Goal: Task Accomplishment & Management: Manage account settings

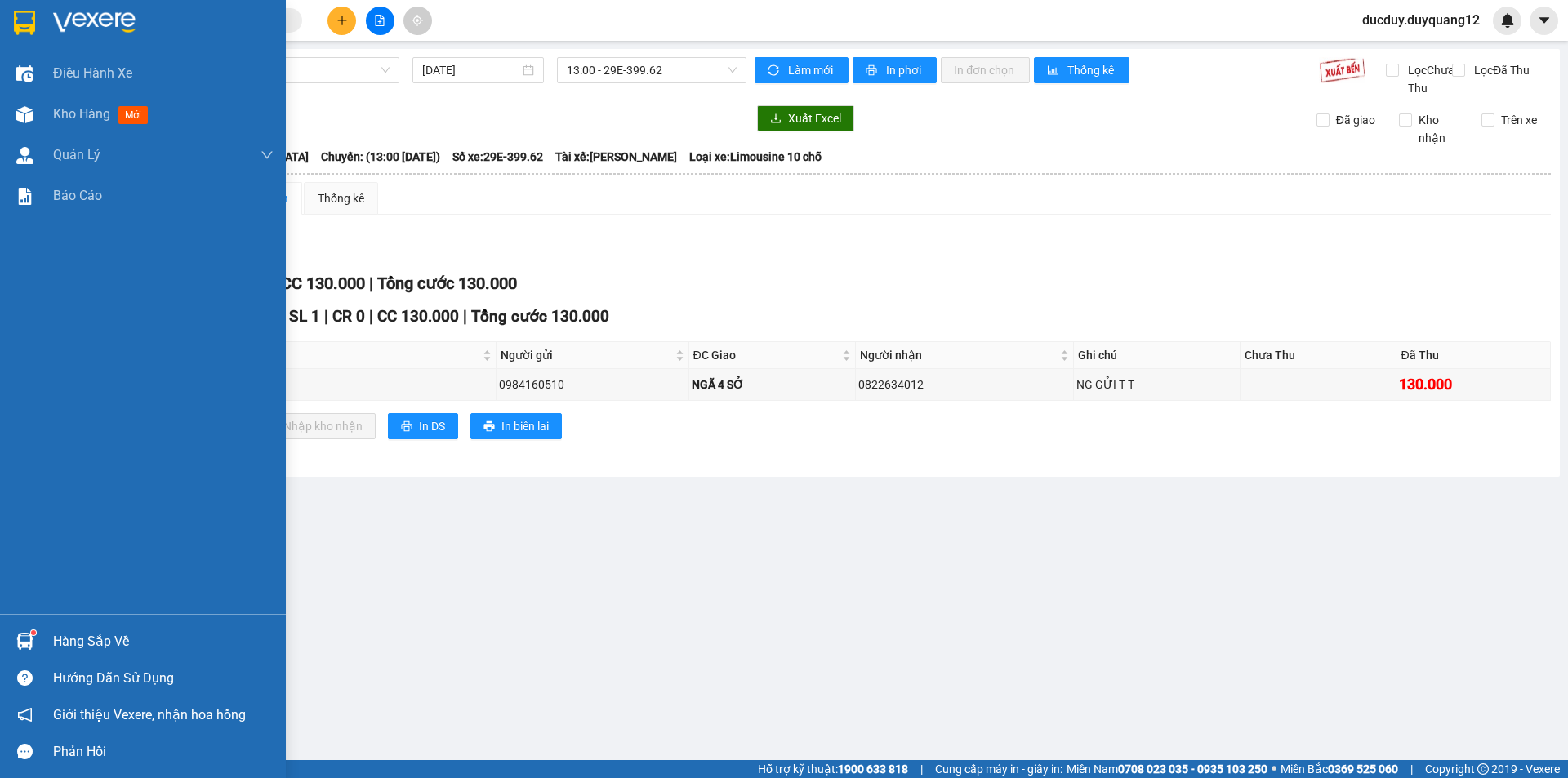
click at [59, 639] on div "Hàng sắp về" at bounding box center [163, 641] width 220 height 25
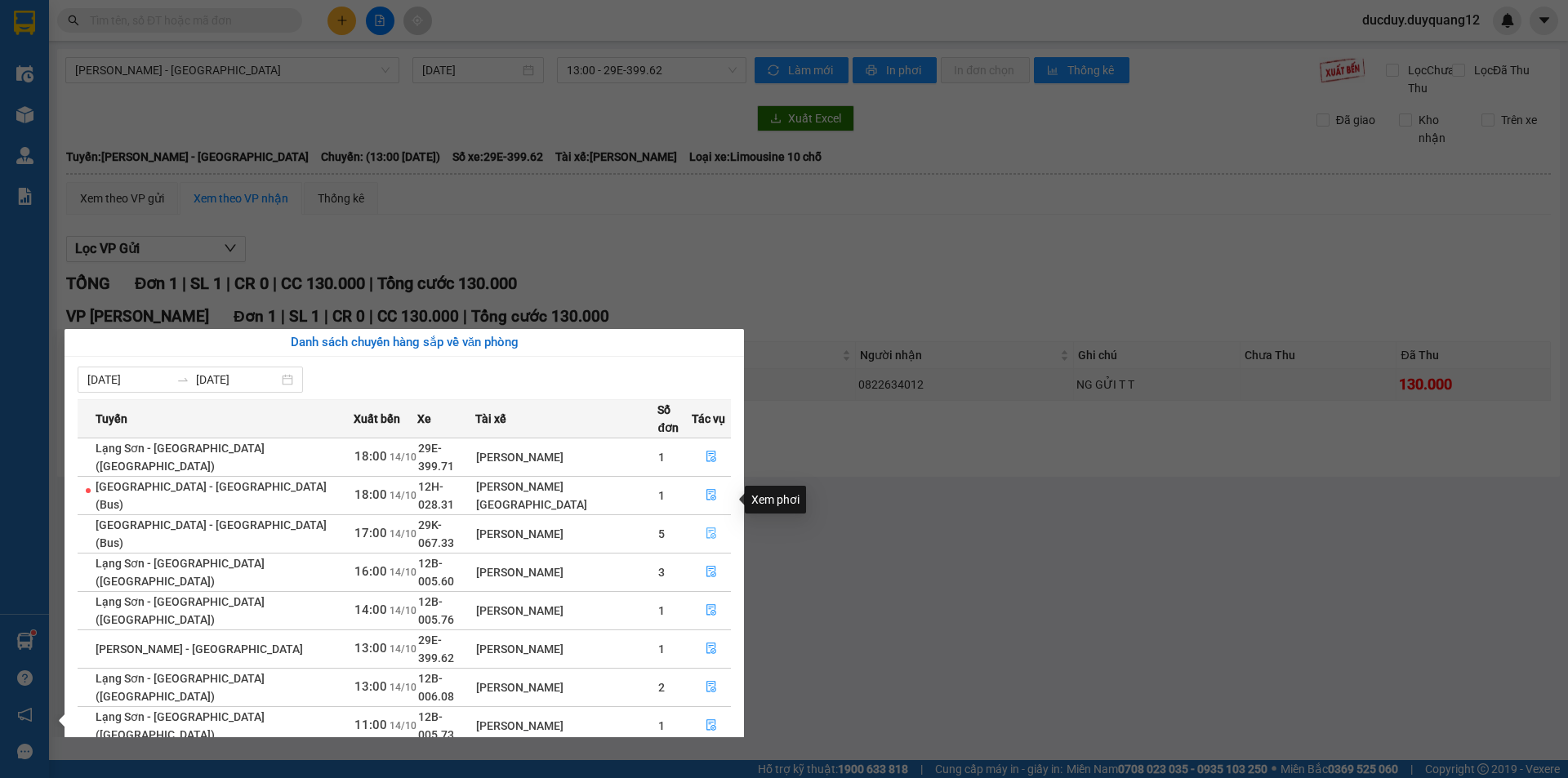
click at [705, 528] on icon "file-done" at bounding box center [711, 533] width 11 height 11
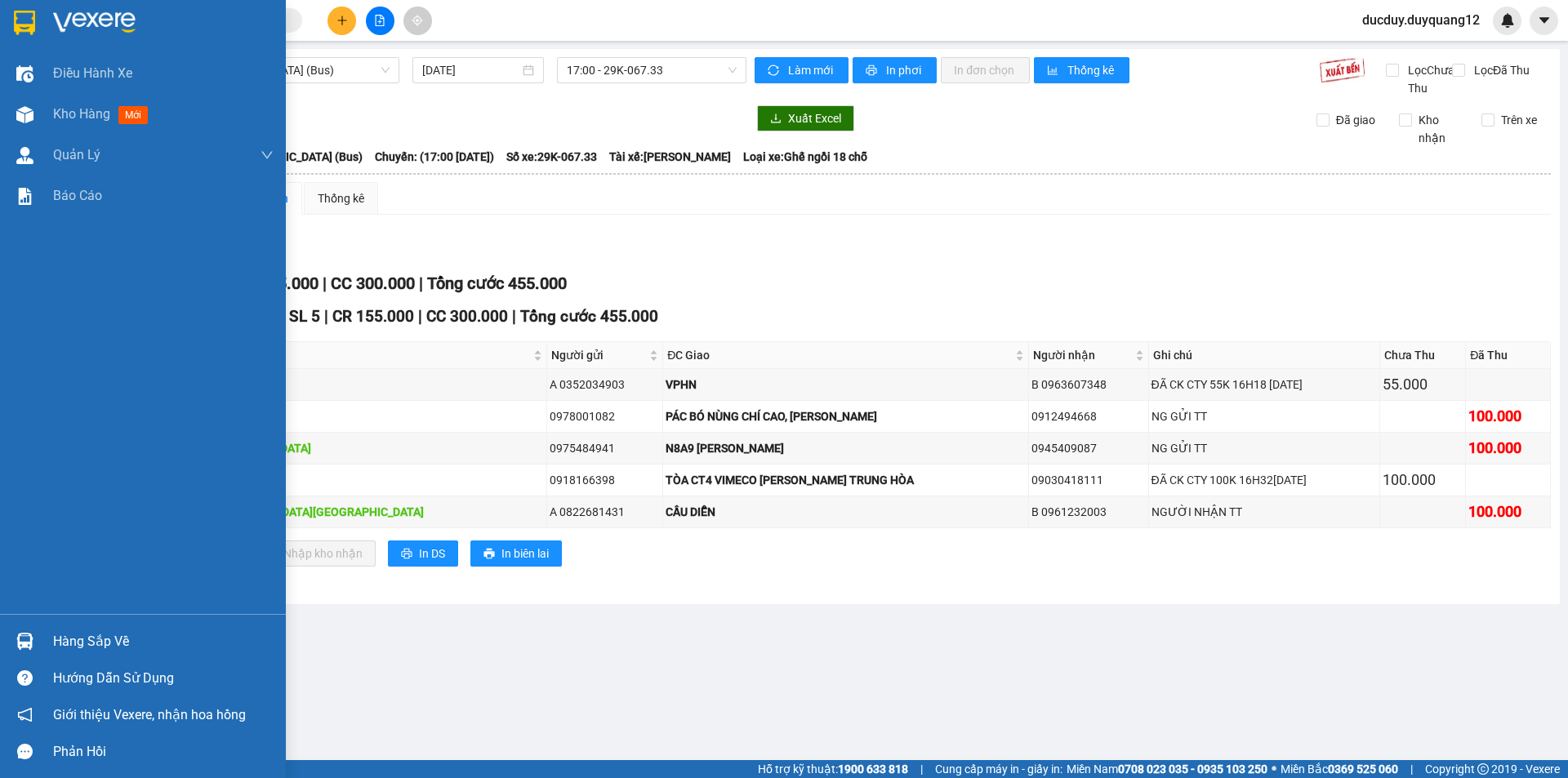
click at [96, 635] on div "Hàng sắp về" at bounding box center [163, 641] width 220 height 25
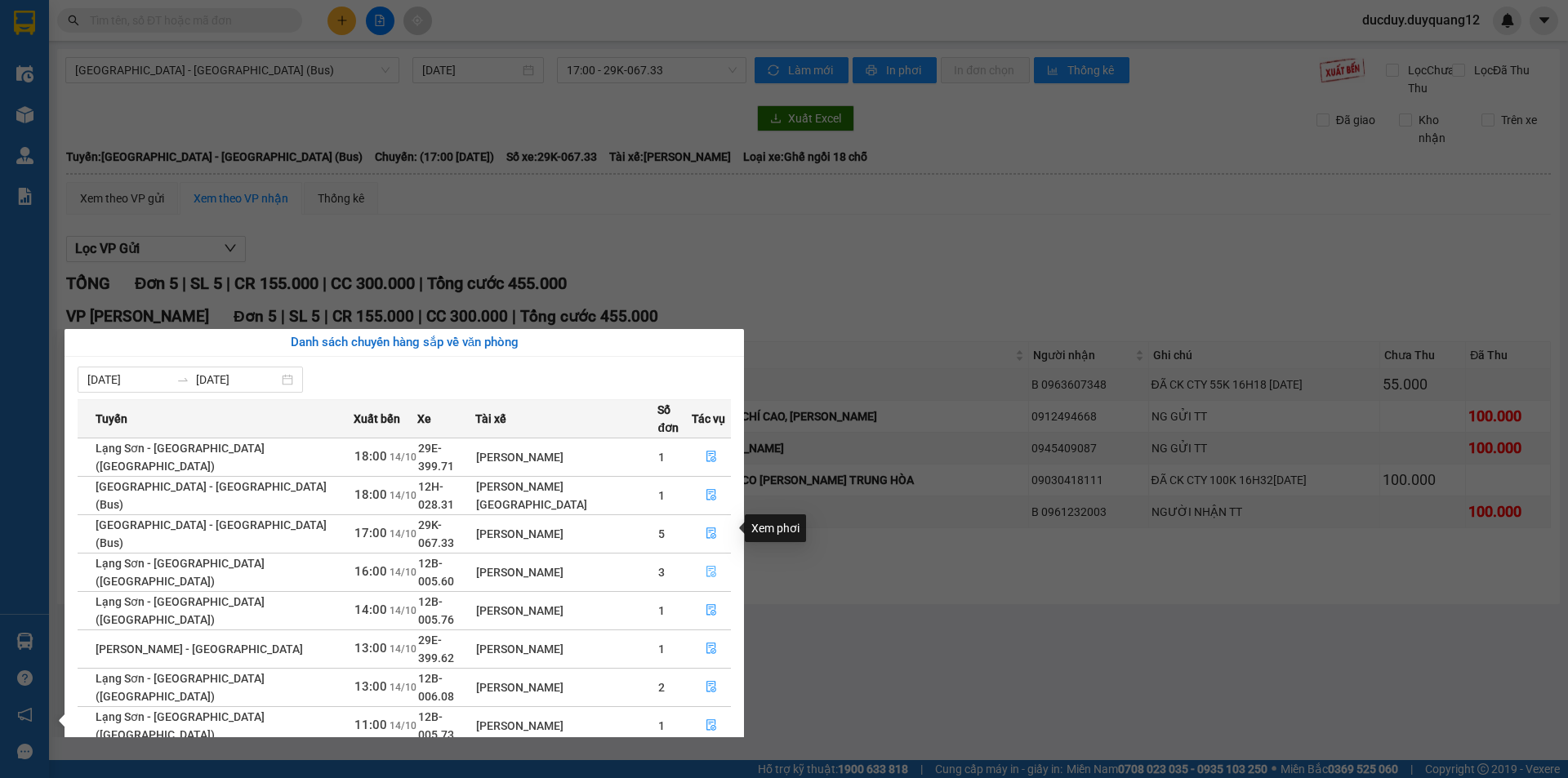
click at [706, 566] on icon "file-done" at bounding box center [711, 572] width 9 height 11
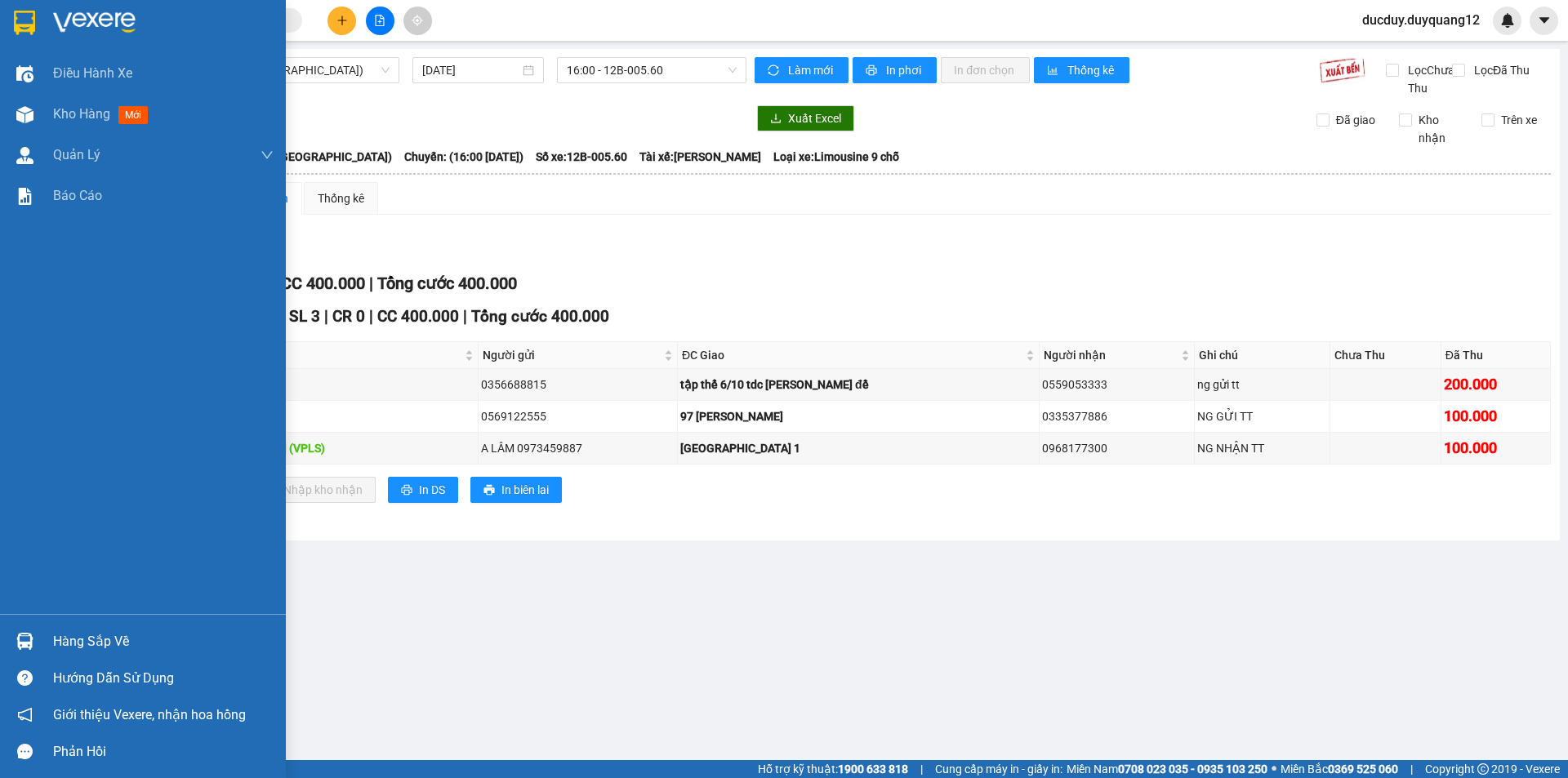
click at [50, 649] on div "Hàng sắp về" at bounding box center [142, 641] width 286 height 37
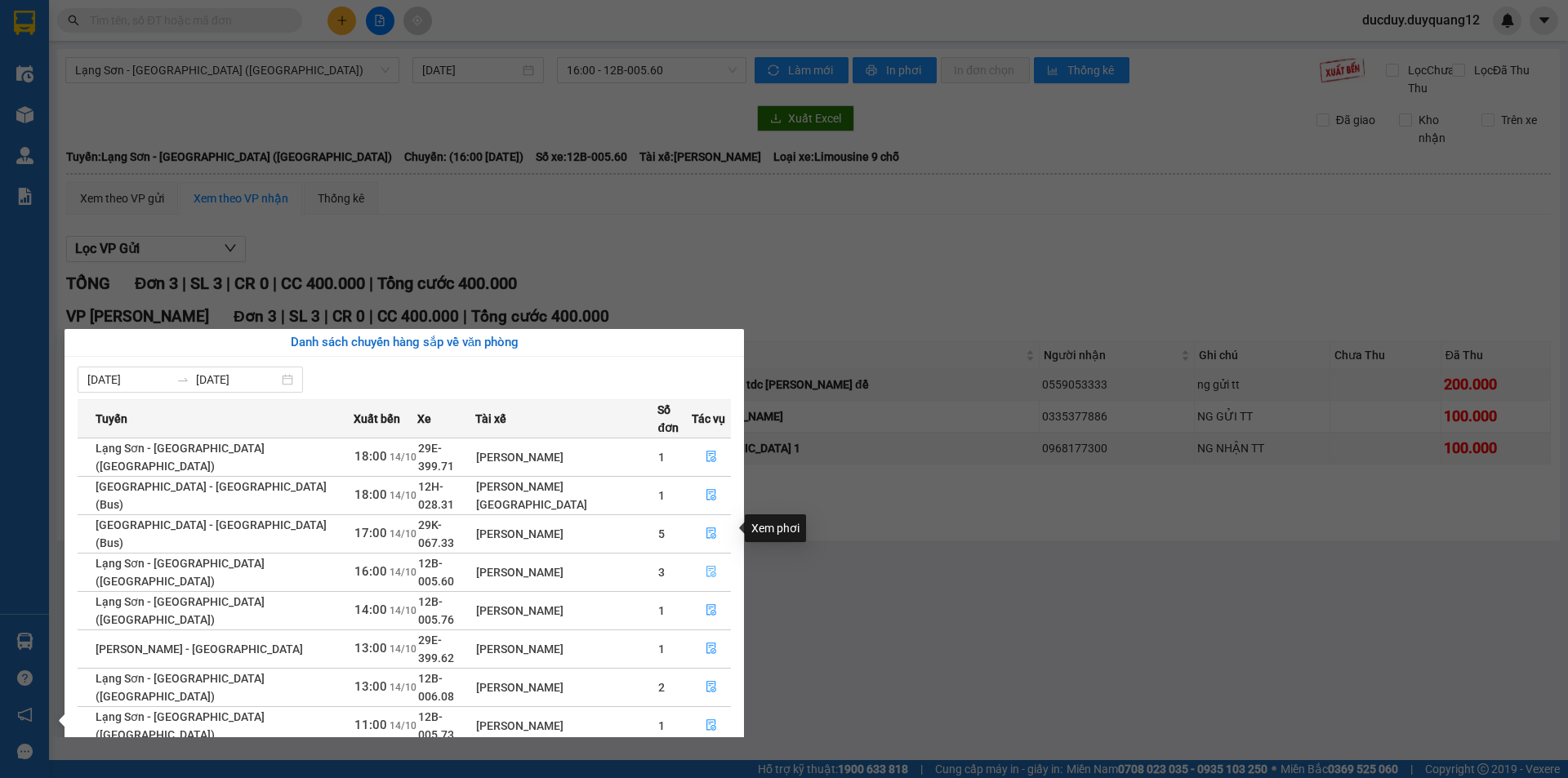
click at [700, 559] on button "button" at bounding box center [712, 572] width 38 height 27
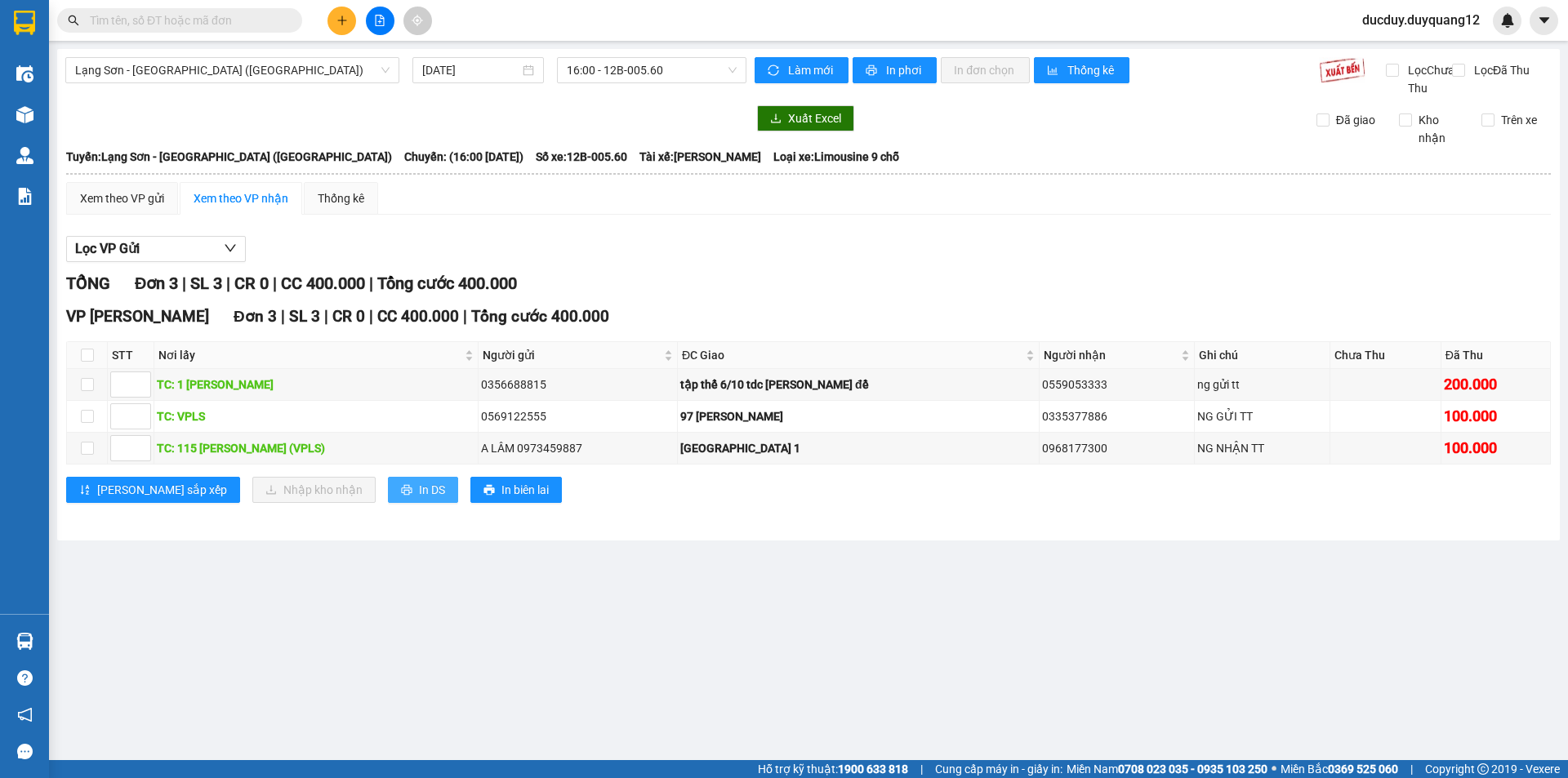
click at [419, 499] on span "In DS" at bounding box center [432, 490] width 27 height 18
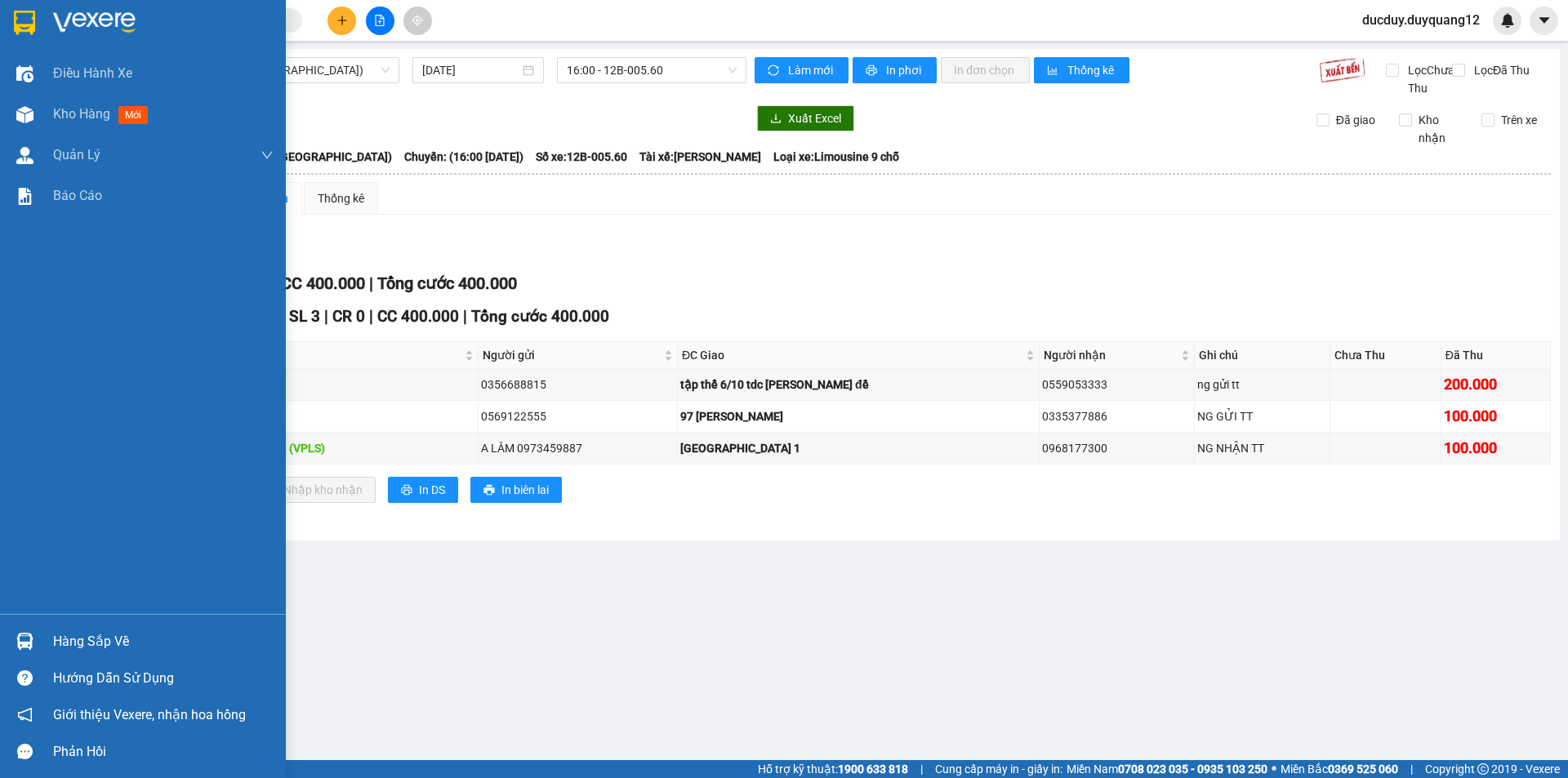
click at [95, 649] on div "Hàng sắp về" at bounding box center [163, 641] width 220 height 25
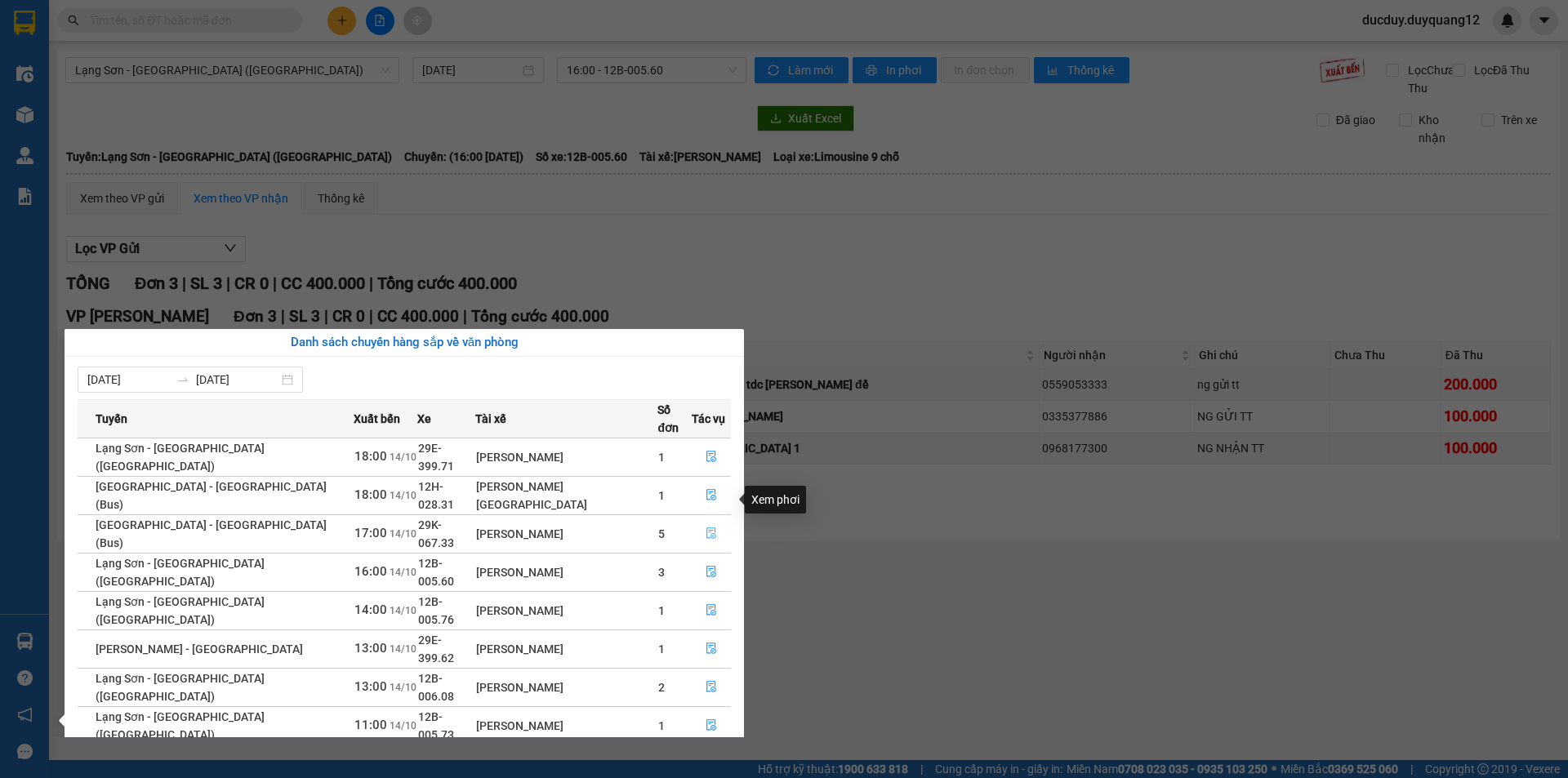
click at [706, 528] on icon "file-done" at bounding box center [711, 534] width 9 height 11
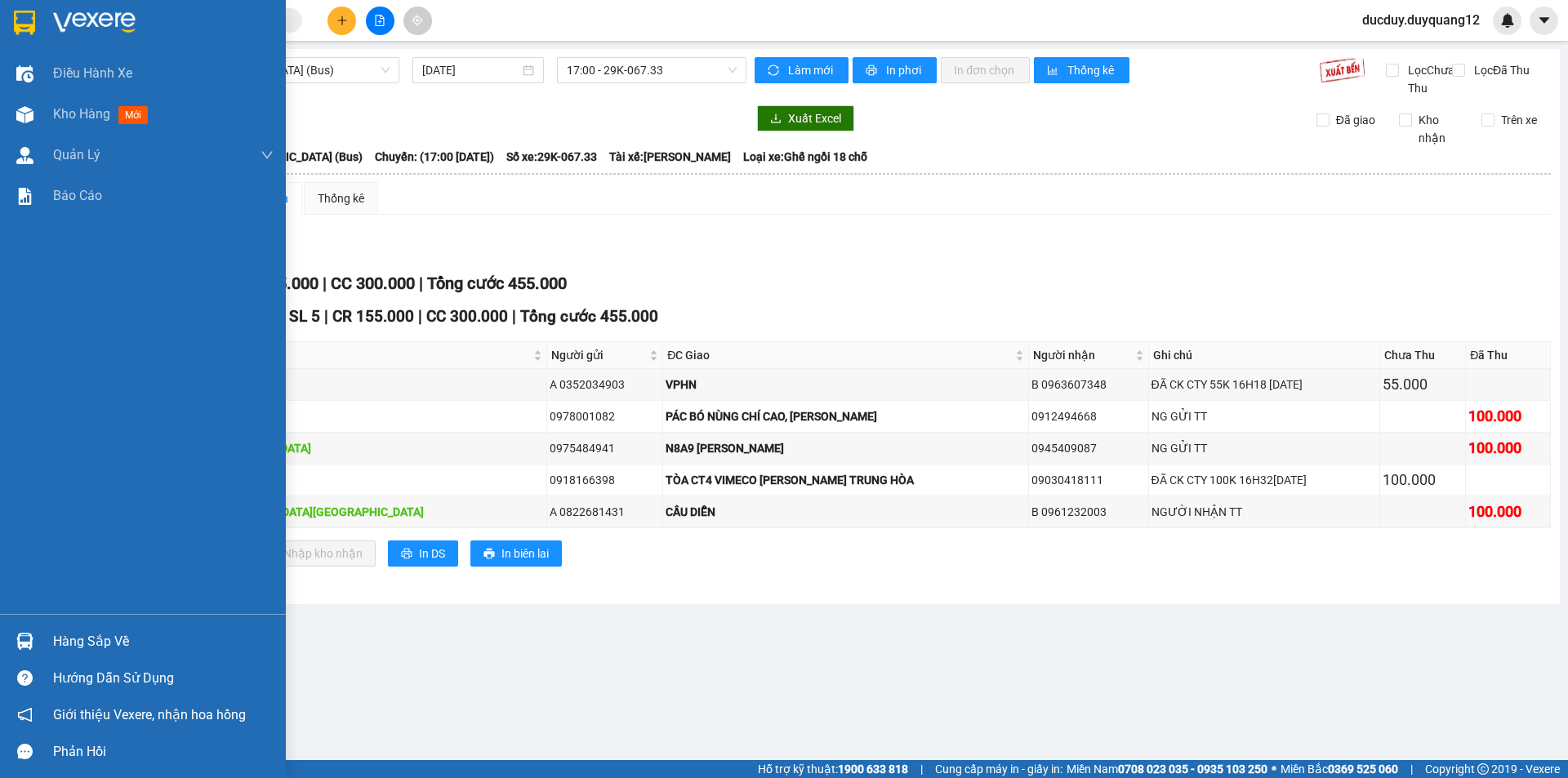
click at [97, 635] on div "Hàng sắp về" at bounding box center [163, 641] width 220 height 25
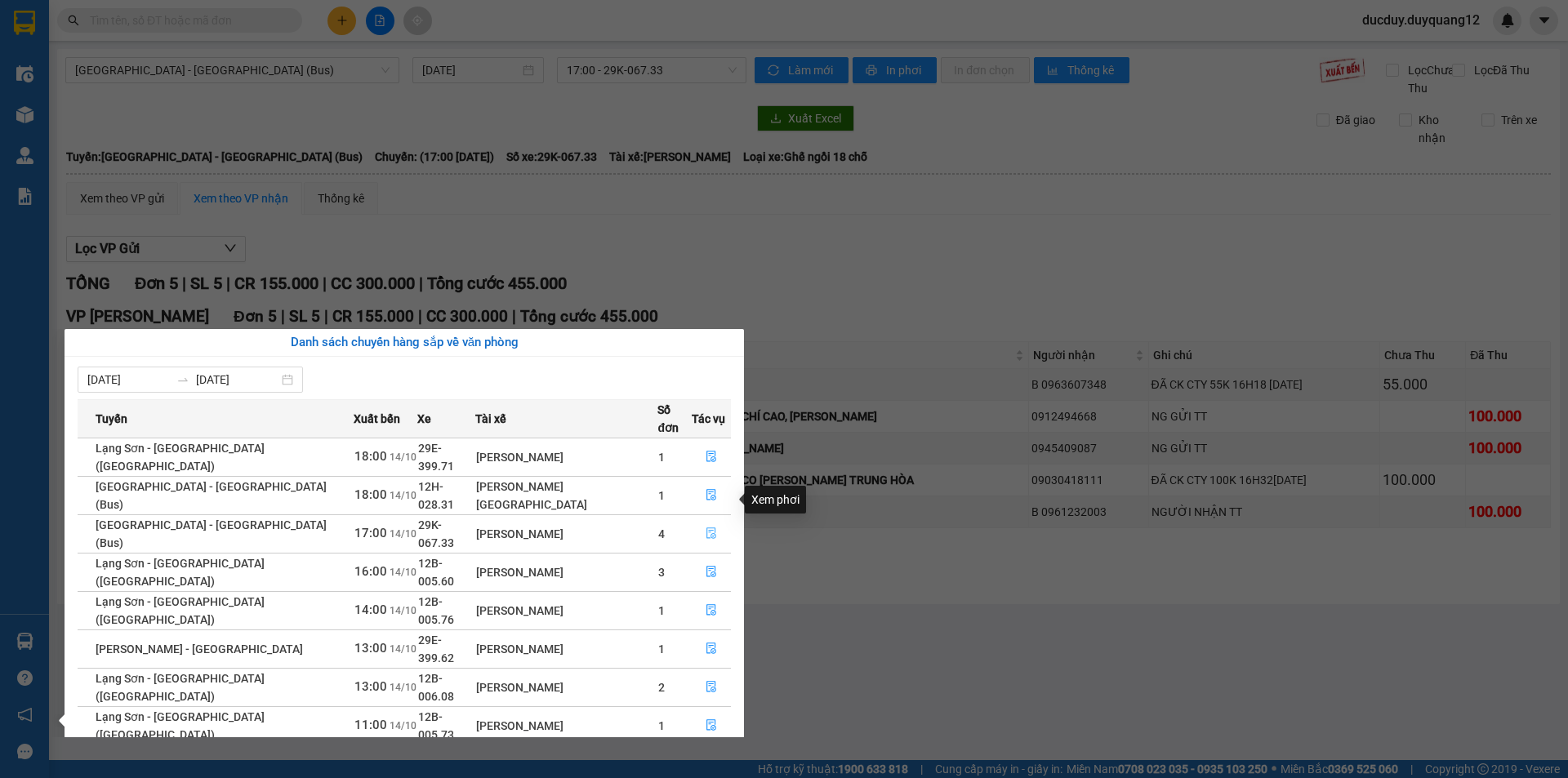
click at [705, 528] on icon "file-done" at bounding box center [711, 533] width 11 height 11
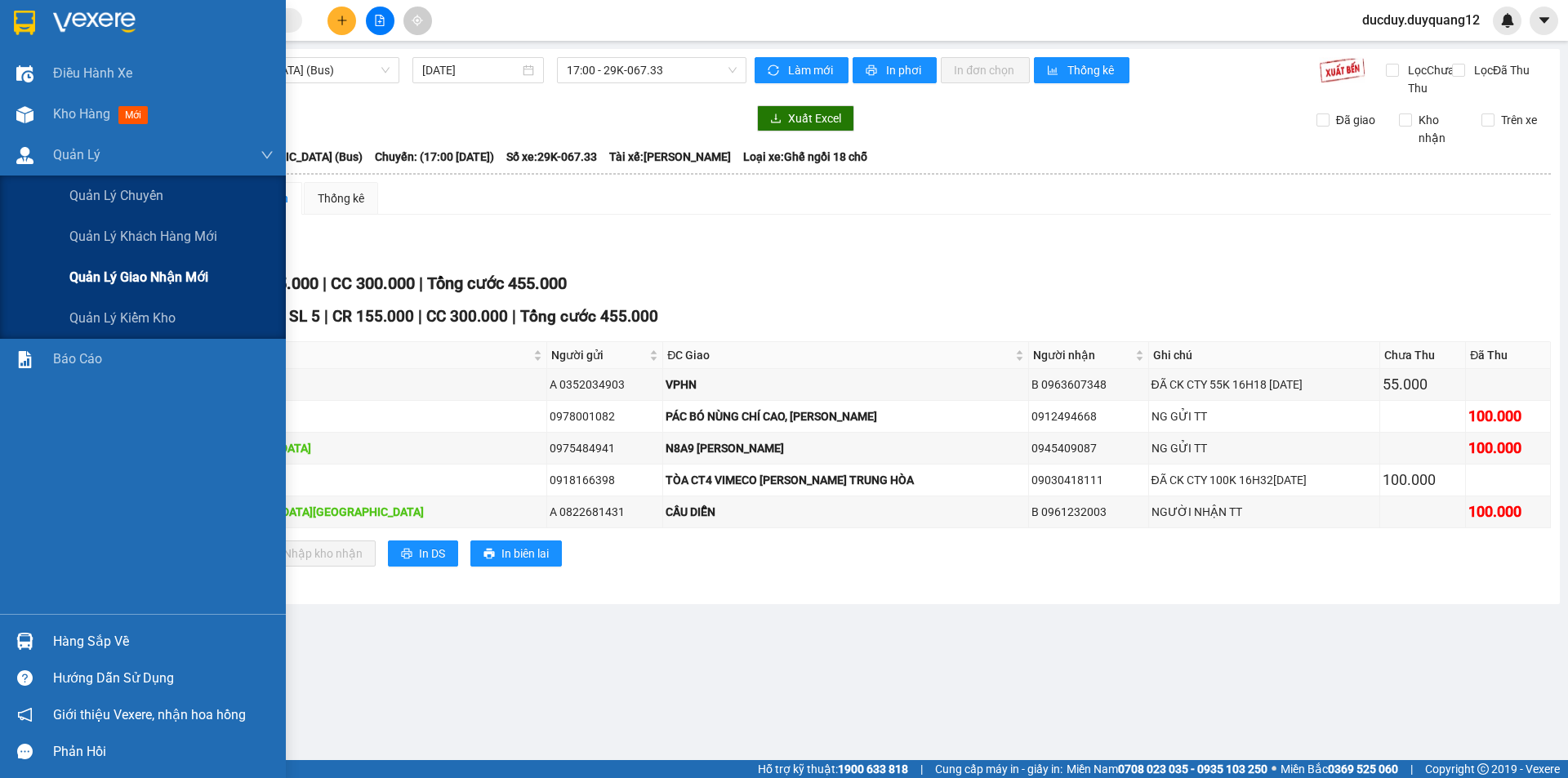
click at [134, 290] on div "Quản lý giao nhận mới" at bounding box center [171, 277] width 204 height 41
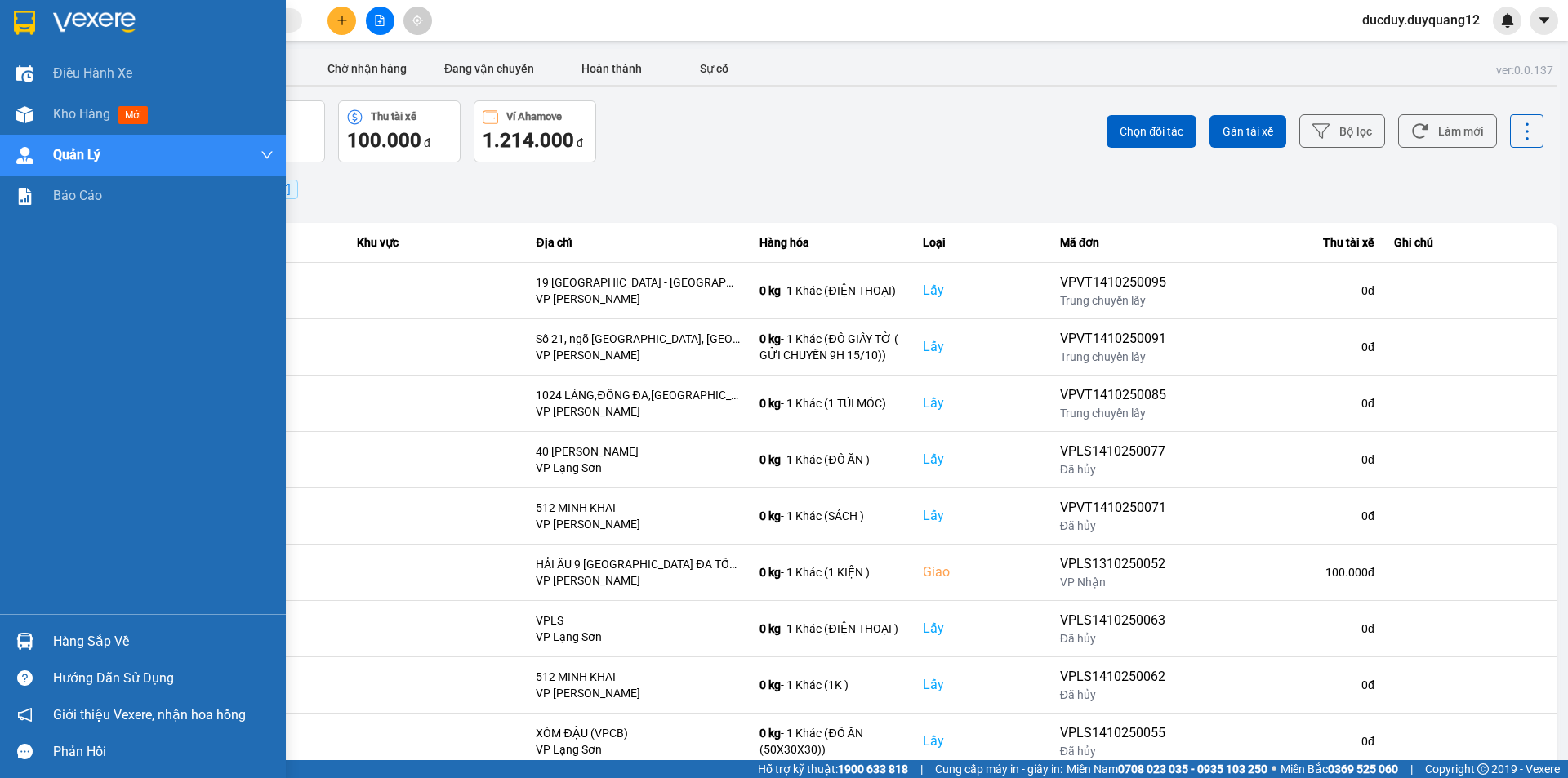
click at [76, 640] on div "Hàng sắp về" at bounding box center [163, 641] width 220 height 25
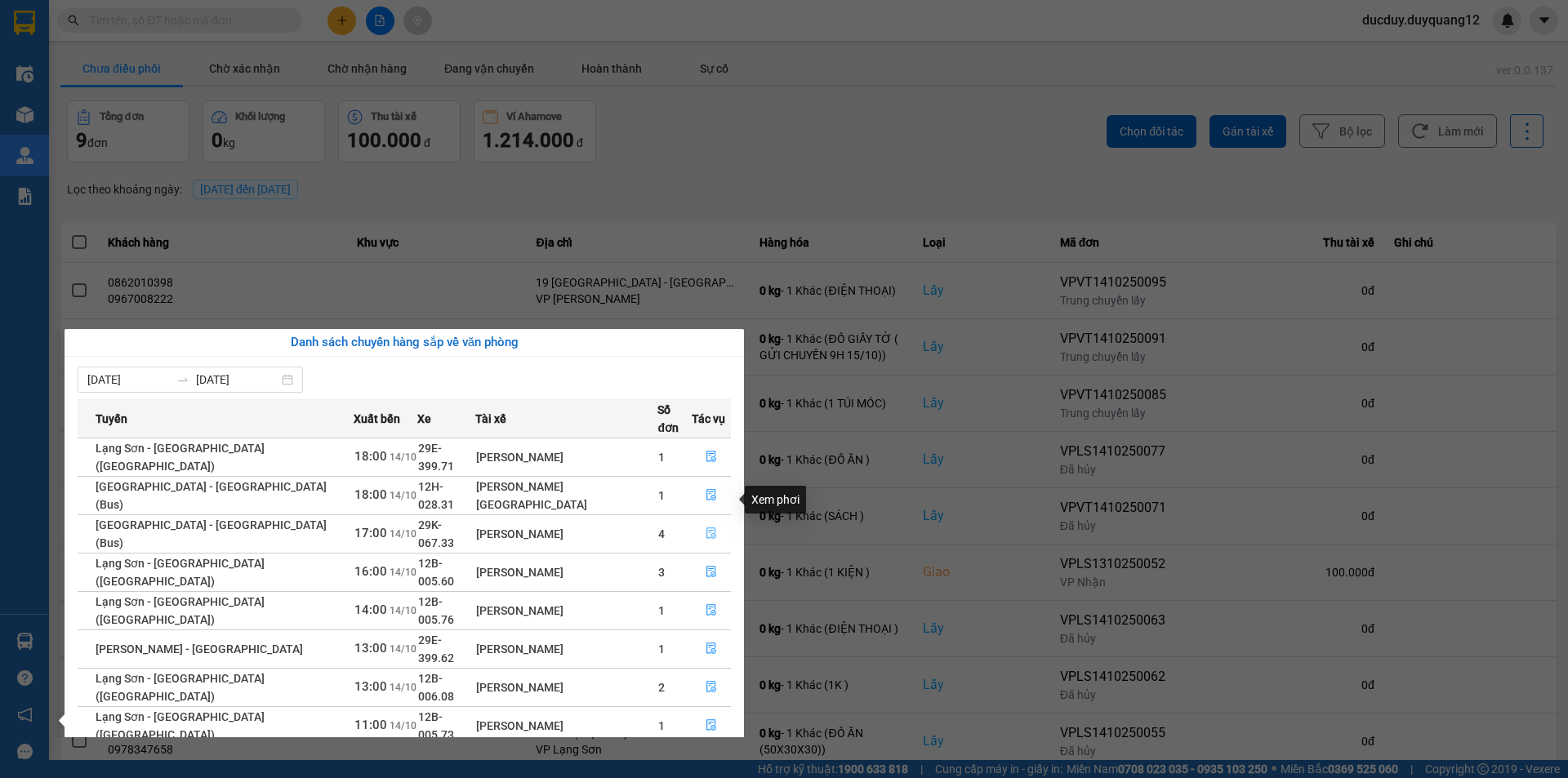
click at [705, 528] on icon "file-done" at bounding box center [711, 533] width 11 height 11
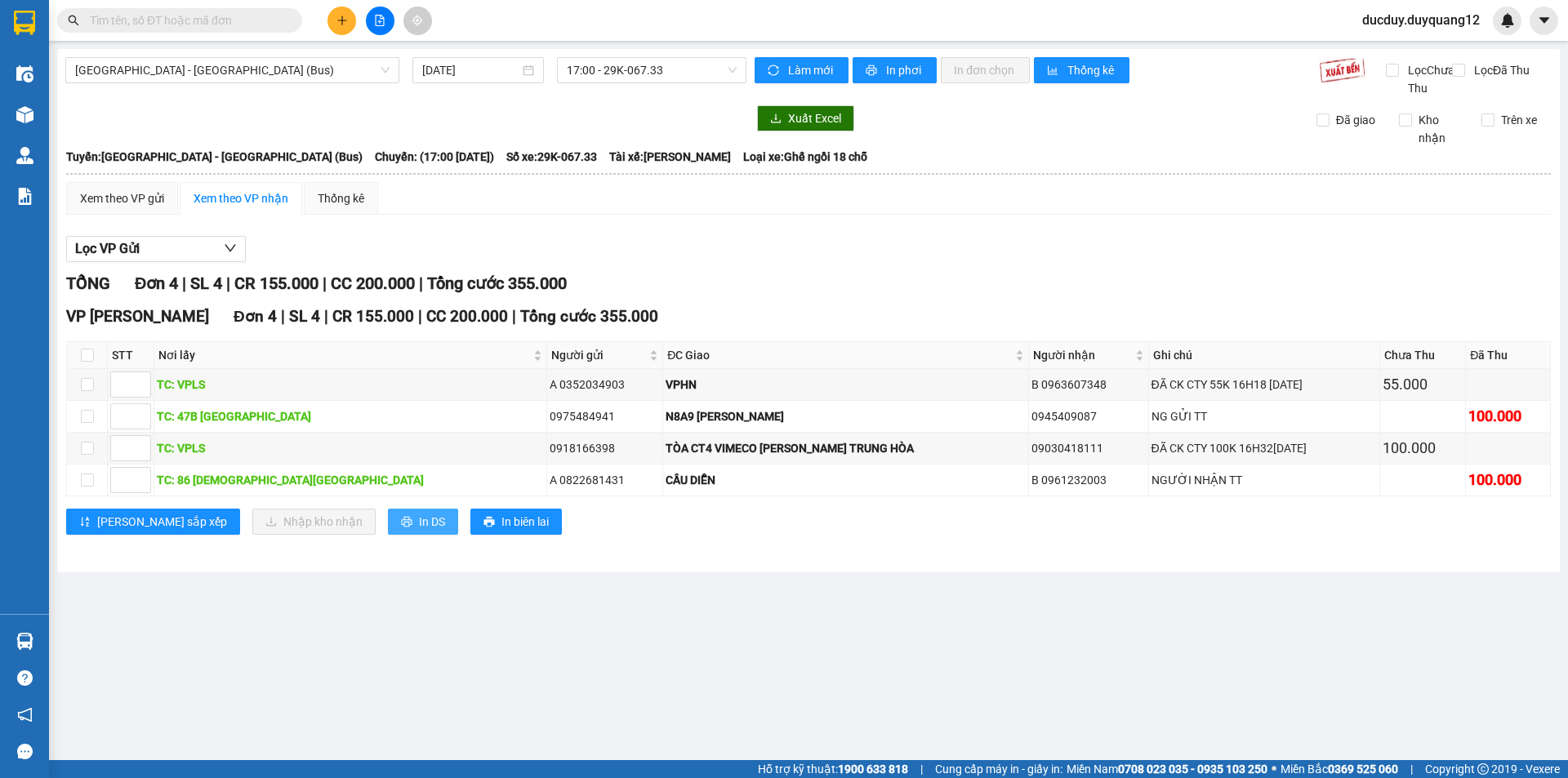
click at [419, 530] on span "In DS" at bounding box center [432, 521] width 27 height 18
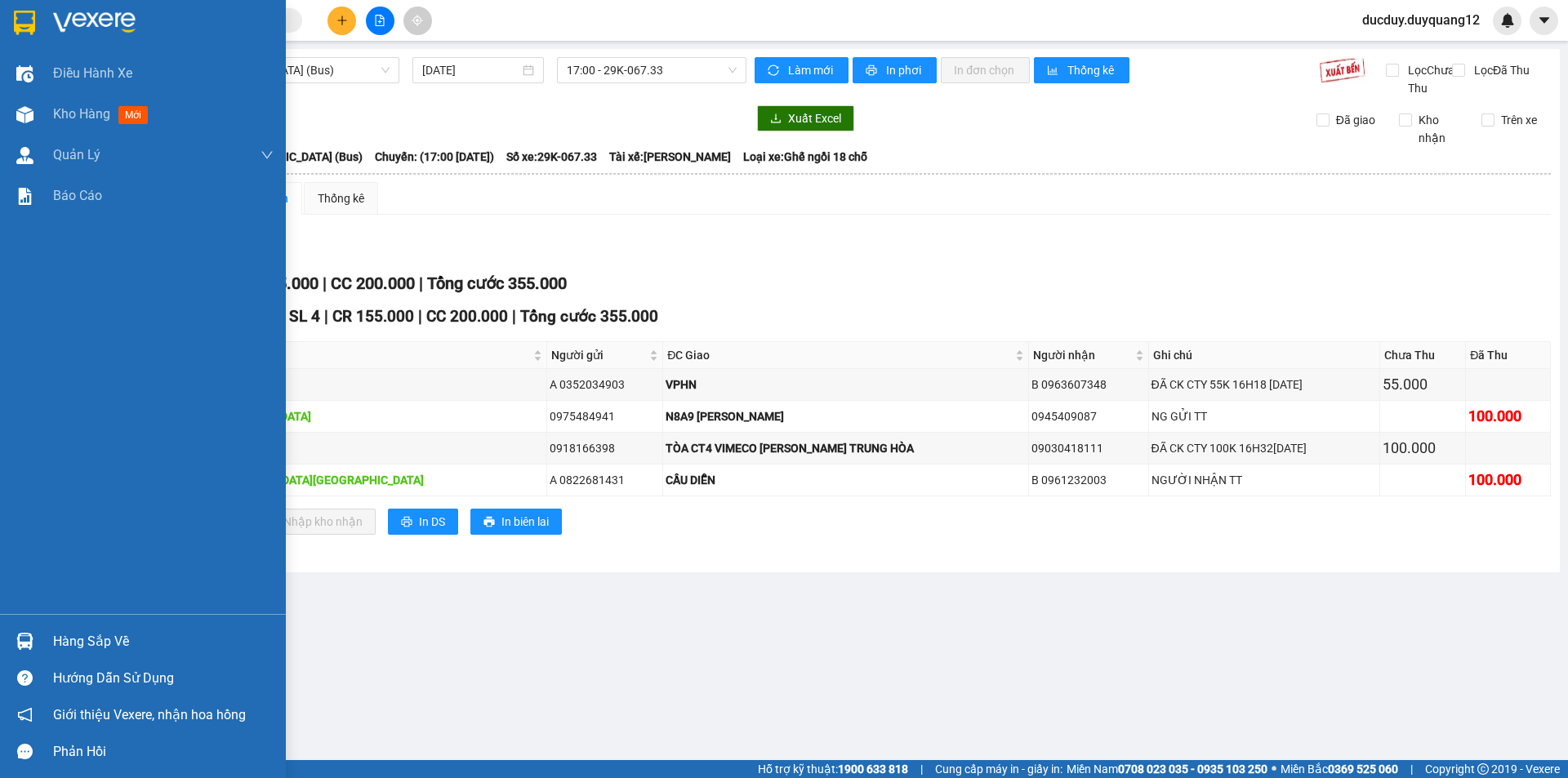
click at [59, 645] on div "Hàng sắp về" at bounding box center [163, 641] width 220 height 25
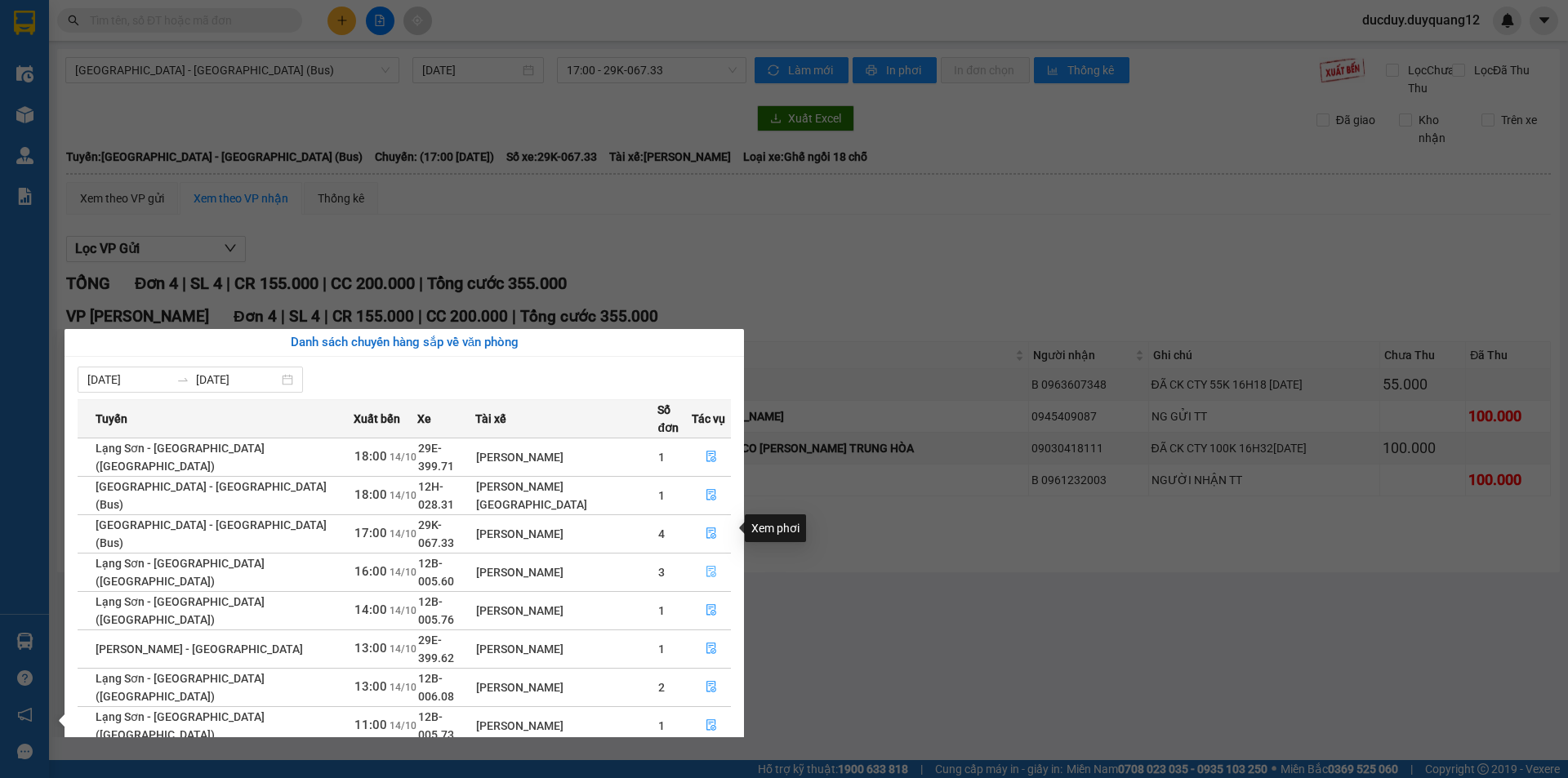
click at [705, 565] on icon "file-done" at bounding box center [711, 571] width 11 height 11
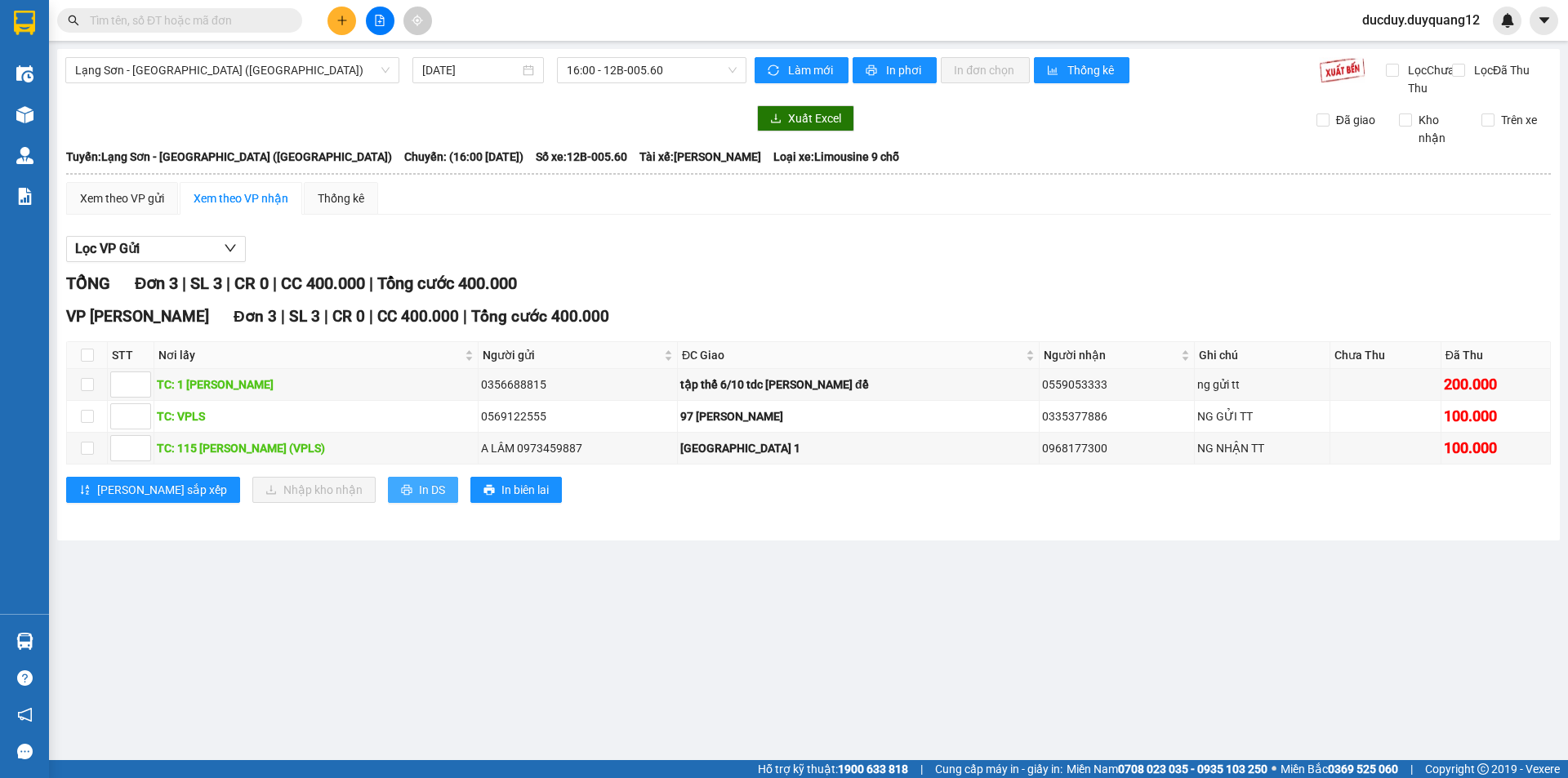
click at [419, 499] on span "In DS" at bounding box center [432, 490] width 27 height 18
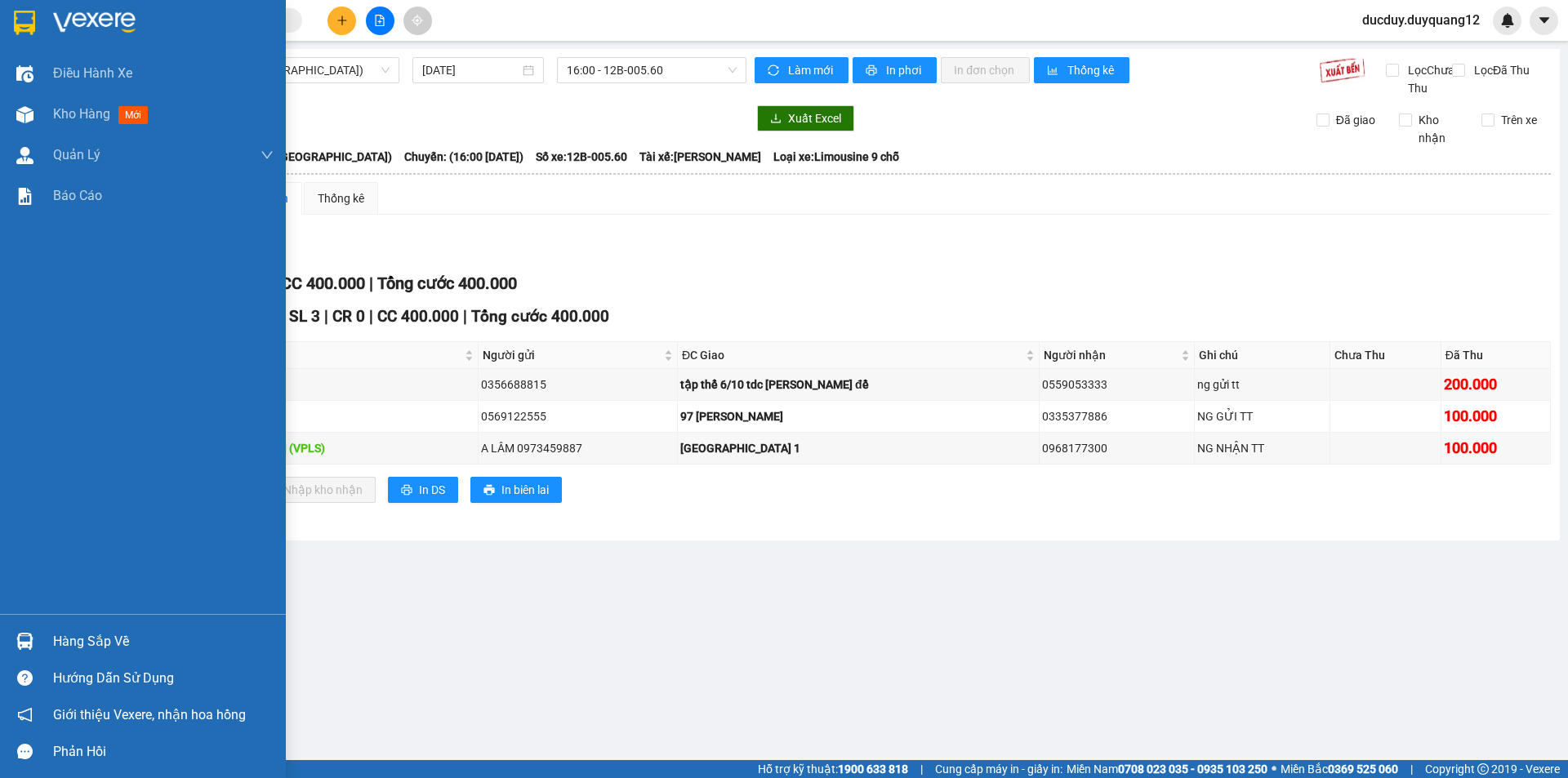
click at [73, 635] on div "Hàng sắp về" at bounding box center [163, 641] width 220 height 25
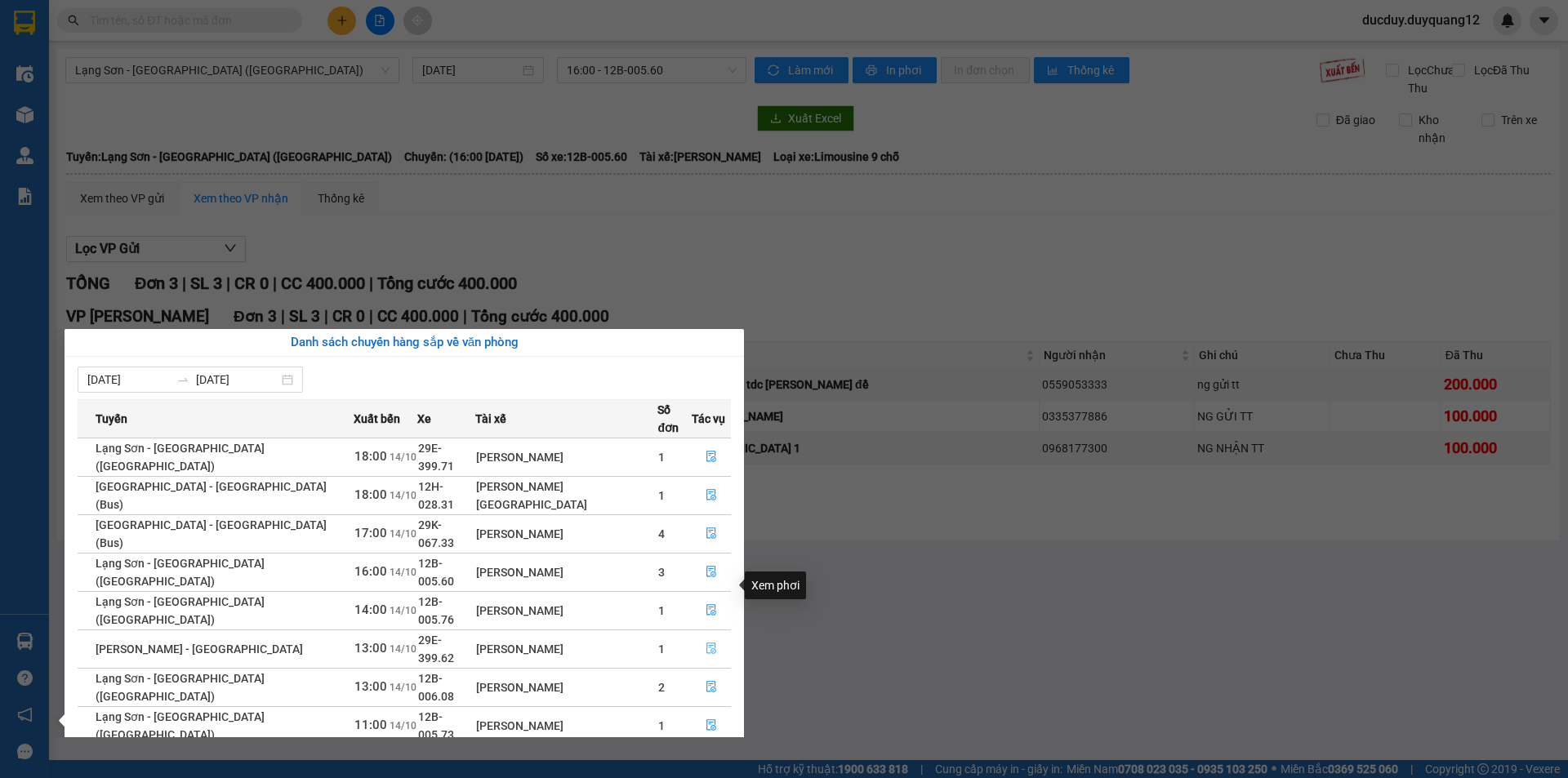
click at [706, 643] on icon "file-done" at bounding box center [711, 649] width 9 height 11
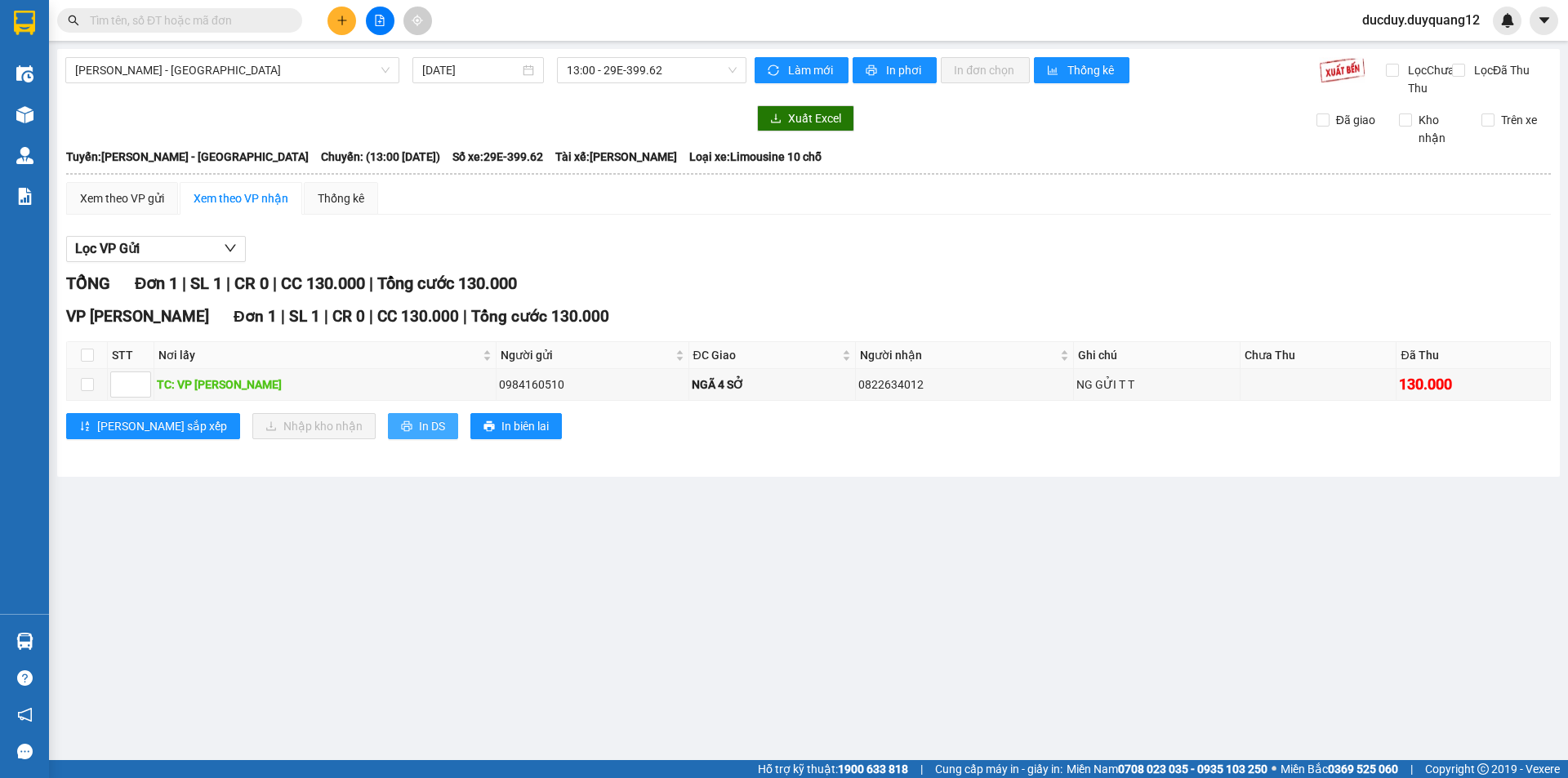
click at [419, 435] on span "In DS" at bounding box center [432, 426] width 27 height 18
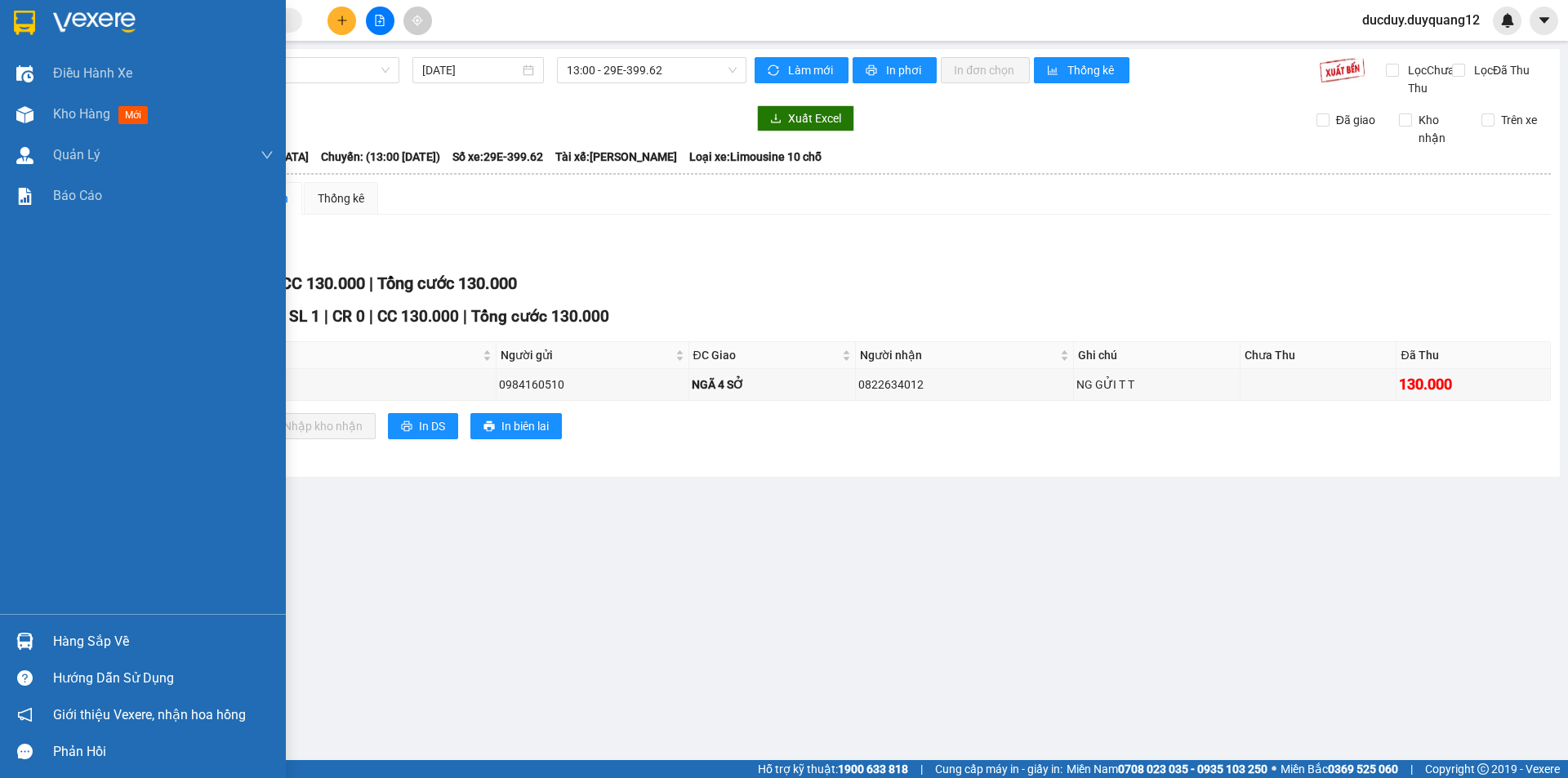
click at [104, 640] on div "Hàng sắp về" at bounding box center [163, 641] width 220 height 25
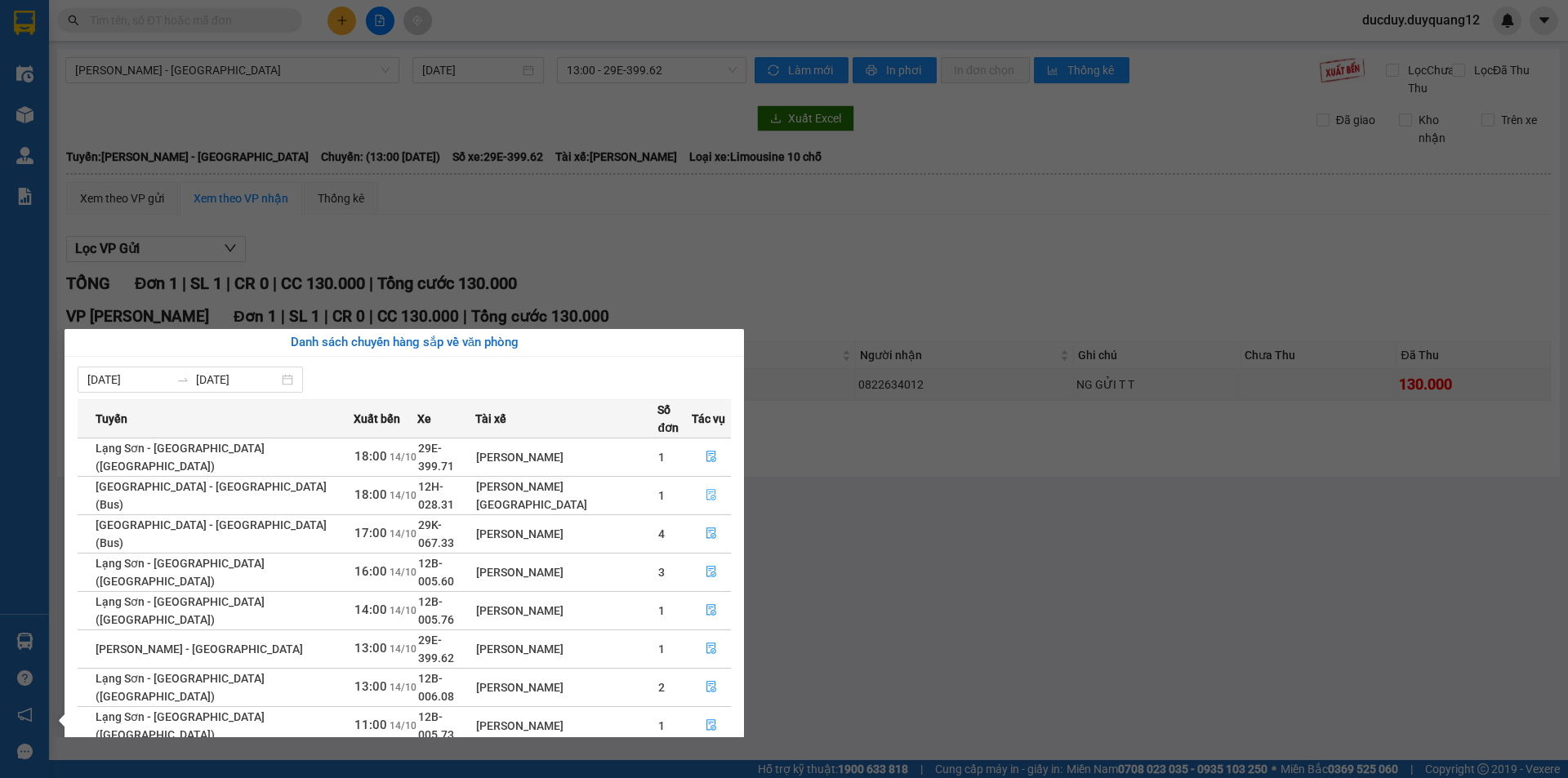
click at [705, 489] on icon "file-done" at bounding box center [711, 494] width 11 height 11
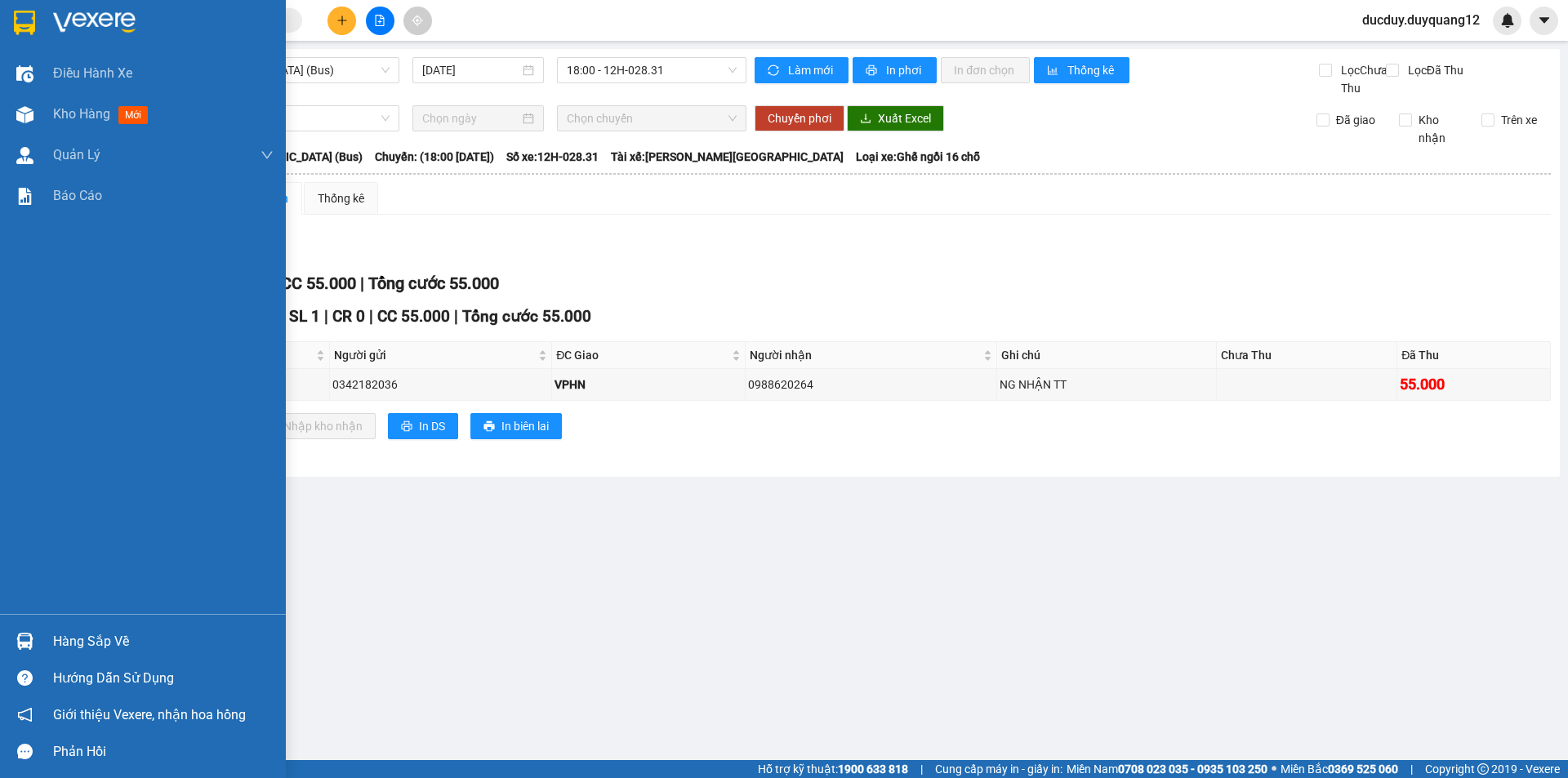
click at [97, 645] on div "Hàng sắp về" at bounding box center [163, 641] width 220 height 25
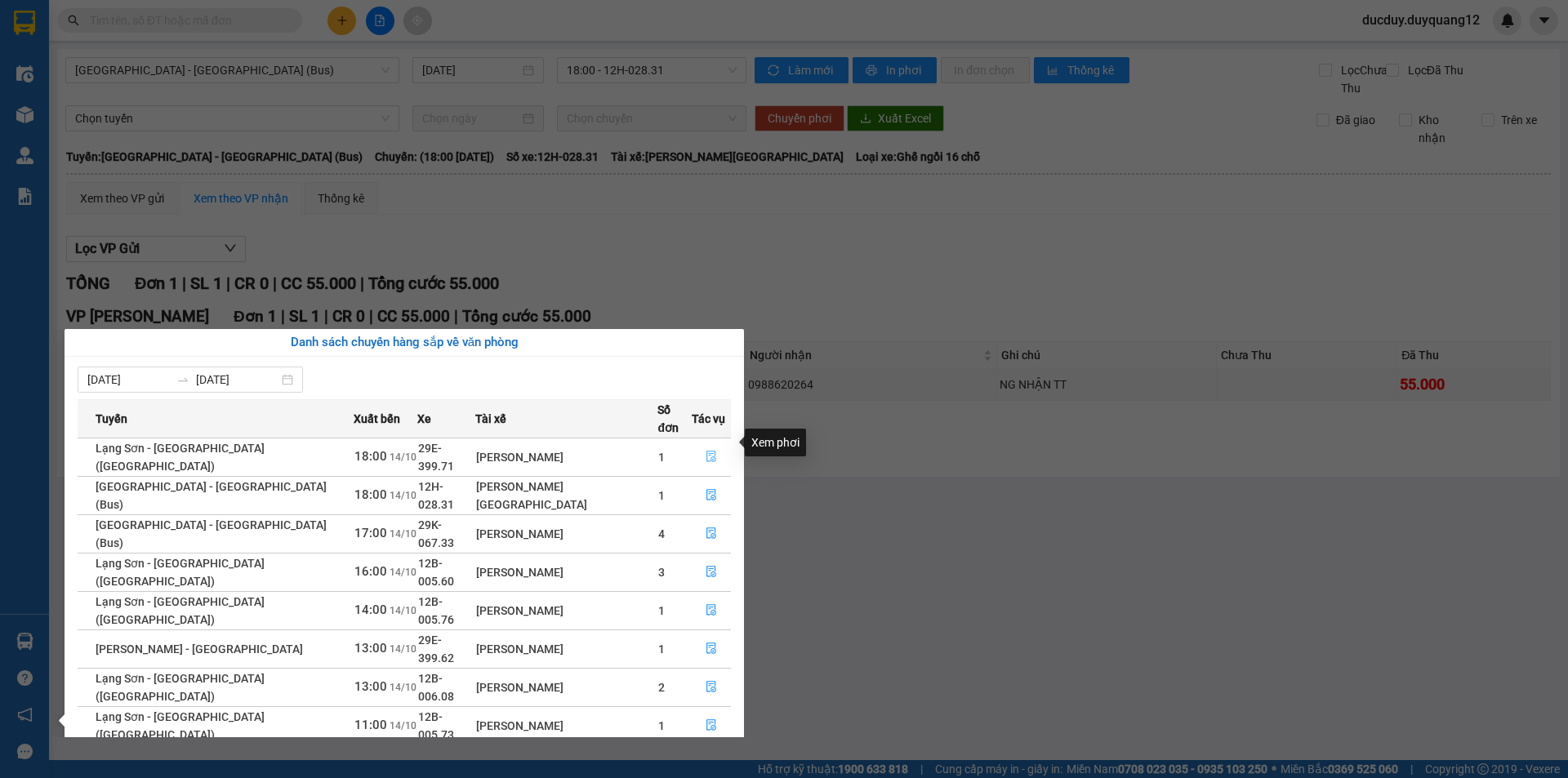
click at [705, 451] on icon "file-done" at bounding box center [711, 456] width 11 height 11
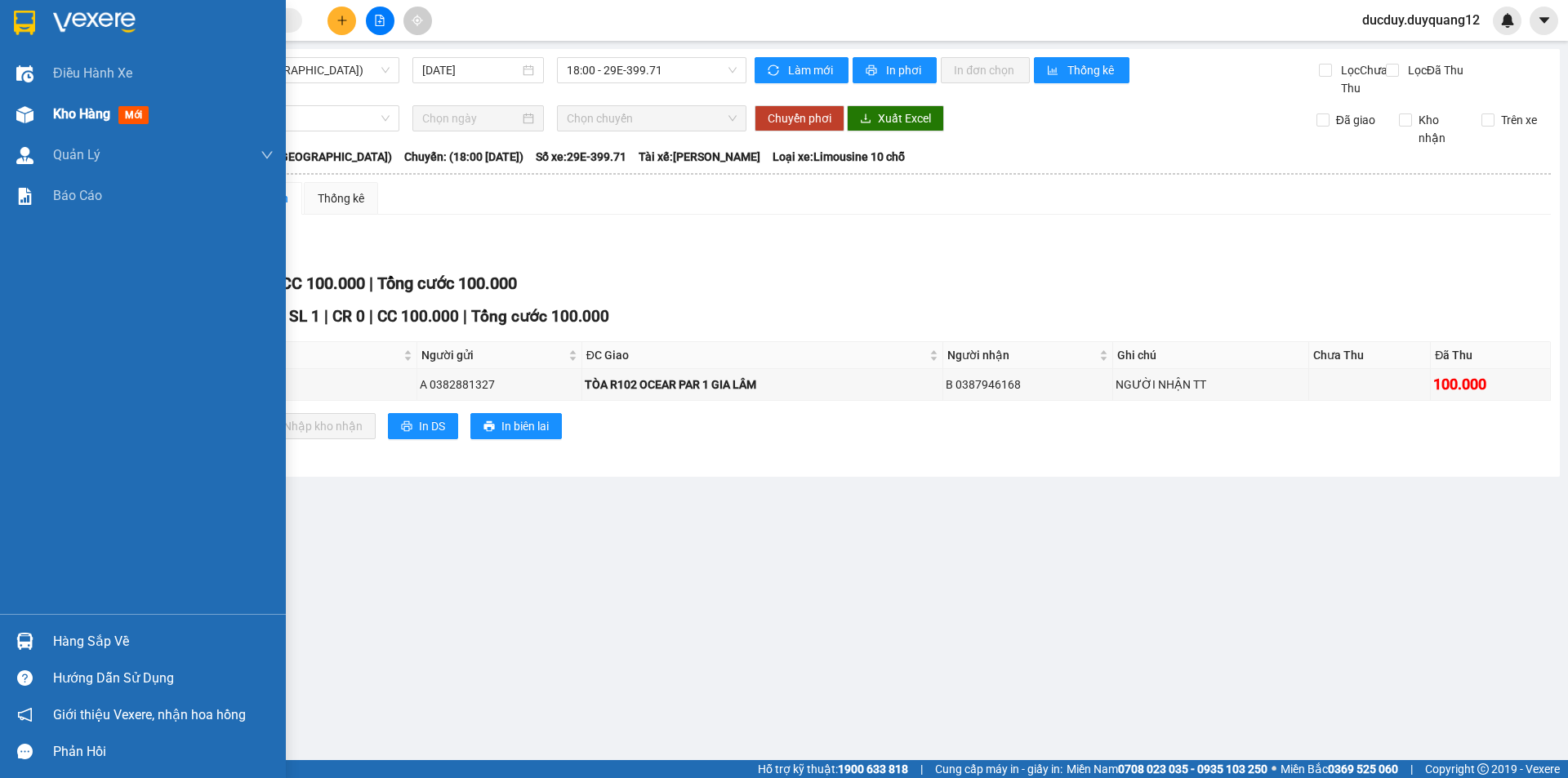
drag, startPoint x: 67, startPoint y: 99, endPoint x: 79, endPoint y: 119, distance: 23.3
click at [69, 102] on div "Kho hàng mới" at bounding box center [163, 114] width 220 height 41
click at [79, 119] on span "Kho hàng" at bounding box center [82, 114] width 57 height 15
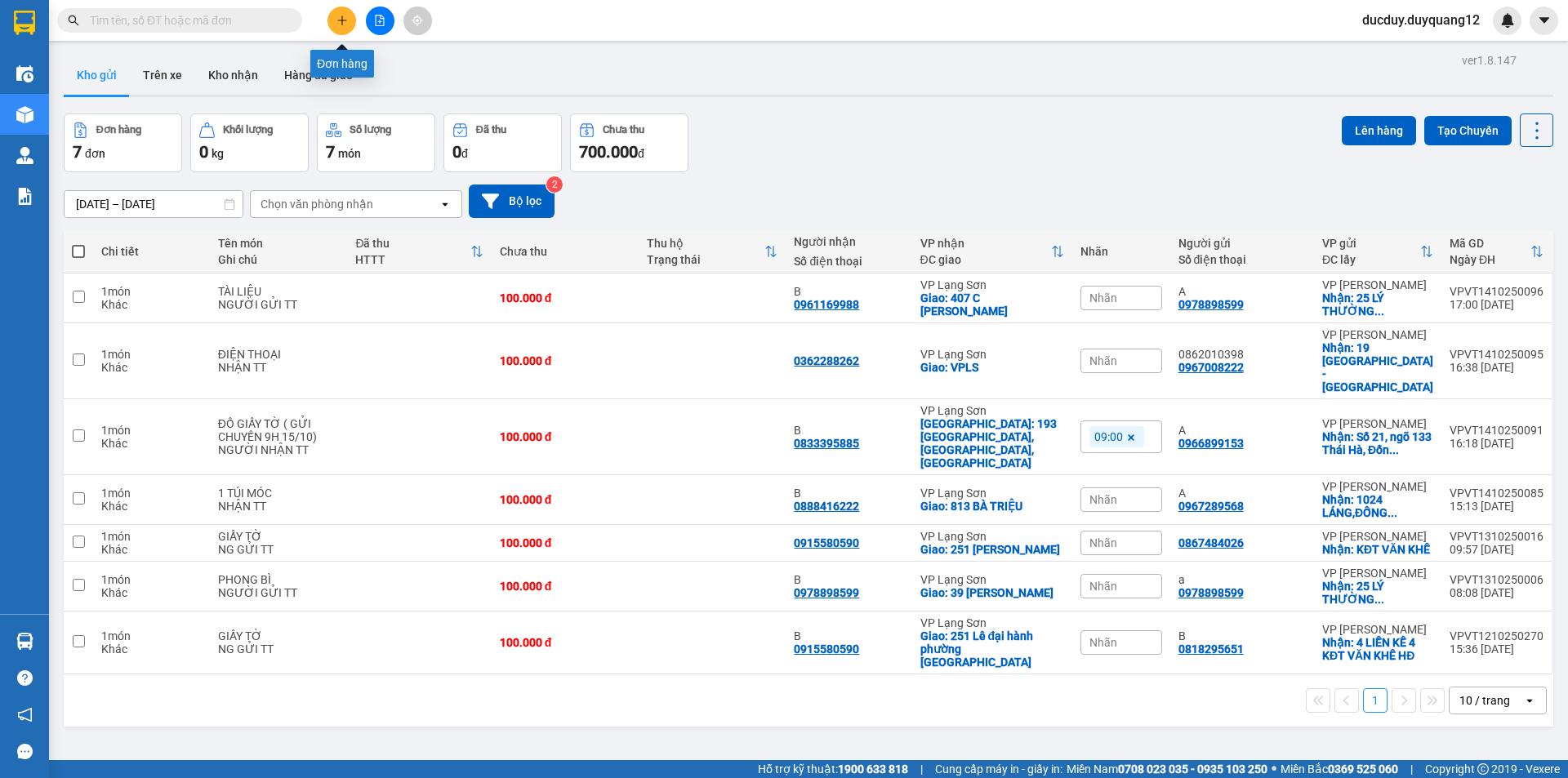
click at [338, 20] on icon "plus" at bounding box center [342, 20] width 11 height 11
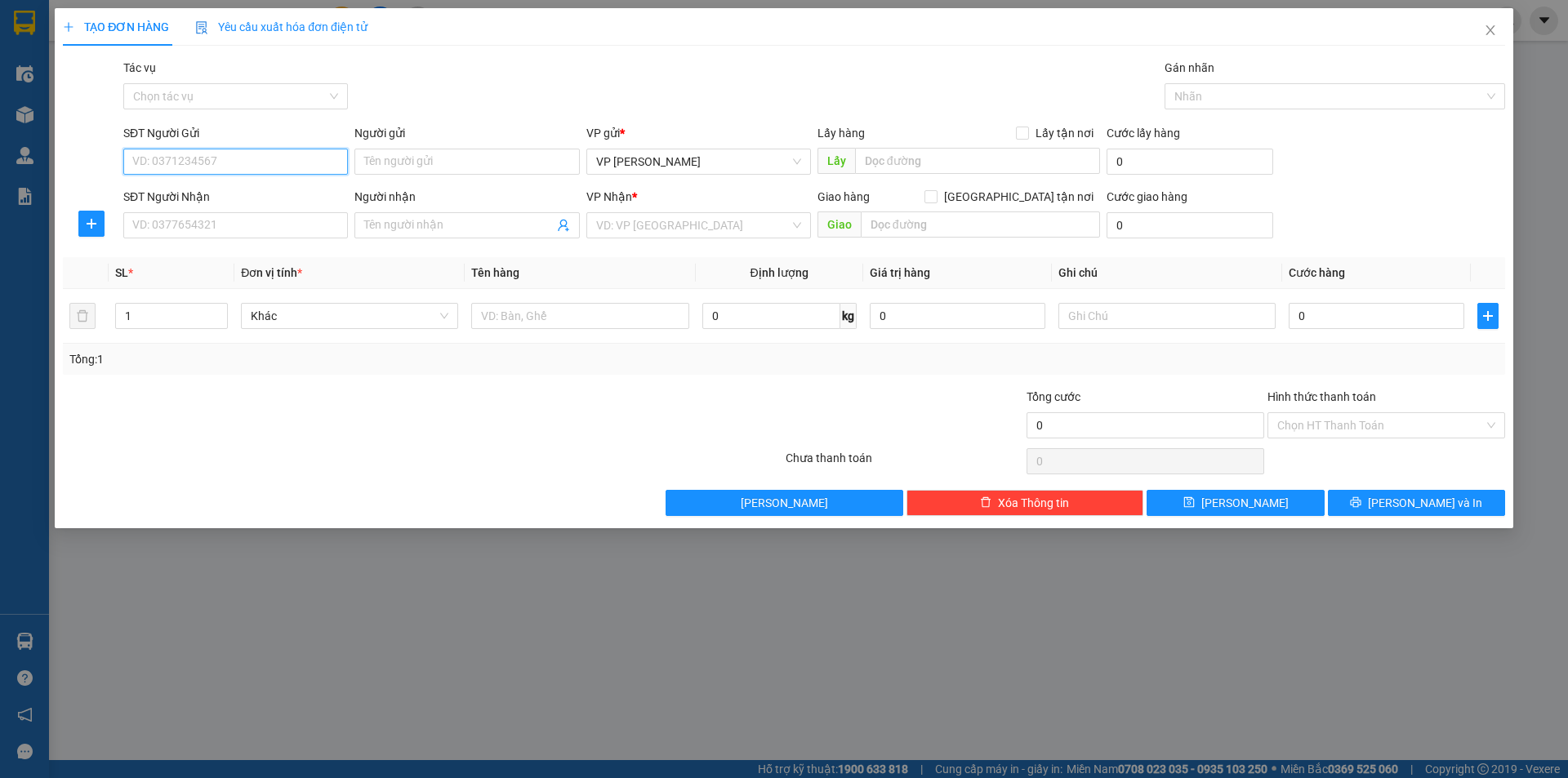
click at [269, 161] on input "SĐT Người Gửi" at bounding box center [235, 162] width 225 height 27
click at [256, 156] on input "086" at bounding box center [235, 162] width 225 height 27
click at [208, 193] on div "0862209666 - SẾP TUẤN" at bounding box center [235, 194] width 205 height 18
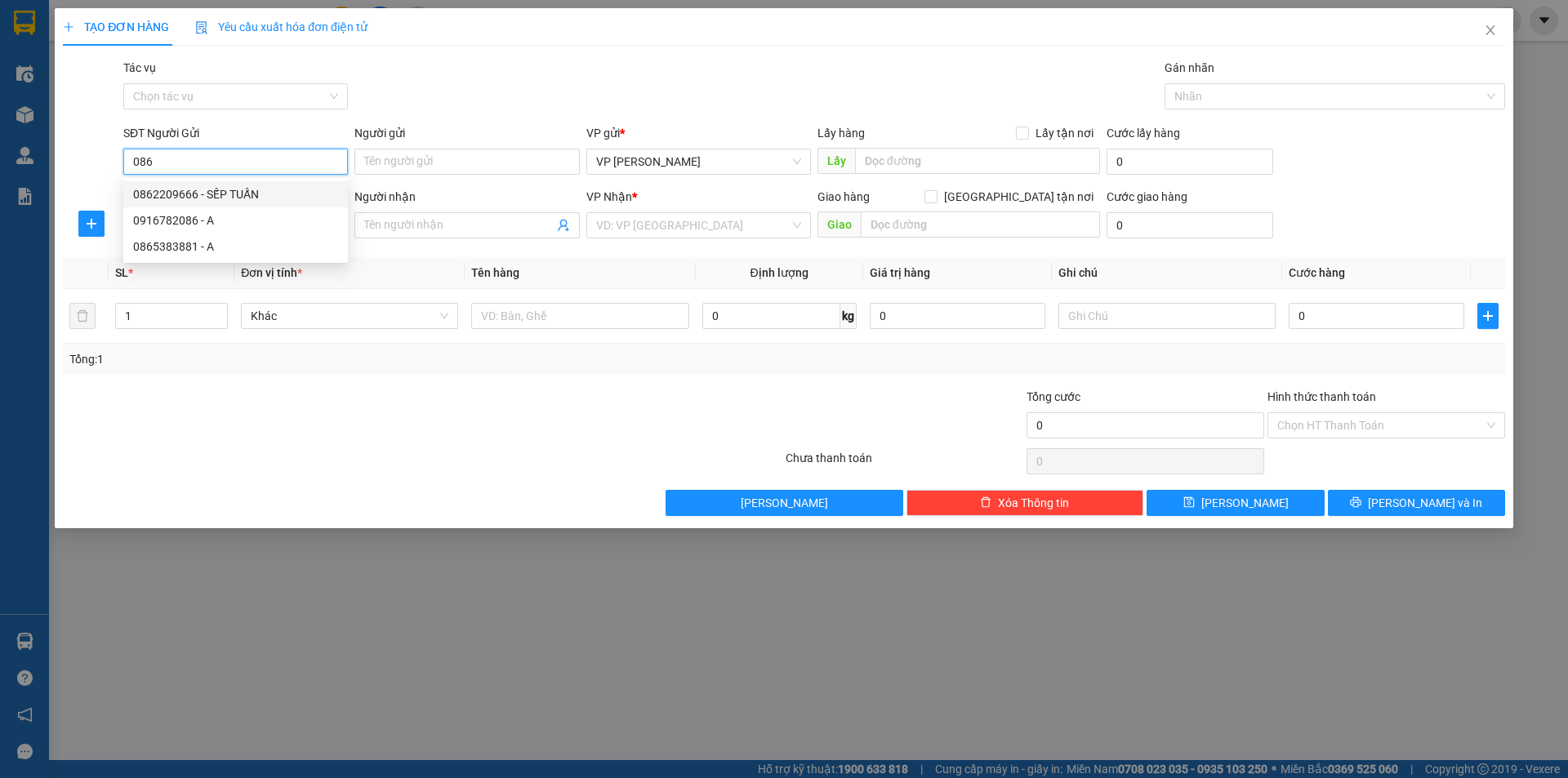
type input "0862209666"
type input "SẾP TUẤN"
checkbox input "true"
type input "VPHN"
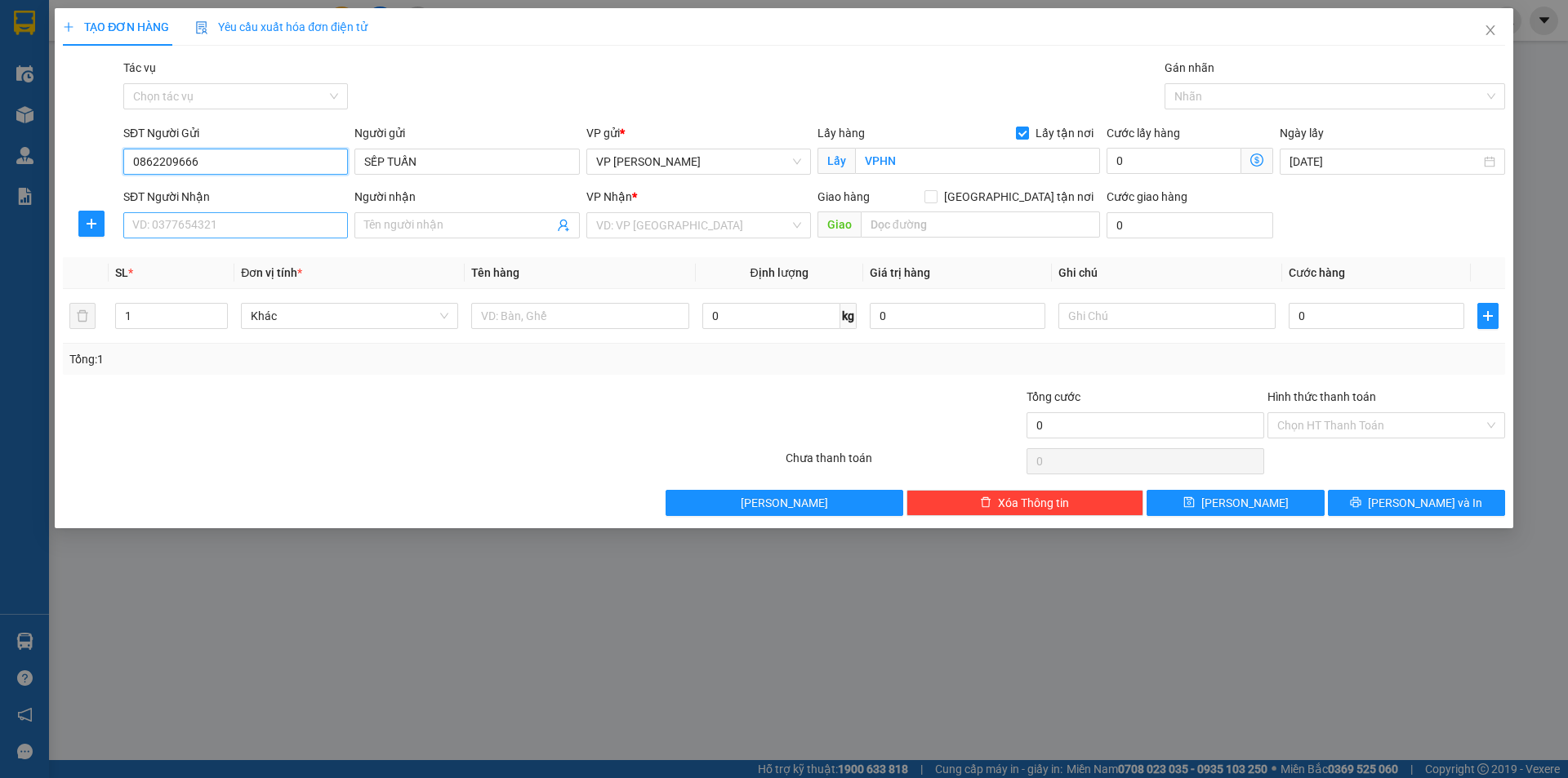
type input "0862209666"
click at [260, 232] on input "SĐT Người Nhận" at bounding box center [235, 226] width 225 height 27
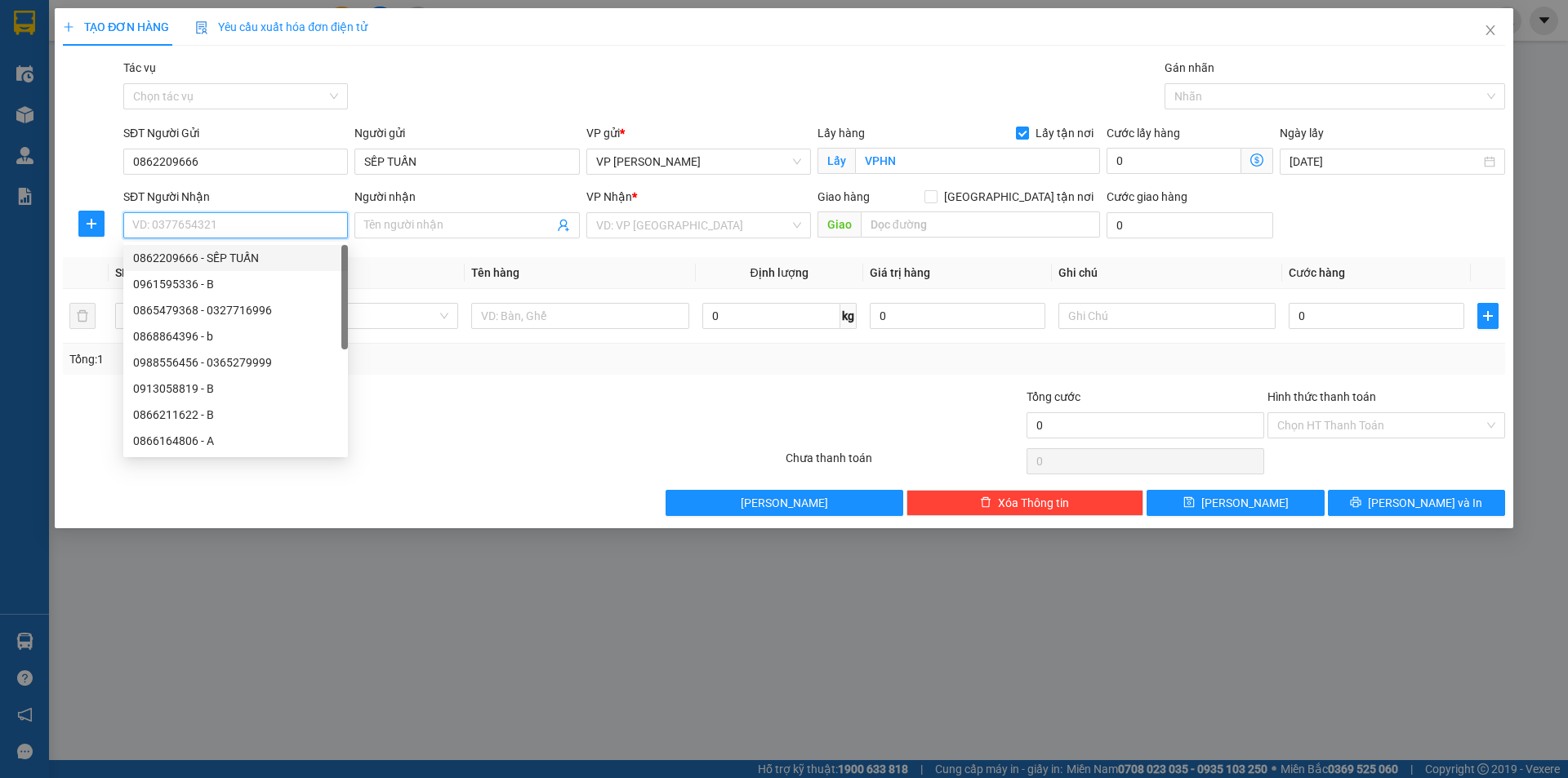
click at [240, 260] on div "0862209666 - SẾP TUẤN" at bounding box center [235, 257] width 205 height 18
type input "0862209666"
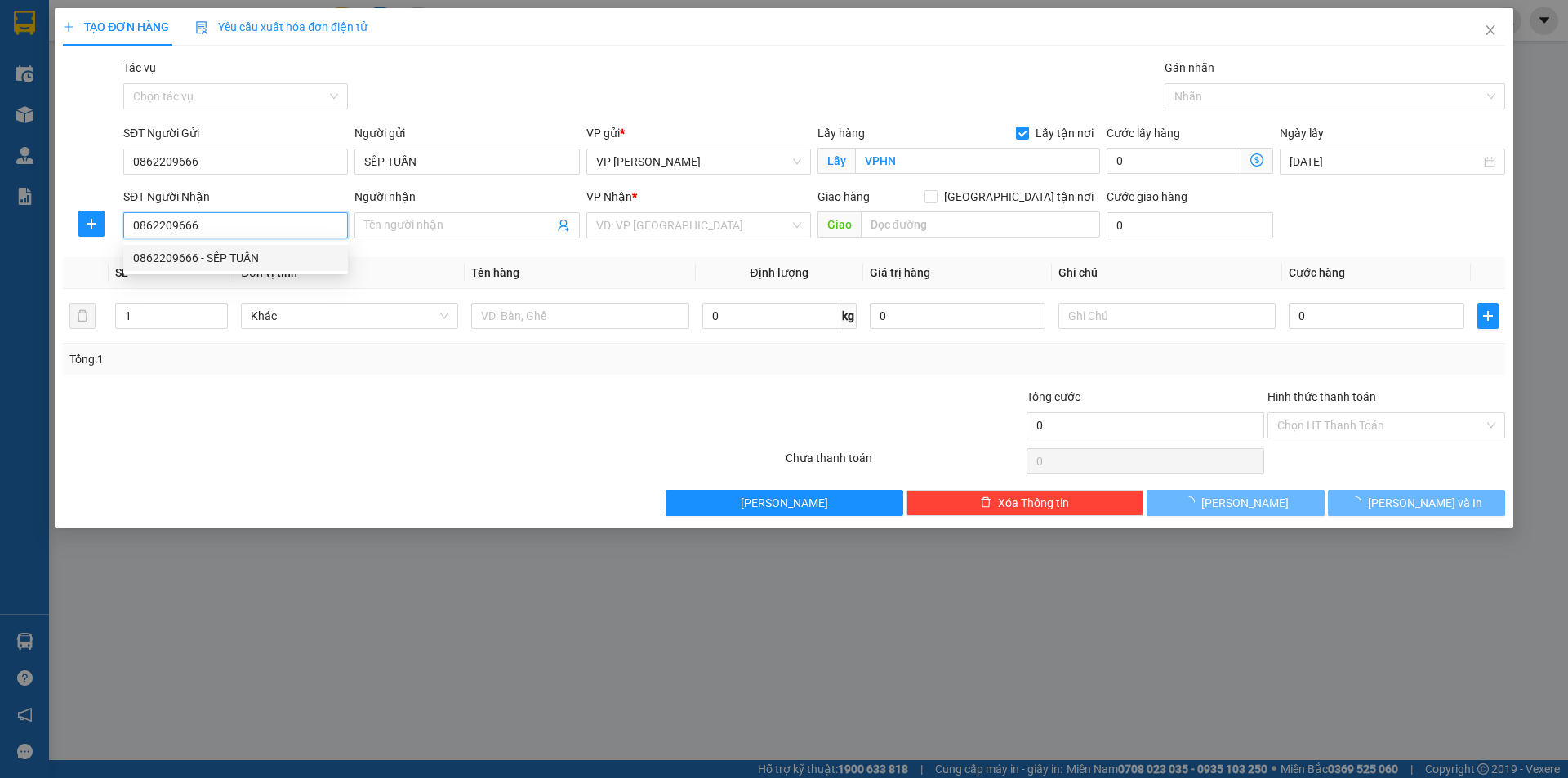
type input "SẾP TUẤN"
checkbox input "true"
type input "47 [GEOGRAPHIC_DATA]"
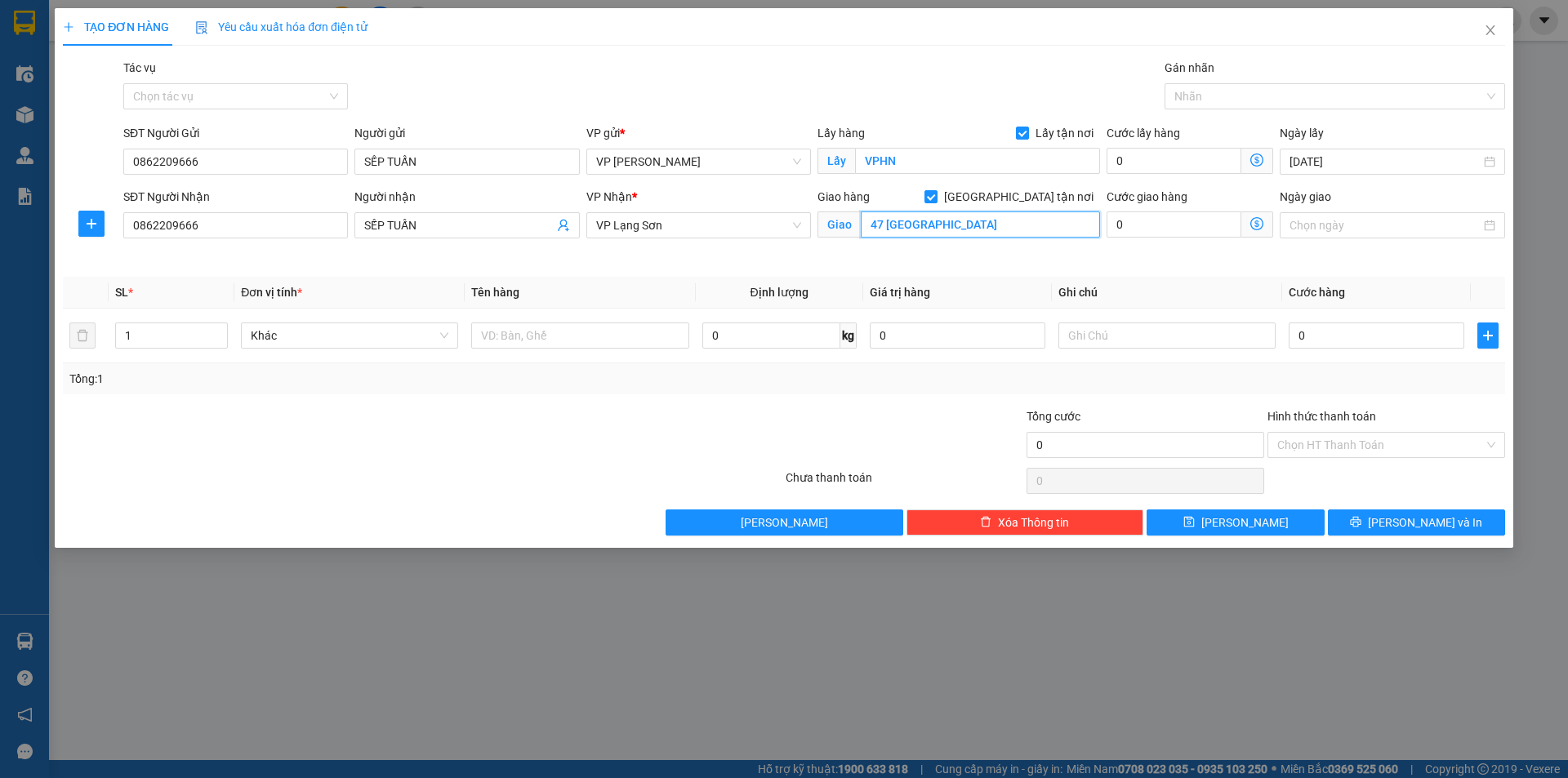
click at [964, 229] on input "47 [GEOGRAPHIC_DATA]" at bounding box center [980, 225] width 239 height 27
type input "68 BẾN BẮC"
click at [1343, 330] on div "0" at bounding box center [1376, 335] width 176 height 32
click at [1343, 332] on input "0" at bounding box center [1376, 336] width 176 height 27
click at [1344, 331] on input "0" at bounding box center [1376, 336] width 176 height 27
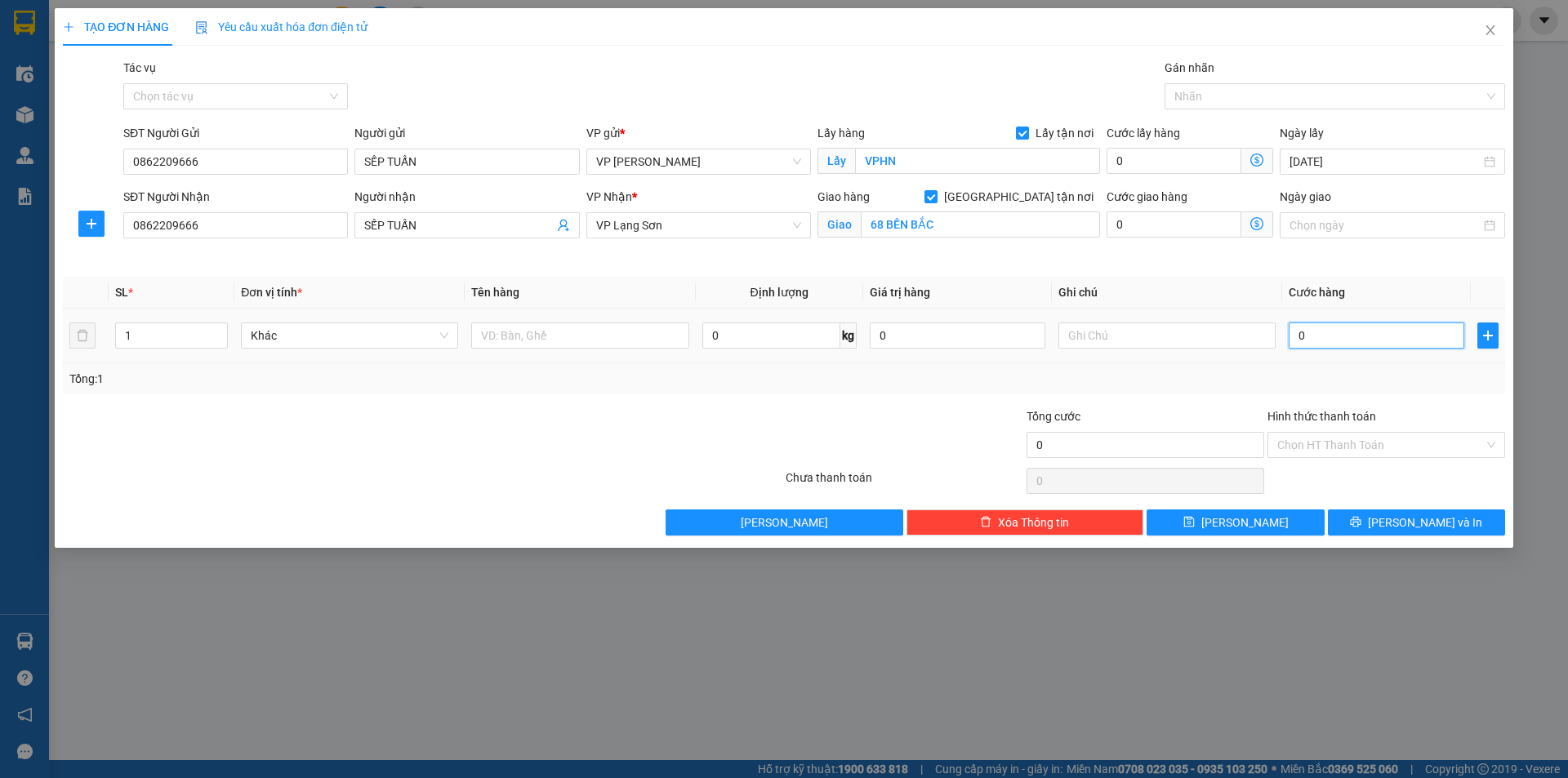
click at [1344, 331] on input "0" at bounding box center [1376, 336] width 176 height 27
type input "01"
type input "1"
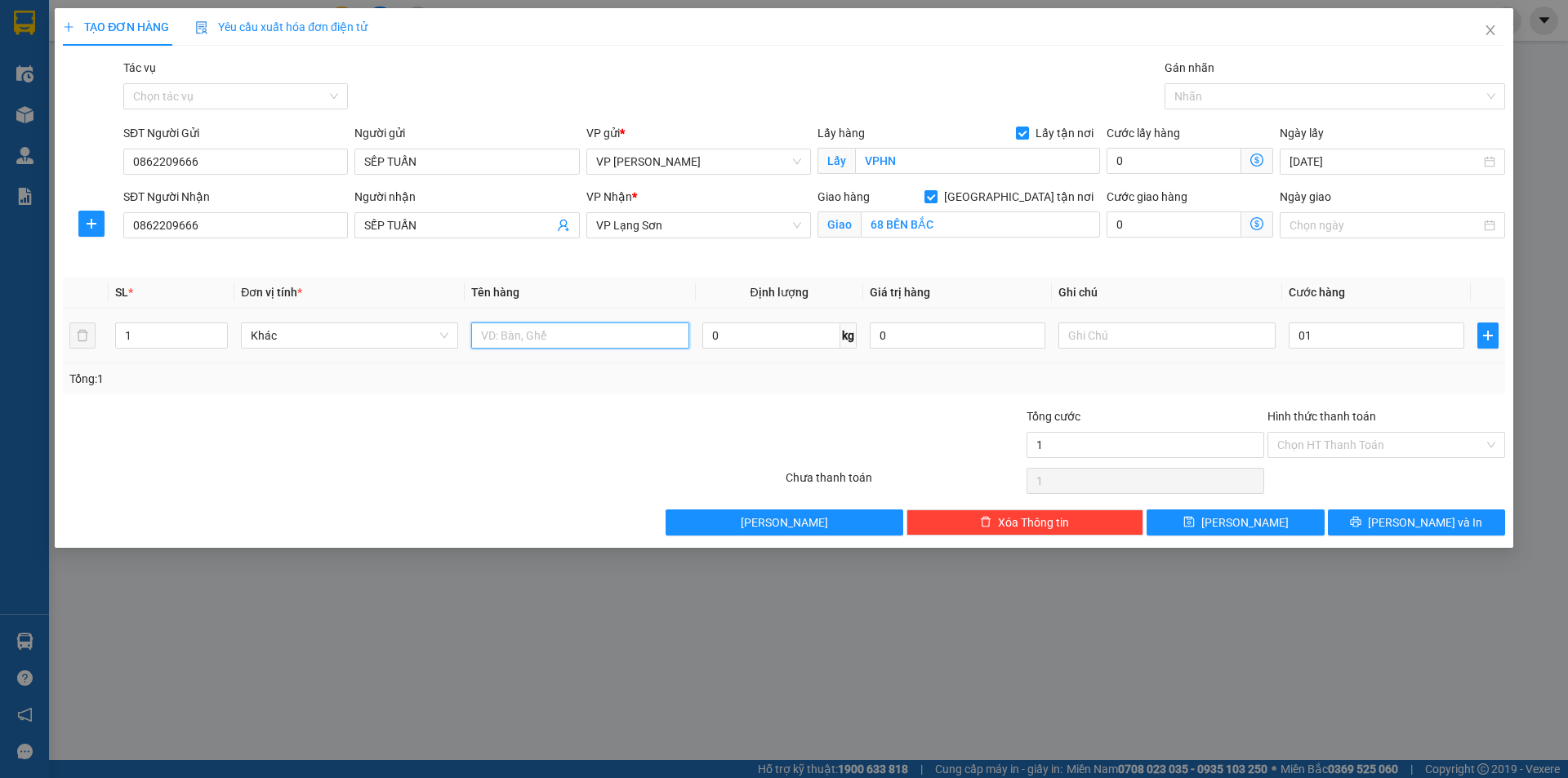
type input "1.000"
click at [590, 344] on input "text" at bounding box center [579, 336] width 217 height 27
click at [591, 336] on input "text" at bounding box center [579, 336] width 217 height 27
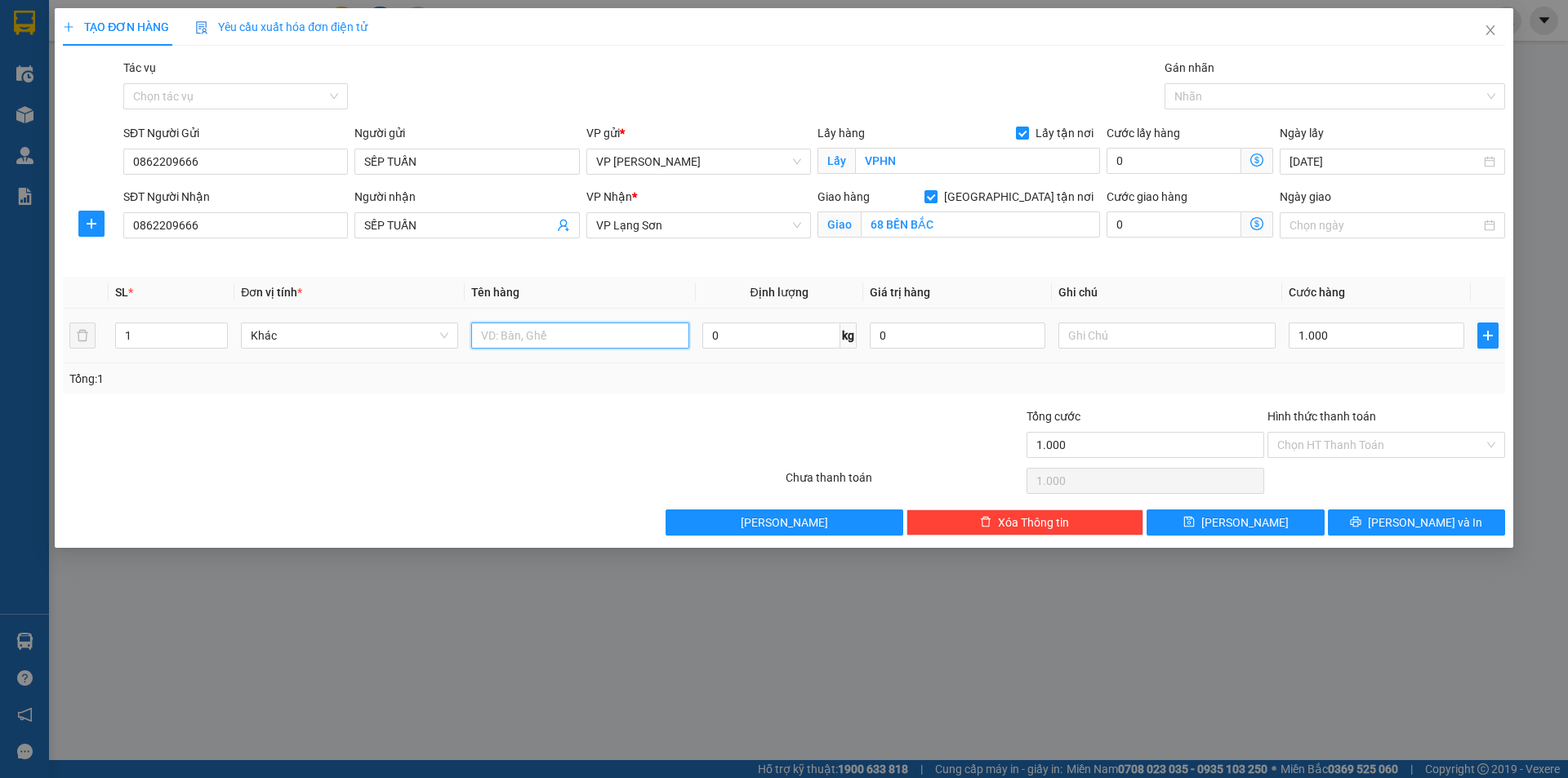
click at [535, 333] on input "text" at bounding box center [579, 336] width 217 height 27
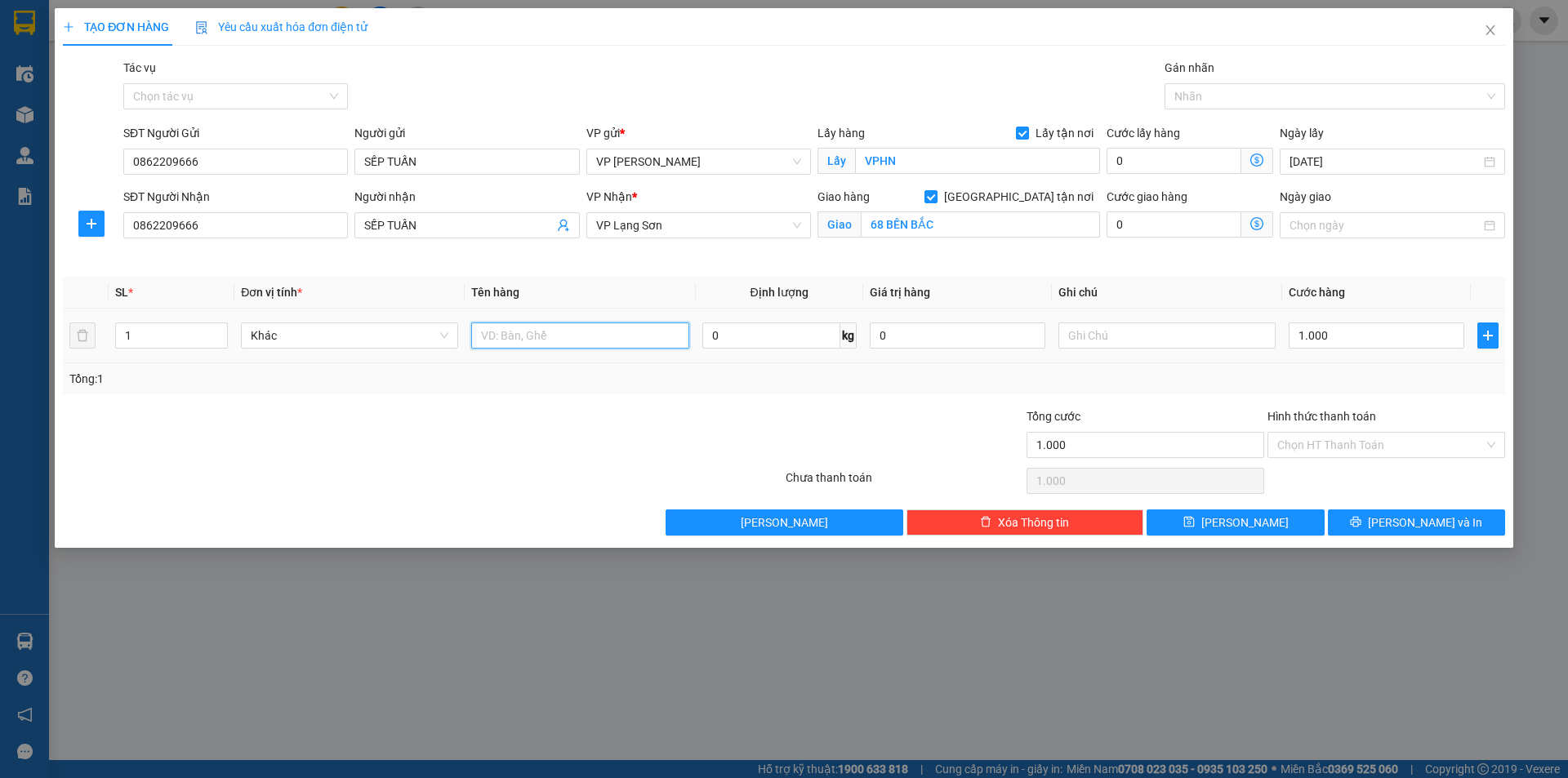
click at [535, 333] on input "text" at bounding box center [579, 336] width 217 height 27
type input "THUỐC"
click at [939, 333] on input "0" at bounding box center [957, 336] width 176 height 27
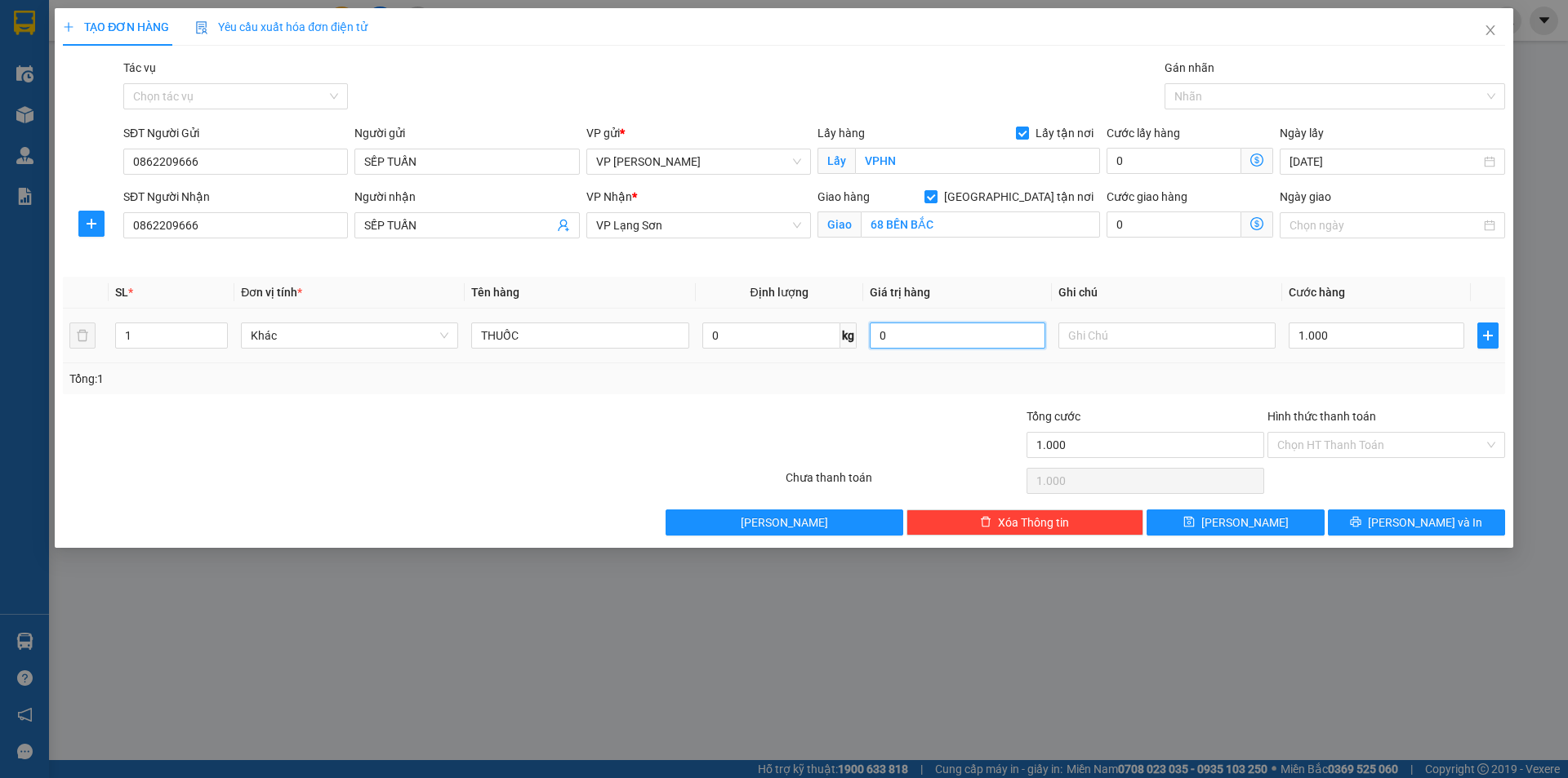
type input "0"
click at [1103, 326] on input "text" at bounding box center [1167, 336] width 217 height 27
click at [1101, 342] on input "text" at bounding box center [1167, 336] width 217 height 27
click at [1106, 337] on input "text" at bounding box center [1167, 336] width 217 height 27
click at [569, 337] on input "THUỐC" at bounding box center [579, 336] width 217 height 27
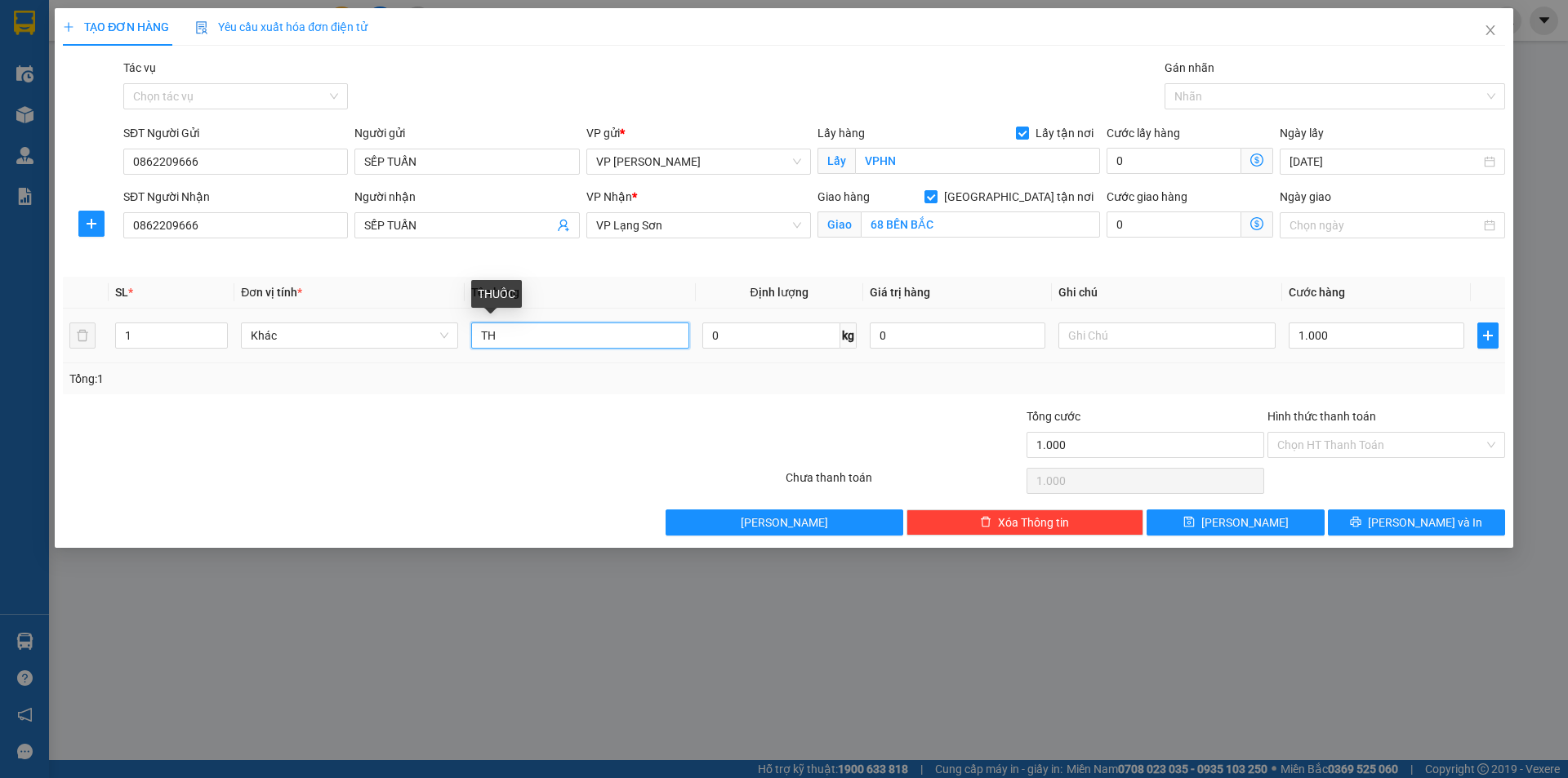
type input "T"
type input "TÚI ĐỒ TRẮNG"
click at [927, 331] on input "0" at bounding box center [957, 336] width 176 height 27
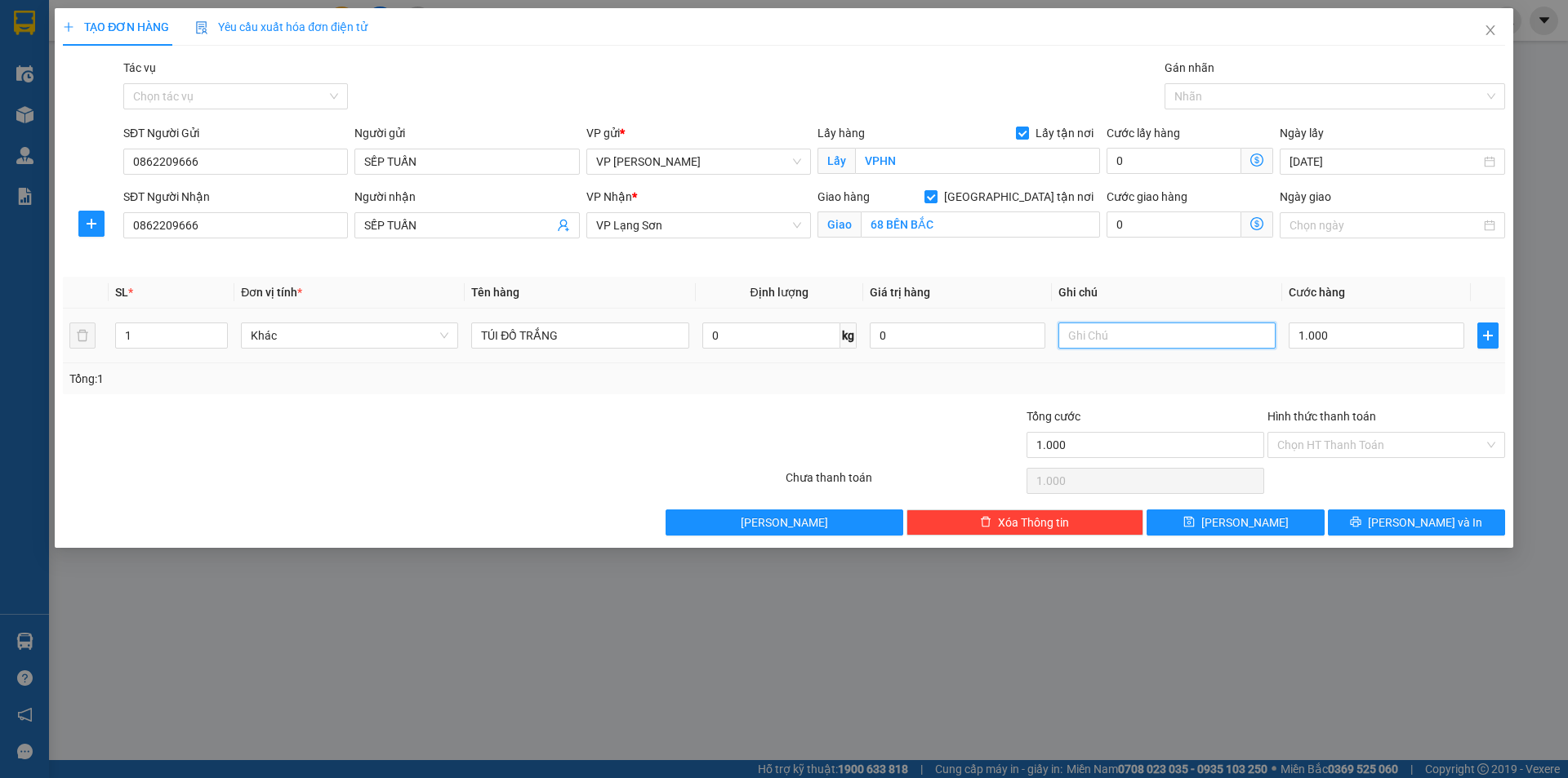
click at [1098, 329] on input "text" at bounding box center [1167, 336] width 217 height 27
click at [1210, 336] on input "GẤP" at bounding box center [1167, 336] width 217 height 27
type input "GẤP"
click at [1232, 523] on button "[PERSON_NAME]" at bounding box center [1235, 523] width 177 height 27
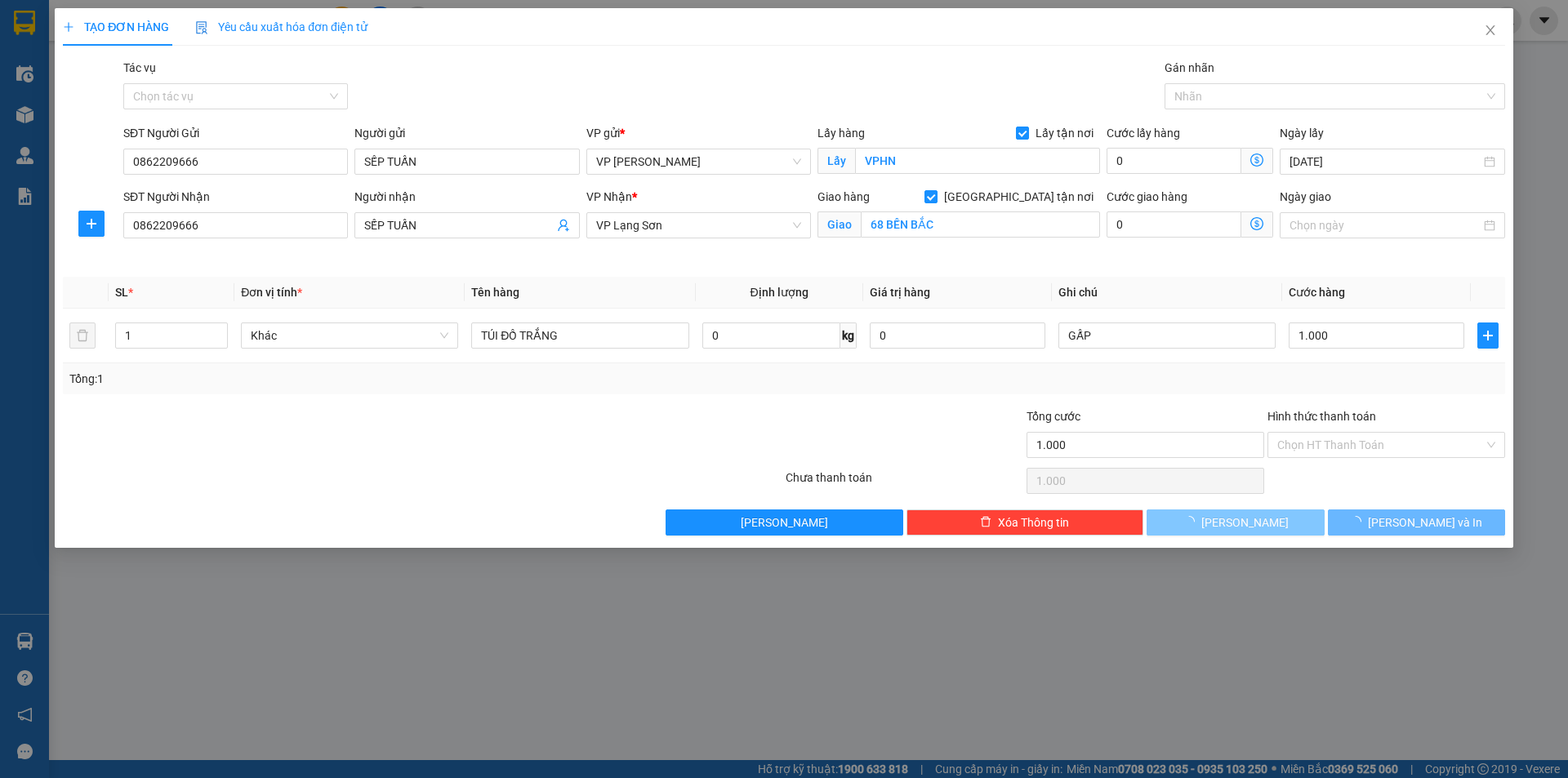
checkbox input "false"
type input "0"
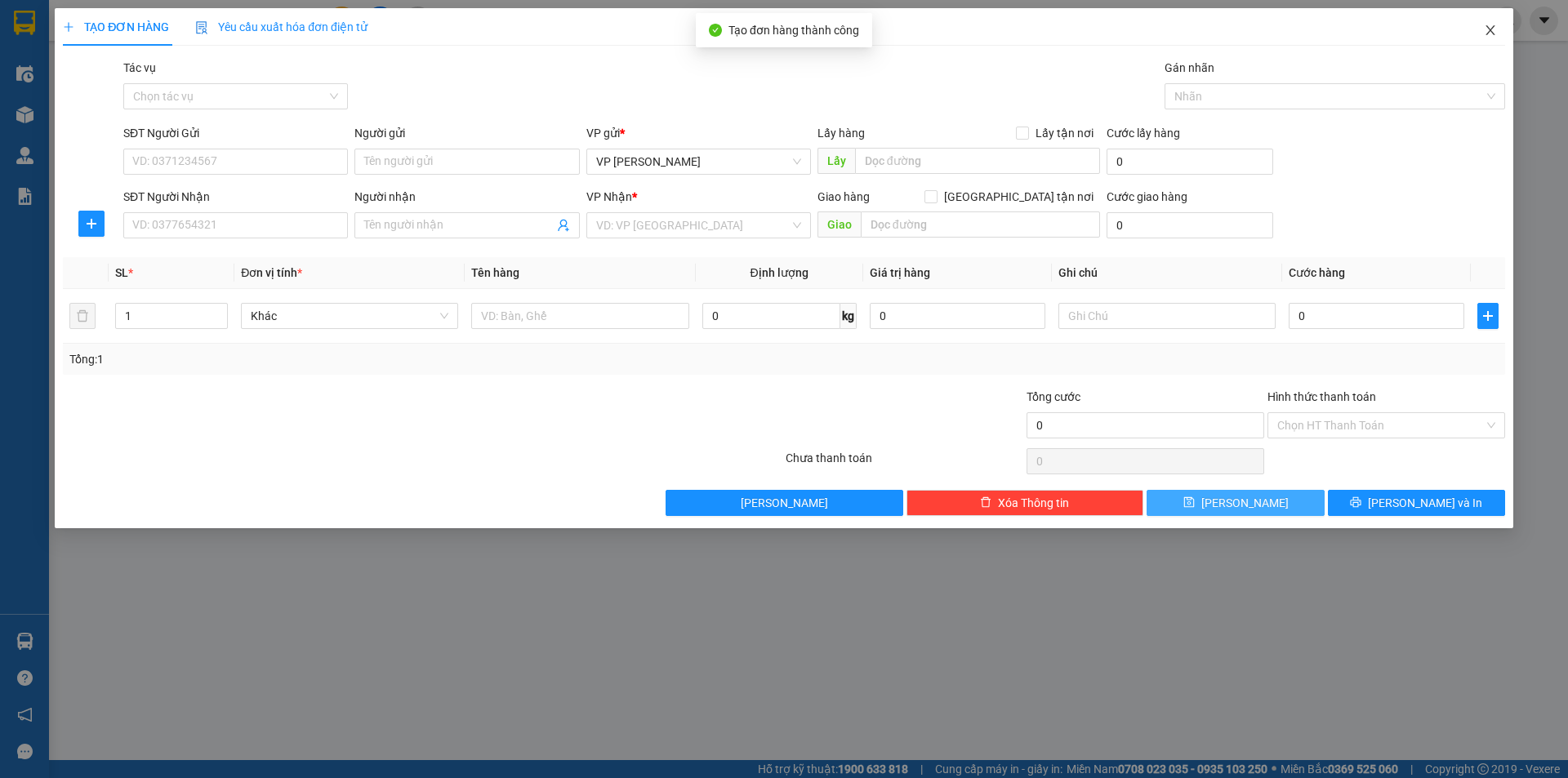
drag, startPoint x: 1501, startPoint y: 18, endPoint x: 1491, endPoint y: 29, distance: 14.9
click at [1500, 19] on span "Close" at bounding box center [1490, 31] width 46 height 46
click at [1491, 29] on span "ducduy.duyquang12" at bounding box center [1420, 20] width 143 height 21
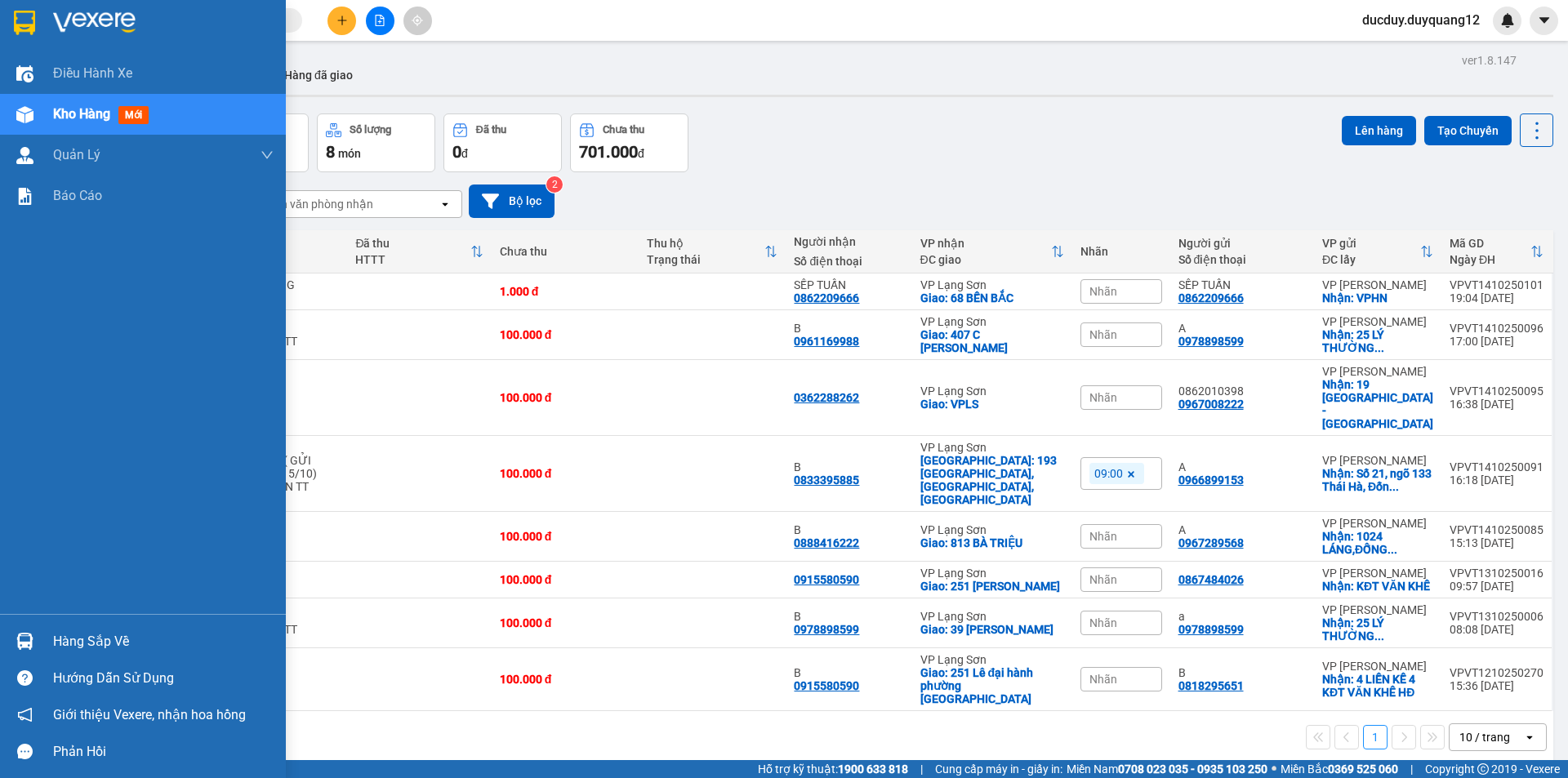
drag, startPoint x: 116, startPoint y: 632, endPoint x: 125, endPoint y: 639, distance: 11.4
click at [117, 637] on div "Hàng sắp về" at bounding box center [163, 641] width 220 height 25
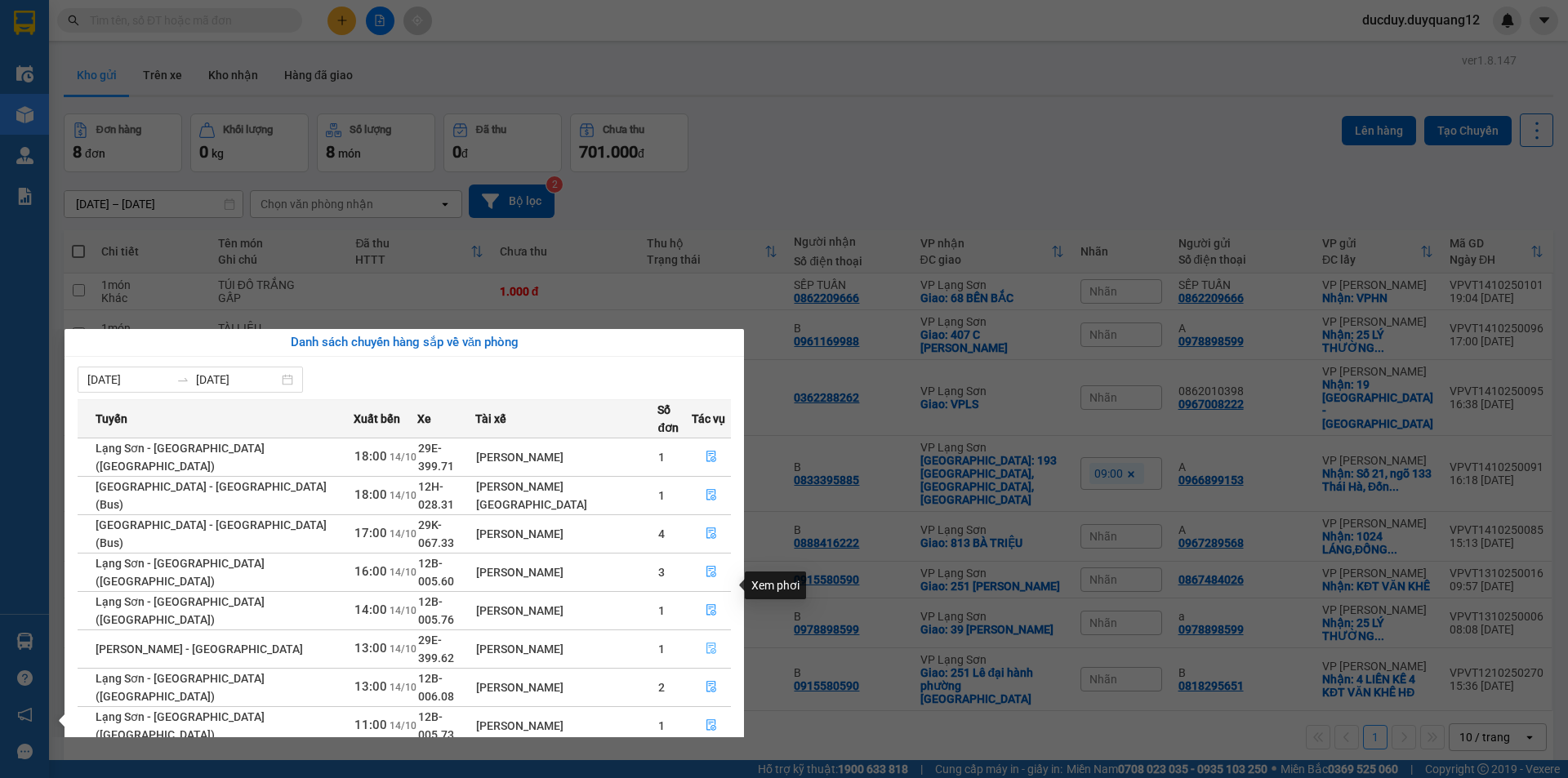
click at [705, 642] on icon "file-done" at bounding box center [711, 648] width 11 height 11
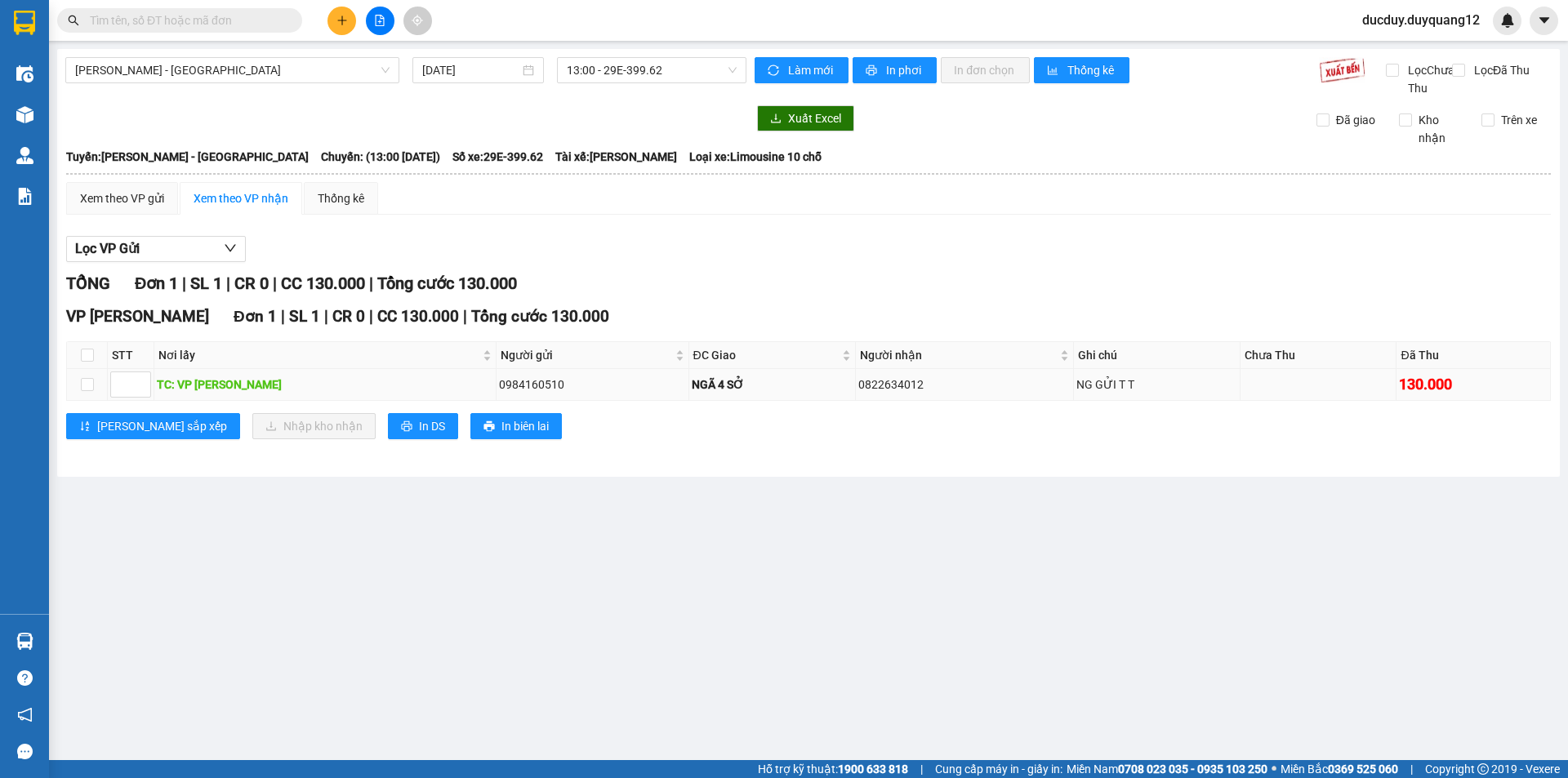
drag, startPoint x: 603, startPoint y: 406, endPoint x: 858, endPoint y: 406, distance: 255.0
click at [947, 400] on tr "TC: VP CAO BẰNG 0984160510 NGÃ 4 SỞ 0822634012 NG GỬI T T 130.000" at bounding box center [809, 385] width 1484 height 32
copy tr "NGÃ 4 SỞ 0822634012"
click at [1083, 295] on div "TỔNG Đơn 1 | SL 1 | CR 0 | CC 130.000 | Tổng cước 130.000" at bounding box center [809, 284] width 1484 height 26
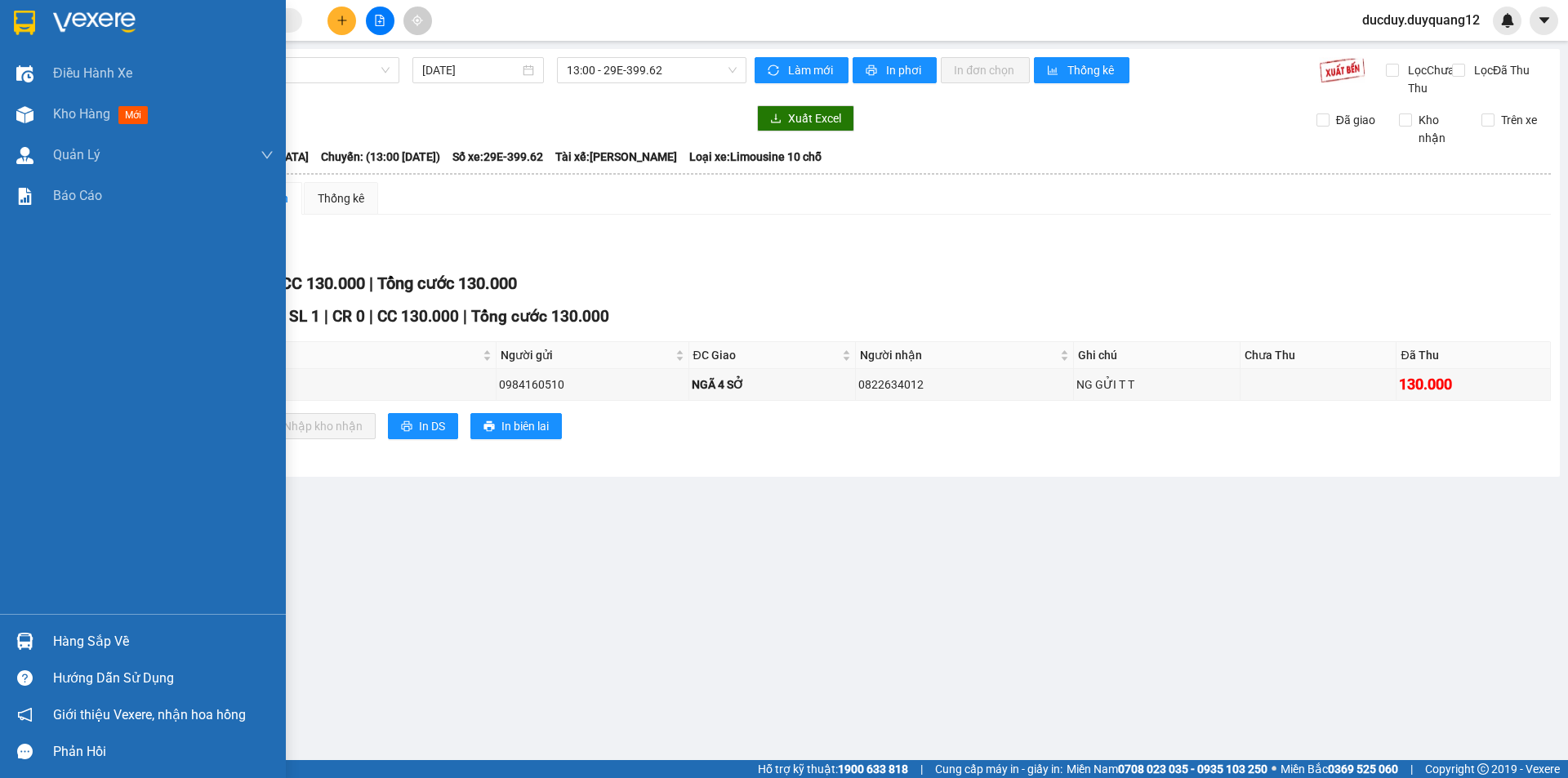
click at [102, 646] on div "Hàng sắp về" at bounding box center [163, 641] width 220 height 25
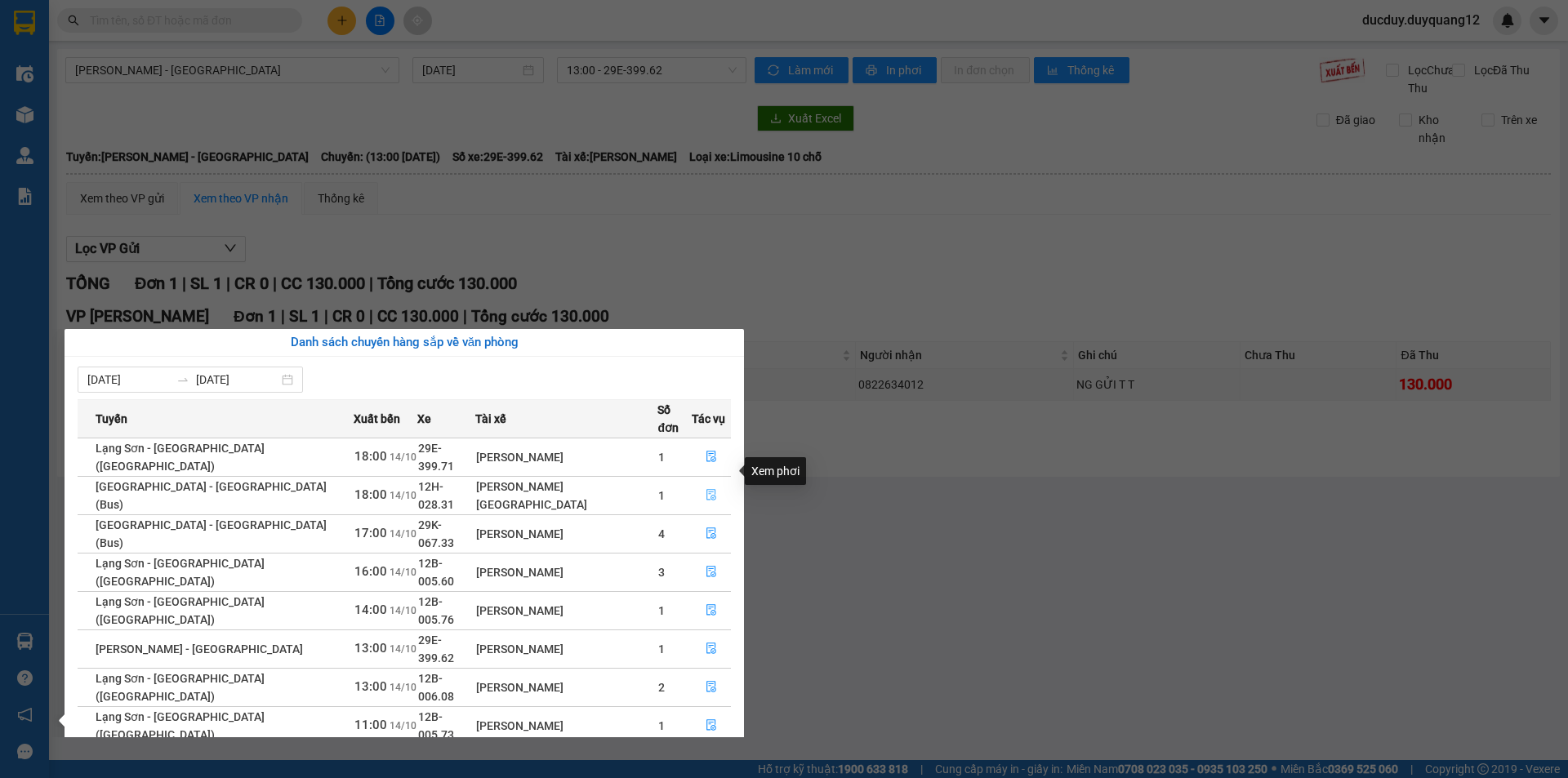
click at [705, 489] on icon "file-done" at bounding box center [711, 494] width 11 height 11
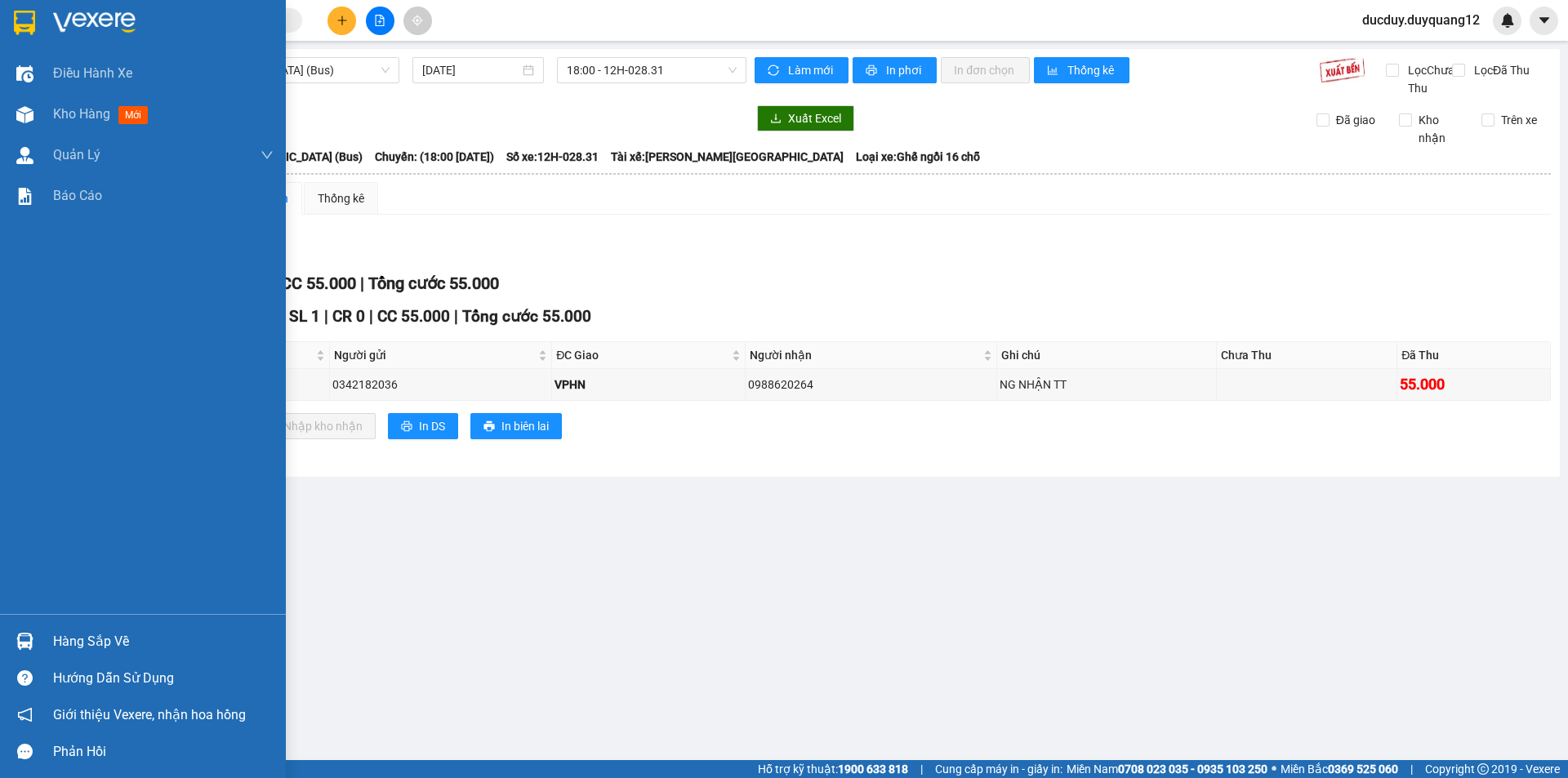
click at [122, 632] on div "Hàng sắp về" at bounding box center [163, 641] width 220 height 25
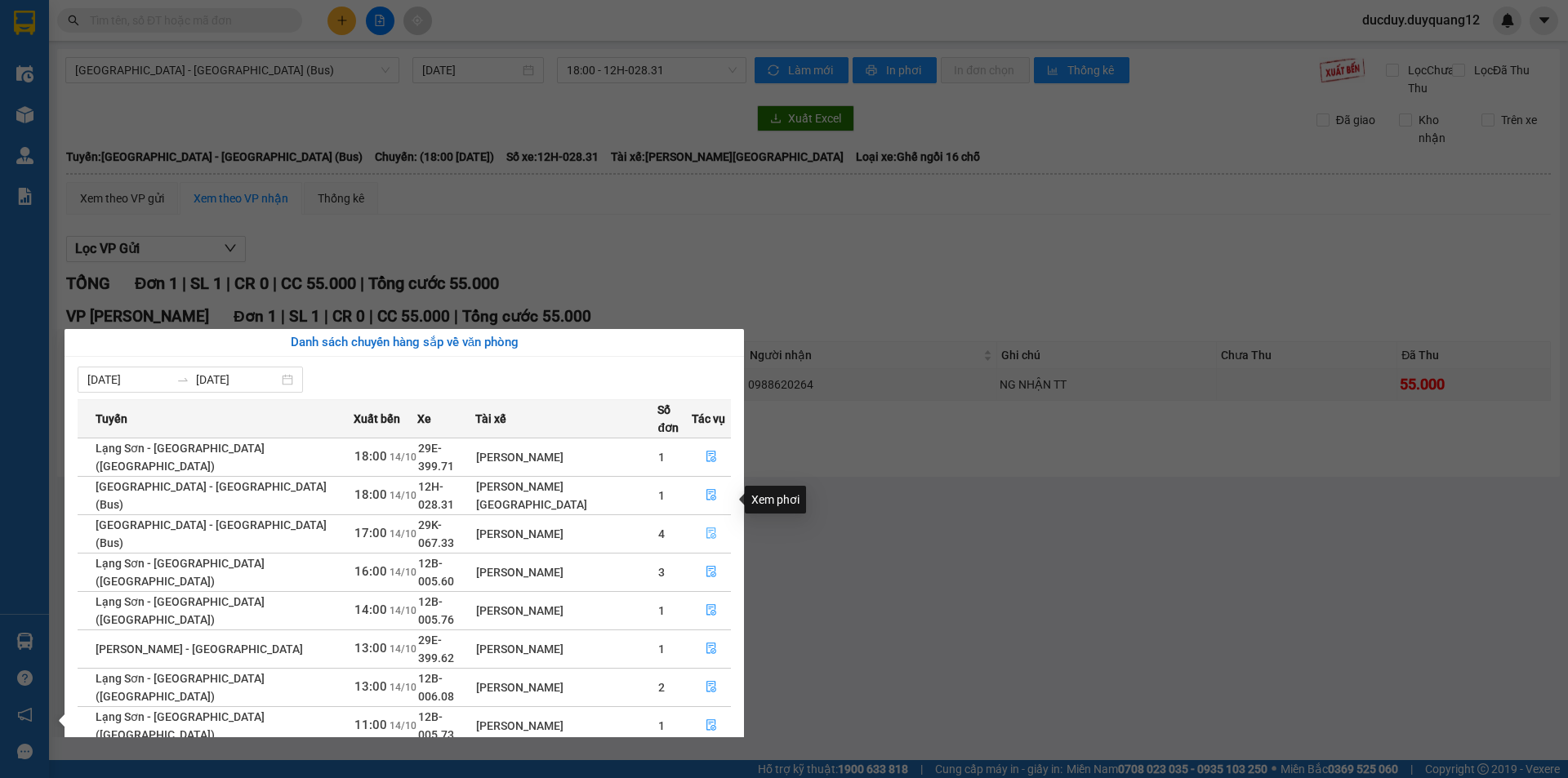
click at [705, 528] on icon "file-done" at bounding box center [711, 533] width 11 height 11
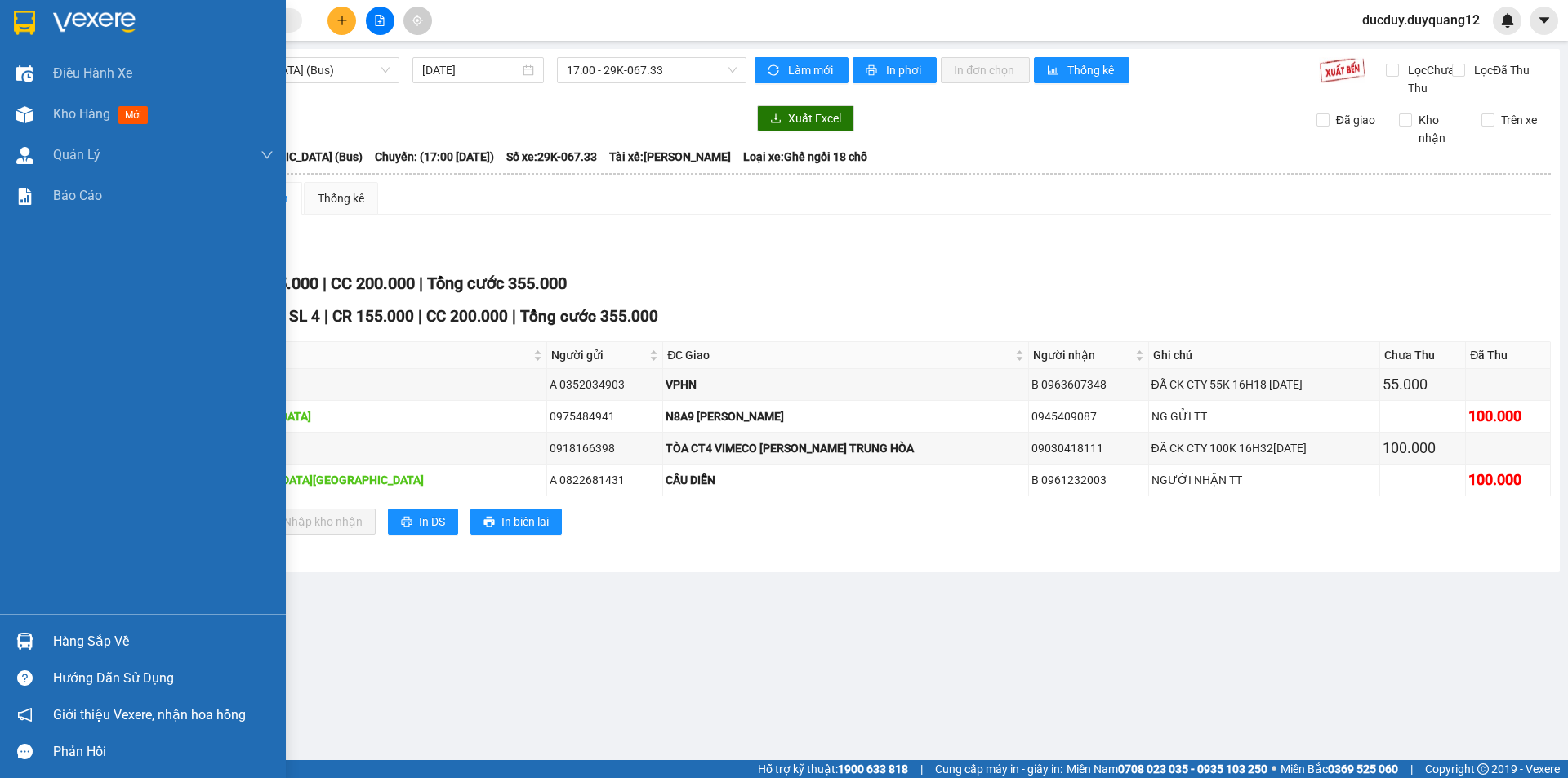
click at [65, 645] on div "Hàng sắp về" at bounding box center [163, 641] width 220 height 25
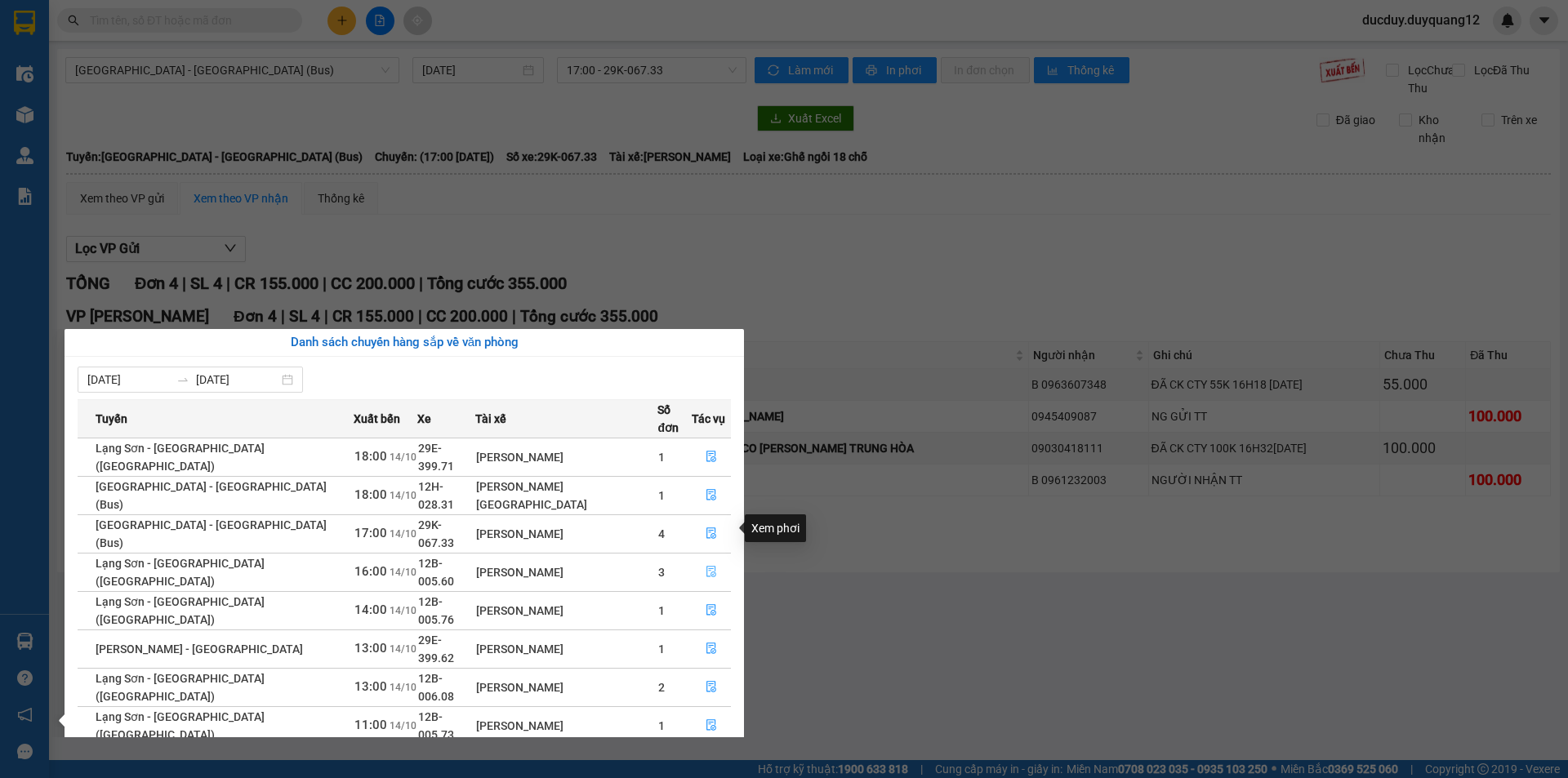
click at [693, 559] on button "button" at bounding box center [712, 572] width 38 height 27
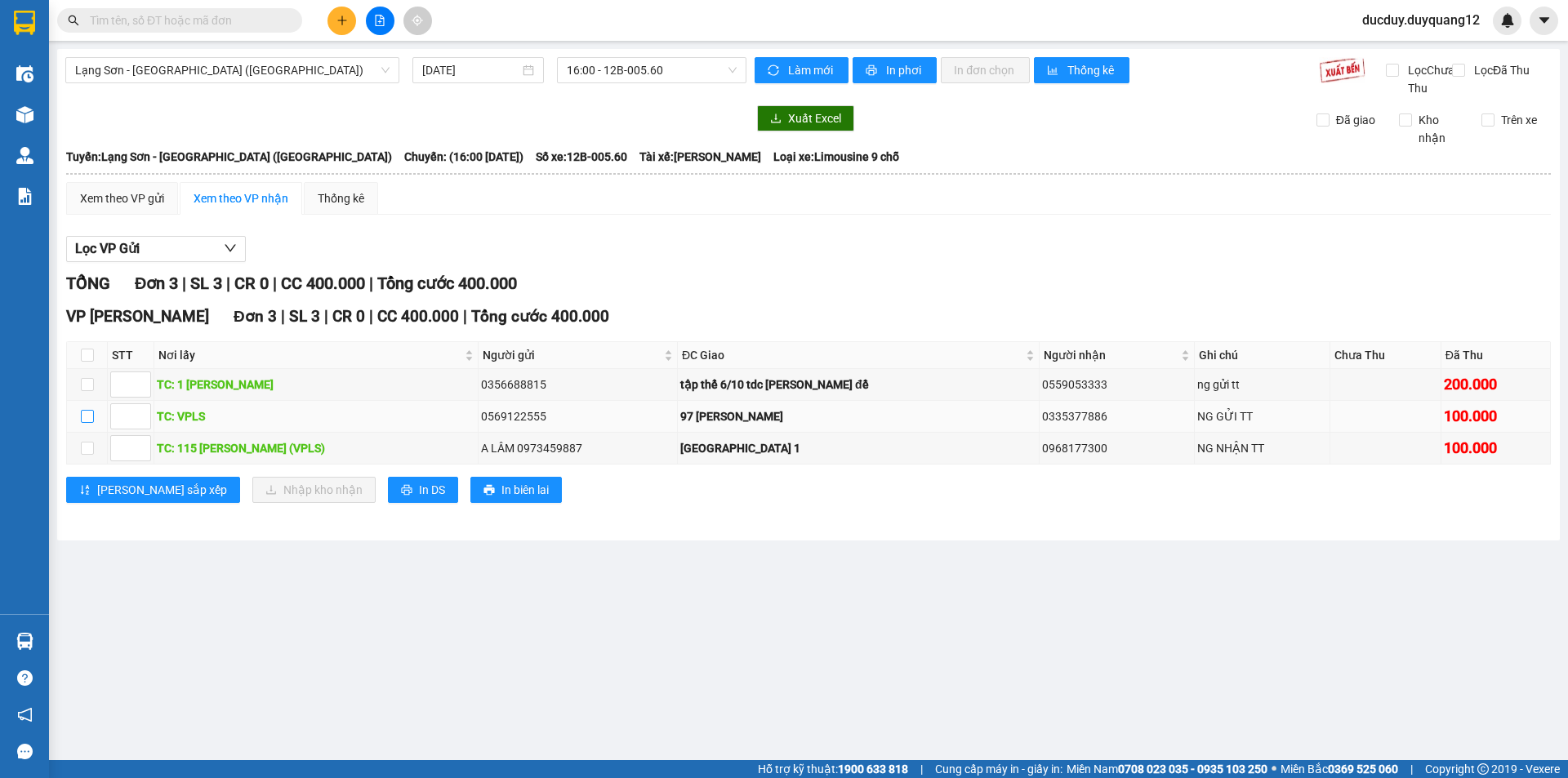
click at [89, 423] on input "checkbox" at bounding box center [87, 417] width 13 height 13
checkbox input "true"
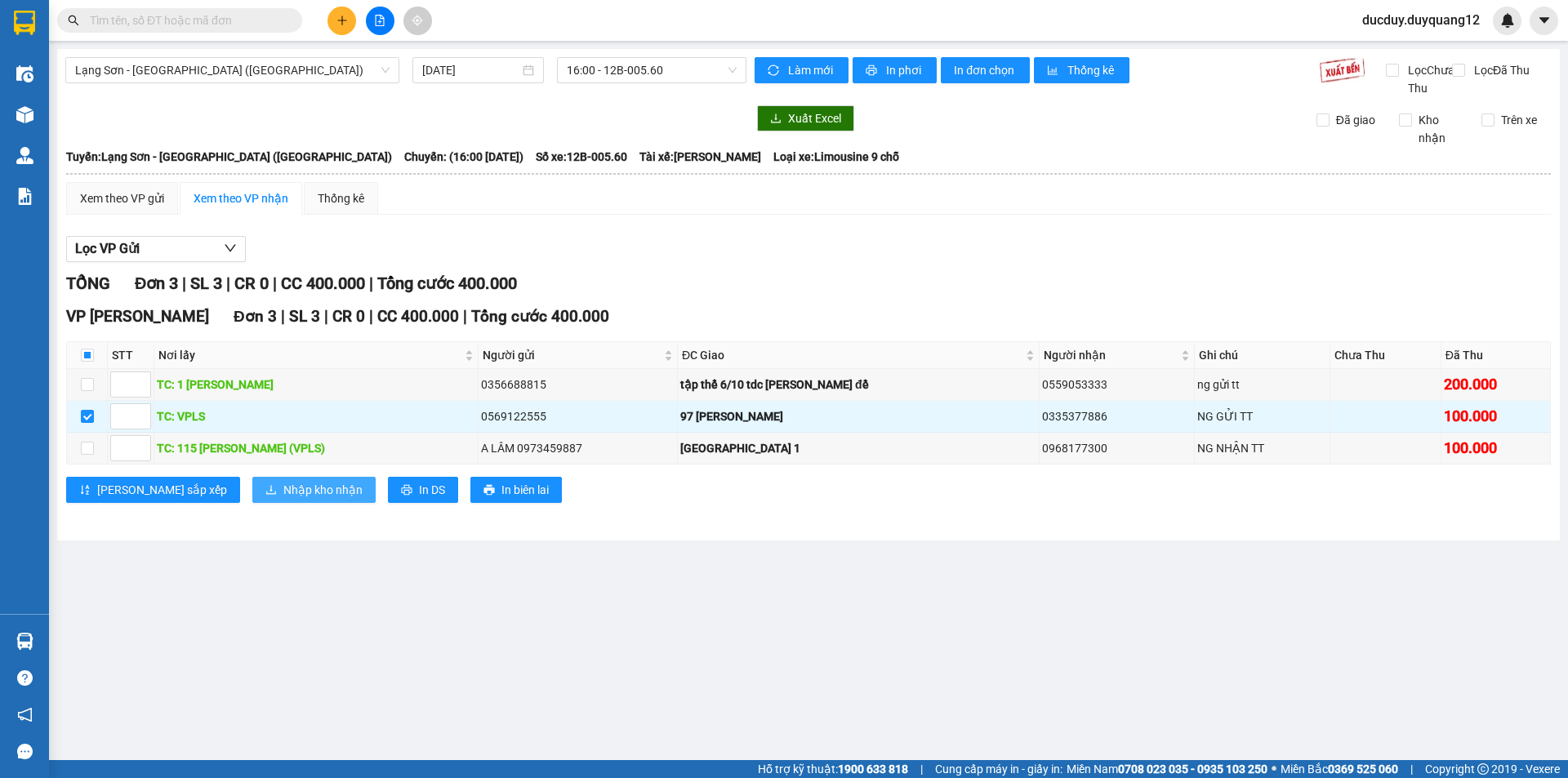
click at [284, 499] on span "Nhập kho nhận" at bounding box center [323, 490] width 79 height 18
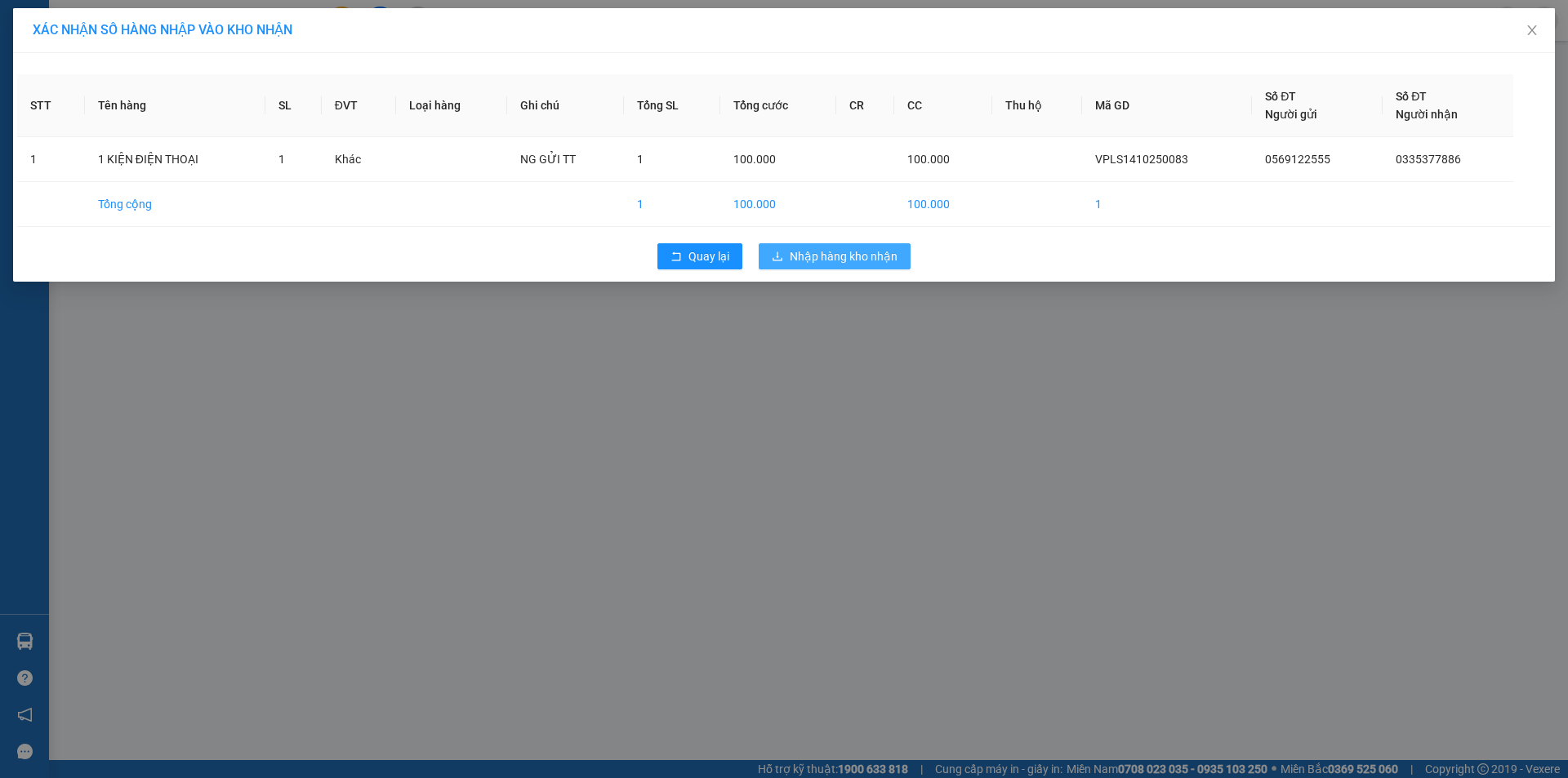
click at [858, 255] on span "Nhập hàng kho nhận" at bounding box center [844, 256] width 108 height 18
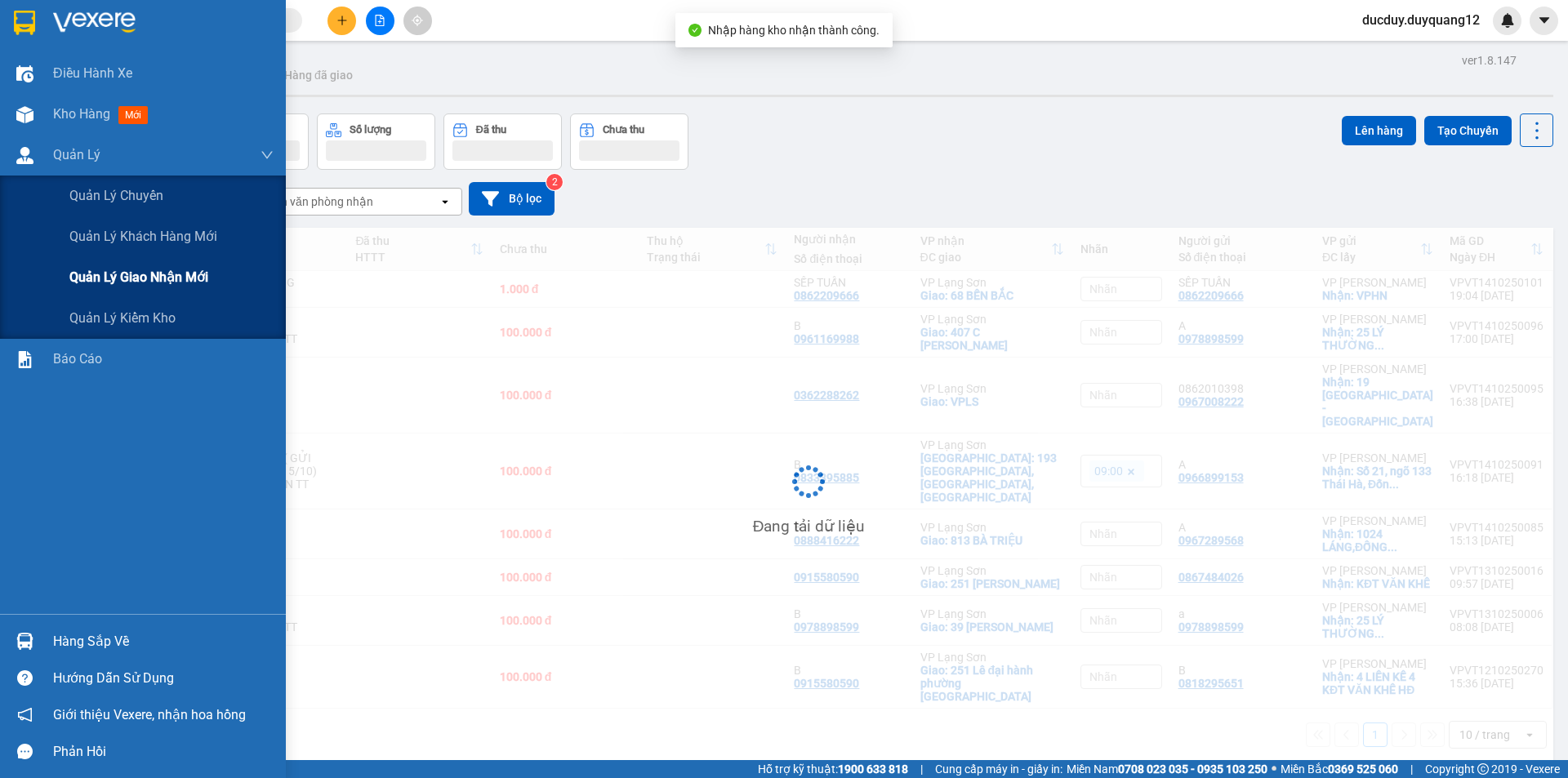
click at [106, 276] on span "Quản lý giao nhận mới" at bounding box center [139, 277] width 139 height 21
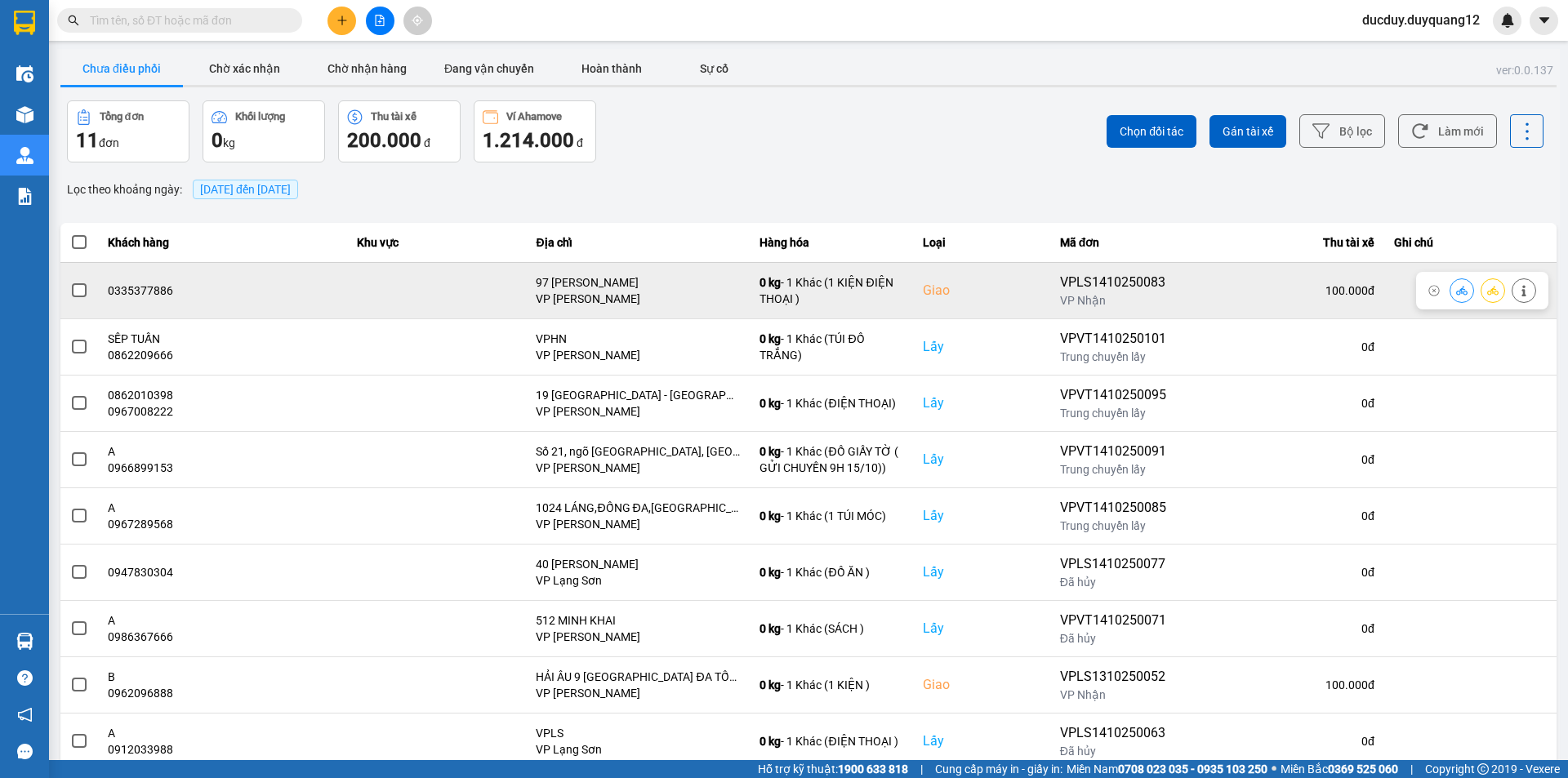
click at [1524, 289] on button at bounding box center [1524, 290] width 23 height 28
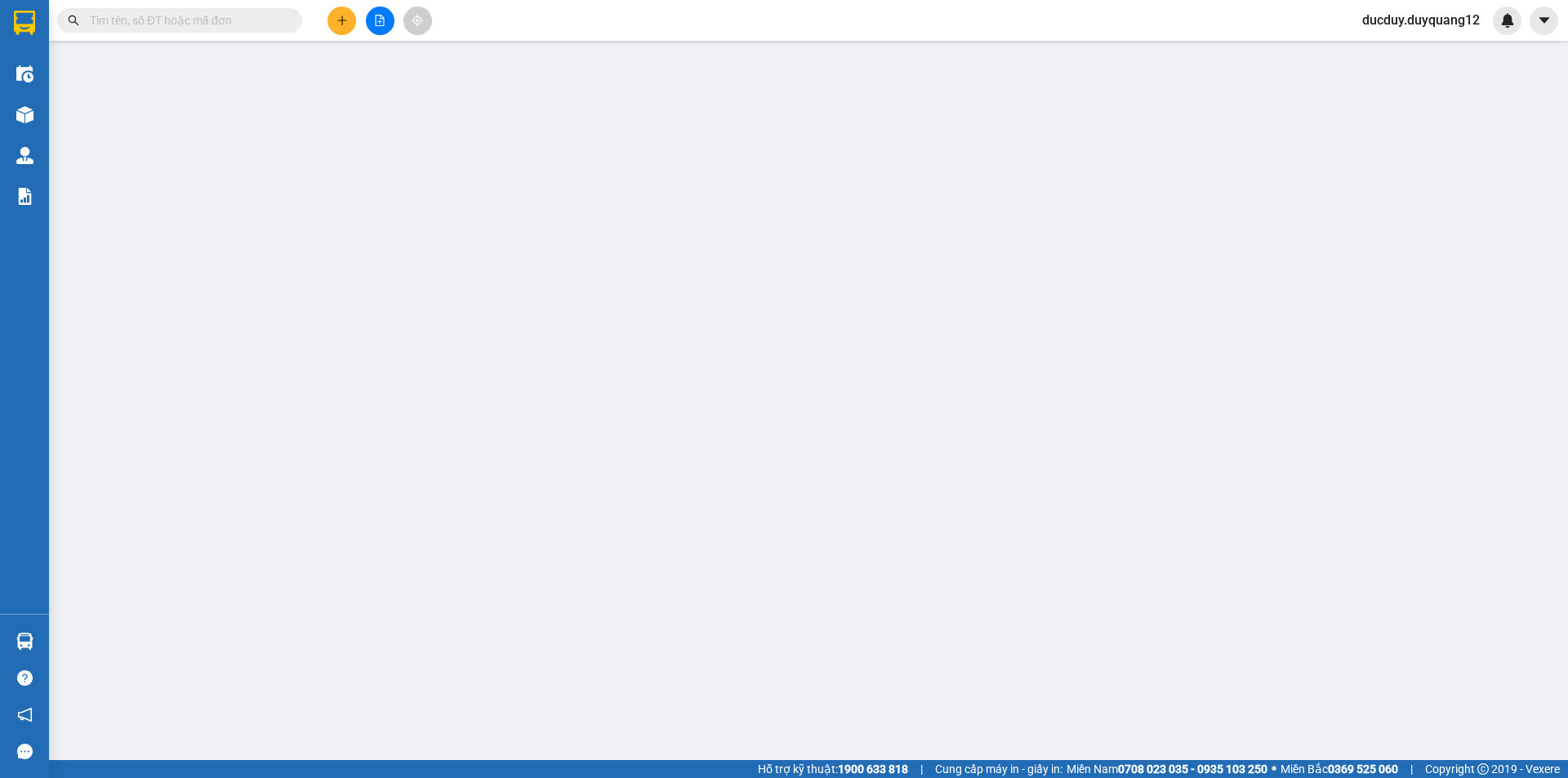
type input "0569122555"
checkbox input "true"
type input "VPLS"
type input "0335377886"
checkbox input "true"
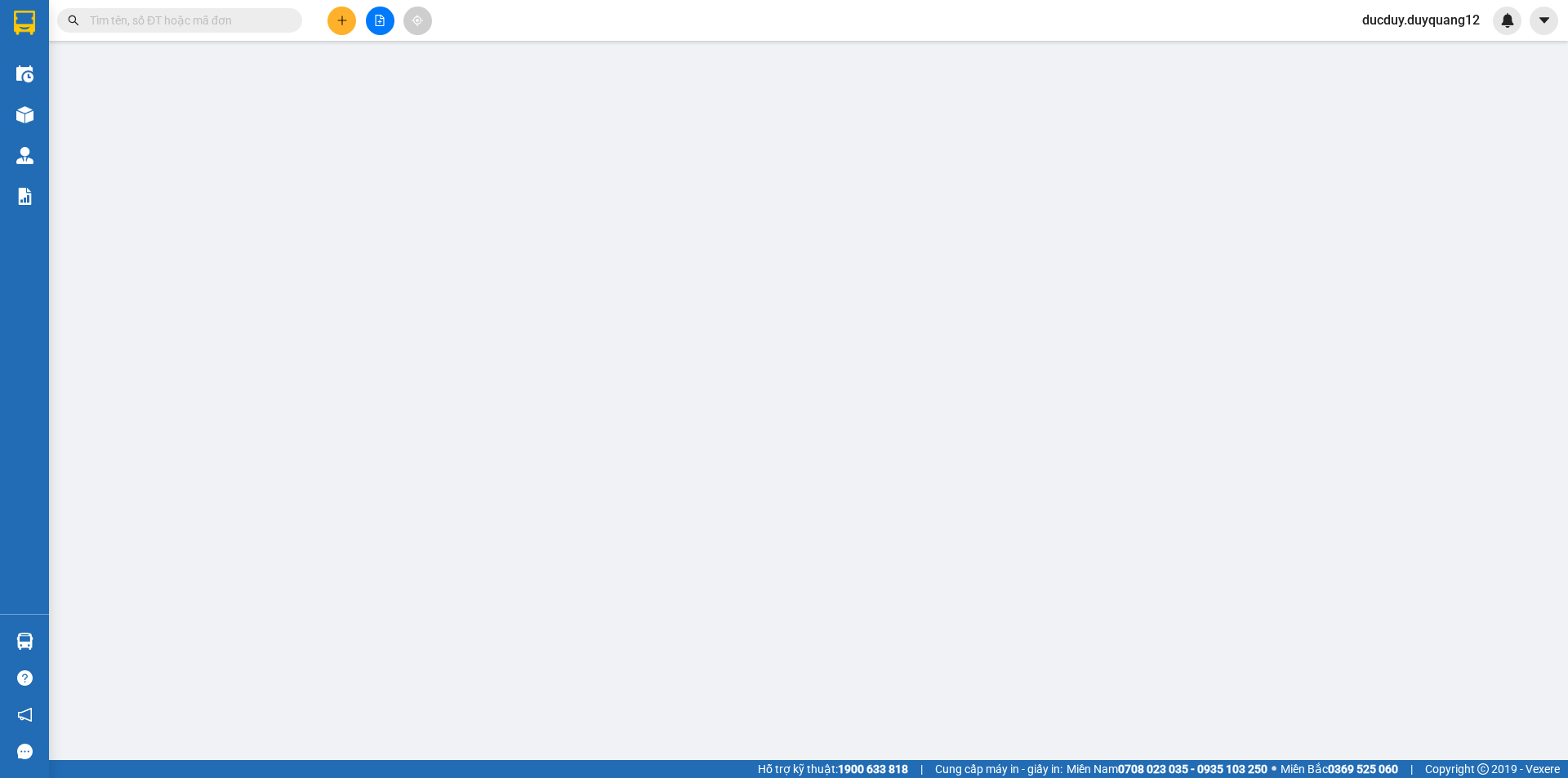
type input "97 [PERSON_NAME]"
type input "100.000"
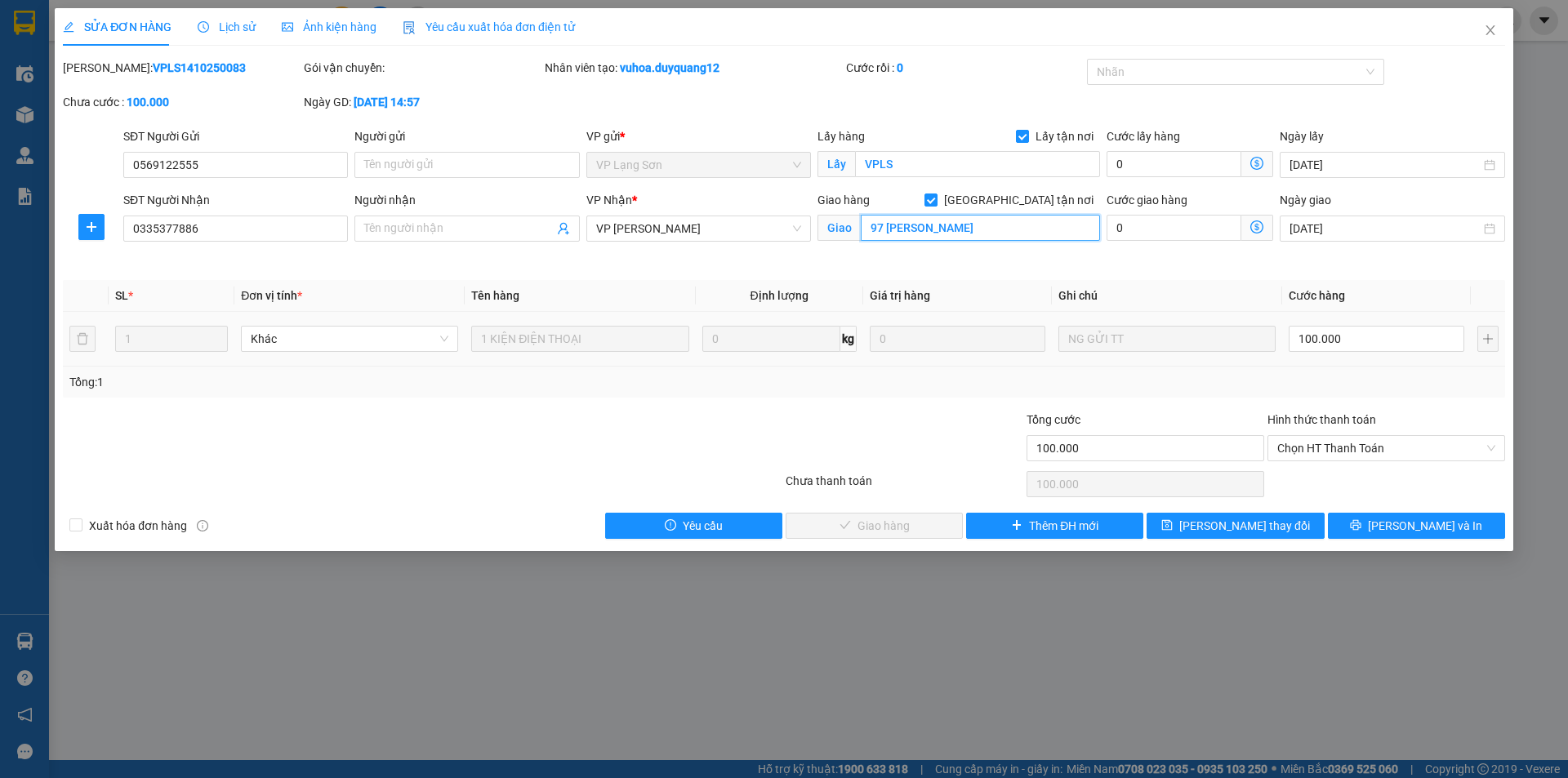
click at [1022, 225] on input "97 [PERSON_NAME]" at bounding box center [980, 228] width 239 height 27
click at [1029, 228] on input "97 [PERSON_NAME]" at bounding box center [980, 228] width 239 height 27
click at [1009, 231] on input "97 [PERSON_NAME]" at bounding box center [980, 228] width 239 height 27
type input "97 [PERSON_NAME],[GEOGRAPHIC_DATA],[GEOGRAPHIC_DATA]"
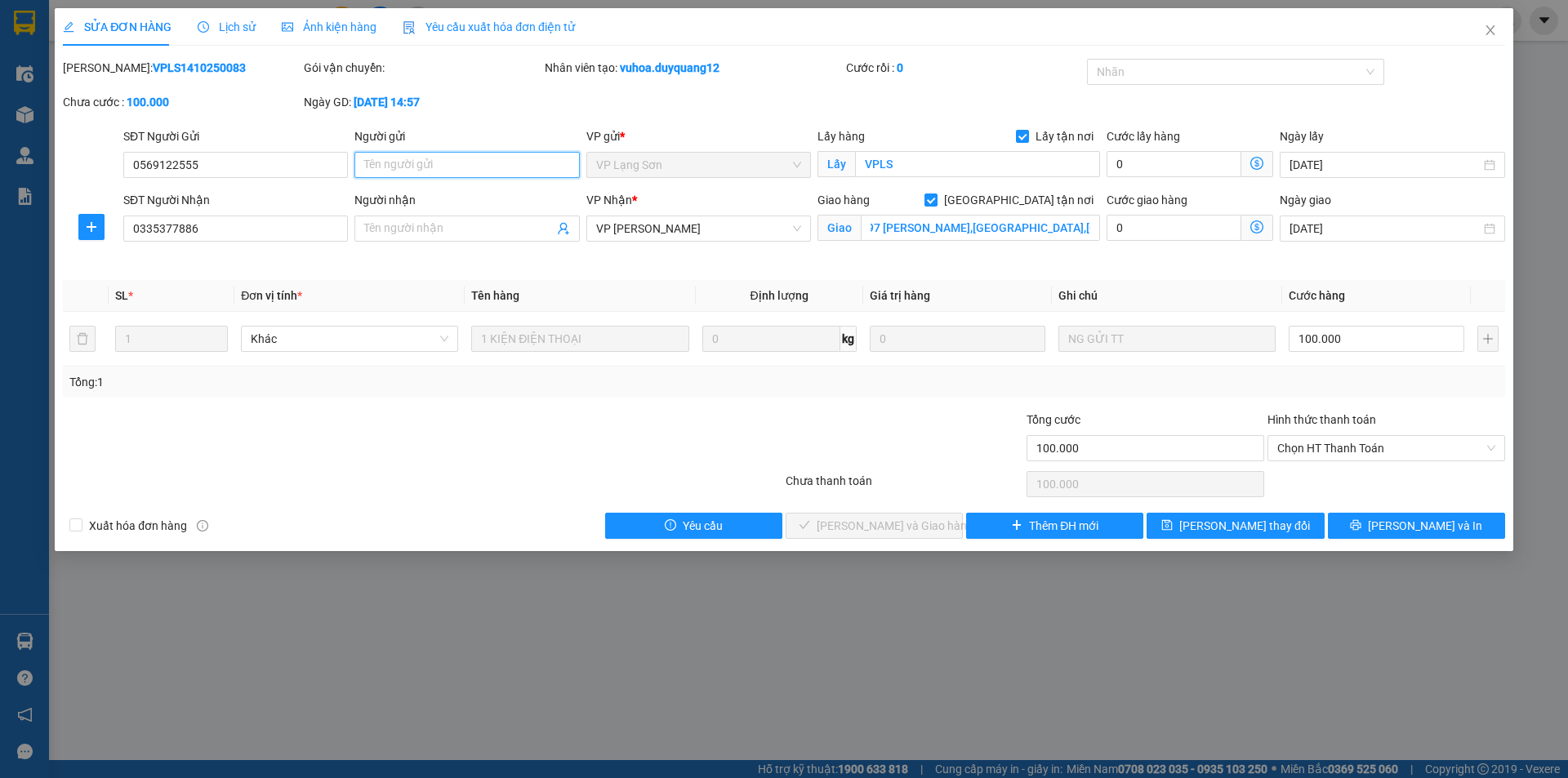
scroll to position [0, 0]
click at [463, 164] on input "Người gửi" at bounding box center [466, 165] width 225 height 27
type input "A"
click at [456, 243] on div "Người nhận Tên người nhận" at bounding box center [466, 219] width 225 height 57
click at [462, 236] on input "Người nhận" at bounding box center [458, 228] width 189 height 18
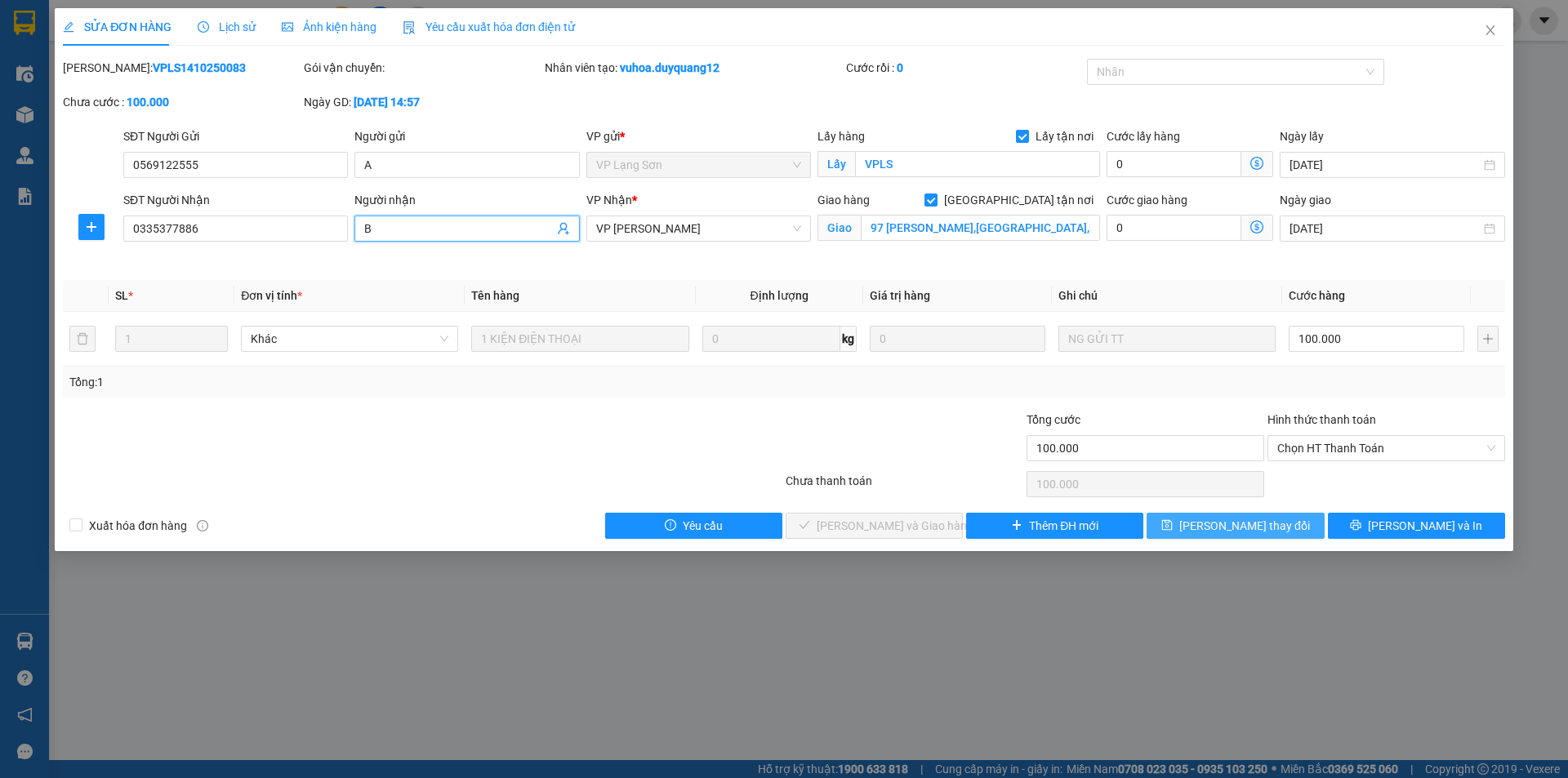
type input "B"
click at [1279, 520] on button "[PERSON_NAME] thay đổi" at bounding box center [1235, 526] width 177 height 27
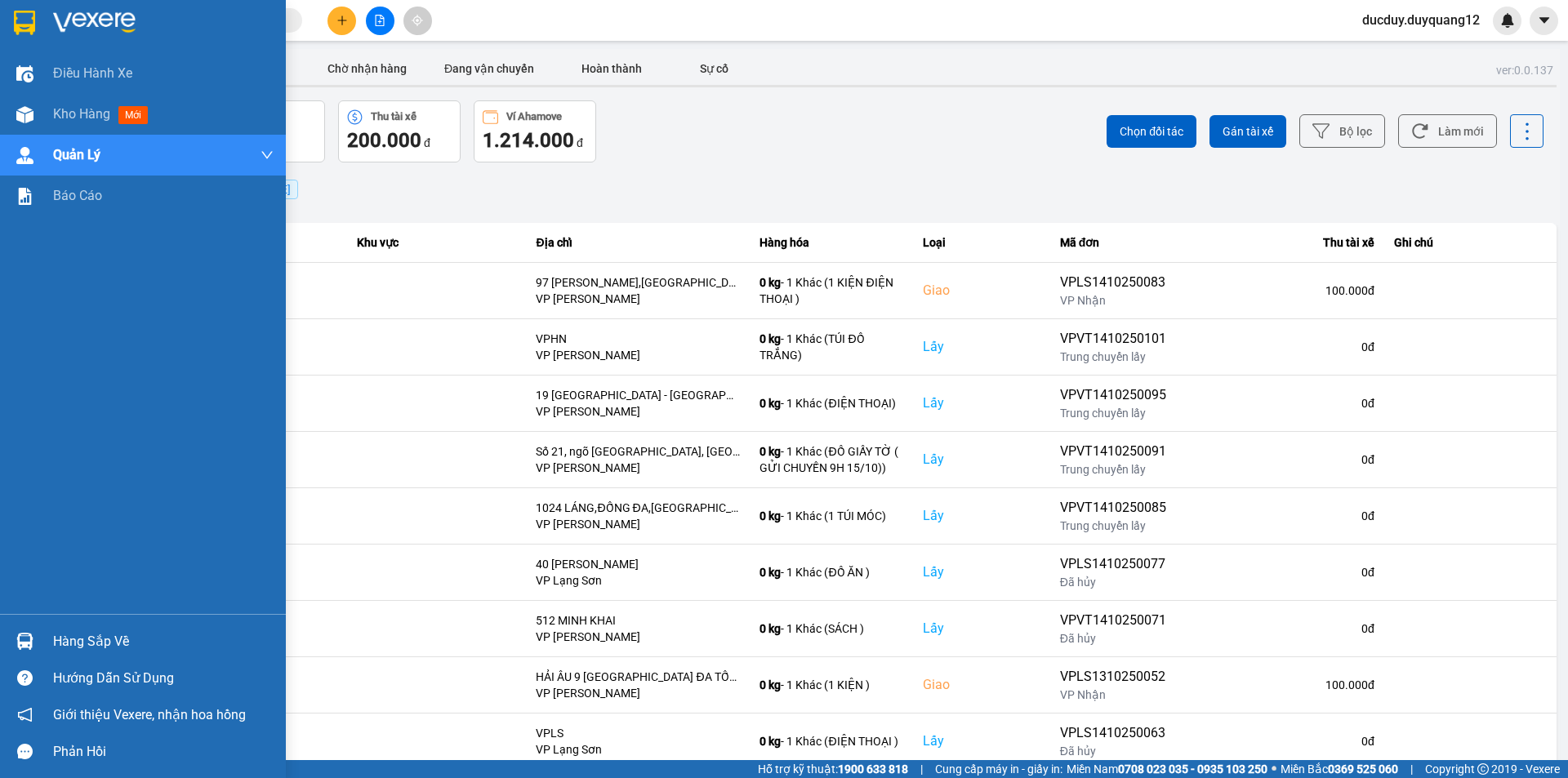
click at [90, 639] on div "Hàng sắp về" at bounding box center [163, 641] width 220 height 25
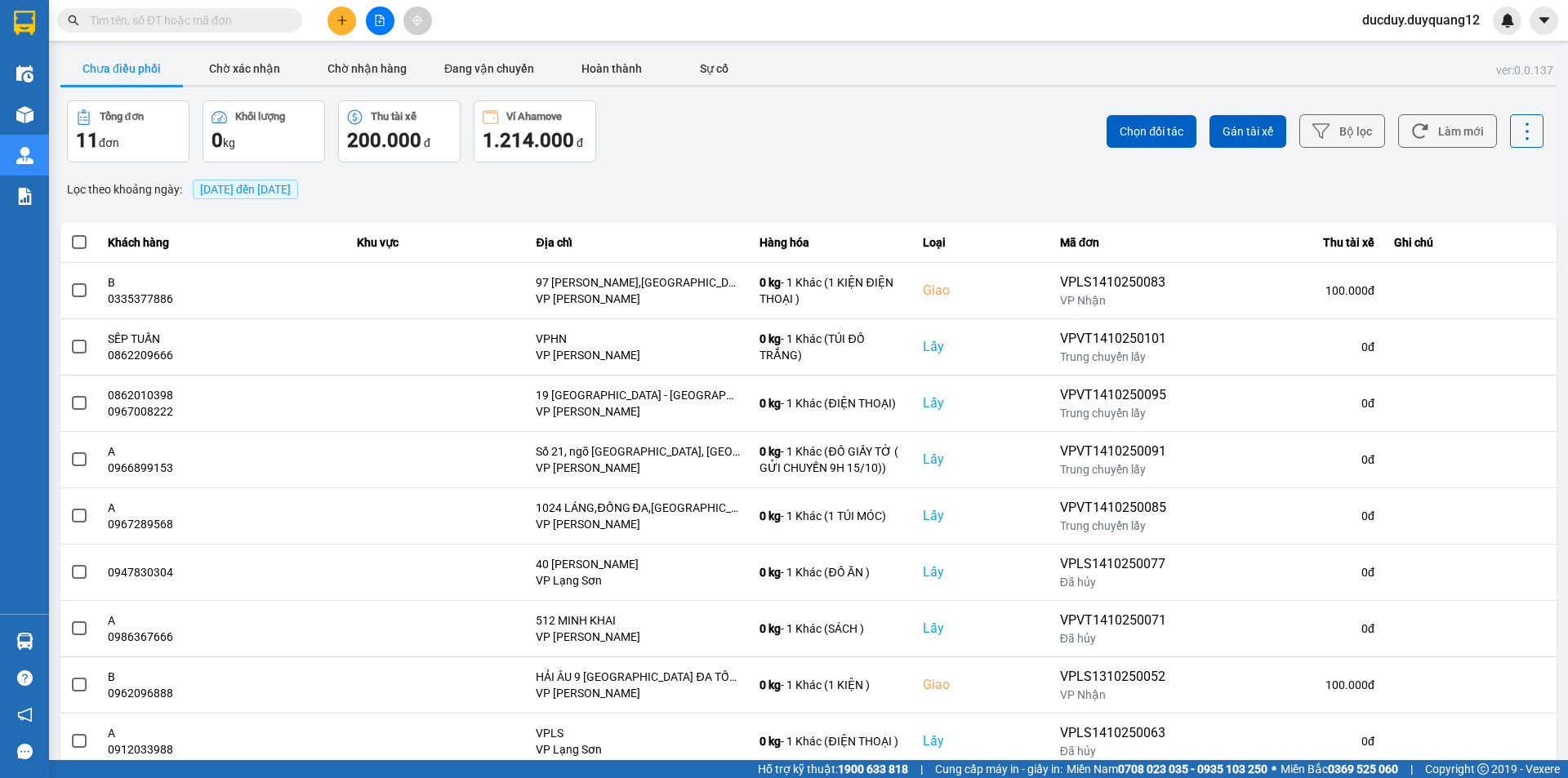
click at [805, 181] on section "Kết quả tìm kiếm ( 0 ) Bộ lọc No Data ducduy.duyquang12 Điều hành xe Kho hàng m…" at bounding box center [784, 389] width 1568 height 778
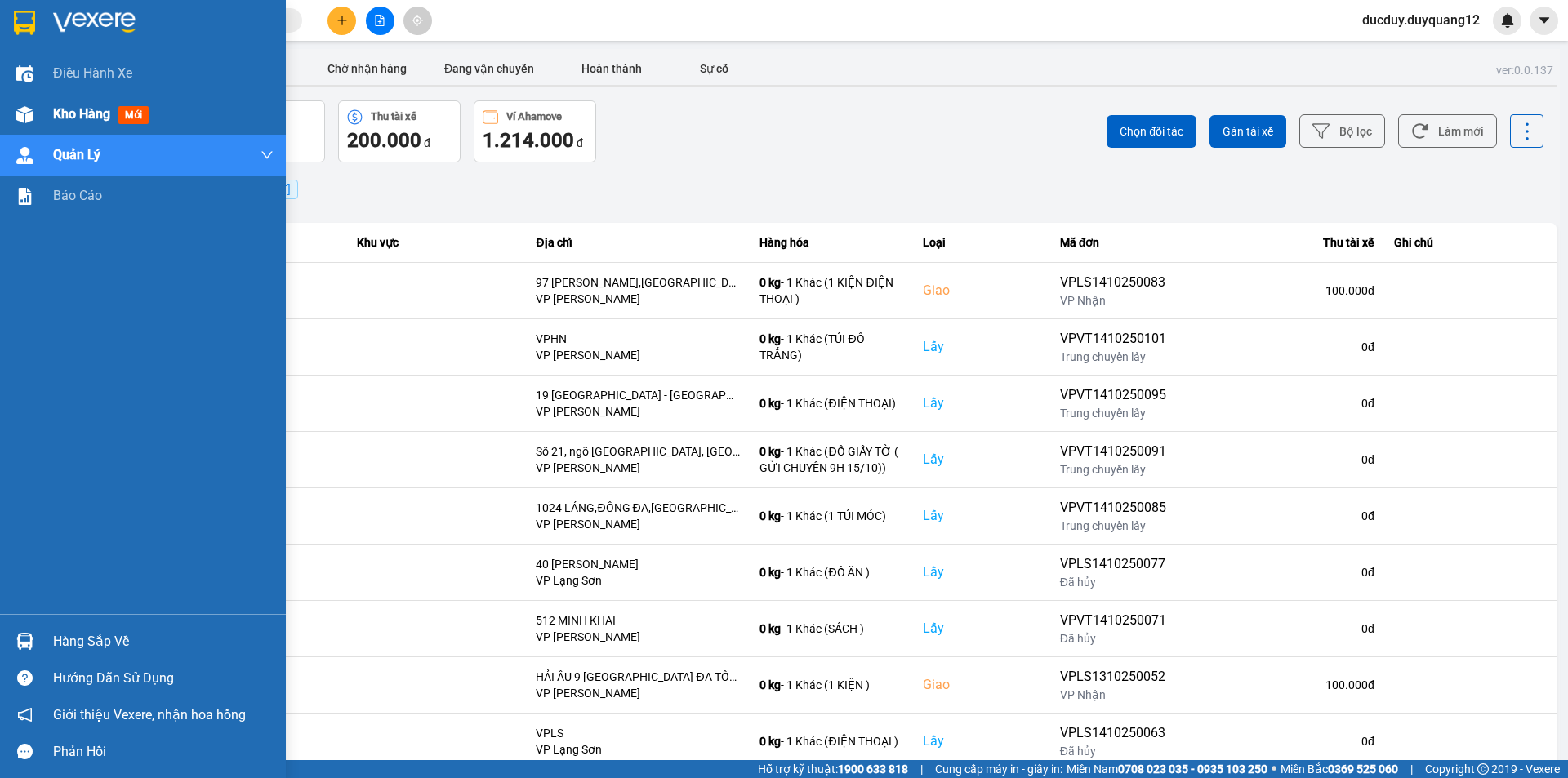
click at [84, 111] on span "Kho hàng" at bounding box center [82, 114] width 57 height 15
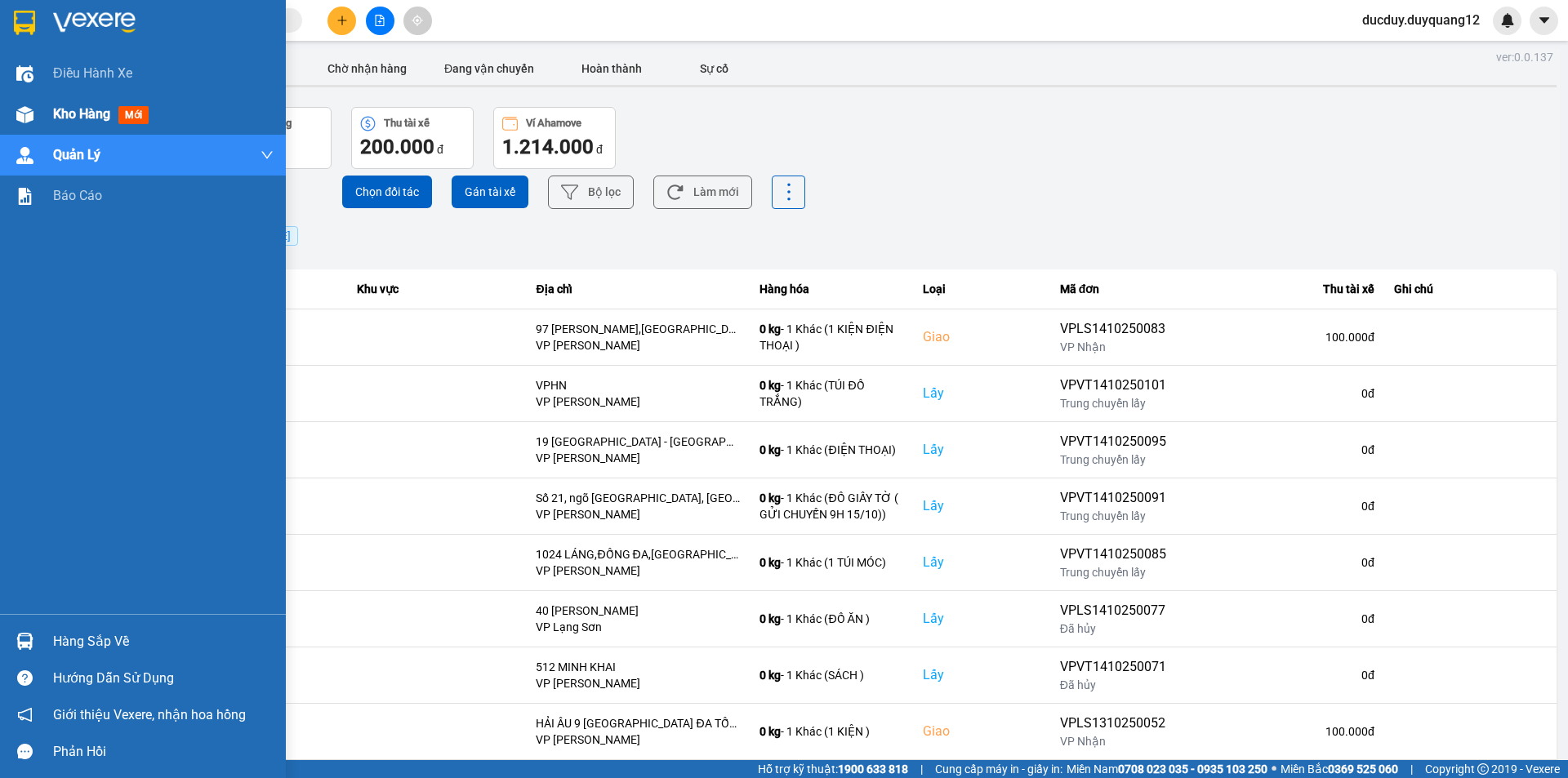
click at [84, 111] on span "Kho hàng" at bounding box center [82, 114] width 57 height 15
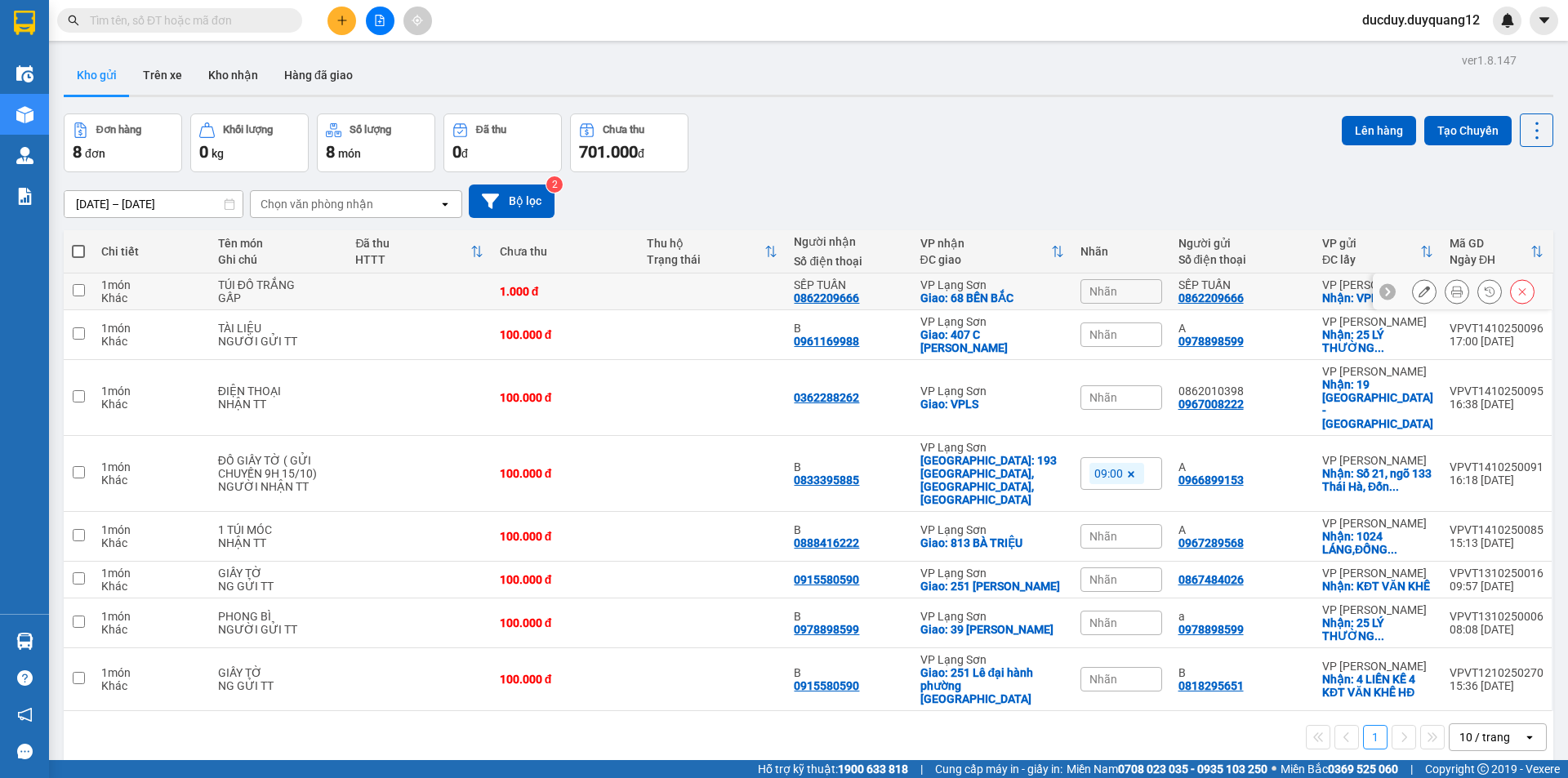
click at [85, 289] on td at bounding box center [78, 291] width 29 height 37
checkbox input "true"
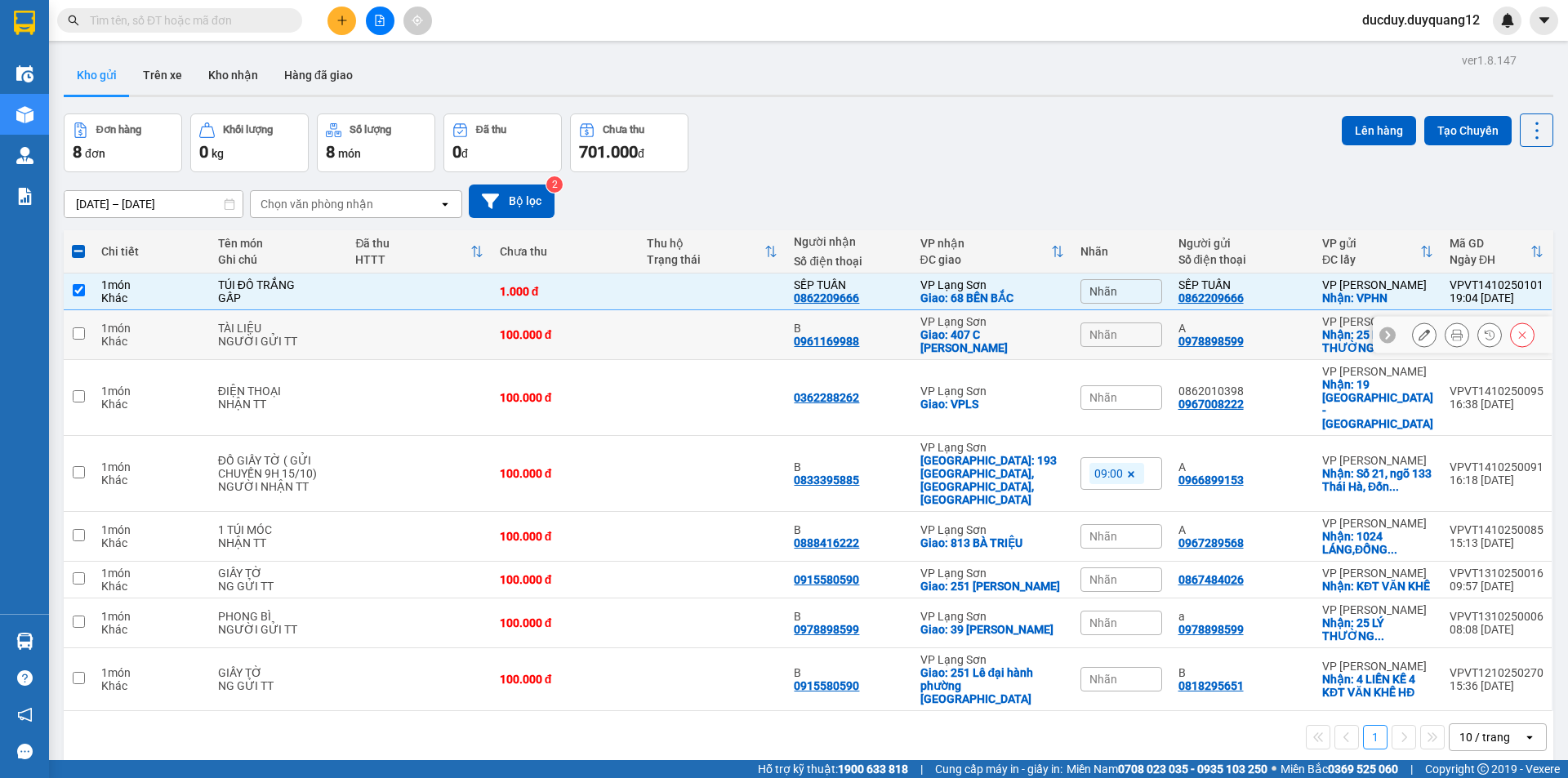
click at [84, 334] on input "checkbox" at bounding box center [79, 333] width 12 height 12
checkbox input "true"
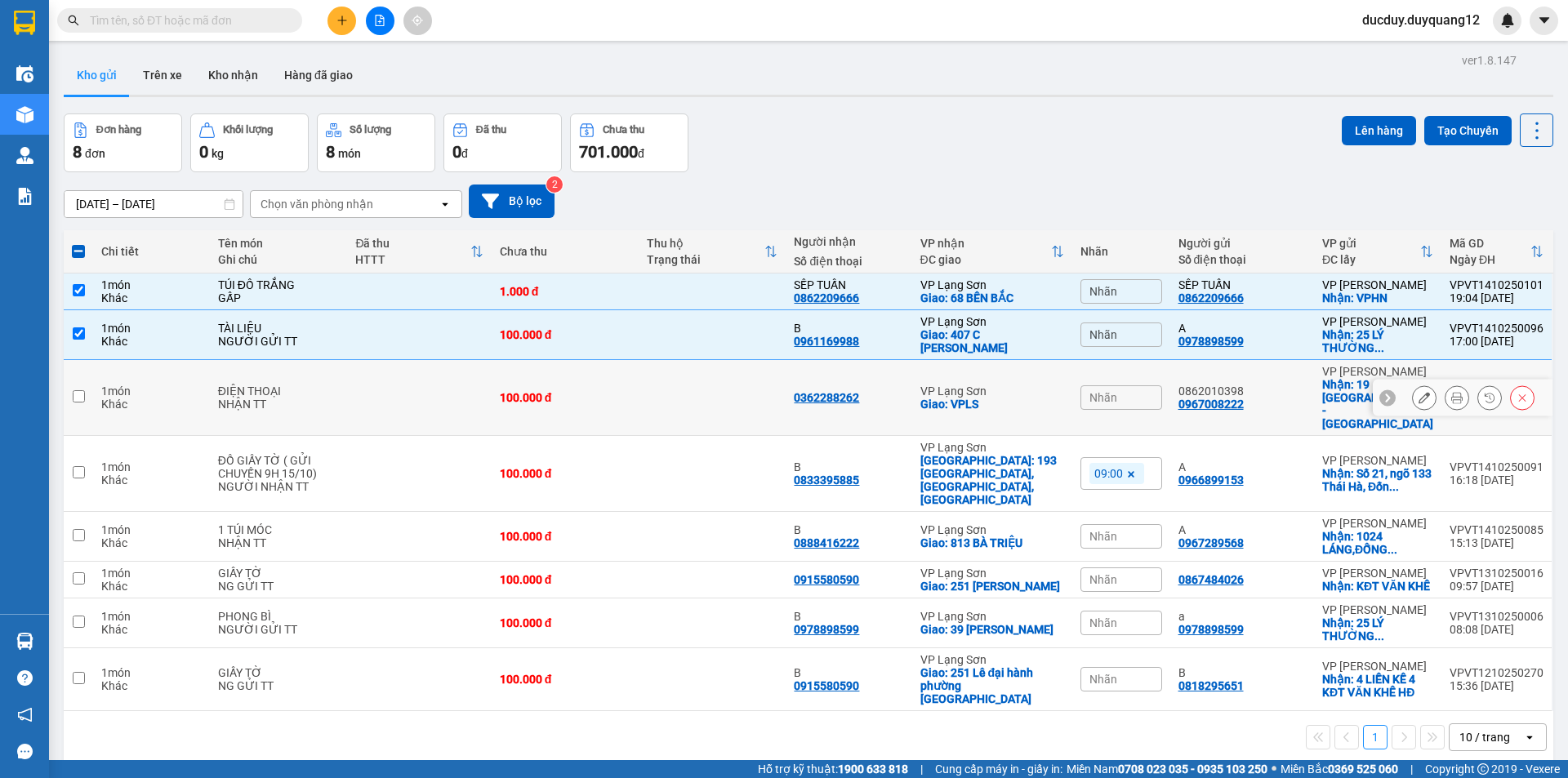
click at [83, 390] on input "checkbox" at bounding box center [79, 396] width 12 height 12
checkbox input "true"
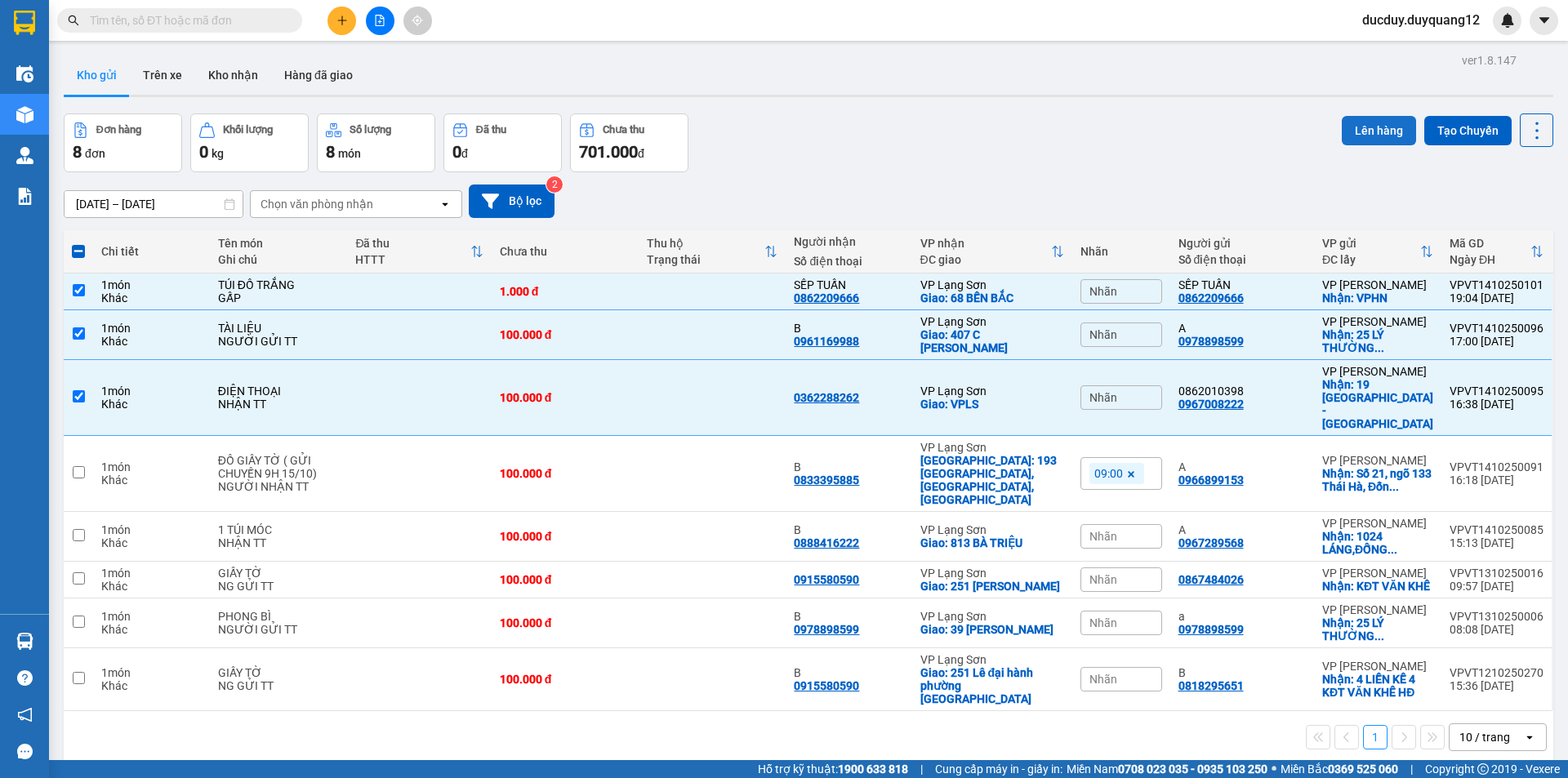
click at [1379, 126] on button "Lên hàng" at bounding box center [1379, 130] width 74 height 29
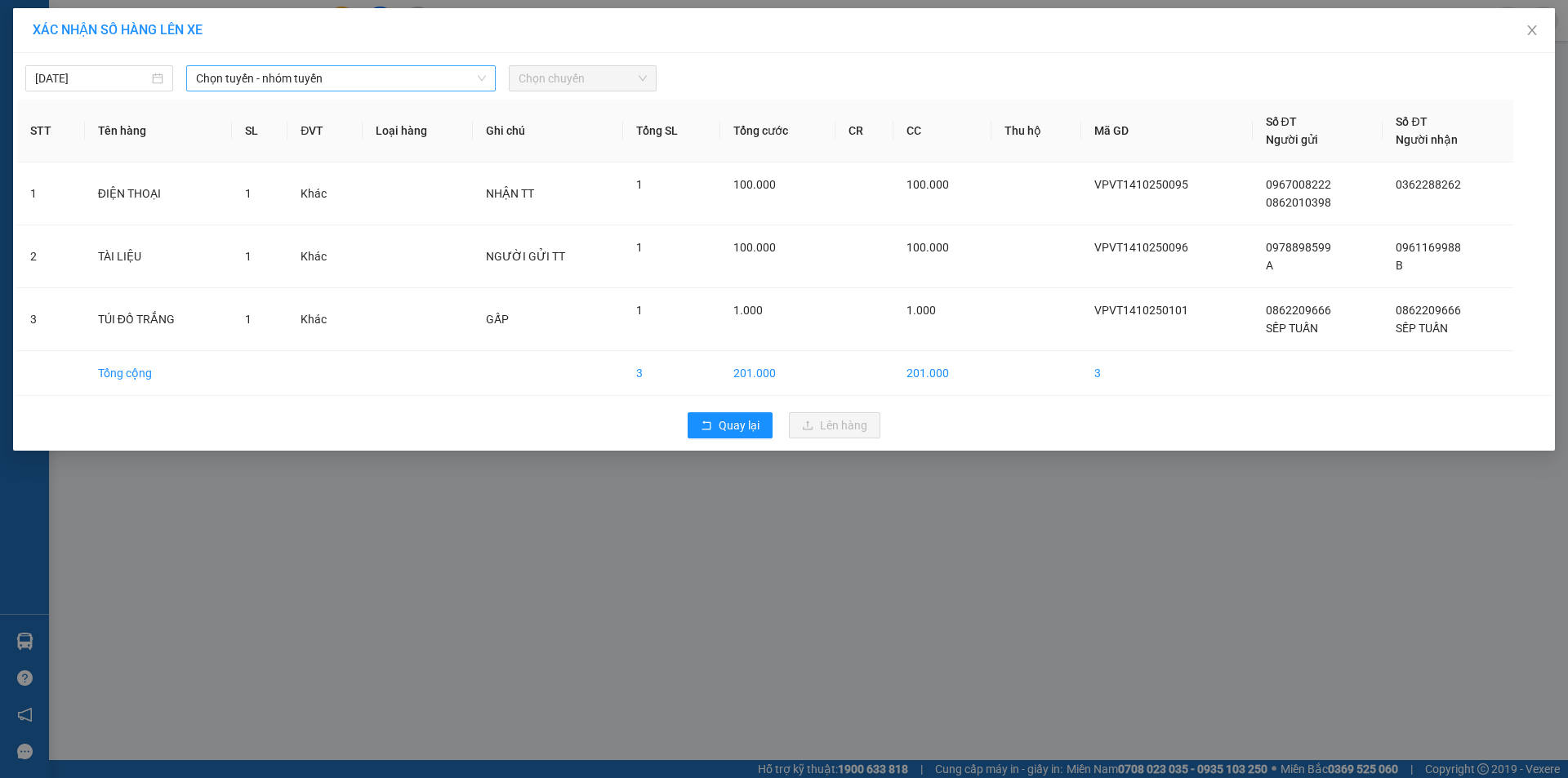
drag, startPoint x: 366, startPoint y: 73, endPoint x: 350, endPoint y: 84, distance: 19.4
click at [365, 73] on span "Chọn tuyến - nhóm tuyến" at bounding box center [341, 79] width 289 height 25
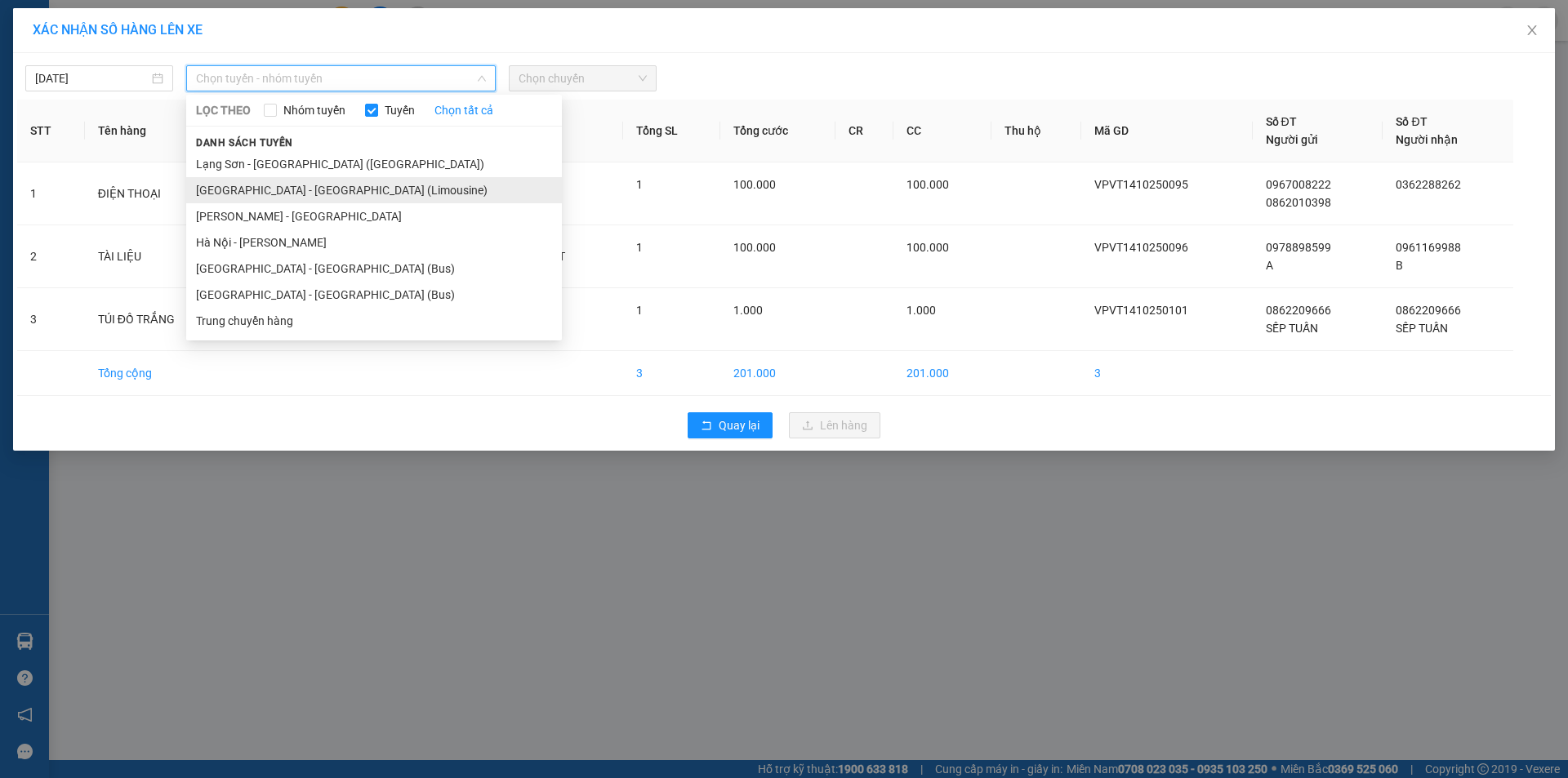
click at [289, 184] on li "[GEOGRAPHIC_DATA] - [GEOGRAPHIC_DATA] (Limousine)" at bounding box center [374, 191] width 376 height 27
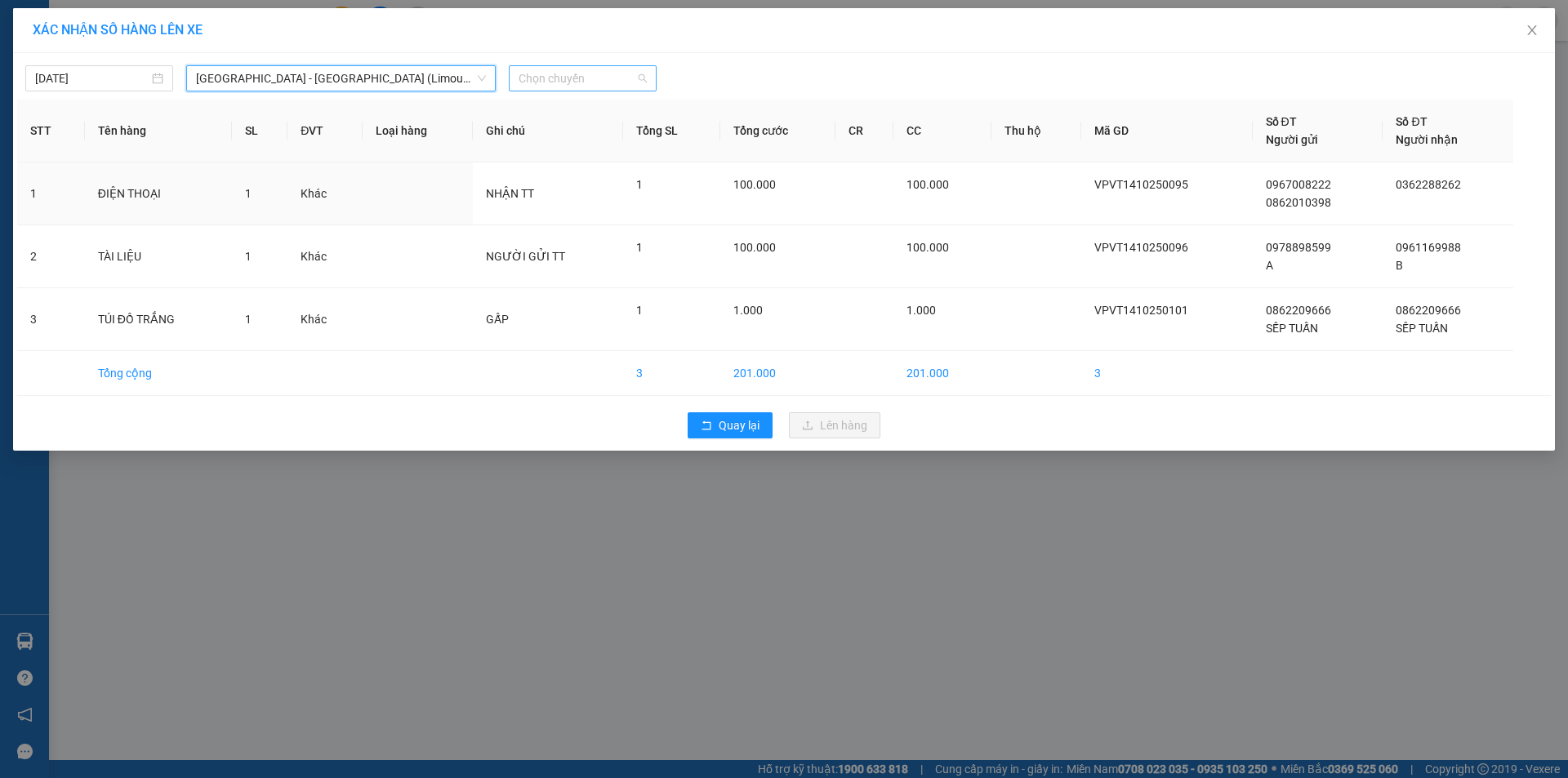
click at [570, 79] on span "Chọn chuyến" at bounding box center [582, 79] width 128 height 25
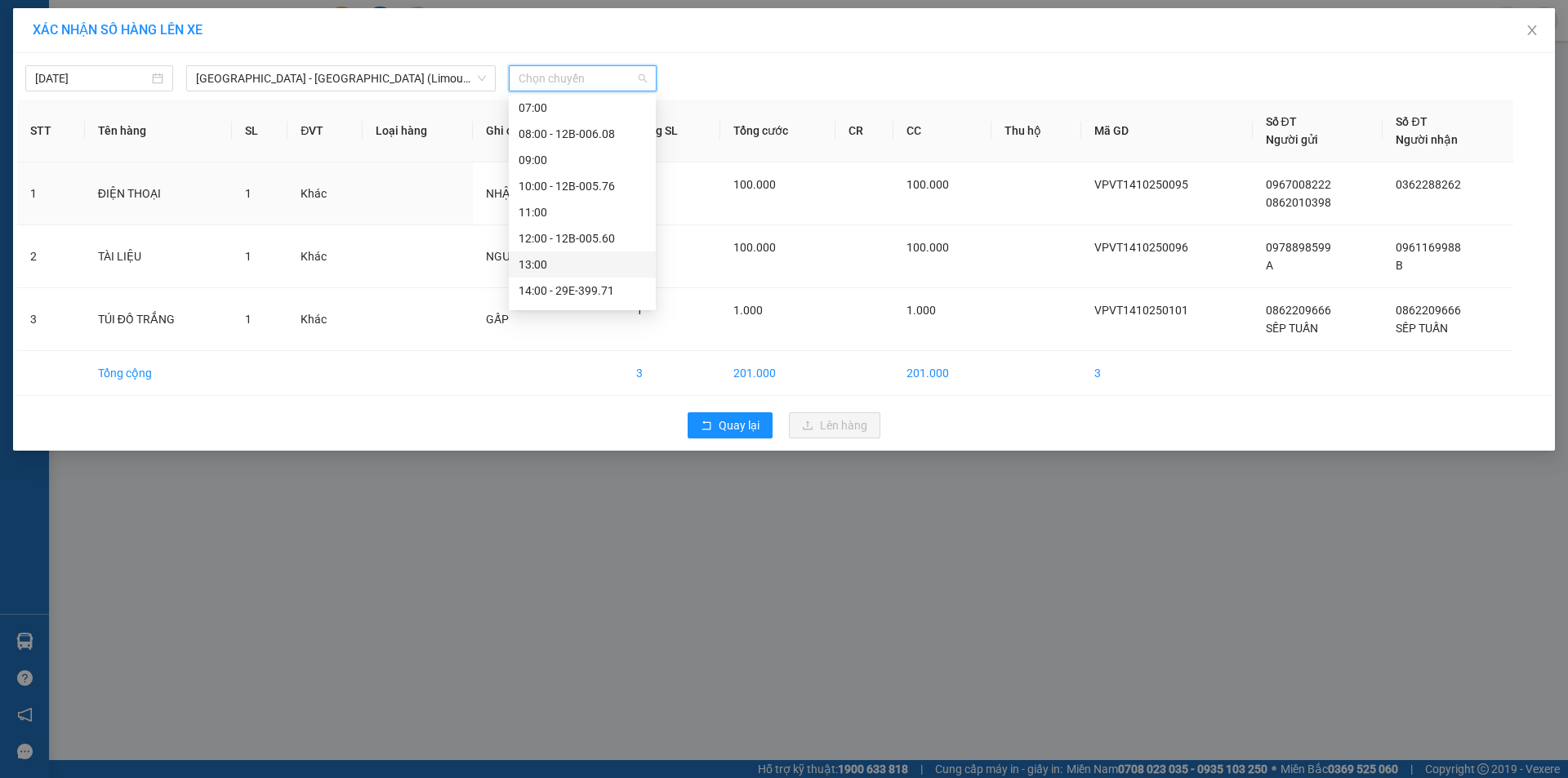
scroll to position [235, 0]
click at [587, 272] on div "19:00 - 29E-340.06" at bounding box center [582, 268] width 127 height 18
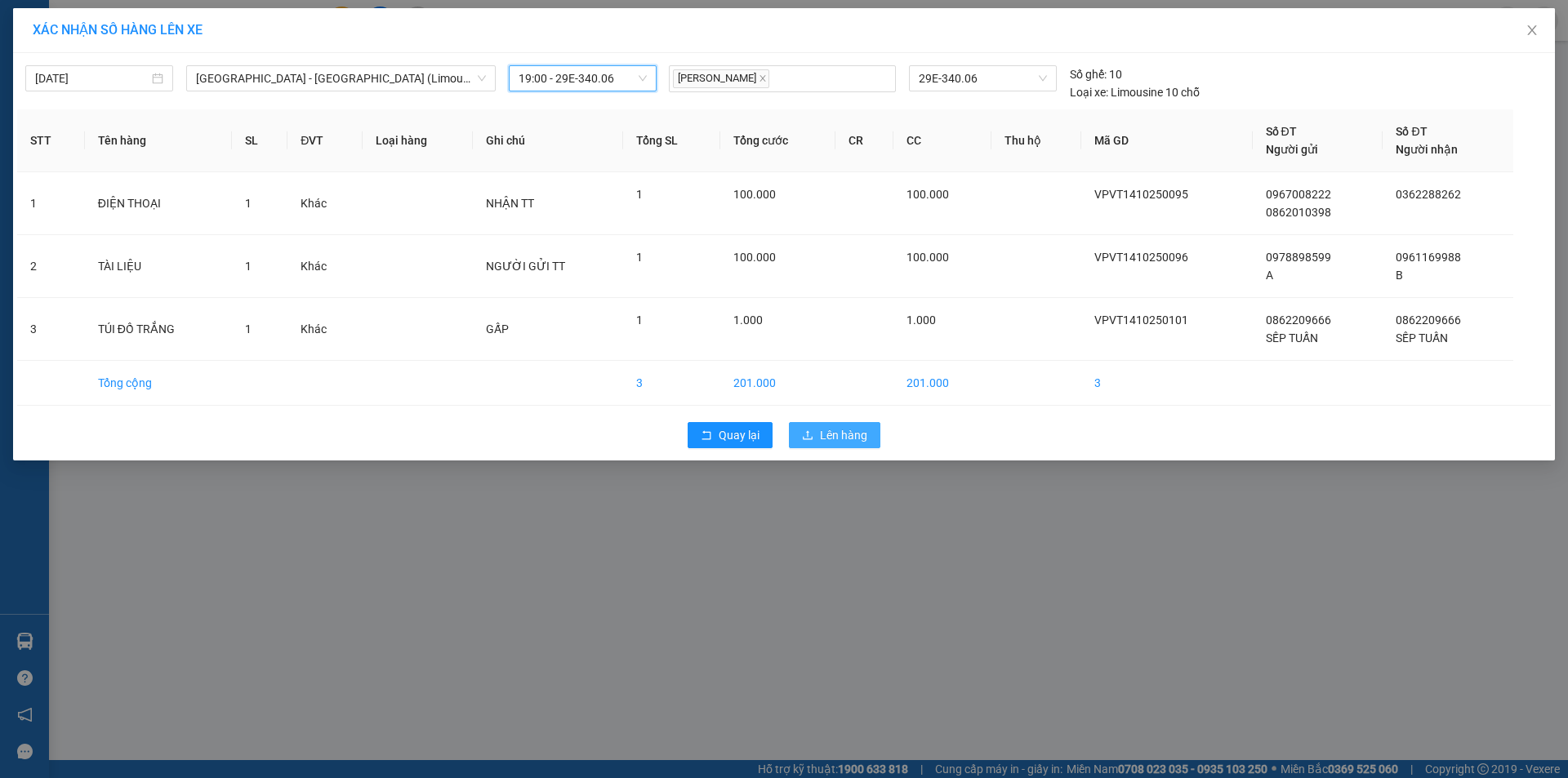
click at [857, 431] on span "Lên hàng" at bounding box center [844, 435] width 47 height 18
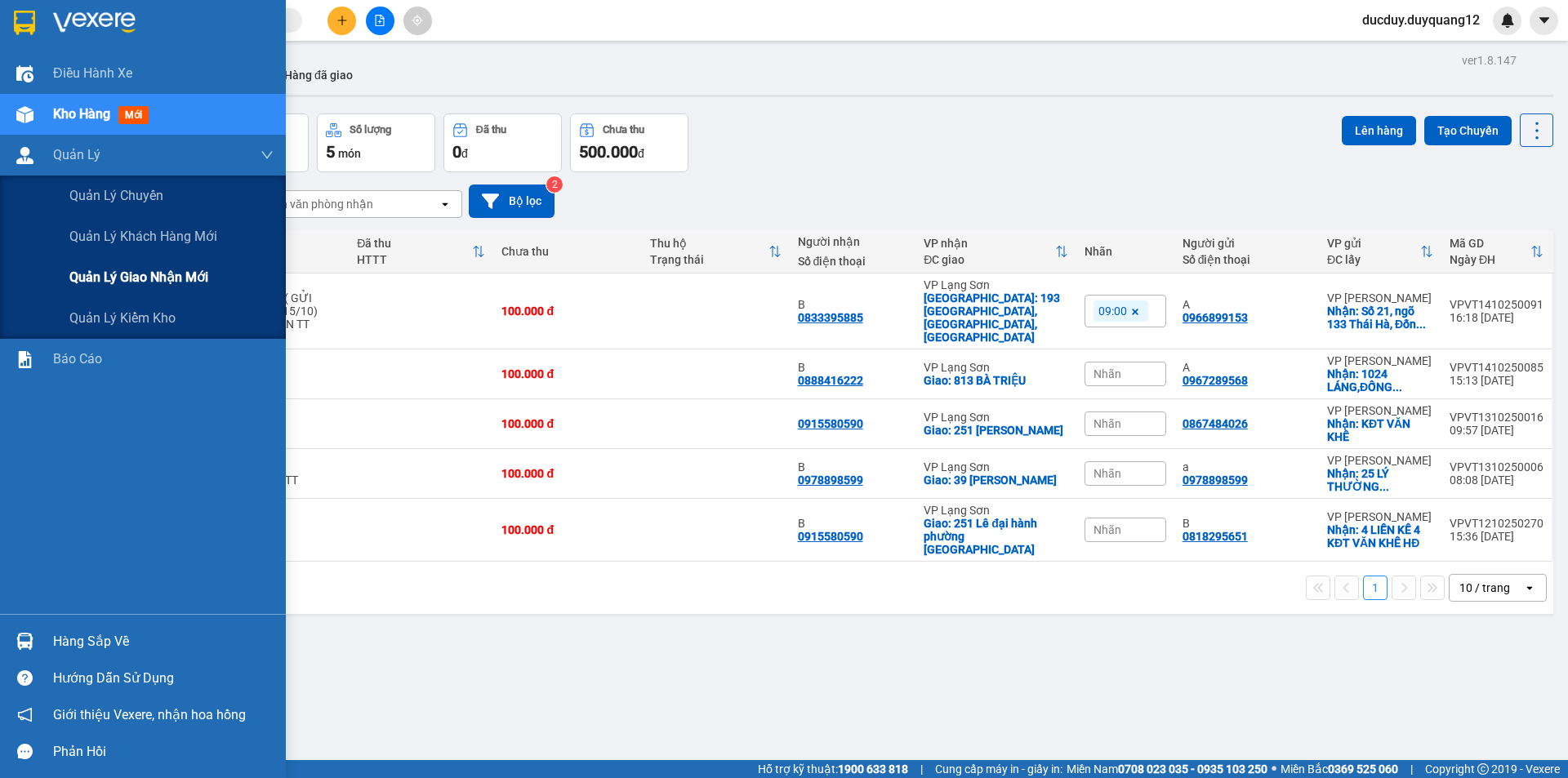
click at [100, 271] on span "Quản lý giao nhận mới" at bounding box center [139, 277] width 139 height 21
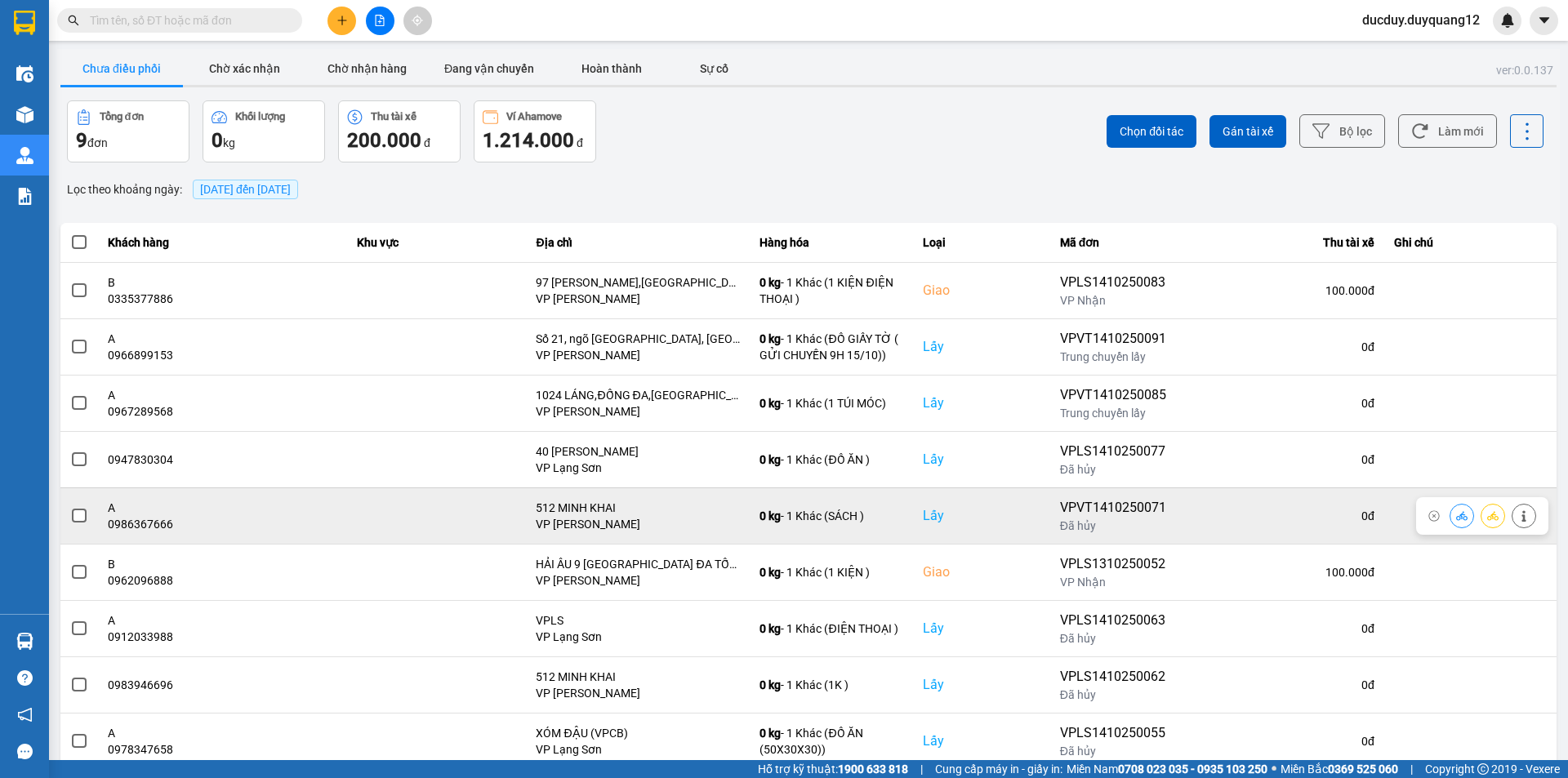
scroll to position [47, 0]
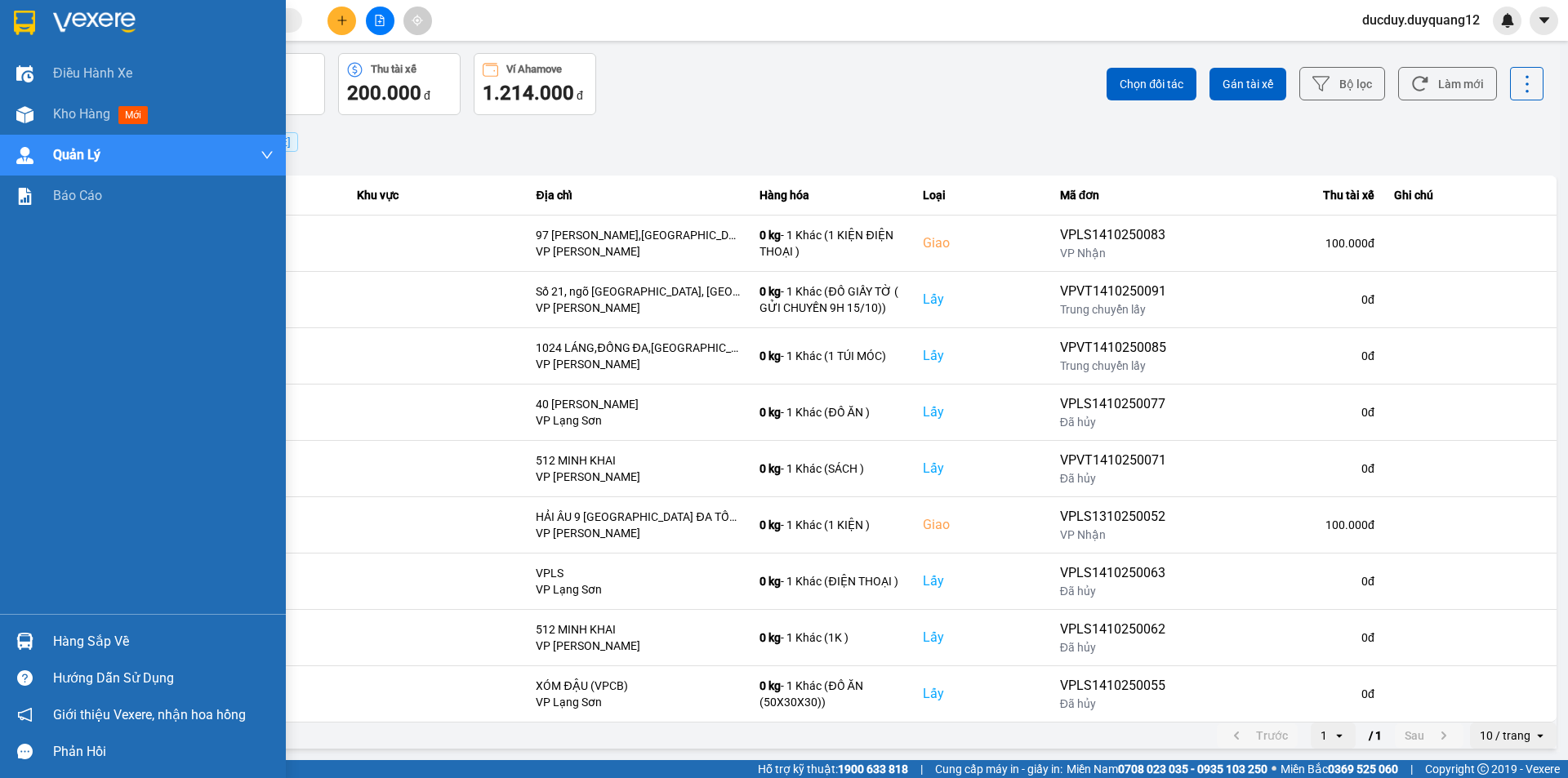
click at [95, 639] on div "Hàng sắp về" at bounding box center [163, 641] width 220 height 25
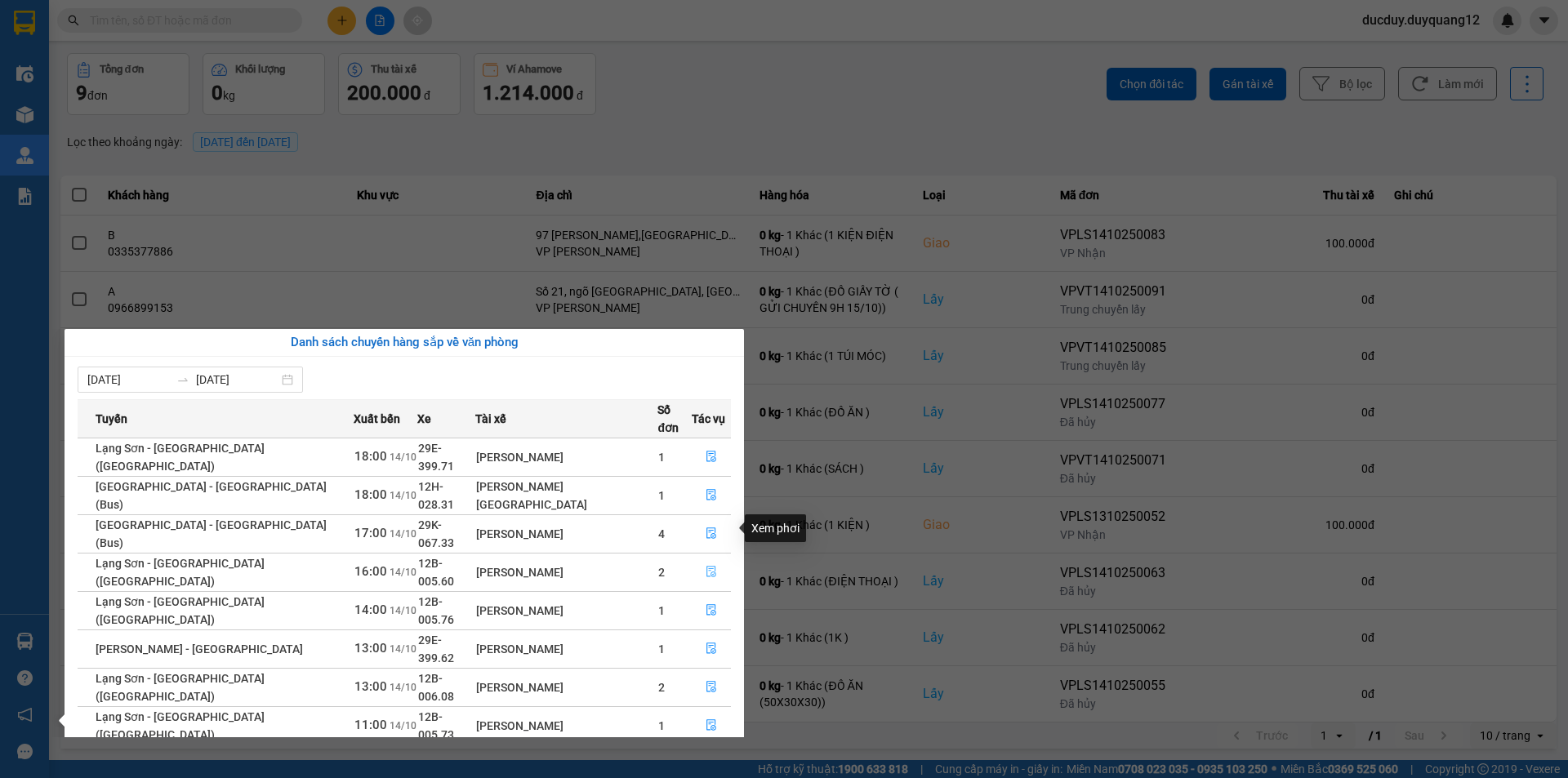
click at [701, 559] on button "button" at bounding box center [712, 572] width 38 height 27
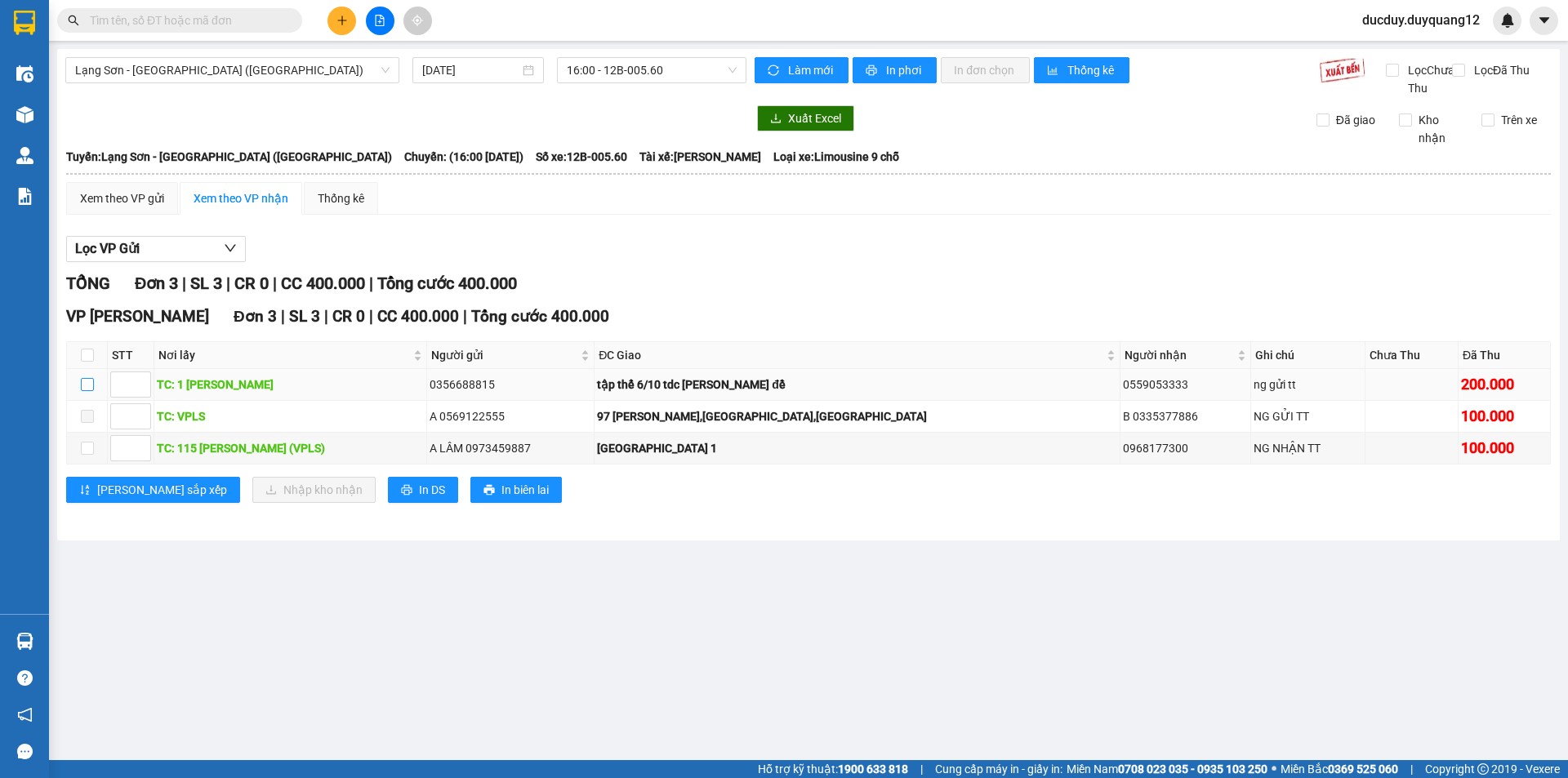
click at [89, 391] on input "checkbox" at bounding box center [87, 384] width 13 height 13
checkbox input "true"
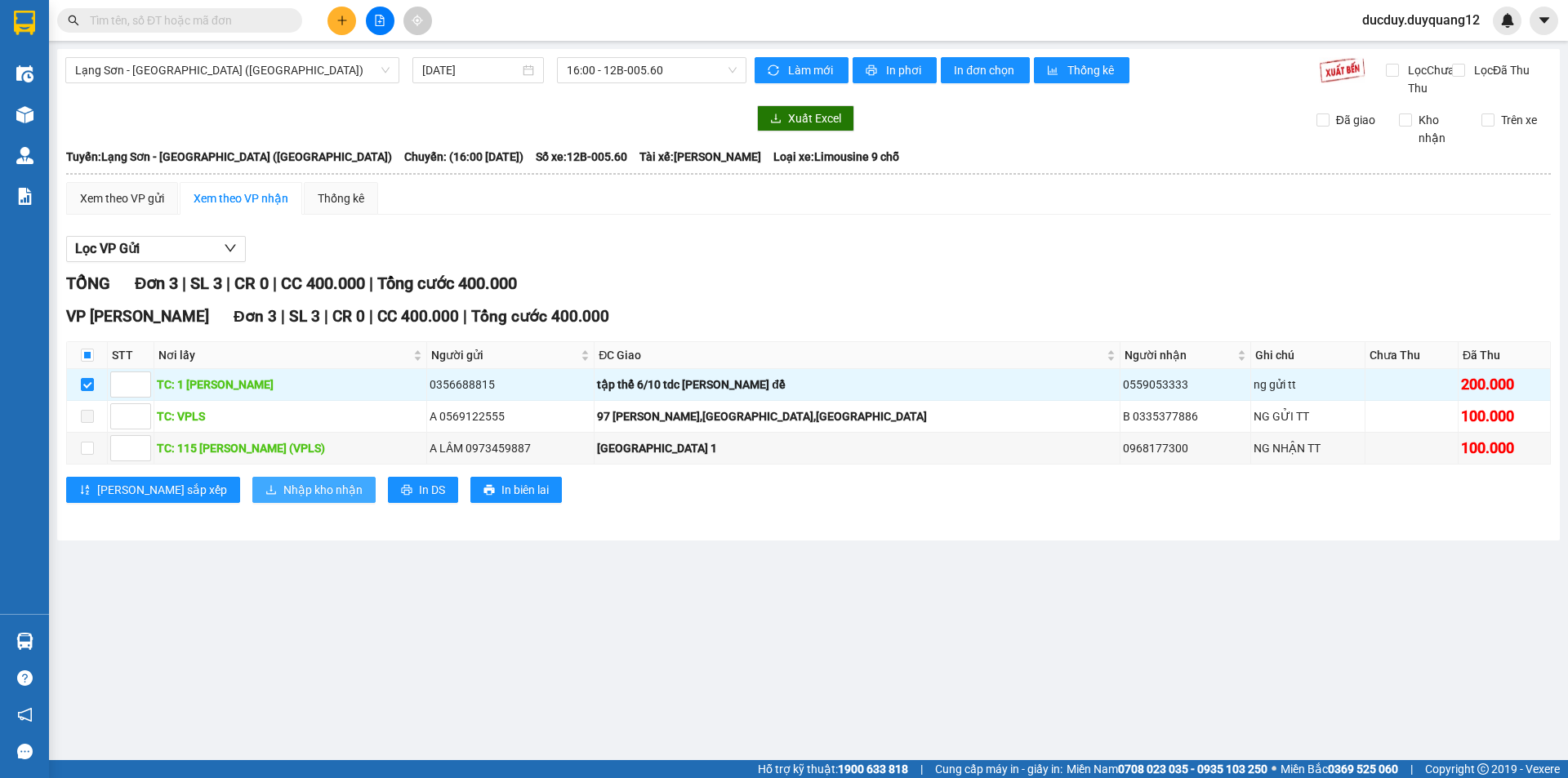
click at [284, 499] on span "Nhập kho nhận" at bounding box center [323, 490] width 79 height 18
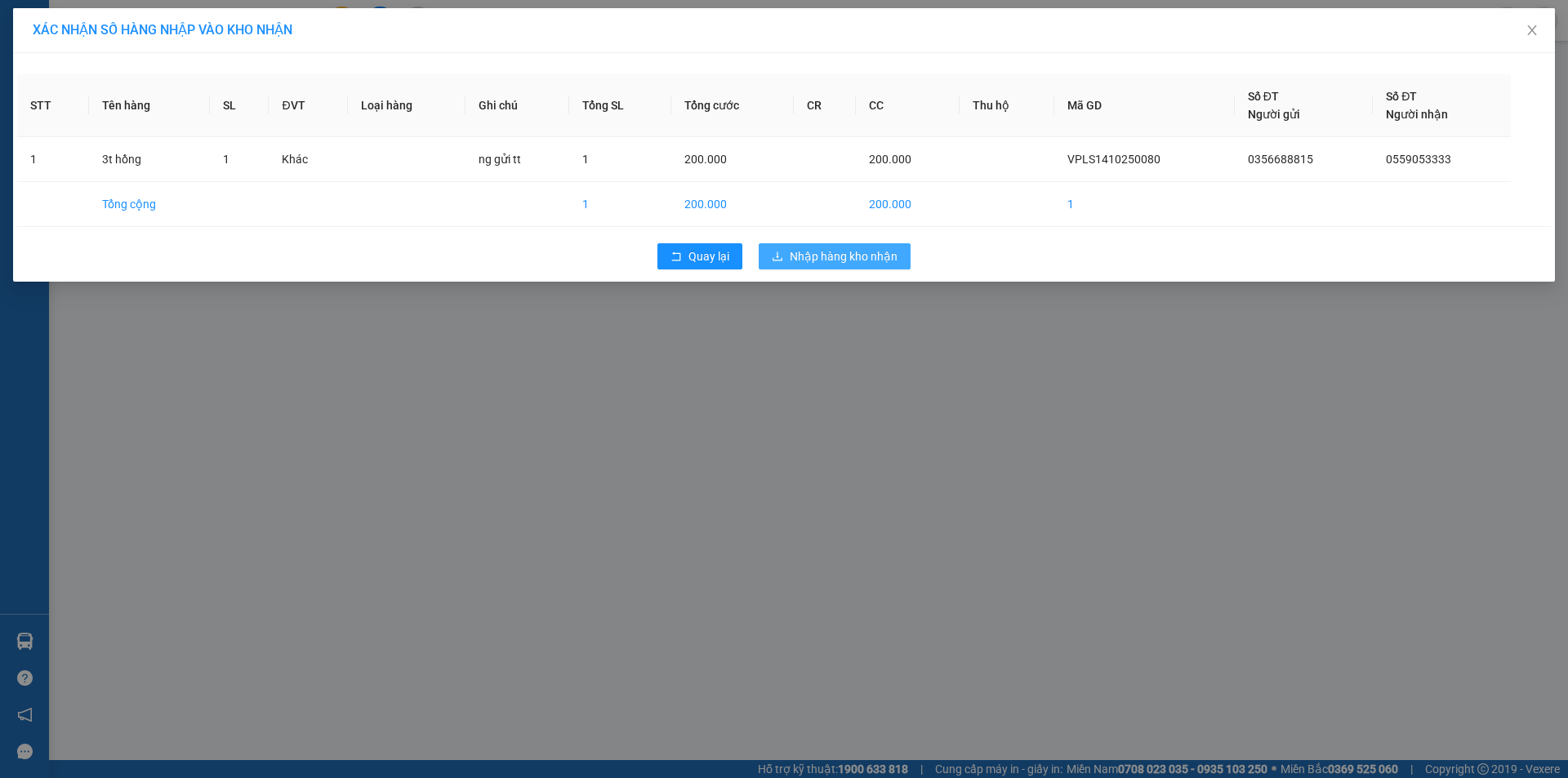
click at [875, 249] on span "Nhập hàng kho nhận" at bounding box center [844, 256] width 108 height 18
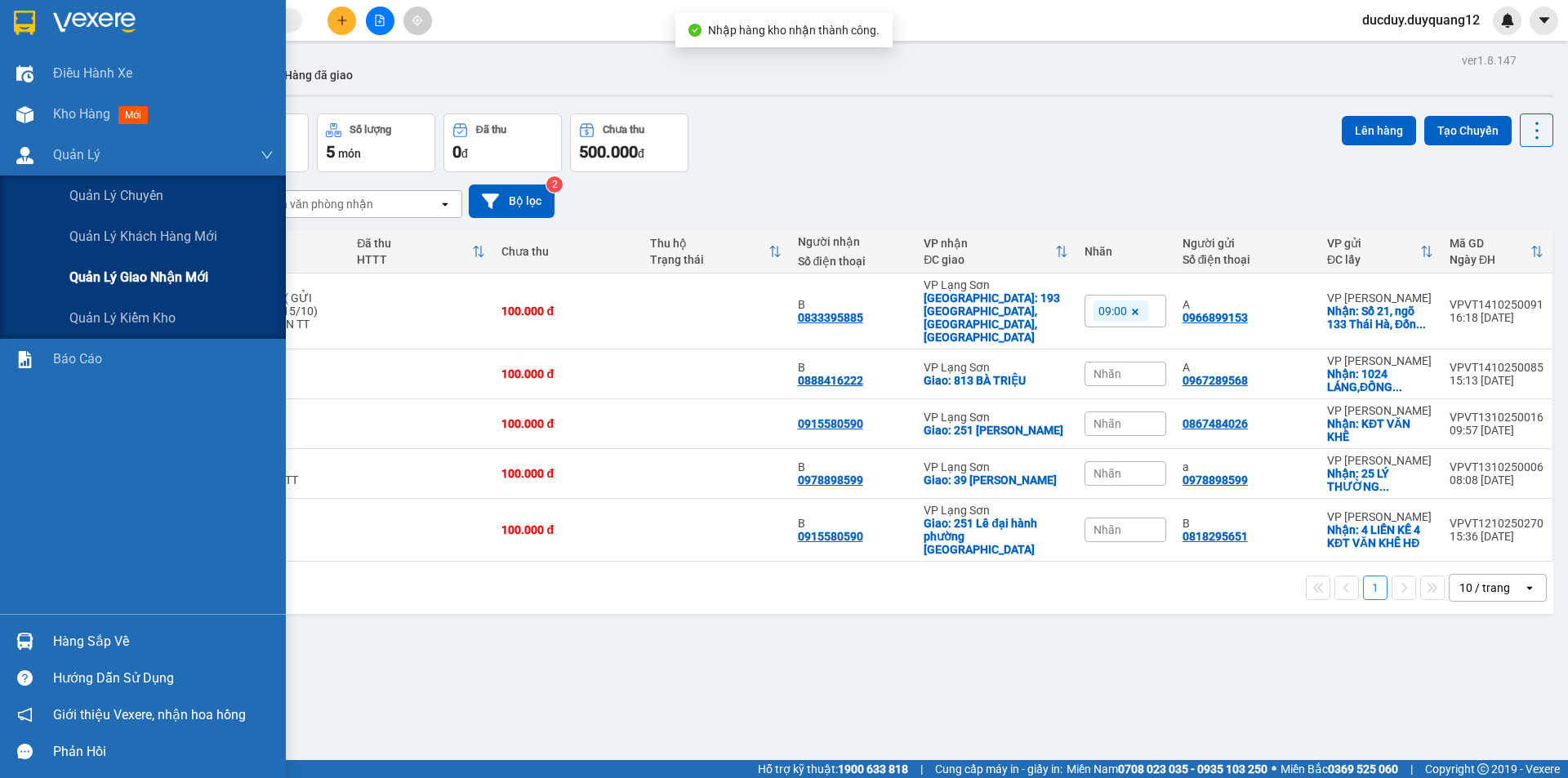
click at [182, 284] on span "Quản lý giao nhận mới" at bounding box center [139, 277] width 139 height 21
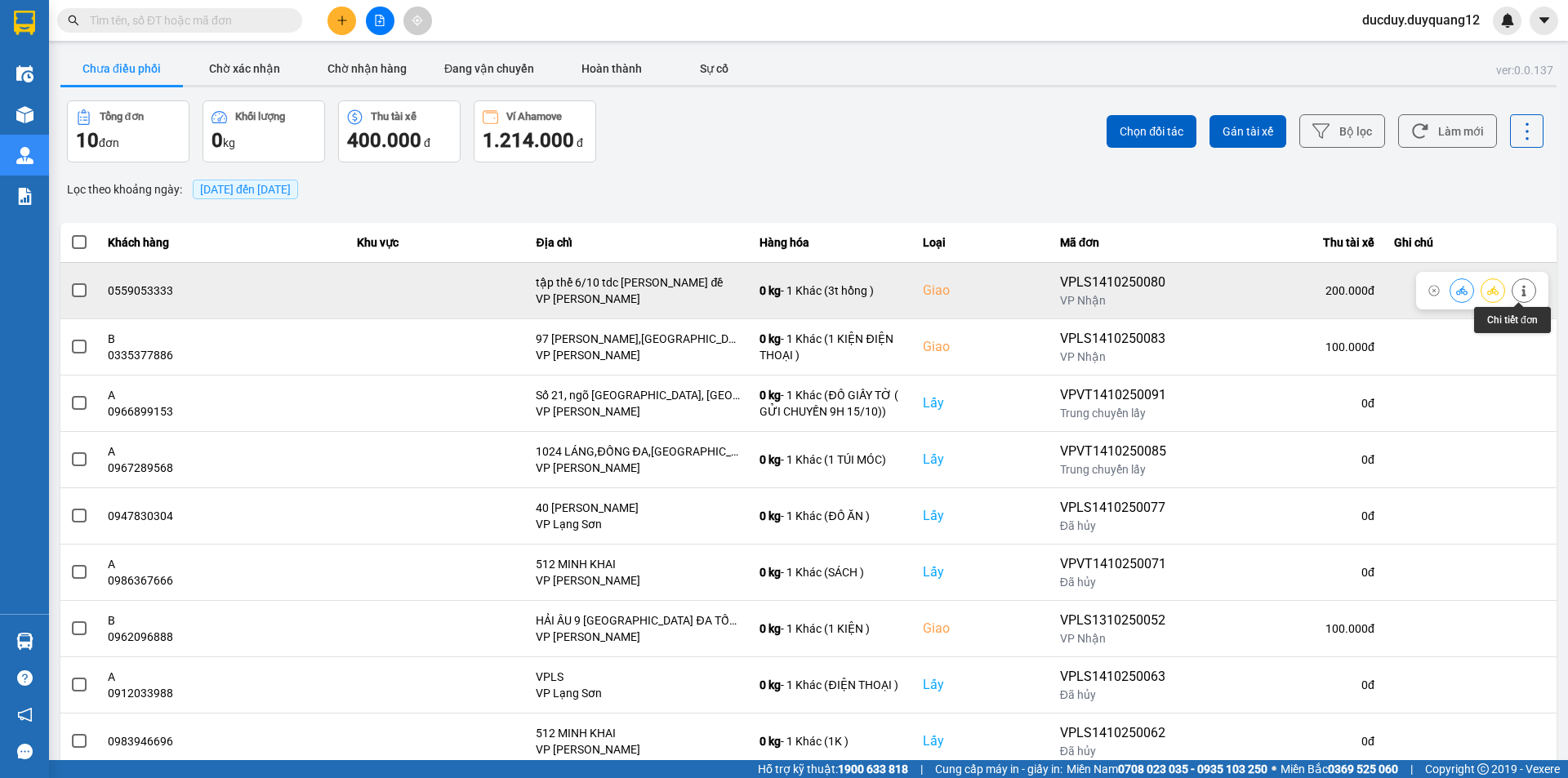
click at [1520, 286] on icon at bounding box center [1524, 290] width 11 height 11
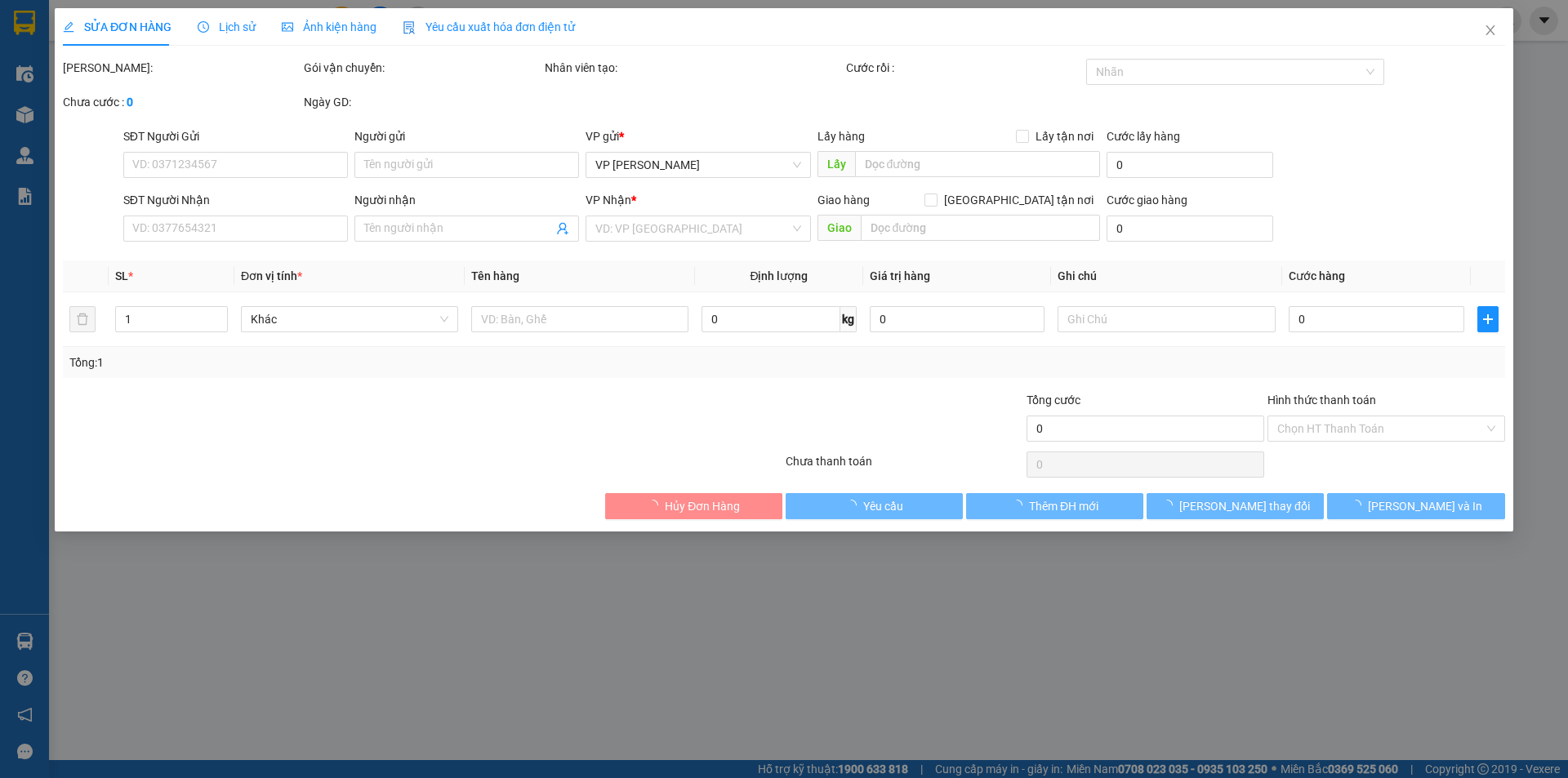
type input "0356688815"
checkbox input "true"
type input "1 [PERSON_NAME]"
type input "0559053333"
checkbox input "true"
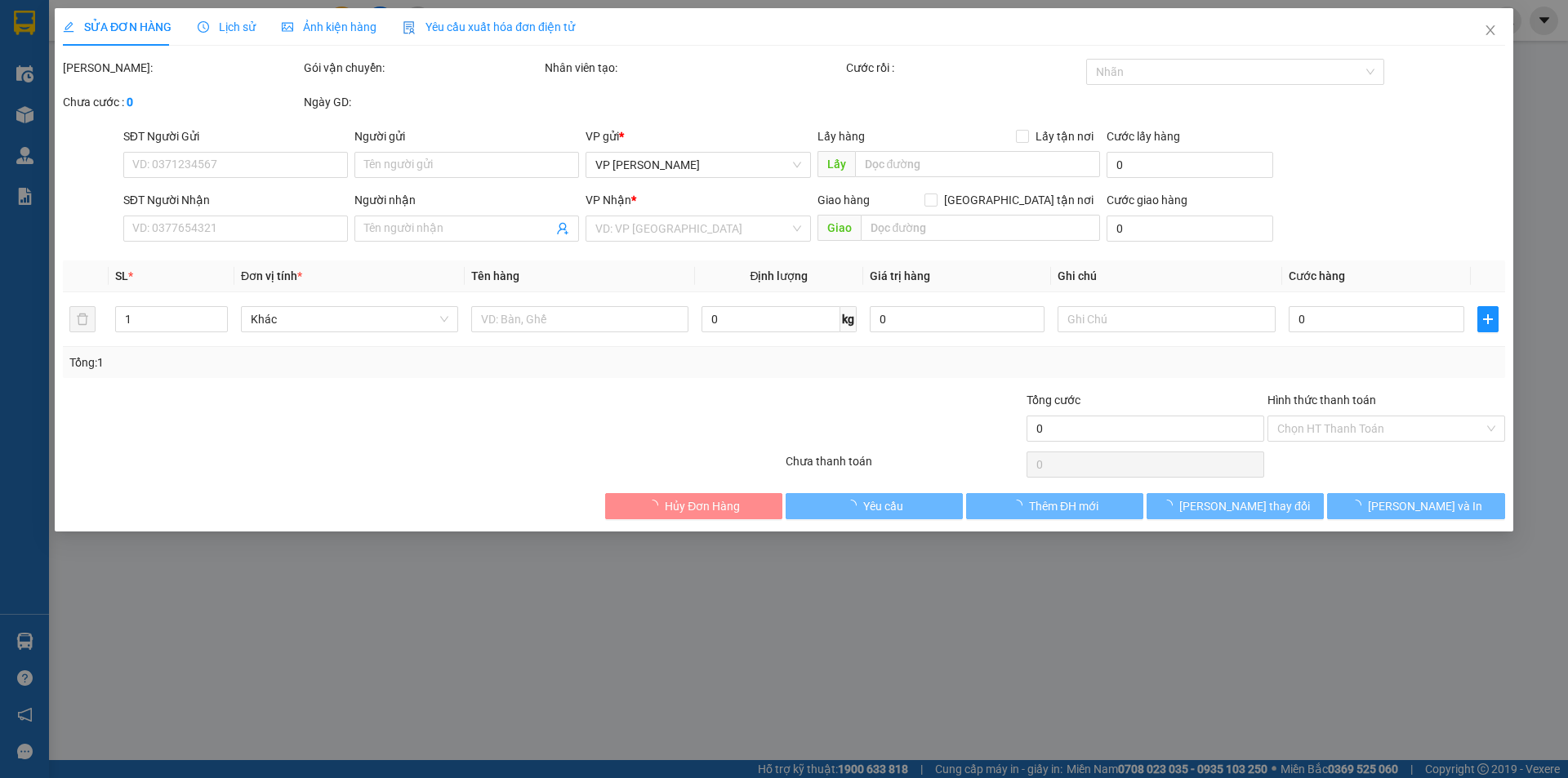
type input "tập thể 6/10 tdc [PERSON_NAME] đề"
type input "200.000"
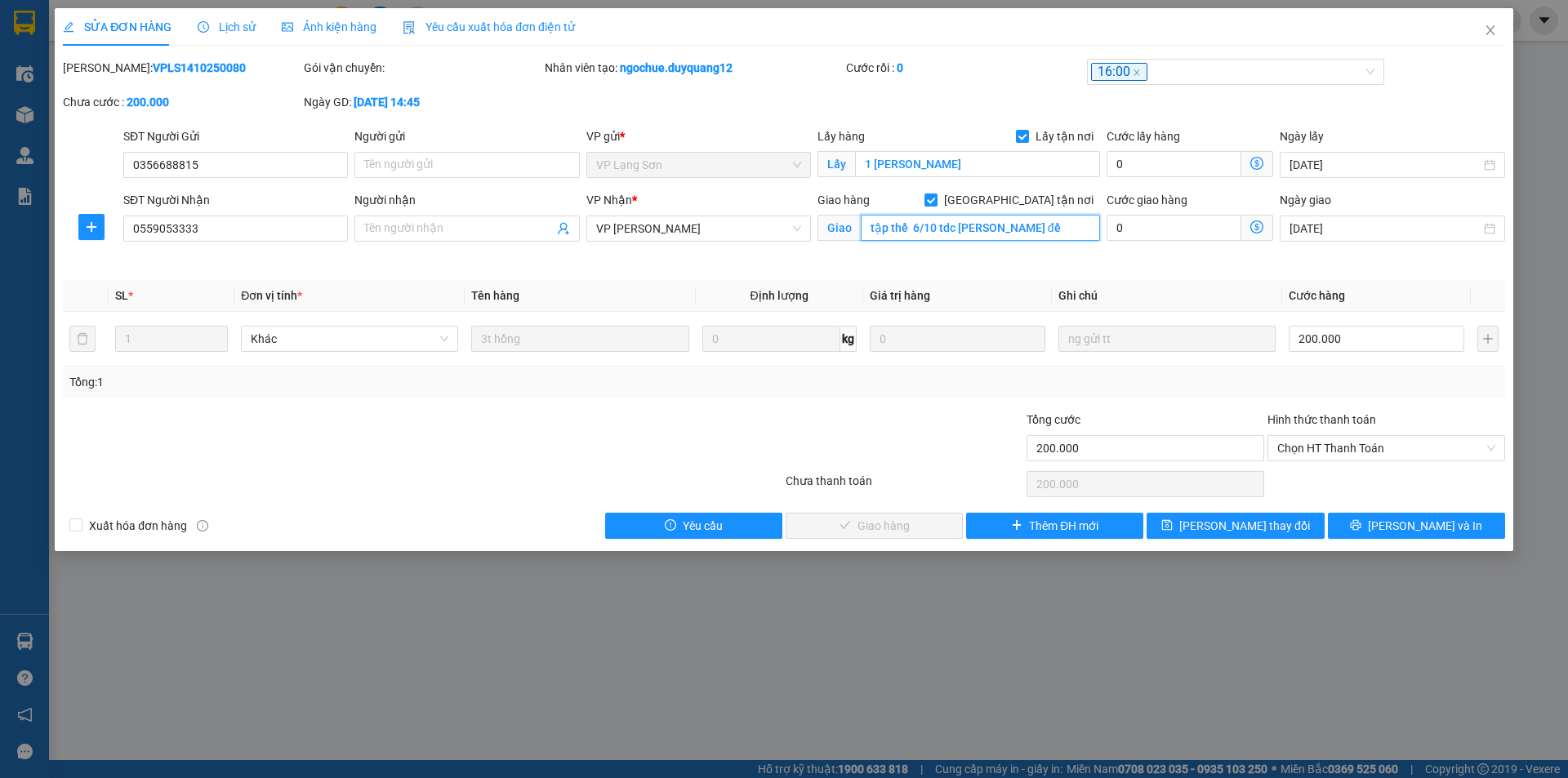
click at [992, 231] on input "tập thể 6/10 tdc [PERSON_NAME] đề" at bounding box center [980, 228] width 239 height 27
click at [1016, 230] on input "tập thể 6/10 tdc [PERSON_NAME] đề" at bounding box center [980, 228] width 239 height 27
type input "tập thể 6/10 tdc [PERSON_NAME],bồ đề,[GEOGRAPHIC_DATA],[GEOGRAPHIC_DATA]"
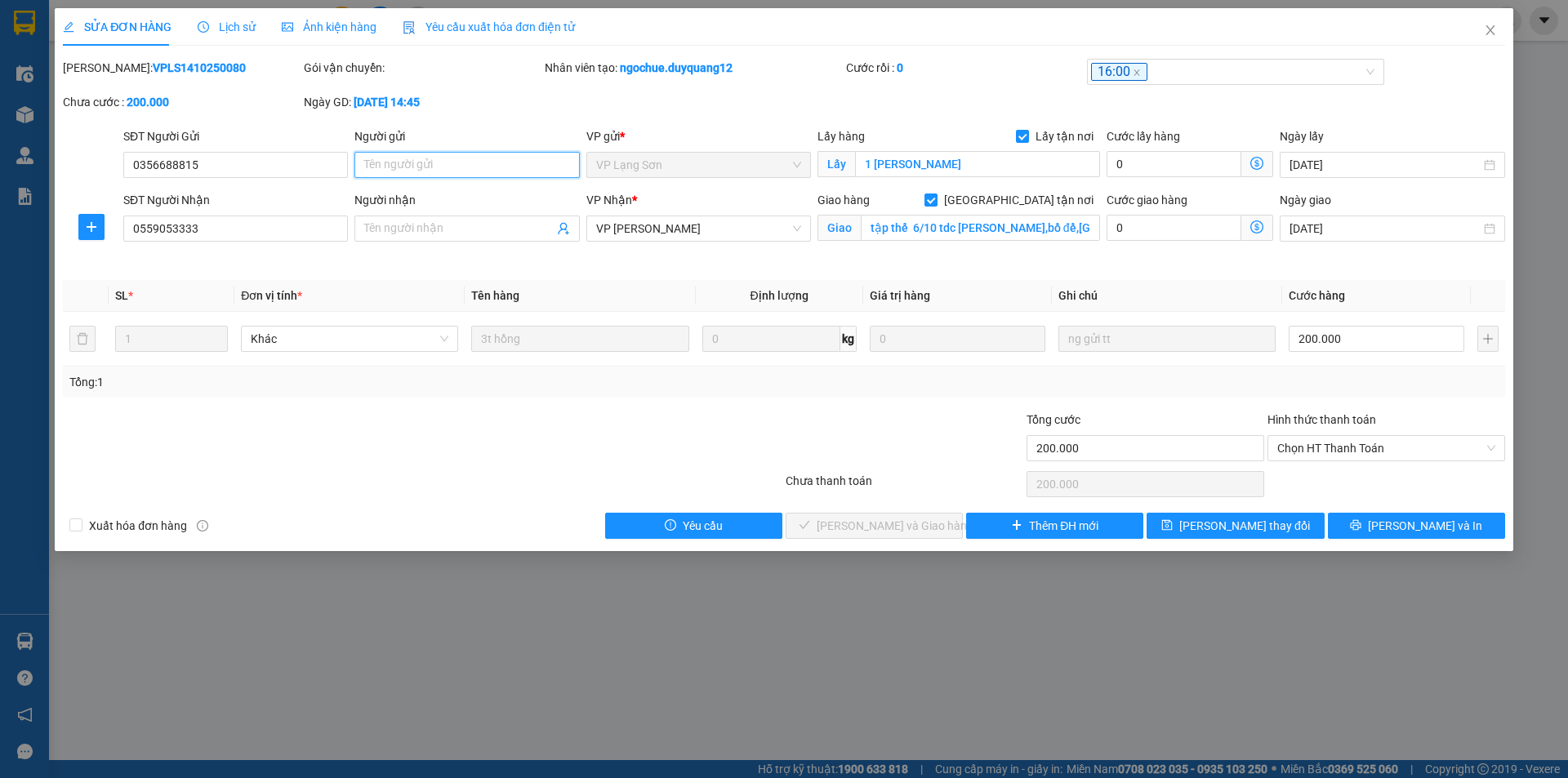
click at [396, 159] on input "Người gửi" at bounding box center [466, 165] width 225 height 27
type input "A"
click at [410, 232] on input "Người nhận" at bounding box center [458, 228] width 189 height 18
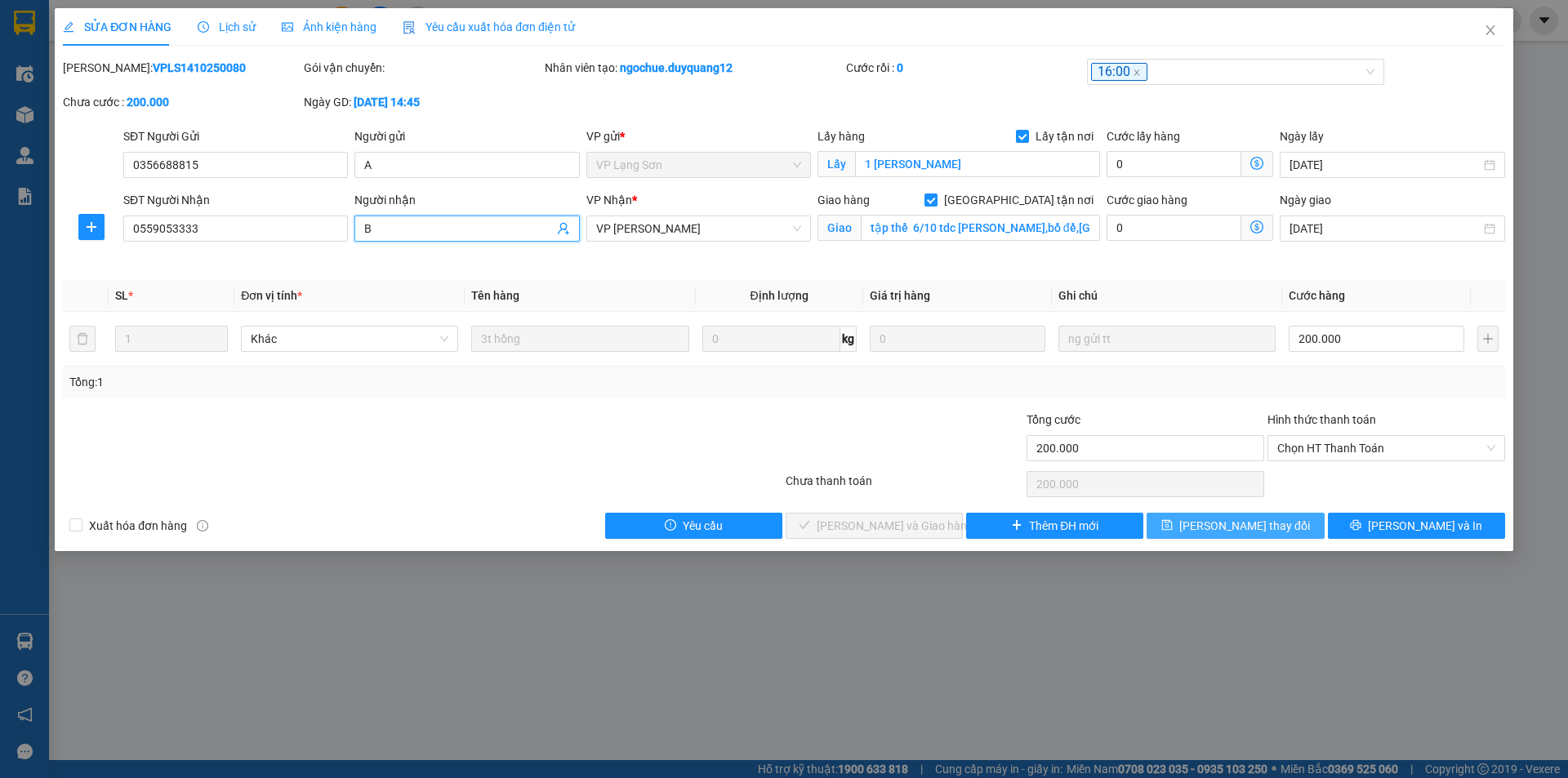
type input "B"
click at [1210, 518] on button "[PERSON_NAME] thay đổi" at bounding box center [1235, 526] width 177 height 27
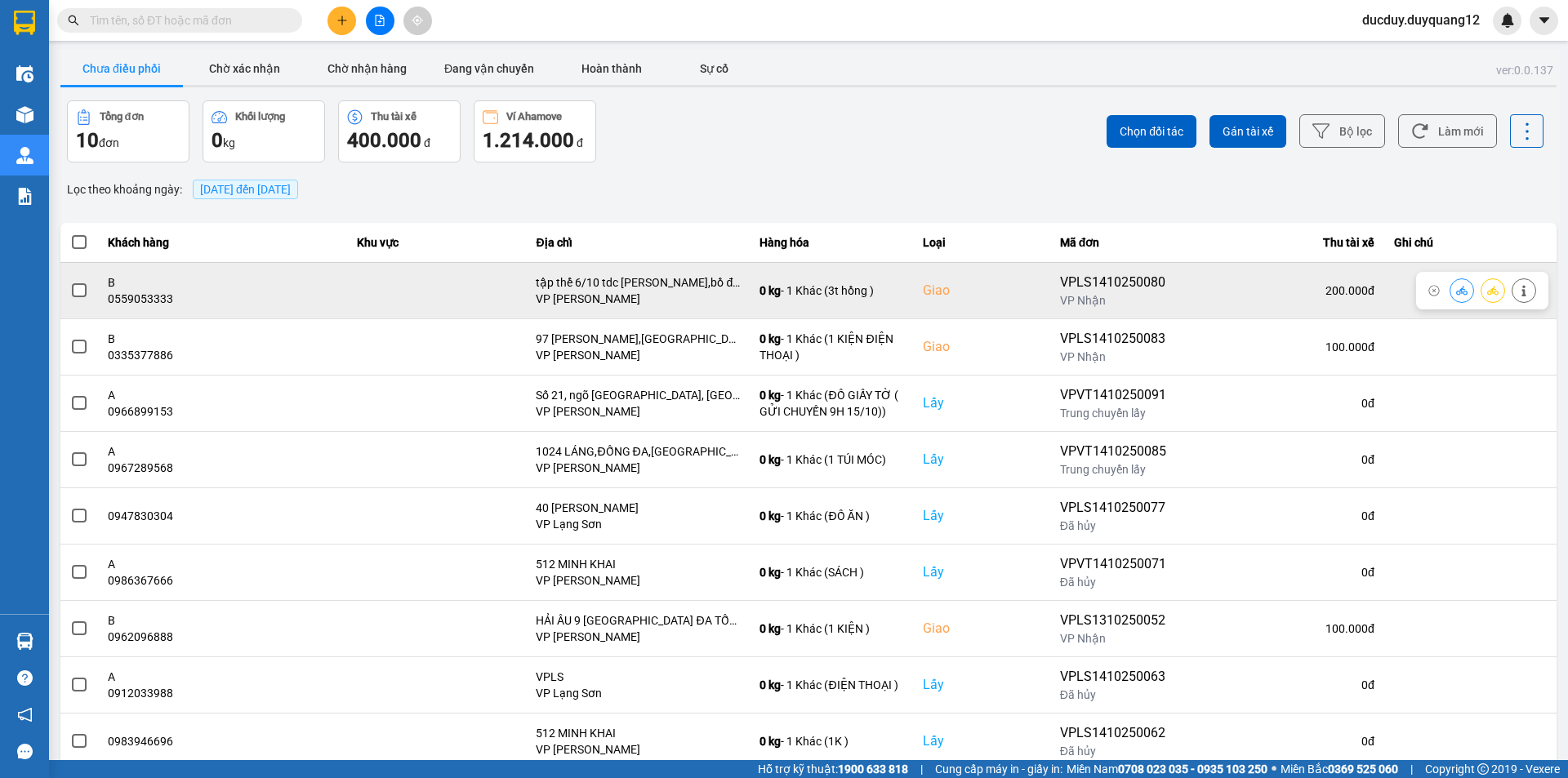
click at [82, 290] on span at bounding box center [79, 290] width 14 height 14
click at [70, 282] on input "checkbox" at bounding box center [70, 282] width 0 height 0
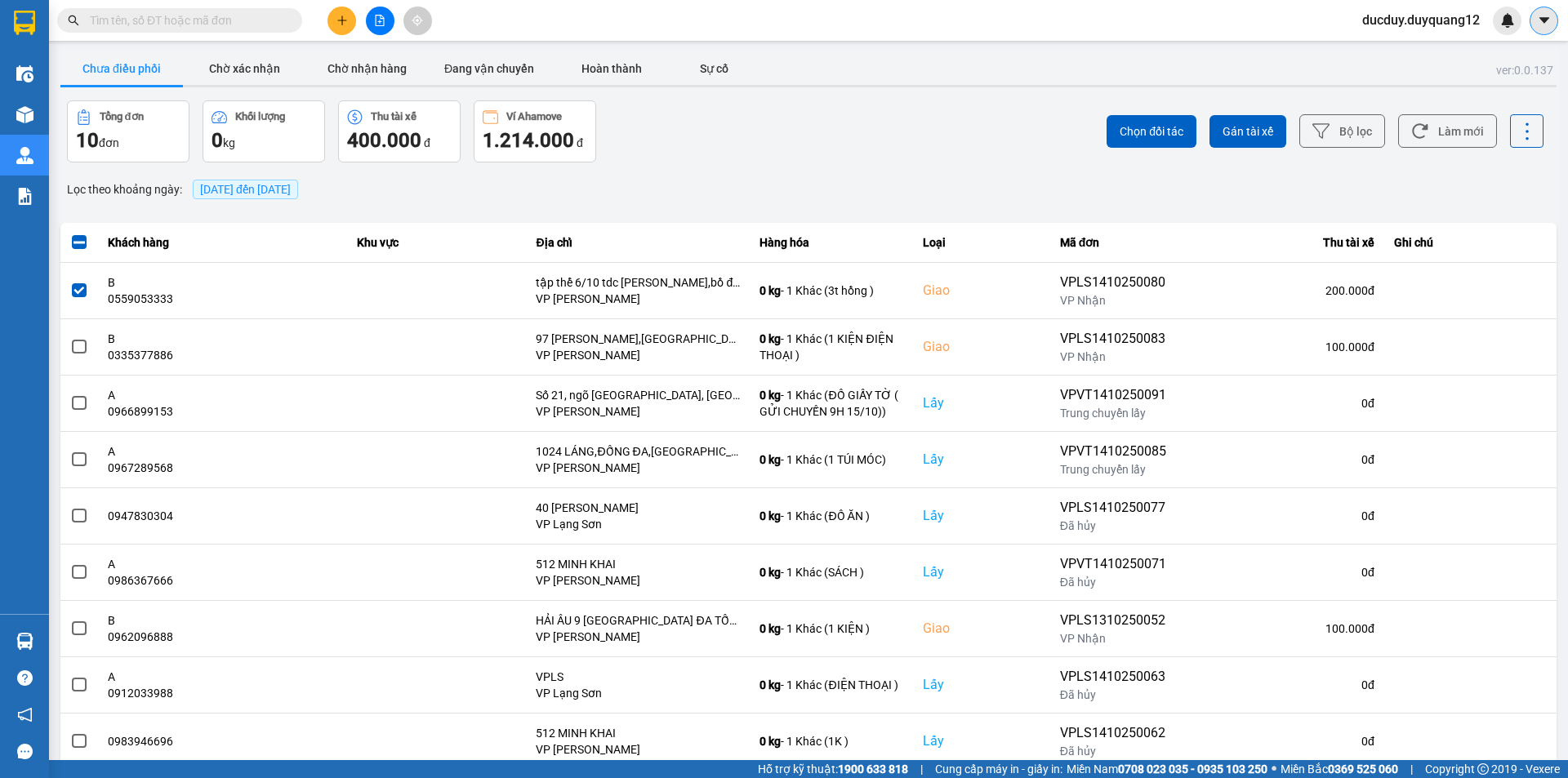
click at [1550, 12] on button at bounding box center [1544, 21] width 28 height 28
click at [1486, 66] on div "Cấu hình nhà xe" at bounding box center [1501, 61] width 83 height 18
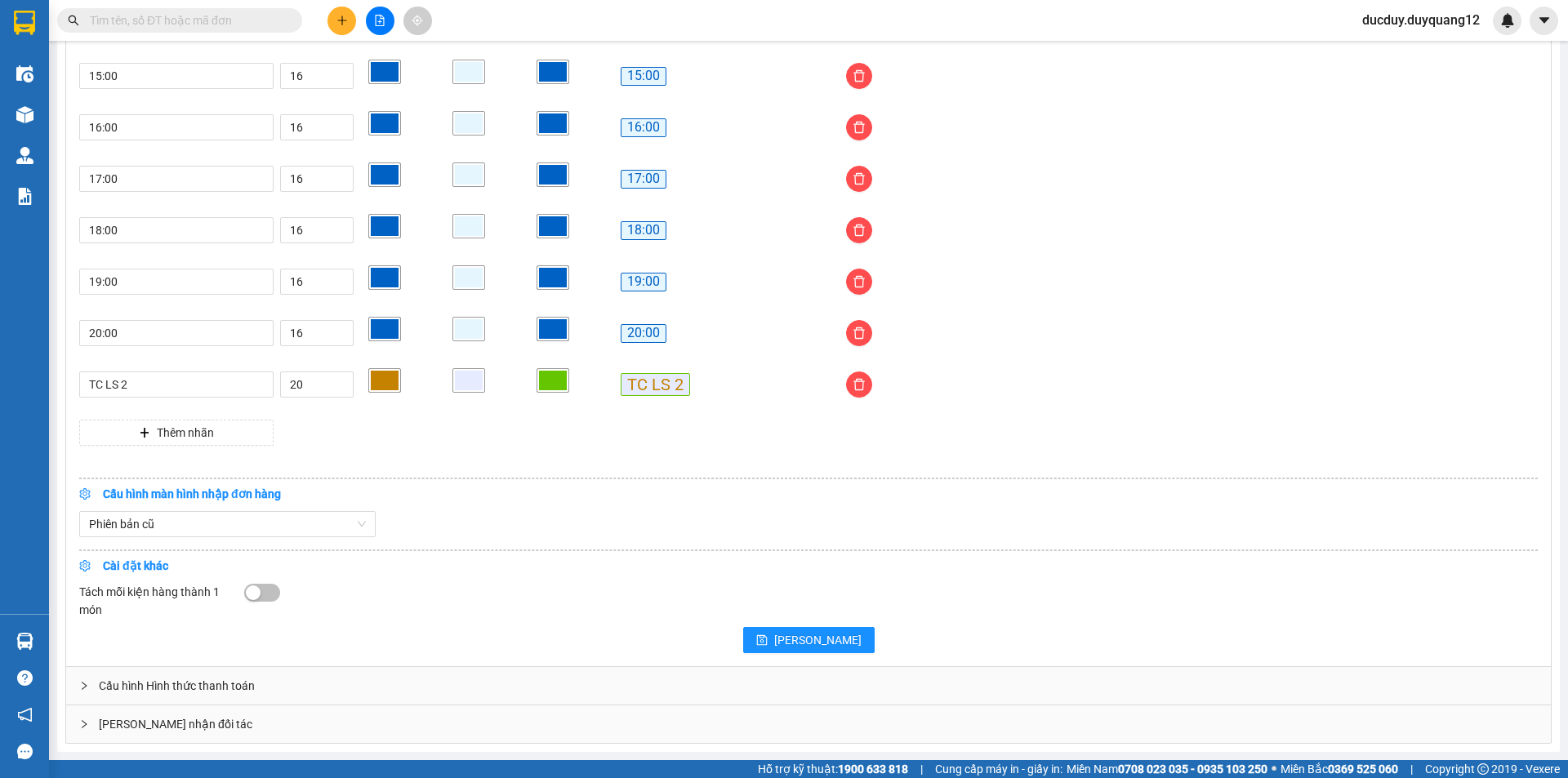
click at [530, 731] on div "[PERSON_NAME] nhận đối tác" at bounding box center [809, 724] width 1484 height 38
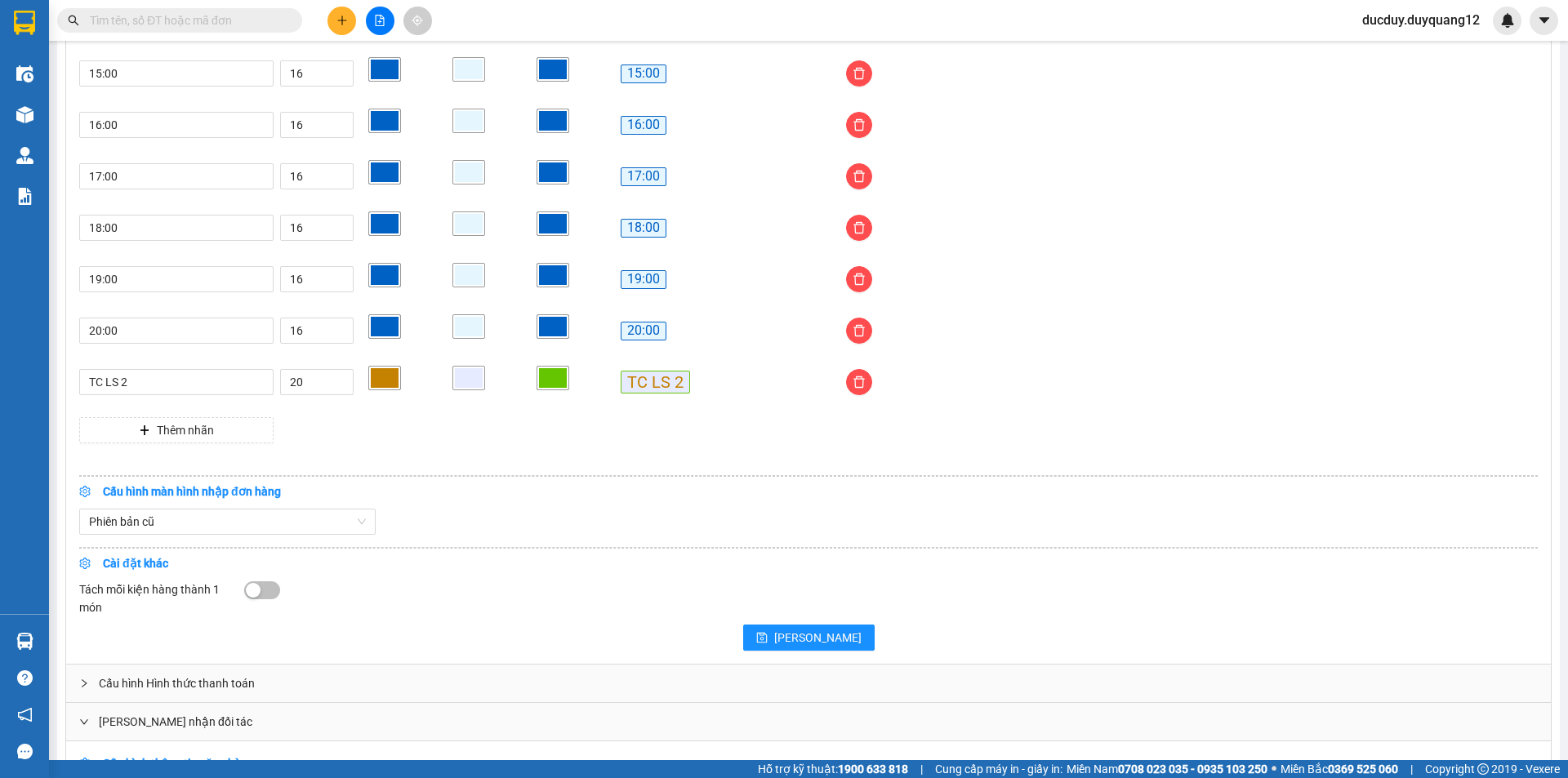
scroll to position [1612, 0]
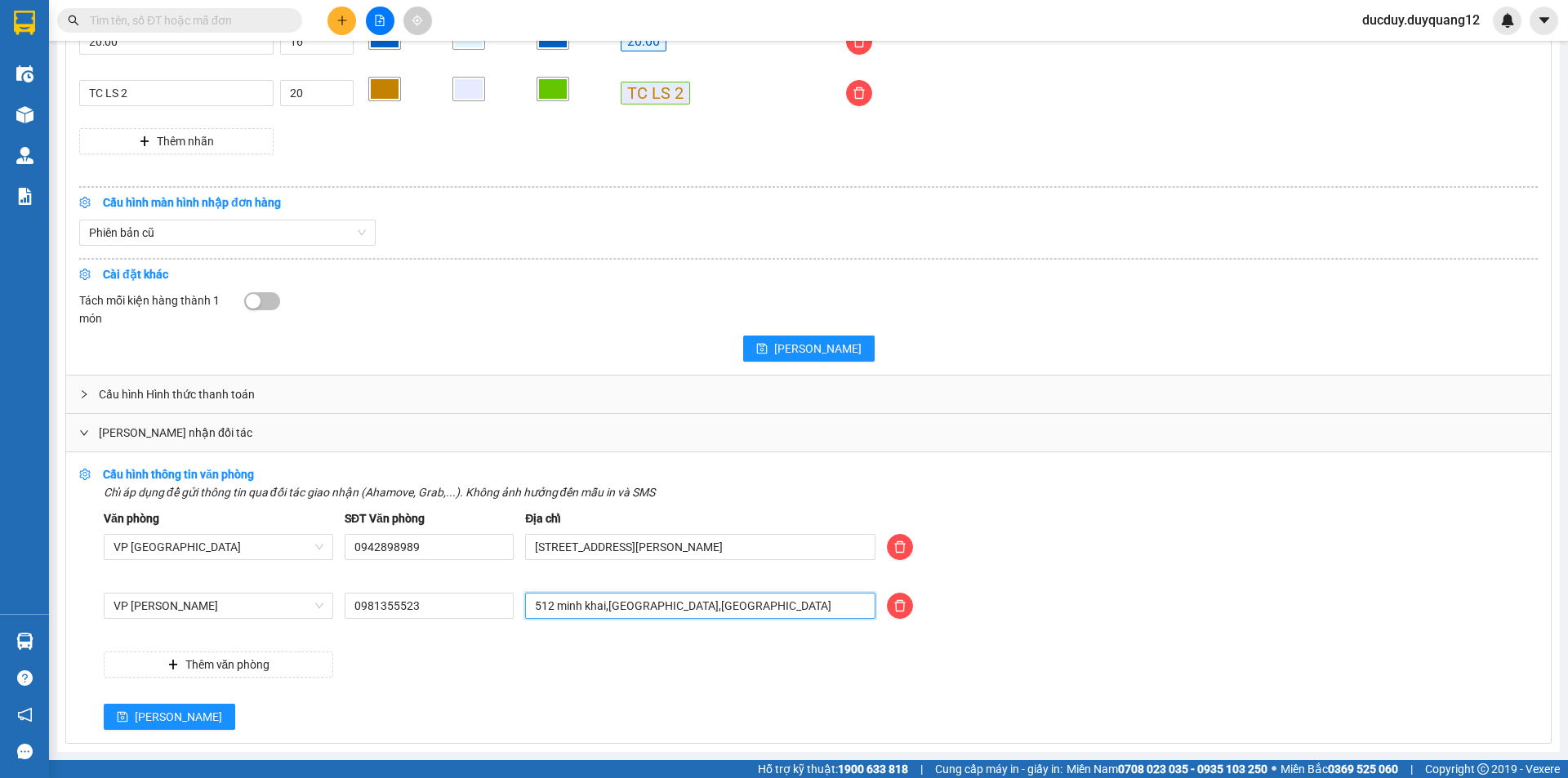
drag, startPoint x: 742, startPoint y: 598, endPoint x: 476, endPoint y: 635, distance: 268.6
click at [476, 635] on div "VP [PERSON_NAME] 0981355523 512 minh khai,[GEOGRAPHIC_DATA],[GEOGRAPHIC_DATA]" at bounding box center [820, 616] width 1446 height 46
type input "[PERSON_NAME] [GEOGRAPHIC_DATA],[GEOGRAPHIC_DATA],[GEOGRAPHIC_DATA]"
click at [146, 713] on span "[PERSON_NAME]" at bounding box center [178, 716] width 87 height 18
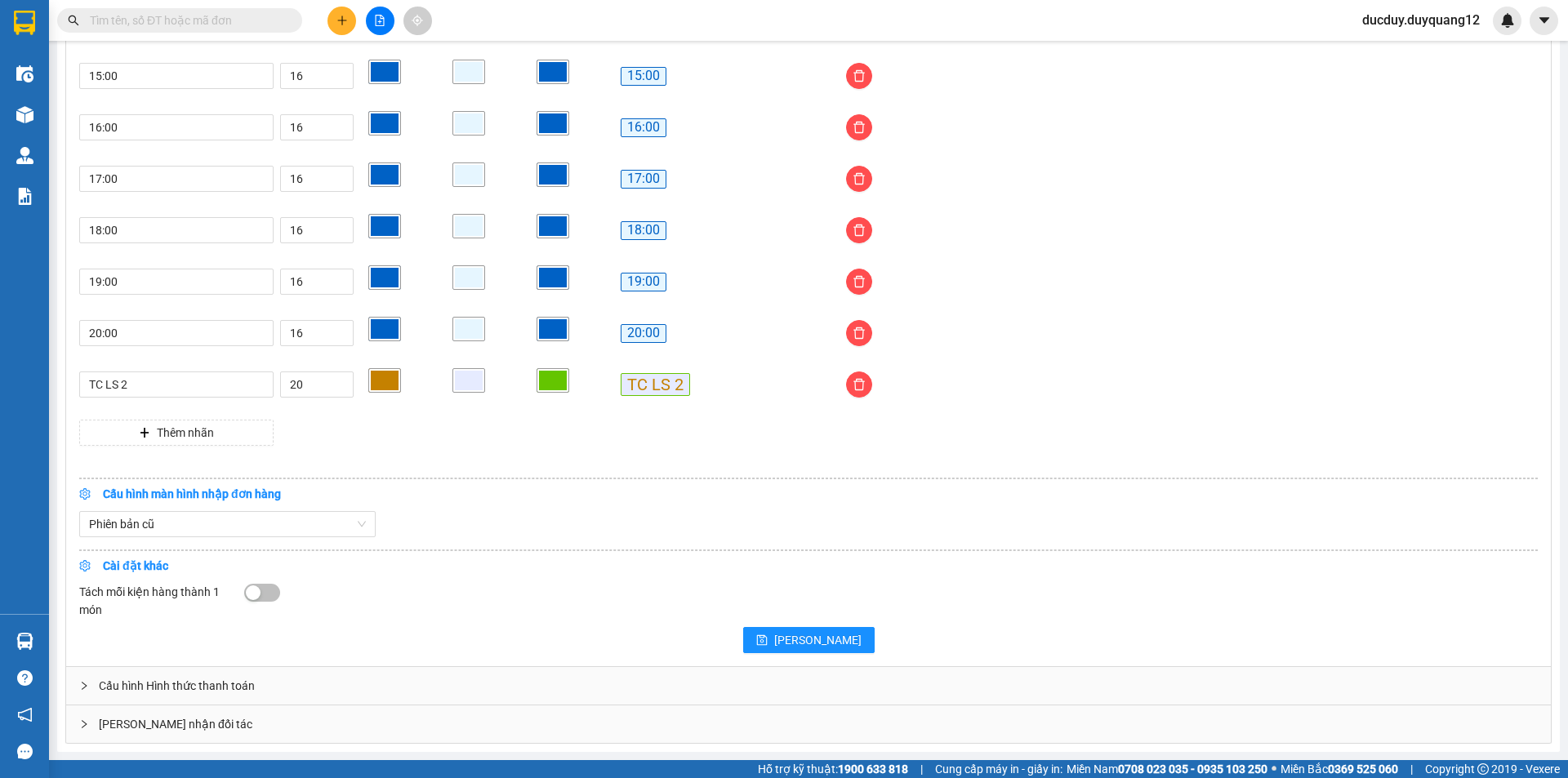
scroll to position [1321, 0]
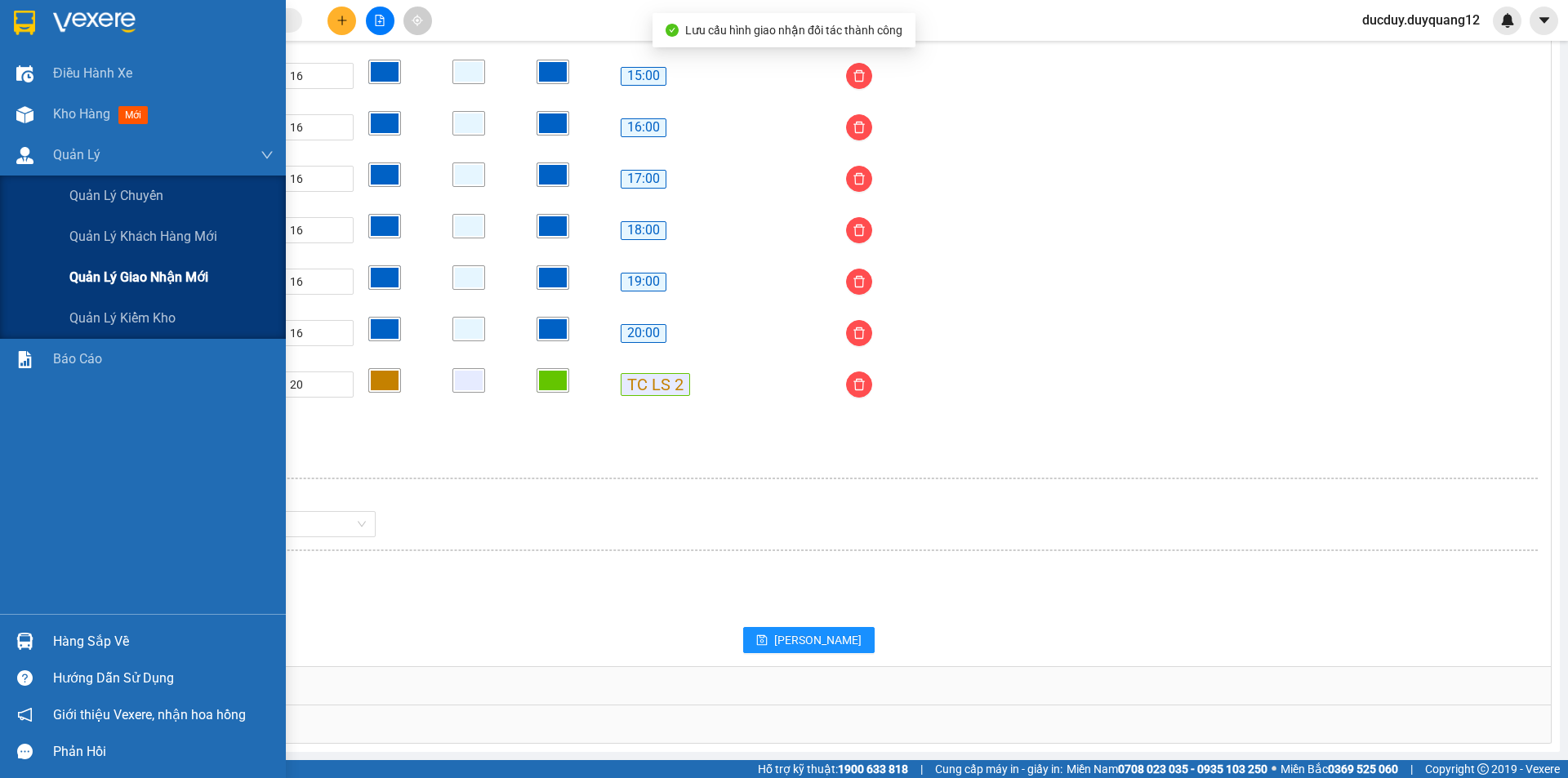
click at [119, 275] on span "Quản lý giao nhận mới" at bounding box center [139, 277] width 139 height 21
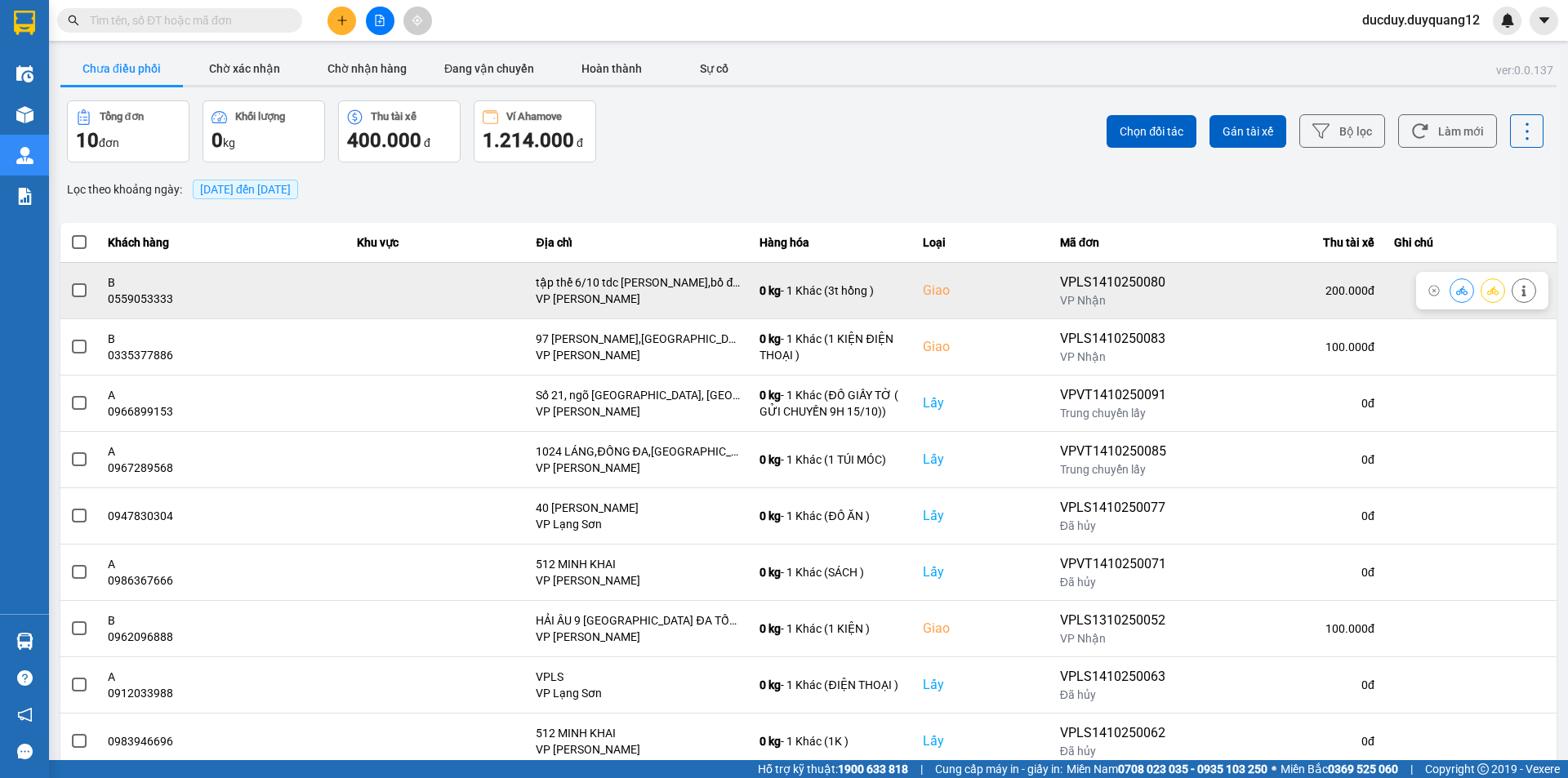
click at [78, 289] on span at bounding box center [79, 290] width 14 height 14
click at [70, 282] on input "checkbox" at bounding box center [70, 282] width 0 height 0
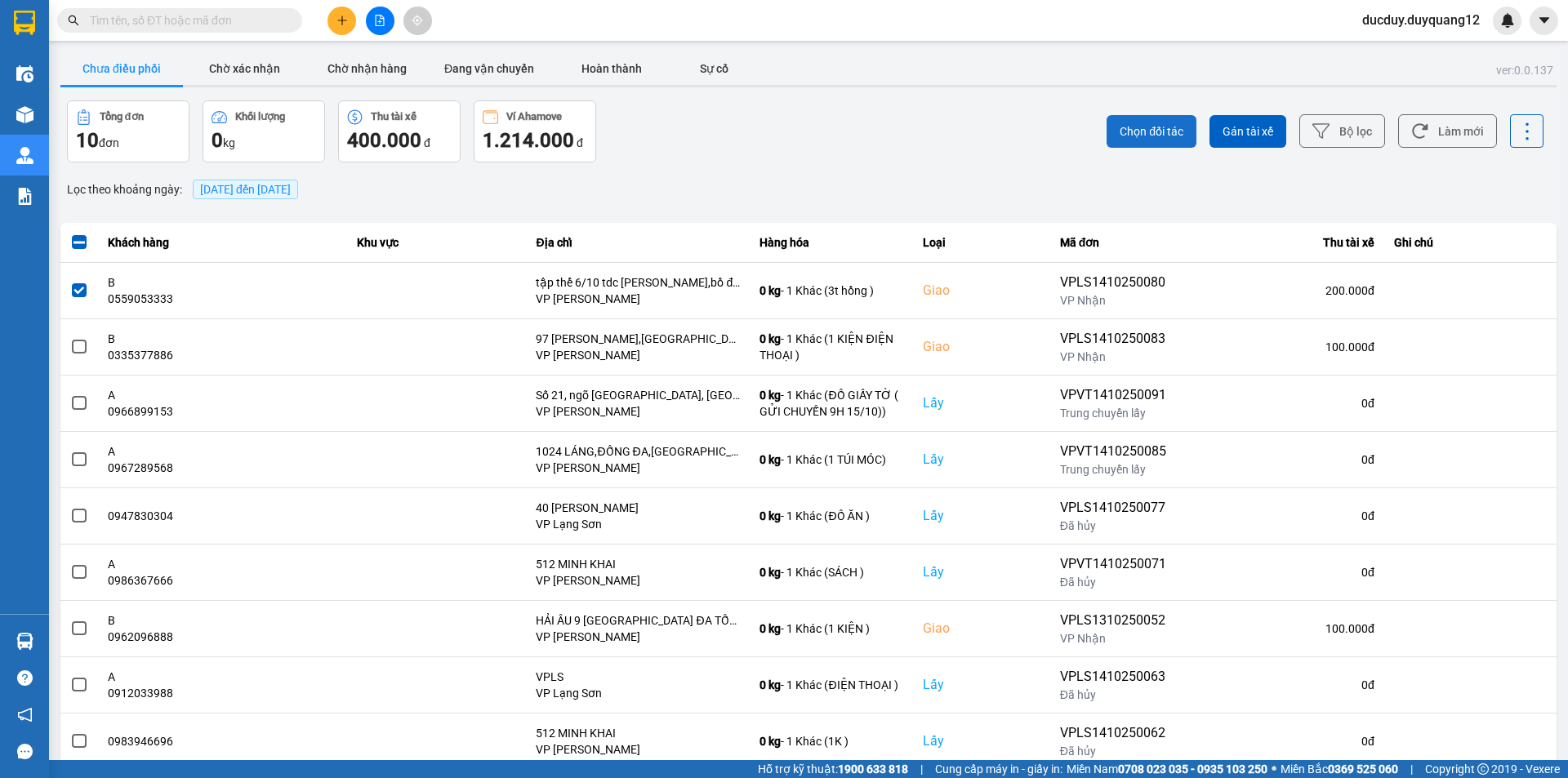
click at [1160, 136] on span "Chọn đối tác" at bounding box center [1151, 131] width 64 height 16
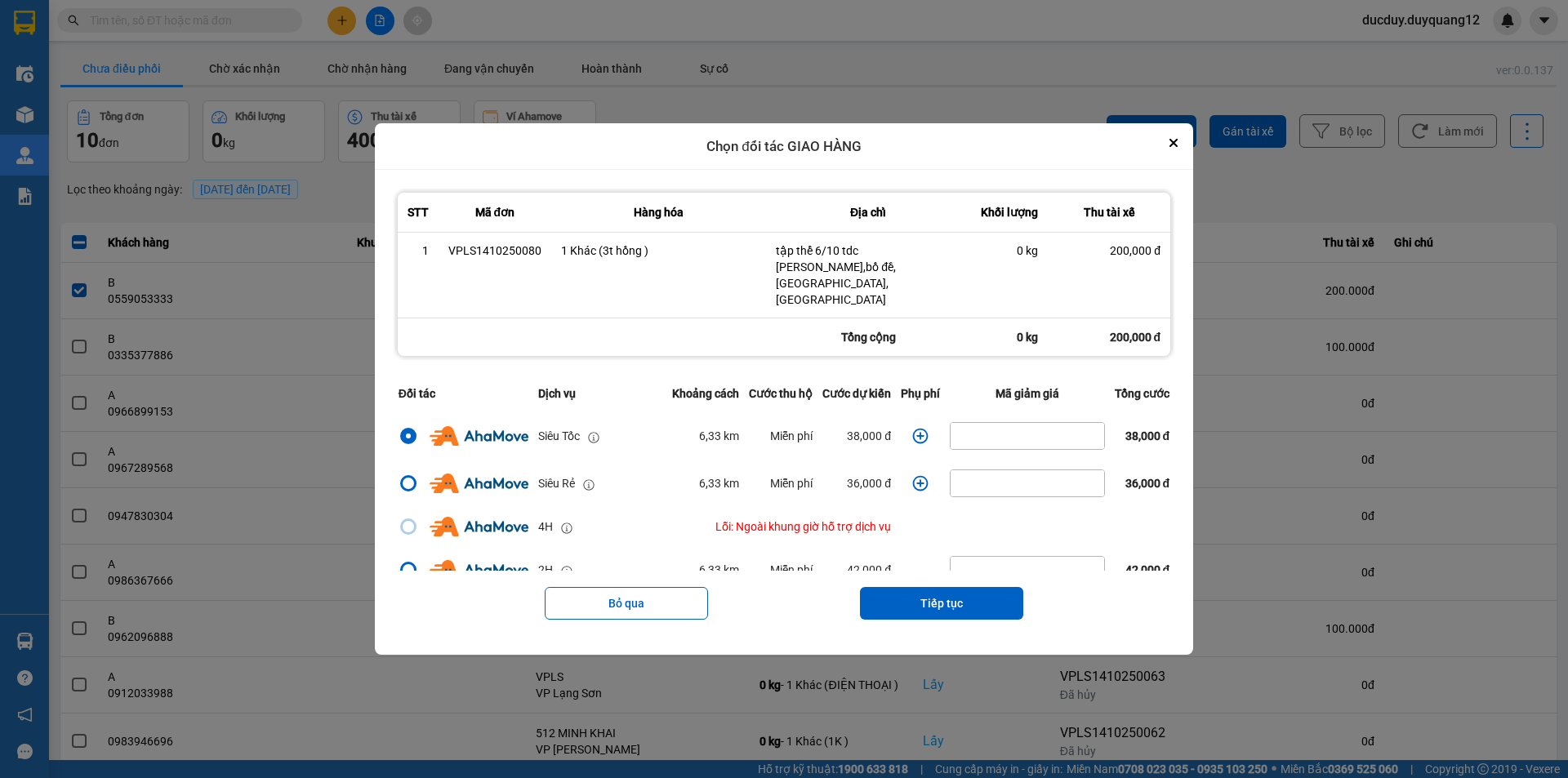
click at [914, 428] on icon "dialog" at bounding box center [920, 435] width 16 height 16
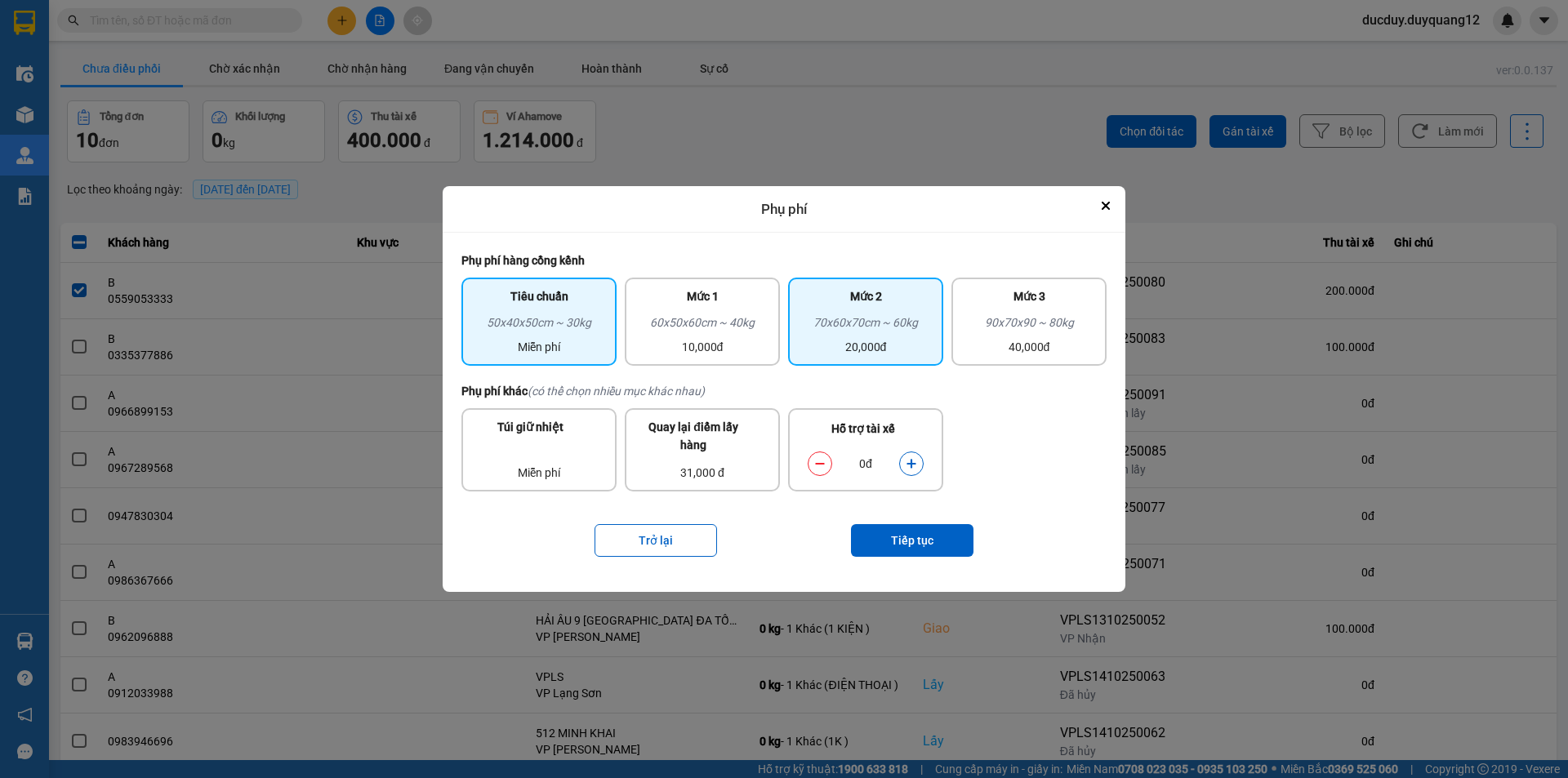
click at [831, 336] on div "70x60x70cm ~ 60kg" at bounding box center [866, 325] width 136 height 25
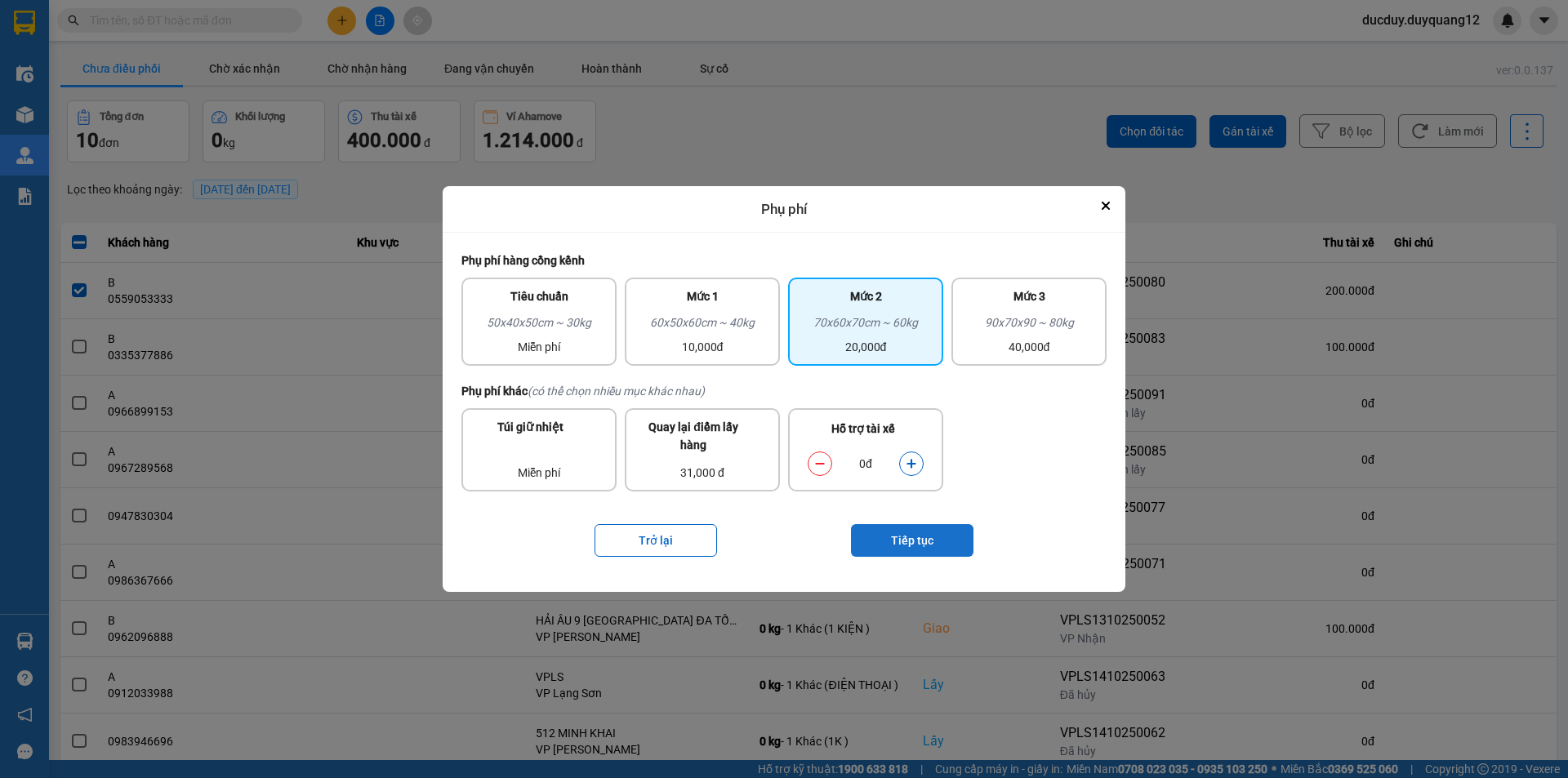
click at [890, 533] on button "Tiếp tục" at bounding box center [912, 540] width 122 height 32
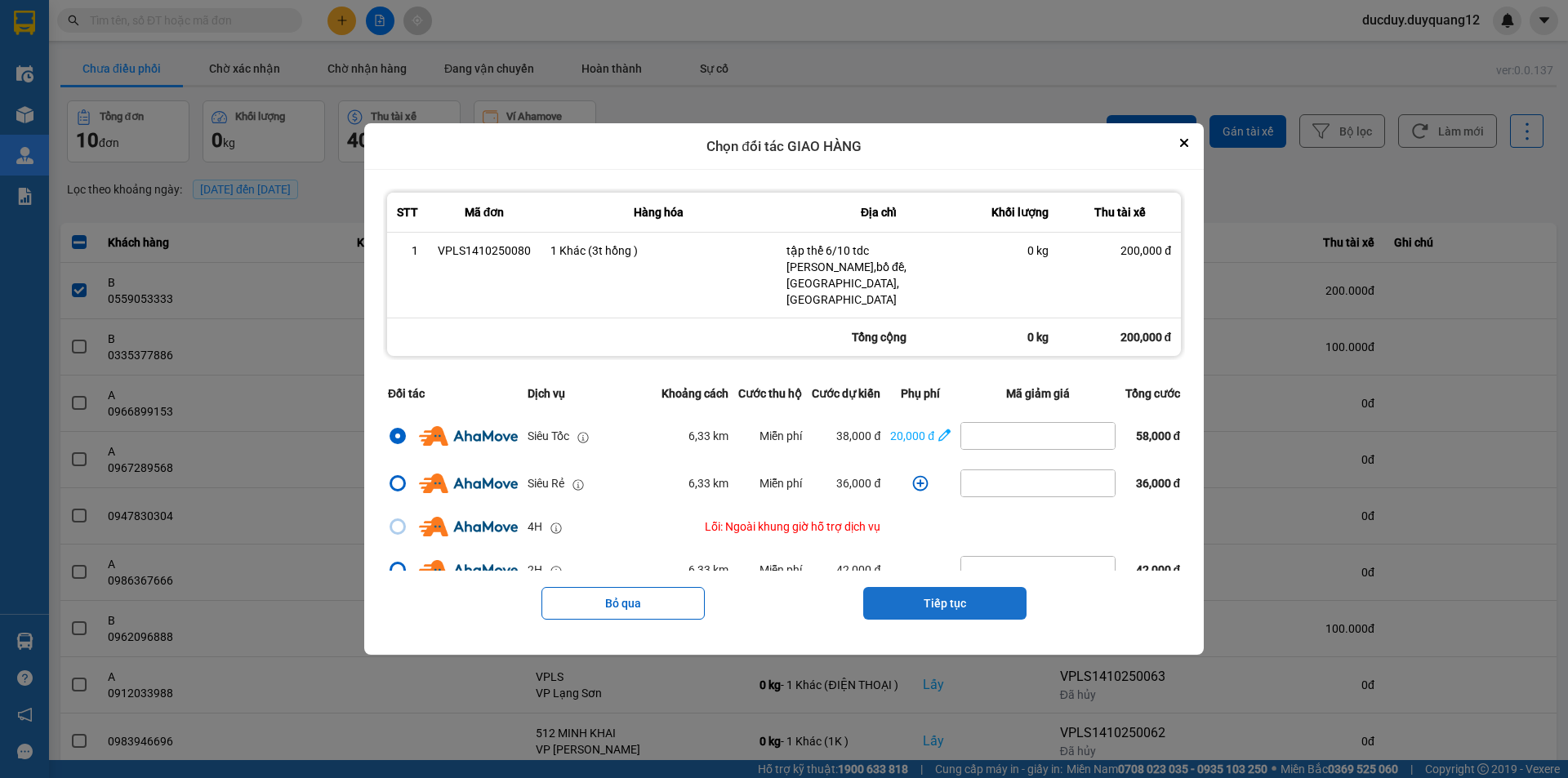
click at [960, 590] on button "Tiếp tục" at bounding box center [944, 603] width 163 height 32
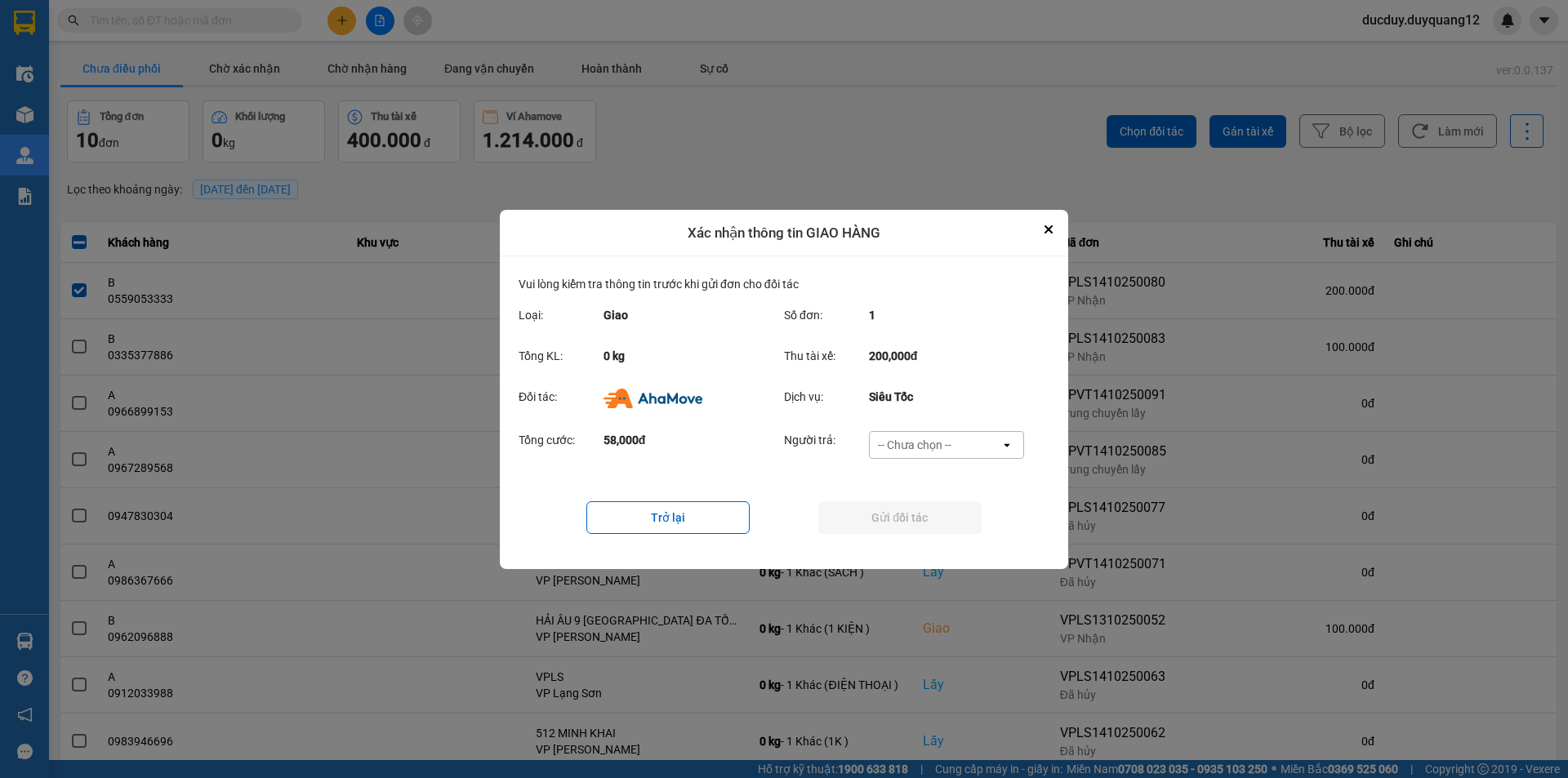
click at [933, 441] on div "-- Chưa chọn --" at bounding box center [914, 444] width 73 height 16
drag, startPoint x: 934, startPoint y: 535, endPoint x: 940, endPoint y: 524, distance: 12.5
click at [934, 534] on span "Ví Ahamove" at bounding box center [914, 537] width 66 height 16
click at [940, 524] on button "Gửi đối tác" at bounding box center [900, 517] width 163 height 32
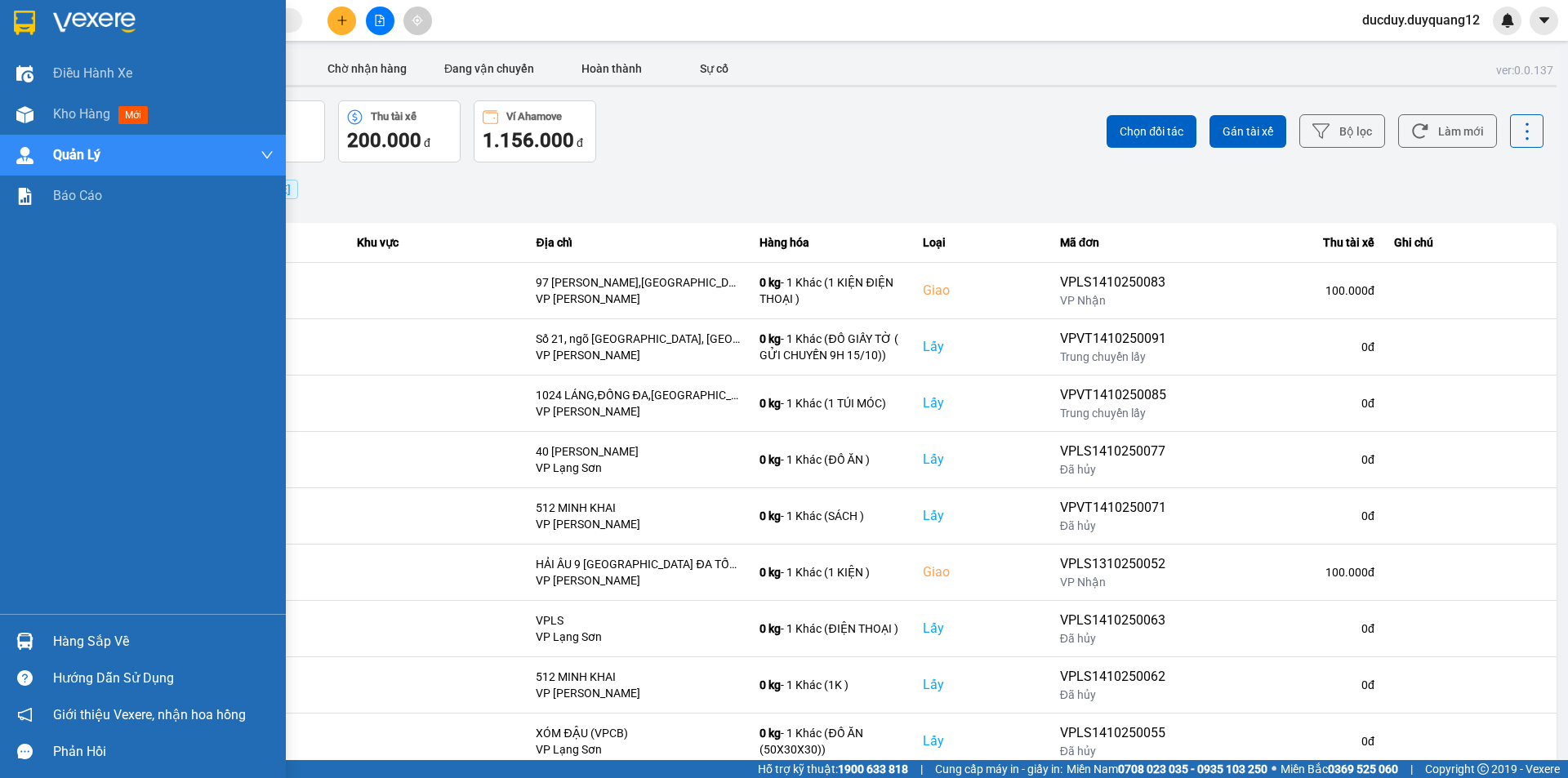
click at [84, 639] on div "Hàng sắp về" at bounding box center [163, 641] width 220 height 25
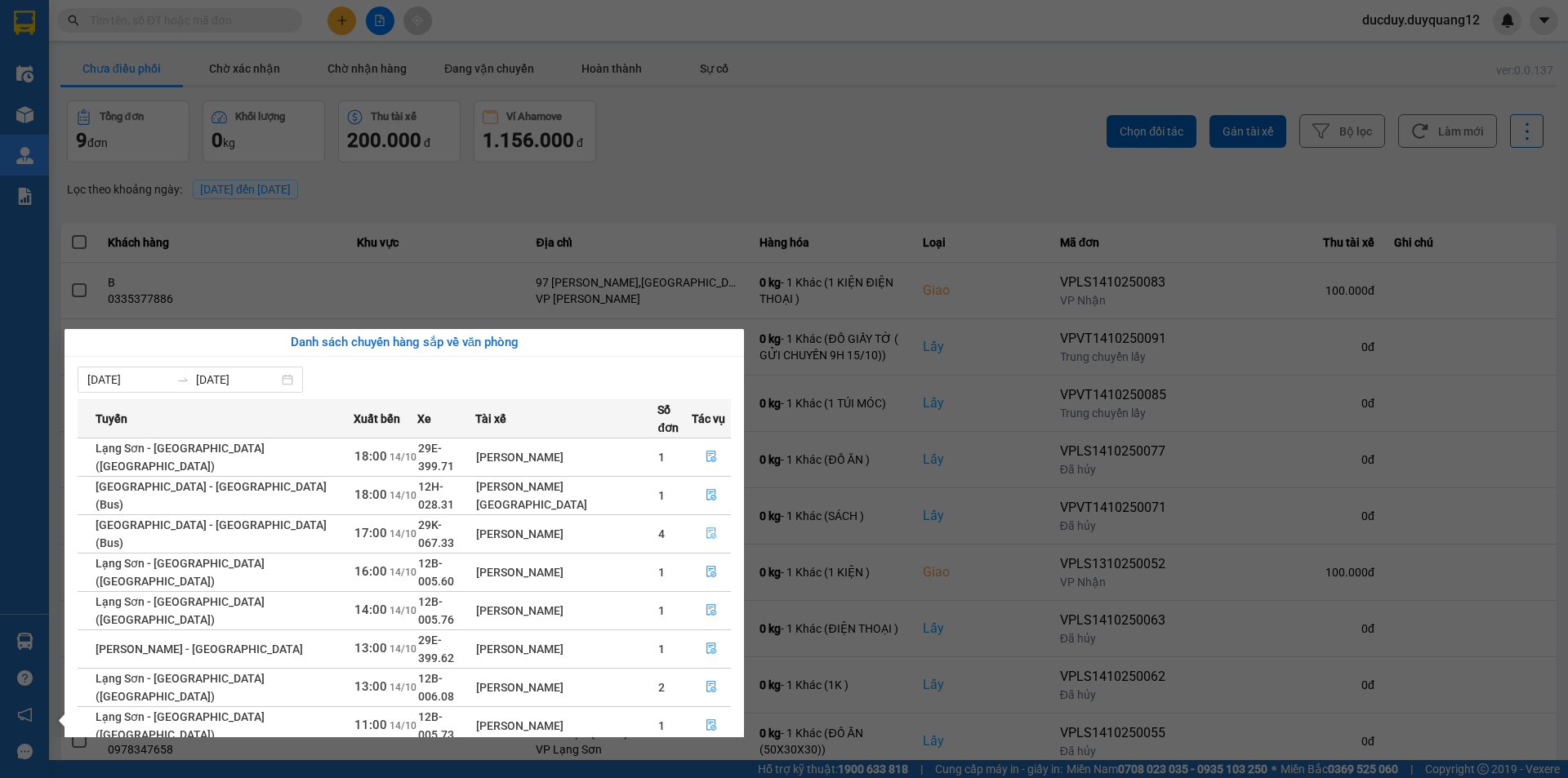
click at [693, 521] on button "button" at bounding box center [712, 534] width 38 height 27
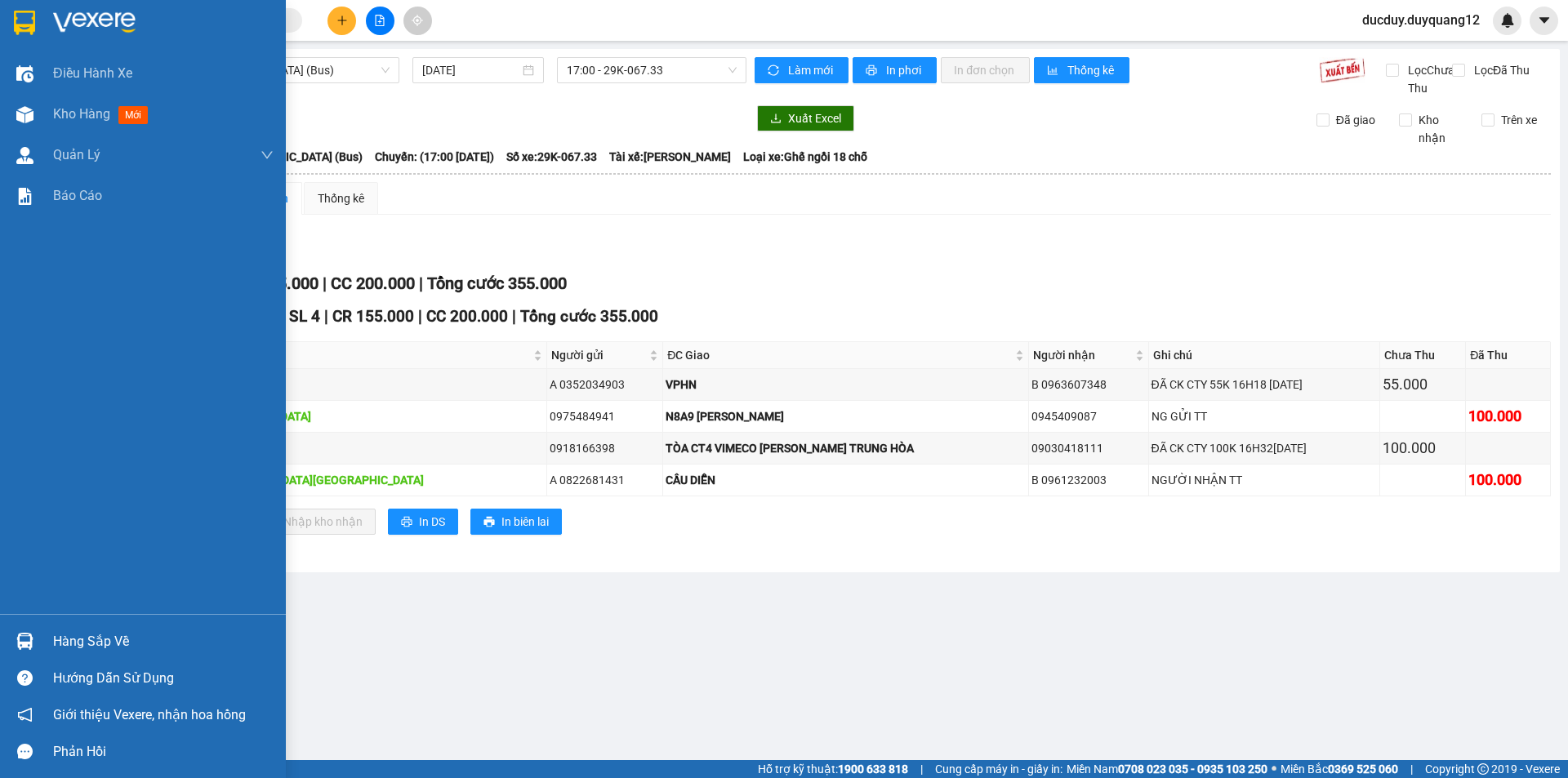
click at [81, 635] on div "Hàng sắp về" at bounding box center [163, 641] width 220 height 25
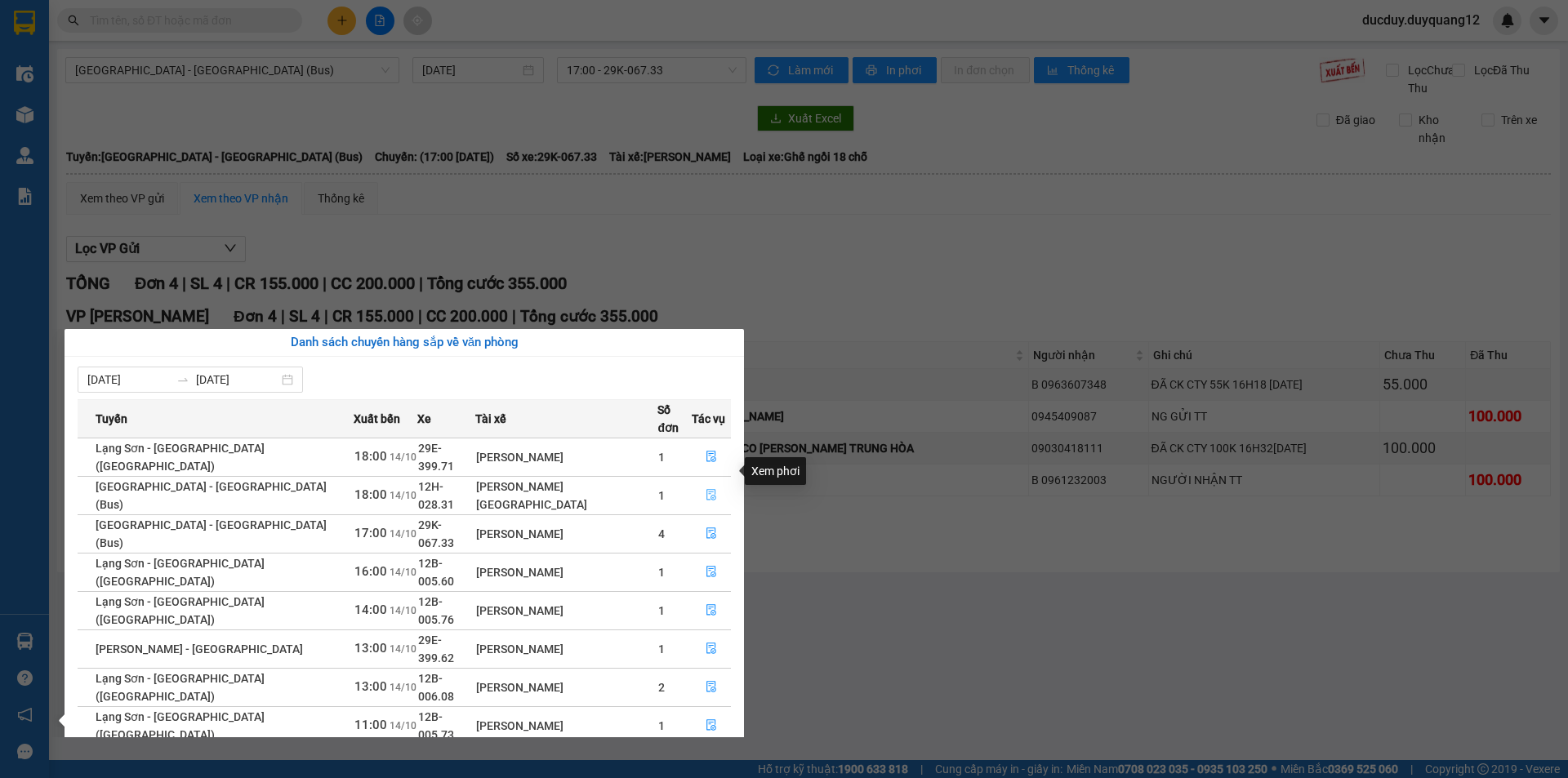
click at [706, 490] on icon "file-done" at bounding box center [711, 495] width 9 height 11
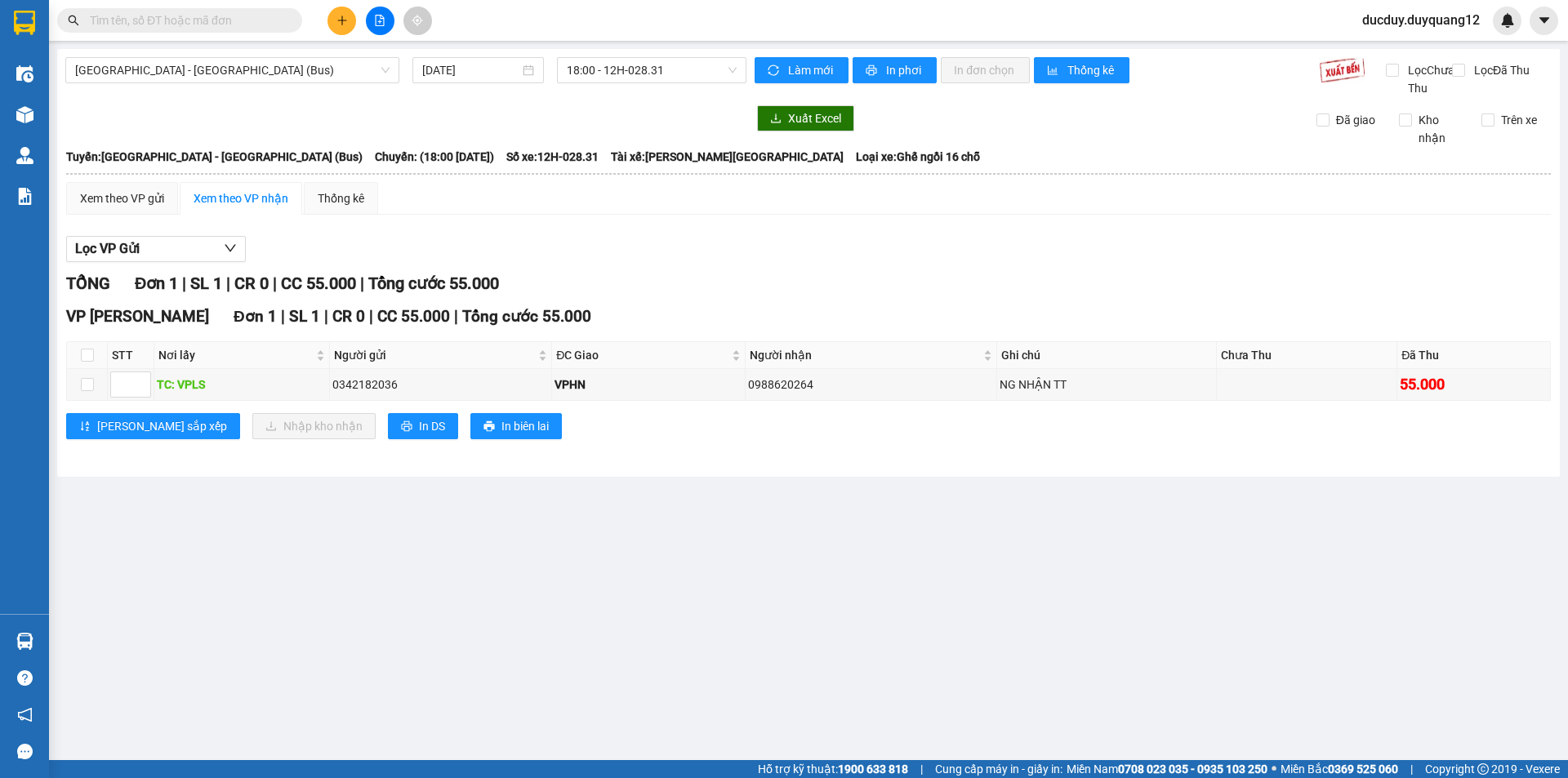
drag, startPoint x: 67, startPoint y: 648, endPoint x: 35, endPoint y: 648, distance: 32.0
click at [65, 648] on main "[GEOGRAPHIC_DATA] - [GEOGRAPHIC_DATA] (Bus) [DATE] 18:00 - 12H-028.31 Làm mới I…" at bounding box center [784, 380] width 1568 height 760
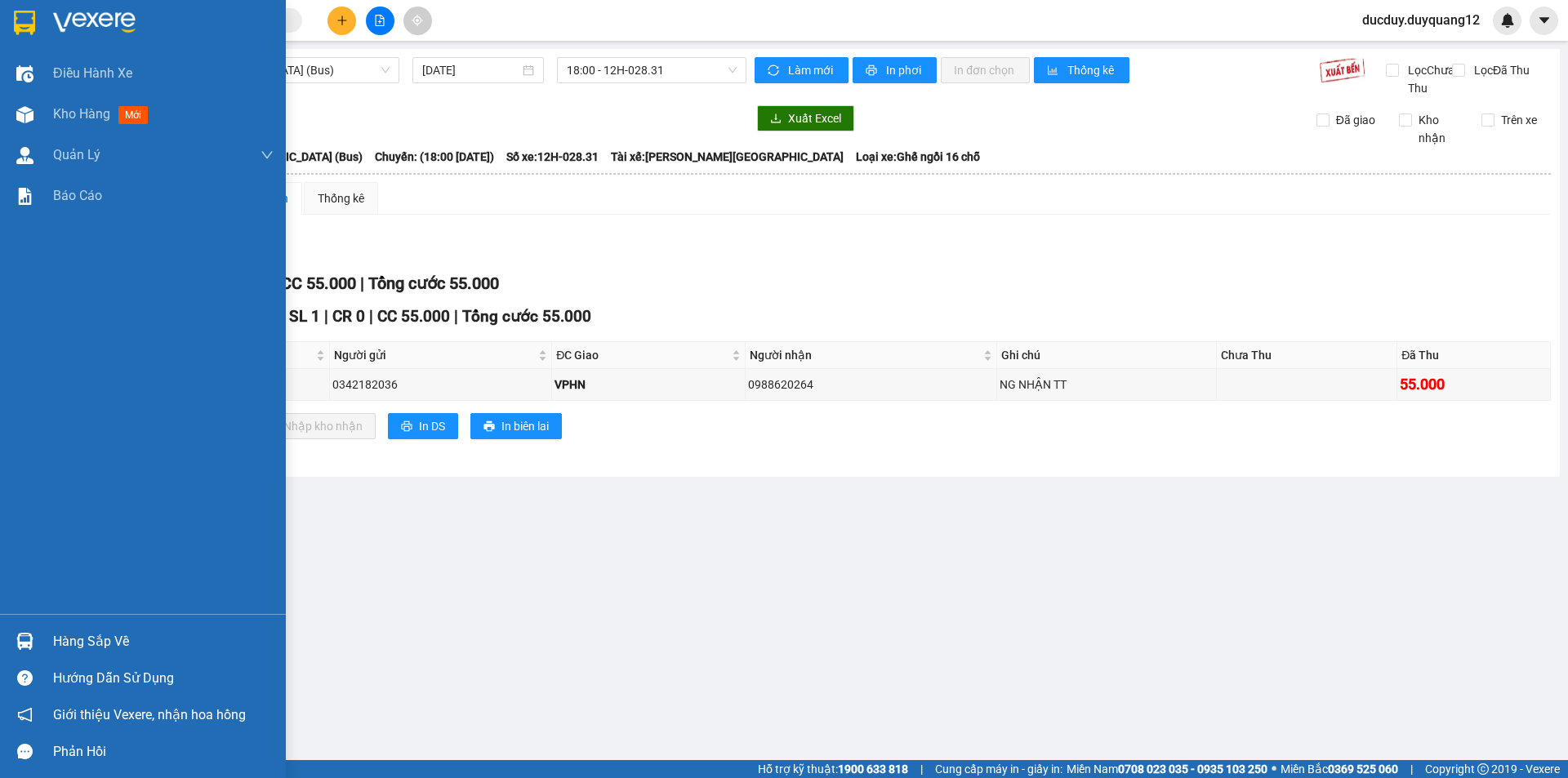
click at [69, 645] on div "Hàng sắp về" at bounding box center [163, 641] width 220 height 25
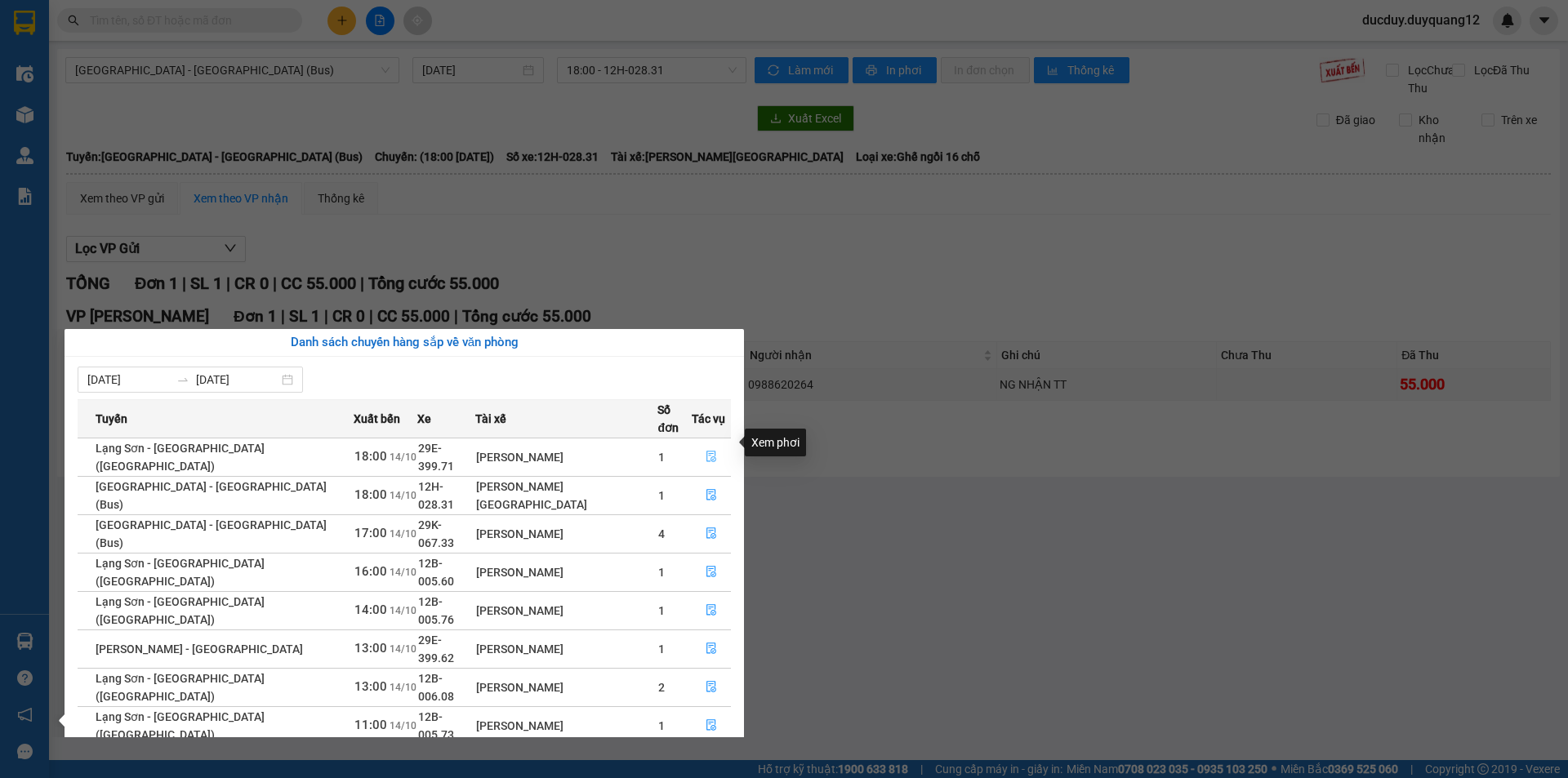
click at [705, 451] on icon "file-done" at bounding box center [711, 456] width 11 height 11
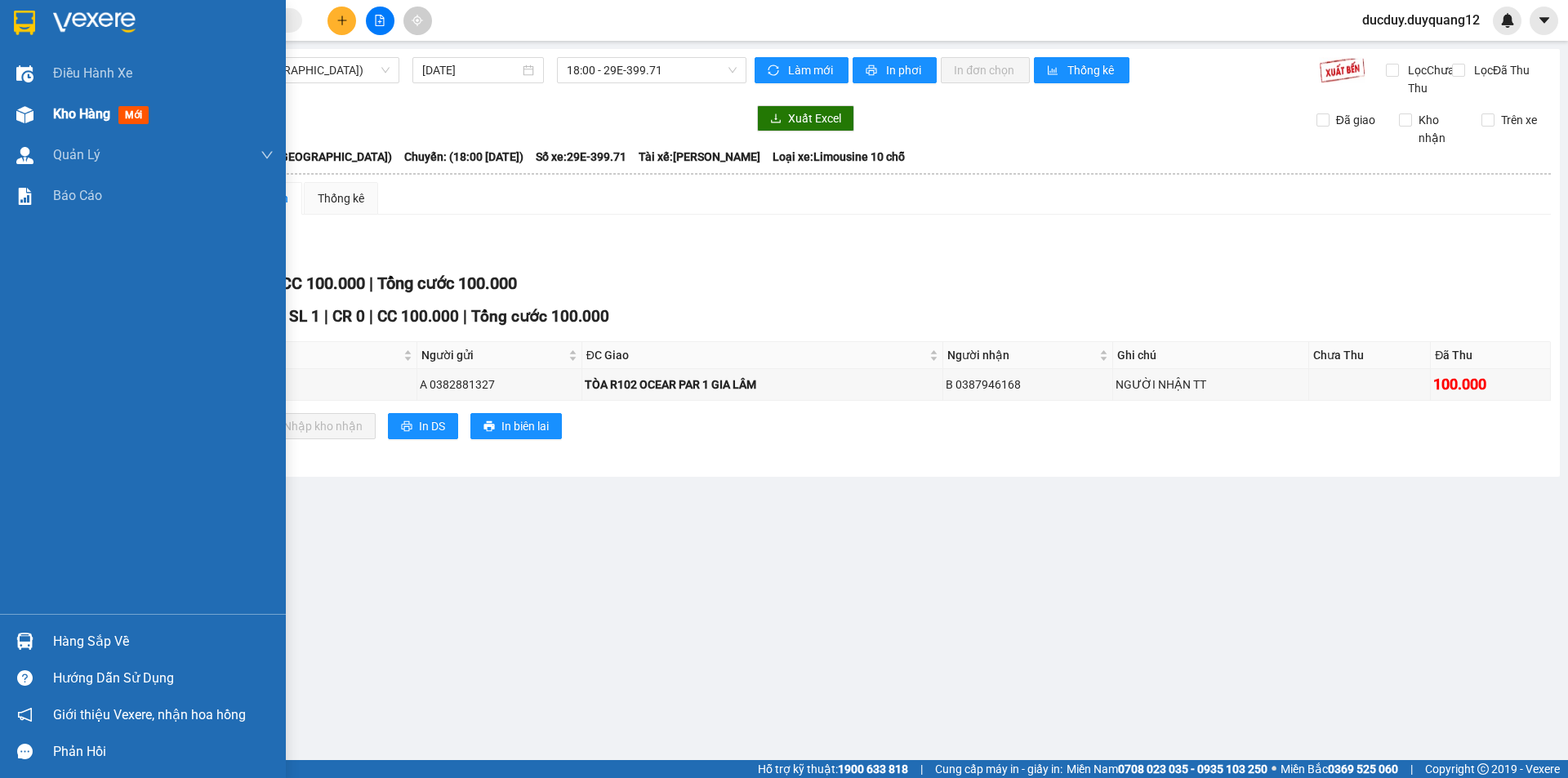
click at [97, 112] on span "Kho hàng" at bounding box center [82, 114] width 57 height 15
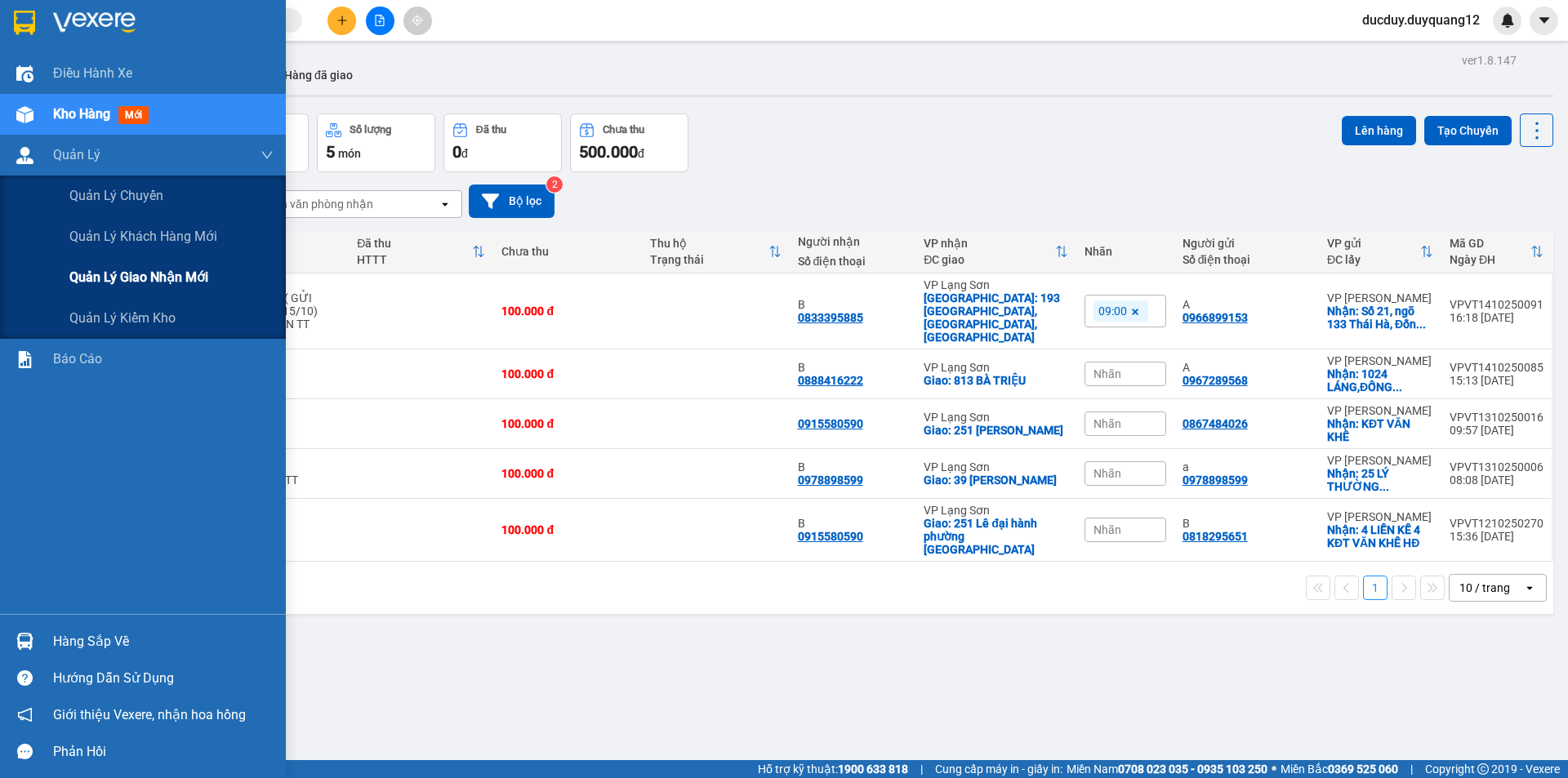
click at [129, 269] on span "Quản lý giao nhận mới" at bounding box center [139, 277] width 139 height 21
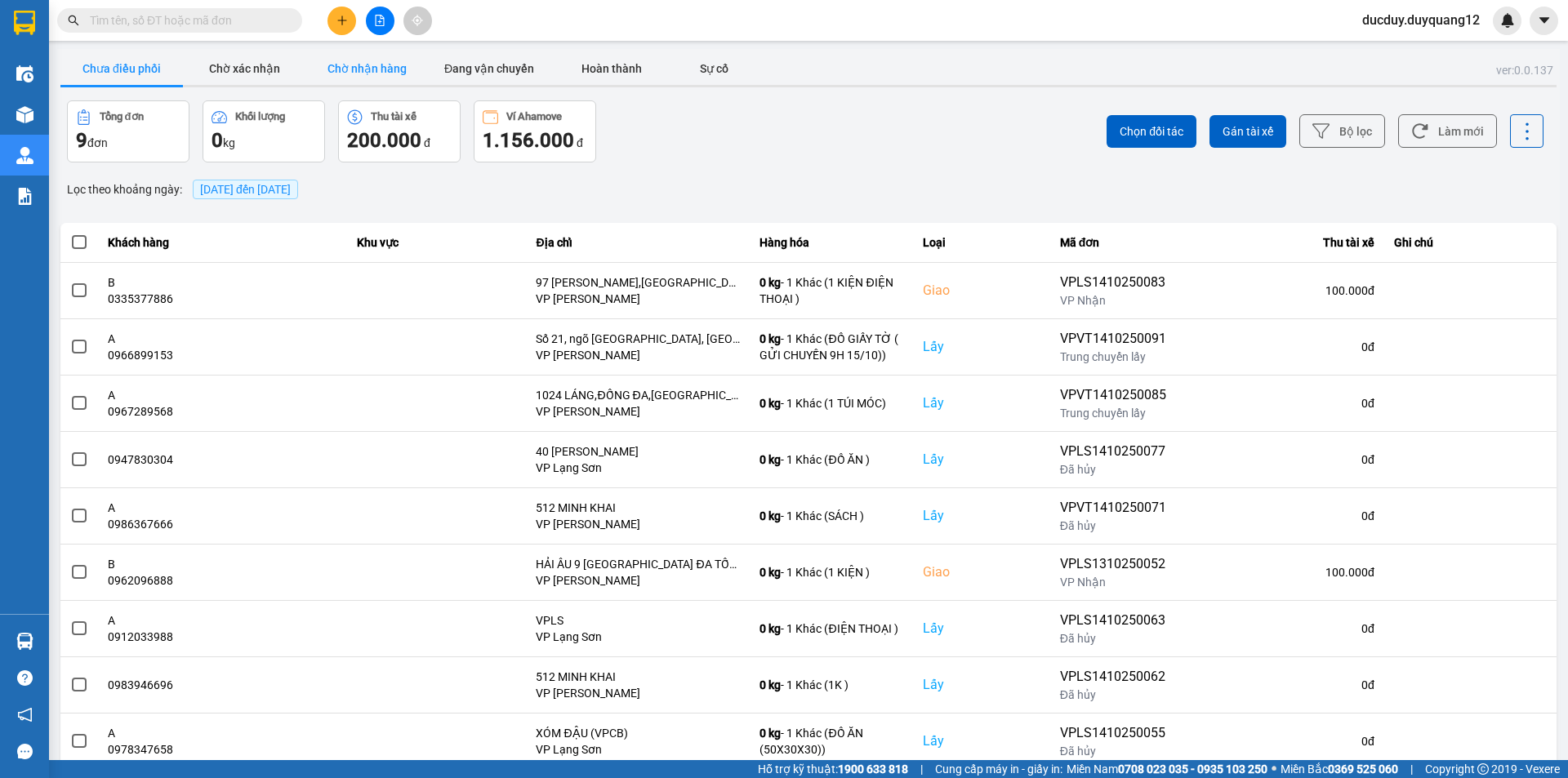
click at [354, 71] on button "Chờ nhận hàng" at bounding box center [366, 68] width 122 height 32
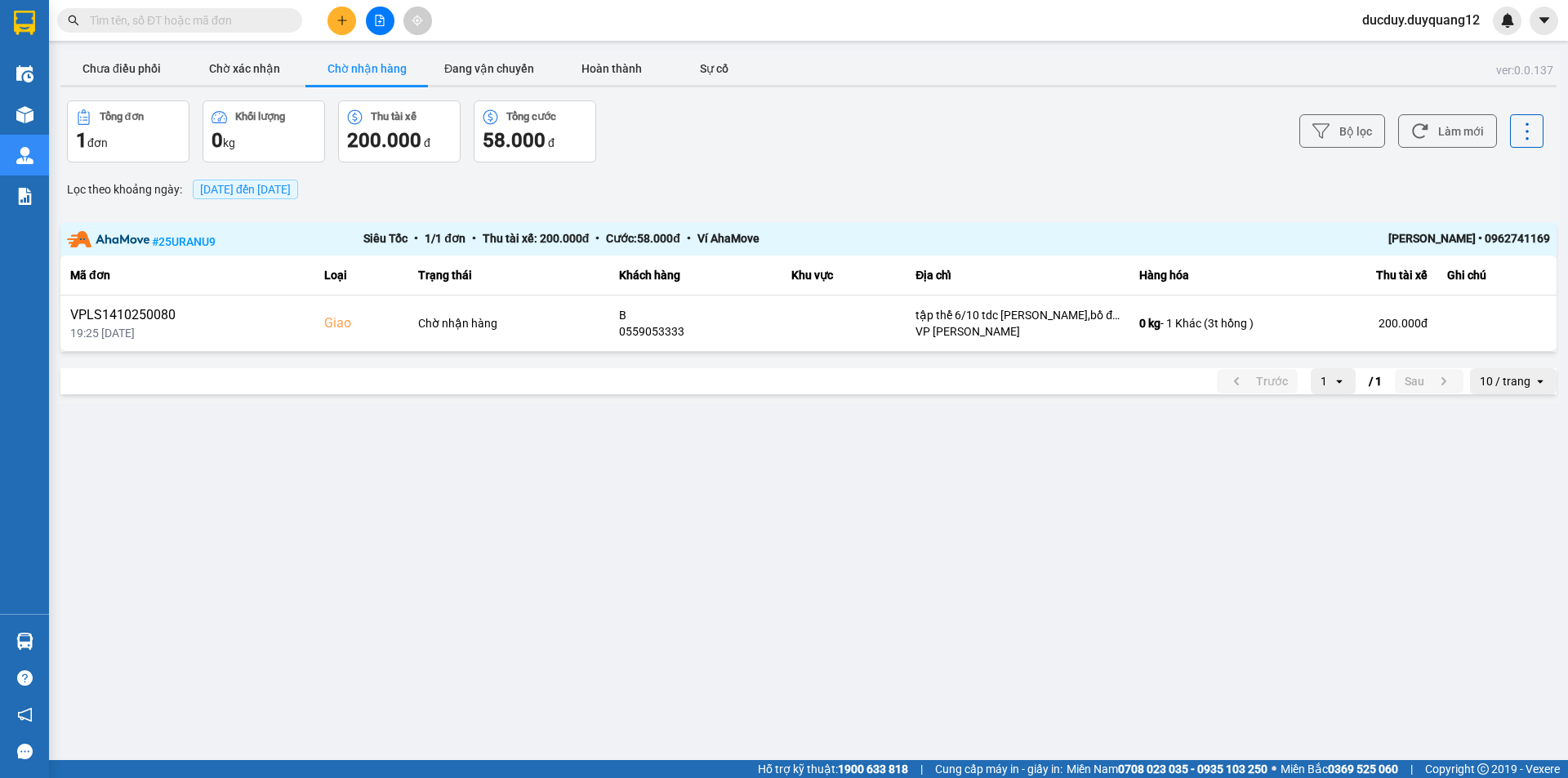
click at [396, 70] on button "Chờ nhận hàng" at bounding box center [366, 68] width 122 height 32
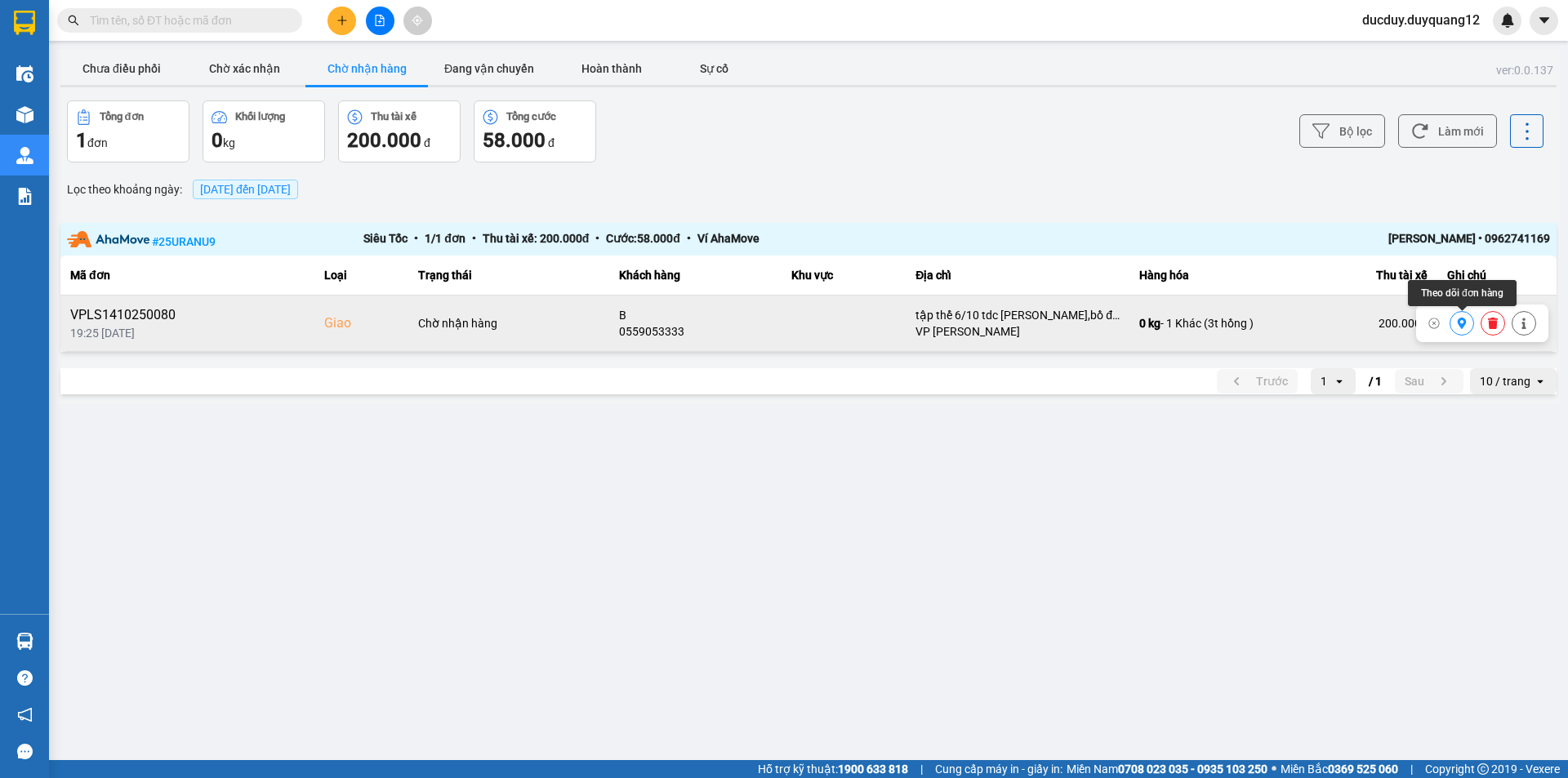
click at [1462, 330] on button at bounding box center [1462, 324] width 23 height 28
click at [1525, 323] on icon at bounding box center [1524, 324] width 11 height 11
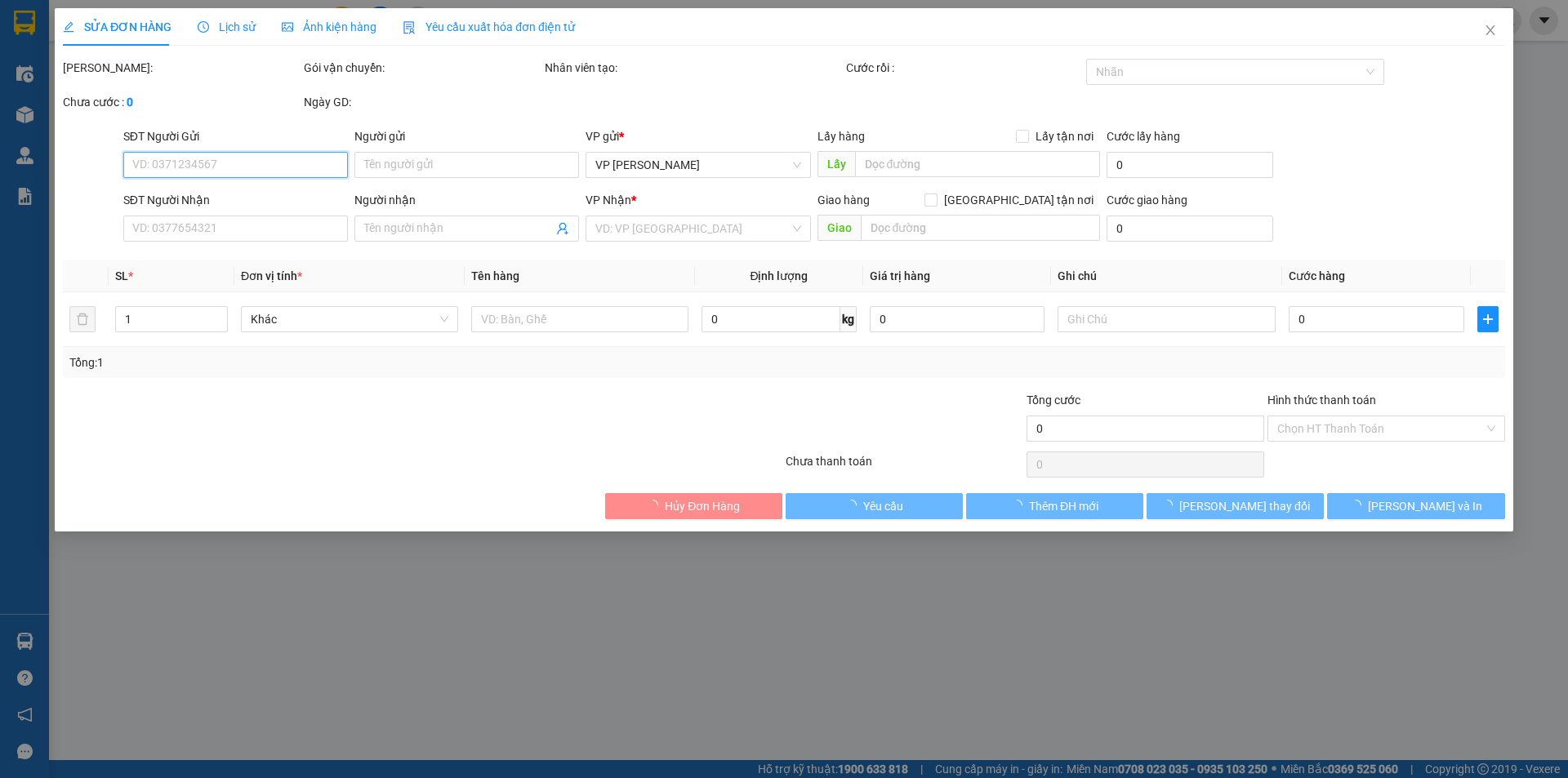
type input "0356688815"
type input "A"
checkbox input "true"
type input "1 [PERSON_NAME]"
type input "0559053333"
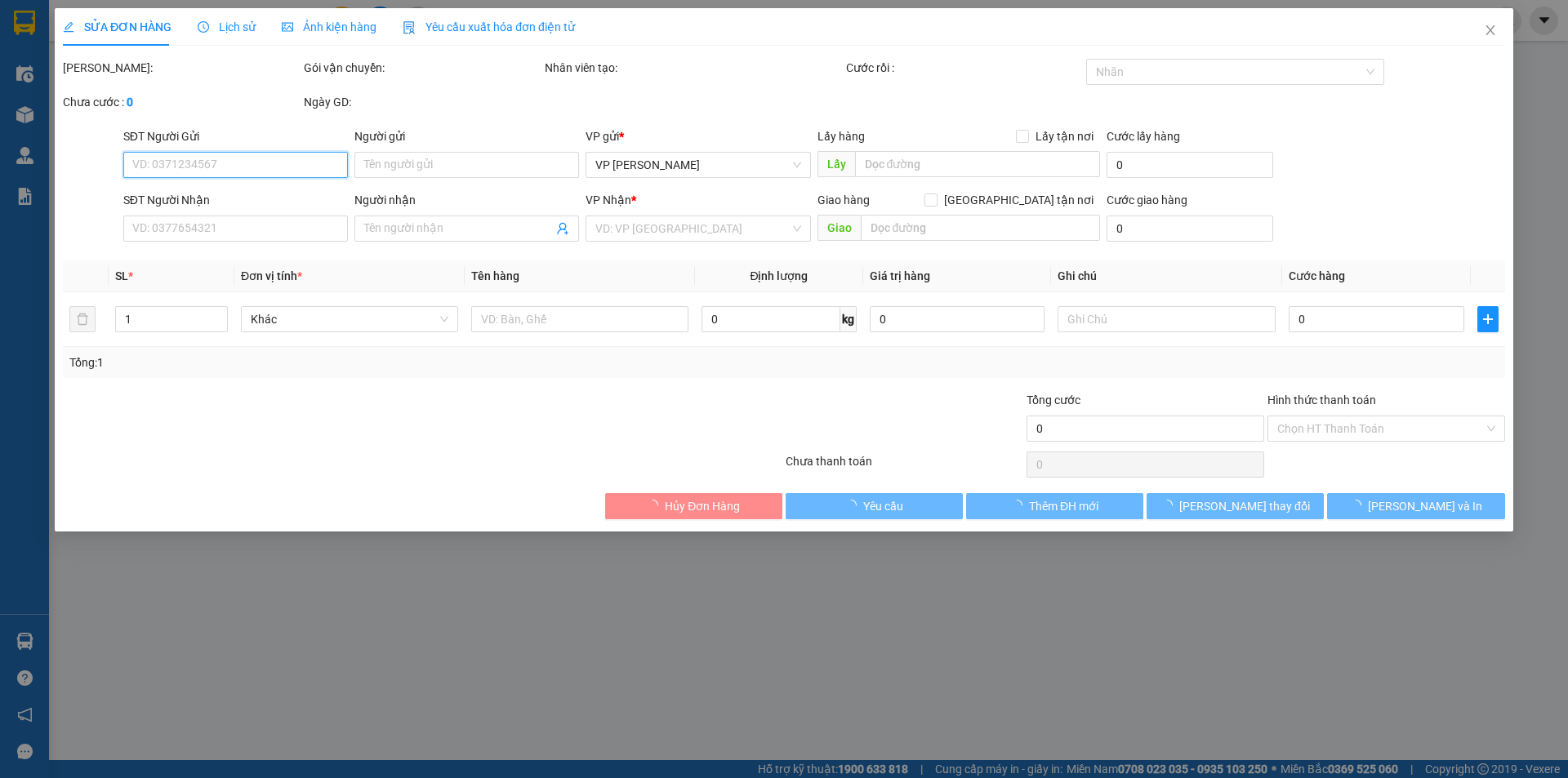
type input "B"
checkbox input "true"
type input "tập thể 6/10 tdc [PERSON_NAME],bồ đề,[GEOGRAPHIC_DATA],[GEOGRAPHIC_DATA]"
type input "200.000"
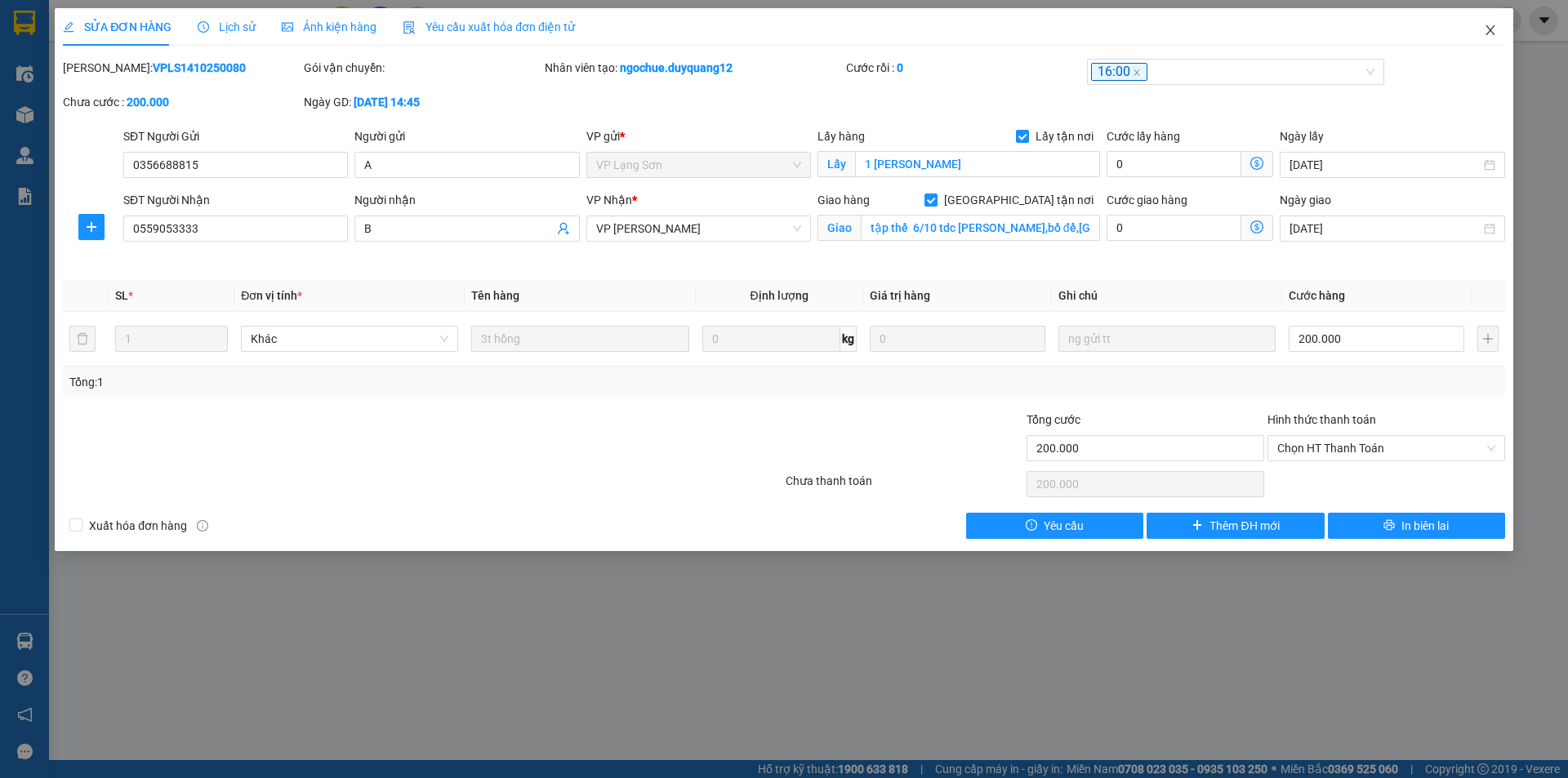
click at [1494, 28] on icon "close" at bounding box center [1490, 30] width 13 height 13
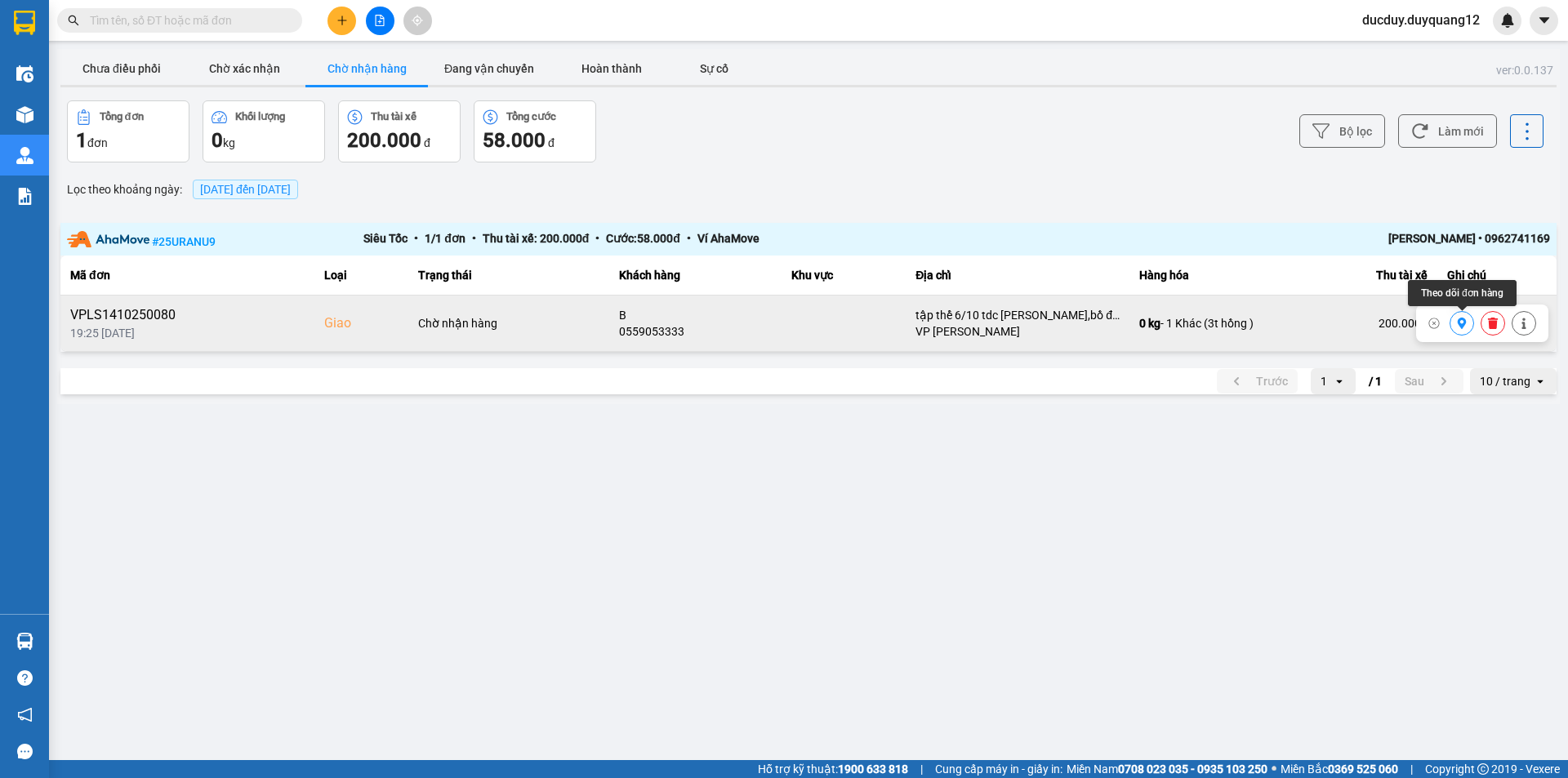
click at [1467, 320] on button at bounding box center [1462, 324] width 23 height 28
click at [144, 68] on button "Chưa điều phối" at bounding box center [121, 68] width 122 height 32
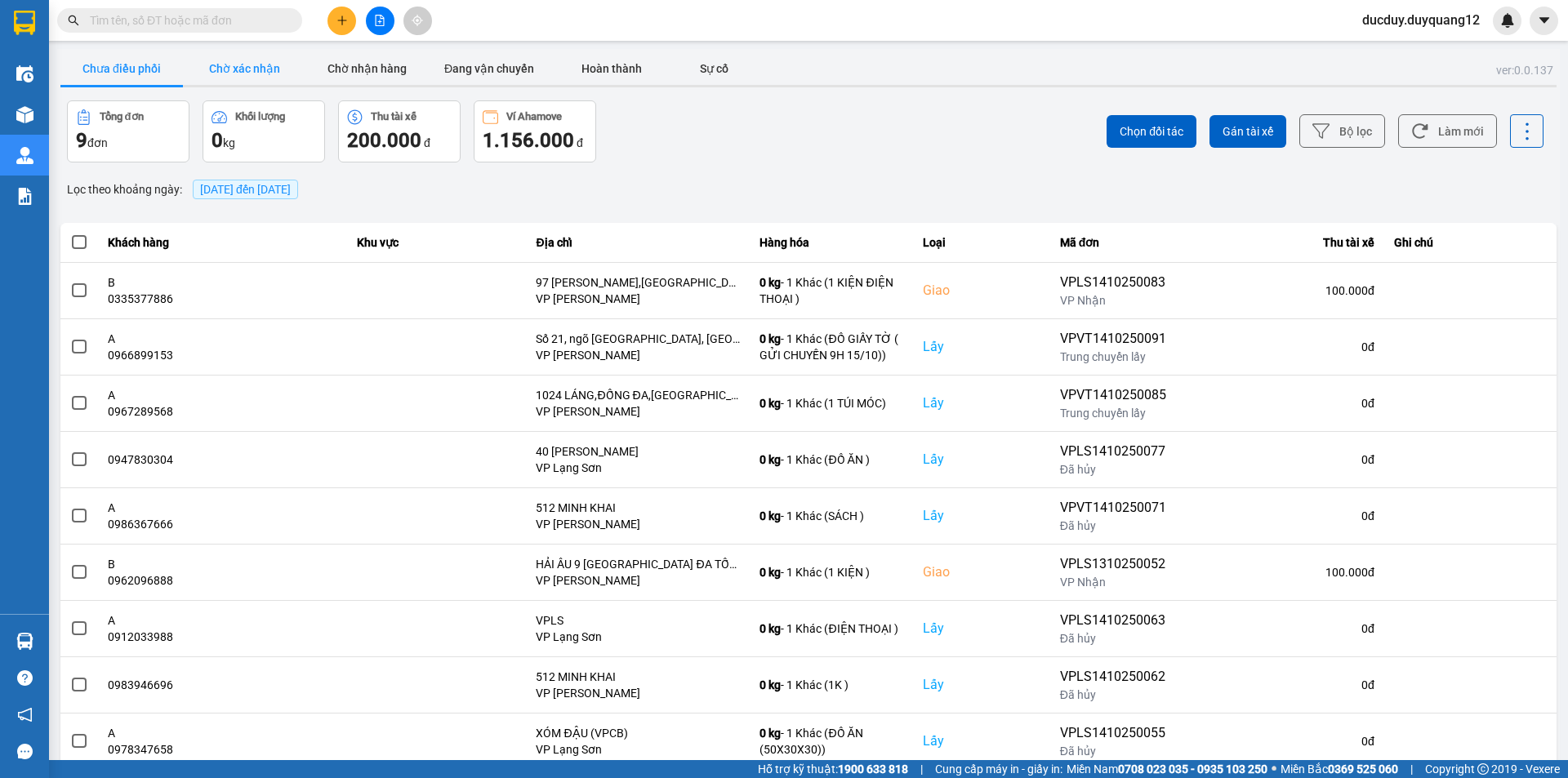
click at [260, 72] on button "Chờ xác nhận" at bounding box center [244, 68] width 122 height 32
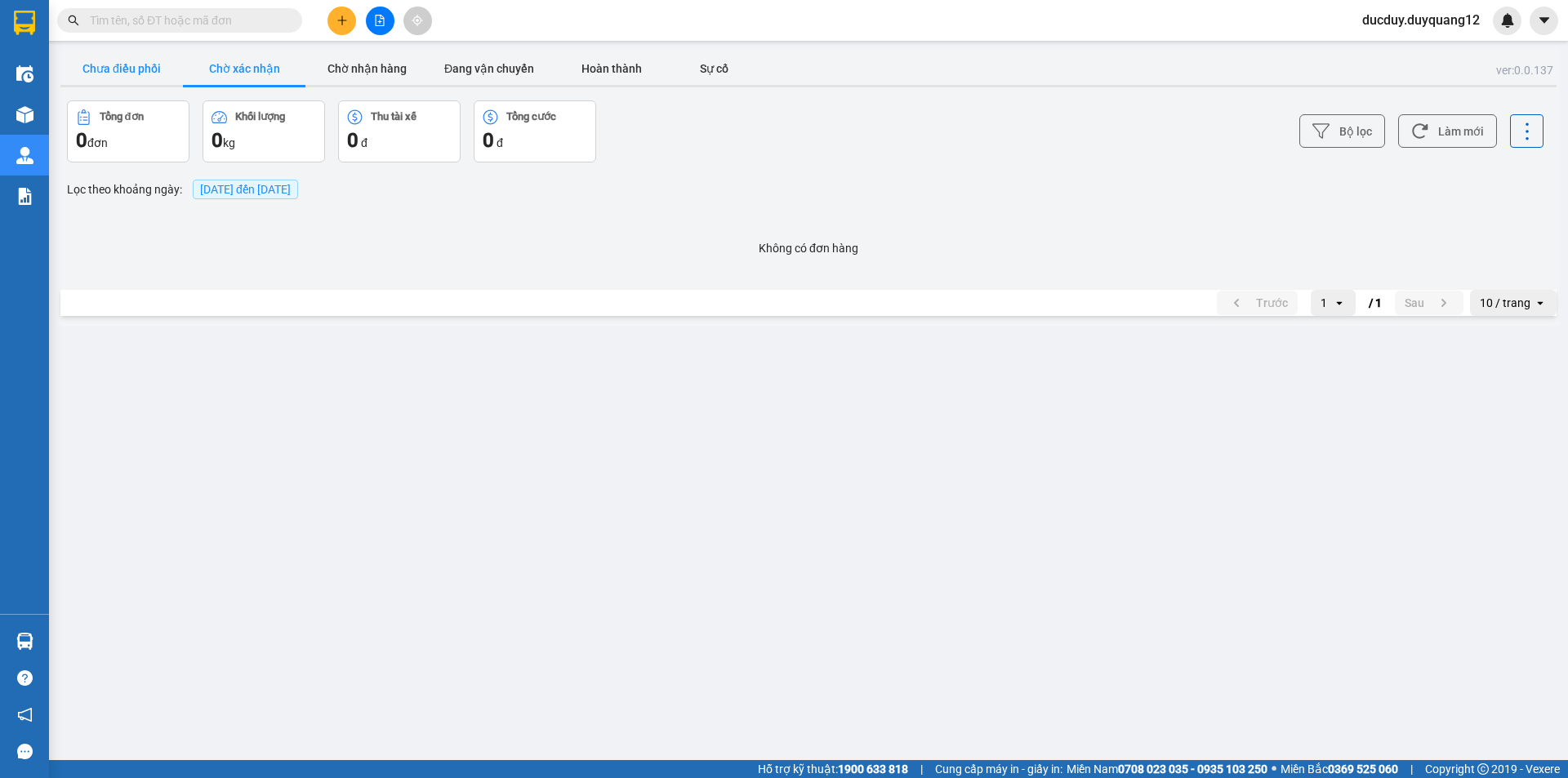
click at [138, 72] on button "Chưa điều phối" at bounding box center [121, 68] width 122 height 32
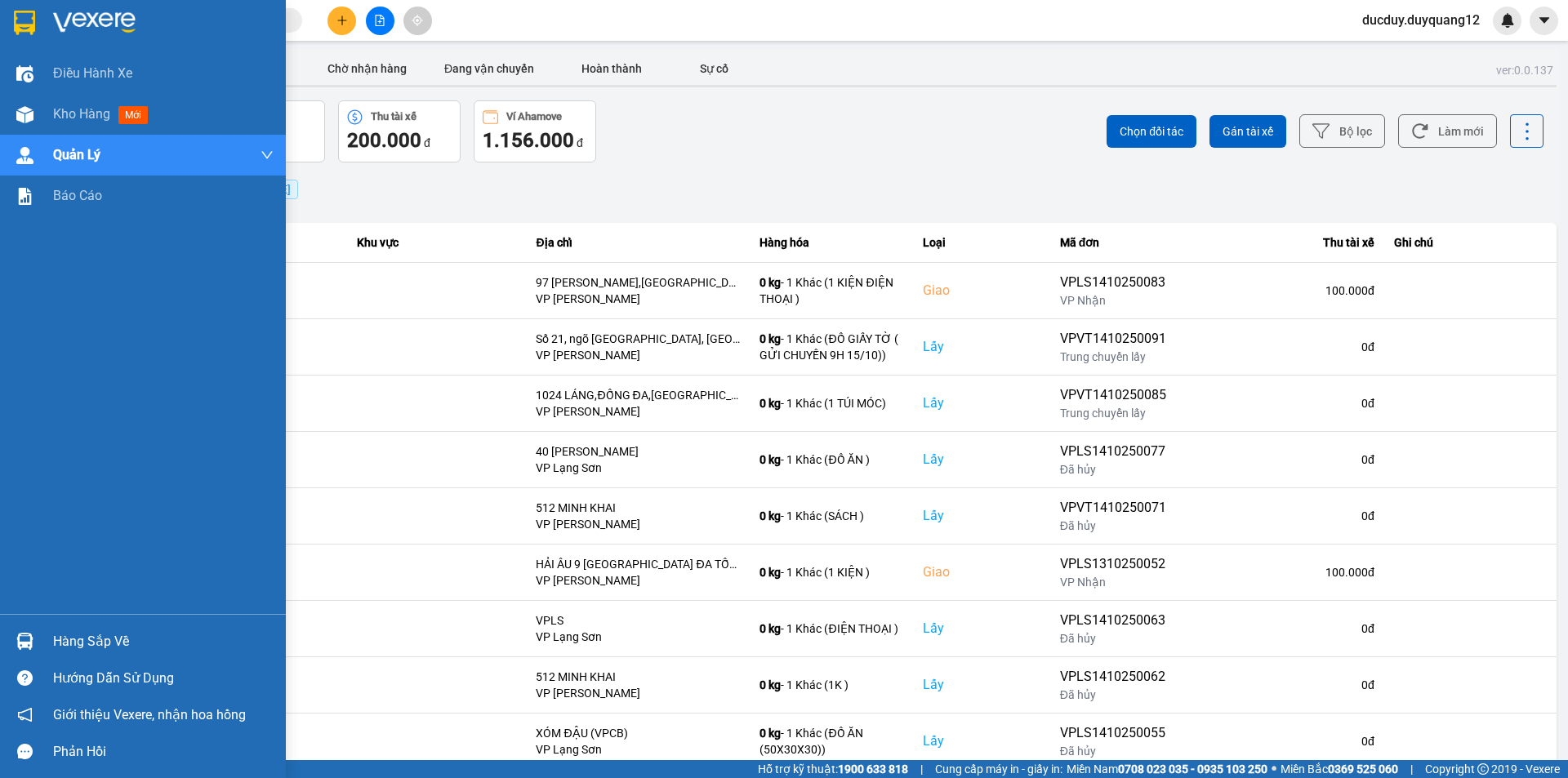
click at [94, 635] on div "Hàng sắp về" at bounding box center [163, 641] width 220 height 25
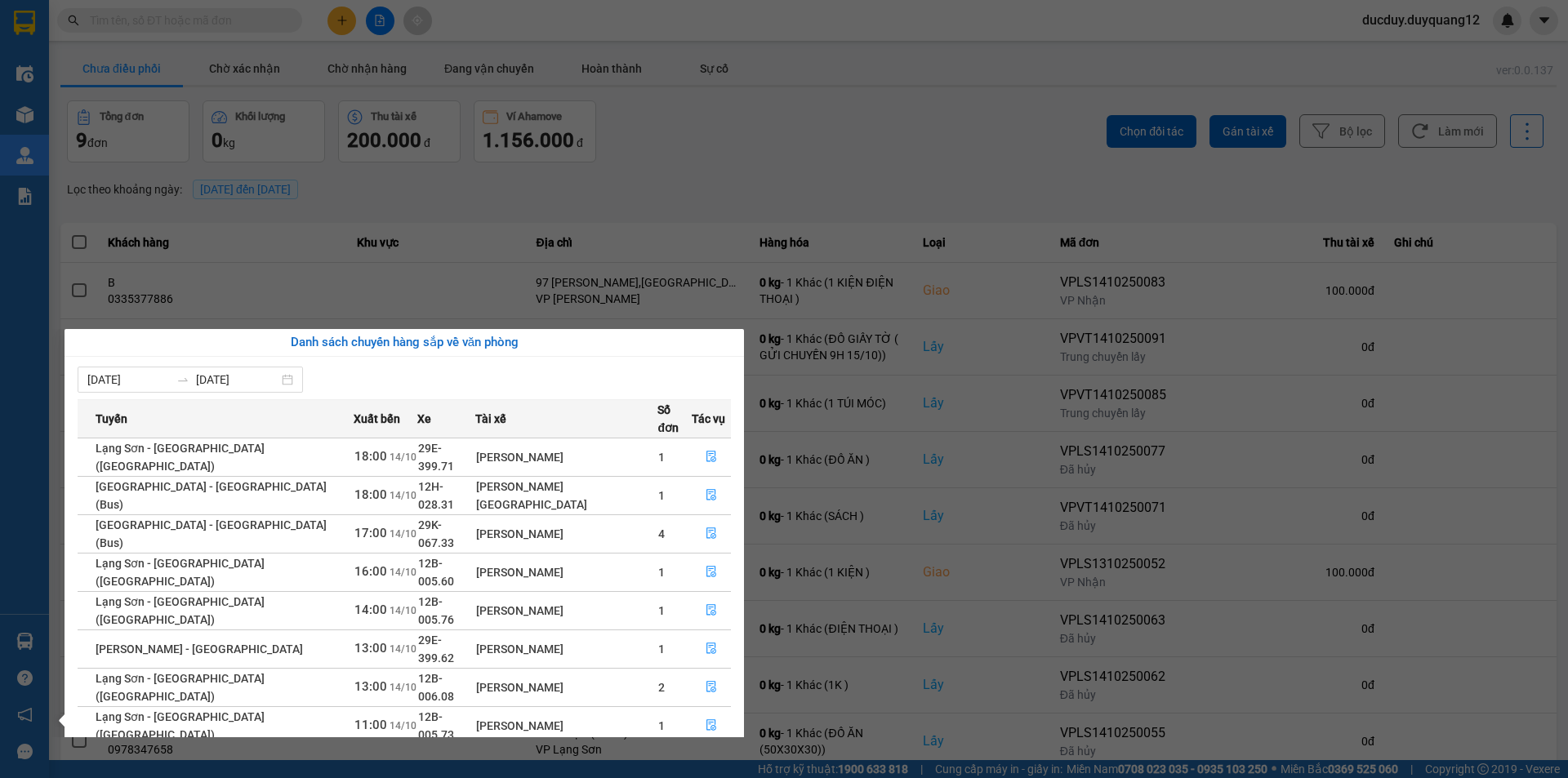
click at [893, 219] on section "Kết quả tìm kiếm ( 0 ) Bộ lọc No Data ducduy.duyquang12 Điều hành xe Kho hàng m…" at bounding box center [784, 389] width 1568 height 778
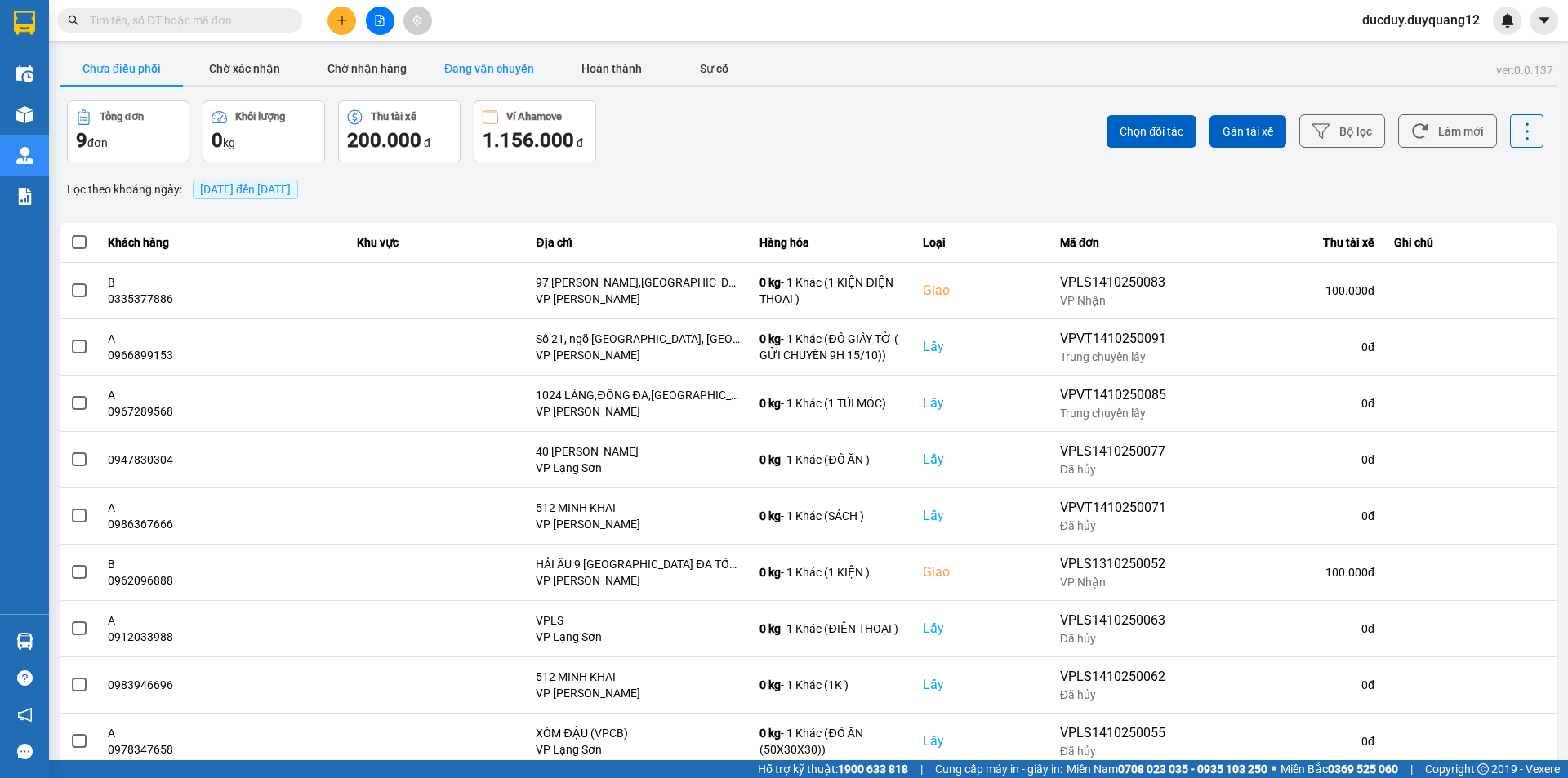
click at [494, 73] on button "Đang vận chuyển" at bounding box center [489, 68] width 122 height 32
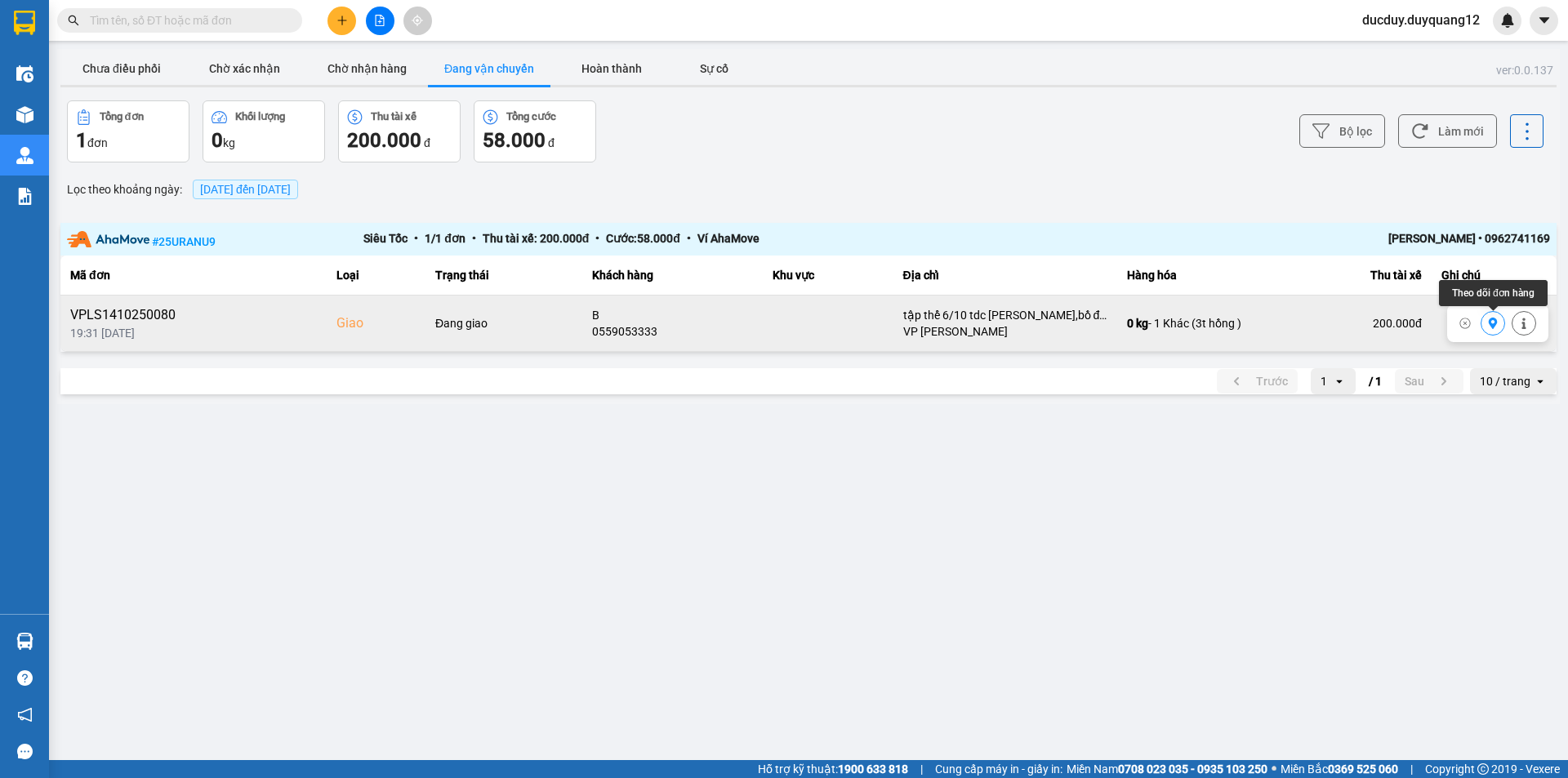
click at [1496, 319] on icon at bounding box center [1493, 324] width 11 height 11
click at [365, 61] on button "Chờ nhận hàng" at bounding box center [366, 68] width 122 height 32
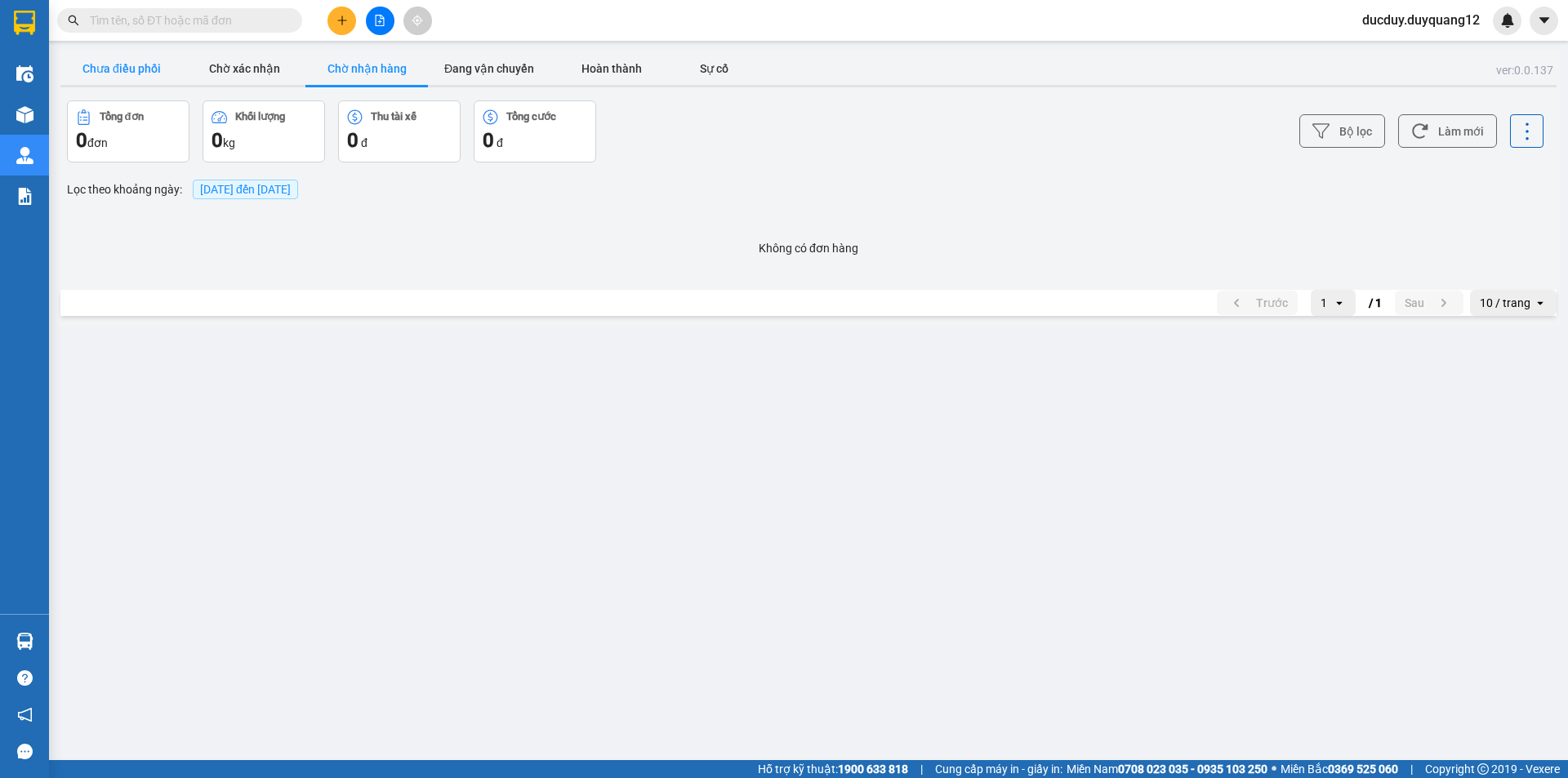
click at [143, 62] on button "Chưa điều phối" at bounding box center [121, 68] width 122 height 32
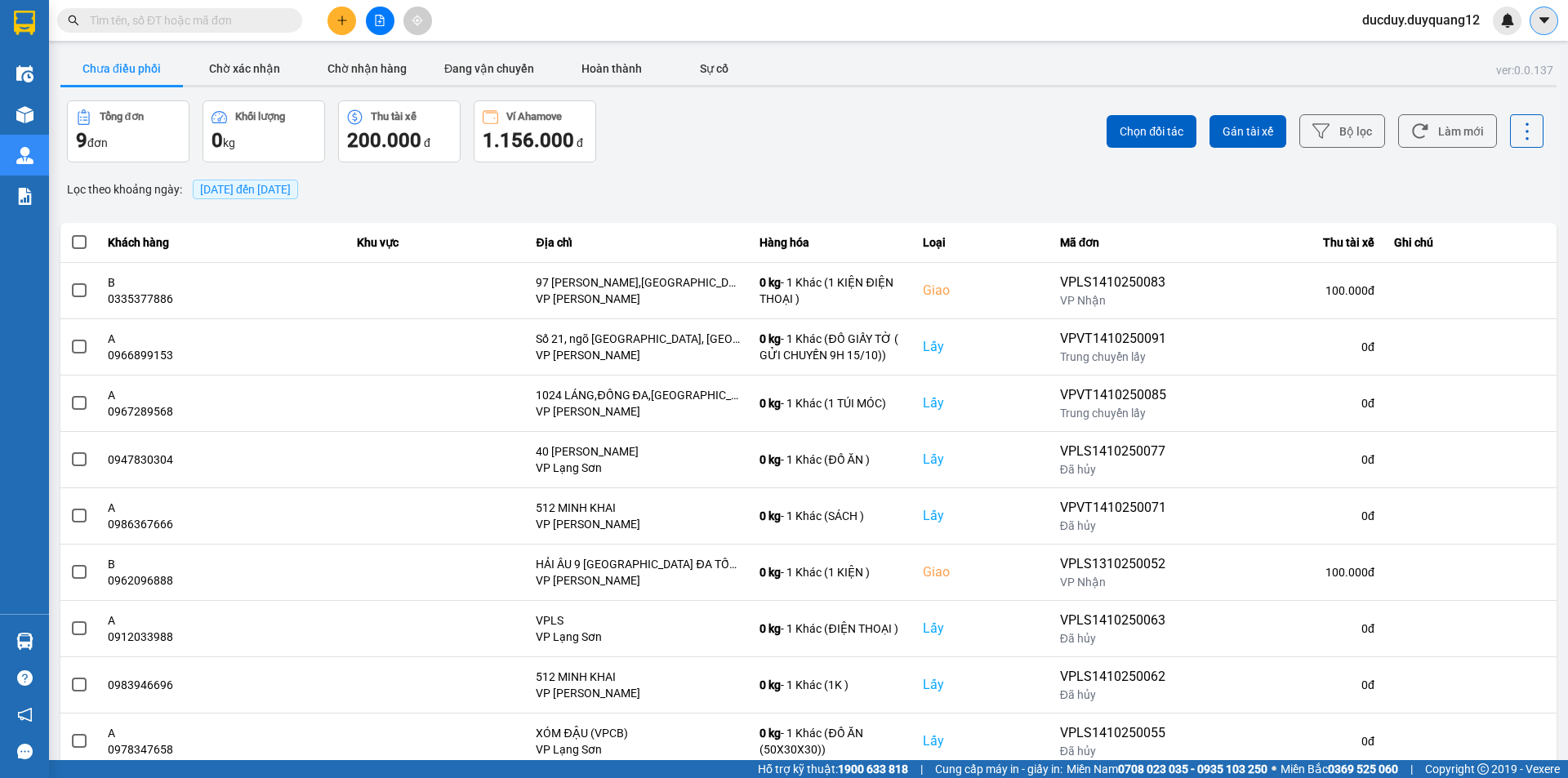
click at [1547, 25] on icon "caret-down" at bounding box center [1543, 20] width 14 height 14
click at [1490, 55] on div "Cấu hình nhà xe" at bounding box center [1501, 61] width 83 height 18
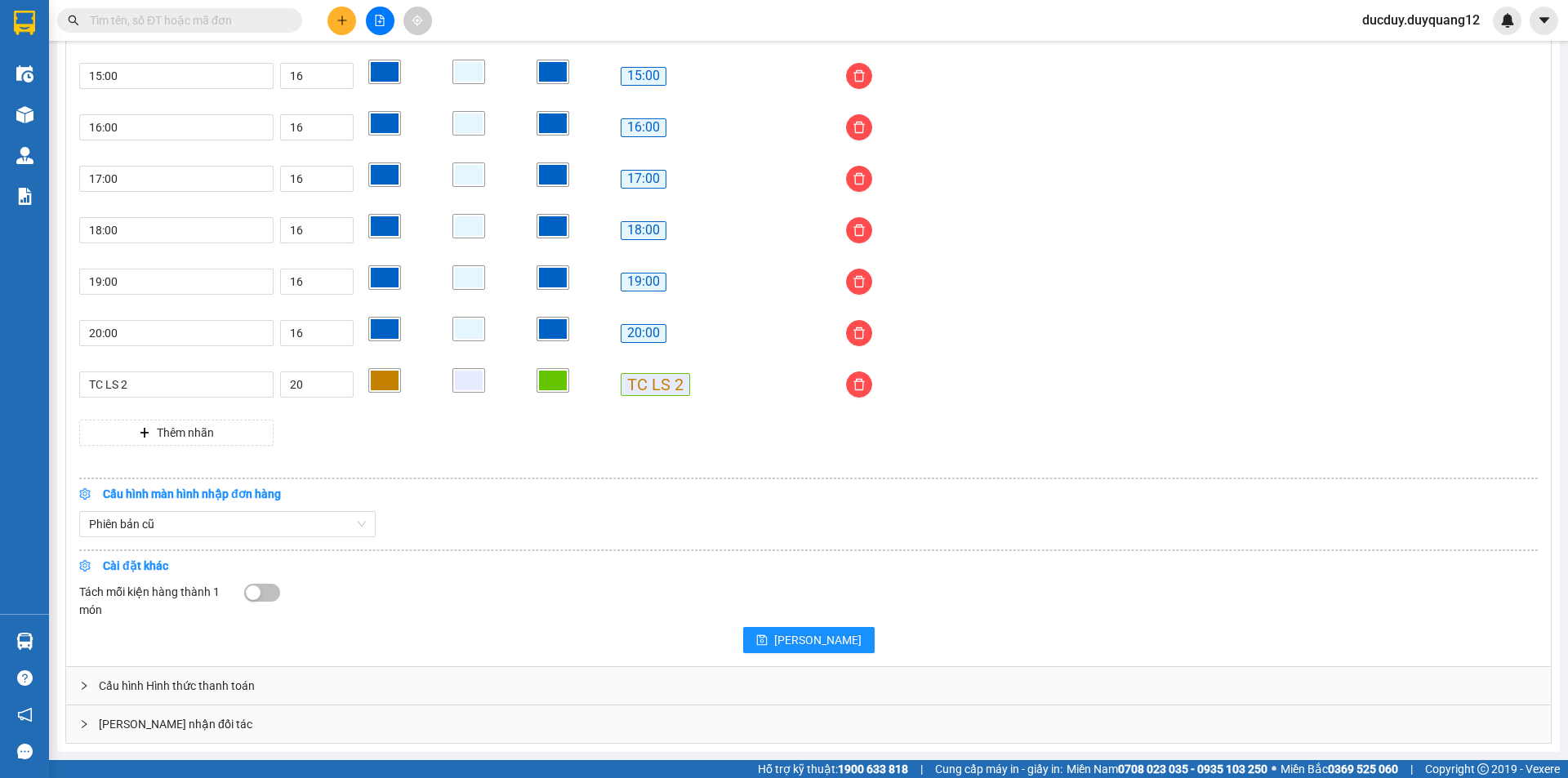
click at [659, 716] on div "[PERSON_NAME] nhận đối tác" at bounding box center [809, 724] width 1484 height 38
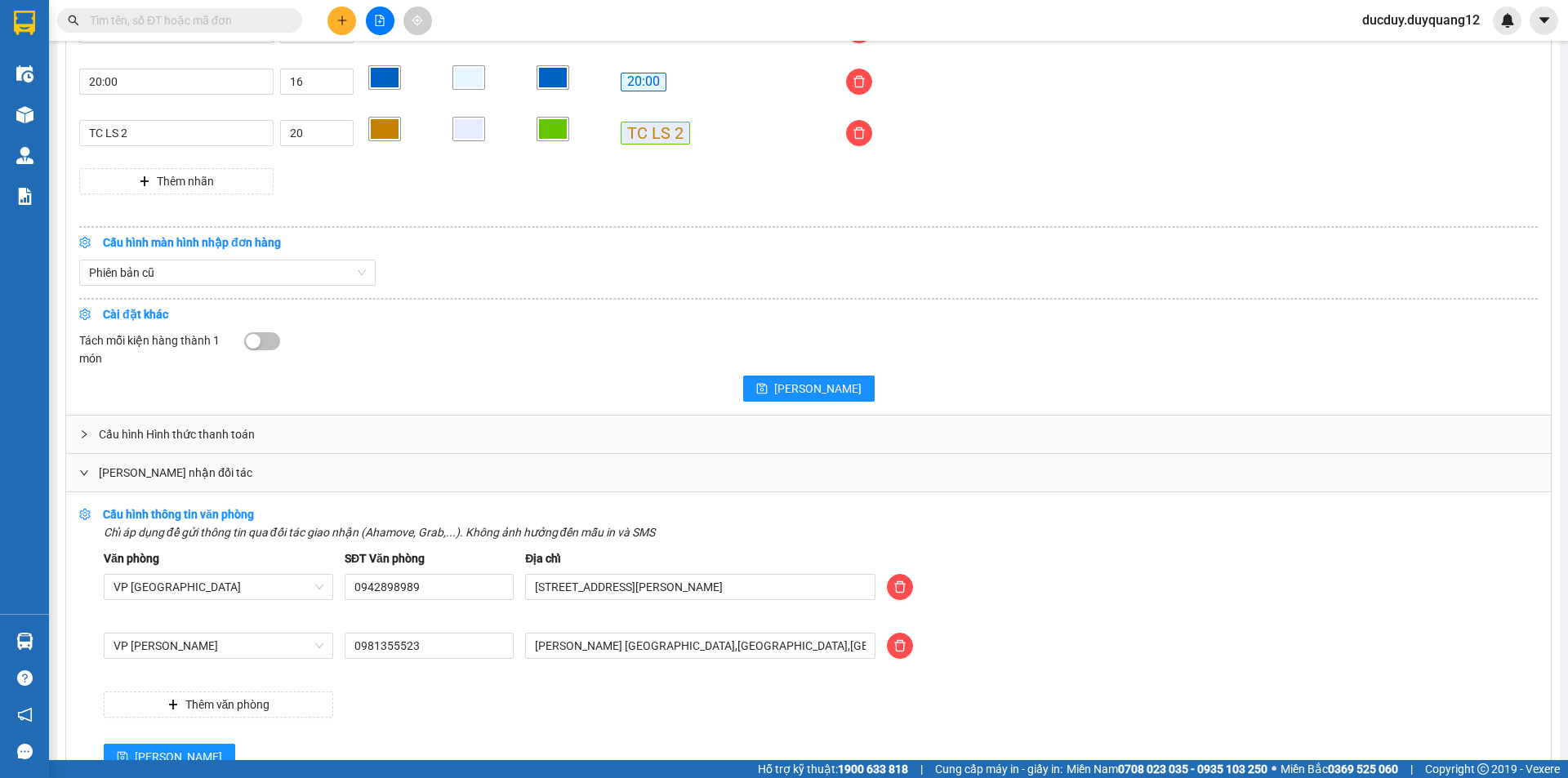
scroll to position [1612, 0]
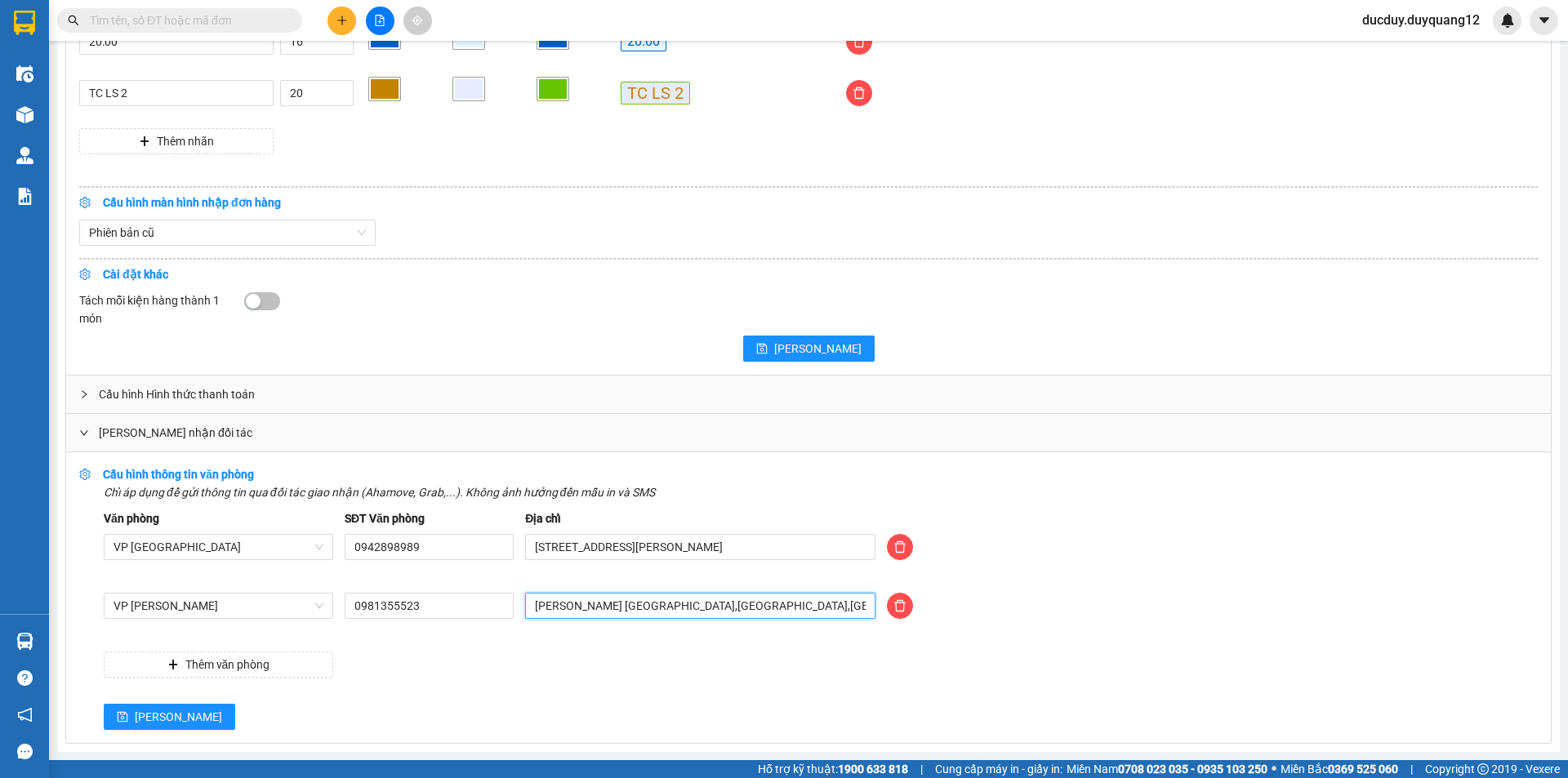
drag, startPoint x: 582, startPoint y: 650, endPoint x: 494, endPoint y: 662, distance: 88.8
click at [494, 662] on div "Văn phòng VP [GEOGRAPHIC_DATA] SĐT Văn phòng 0942898989 Địa chỉ [STREET_ADDRESS…" at bounding box center [820, 593] width 1434 height 168
type input "473 MINH KHAI,[GEOGRAPHIC_DATA],[GEOGRAPHIC_DATA]"
click at [143, 715] on span "[PERSON_NAME]" at bounding box center [178, 716] width 87 height 18
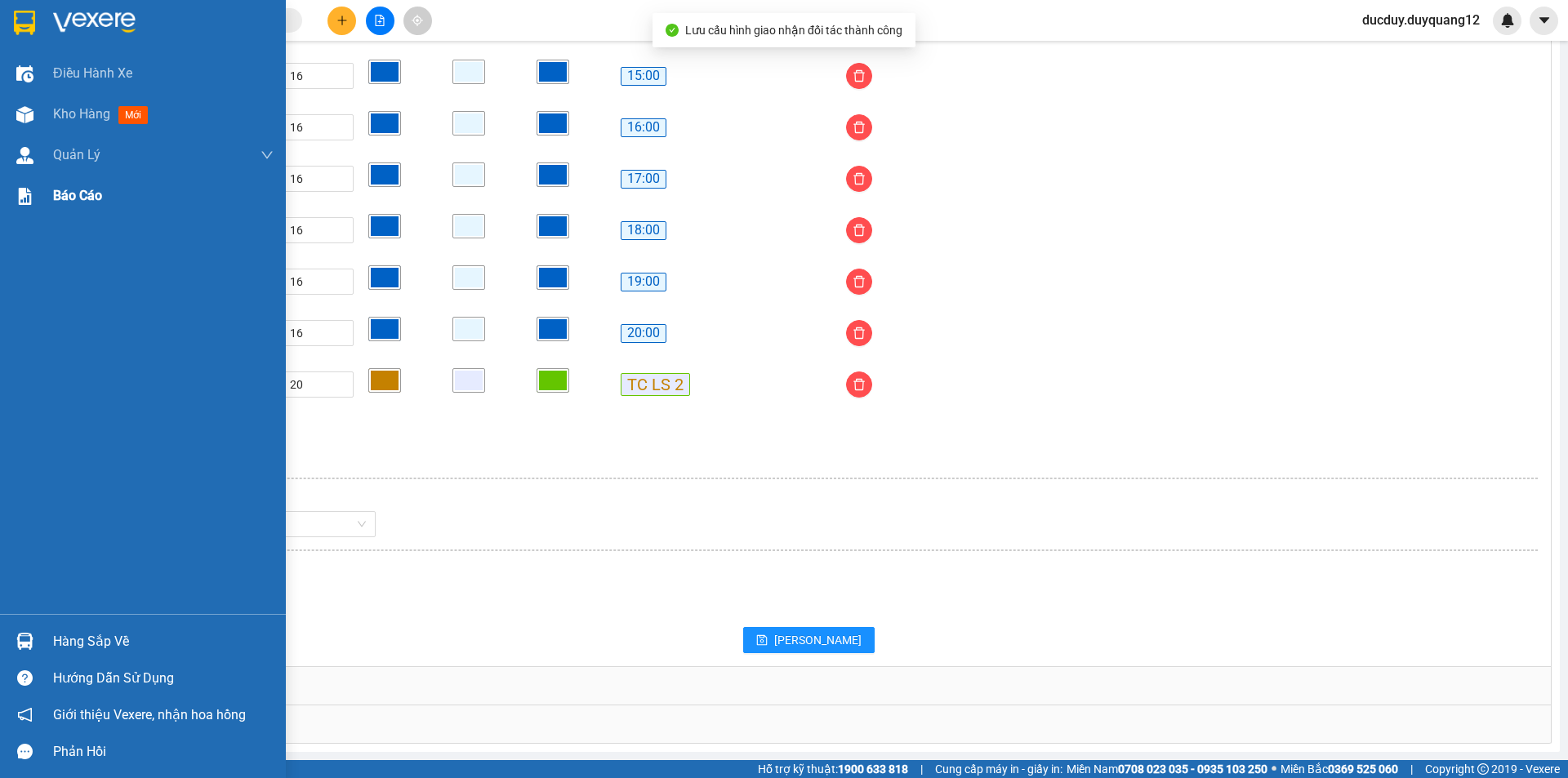
scroll to position [1321, 0]
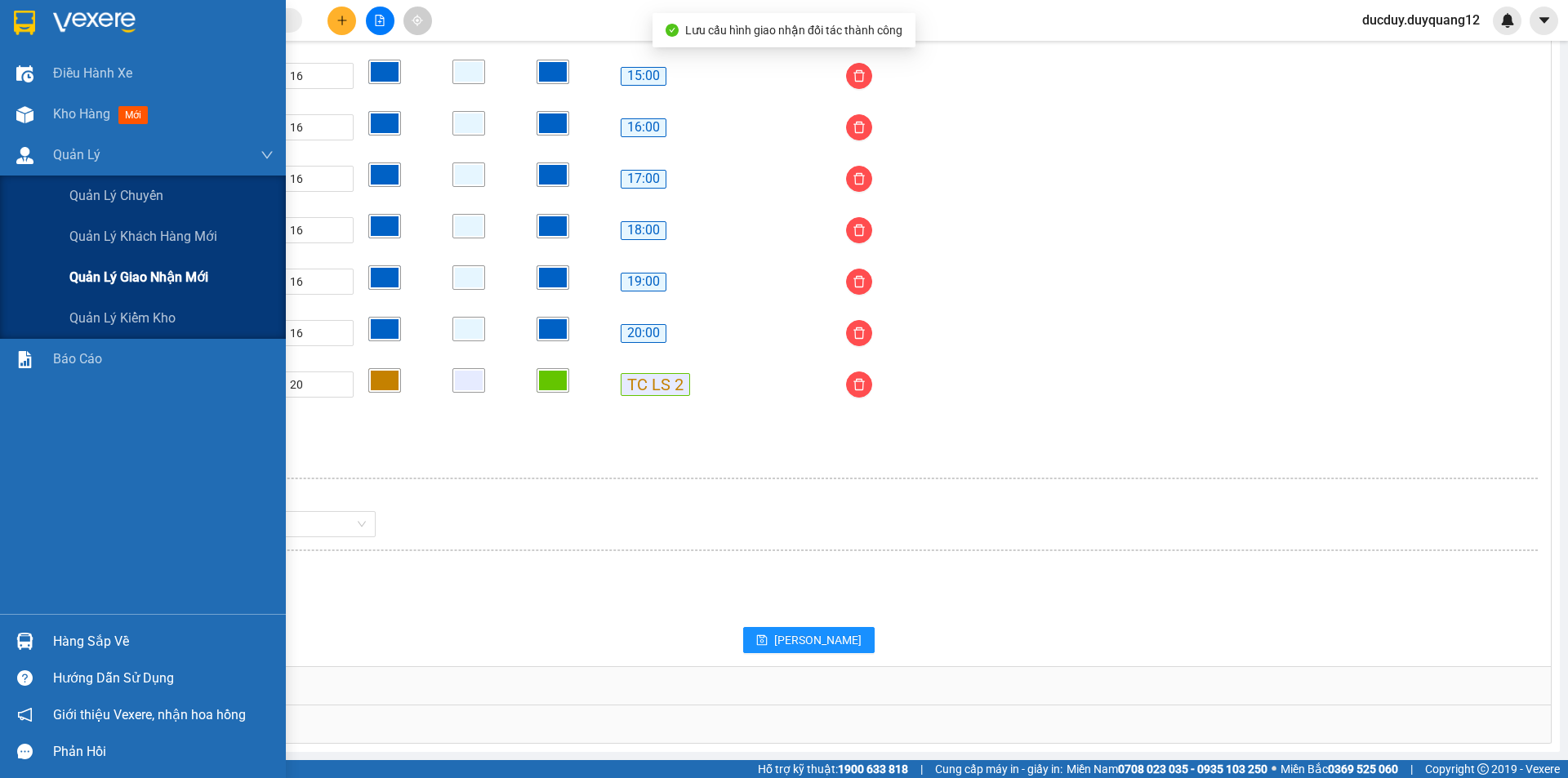
click at [121, 284] on span "Quản lý giao nhận mới" at bounding box center [139, 277] width 139 height 21
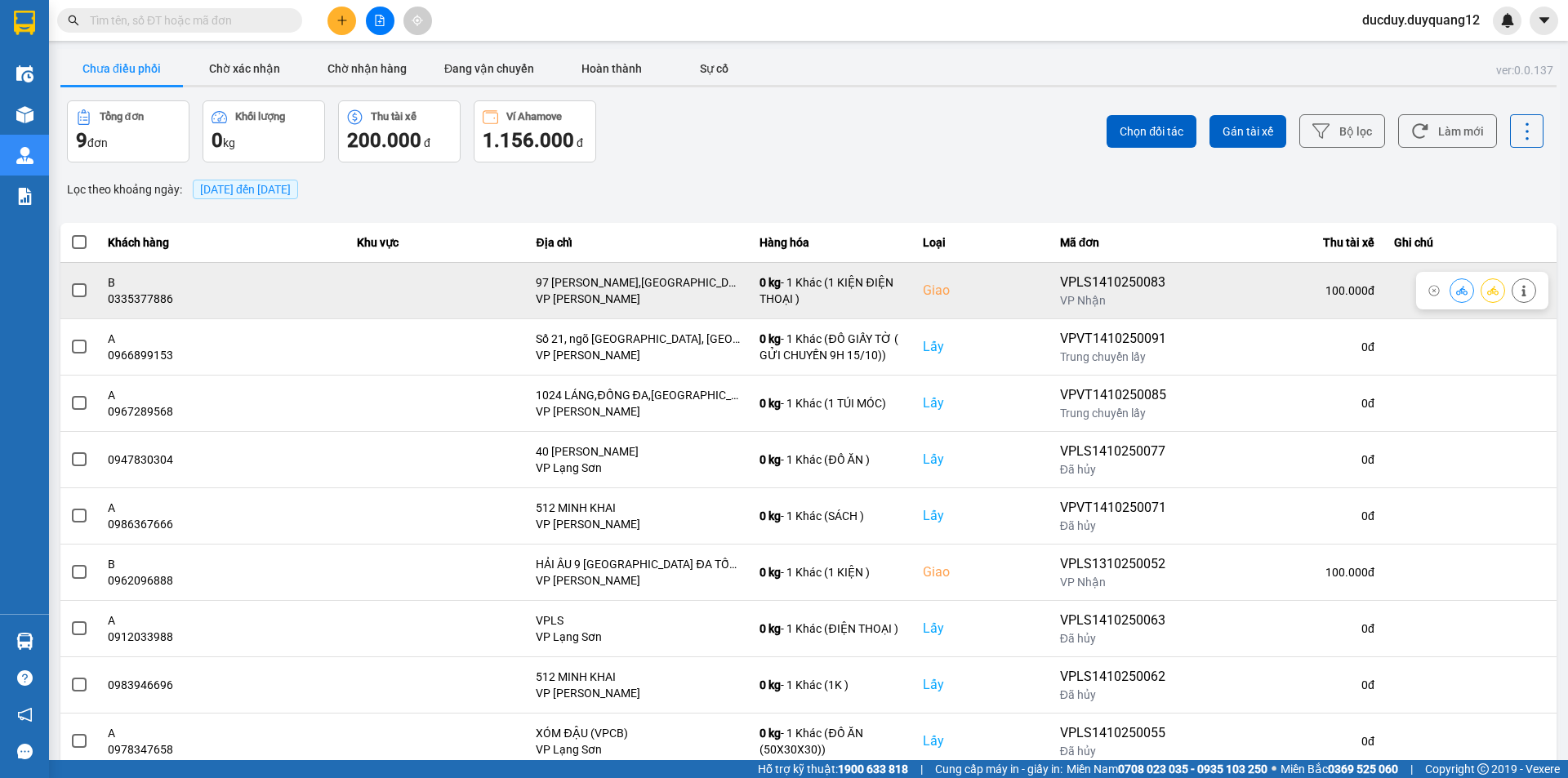
click at [80, 289] on span at bounding box center [79, 290] width 14 height 14
click at [70, 282] on input "checkbox" at bounding box center [70, 282] width 0 height 0
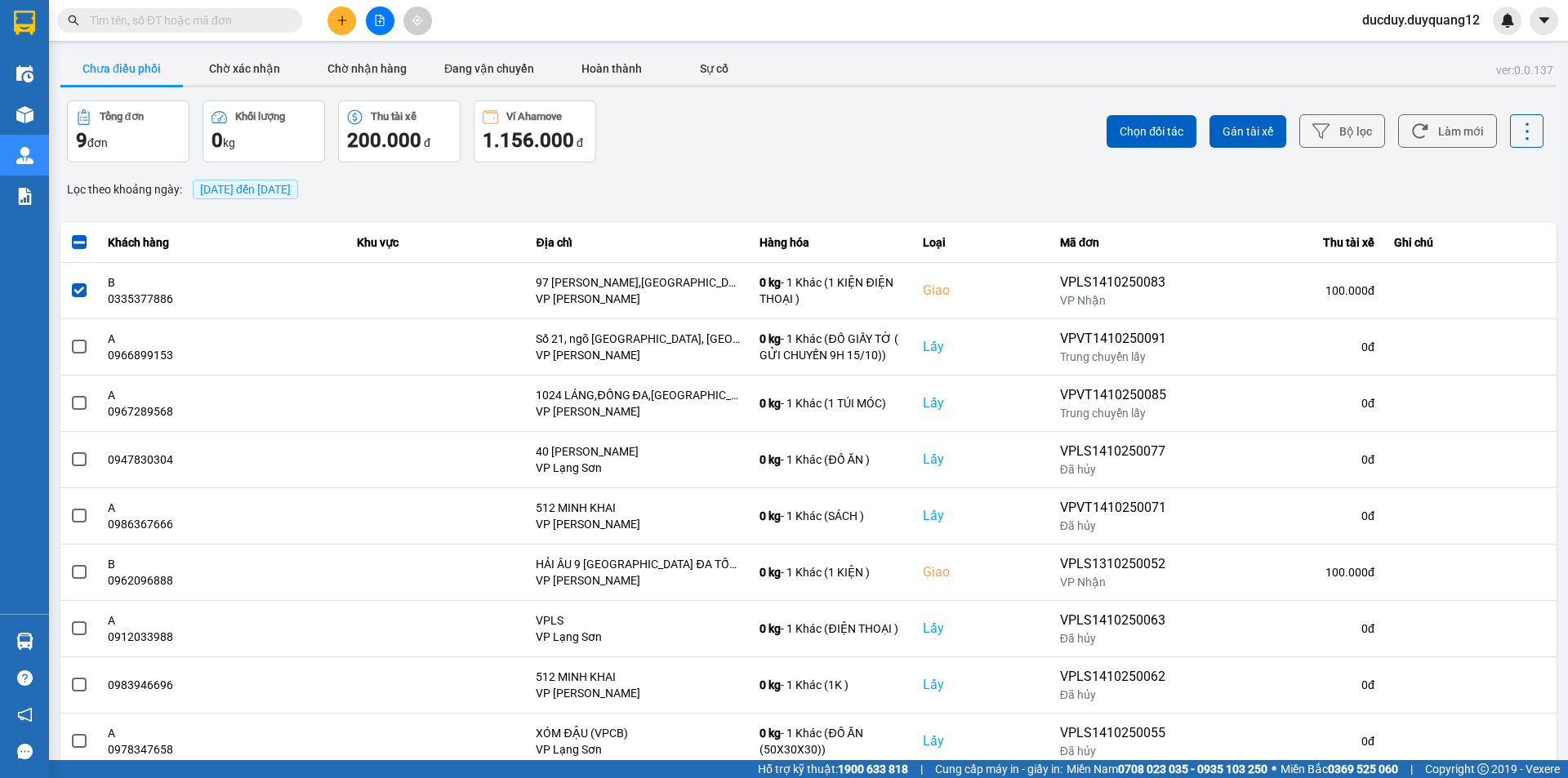
click at [1148, 108] on div "Chọn đối tác Gán tài xế Bộ lọc Làm mới" at bounding box center [1174, 131] width 738 height 62
click at [1147, 139] on button "Chọn đối tác" at bounding box center [1151, 131] width 90 height 32
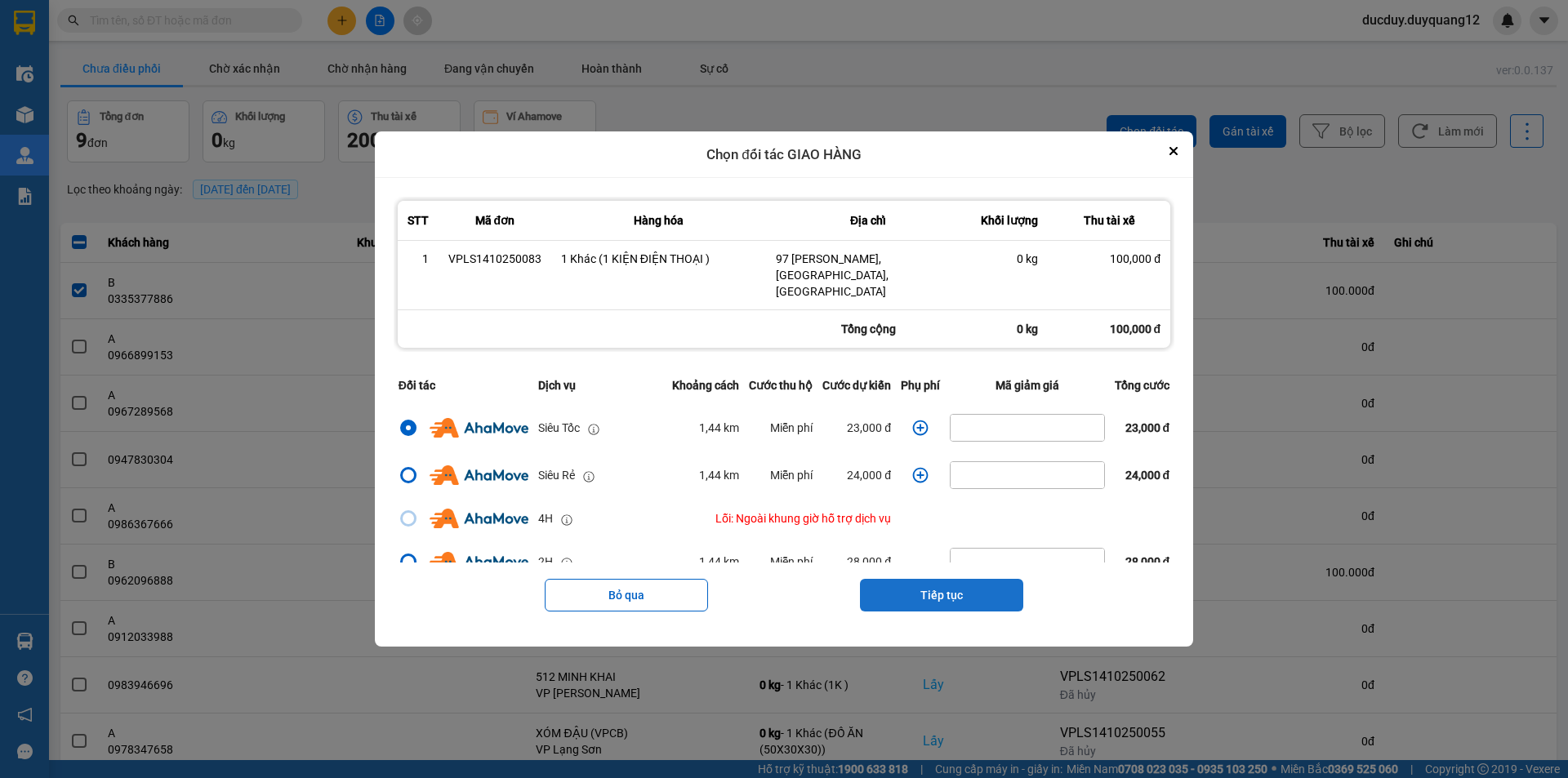
click at [942, 580] on button "Tiếp tục" at bounding box center [942, 595] width 163 height 32
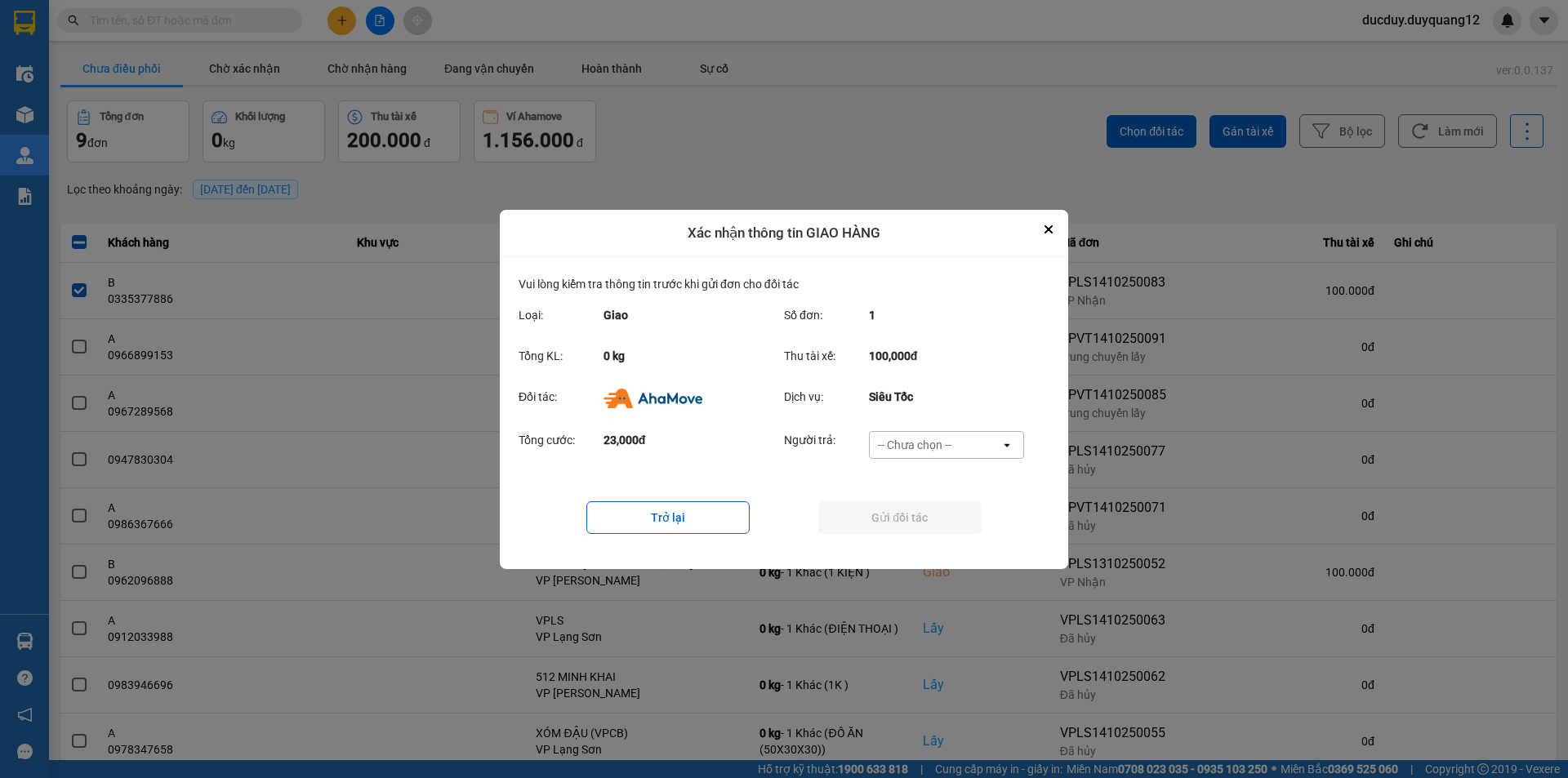
click at [941, 435] on div "-- Chưa chọn --" at bounding box center [935, 445] width 131 height 27
click at [927, 535] on span "Ví Ahamove" at bounding box center [914, 537] width 66 height 16
click at [931, 513] on button "Gửi đối tác" at bounding box center [900, 517] width 163 height 32
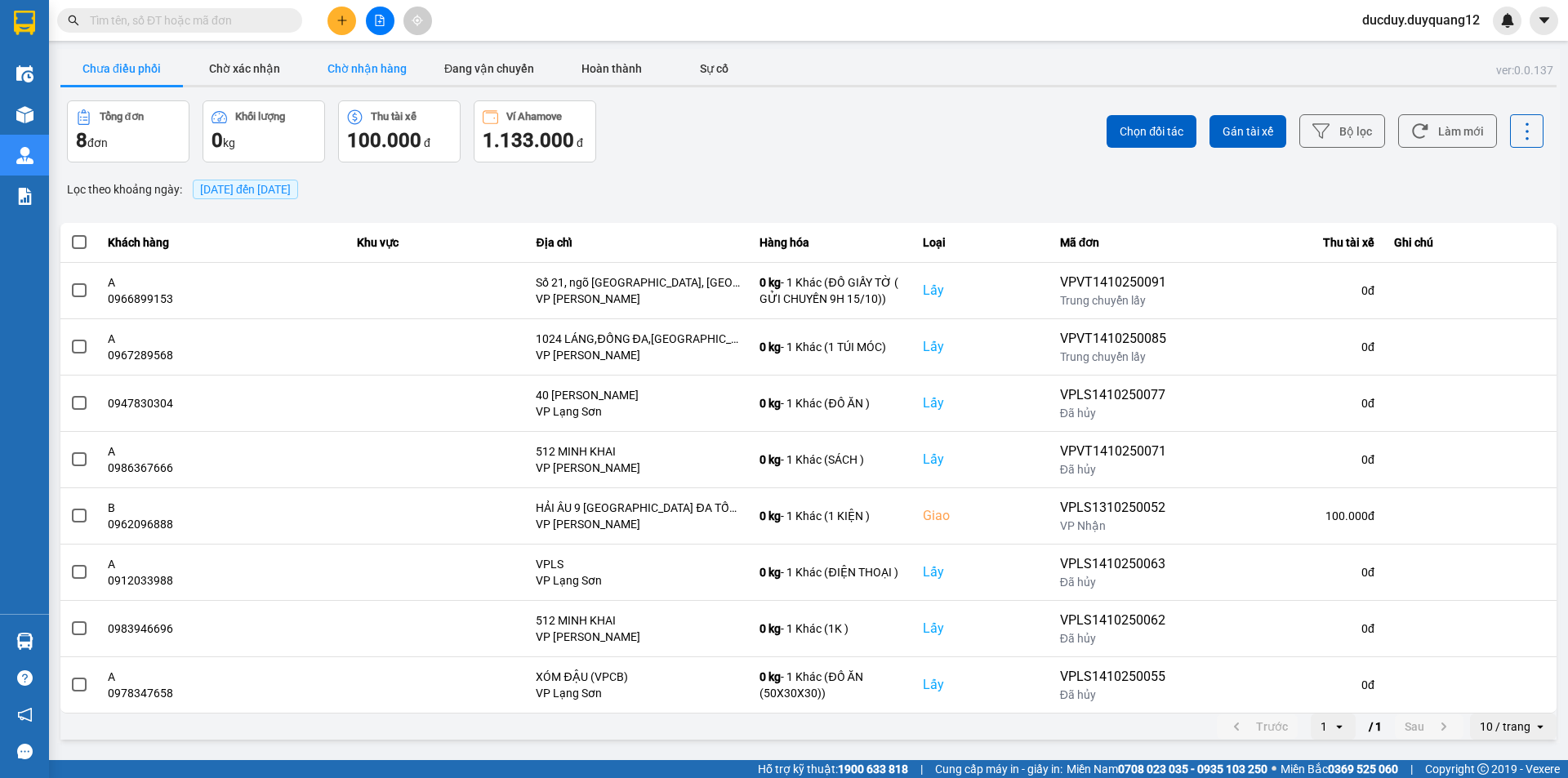
click at [366, 62] on button "Chờ nhận hàng" at bounding box center [366, 68] width 122 height 32
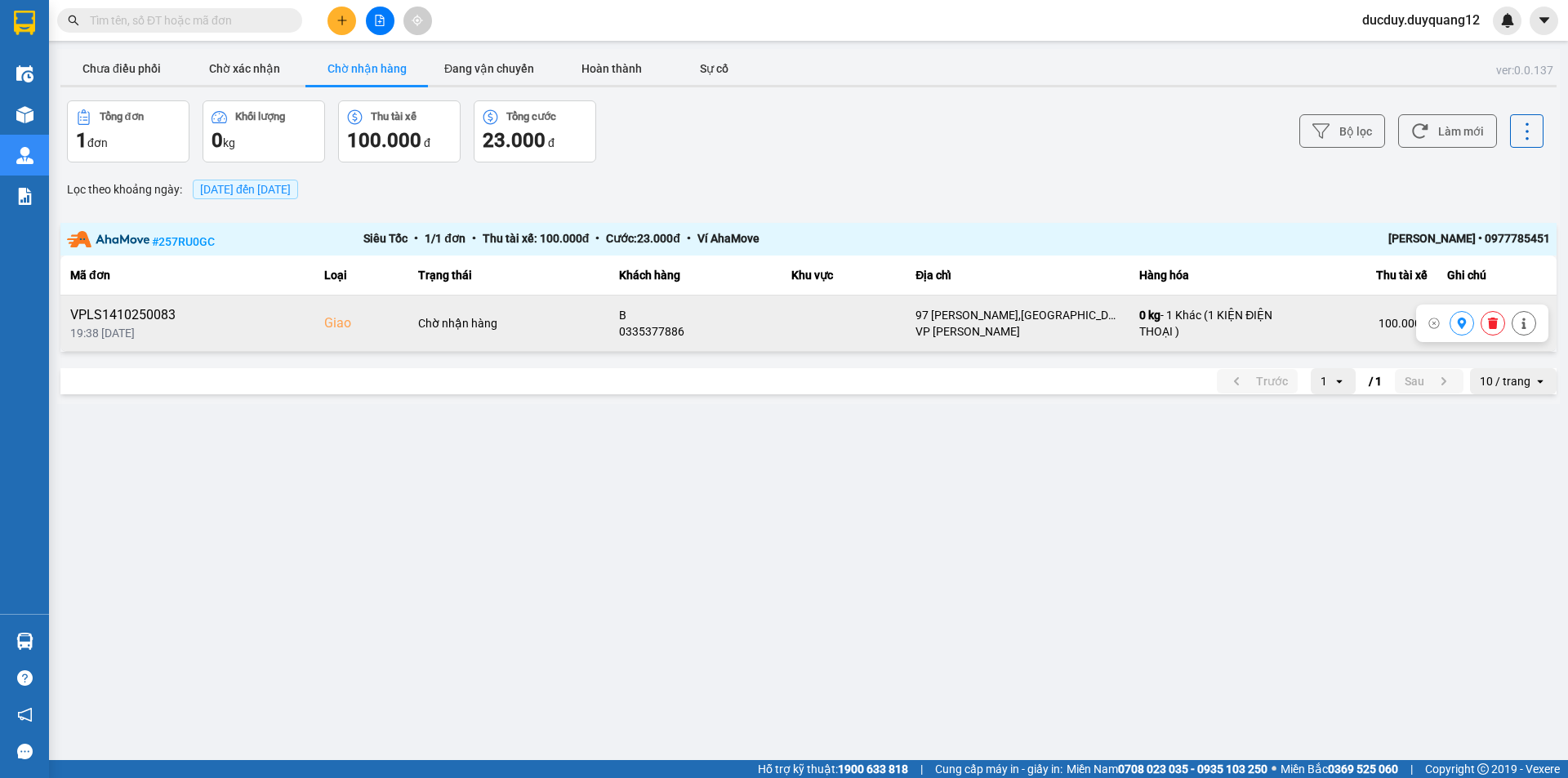
click at [1463, 327] on icon at bounding box center [1462, 324] width 9 height 11
click at [863, 282] on th "Khu vực" at bounding box center [843, 275] width 124 height 40
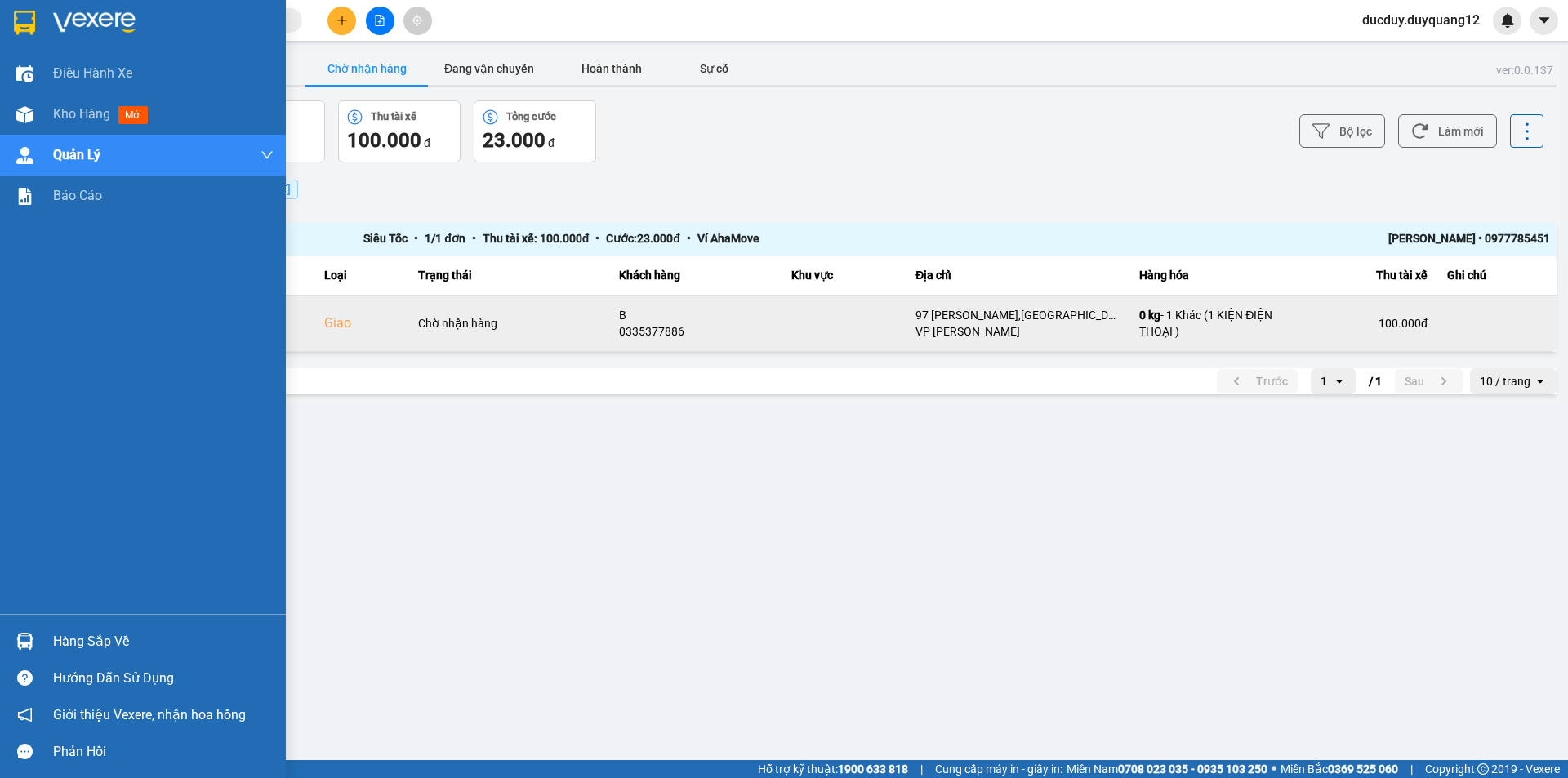
click at [83, 640] on div "Hàng sắp về" at bounding box center [163, 641] width 220 height 25
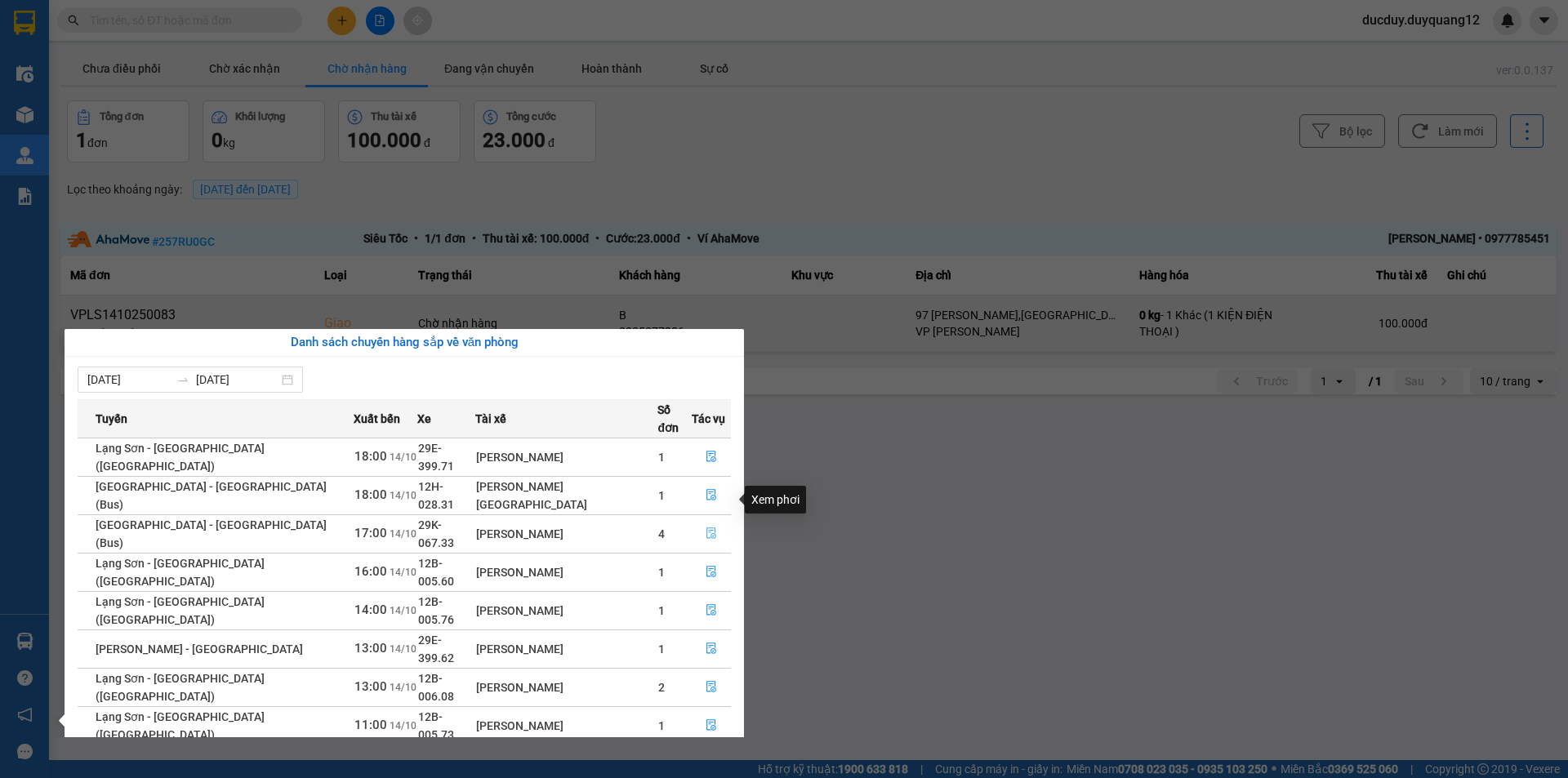
click at [706, 528] on icon "file-done" at bounding box center [711, 534] width 9 height 11
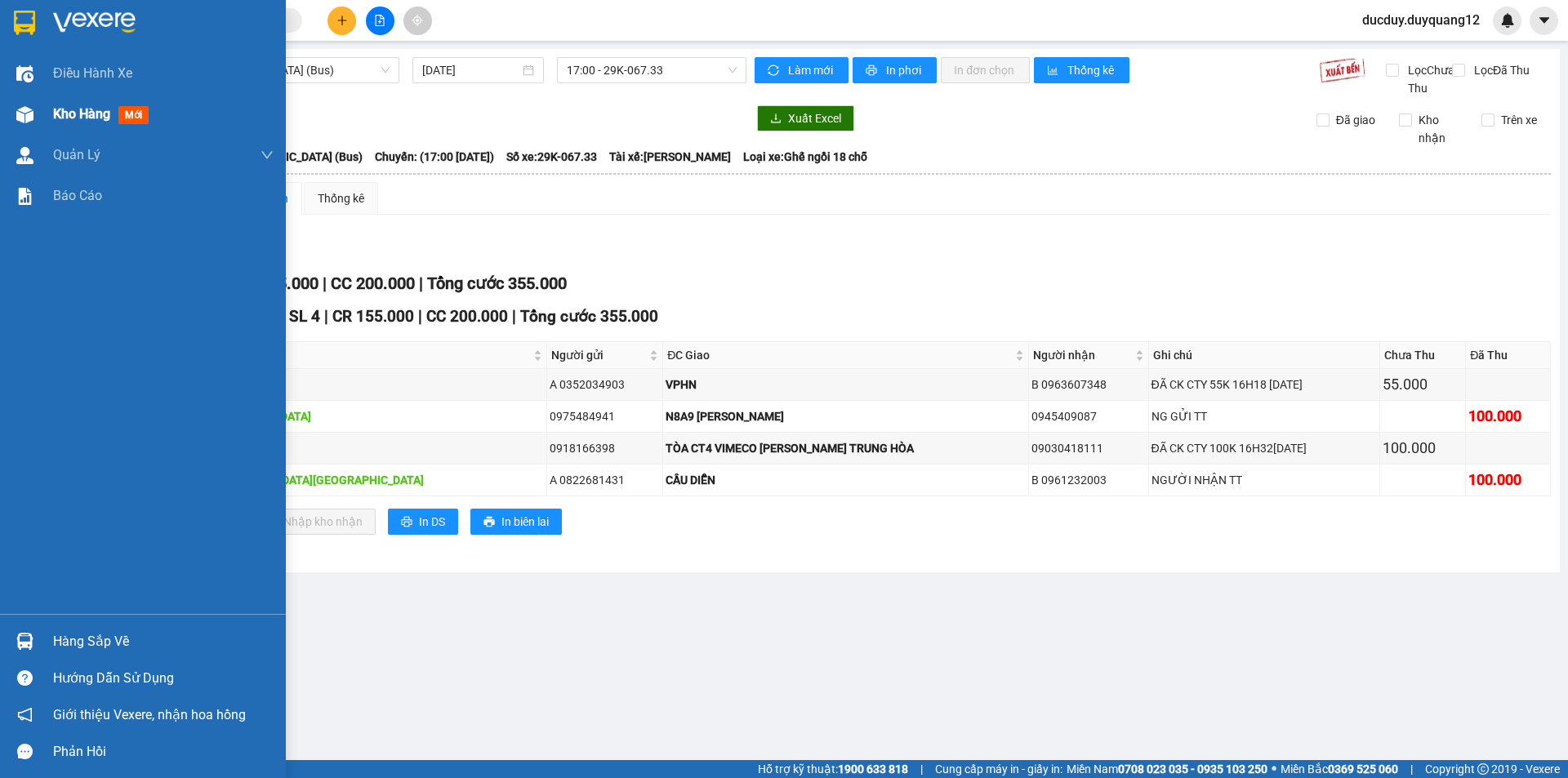
click at [76, 115] on span "Kho hàng" at bounding box center [82, 114] width 57 height 15
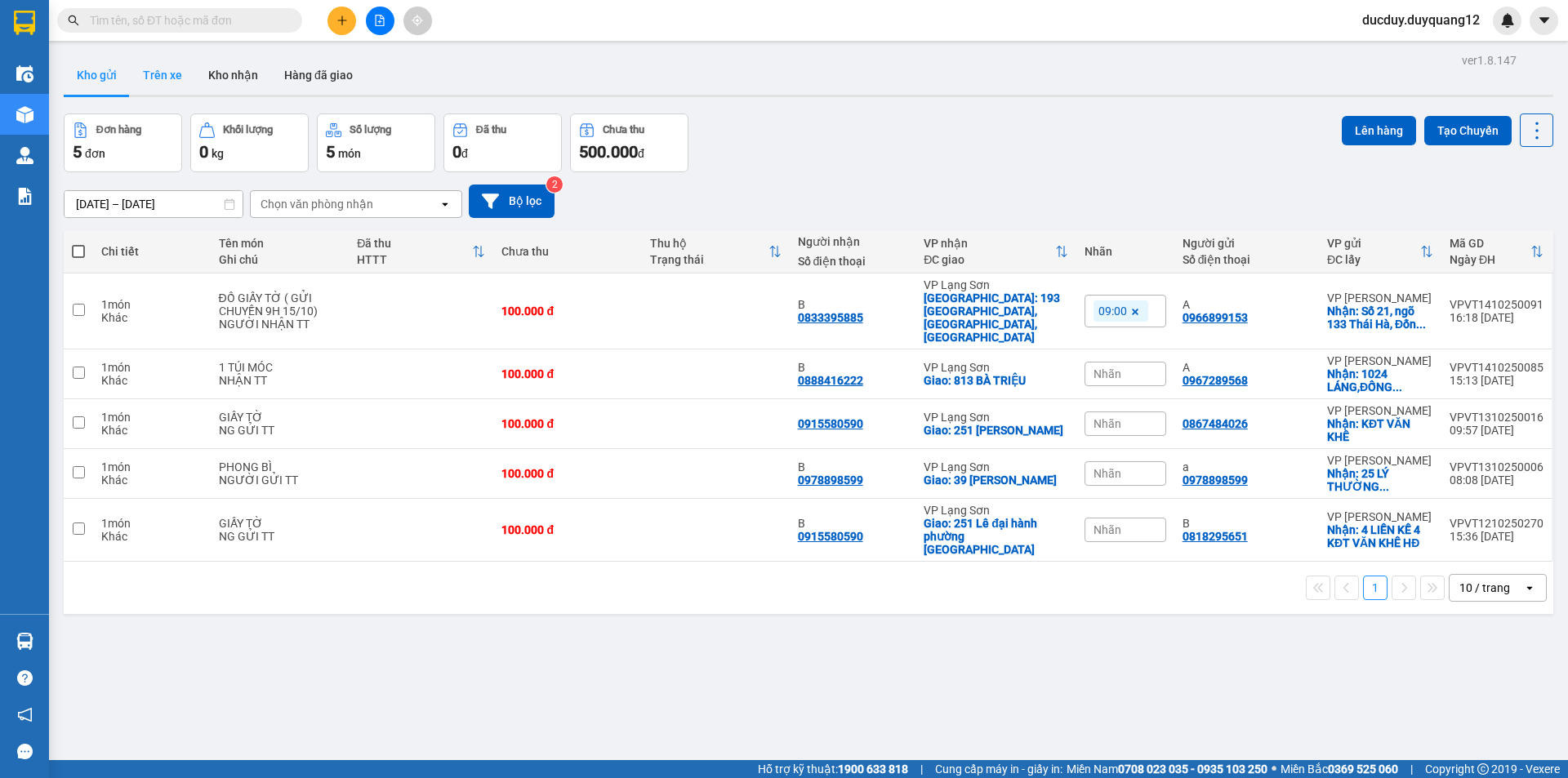
click at [160, 84] on button "Trên xe" at bounding box center [162, 75] width 65 height 39
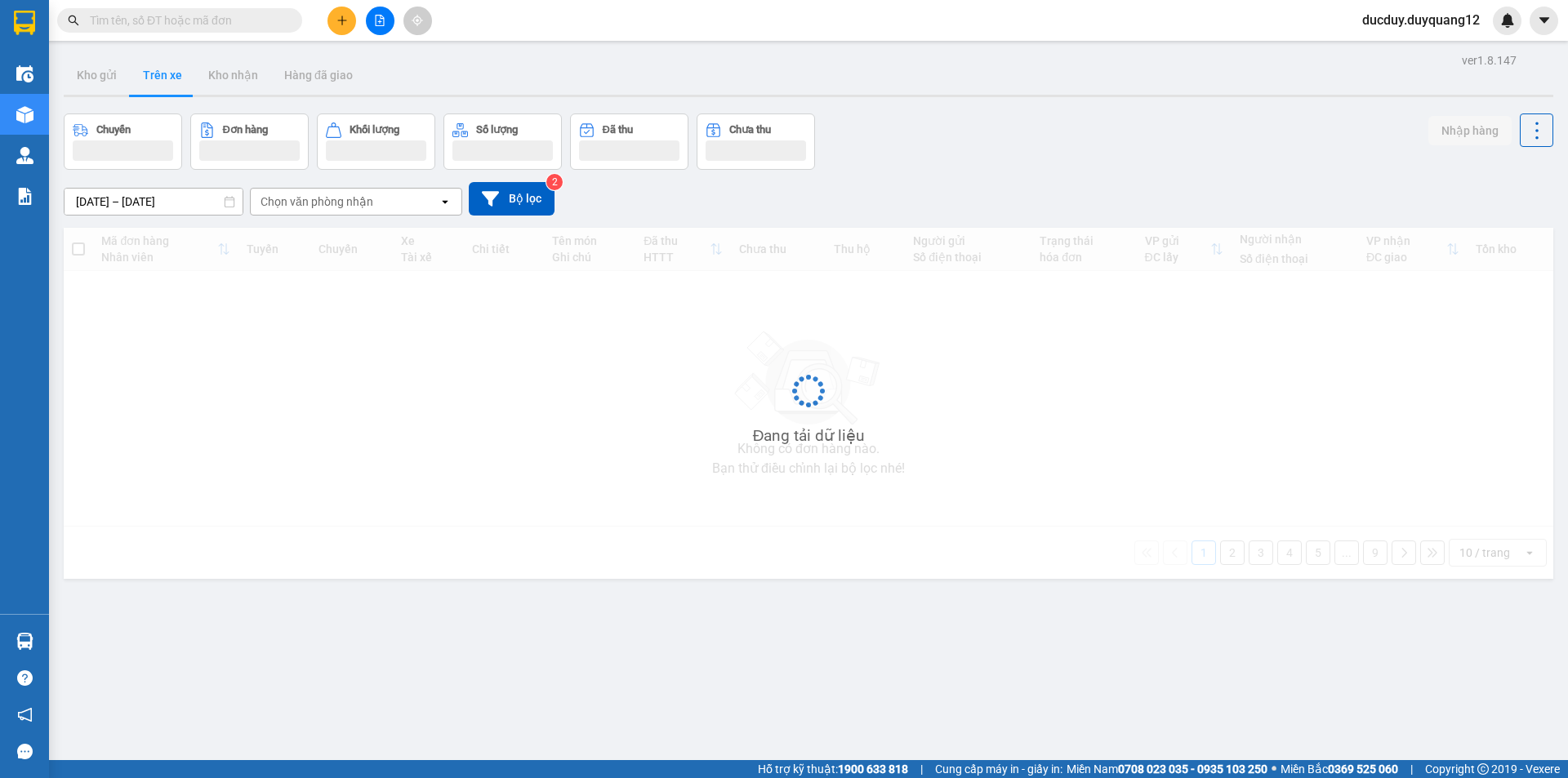
click at [160, 83] on button "Trên xe" at bounding box center [162, 75] width 65 height 39
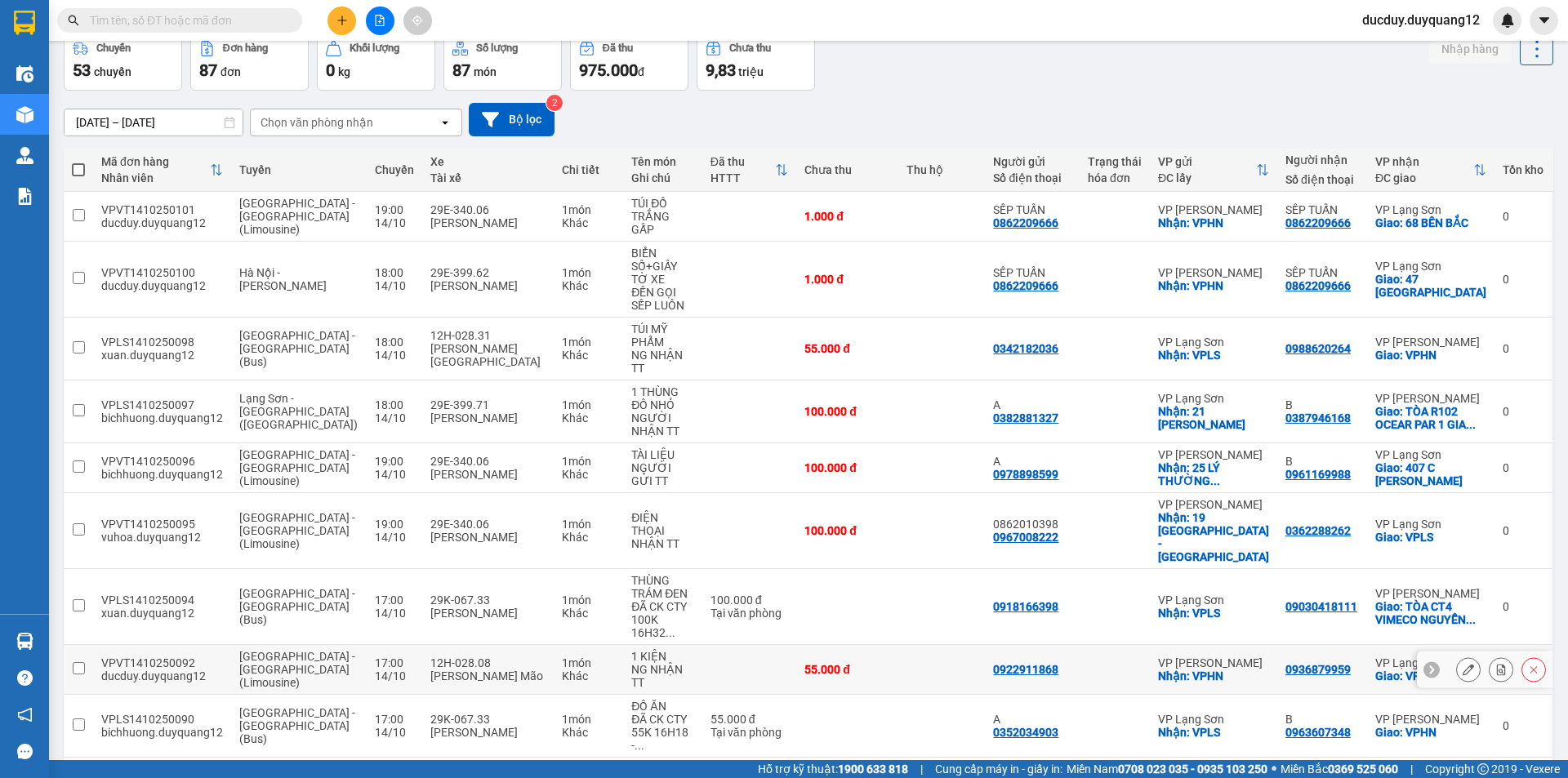
scroll to position [131, 0]
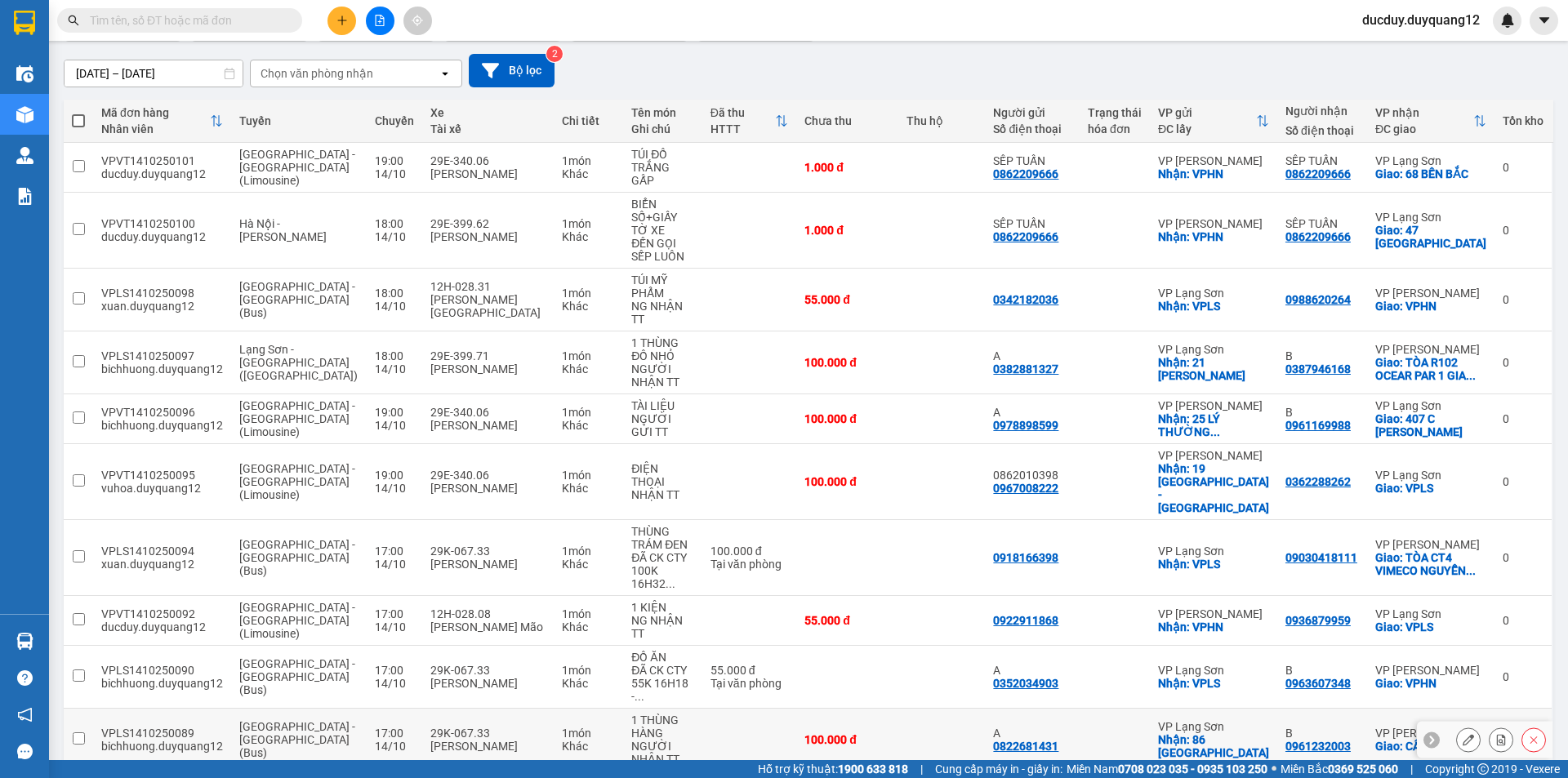
click at [1463, 734] on icon at bounding box center [1468, 740] width 11 height 11
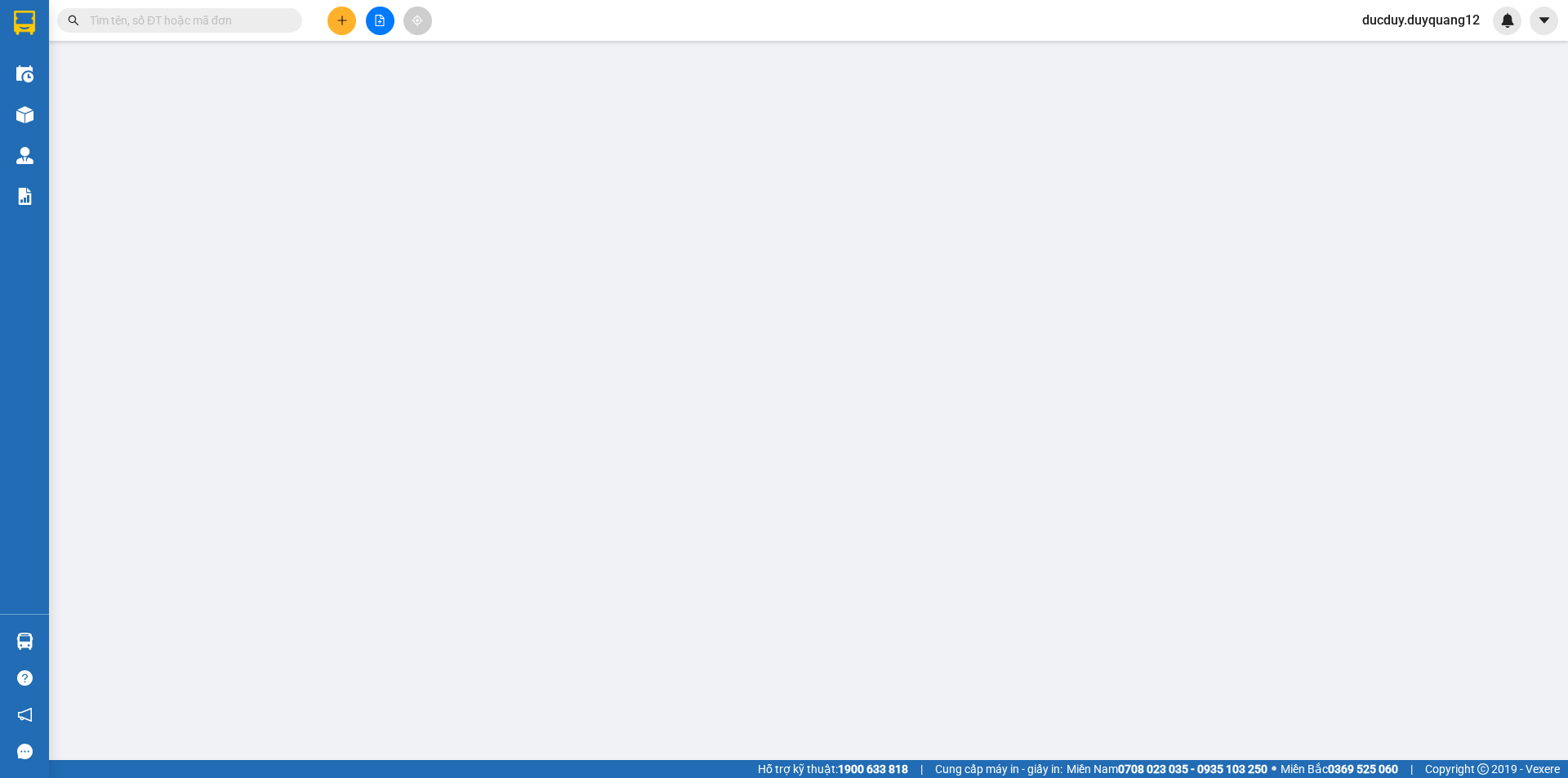
type input "0822681431"
type input "A"
checkbox input "true"
type input "86 [DEMOGRAPHIC_DATA][GEOGRAPHIC_DATA]"
type input "0961232003"
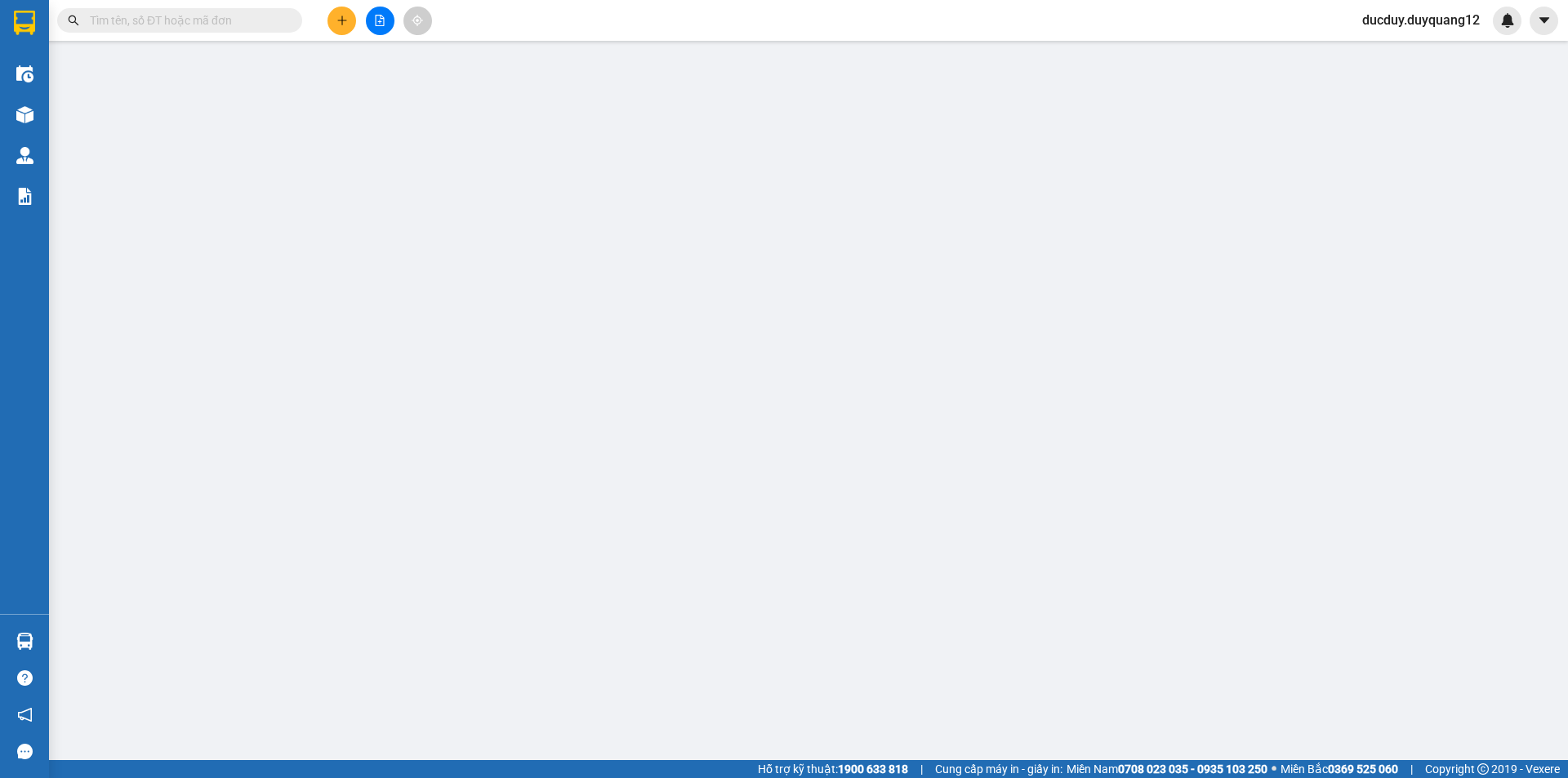
type input "B"
checkbox input "true"
type input "CẦU DIỄN"
type input "100.000"
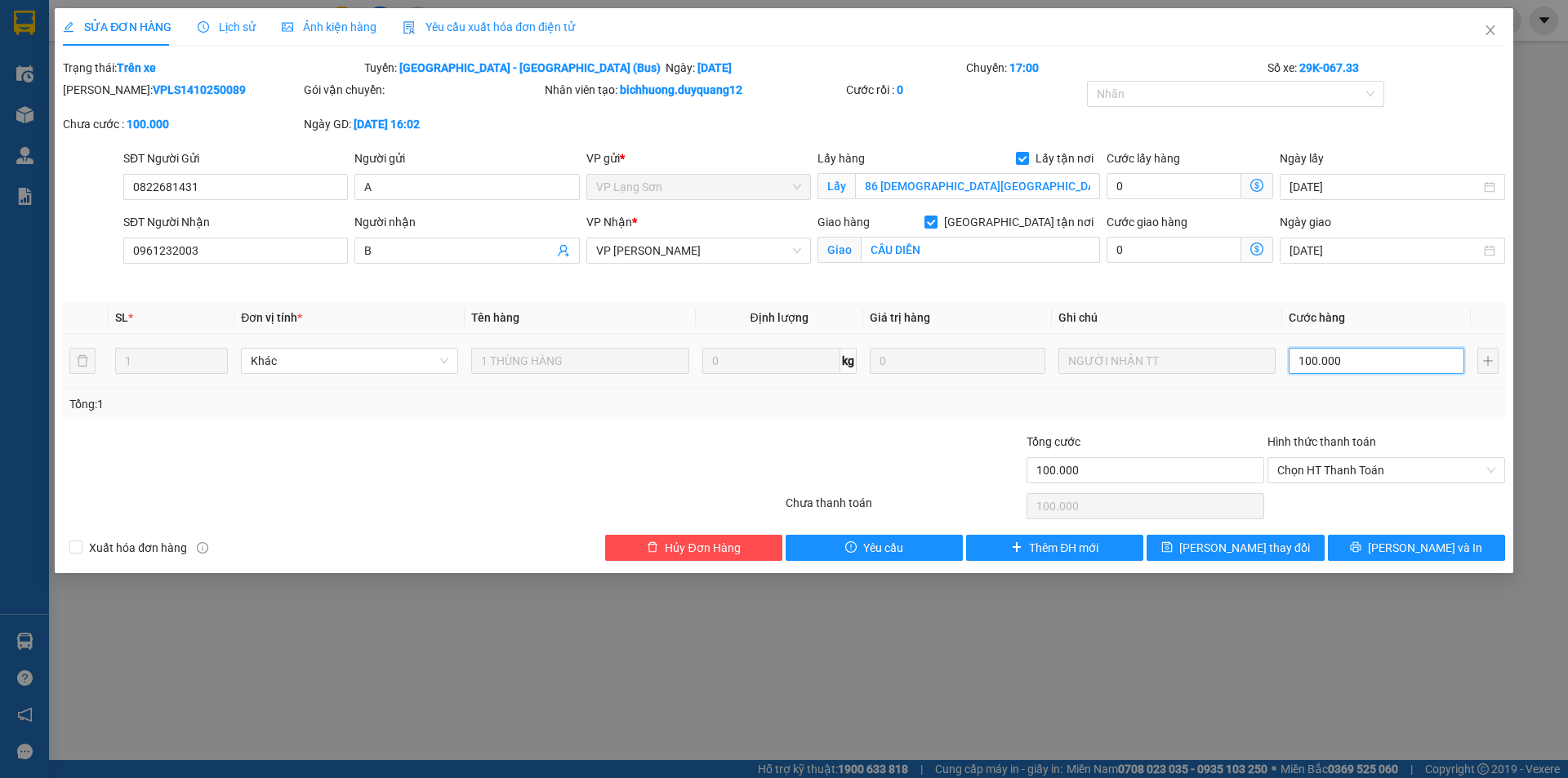
click at [1409, 360] on input "100.000" at bounding box center [1376, 361] width 176 height 27
type input "1"
type input "12"
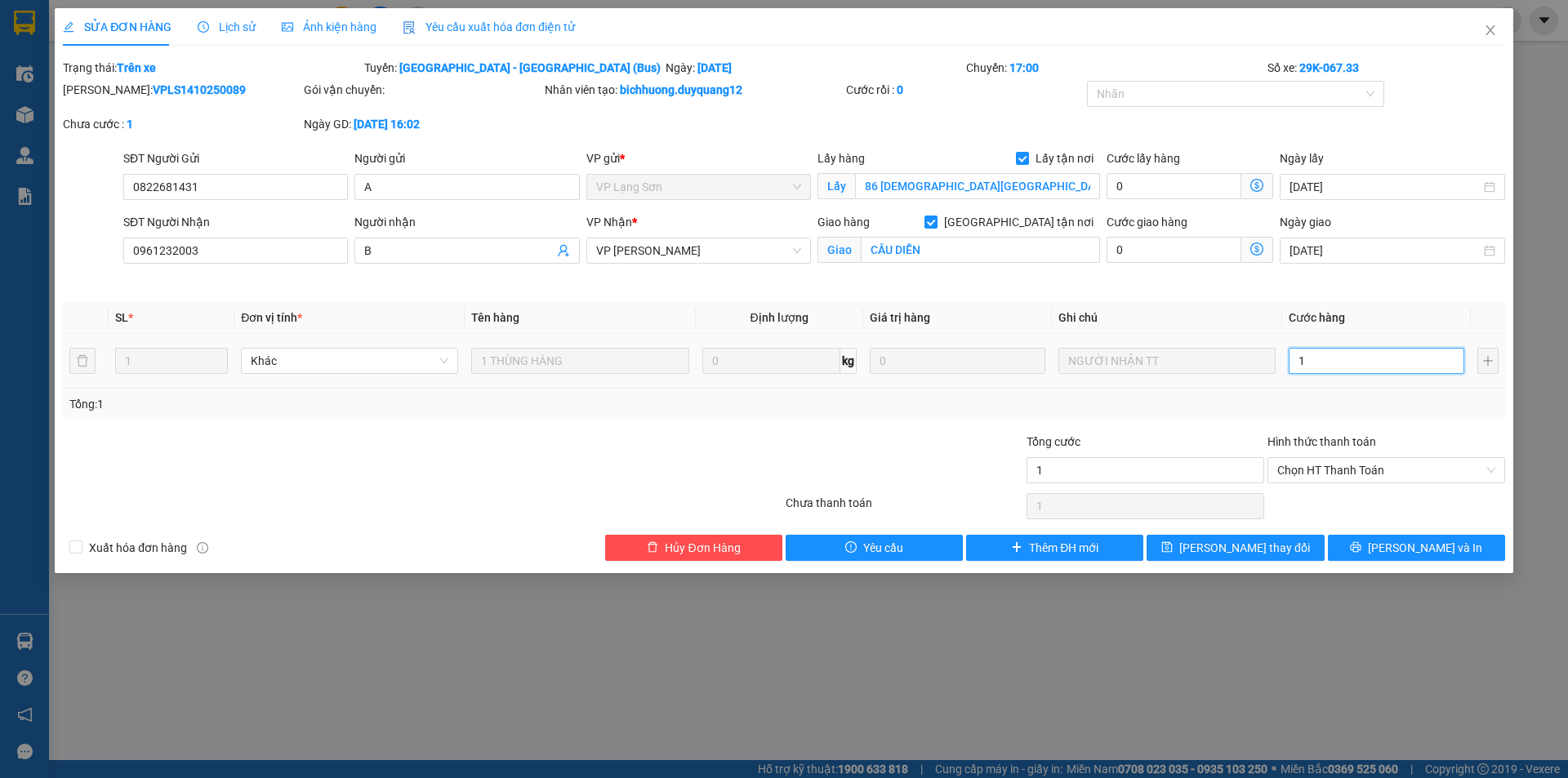
type input "12"
type input "120"
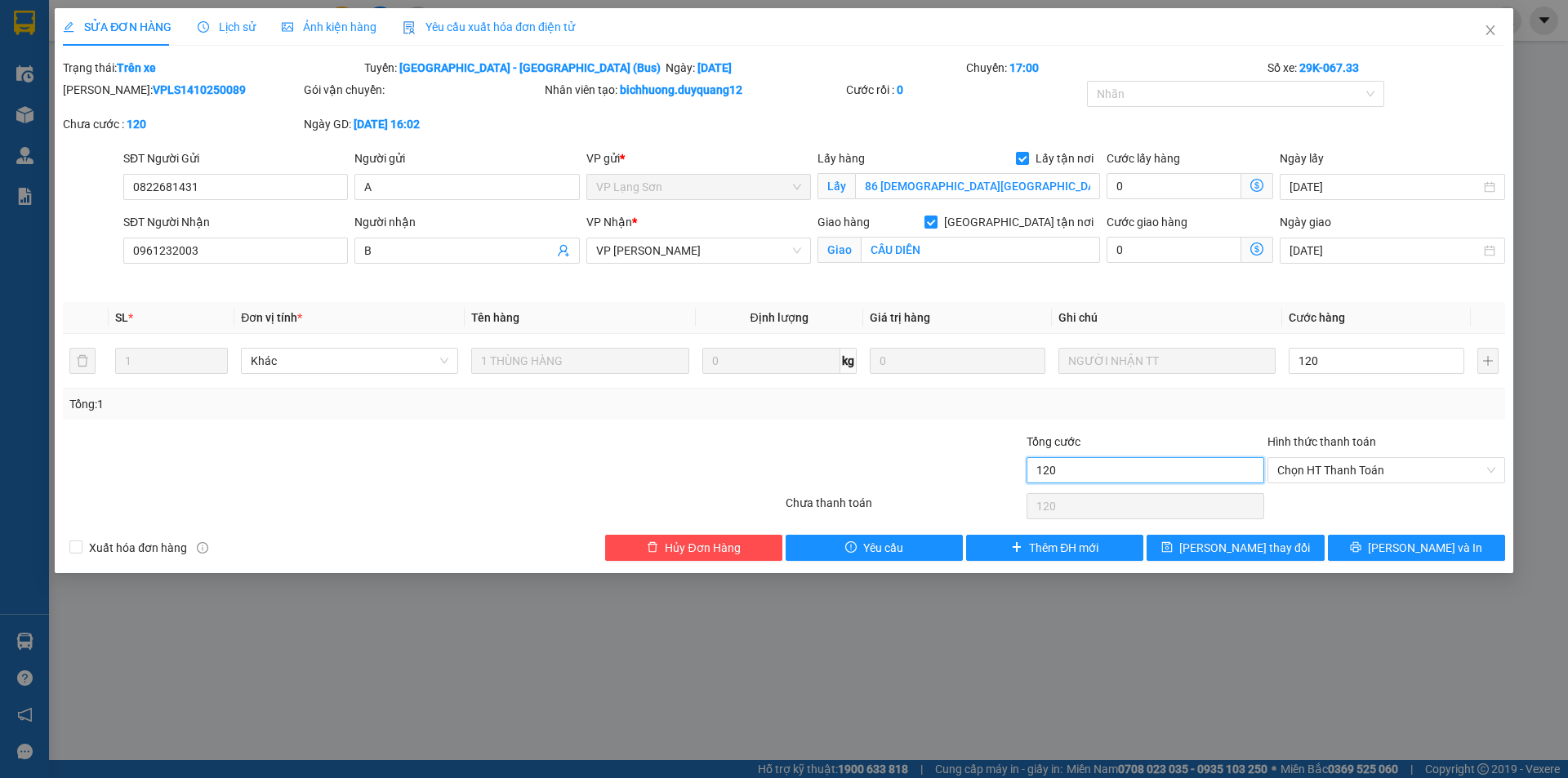
type input "120.000"
click at [1109, 468] on input "120.000" at bounding box center [1146, 471] width 237 height 27
click at [1255, 546] on span "[PERSON_NAME] thay đổi" at bounding box center [1244, 547] width 131 height 18
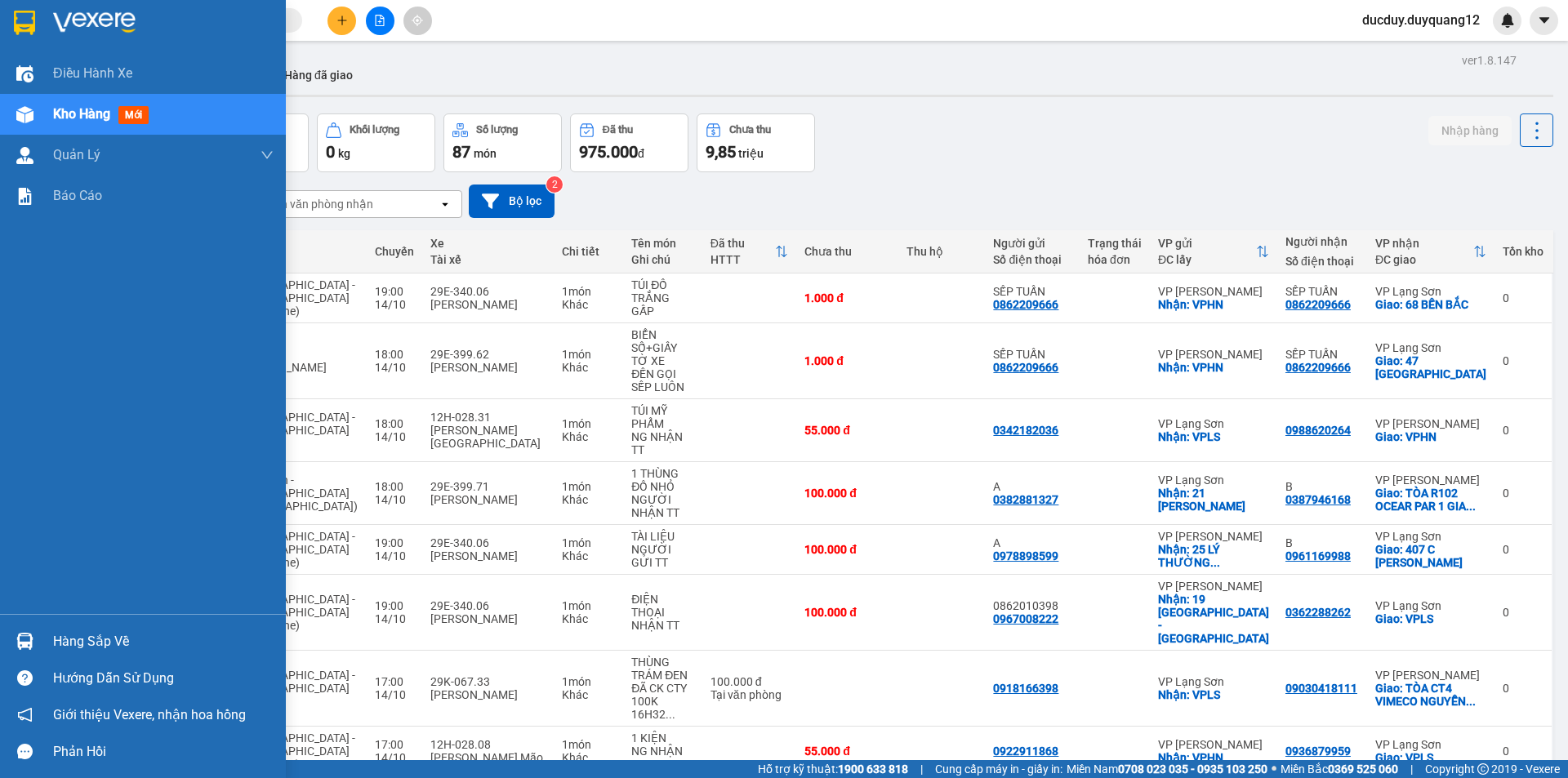
click at [67, 659] on div "Hướng dẫn sử dụng" at bounding box center [142, 677] width 286 height 37
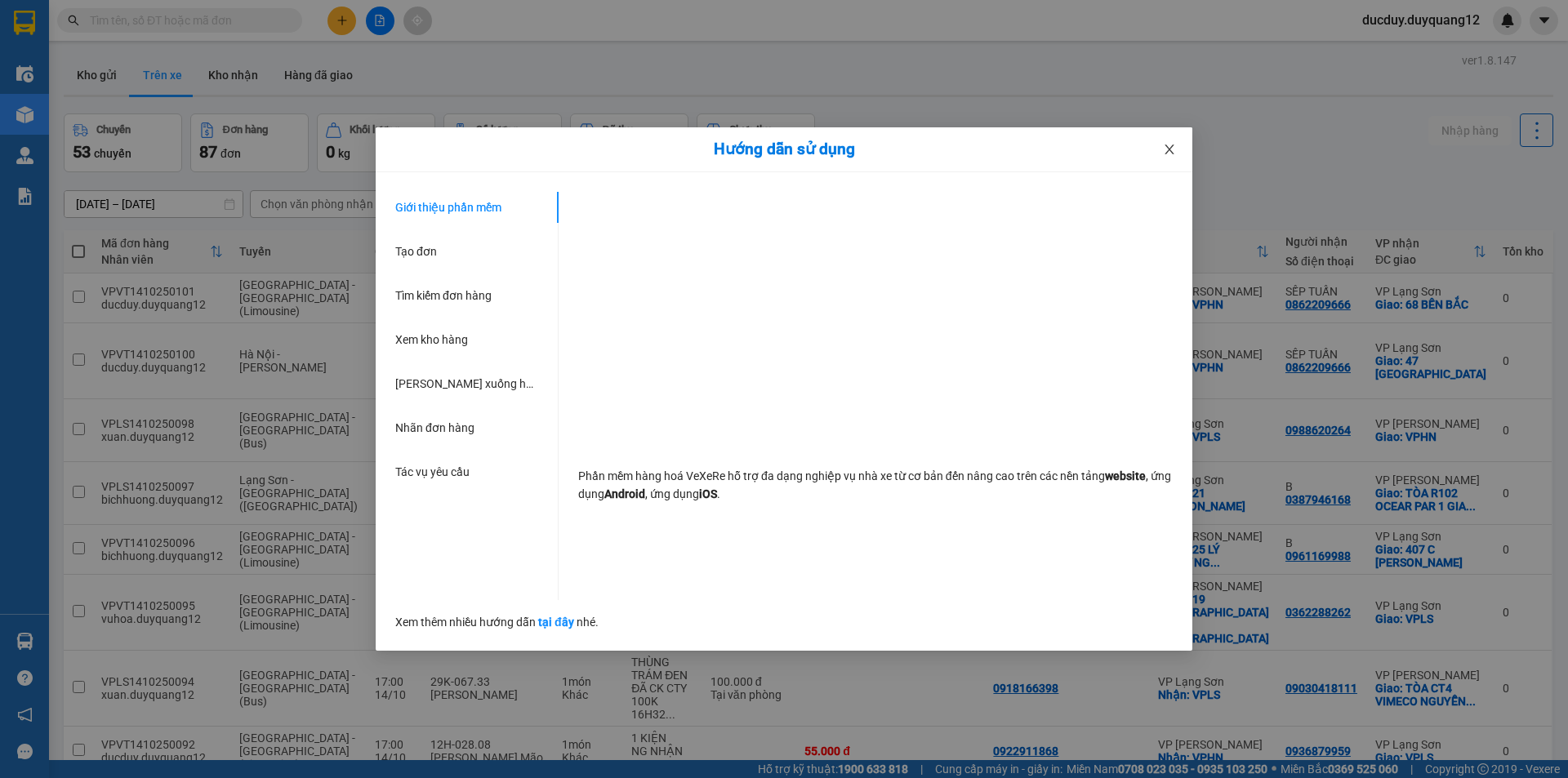
click at [1171, 157] on span "Close" at bounding box center [1169, 150] width 46 height 46
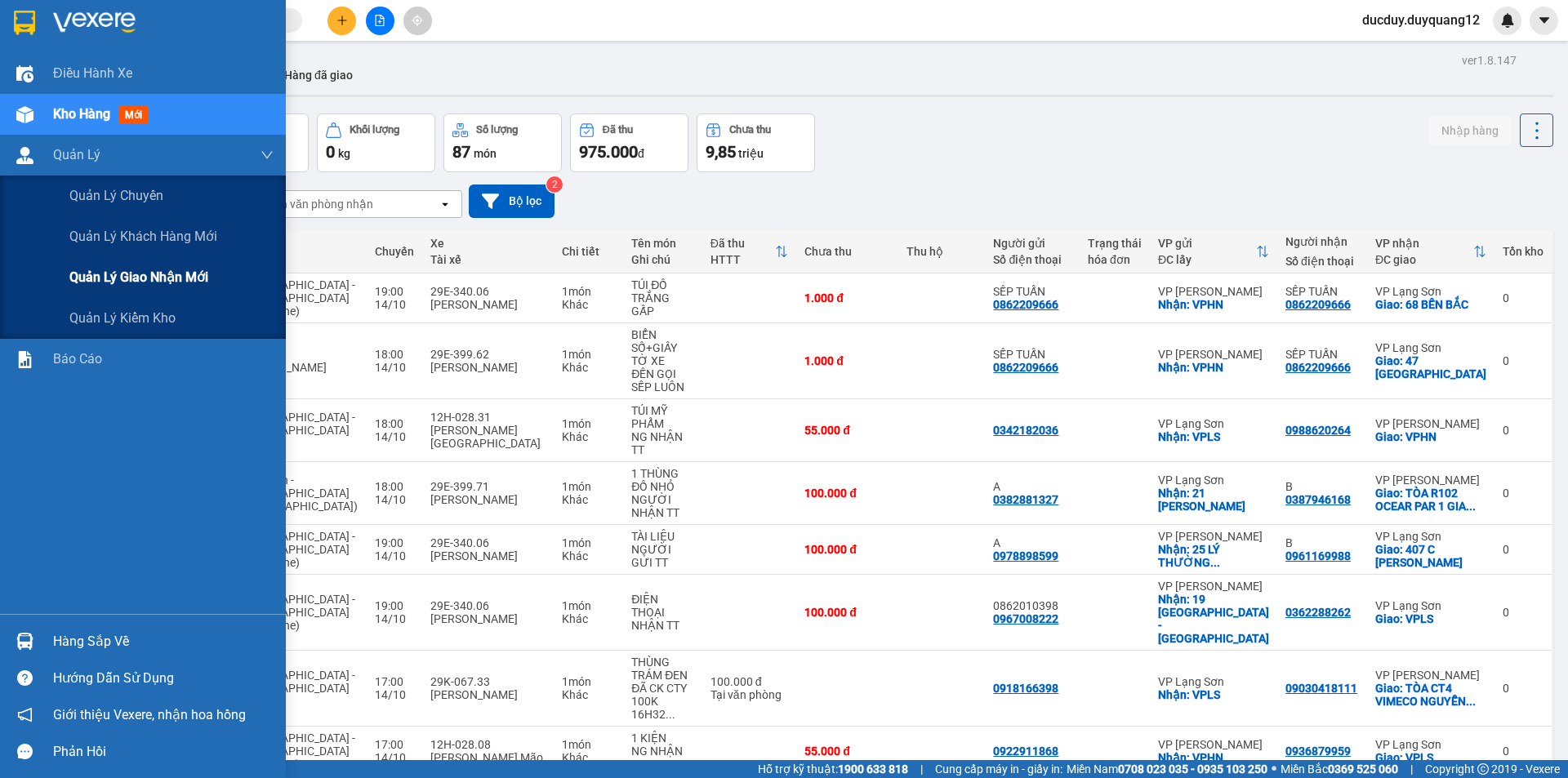
click at [159, 272] on span "Quản lý giao nhận mới" at bounding box center [139, 277] width 139 height 21
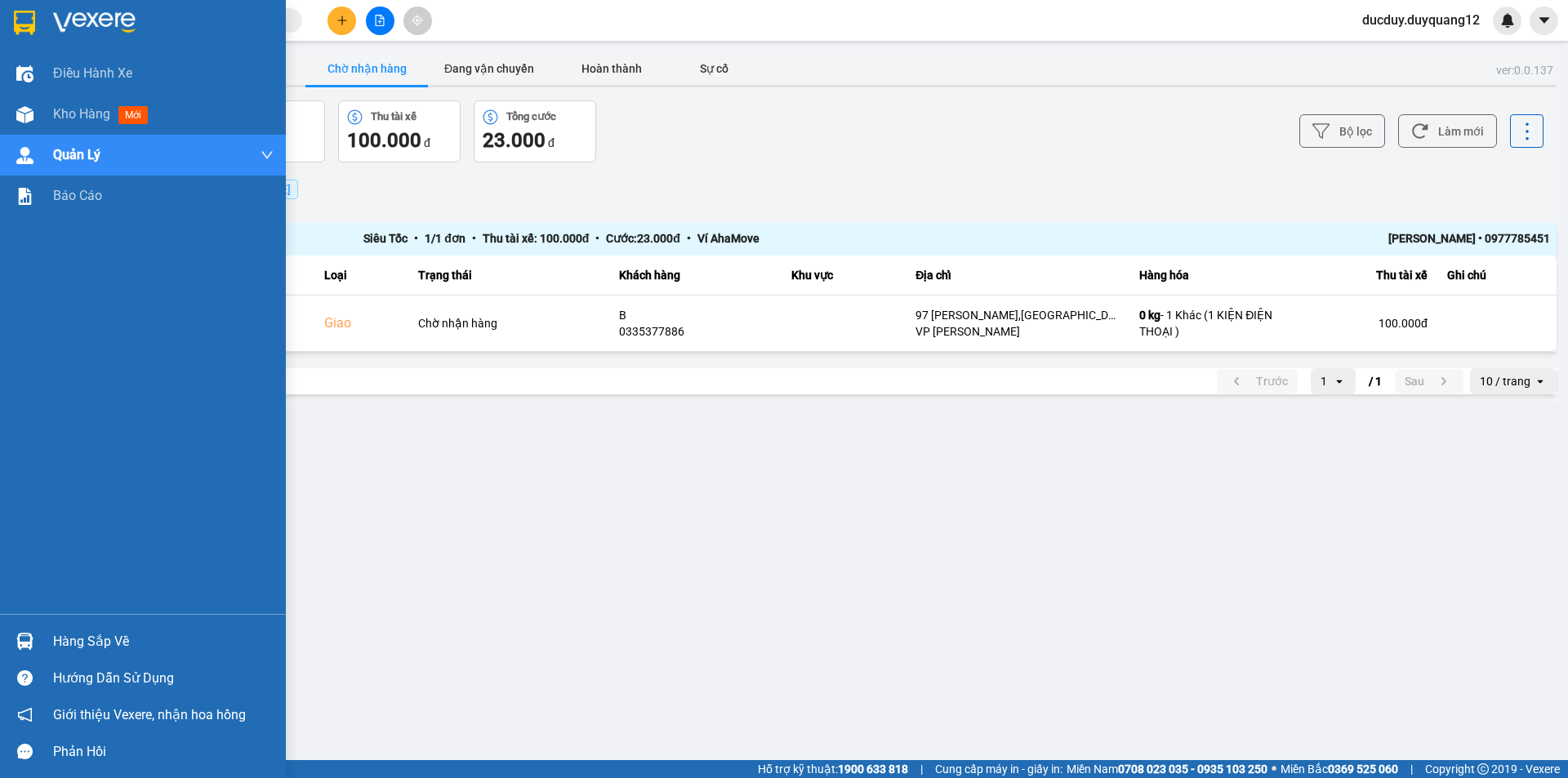
click at [135, 640] on div "Hàng sắp về" at bounding box center [163, 641] width 220 height 25
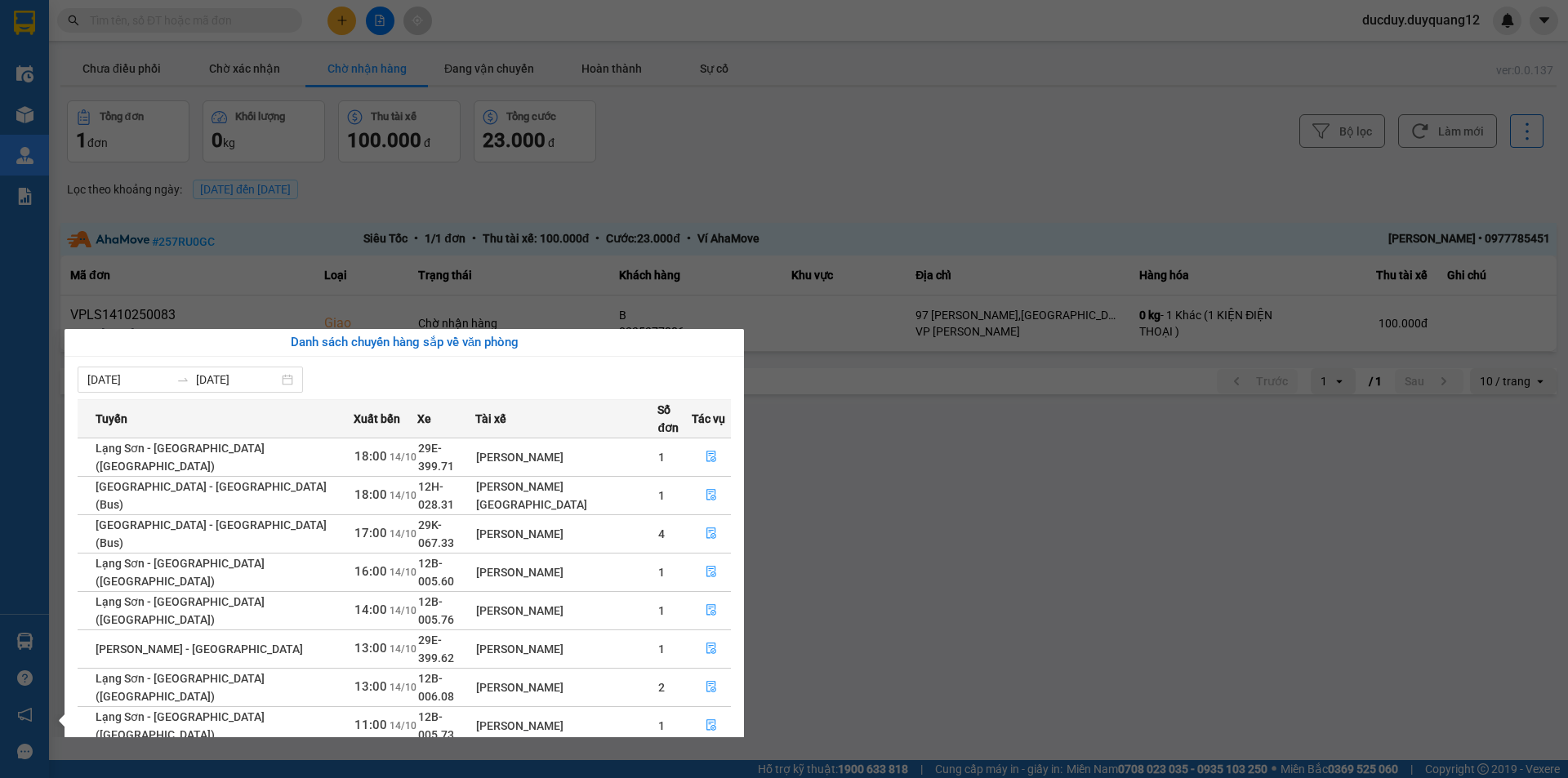
click at [737, 206] on section "Kết quả tìm kiếm ( 0 ) Bộ lọc No Data ducduy.duyquang12 Điều hành xe Kho hàng m…" at bounding box center [784, 389] width 1568 height 778
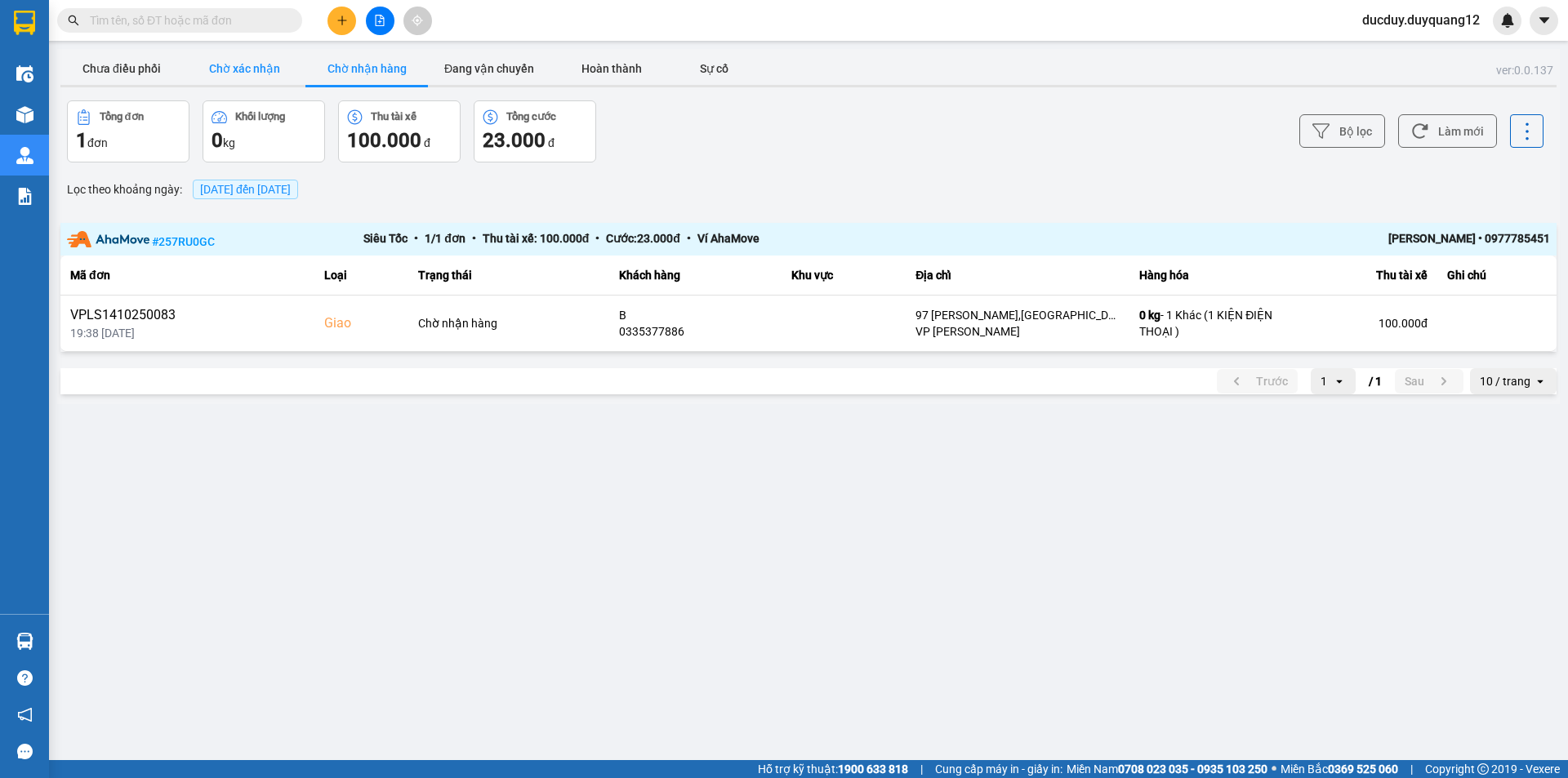
click at [248, 66] on button "Chờ xác nhận" at bounding box center [244, 68] width 122 height 32
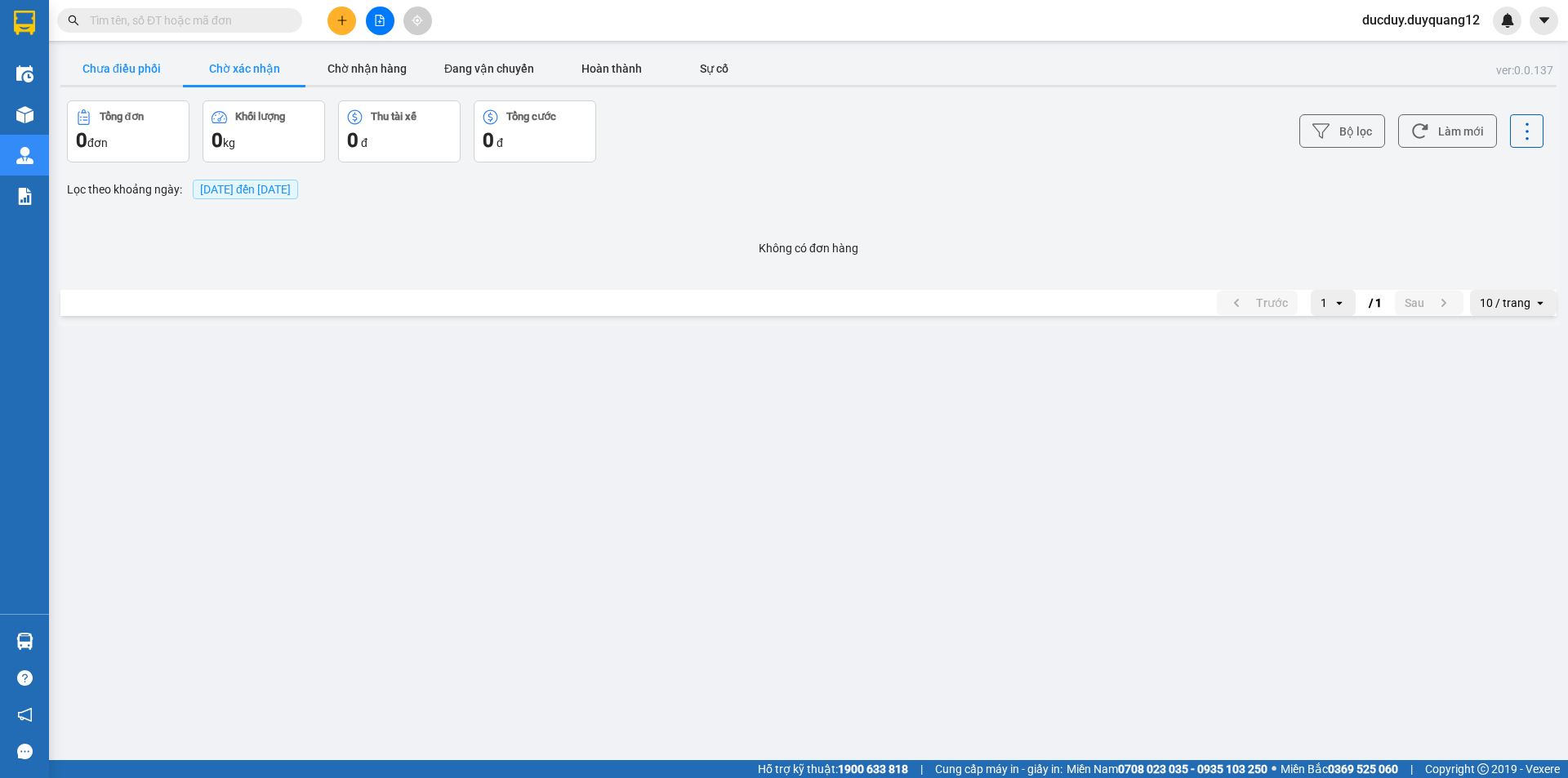
click at [148, 65] on button "Chưa điều phối" at bounding box center [121, 68] width 122 height 32
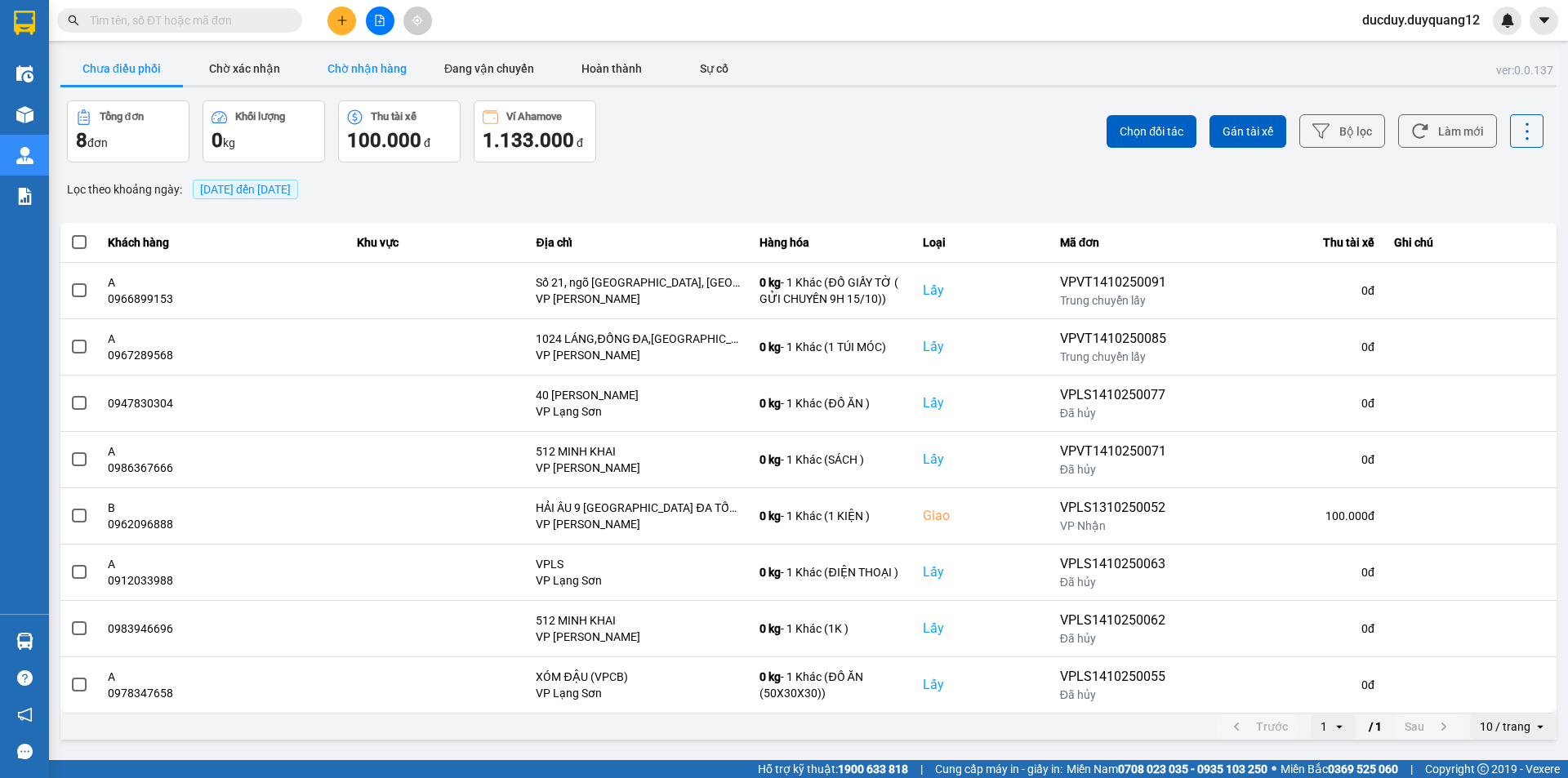
click at [356, 65] on button "Chờ nhận hàng" at bounding box center [366, 68] width 122 height 32
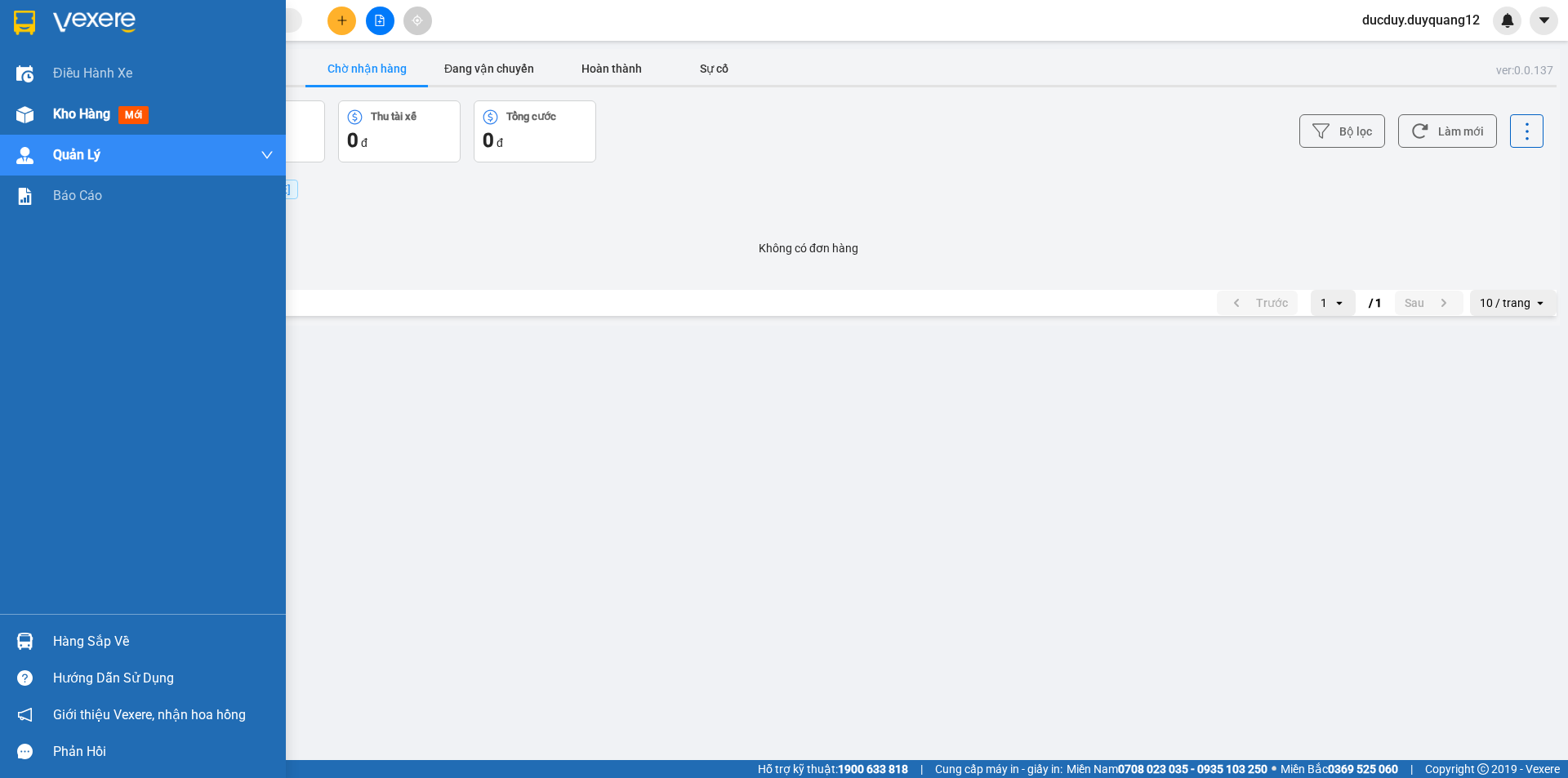
click at [82, 106] on span "Kho hàng" at bounding box center [82, 114] width 57 height 15
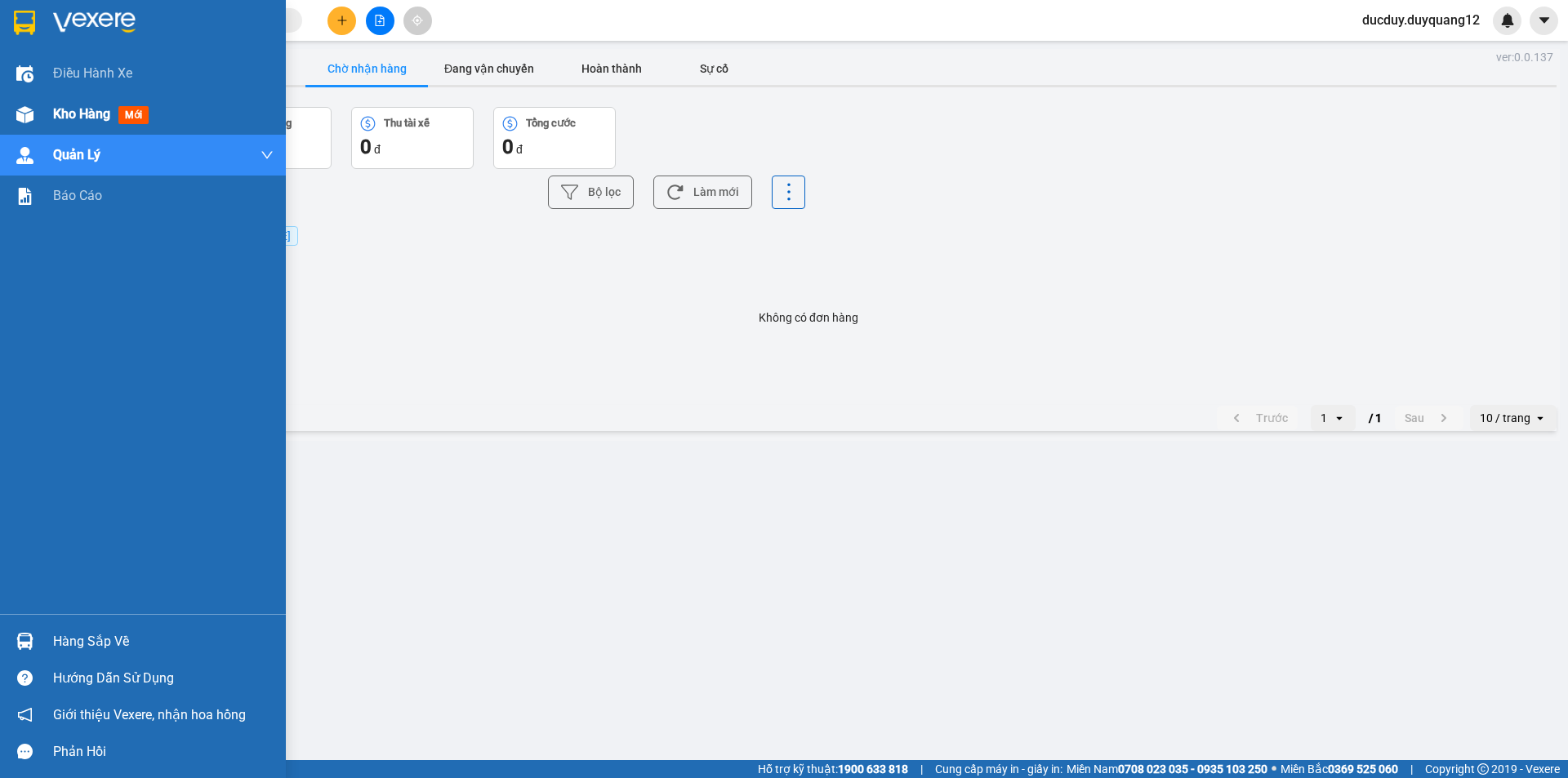
click at [82, 106] on span "Kho hàng" at bounding box center [82, 114] width 57 height 15
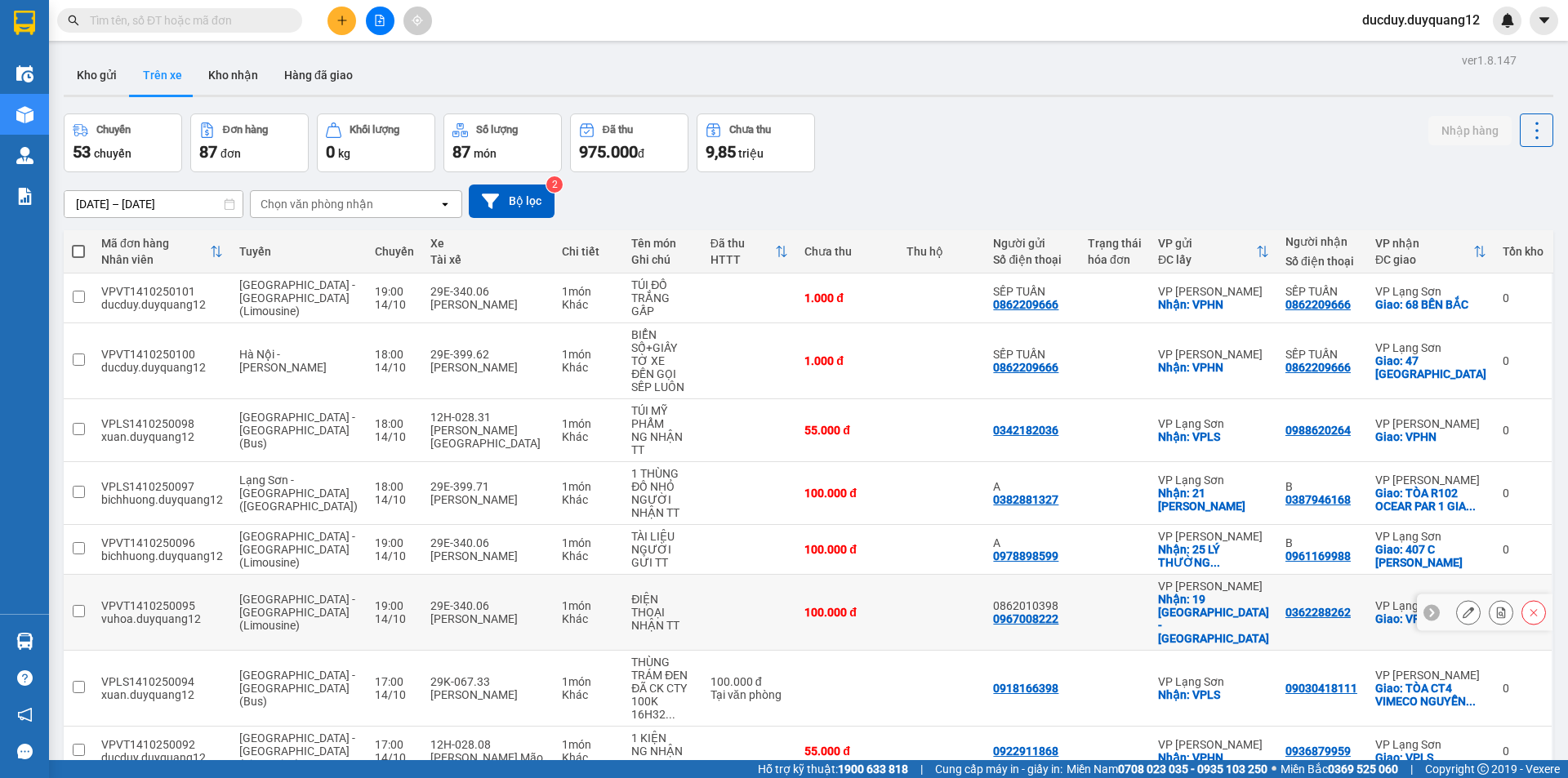
scroll to position [131, 0]
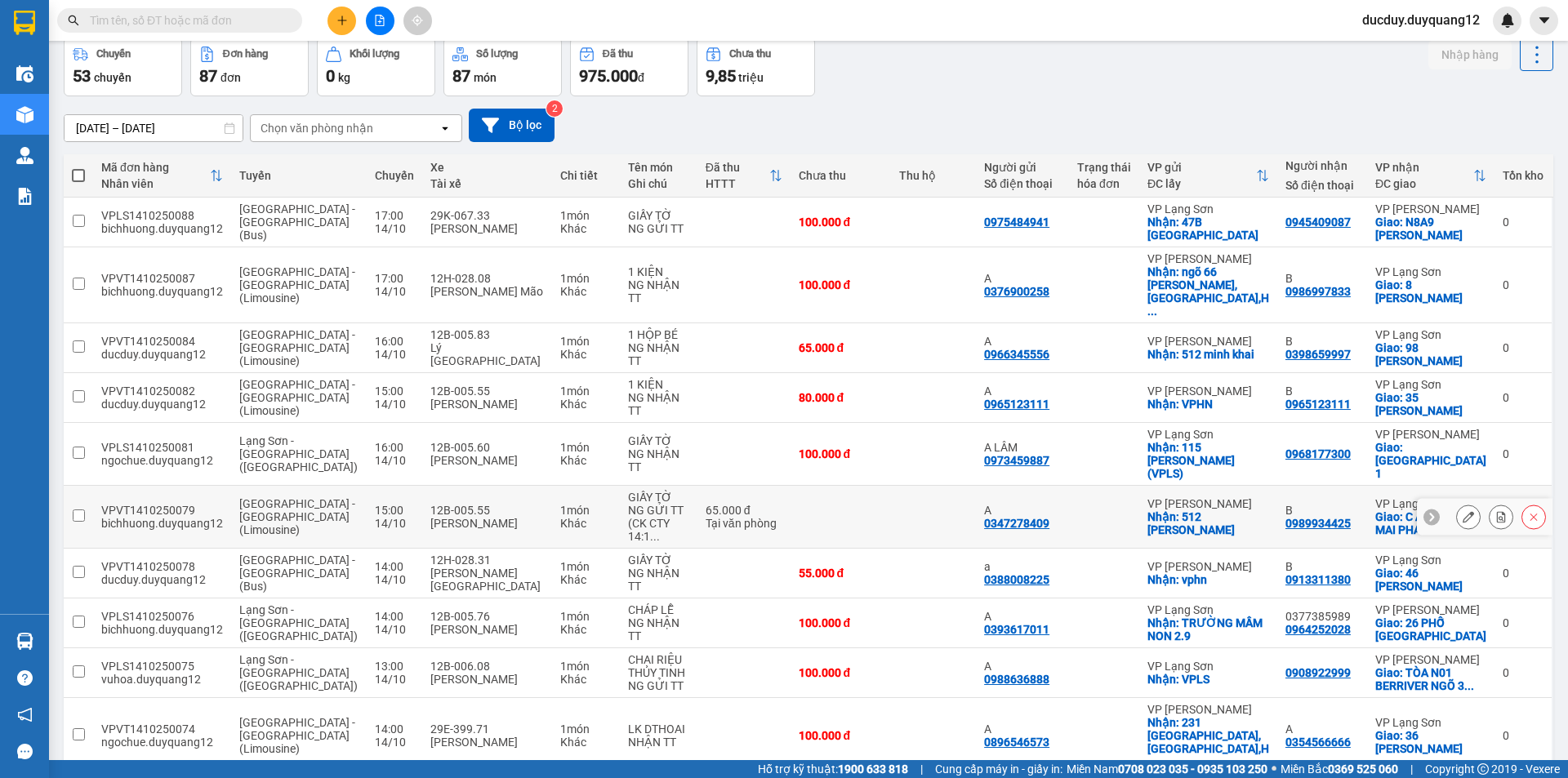
scroll to position [79, 0]
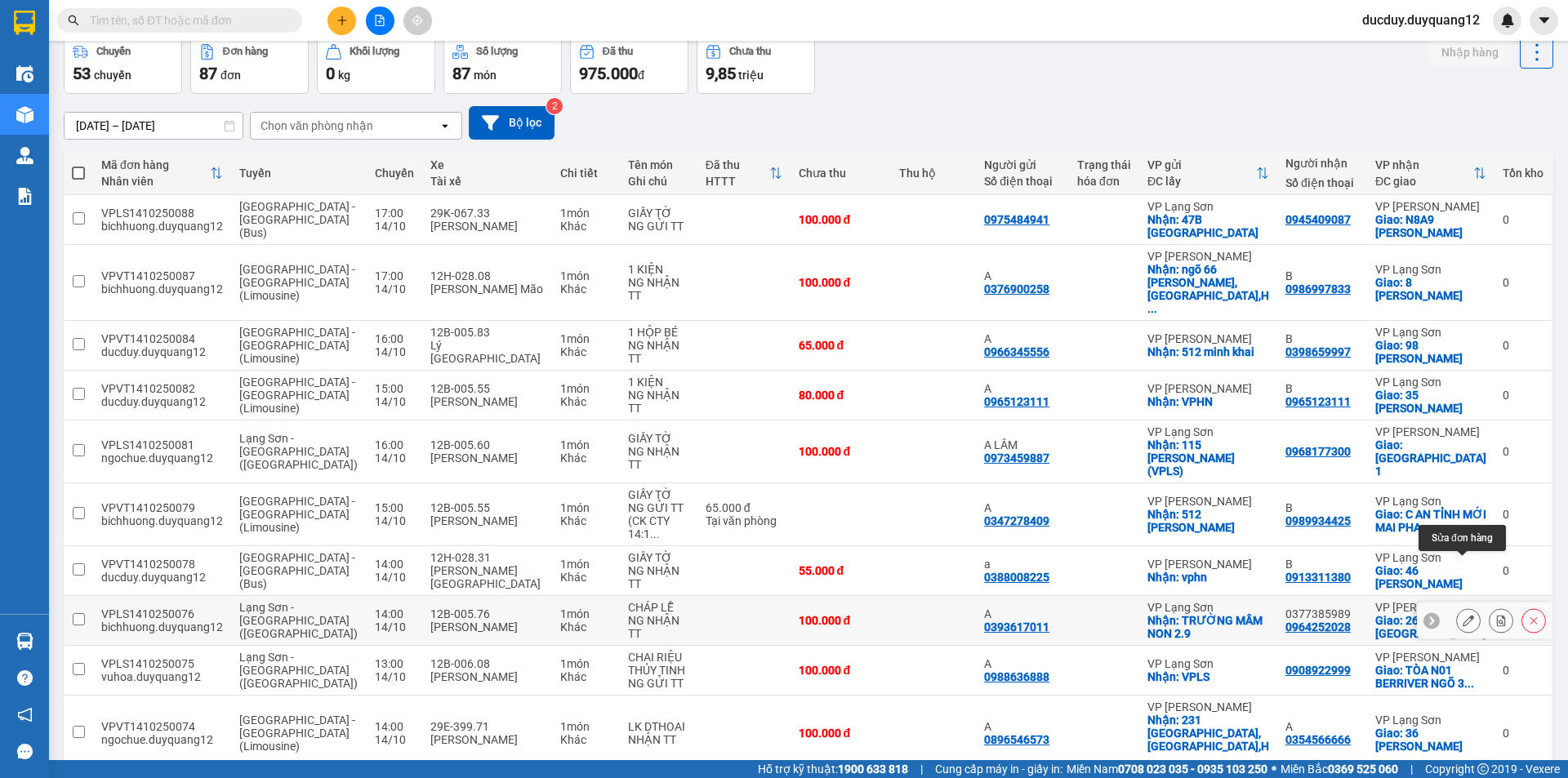
click at [1463, 615] on icon at bounding box center [1468, 621] width 11 height 11
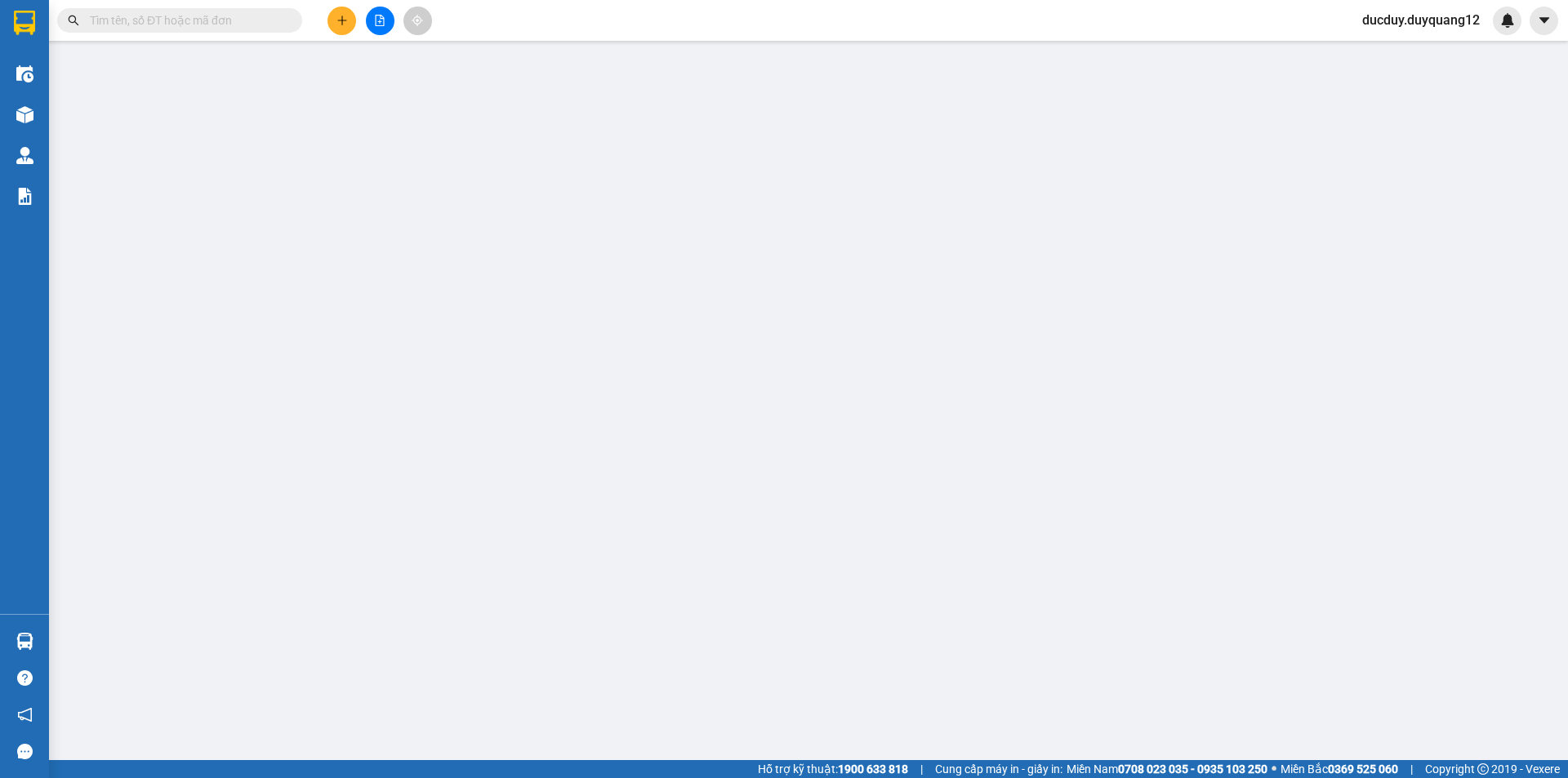
type input "0393617011"
type input "A"
checkbox input "true"
type input "TRƯỜNG MẦM NON 2.9"
type input "0964252028"
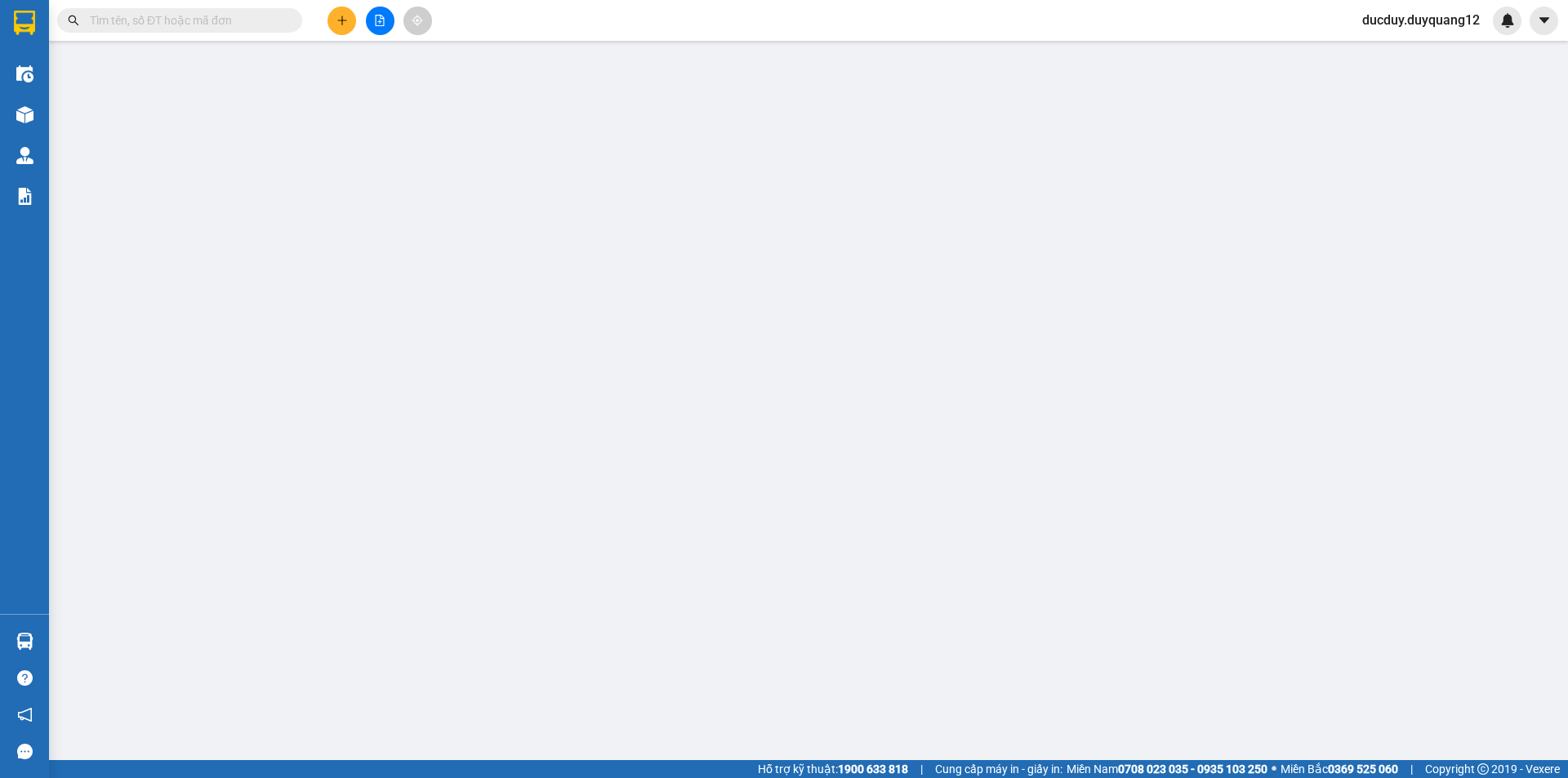
type input "0377385989"
checkbox input "true"
type input "26 PHỐ [GEOGRAPHIC_DATA]"
type input "100.000"
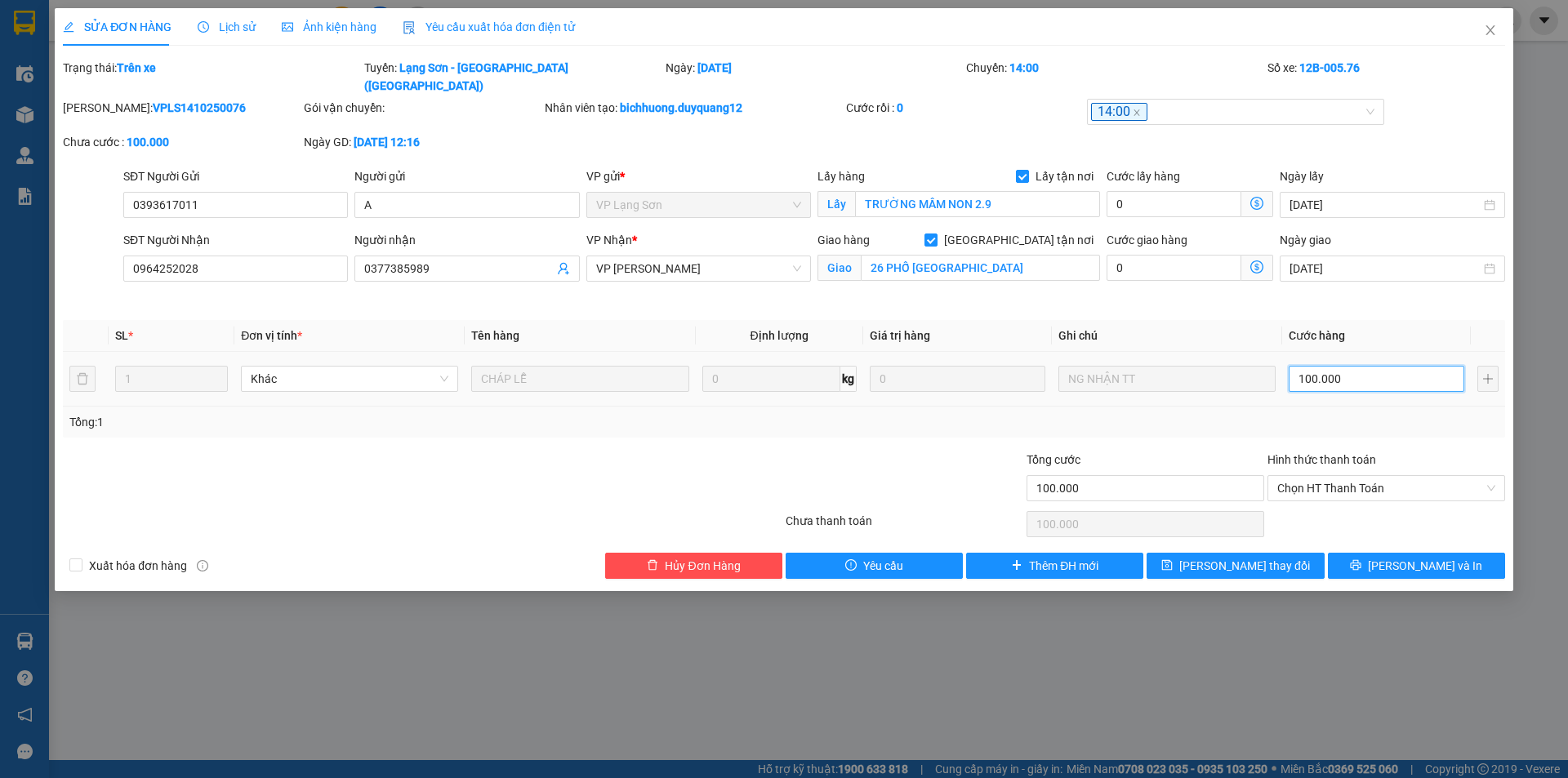
click at [1379, 365] on input "100.000" at bounding box center [1376, 379] width 176 height 27
type input "3"
type input "0"
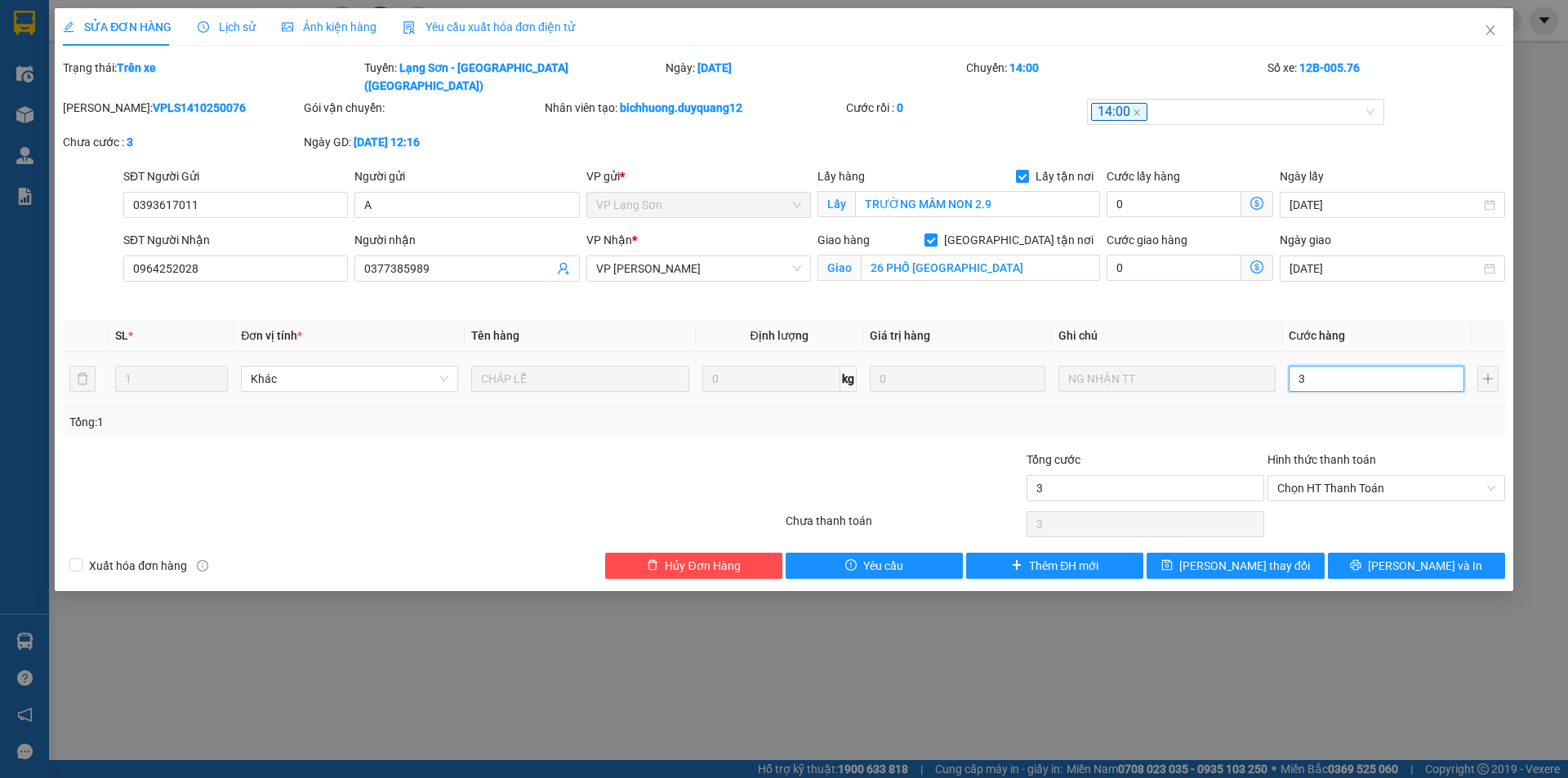
type input "0"
type input "8"
type input "08"
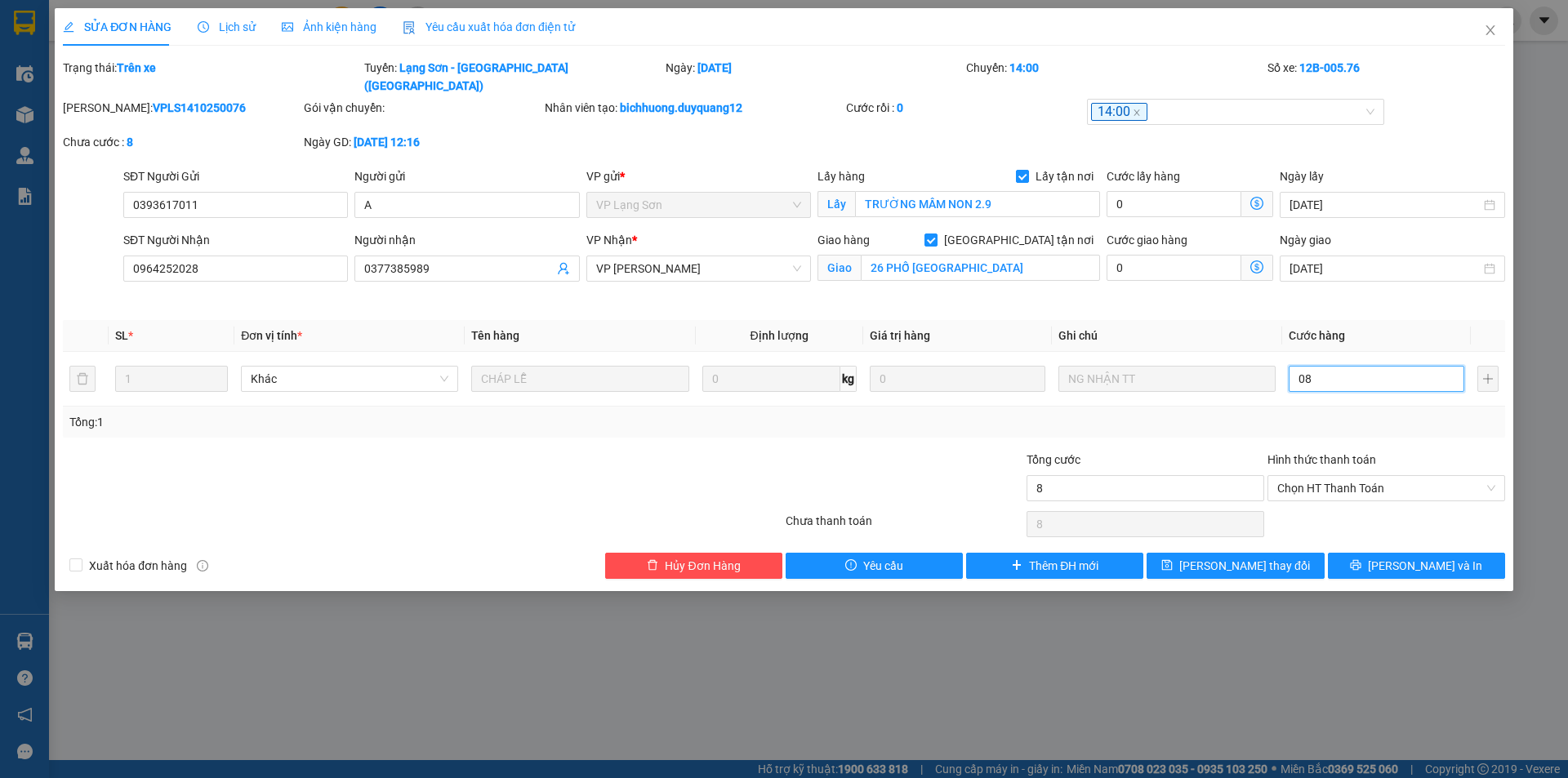
type input "80"
type input "080"
type input "80.000"
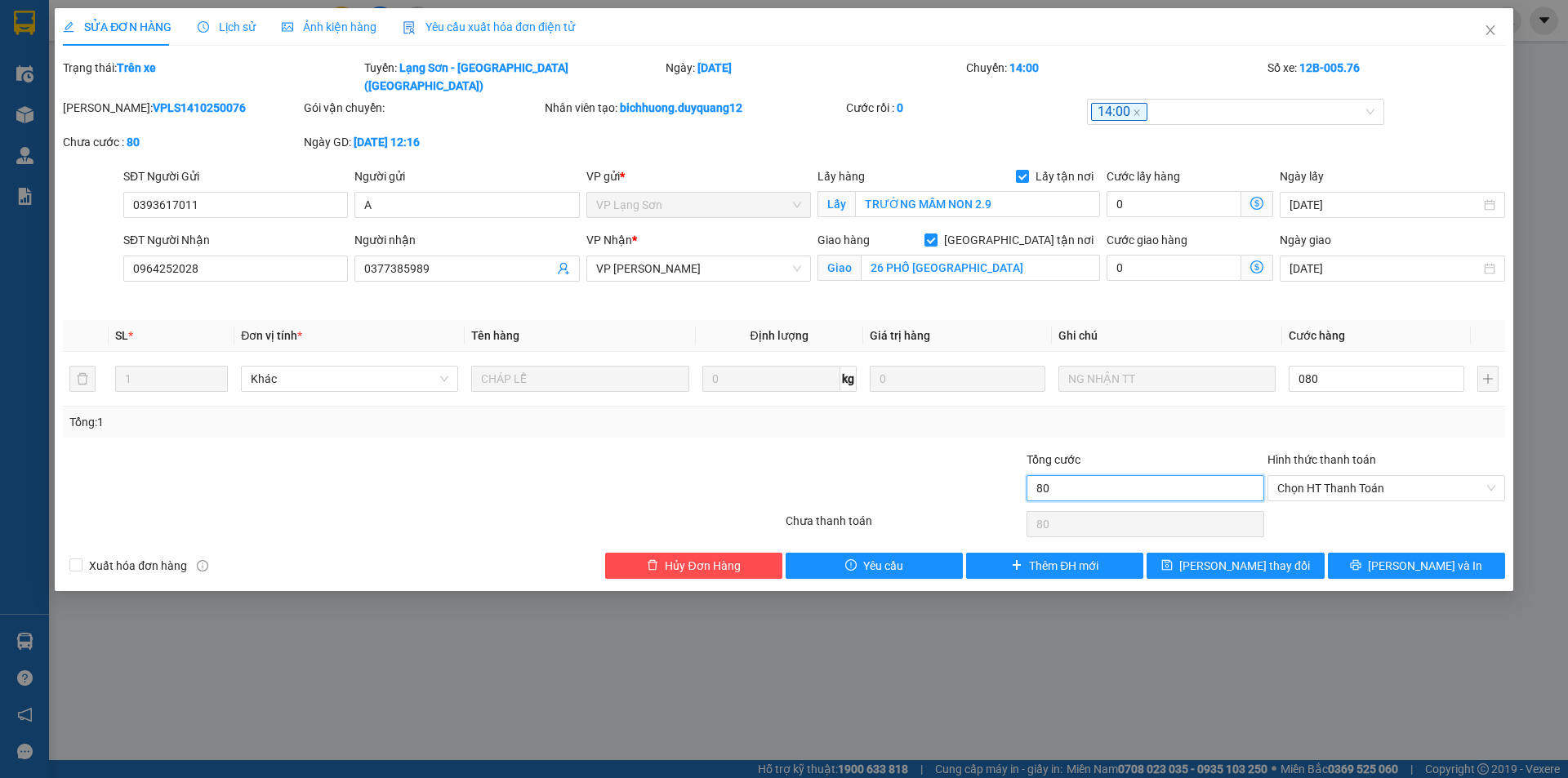
type input "80.000"
click at [1146, 475] on input "80.000" at bounding box center [1146, 489] width 237 height 27
click at [1255, 557] on span "[PERSON_NAME] thay đổi" at bounding box center [1244, 565] width 131 height 18
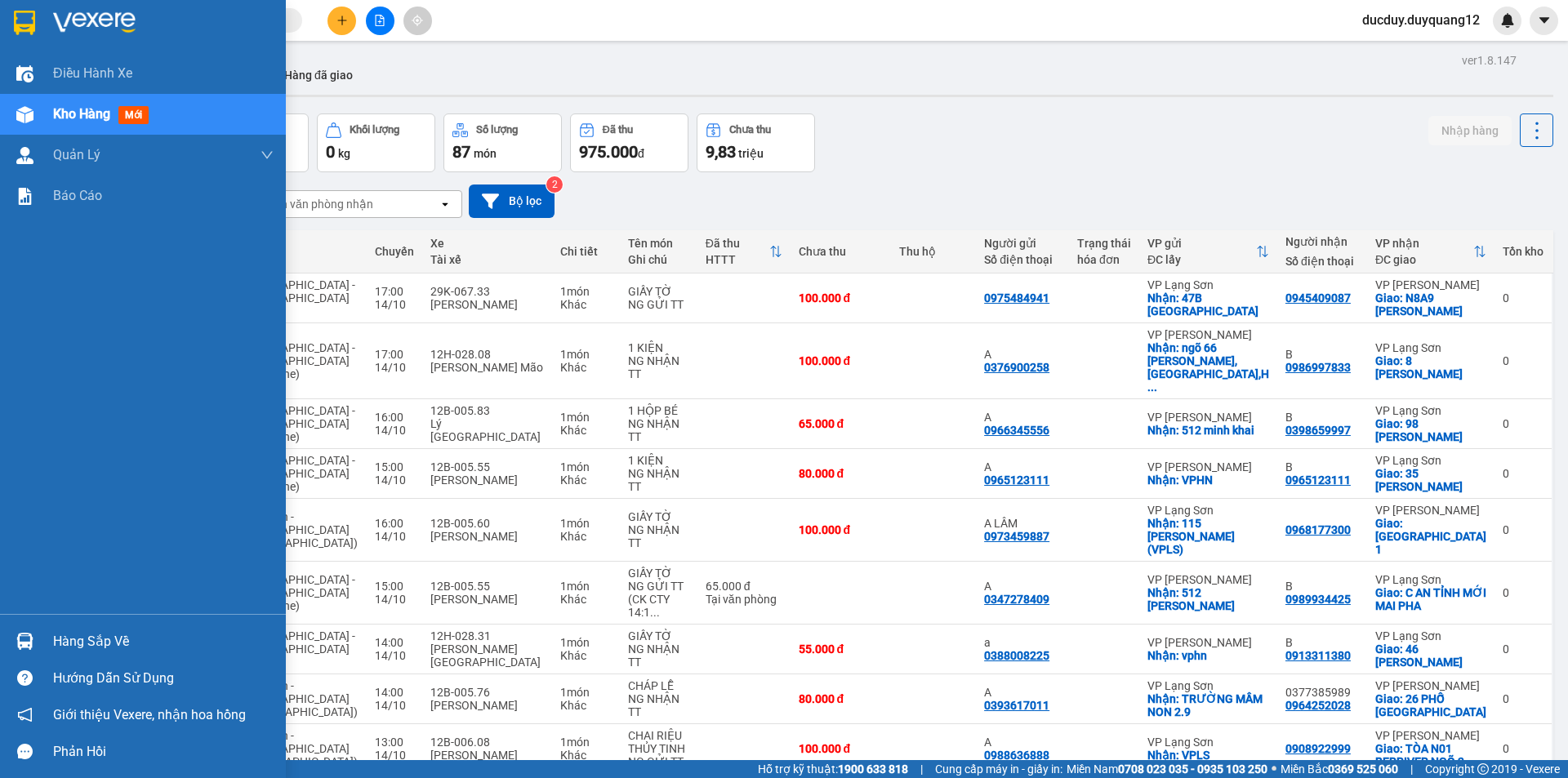
click at [116, 639] on div "Hàng sắp về" at bounding box center [163, 641] width 220 height 25
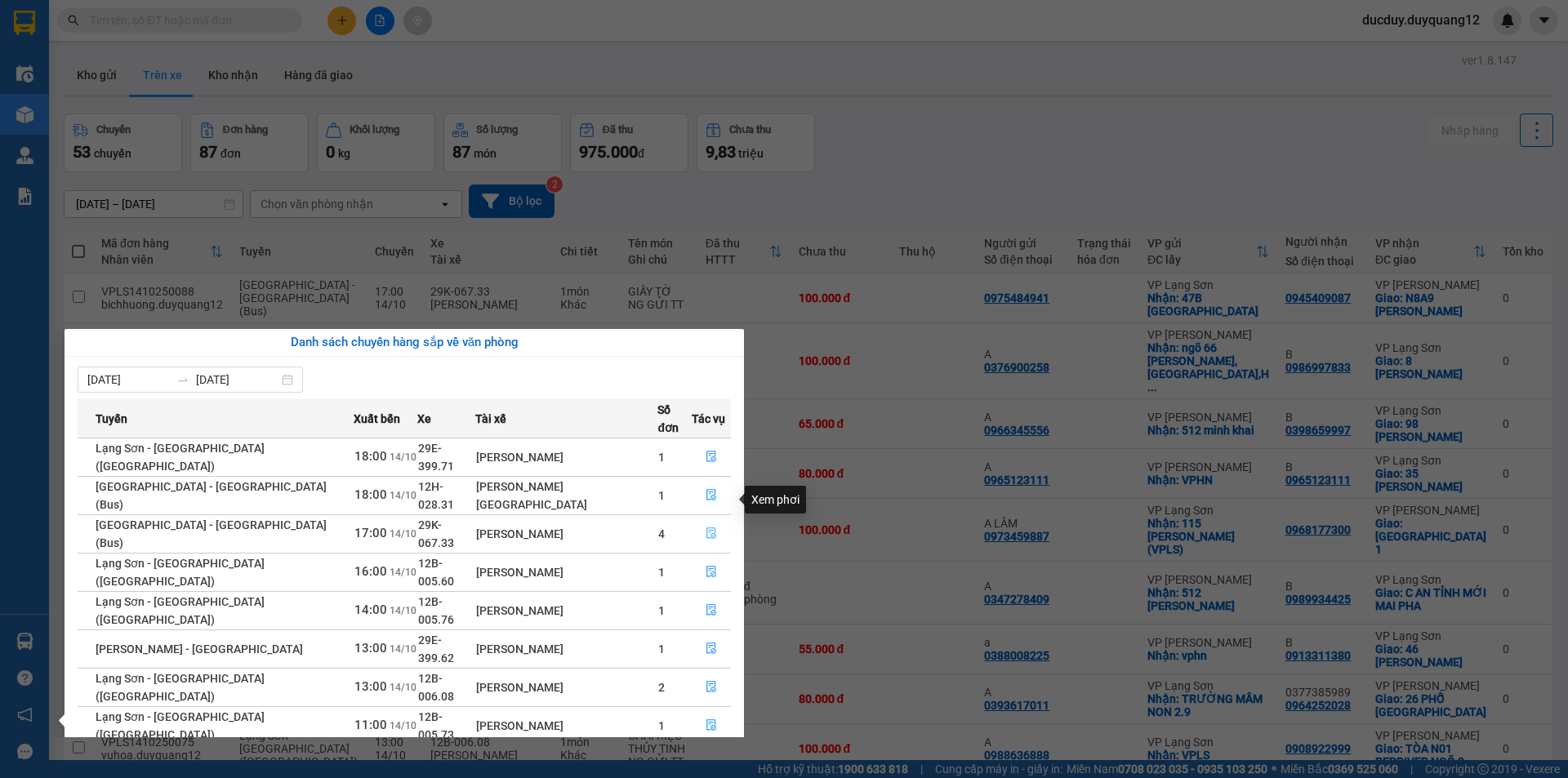
click at [706, 528] on icon "file-done" at bounding box center [711, 534] width 9 height 11
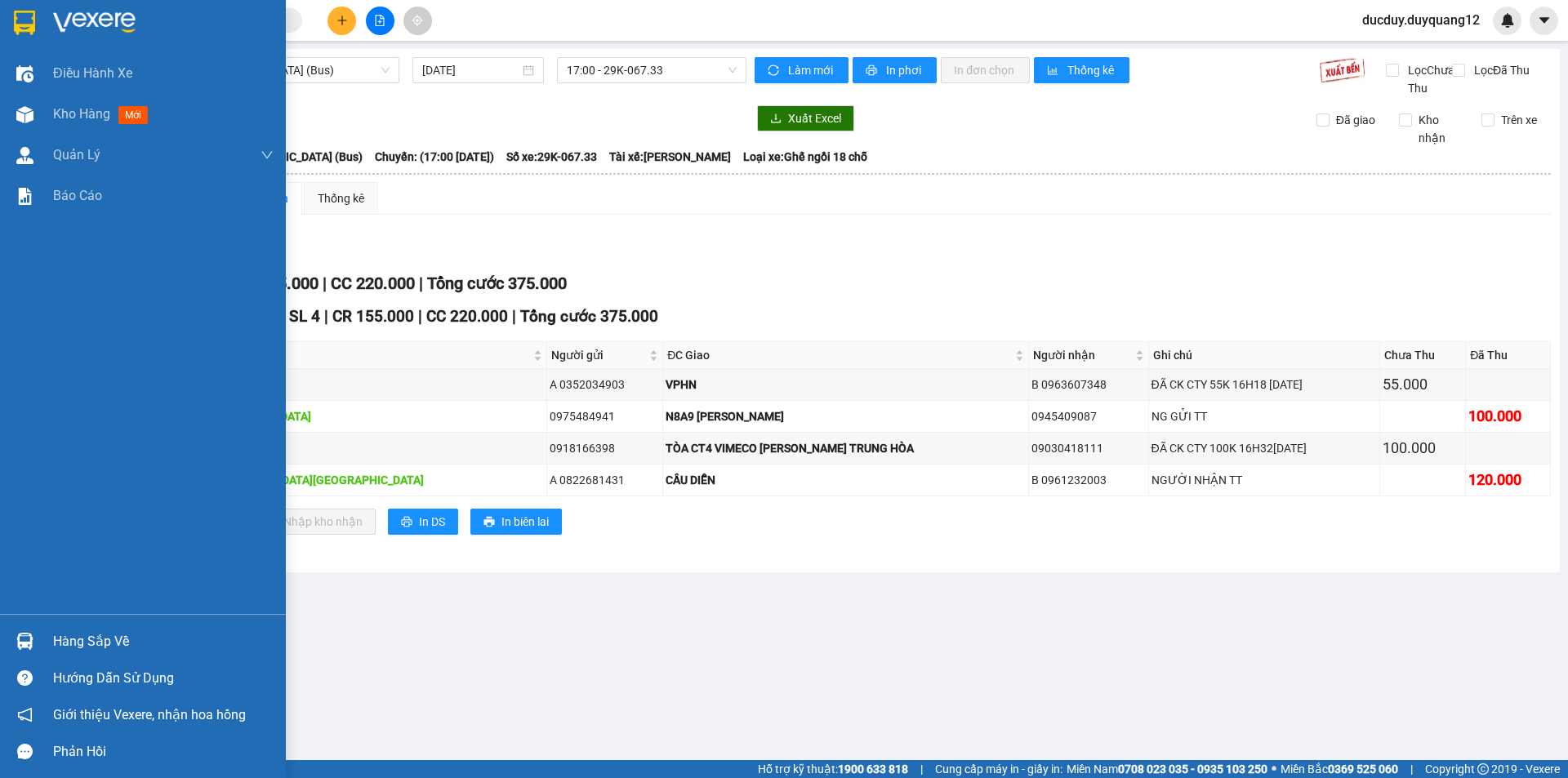
click at [72, 633] on div "Hàng sắp về" at bounding box center [163, 641] width 220 height 25
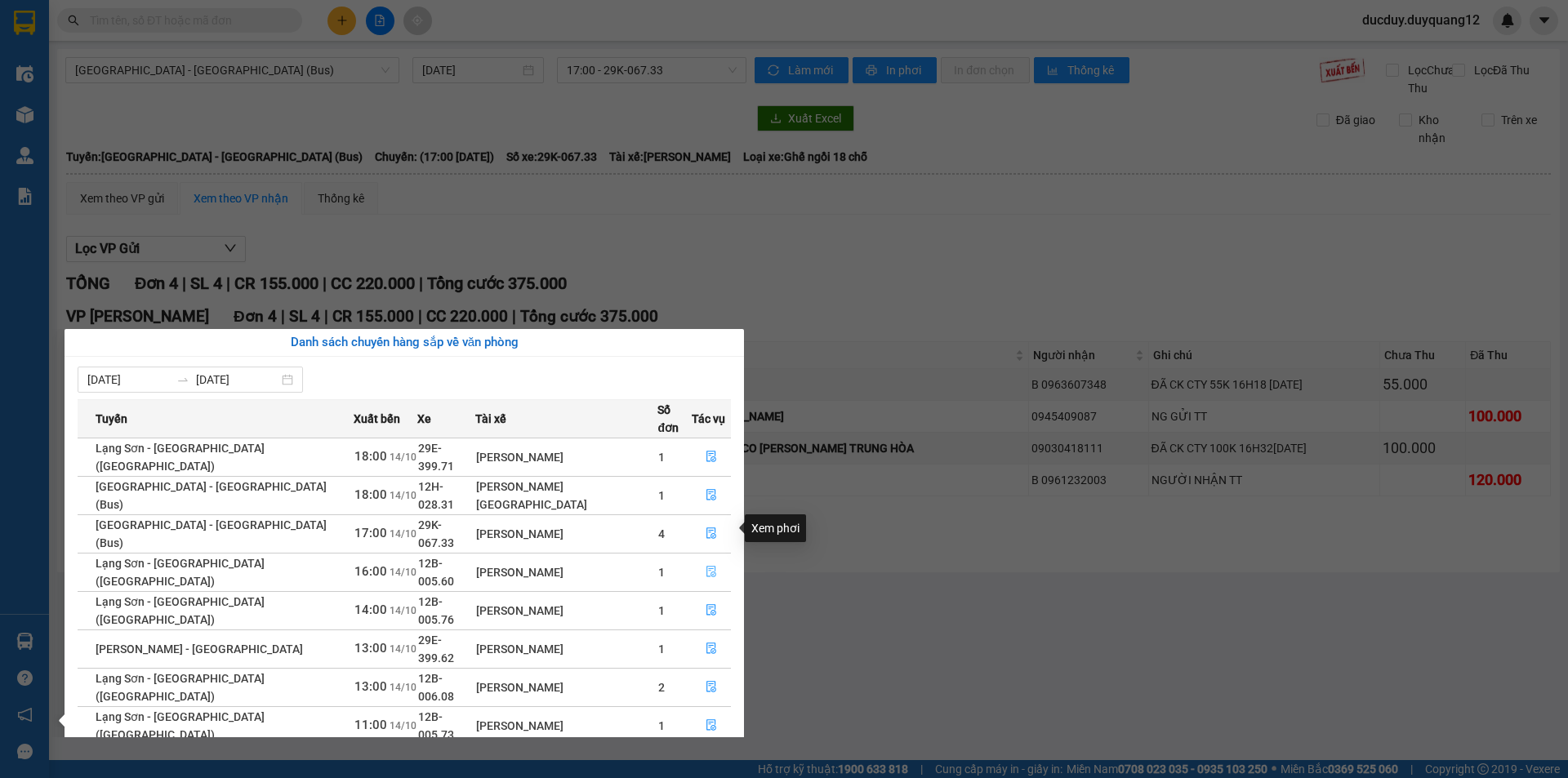
click at [694, 559] on button "button" at bounding box center [712, 572] width 38 height 27
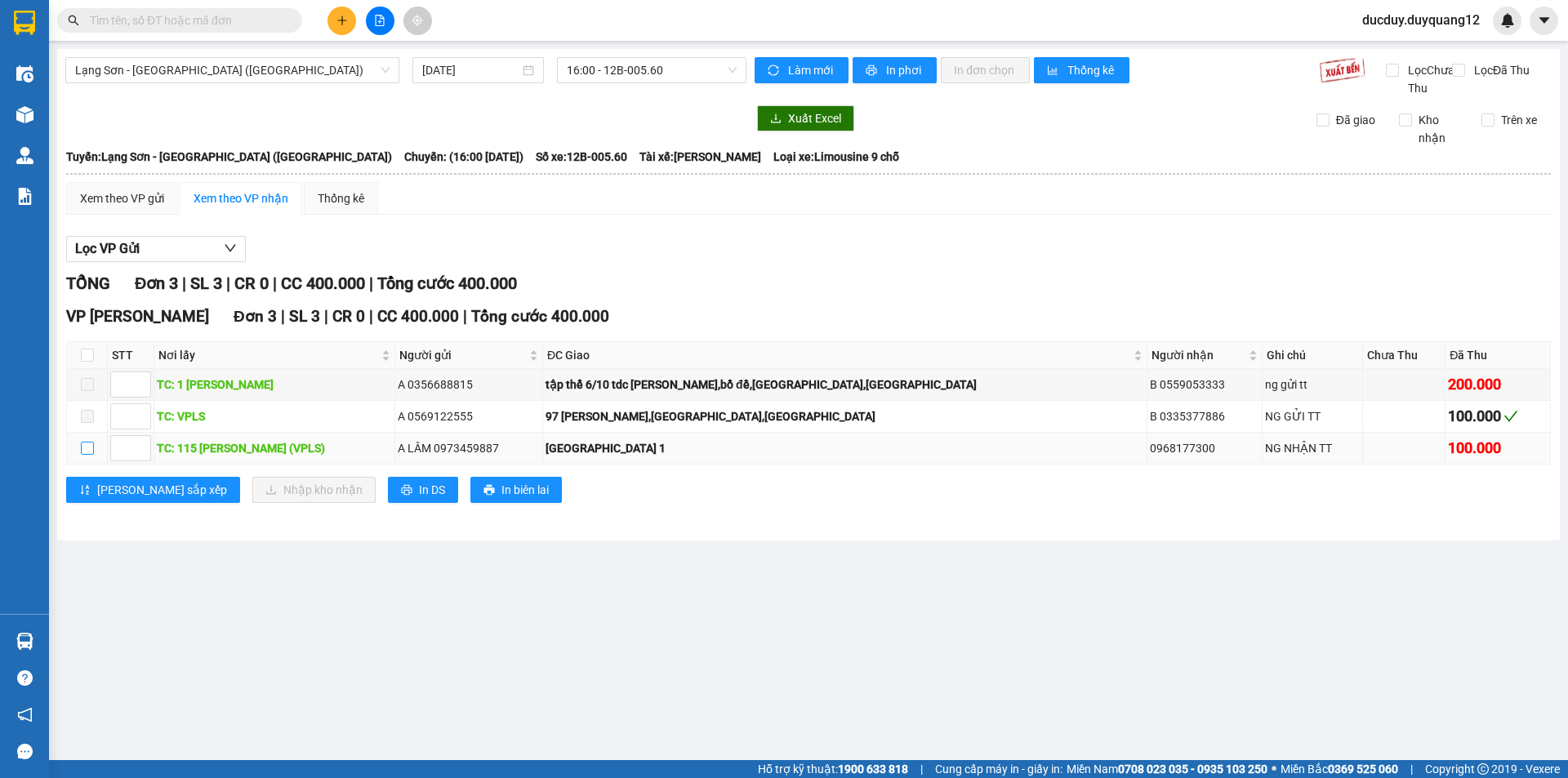
click at [89, 454] on input "checkbox" at bounding box center [87, 448] width 13 height 13
checkbox input "true"
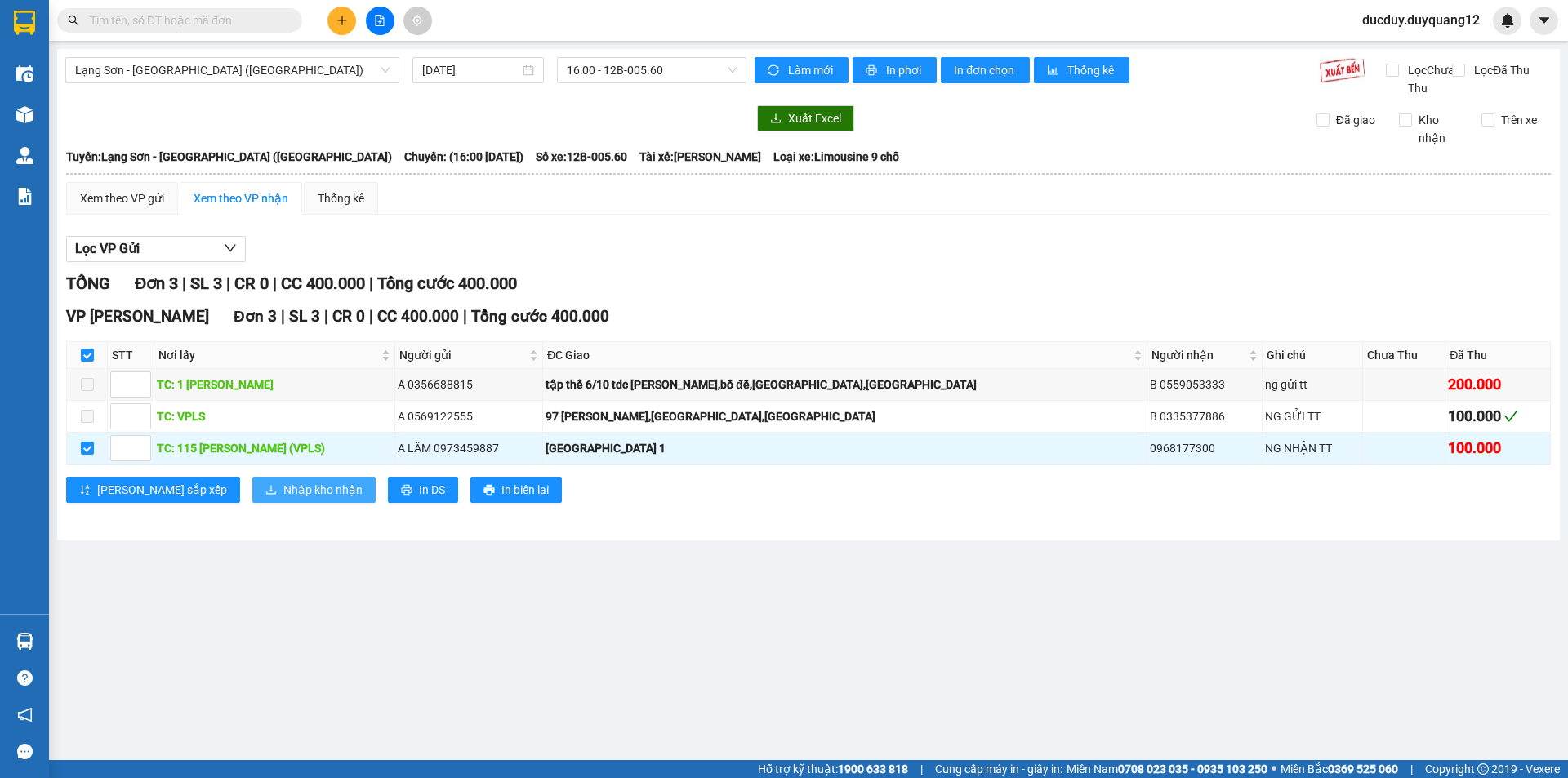
click at [284, 499] on span "Nhập kho nhận" at bounding box center [323, 490] width 79 height 18
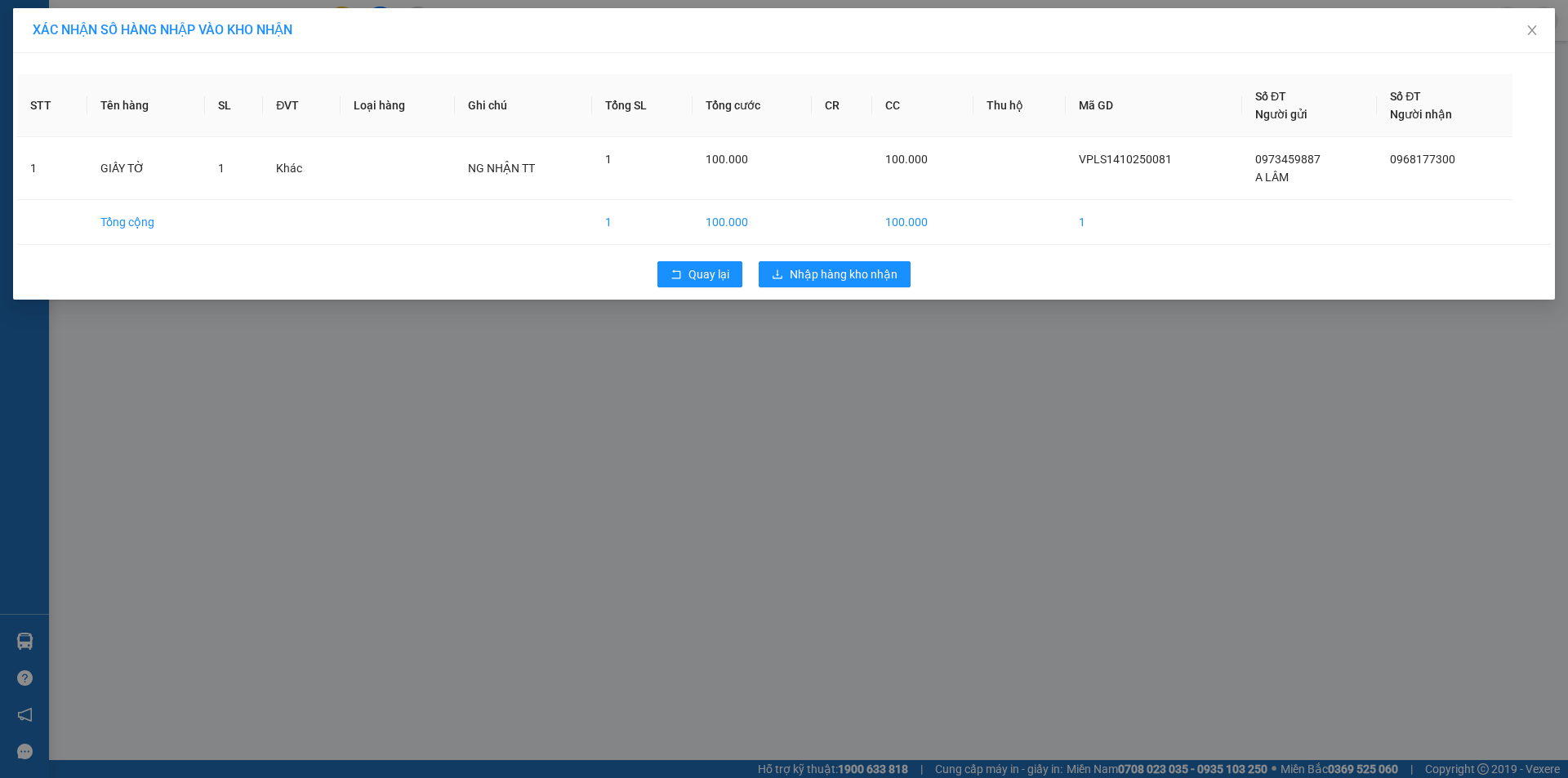
click at [881, 254] on div "Quay lại Nhập hàng kho nhận" at bounding box center [784, 274] width 1534 height 43
click at [875, 262] on button "Nhập hàng kho nhận" at bounding box center [834, 274] width 152 height 27
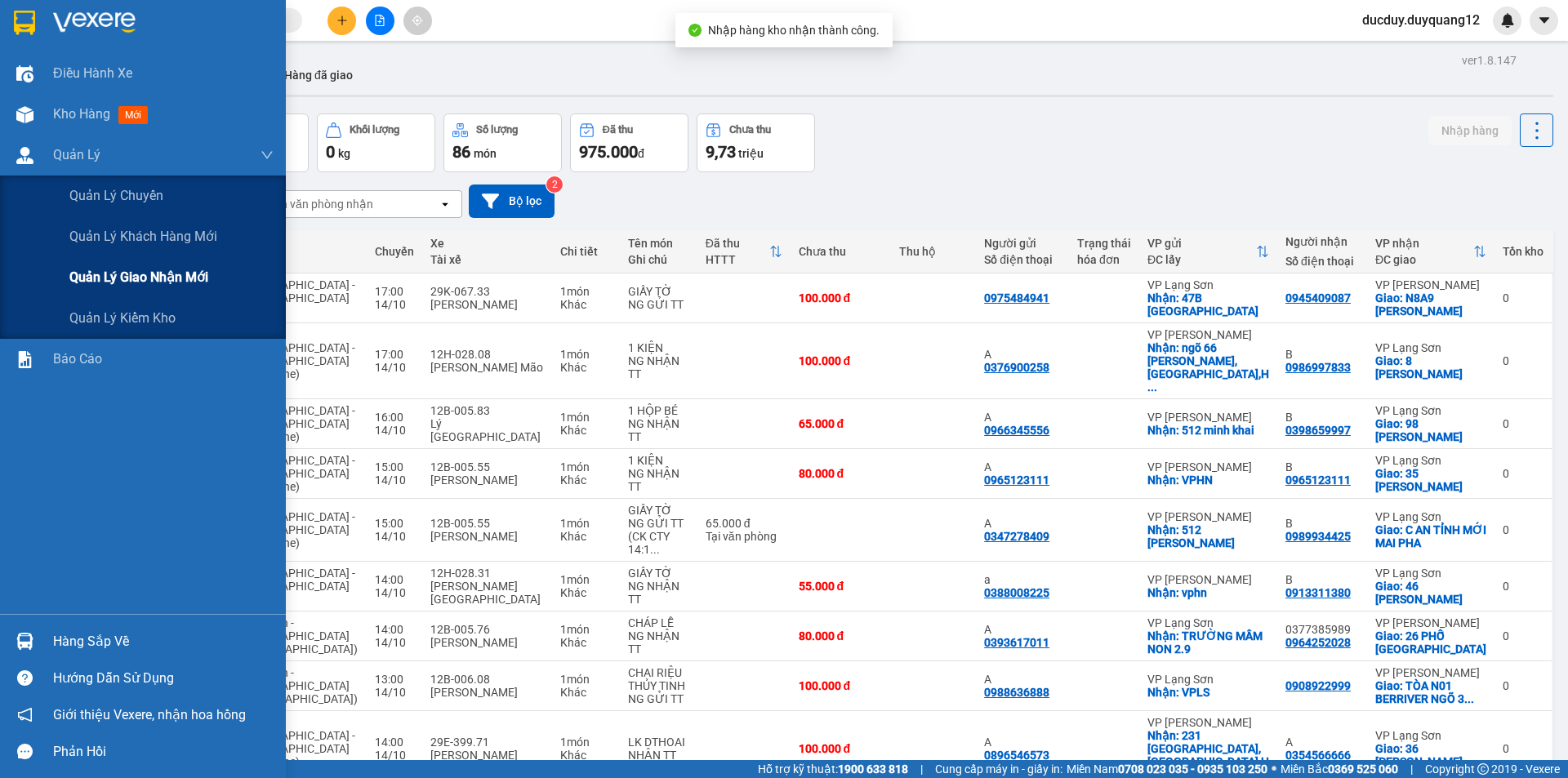
click at [103, 272] on span "Quản lý giao nhận mới" at bounding box center [139, 277] width 139 height 21
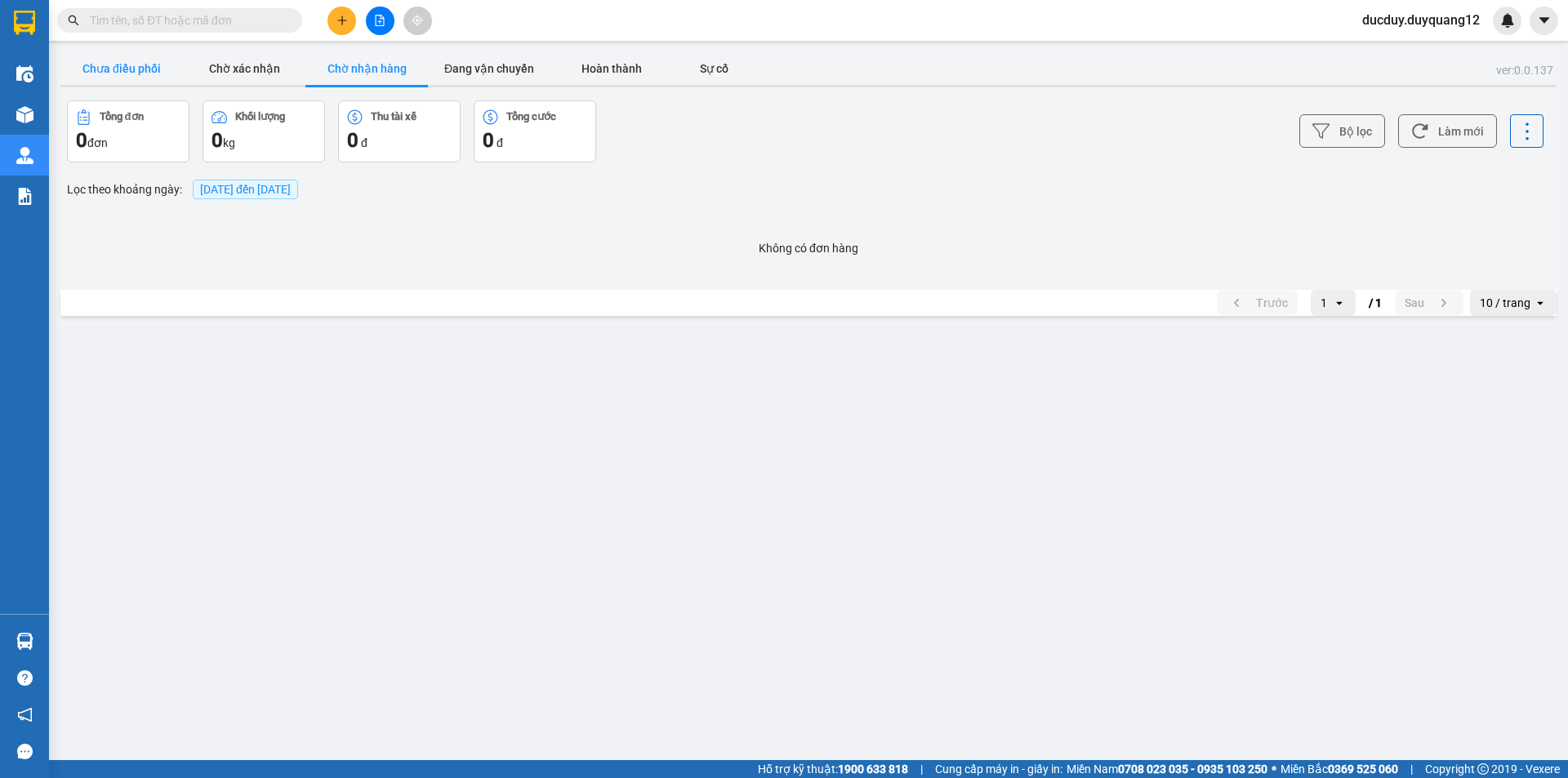
click at [118, 69] on button "Chưa điều phối" at bounding box center [121, 68] width 122 height 32
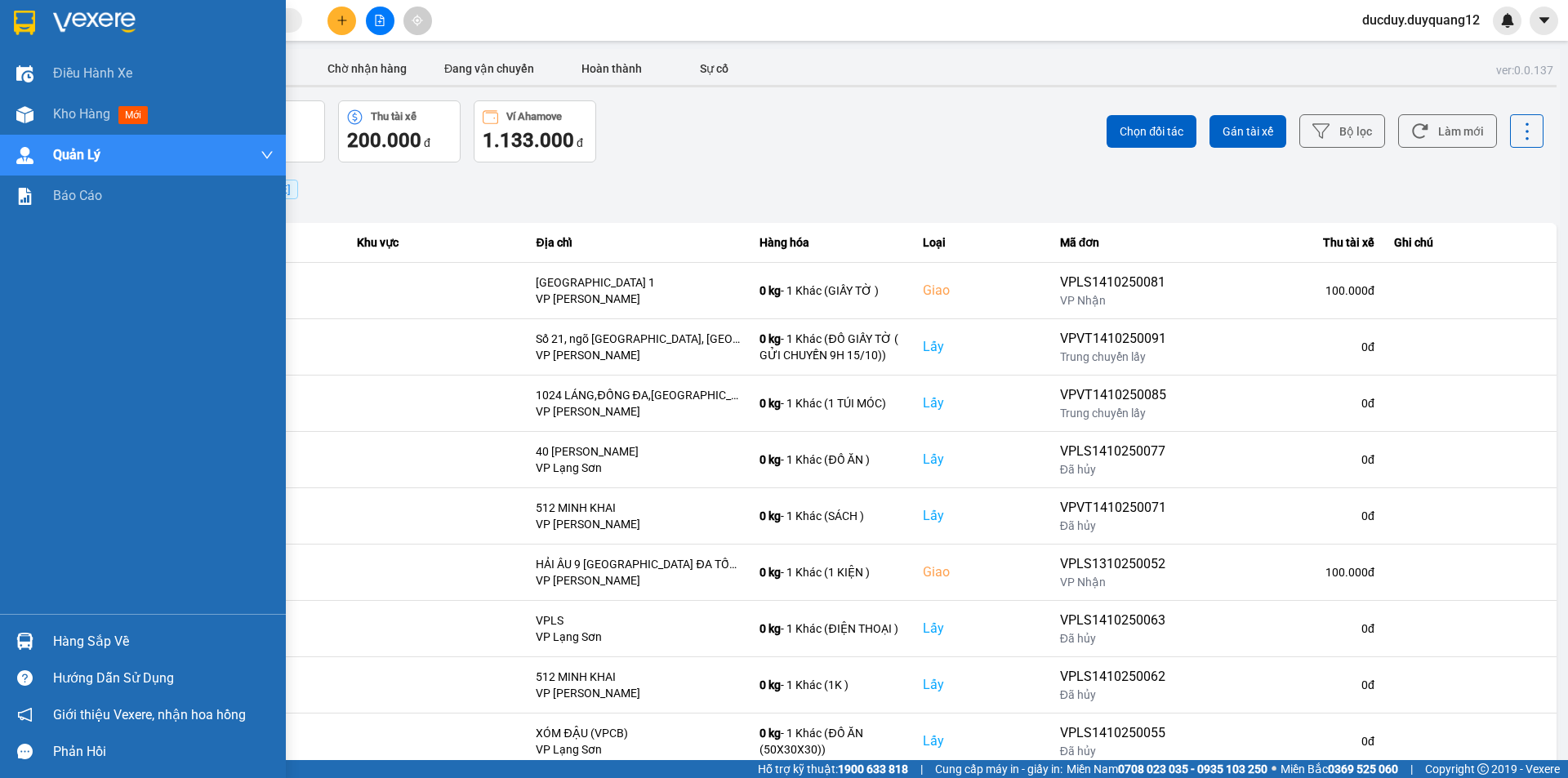
click at [91, 640] on div "Hàng sắp về" at bounding box center [163, 641] width 220 height 25
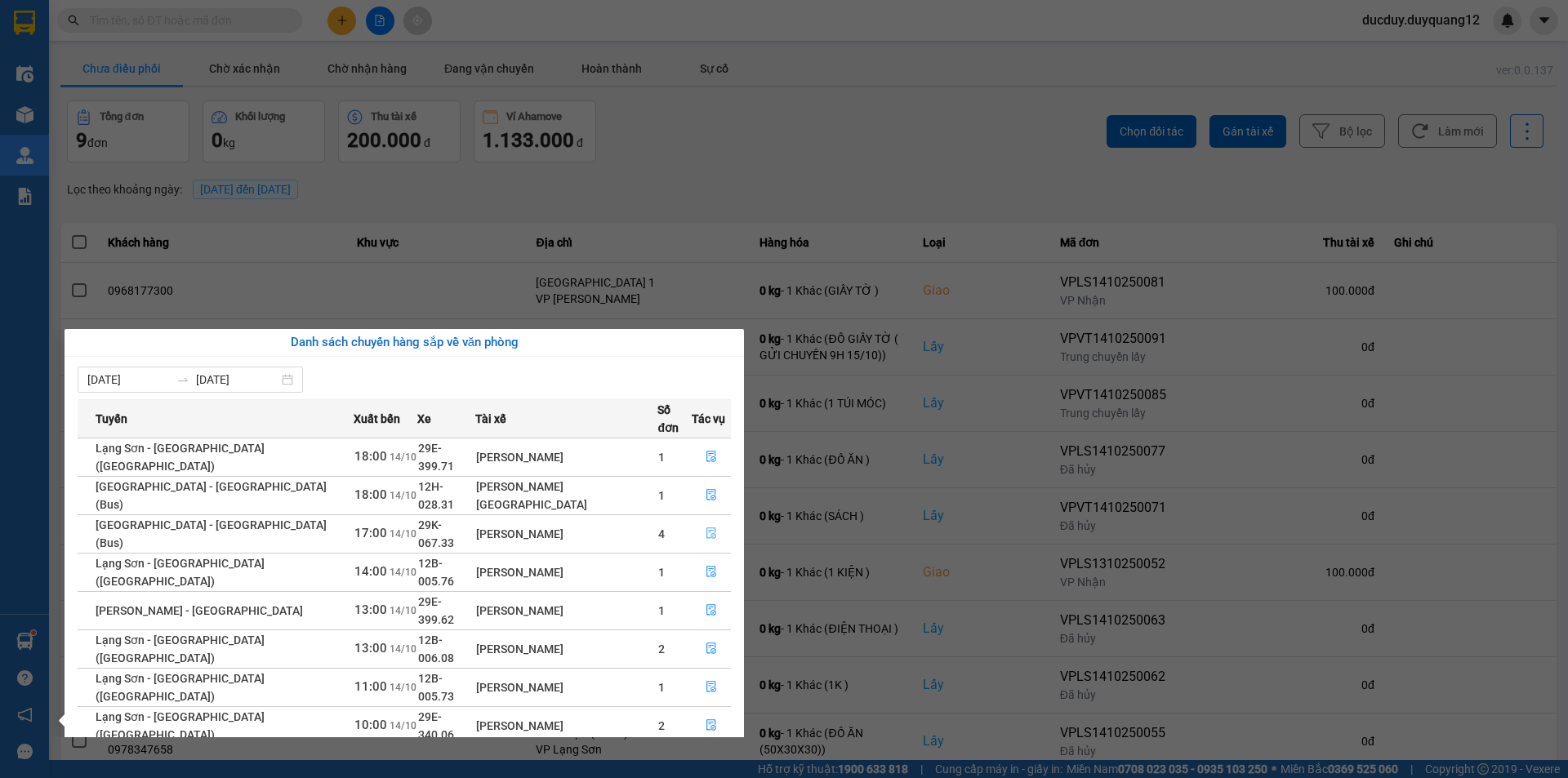
click at [713, 521] on button "button" at bounding box center [712, 534] width 38 height 27
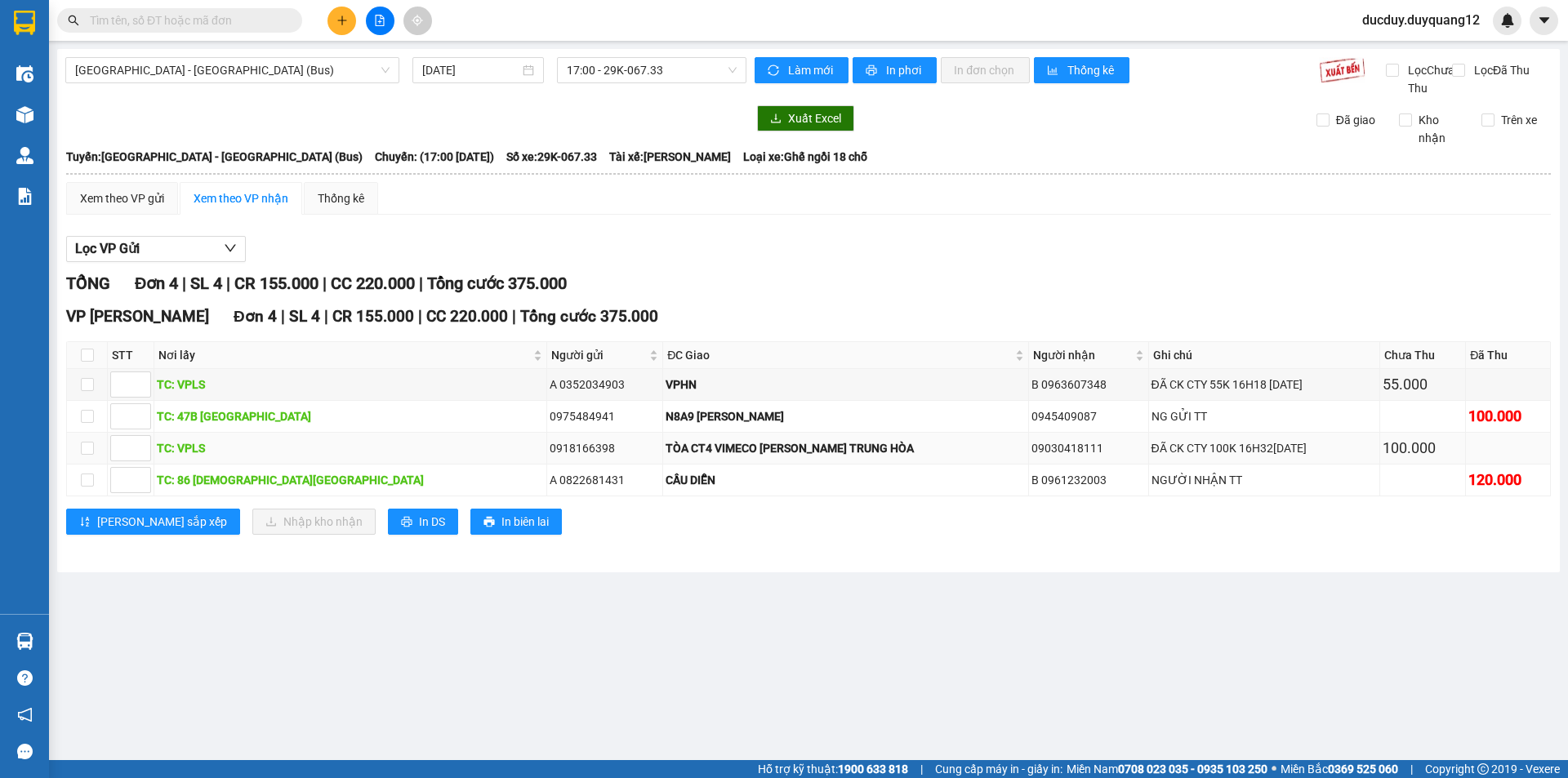
click at [95, 465] on td at bounding box center [87, 449] width 41 height 32
click at [97, 428] on td at bounding box center [87, 417] width 41 height 32
click at [88, 423] on input "checkbox" at bounding box center [87, 417] width 13 height 13
checkbox input "true"
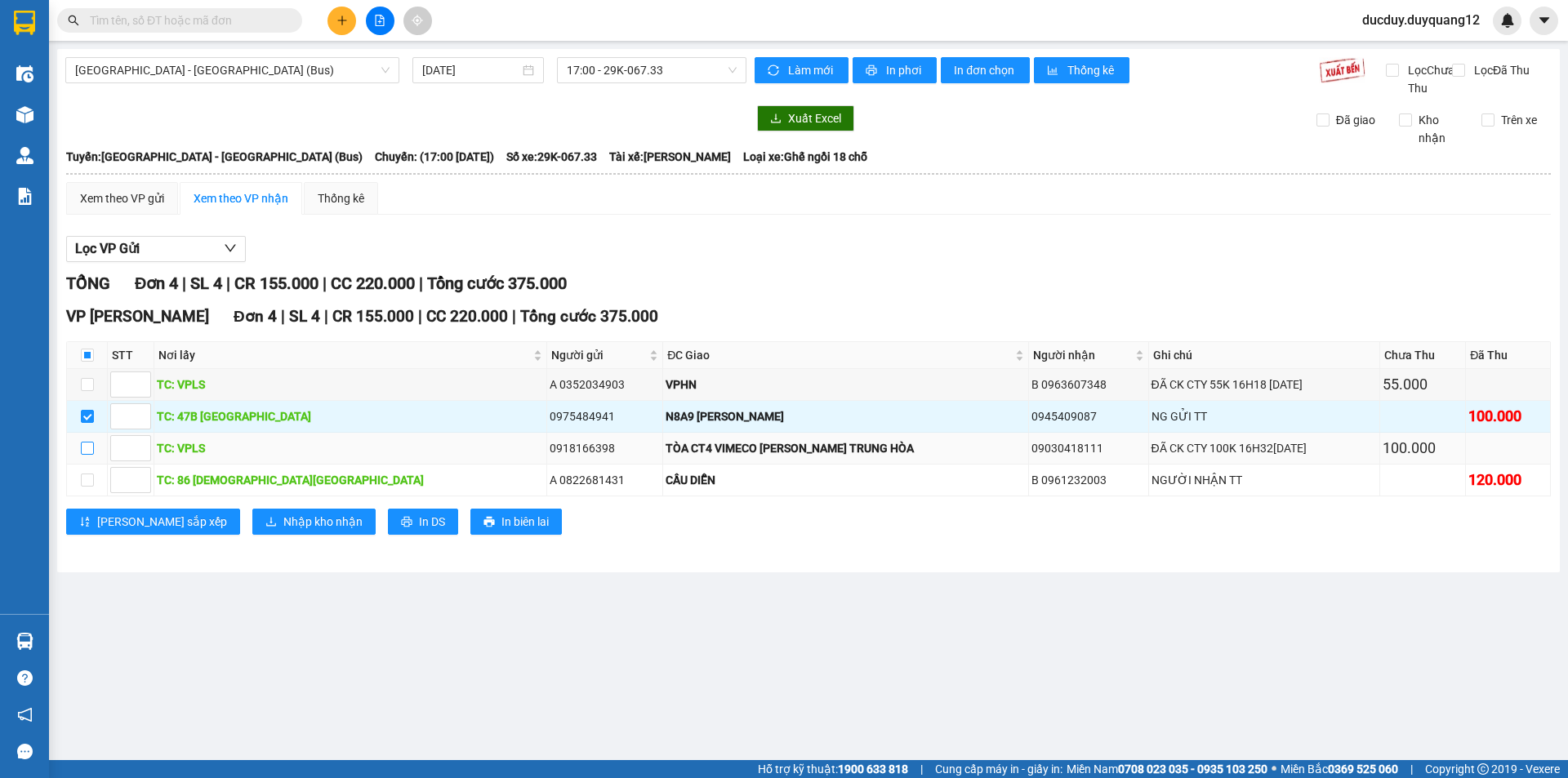
click at [89, 454] on input "checkbox" at bounding box center [87, 448] width 13 height 13
checkbox input "true"
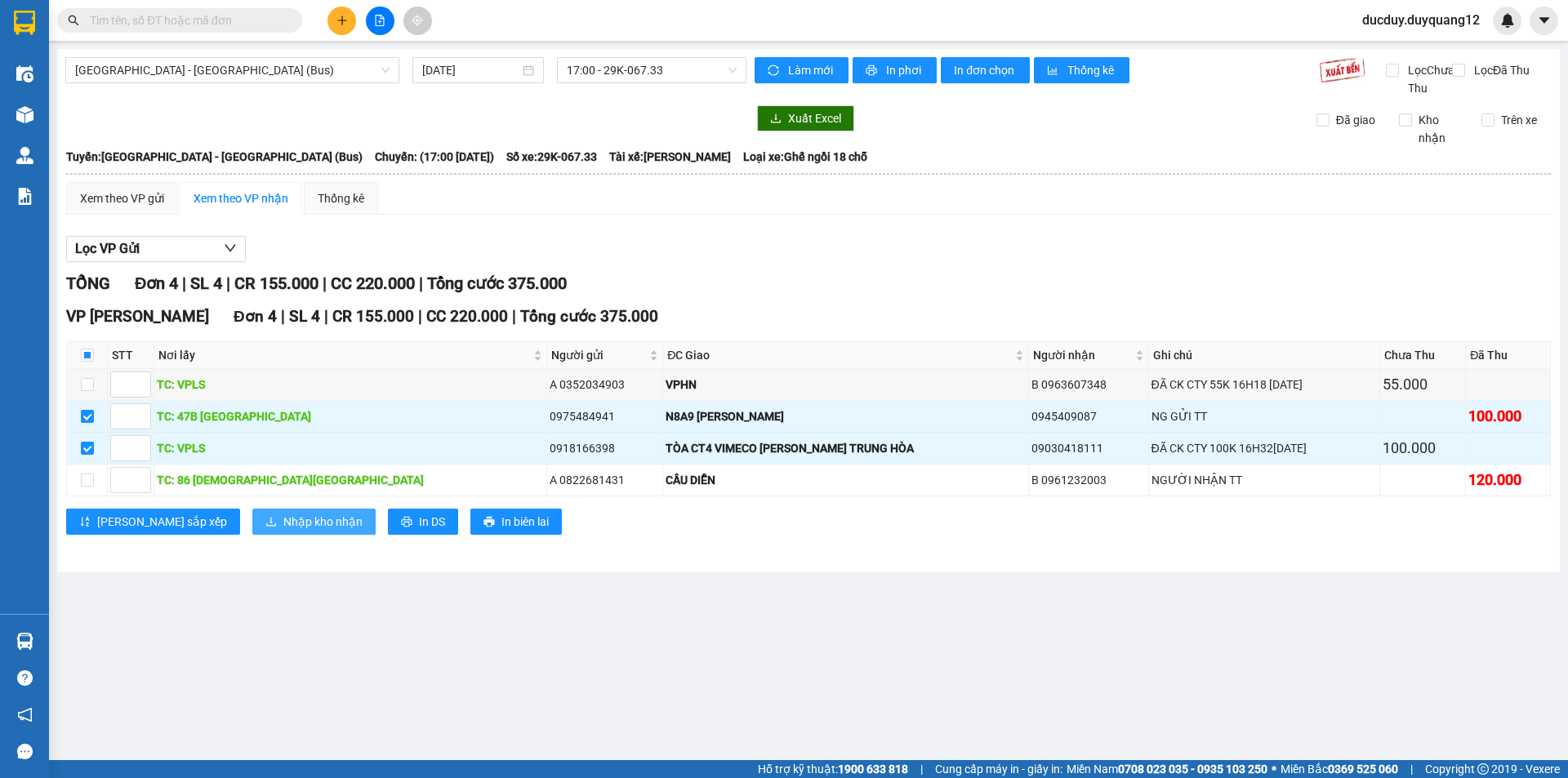
click at [284, 530] on span "Nhập kho nhận" at bounding box center [323, 521] width 79 height 18
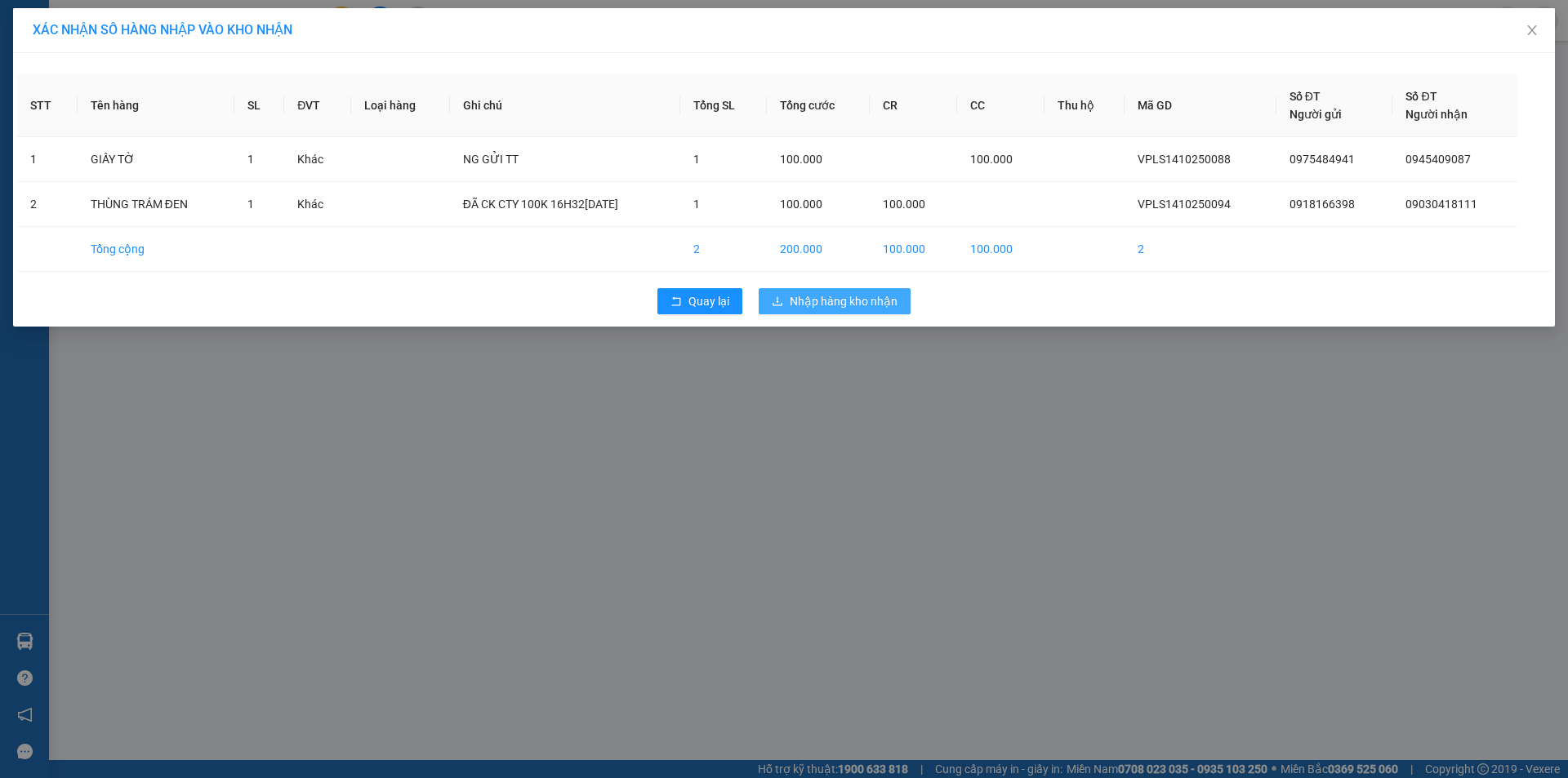
click at [838, 295] on span "Nhập hàng kho nhận" at bounding box center [844, 301] width 108 height 18
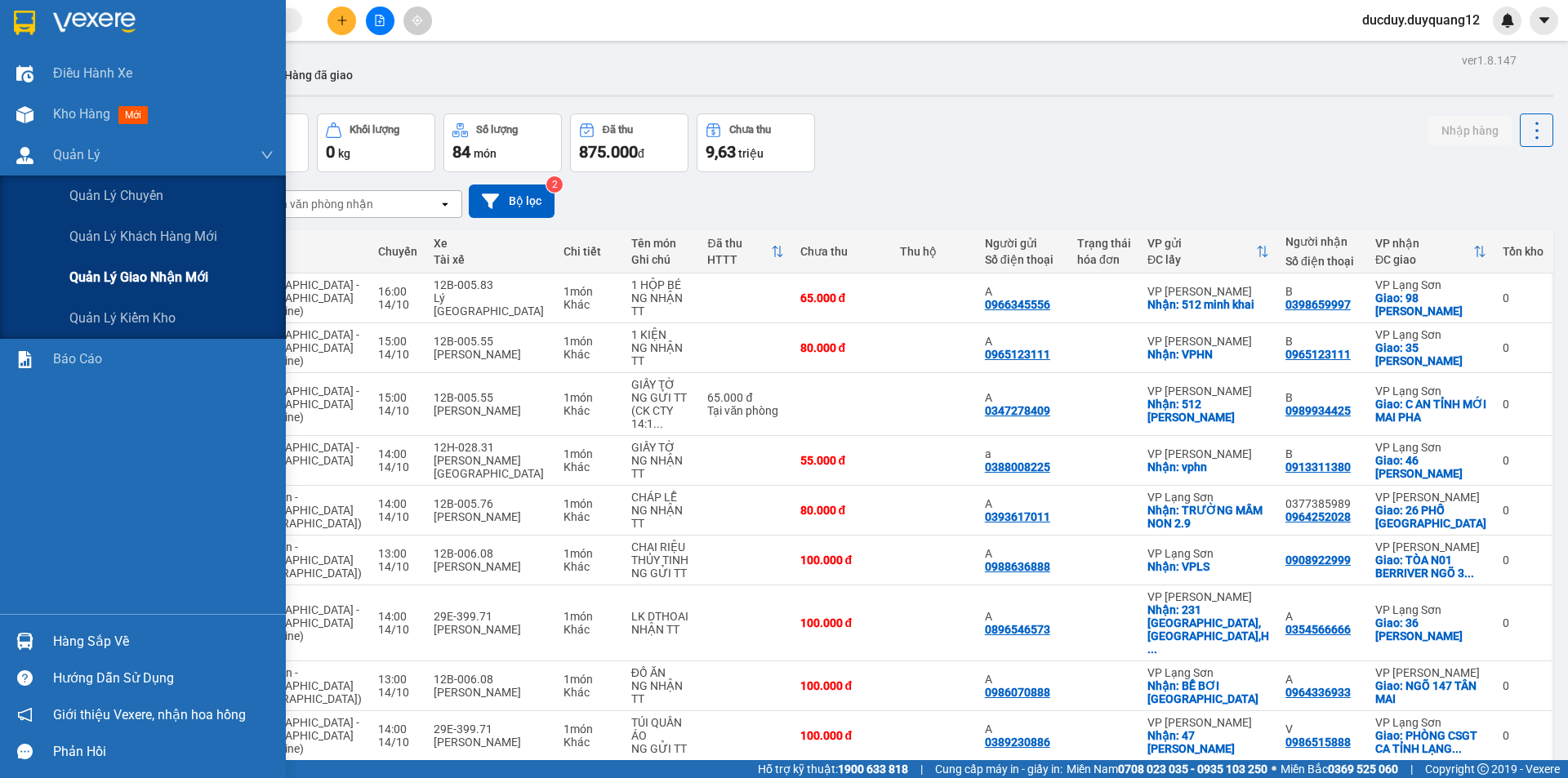
click at [132, 281] on span "Quản lý giao nhận mới" at bounding box center [139, 277] width 139 height 21
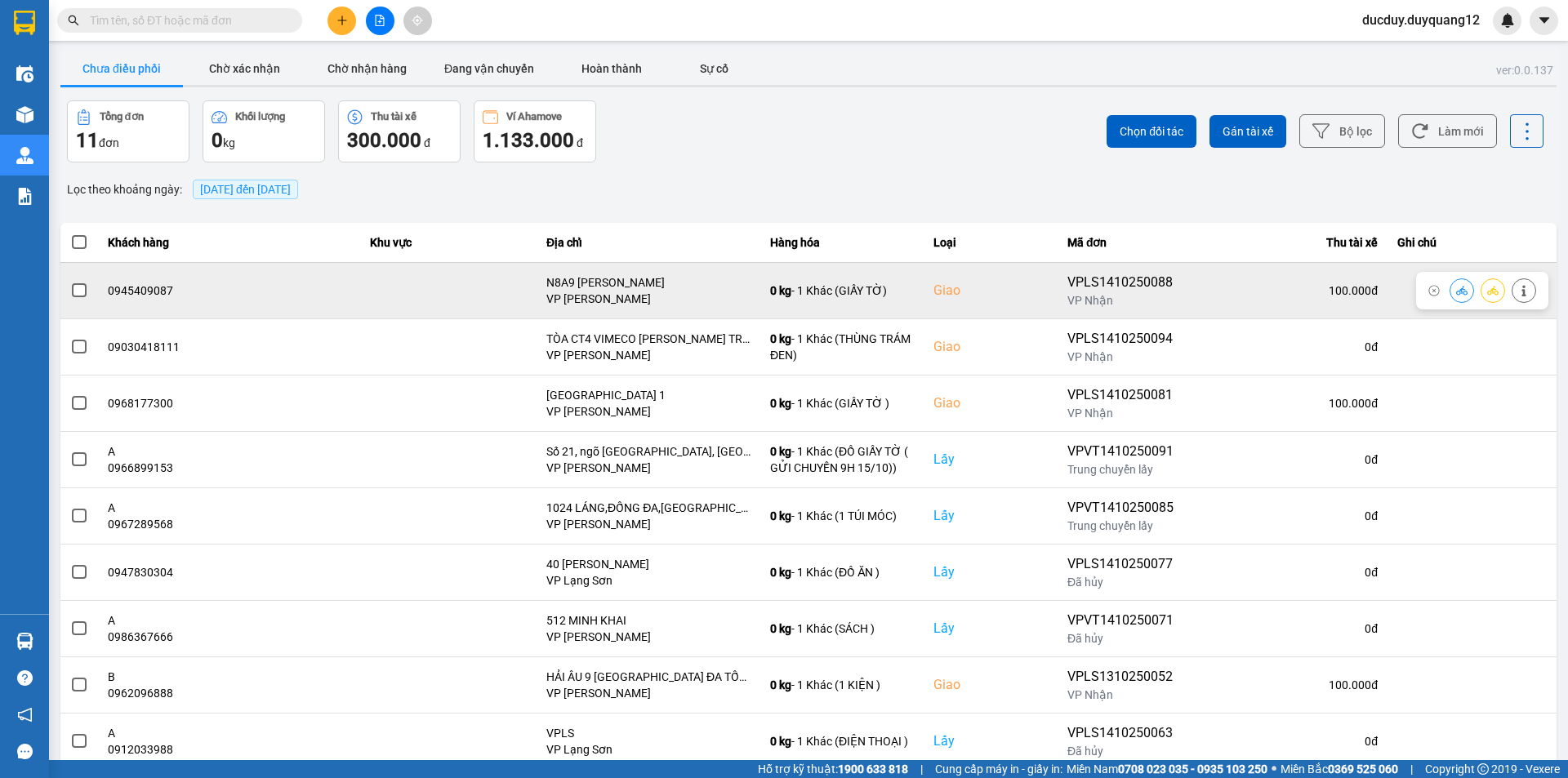
click at [1521, 284] on button at bounding box center [1524, 290] width 23 height 28
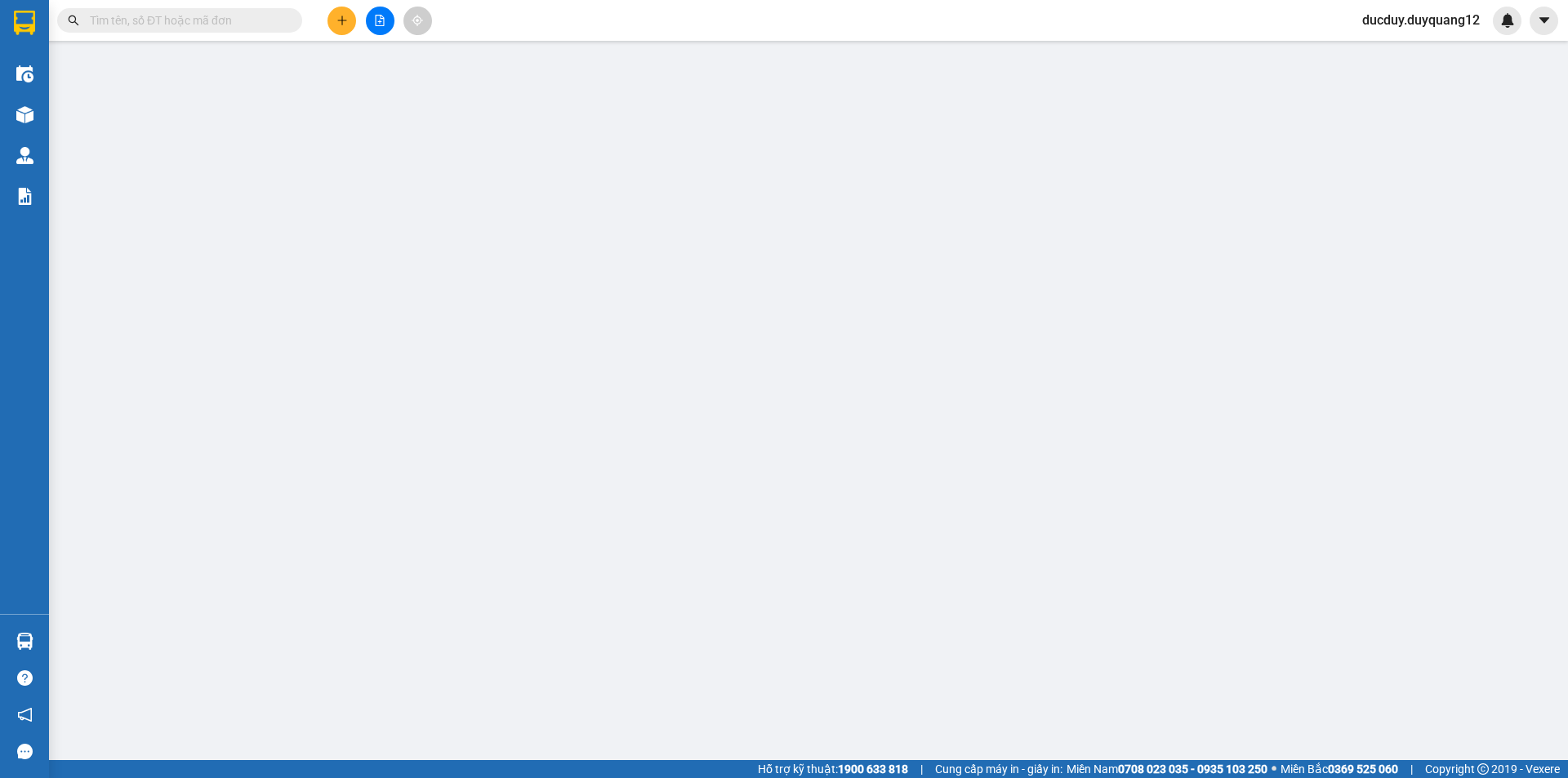
type input "0975484941"
checkbox input "true"
type input "47B CHÙA TIÊN"
type input "0945409087"
checkbox input "true"
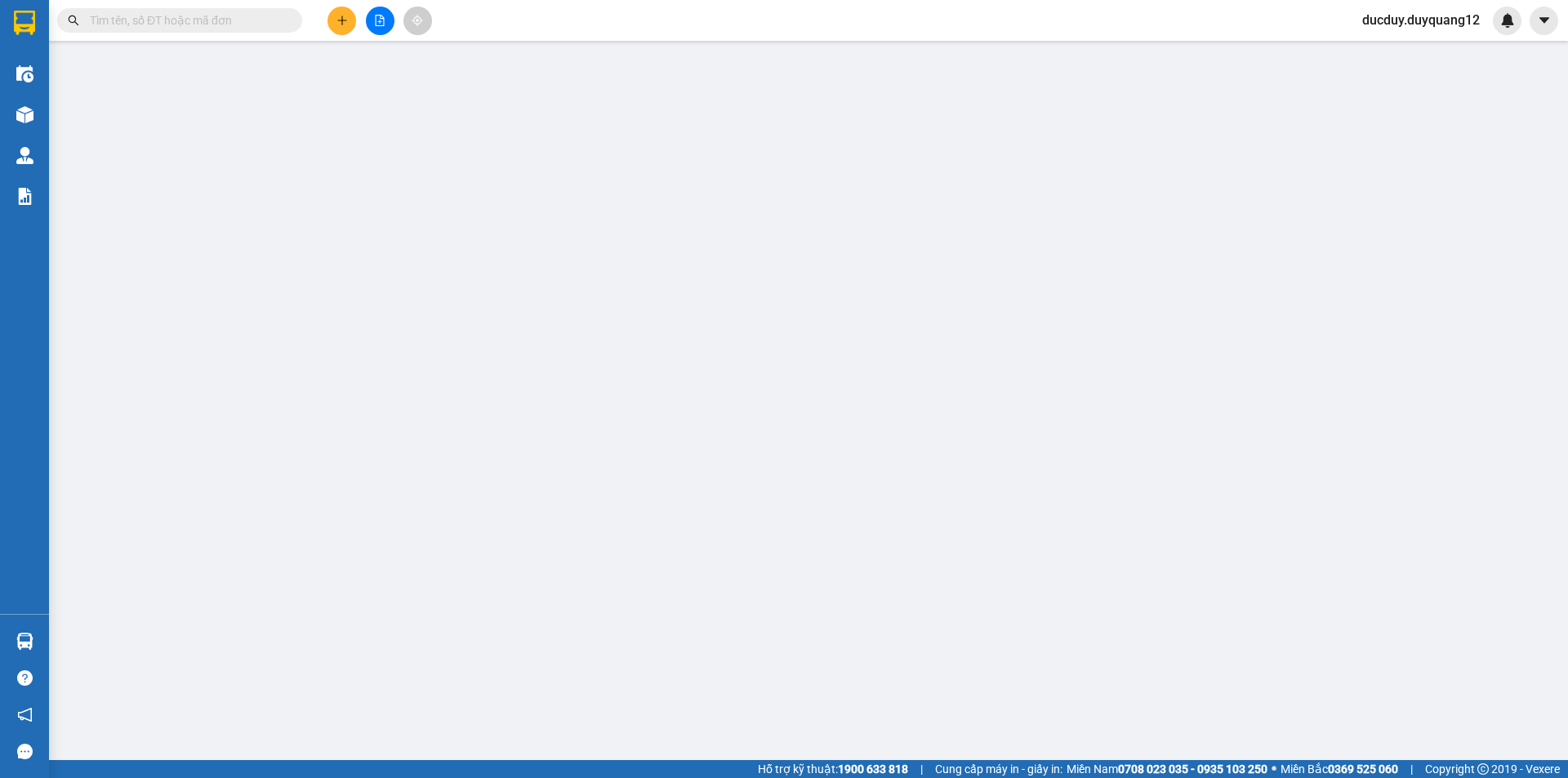
type input "N8A9 [PERSON_NAME]"
type input "100.000"
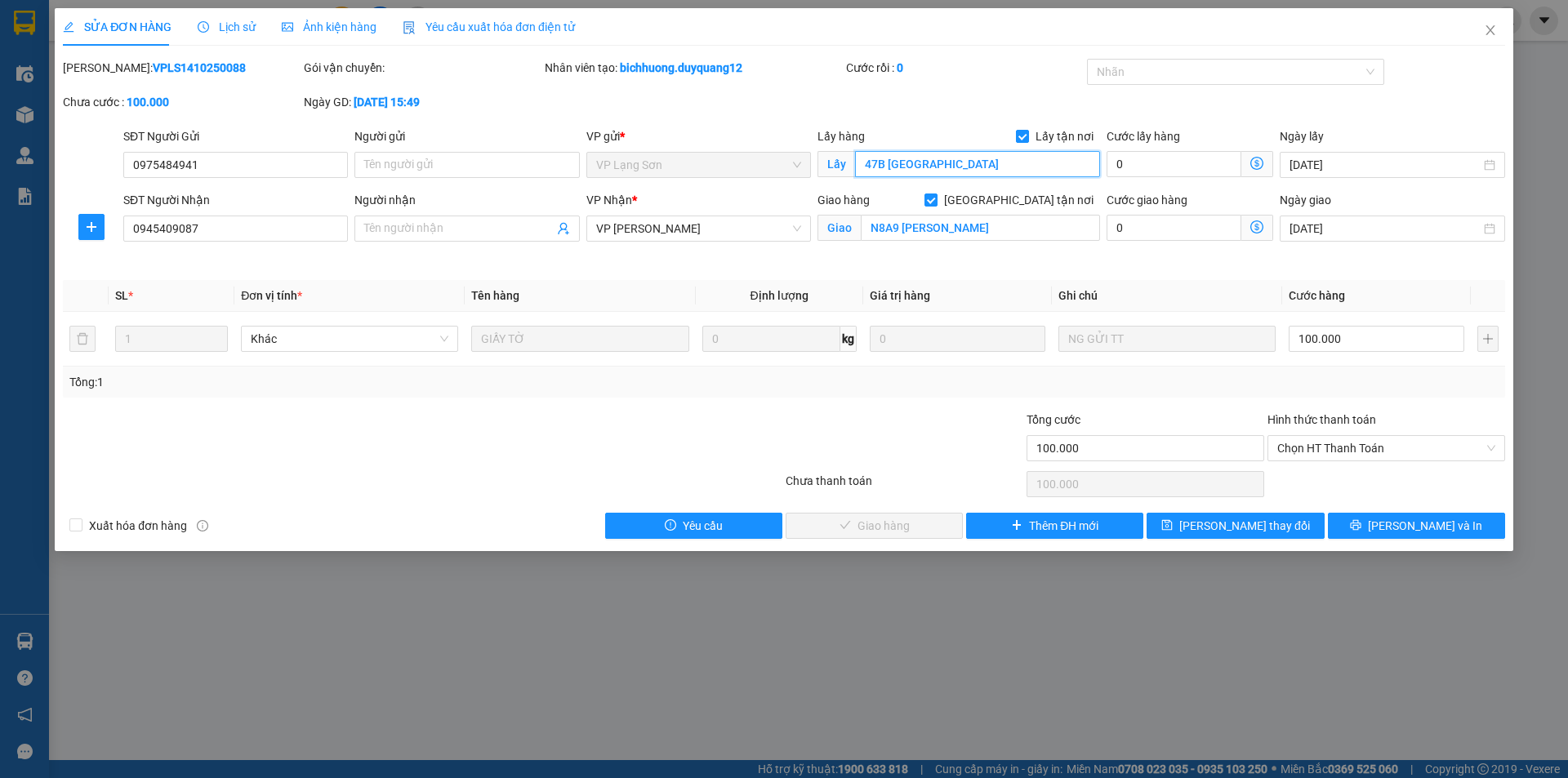
click at [981, 171] on input "47B CHÙA TIÊN" at bounding box center [978, 164] width 245 height 27
click at [1007, 233] on input "N8A9 [PERSON_NAME]" at bounding box center [980, 228] width 239 height 27
click at [1021, 227] on input "N8A9 [PERSON_NAME]" at bounding box center [980, 228] width 239 height 27
type input "N8A9 NGUYỄN THỊ THẬP,CẦU GIẤY,HÀ NỘI"
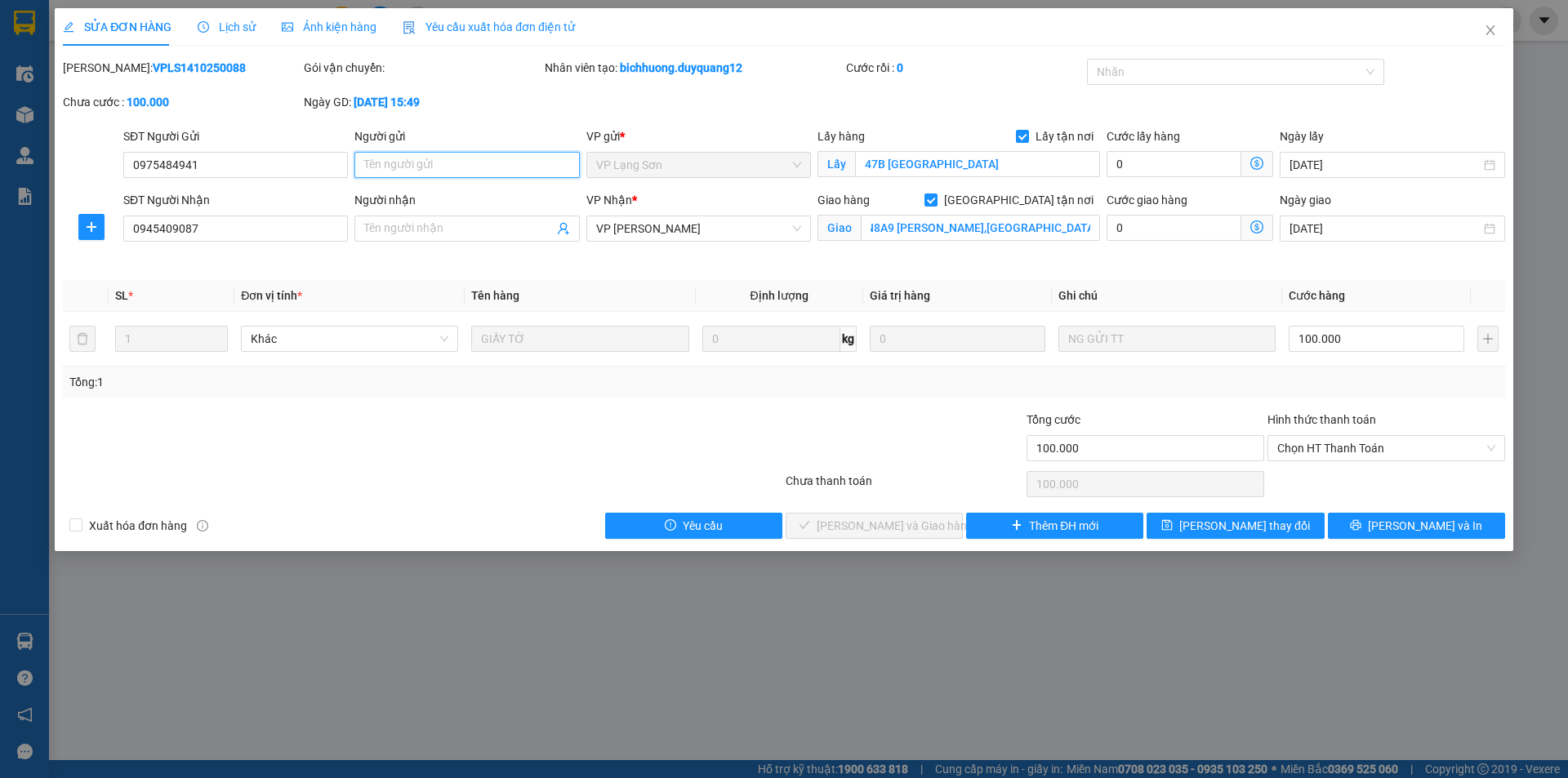
scroll to position [0, 0]
click at [499, 169] on input "Người gửi" at bounding box center [466, 165] width 225 height 27
type input "A"
click at [448, 229] on input "Người nhận" at bounding box center [458, 228] width 189 height 18
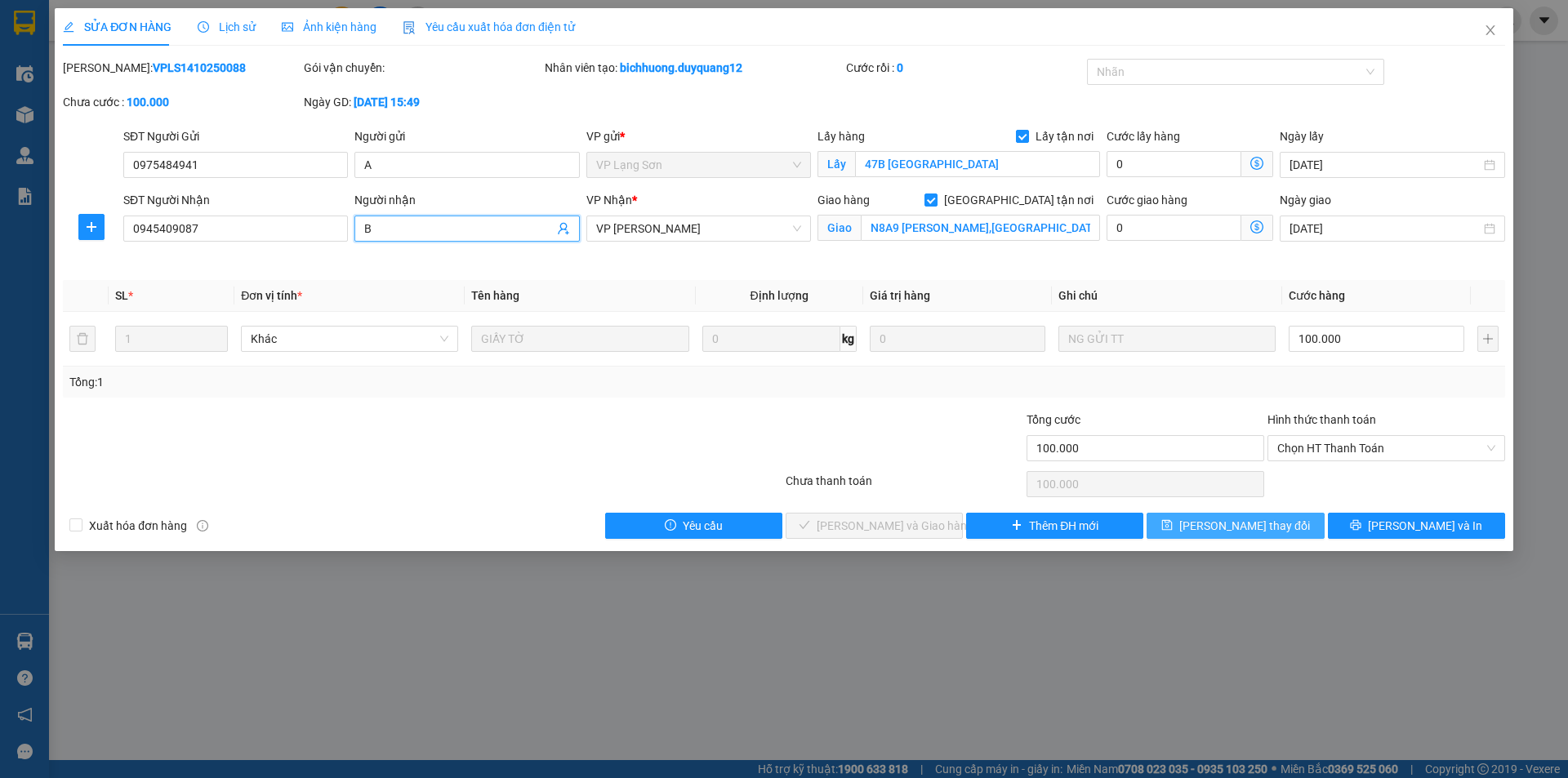
type input "B"
click at [1256, 519] on span "[PERSON_NAME] thay đổi" at bounding box center [1244, 526] width 131 height 18
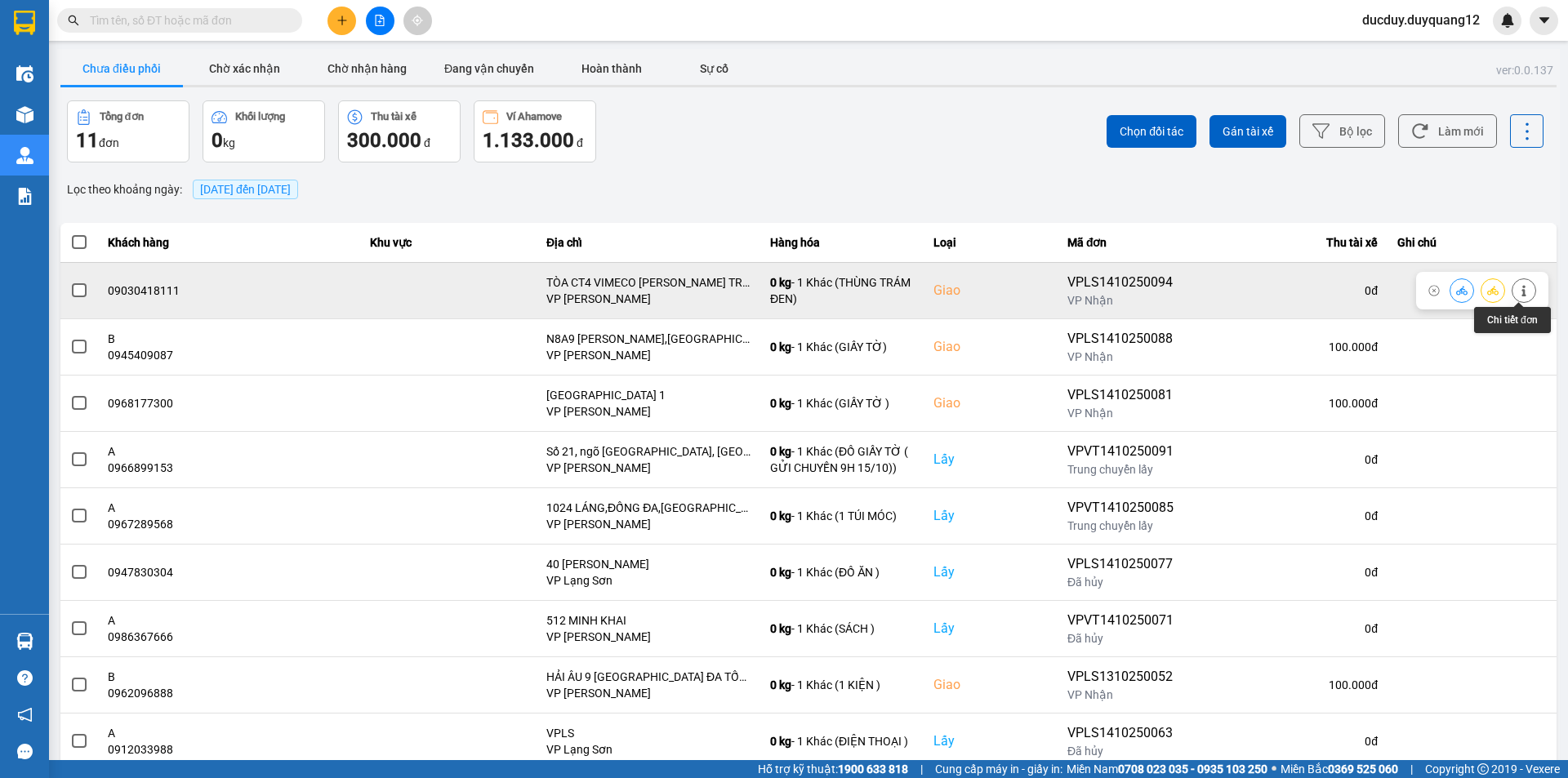
click at [1513, 289] on button at bounding box center [1524, 290] width 23 height 28
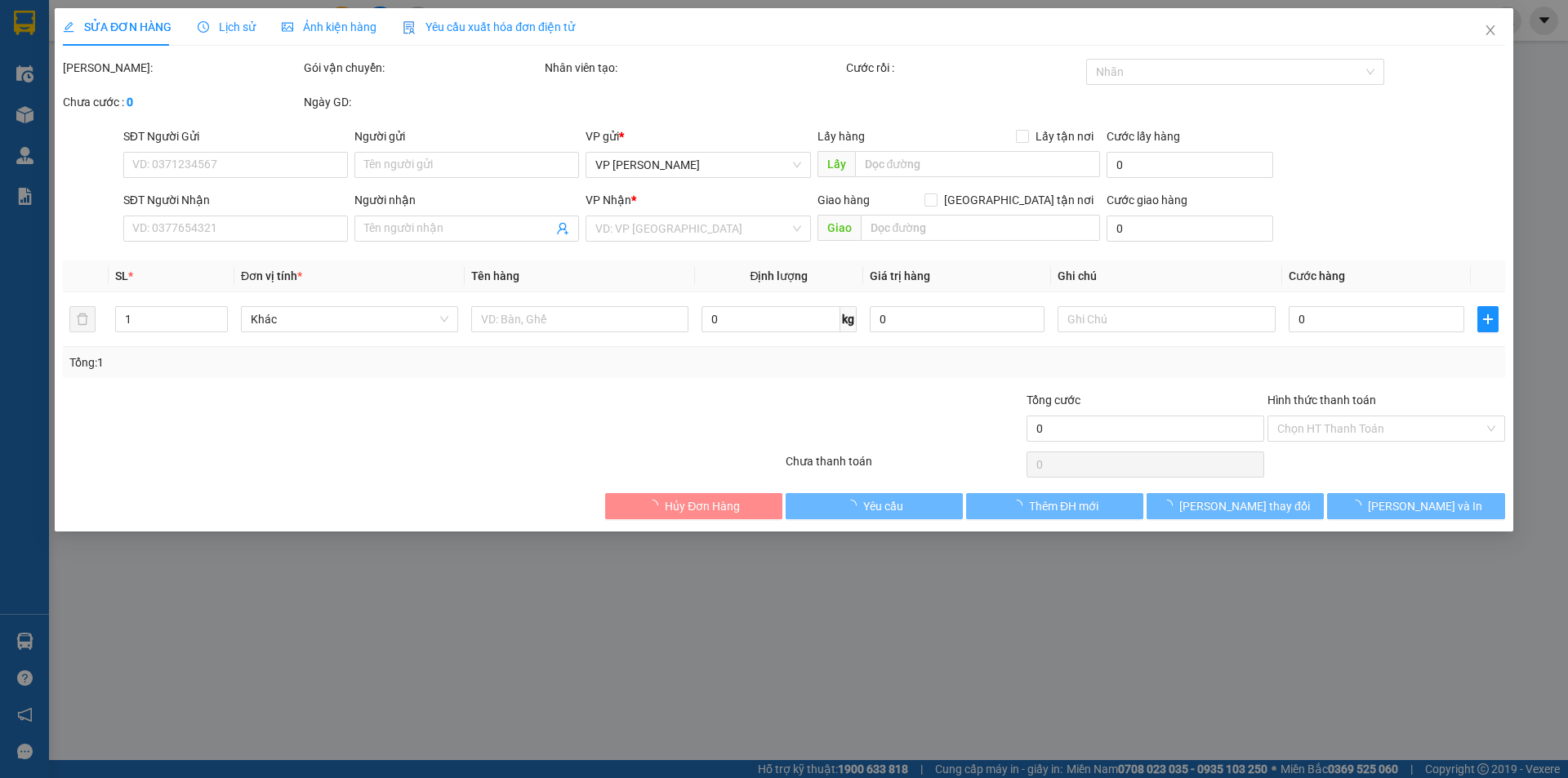
type input "0918166398"
checkbox input "true"
type input "VPLS"
type input "09030418111"
checkbox input "true"
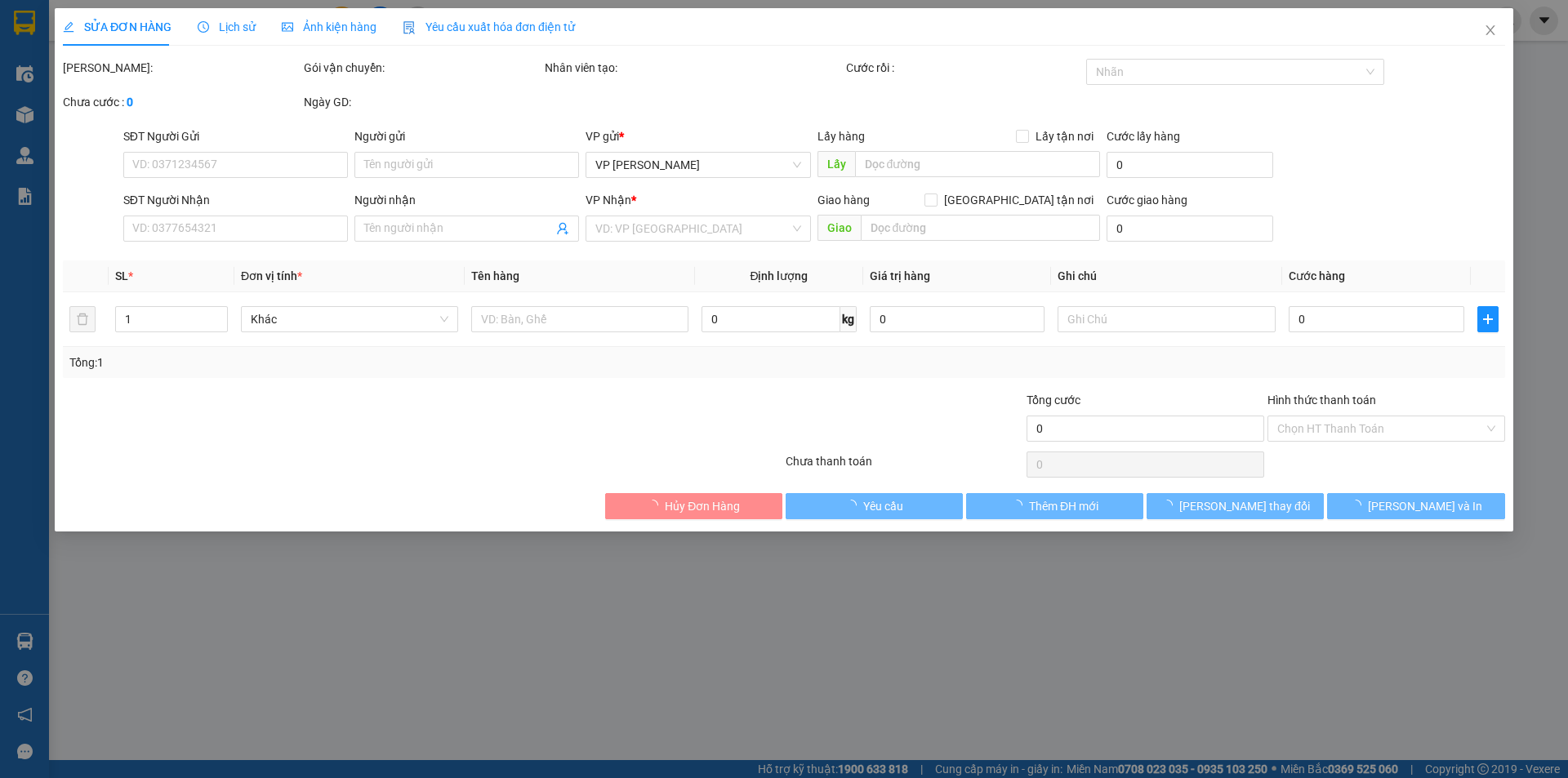
type input "TÒA CT4 VIMECO [PERSON_NAME] TRUNG HÒA"
type input "100.000"
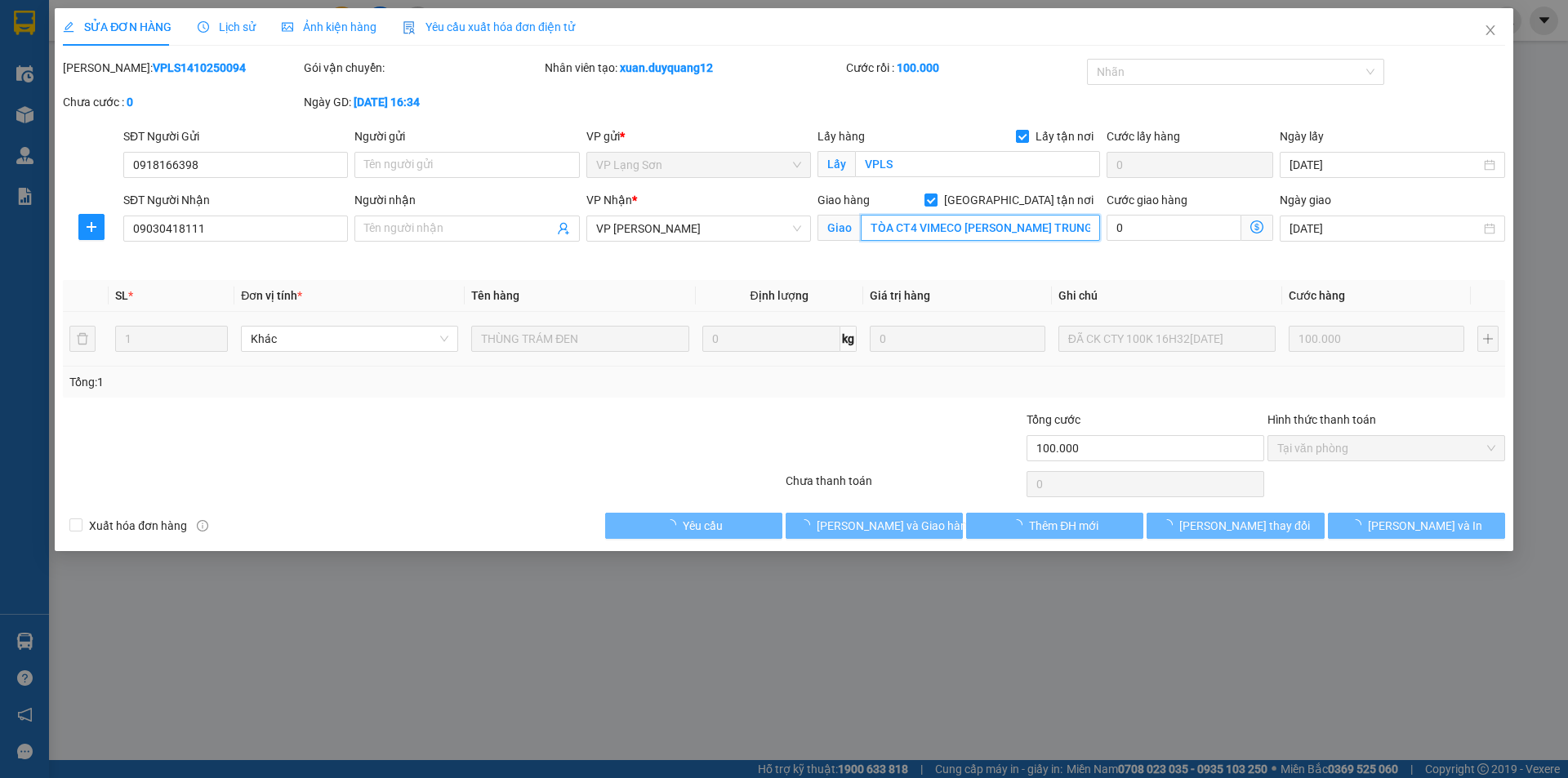
click at [1004, 231] on input "TÒA CT4 VIMECO [PERSON_NAME] TRUNG HÒA" at bounding box center [980, 228] width 239 height 27
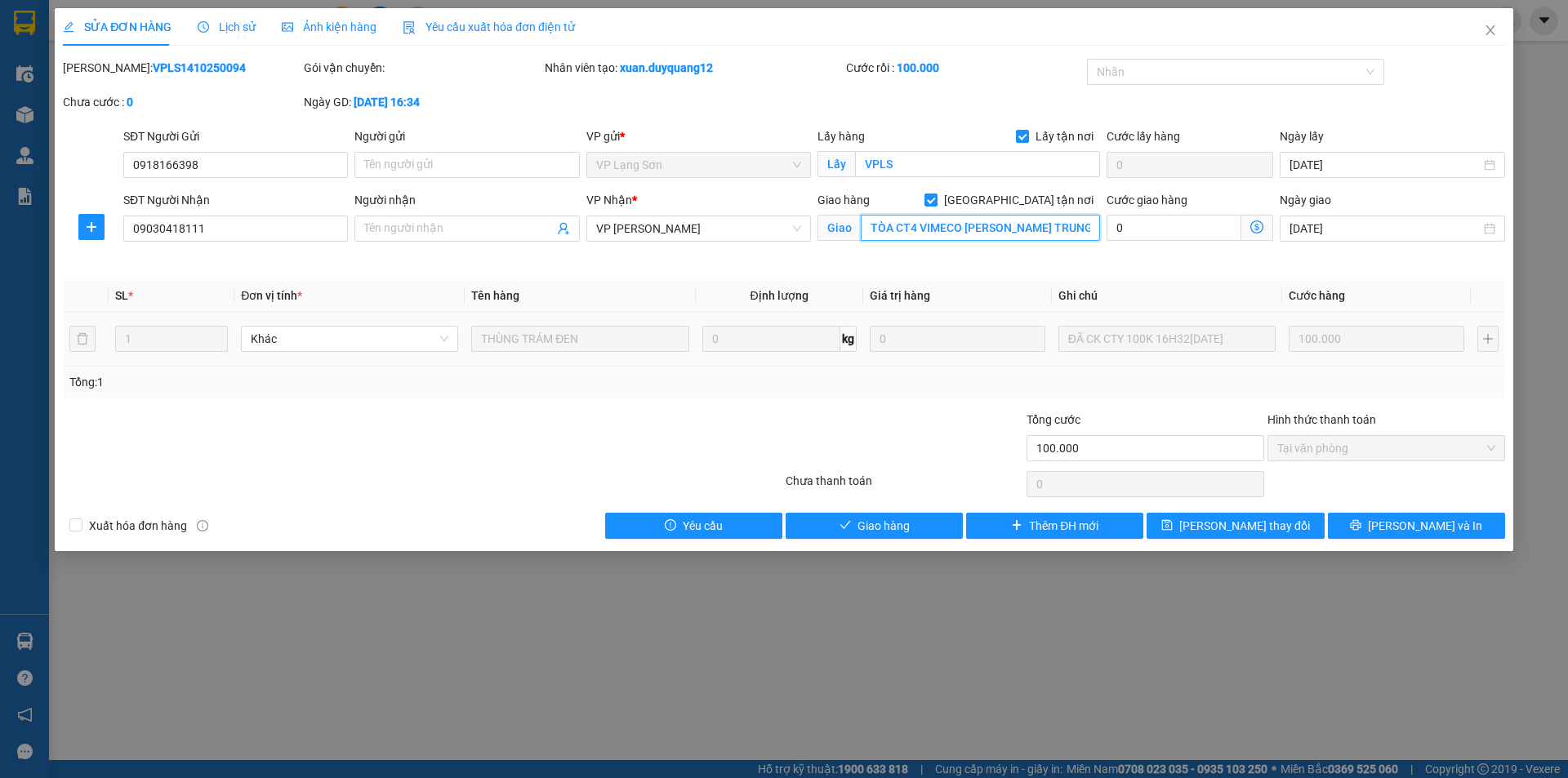
drag, startPoint x: 1003, startPoint y: 218, endPoint x: 1019, endPoint y: 219, distance: 16.0
click at [1003, 218] on input "TÒA CT4 VIMECO [PERSON_NAME] TRUNG HÒA" at bounding box center [980, 228] width 239 height 27
click at [1060, 230] on input "TÒA CT4 VIMECO [PERSON_NAME] TRUNG HÒA" at bounding box center [980, 228] width 239 height 27
click at [1059, 230] on input "TÒA CT4 VIMECO [PERSON_NAME] TRUNG HÒA" at bounding box center [980, 228] width 239 height 27
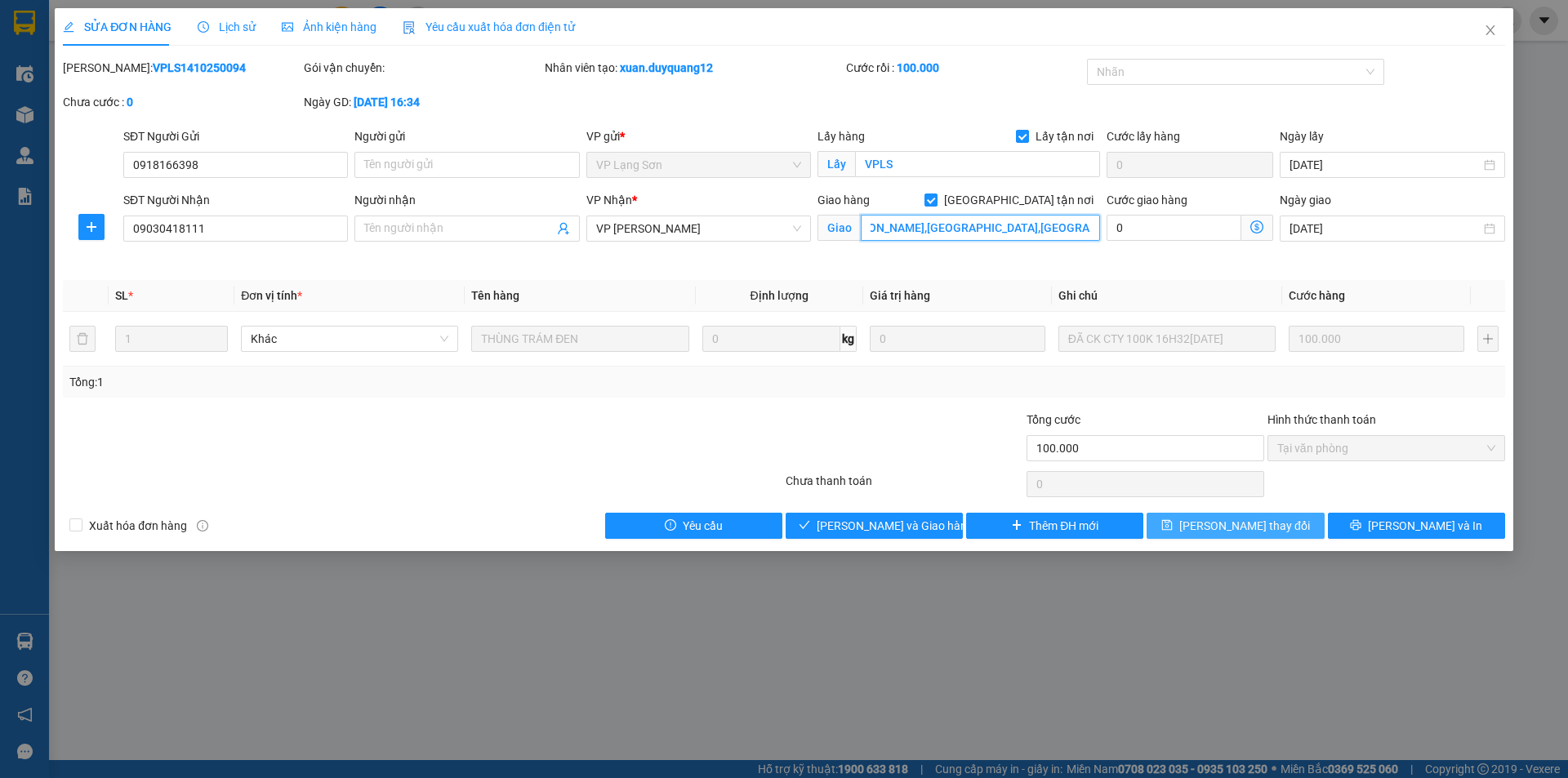
type input "TÒA CT4 VIMECO NGUYỄN CHÁNH,TRUNG HÒA,CẦU GIẤY,HÀ NỘI"
click at [1209, 527] on button "[PERSON_NAME] thay đổi" at bounding box center [1235, 526] width 177 height 27
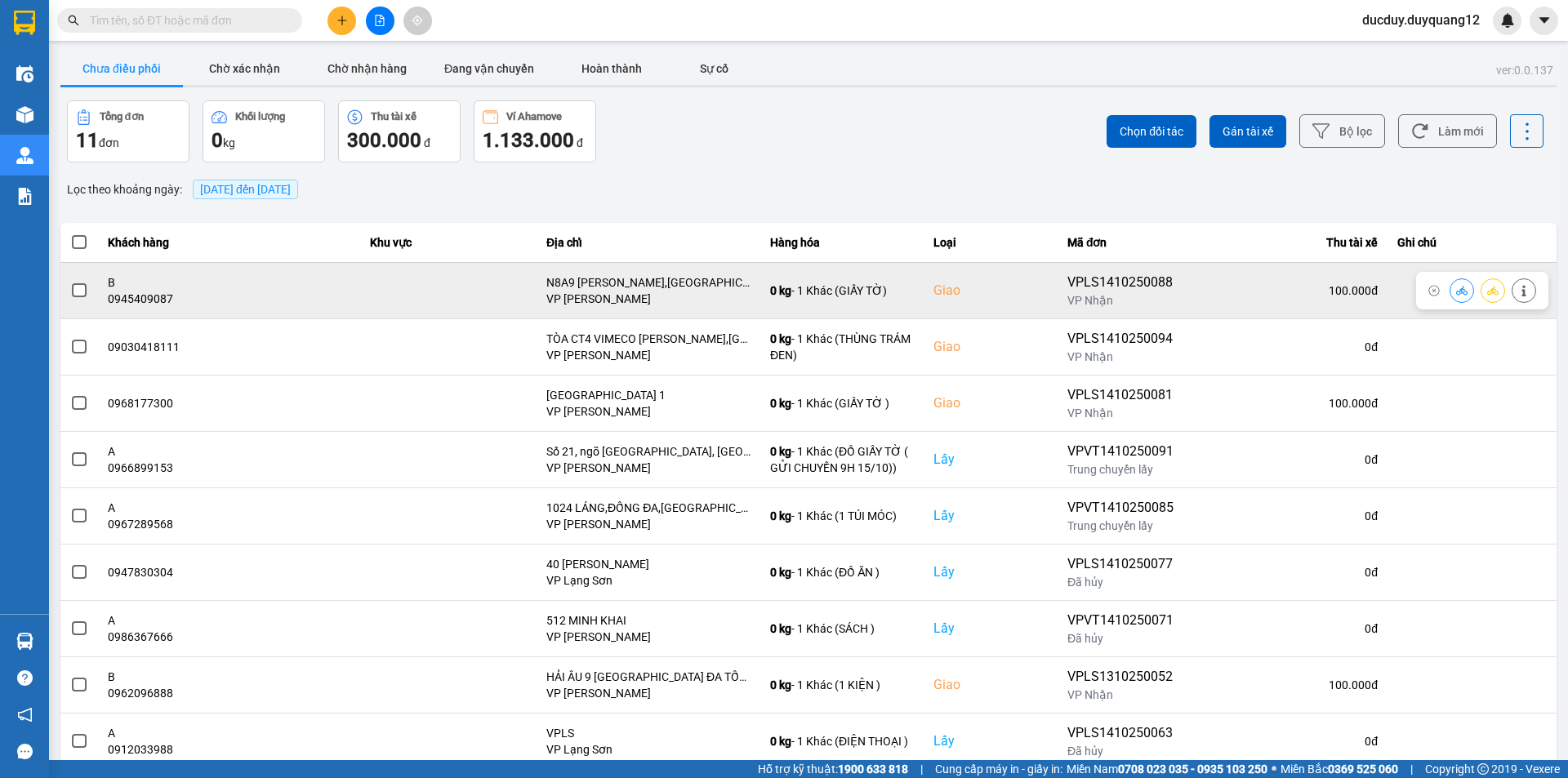
click at [81, 291] on span at bounding box center [79, 290] width 14 height 14
click at [70, 282] on input "checkbox" at bounding box center [70, 282] width 0 height 0
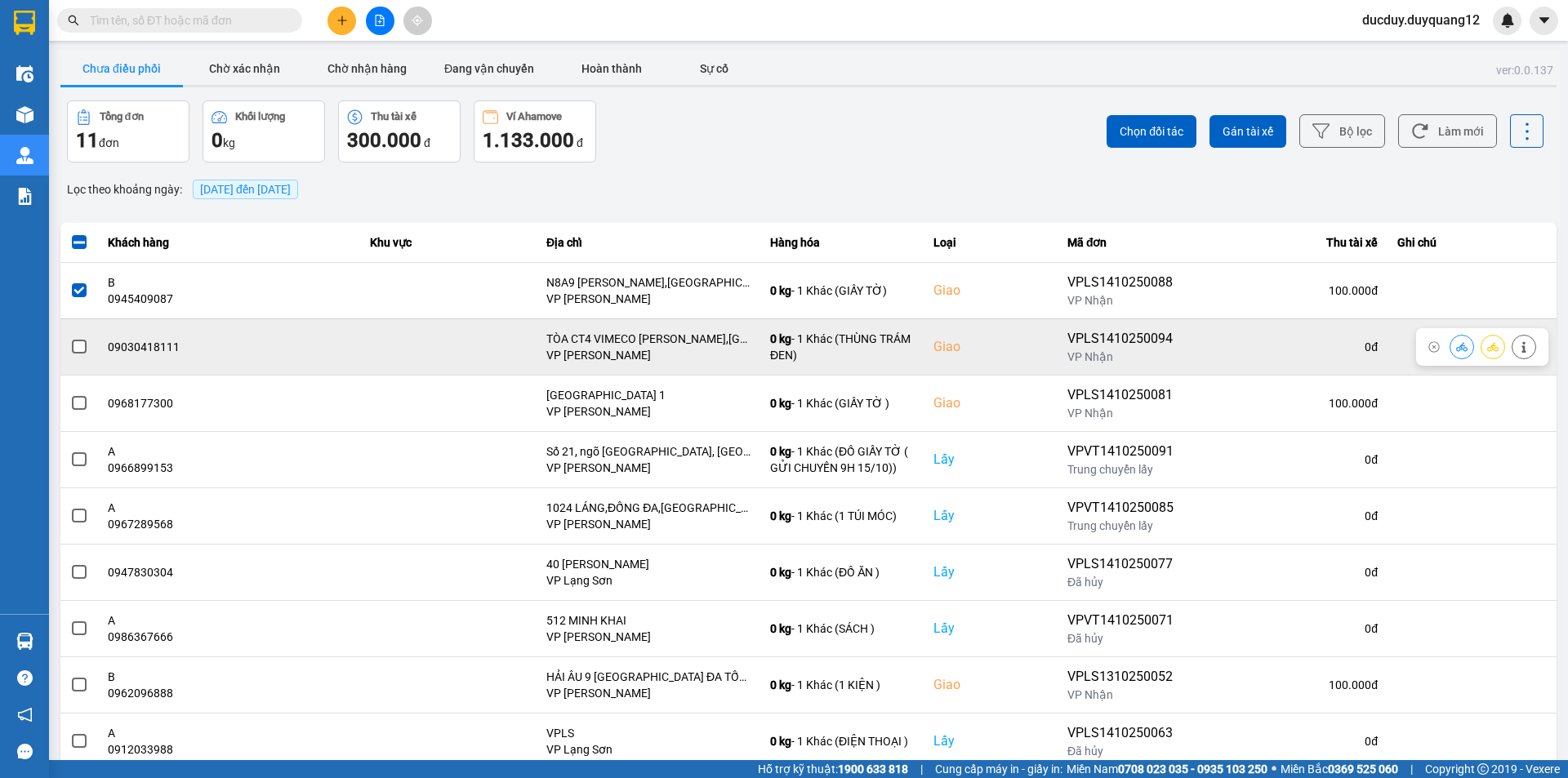
click at [83, 352] on span at bounding box center [79, 346] width 14 height 14
click at [70, 338] on input "checkbox" at bounding box center [70, 338] width 0 height 0
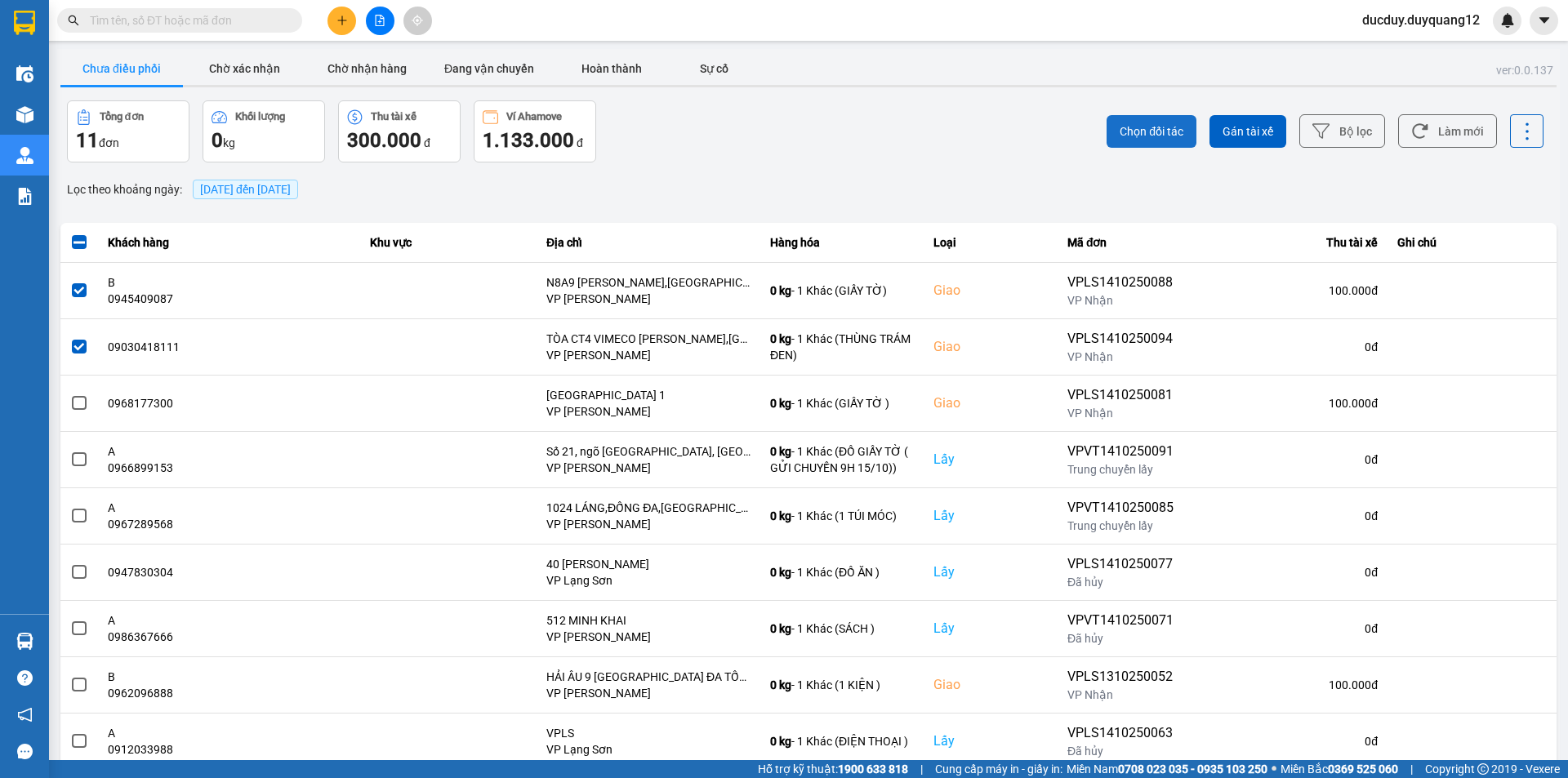
click at [1145, 124] on span "Chọn đối tác" at bounding box center [1151, 131] width 64 height 16
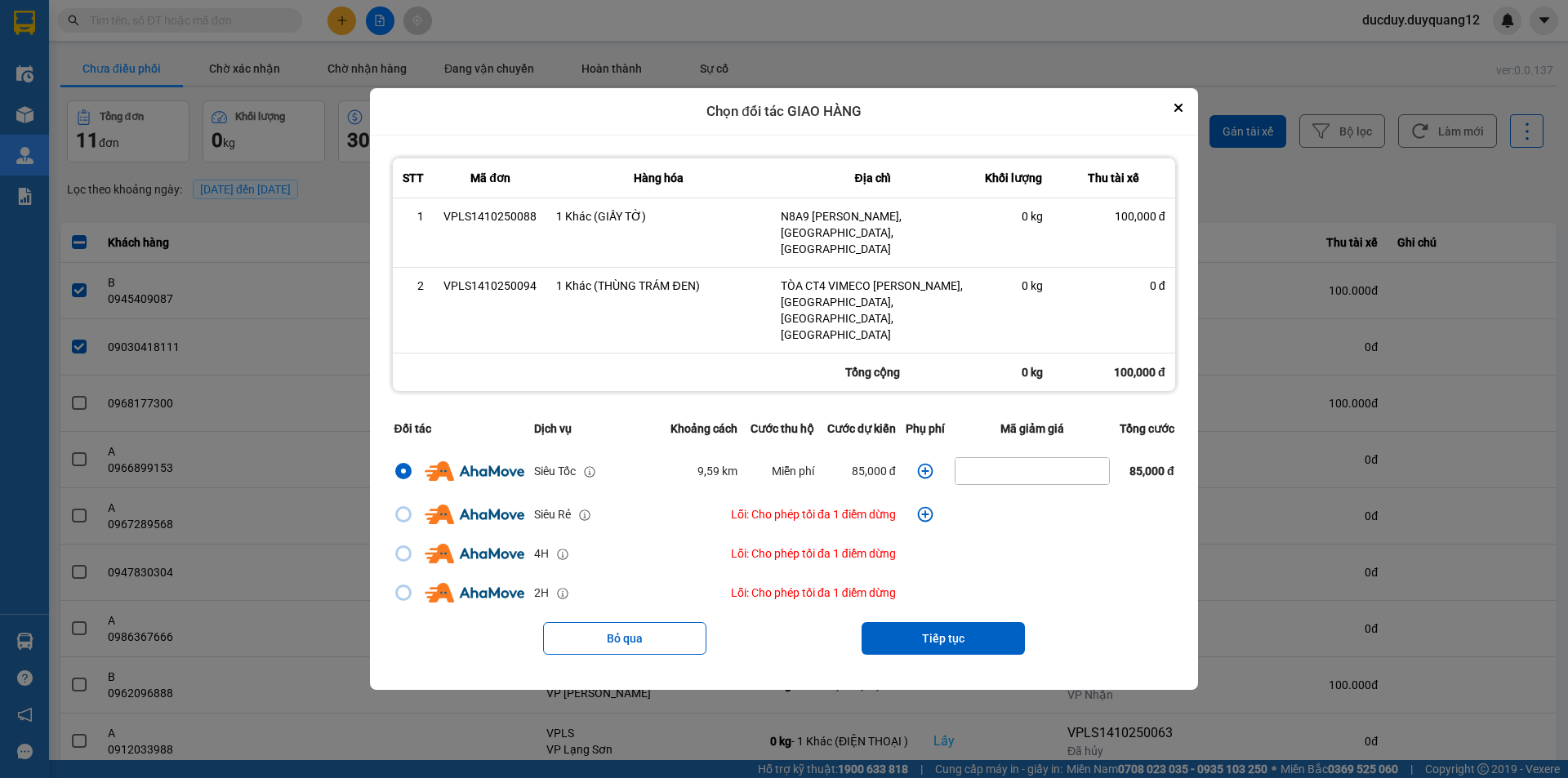
click at [1180, 118] on button "Close" at bounding box center [1178, 107] width 20 height 20
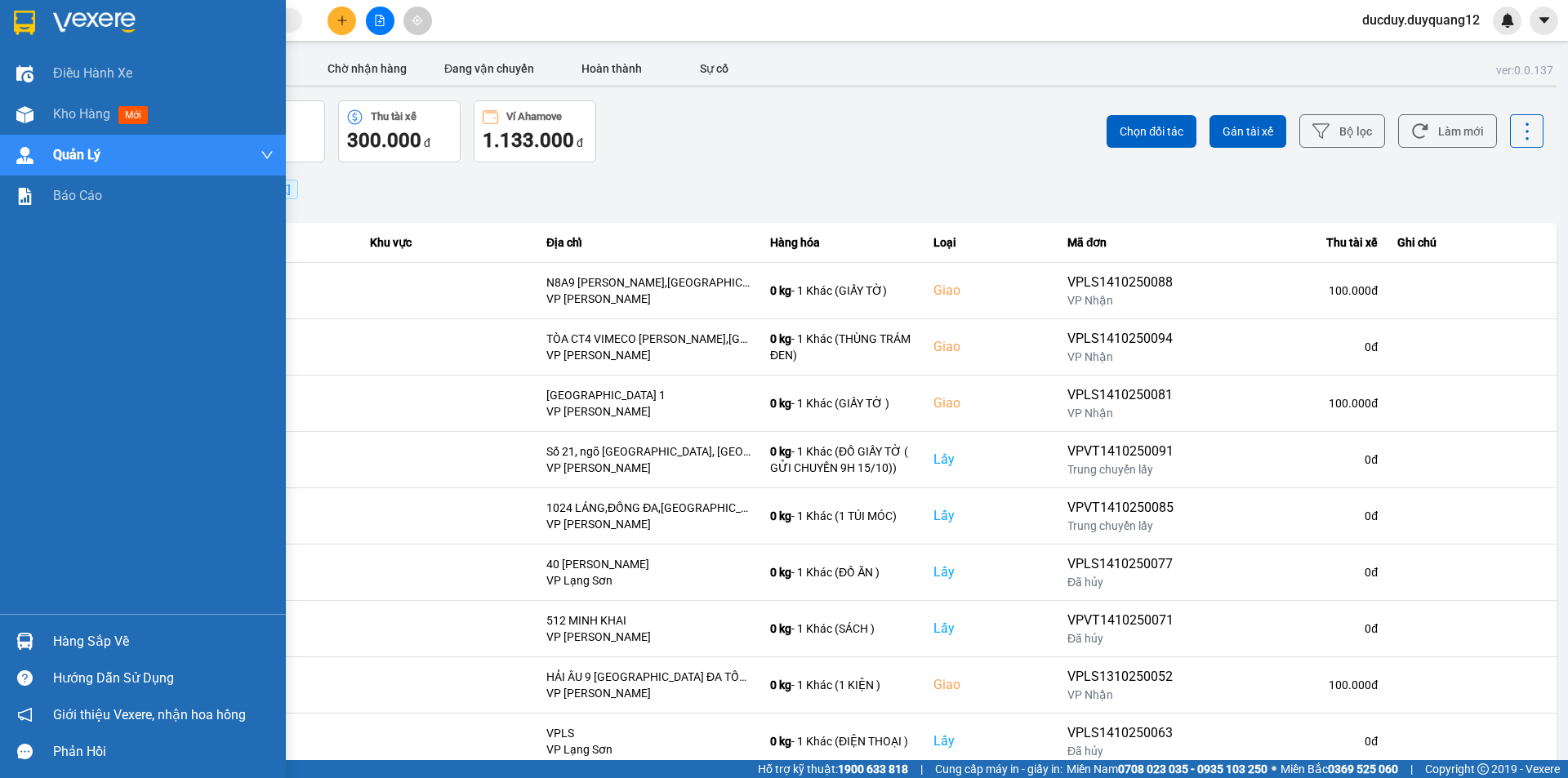
click at [104, 631] on div "Hàng sắp về" at bounding box center [163, 641] width 220 height 25
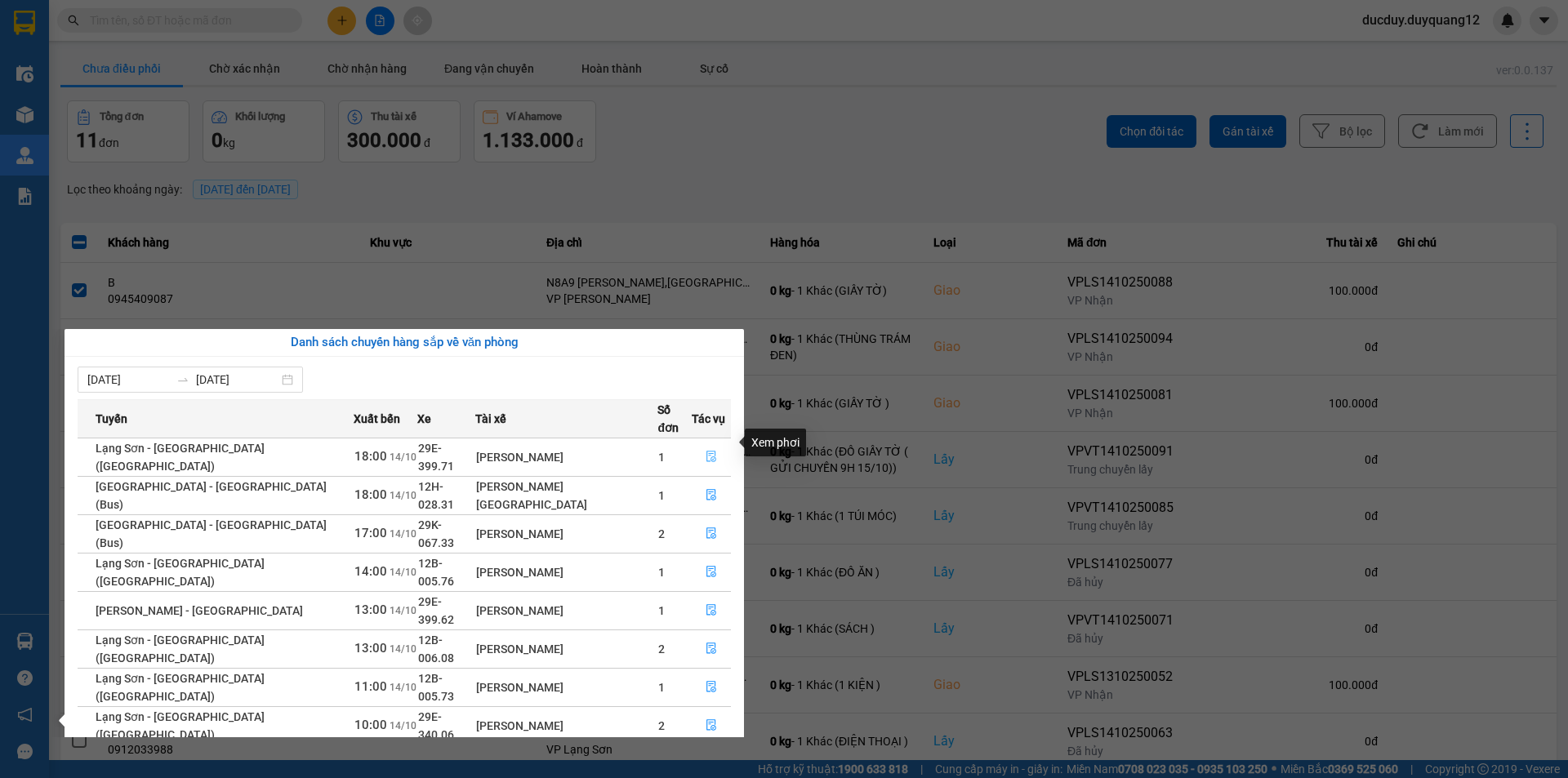
click at [697, 444] on button "button" at bounding box center [712, 457] width 38 height 27
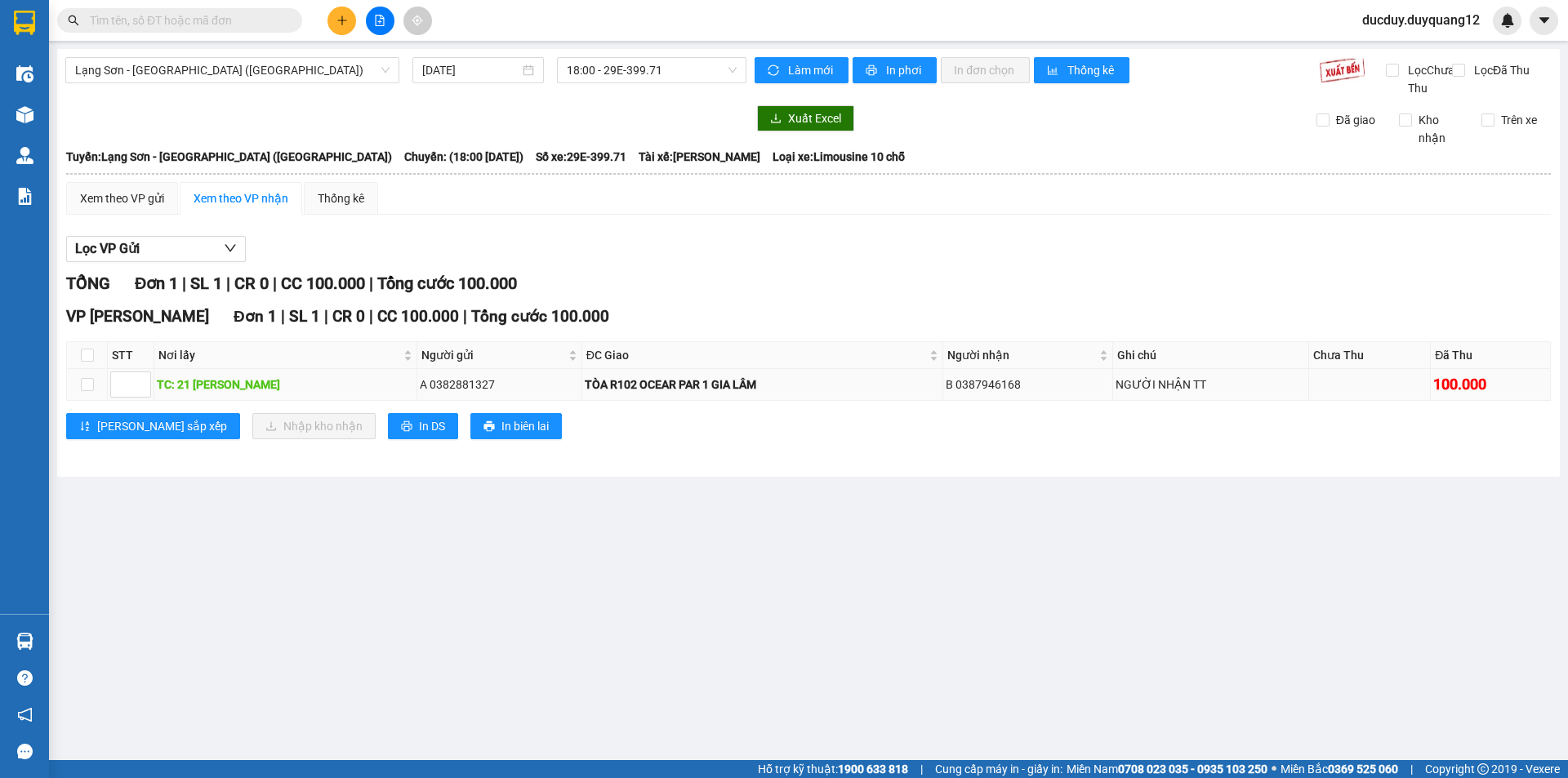
click at [106, 400] on td at bounding box center [87, 385] width 41 height 32
click at [401, 432] on icon "printer" at bounding box center [406, 426] width 11 height 11
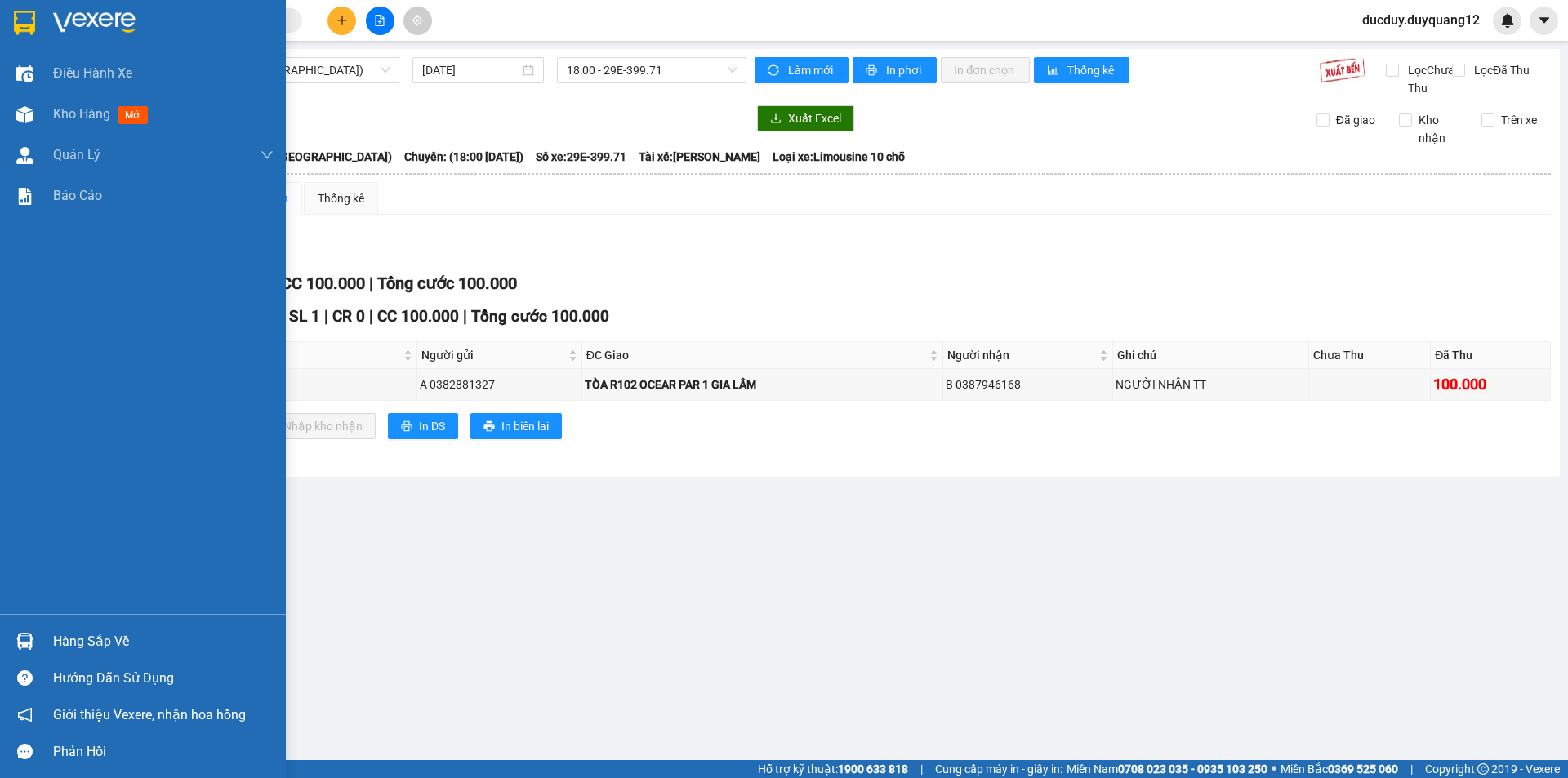
click at [72, 646] on div "Hàng sắp về" at bounding box center [163, 641] width 220 height 25
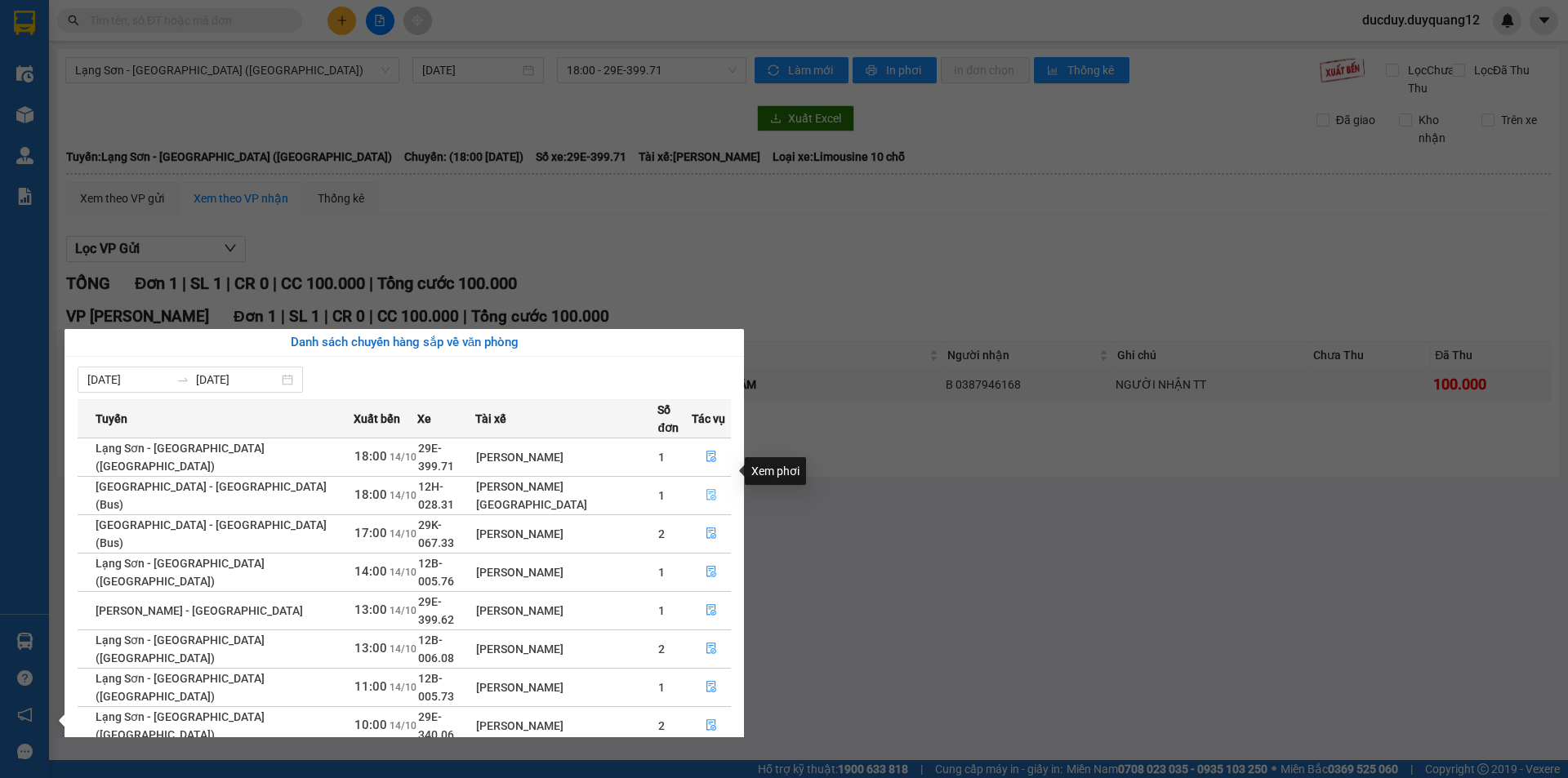
click at [705, 489] on icon "file-done" at bounding box center [711, 494] width 11 height 11
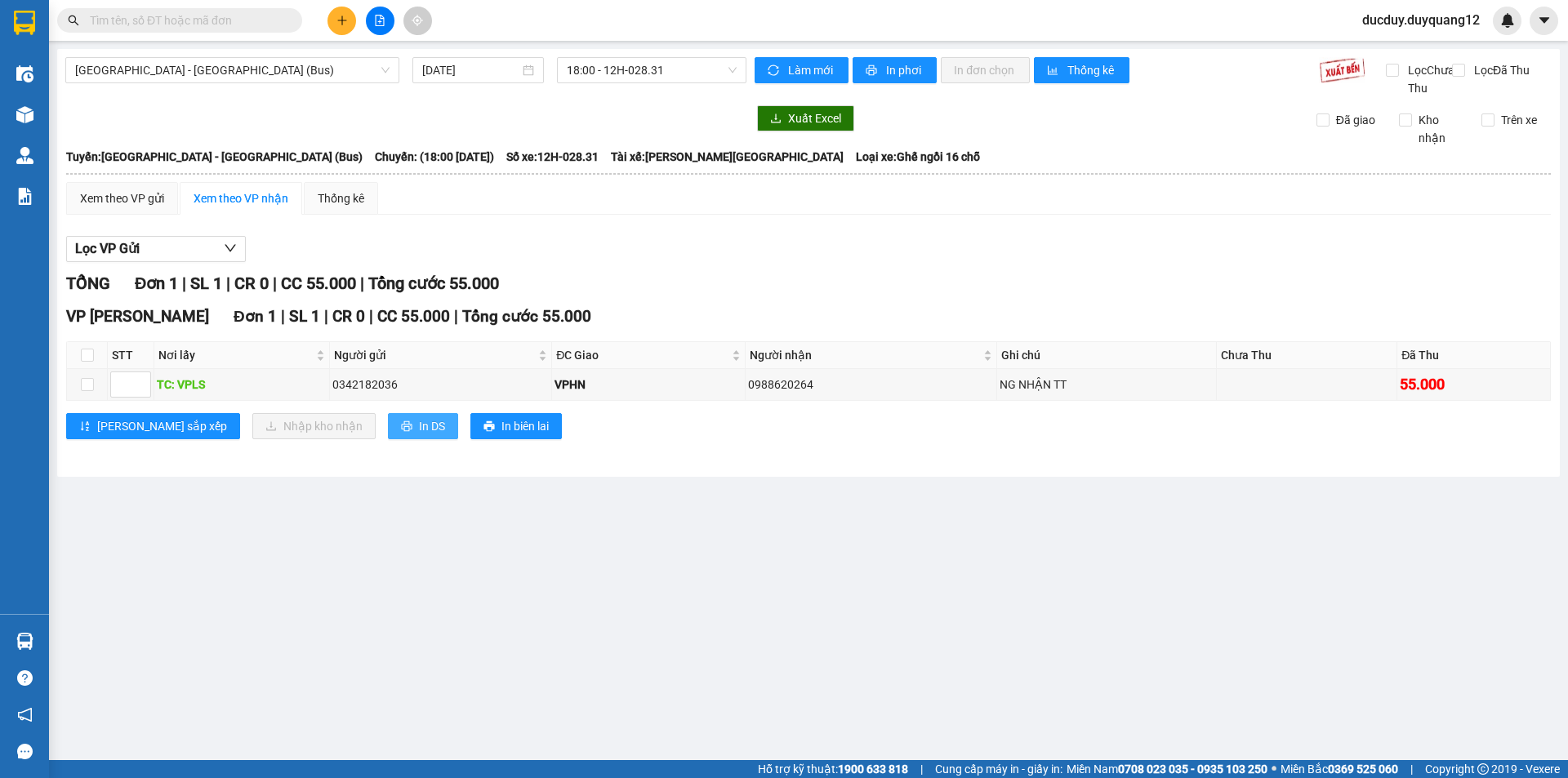
click at [388, 435] on button "In DS" at bounding box center [423, 426] width 70 height 27
click at [419, 435] on span "In DS" at bounding box center [432, 426] width 27 height 18
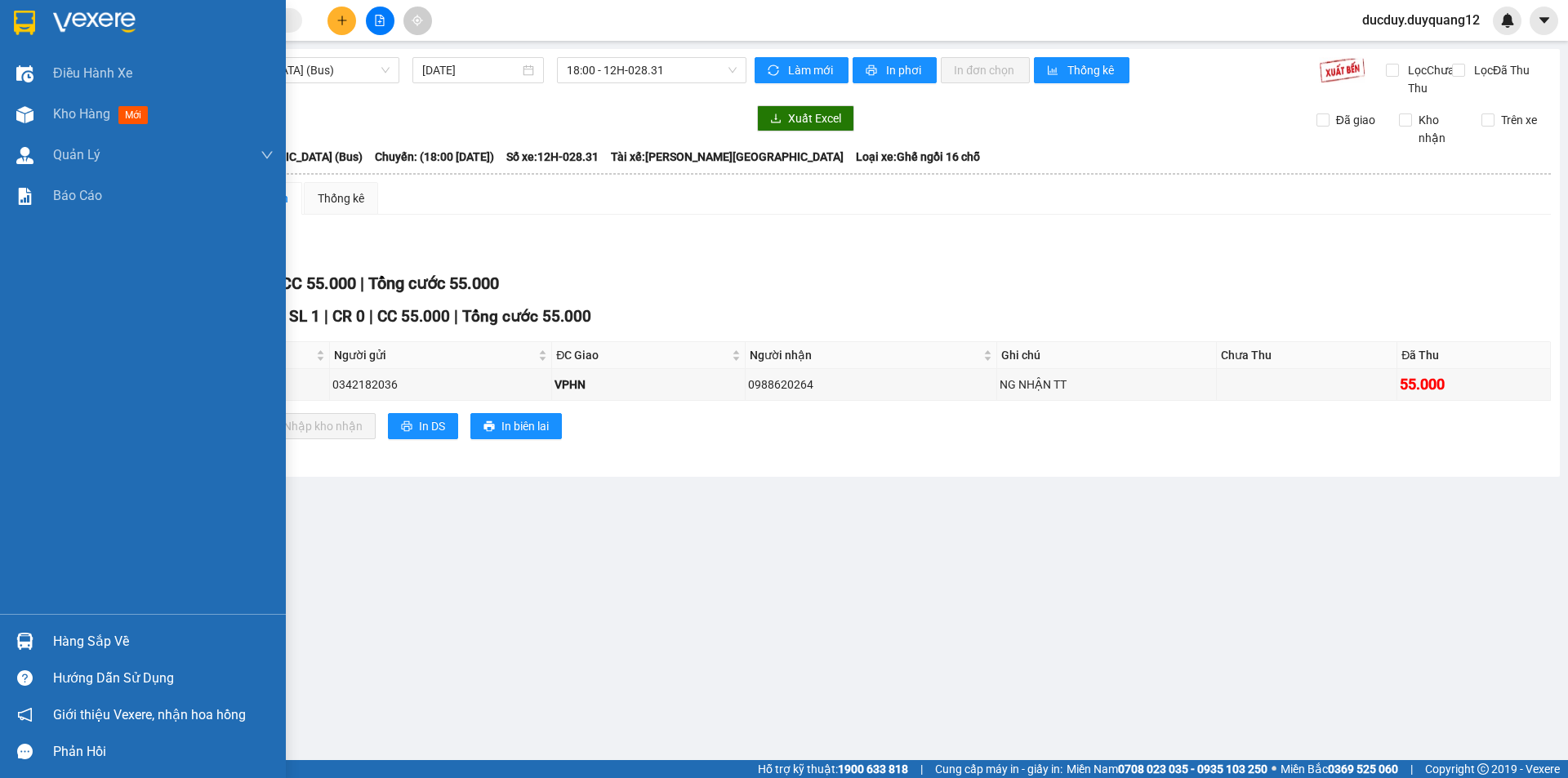
click at [91, 663] on div "Hướng dẫn sử dụng" at bounding box center [142, 677] width 286 height 37
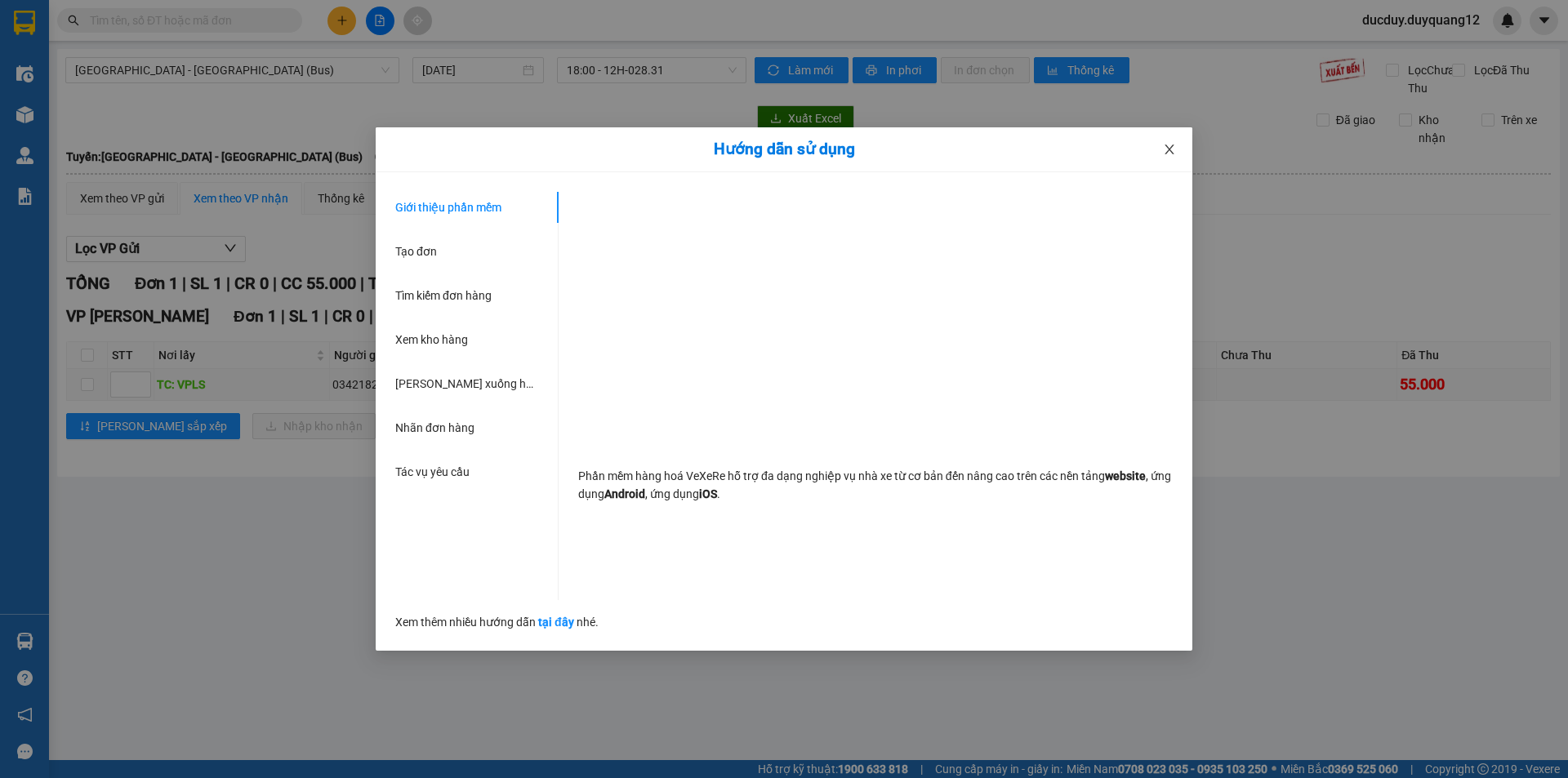
click at [1177, 155] on span "Close" at bounding box center [1169, 150] width 46 height 46
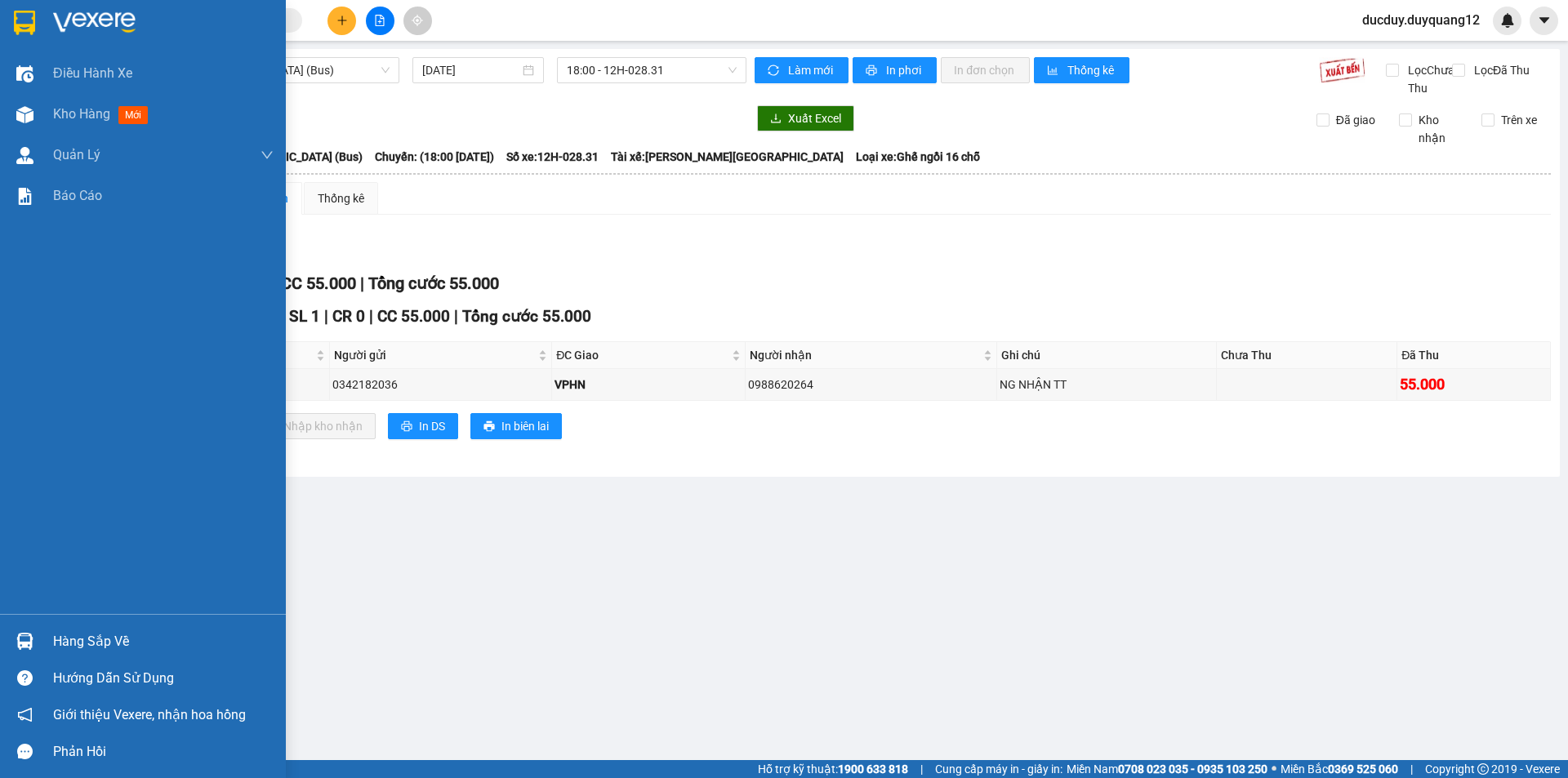
click at [89, 642] on div "Hàng sắp về" at bounding box center [163, 641] width 220 height 25
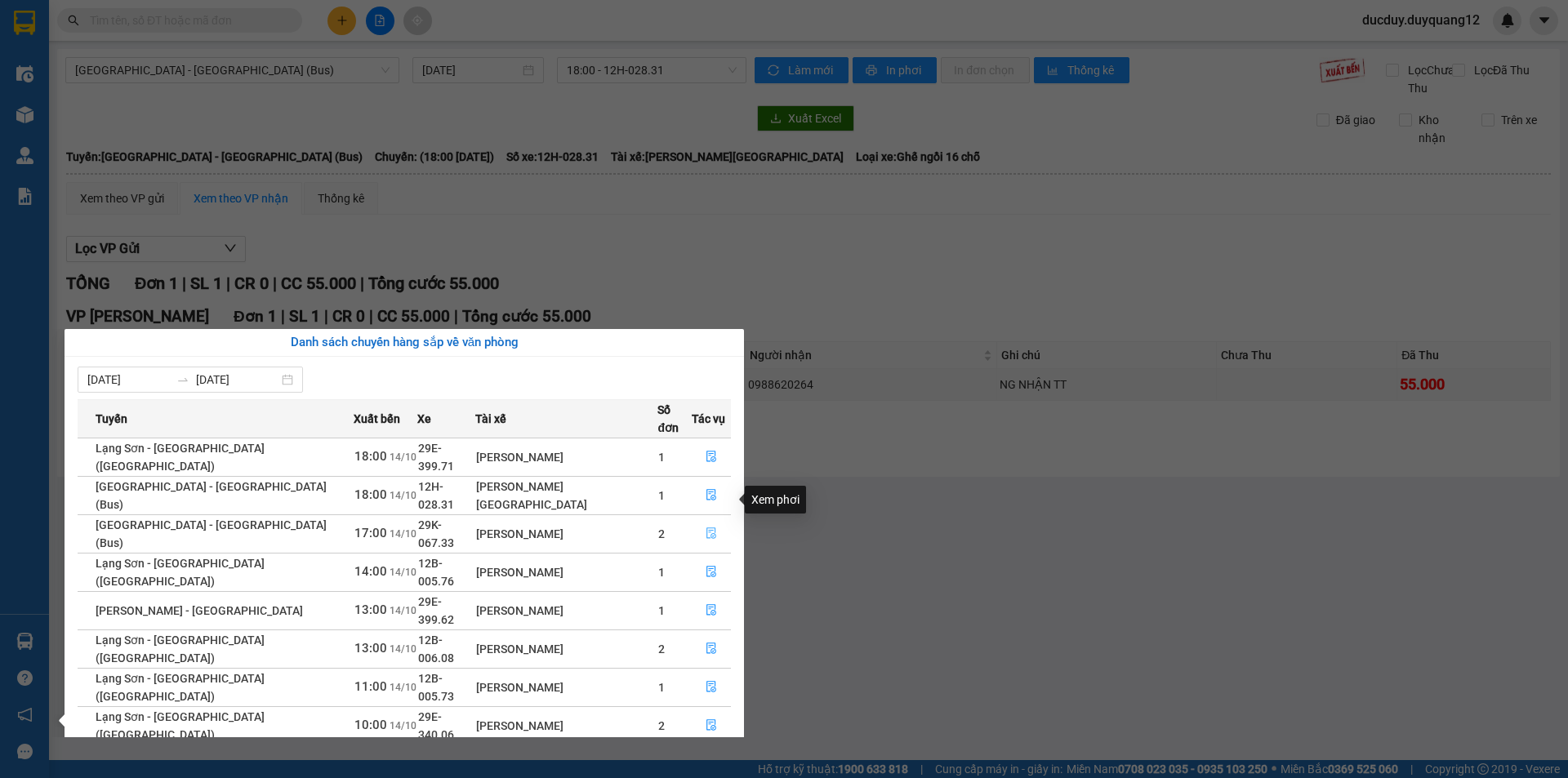
click at [708, 528] on icon "file-done" at bounding box center [711, 533] width 11 height 11
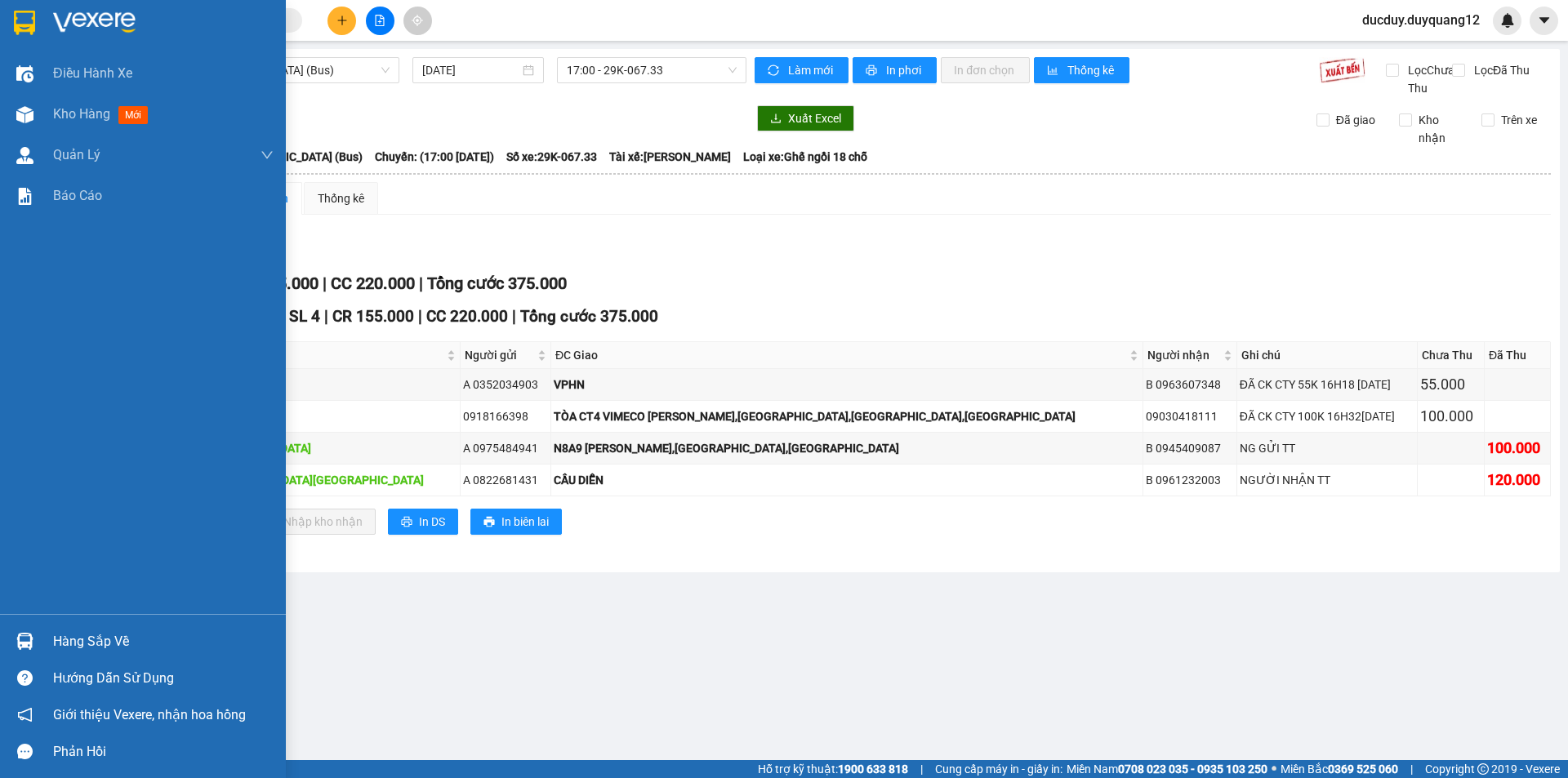
click at [63, 639] on div "Hàng sắp về" at bounding box center [163, 641] width 220 height 25
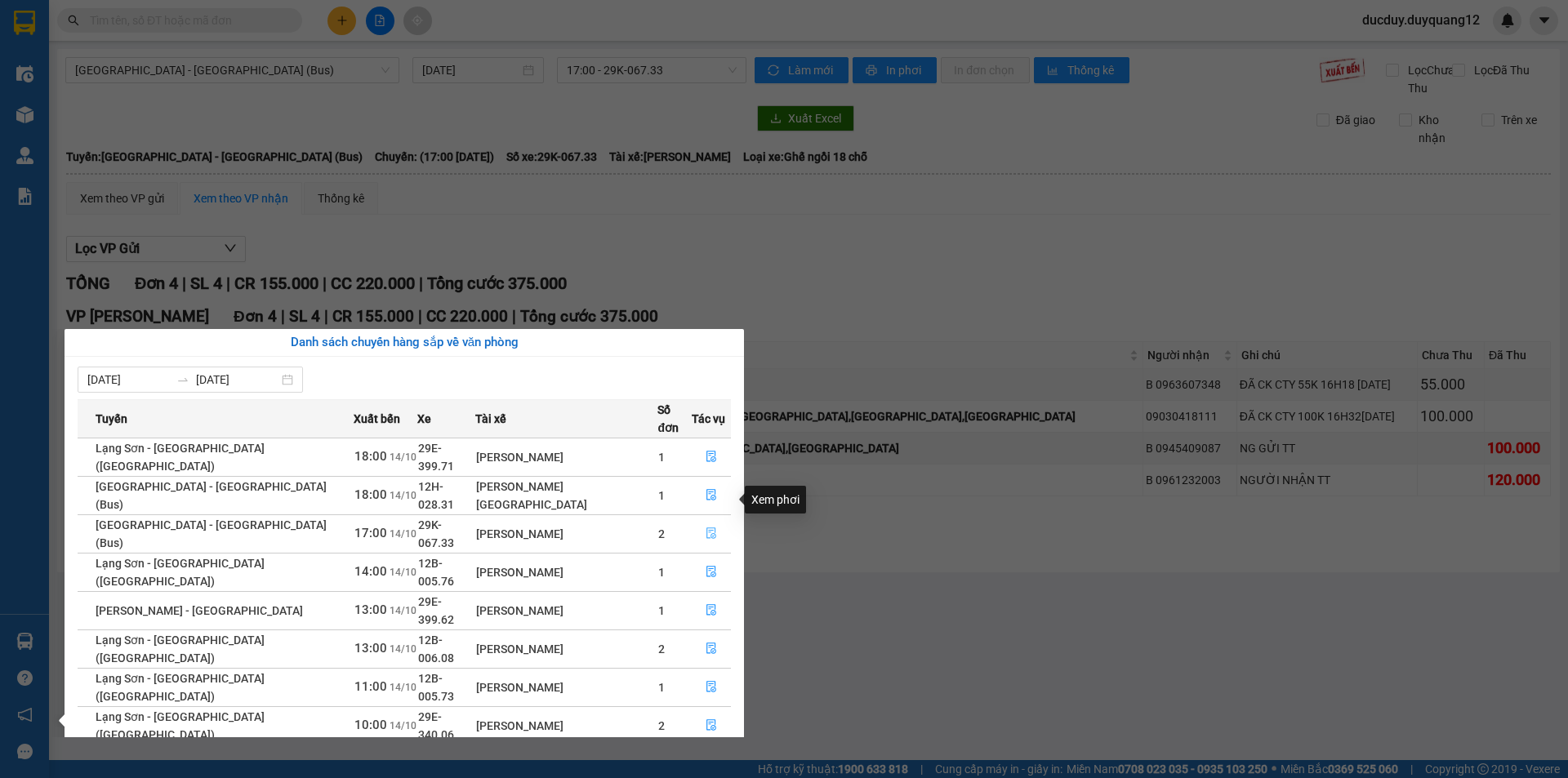
click at [705, 528] on icon "file-done" at bounding box center [711, 533] width 11 height 11
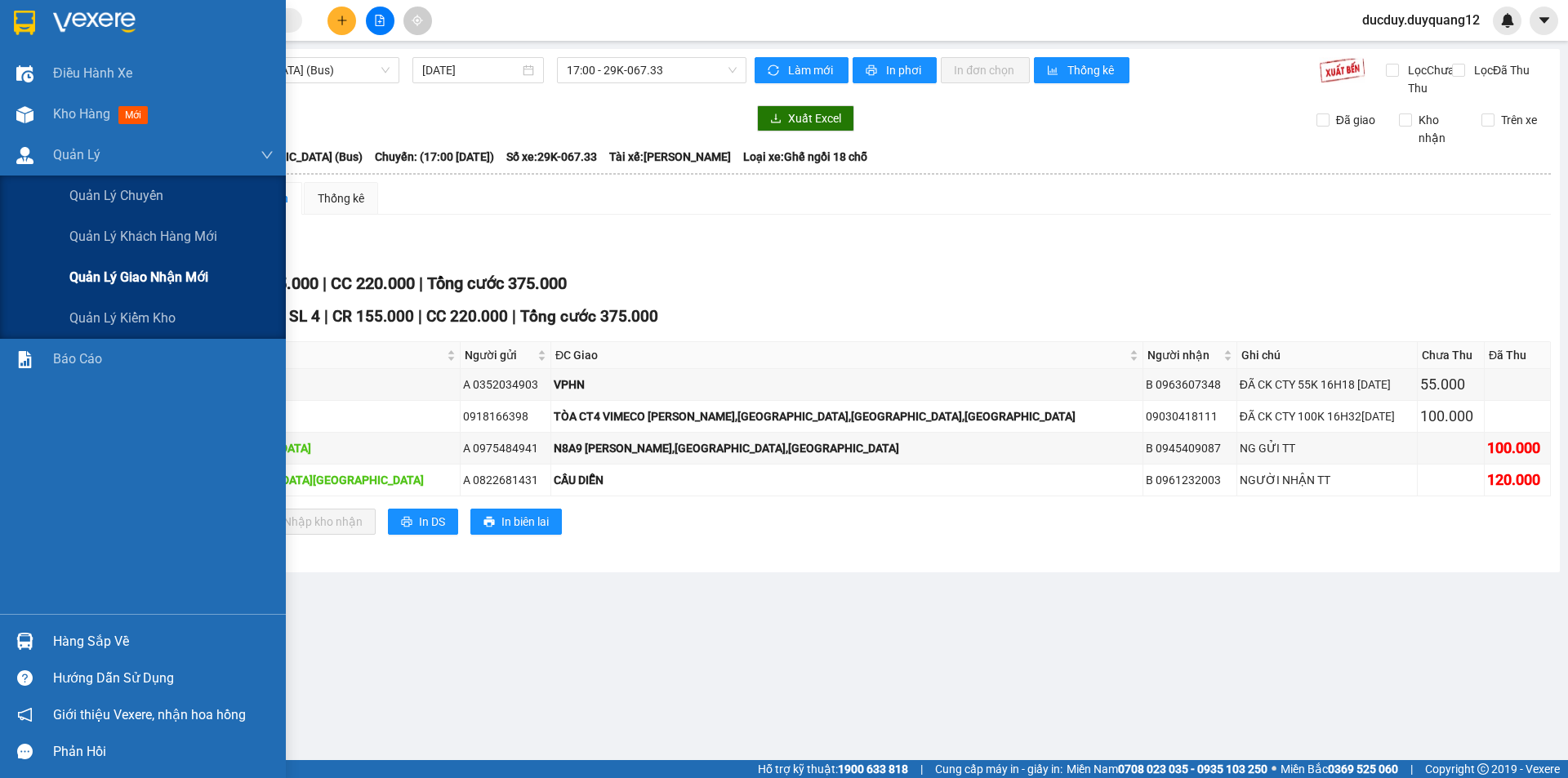
click at [101, 283] on span "Quản lý giao nhận mới" at bounding box center [139, 277] width 139 height 21
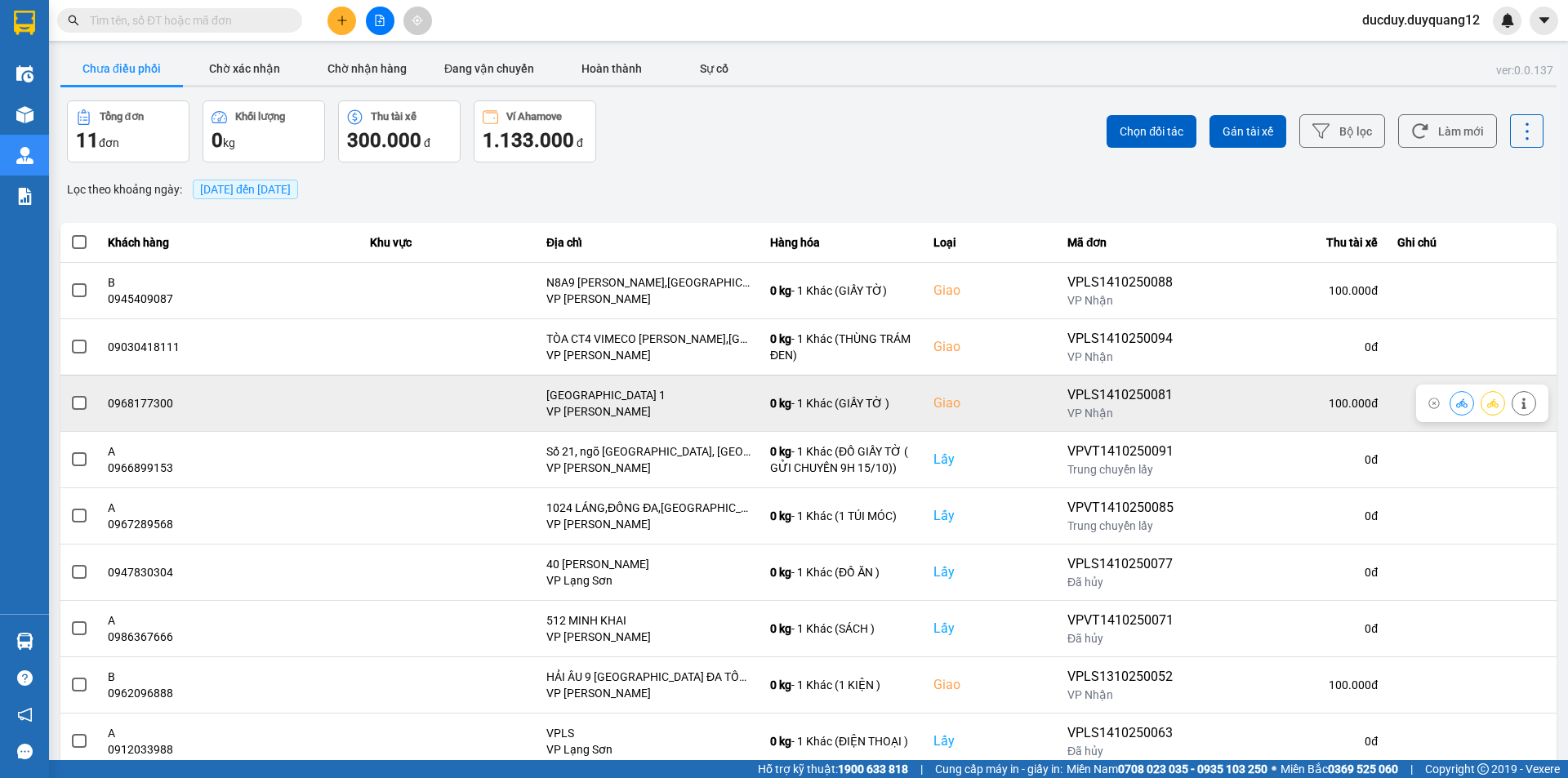
click at [1522, 402] on icon at bounding box center [1524, 403] width 11 height 11
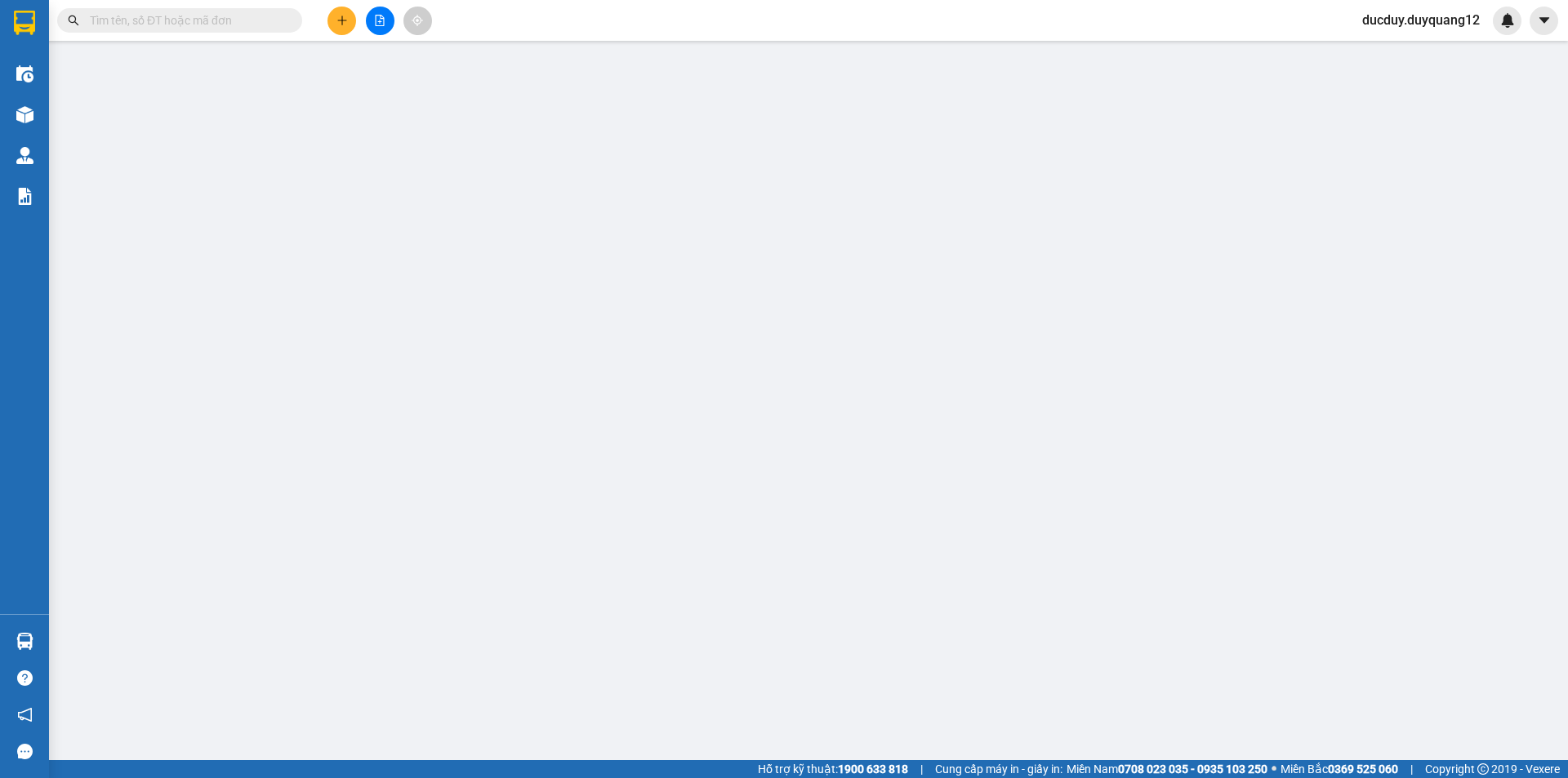
type input "0973459887"
type input "A LÂM"
checkbox input "true"
type input "115 LÊ LỢI (VPLS)"
type input "0968177300"
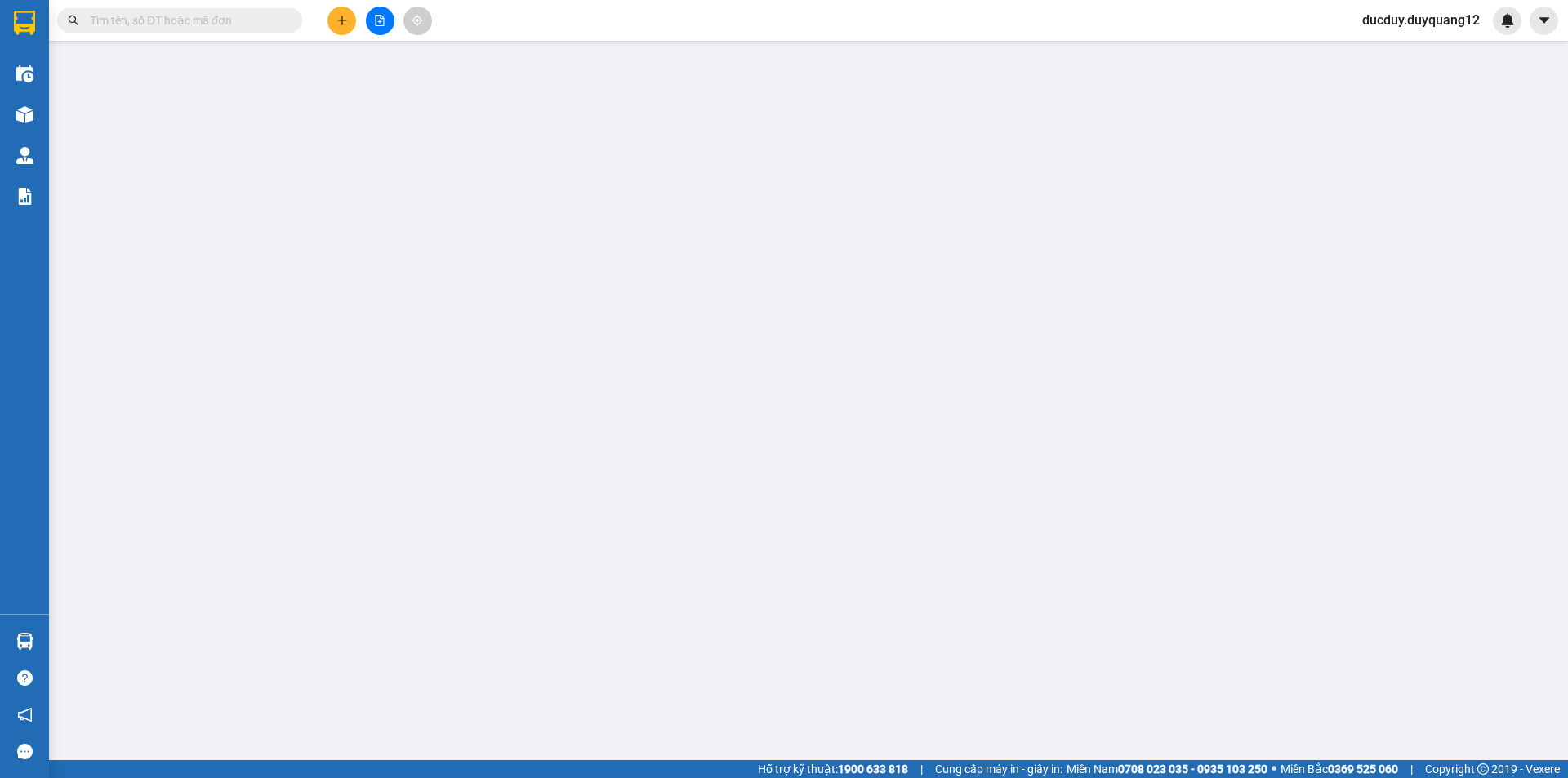
checkbox input "true"
type input "[GEOGRAPHIC_DATA] 1"
type input "100.000"
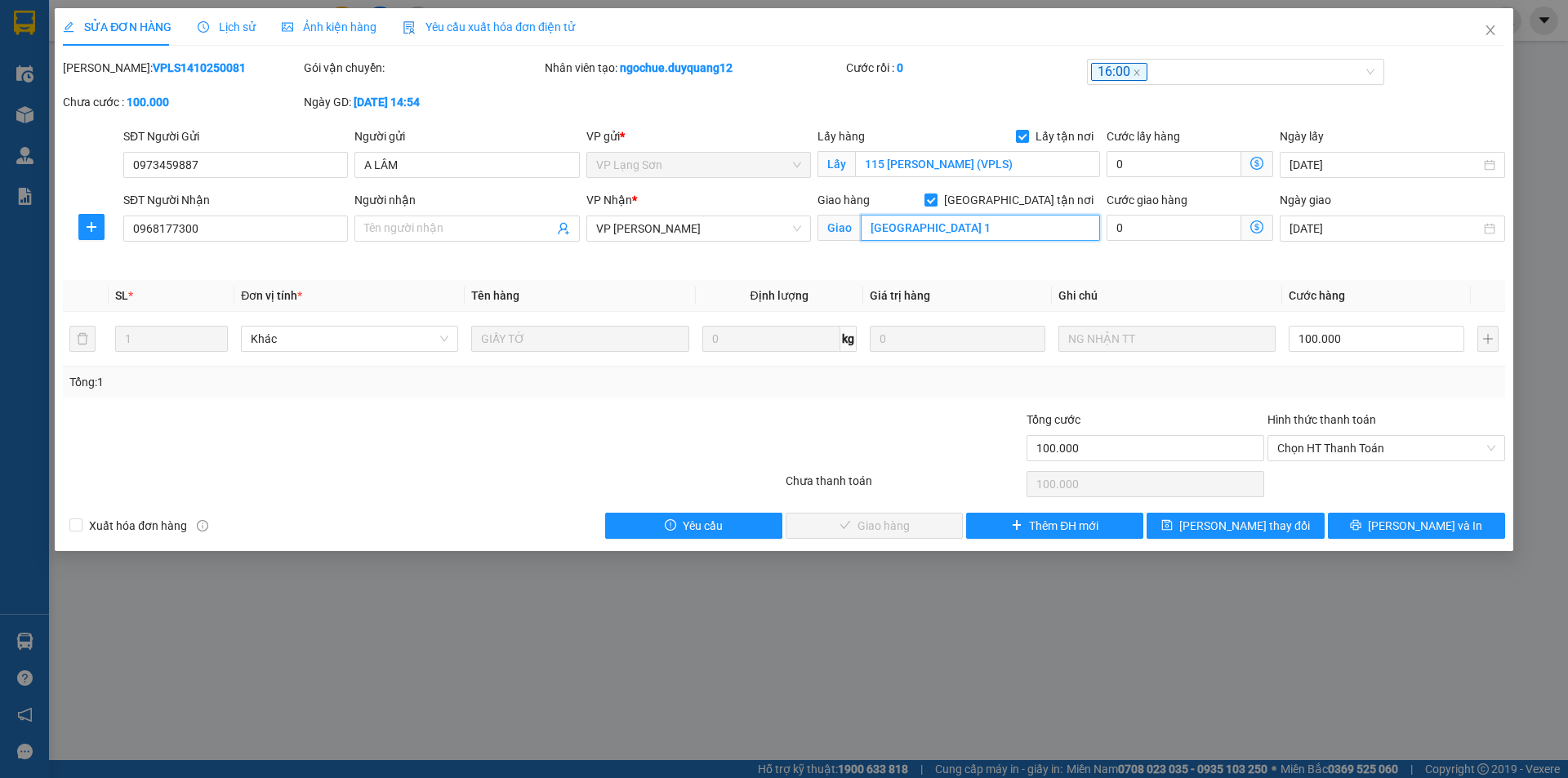
click at [870, 225] on input "[GEOGRAPHIC_DATA] 1" at bounding box center [980, 228] width 239 height 27
click at [414, 228] on input "Người nhận" at bounding box center [458, 228] width 189 height 18
type input "A"
click at [968, 225] on input "[GEOGRAPHIC_DATA] 1" at bounding box center [980, 228] width 239 height 27
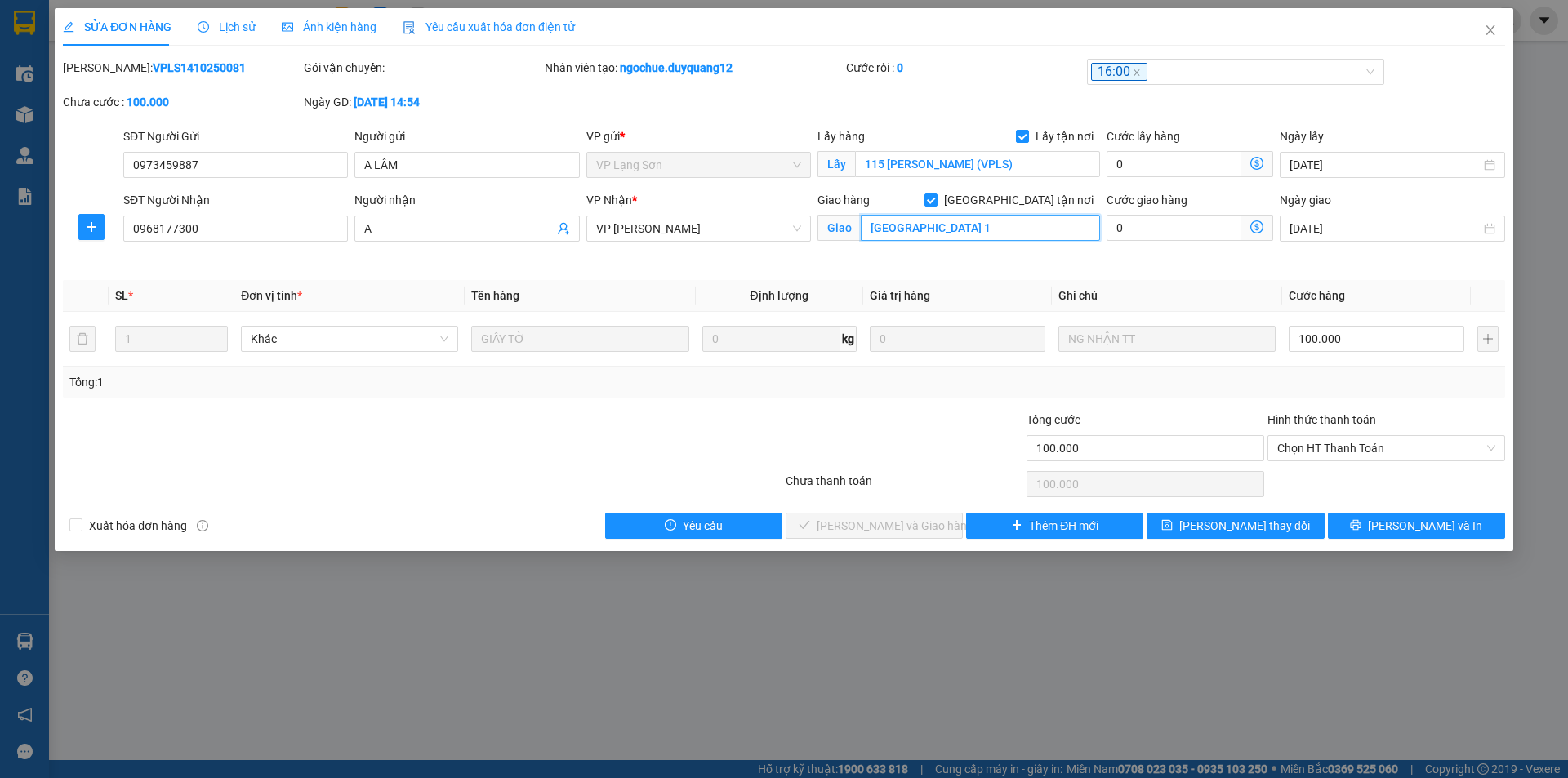
click at [945, 230] on input "[GEOGRAPHIC_DATA] 1" at bounding box center [980, 228] width 239 height 27
click at [869, 225] on input "[GEOGRAPHIC_DATA] 1" at bounding box center [980, 228] width 239 height 27
click at [1485, 30] on icon "close" at bounding box center [1490, 30] width 13 height 13
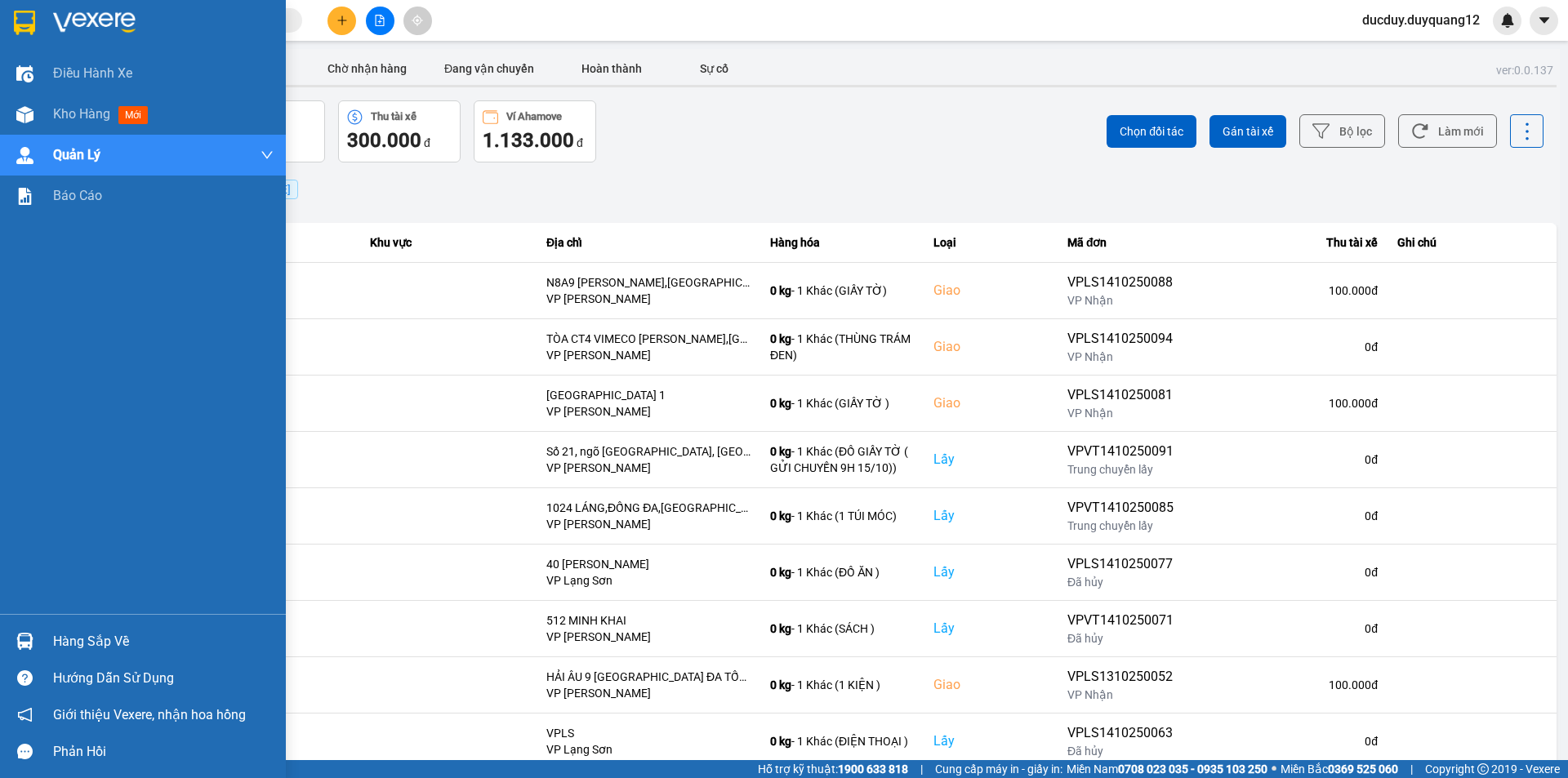
click at [103, 640] on div "Hàng sắp về" at bounding box center [163, 641] width 220 height 25
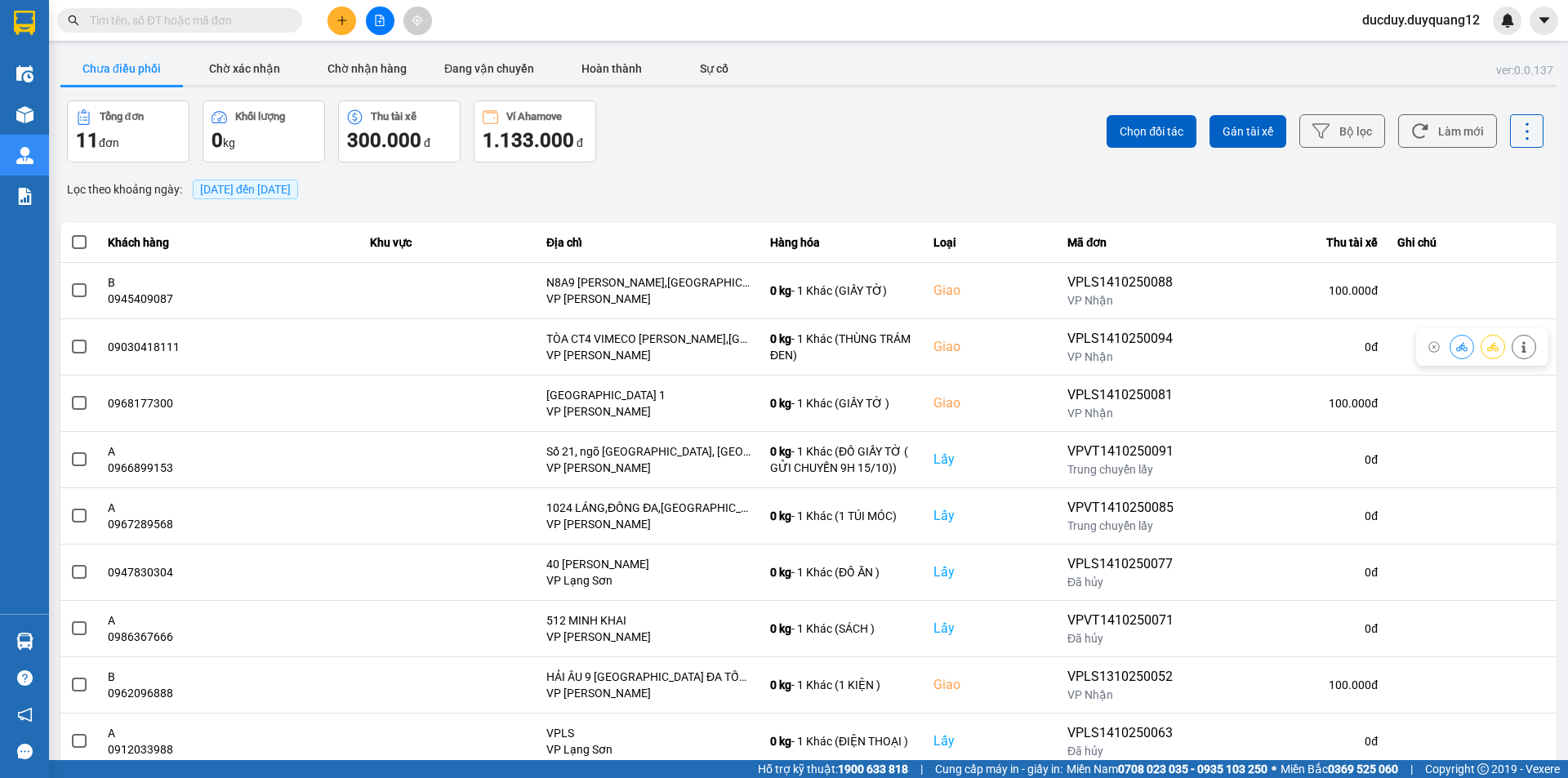
click at [483, 321] on section "Kết quả tìm kiếm ( 0 ) Bộ lọc No Data ducduy.duyquang12 Điều hành xe Kho hàng m…" at bounding box center [784, 389] width 1568 height 778
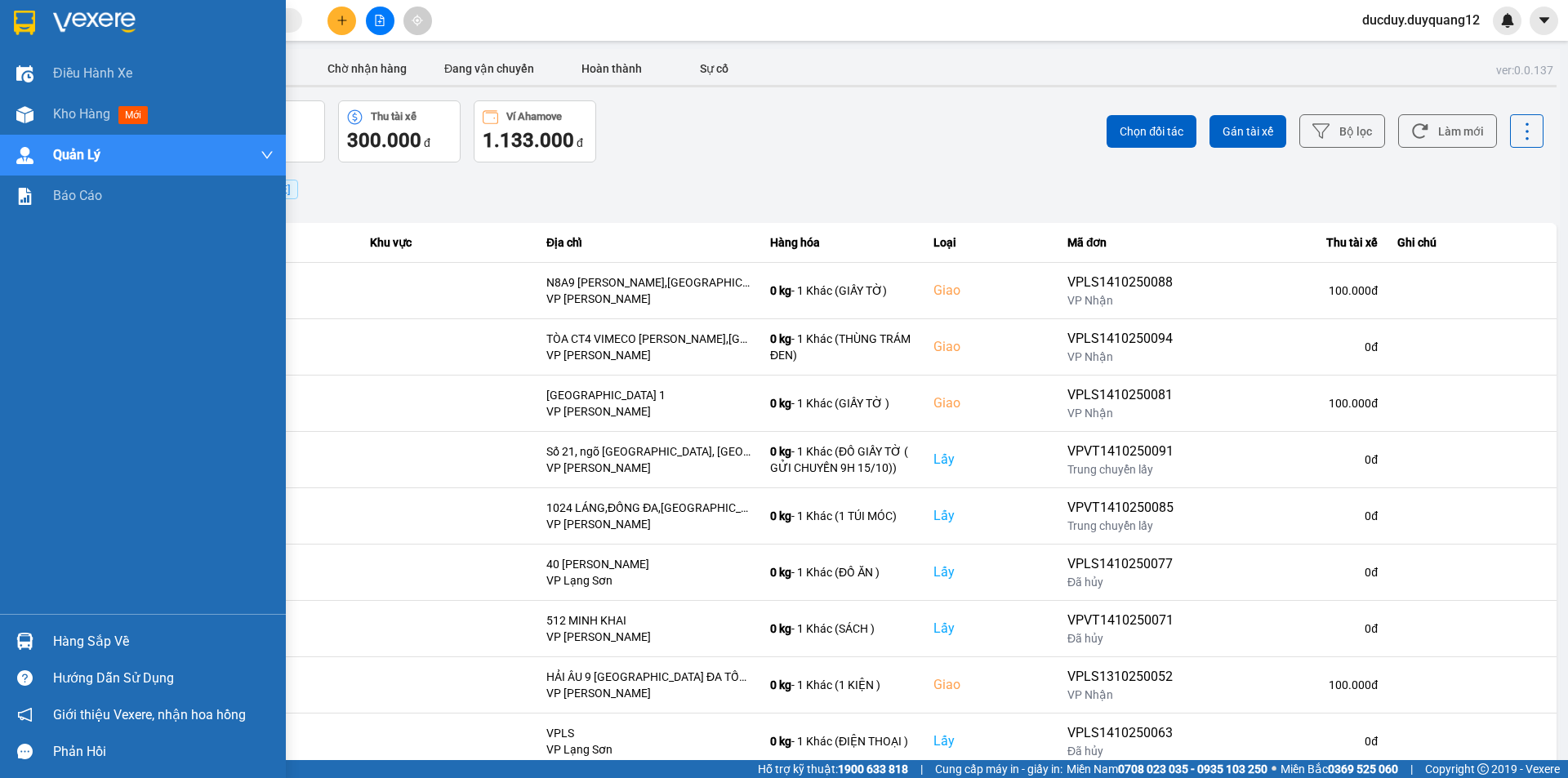
click at [92, 639] on div "Hàng sắp về" at bounding box center [163, 641] width 220 height 25
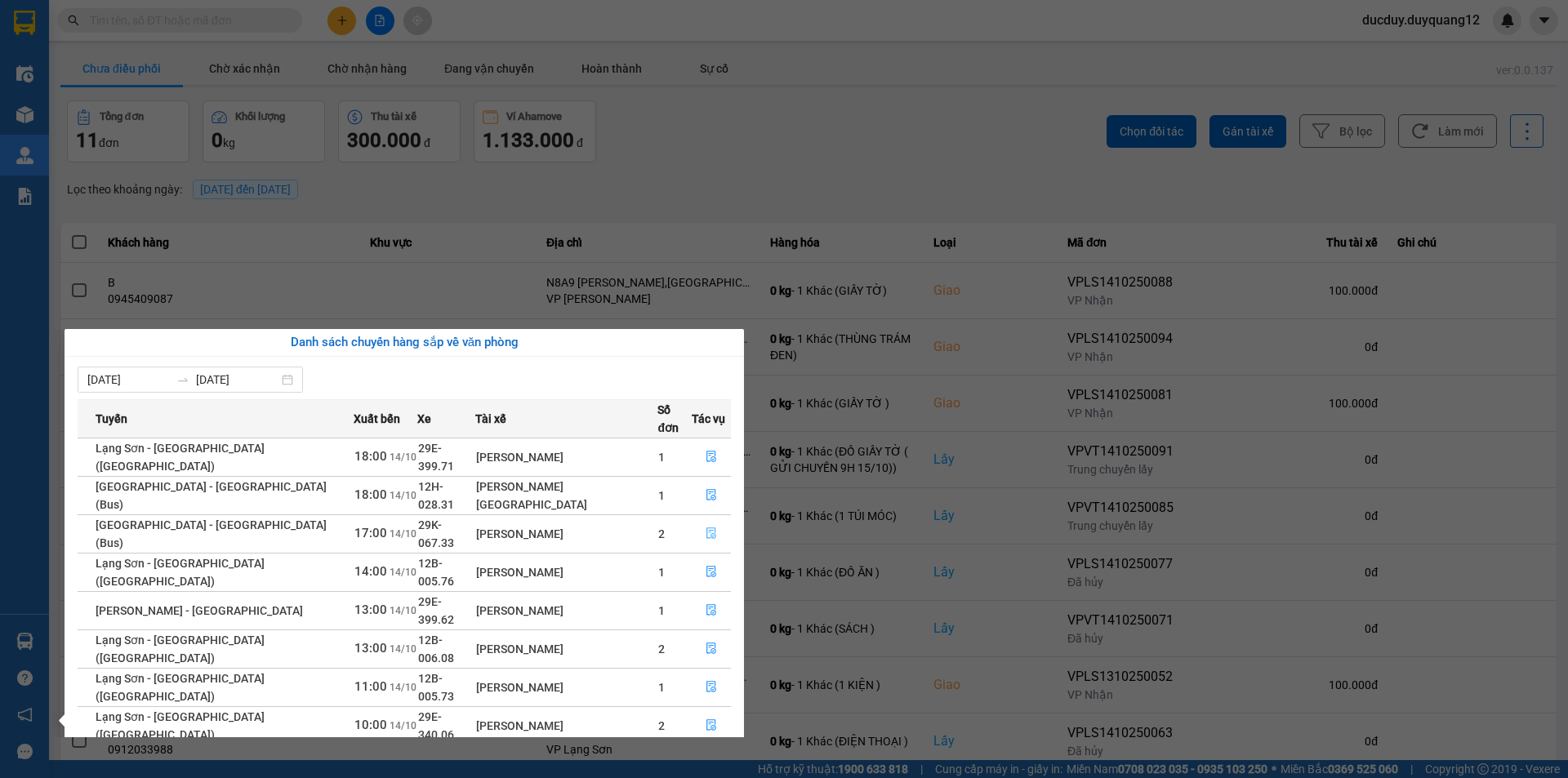
click at [696, 521] on button "button" at bounding box center [712, 534] width 38 height 27
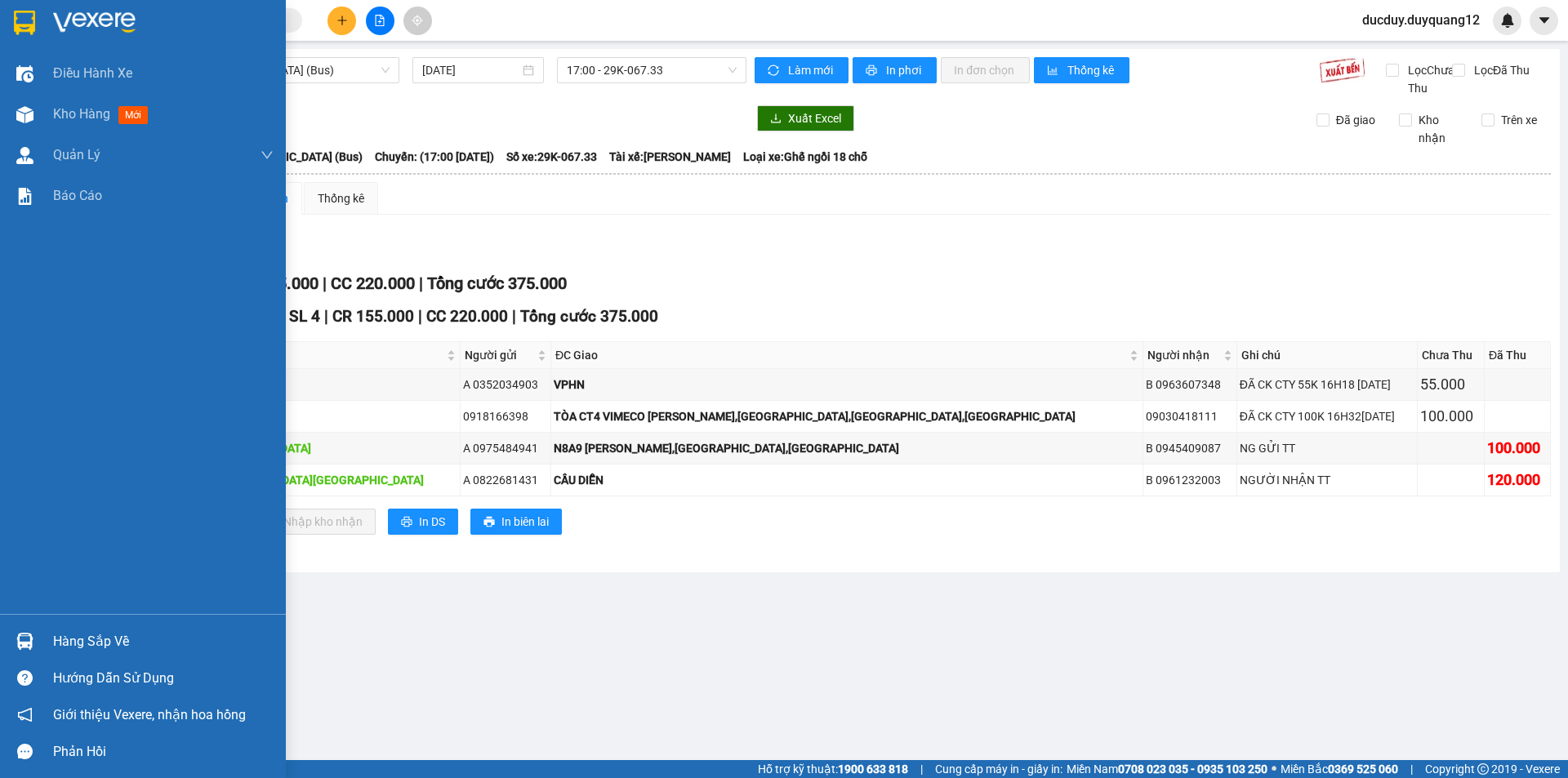
click at [76, 634] on div "Hàng sắp về" at bounding box center [163, 641] width 220 height 25
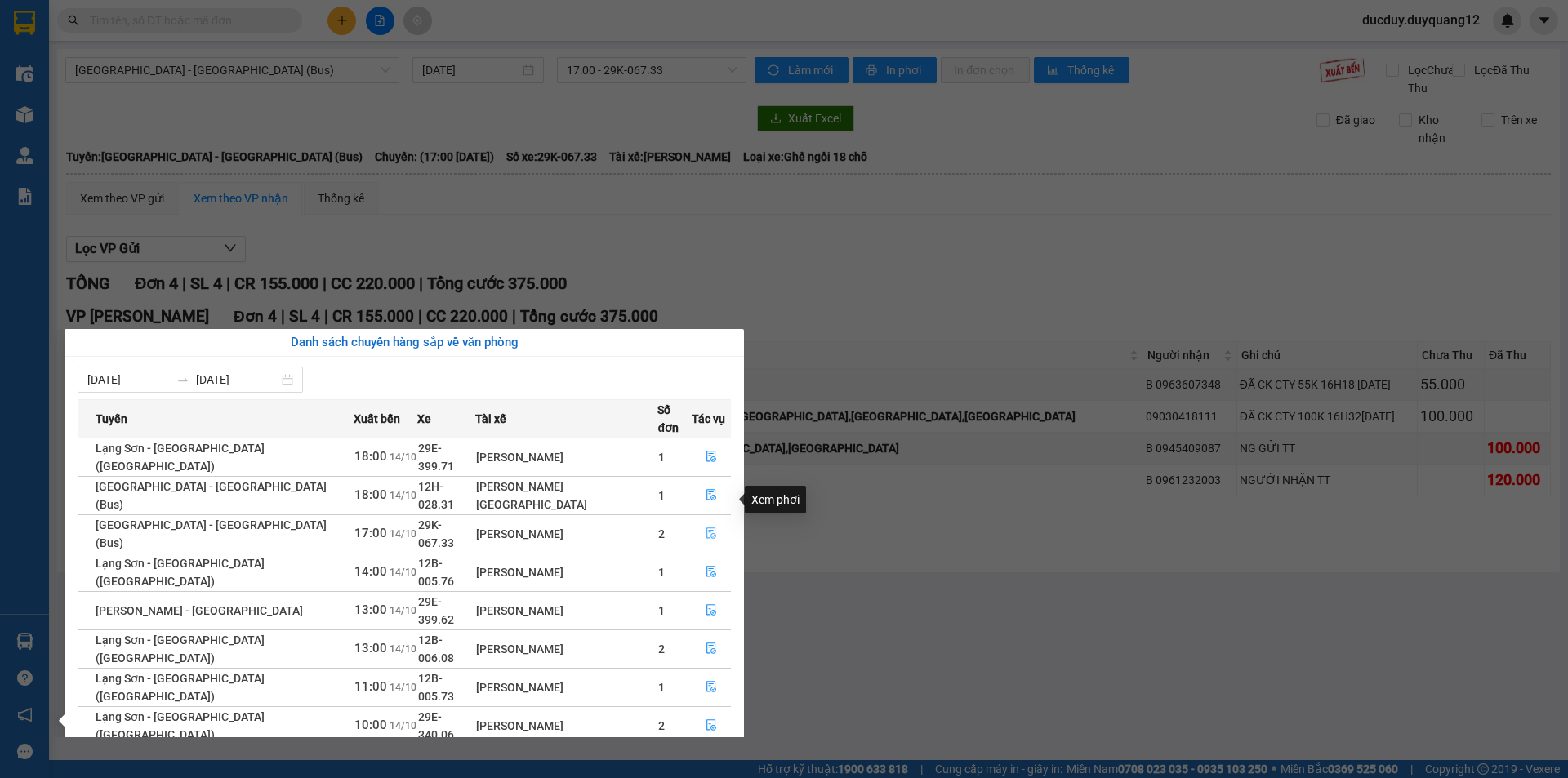
click at [706, 528] on icon "file-done" at bounding box center [711, 534] width 9 height 11
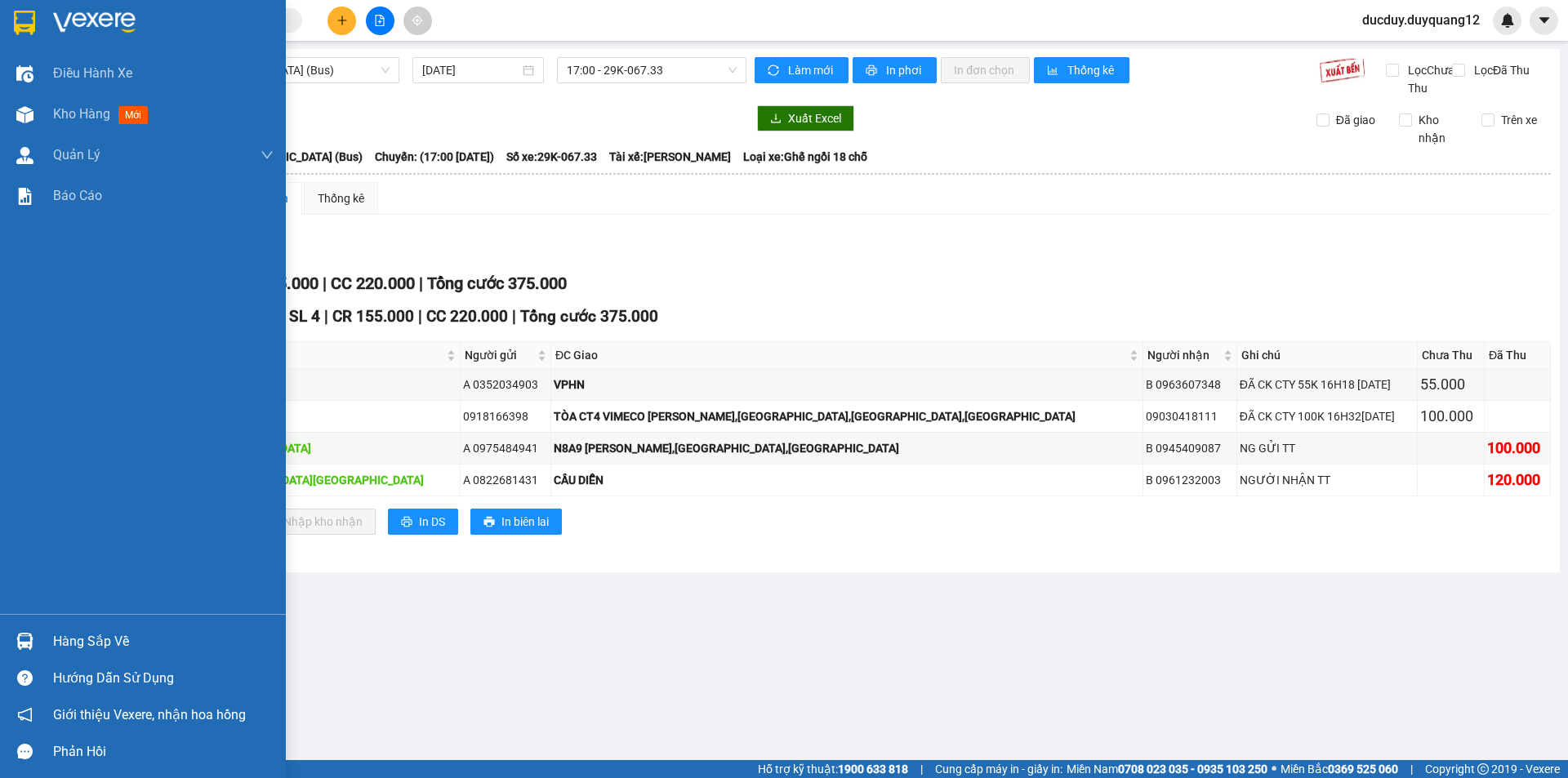
click at [52, 639] on div "Hàng sắp về" at bounding box center [142, 641] width 286 height 37
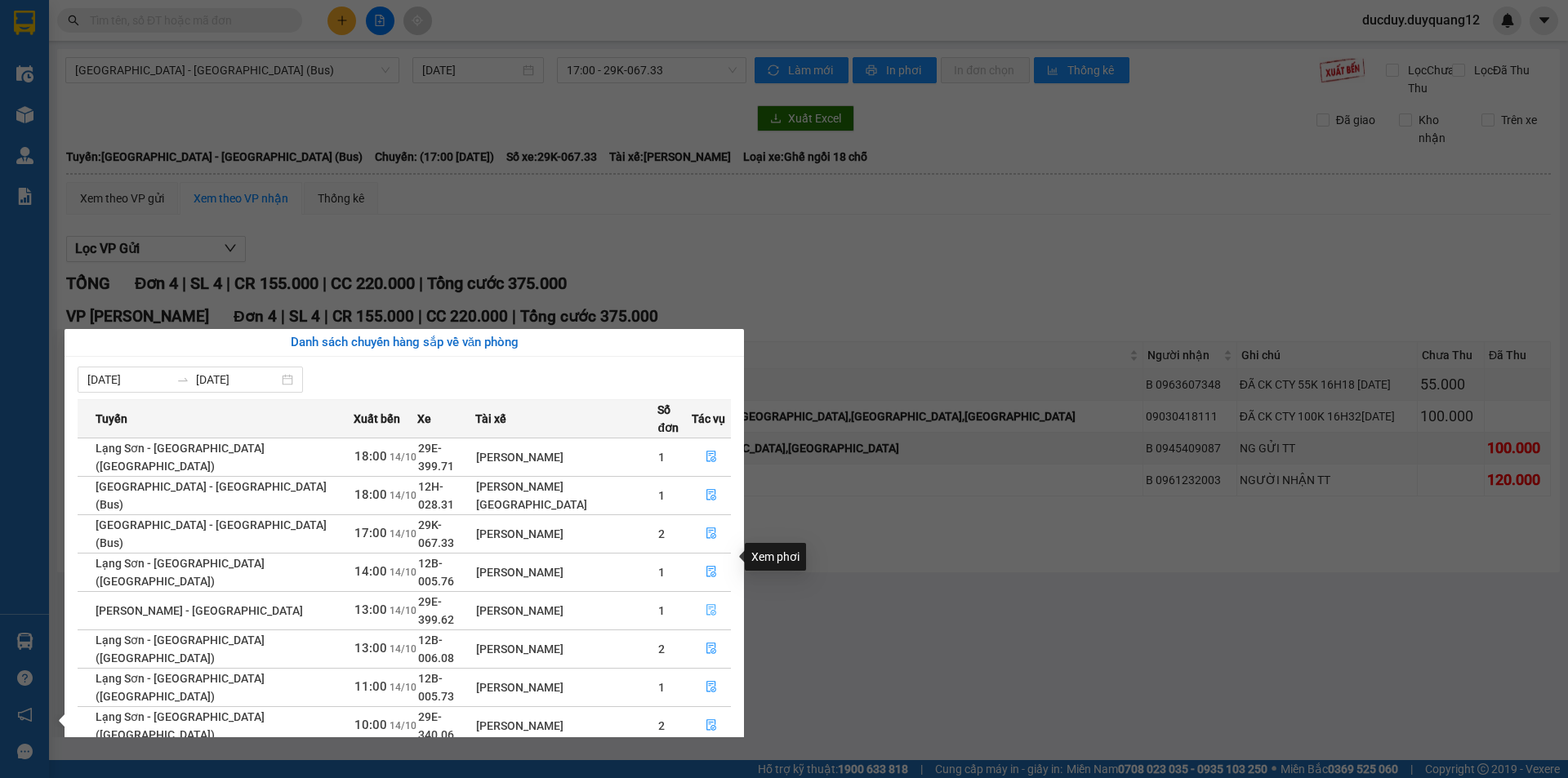
click at [708, 604] on icon "file-done" at bounding box center [711, 610] width 11 height 11
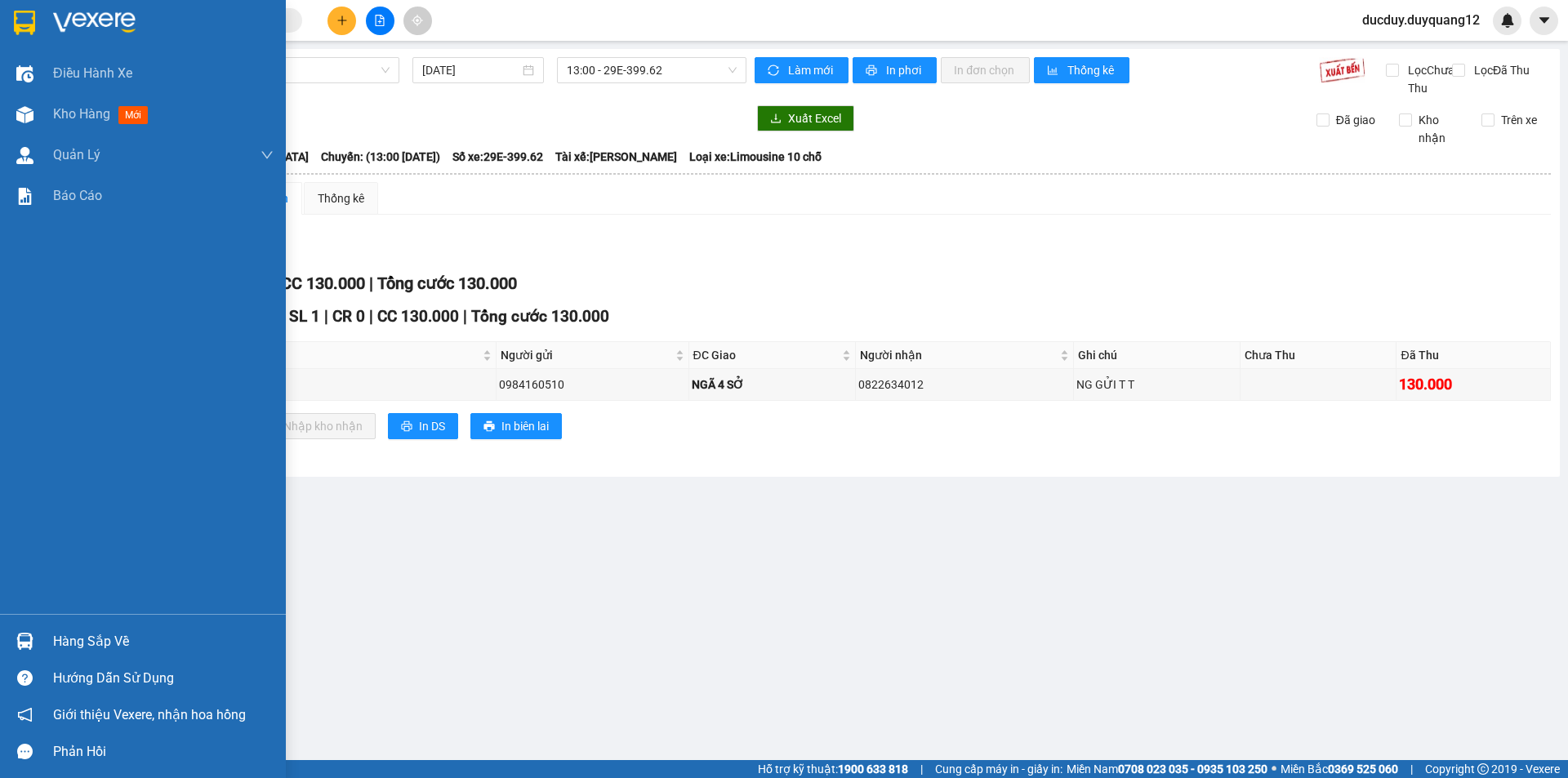
click at [80, 632] on div "Hàng sắp về" at bounding box center [163, 641] width 220 height 25
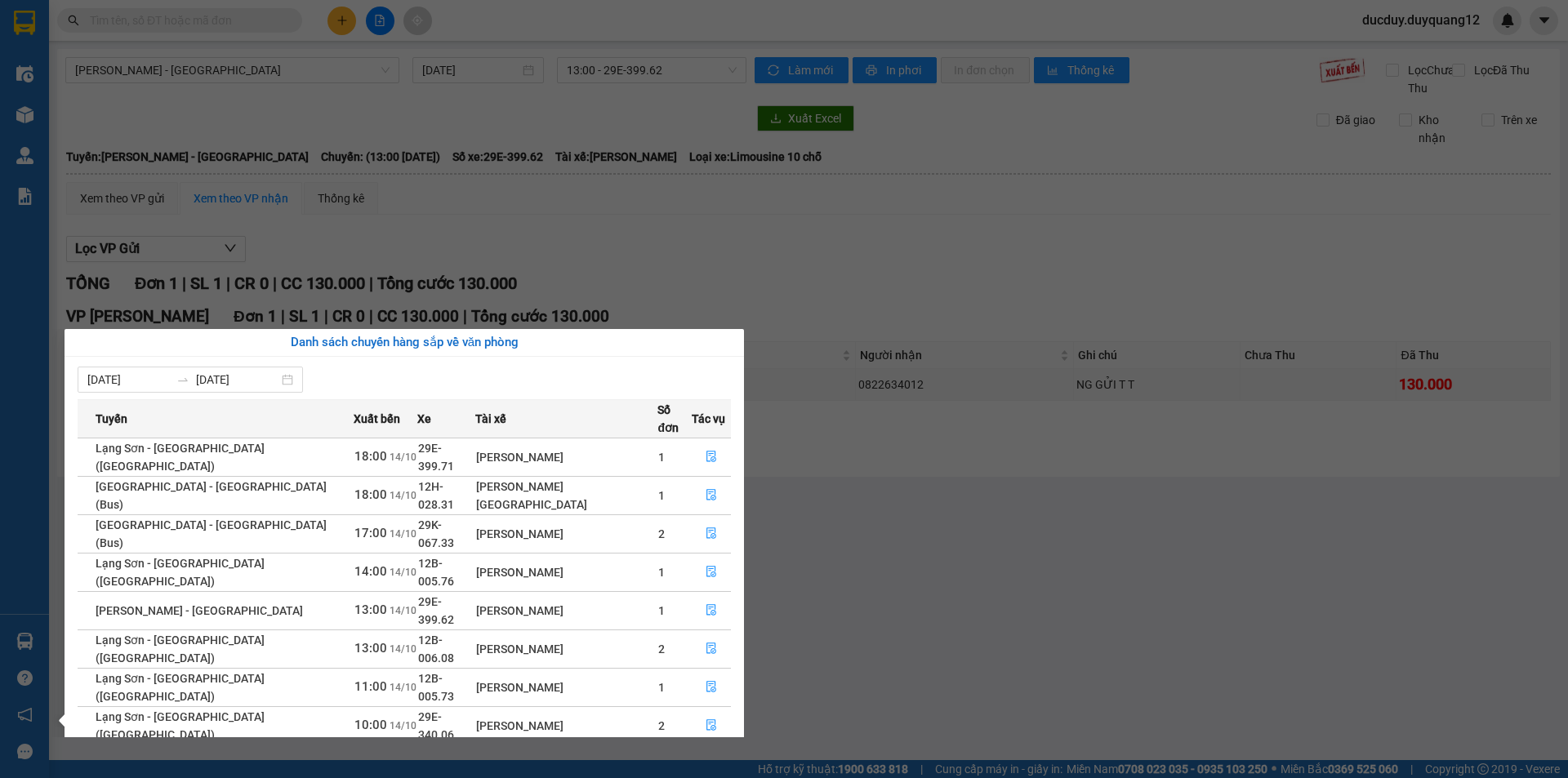
click at [910, 377] on section "Kết quả tìm kiếm ( 0 ) Bộ lọc No Data ducduy.duyquang12 Điều hành xe Kho hàng m…" at bounding box center [784, 389] width 1568 height 778
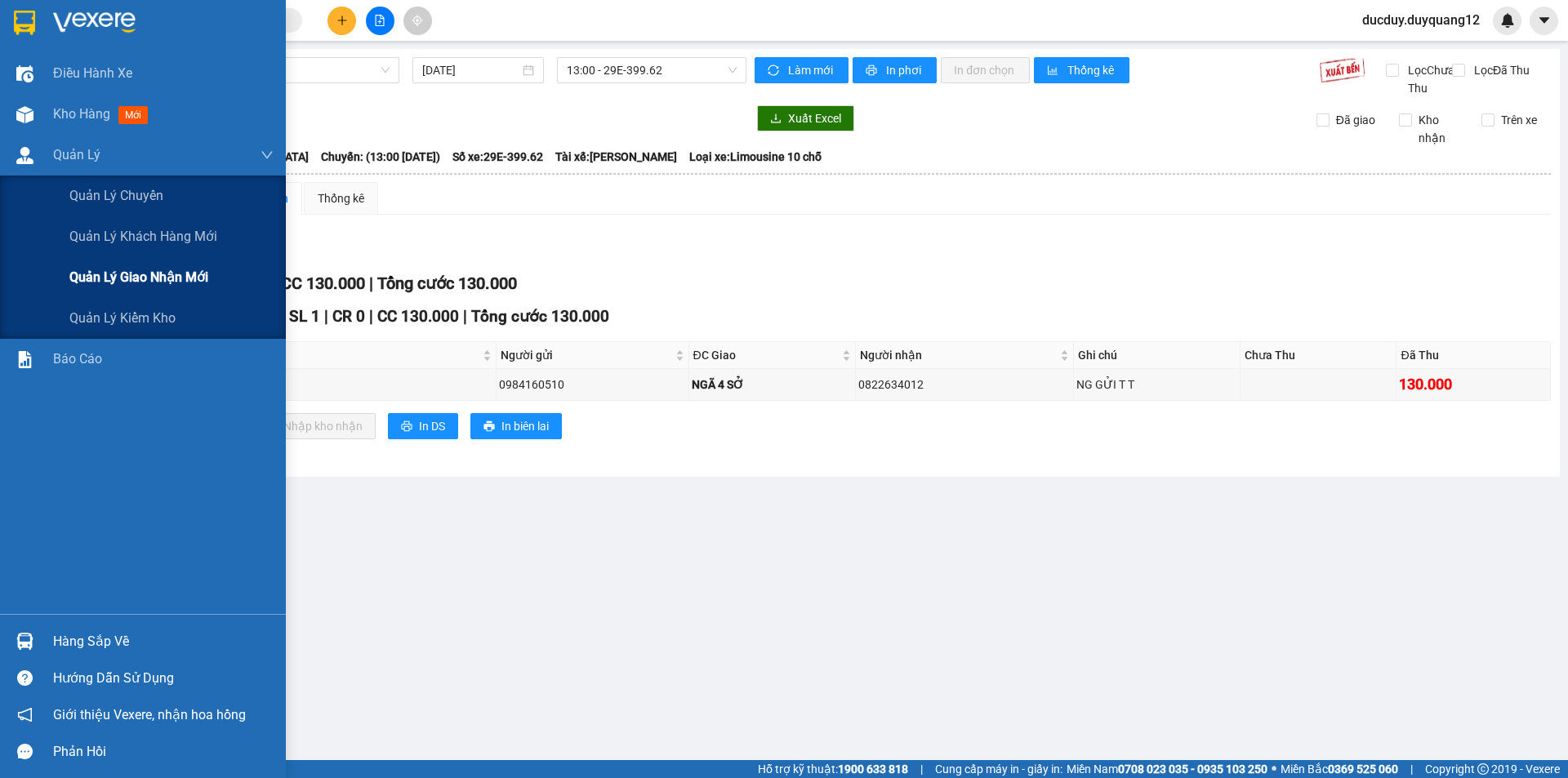
click at [116, 271] on span "Quản lý giao nhận mới" at bounding box center [139, 277] width 139 height 21
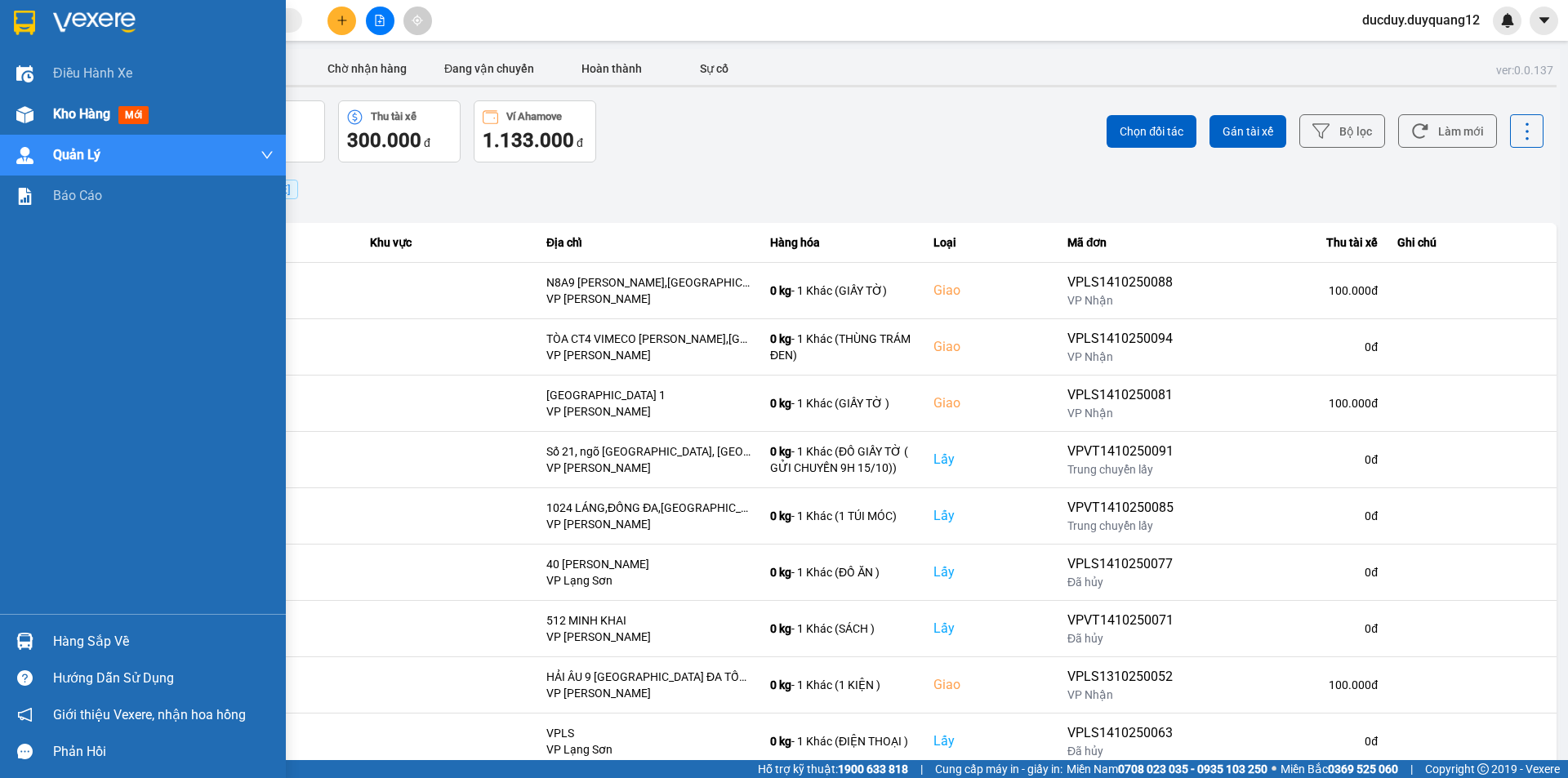
click at [76, 116] on span "Kho hàng" at bounding box center [82, 114] width 57 height 15
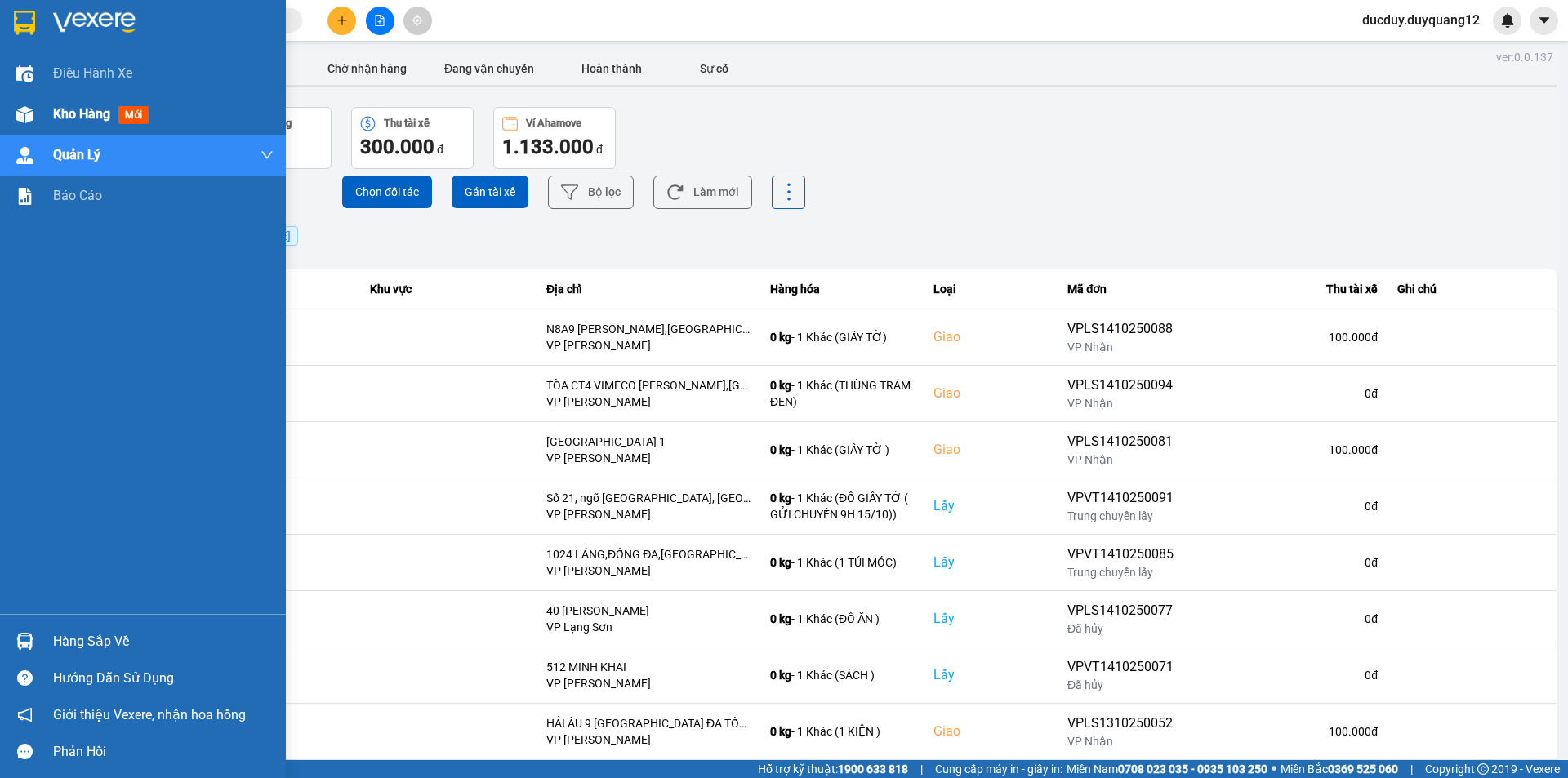
click at [76, 115] on span "Kho hàng" at bounding box center [82, 114] width 57 height 15
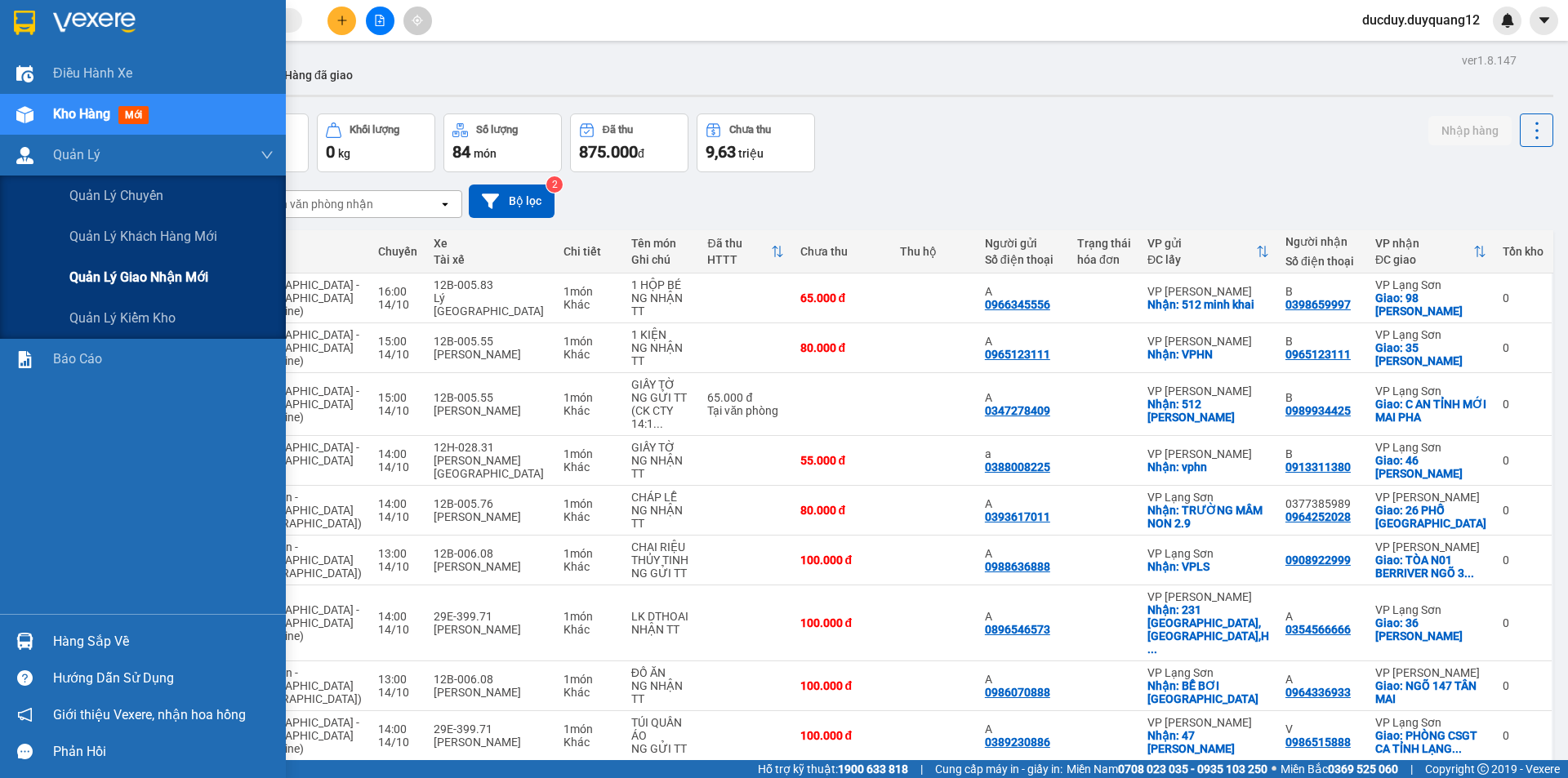
click at [114, 275] on span "Quản lý giao nhận mới" at bounding box center [139, 277] width 139 height 21
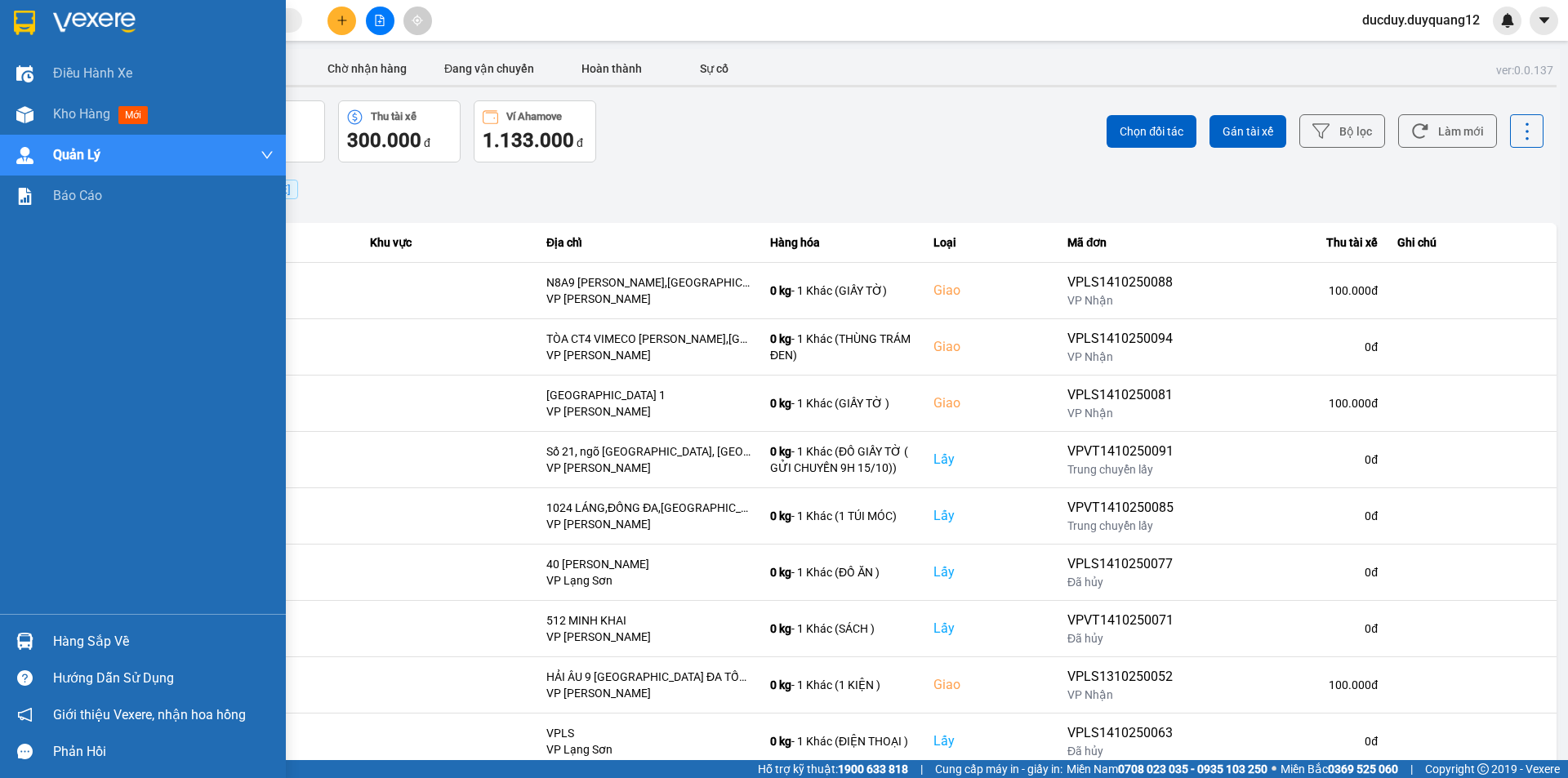
click at [82, 639] on div "Hàng sắp về" at bounding box center [163, 641] width 220 height 25
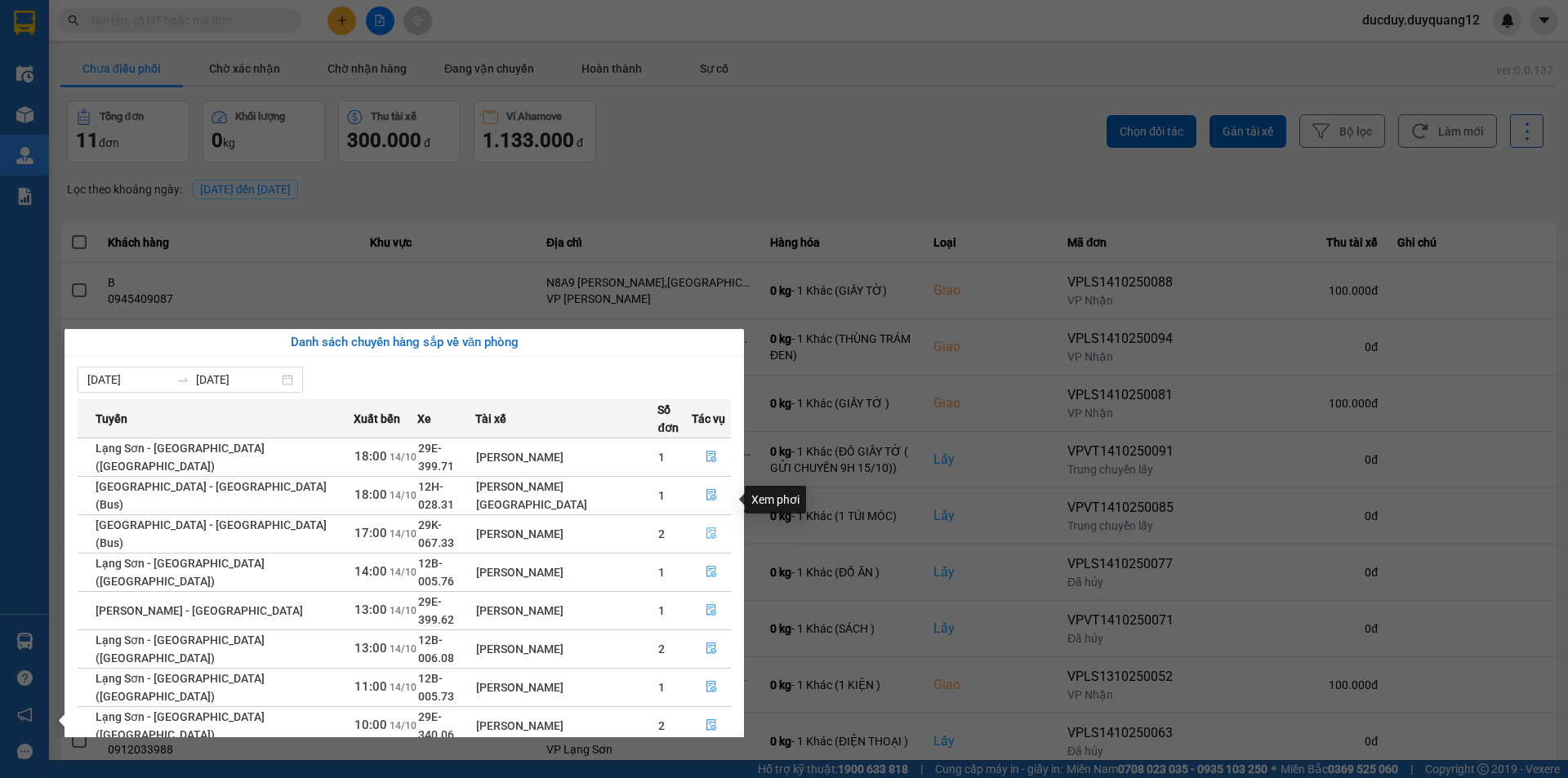
click at [706, 528] on icon "file-done" at bounding box center [711, 534] width 9 height 11
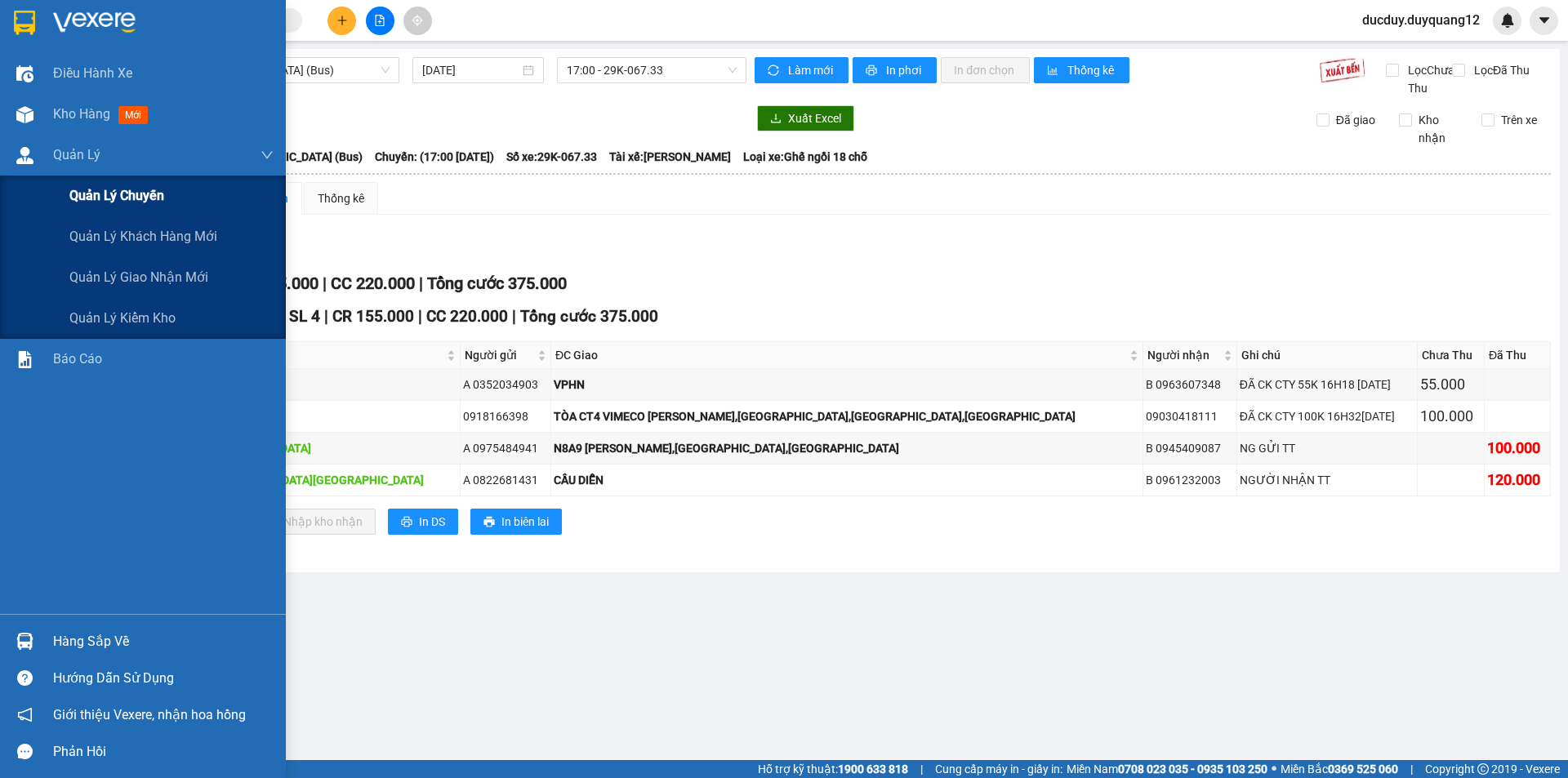
click at [68, 178] on div "Quản lý chuyến" at bounding box center [142, 195] width 286 height 41
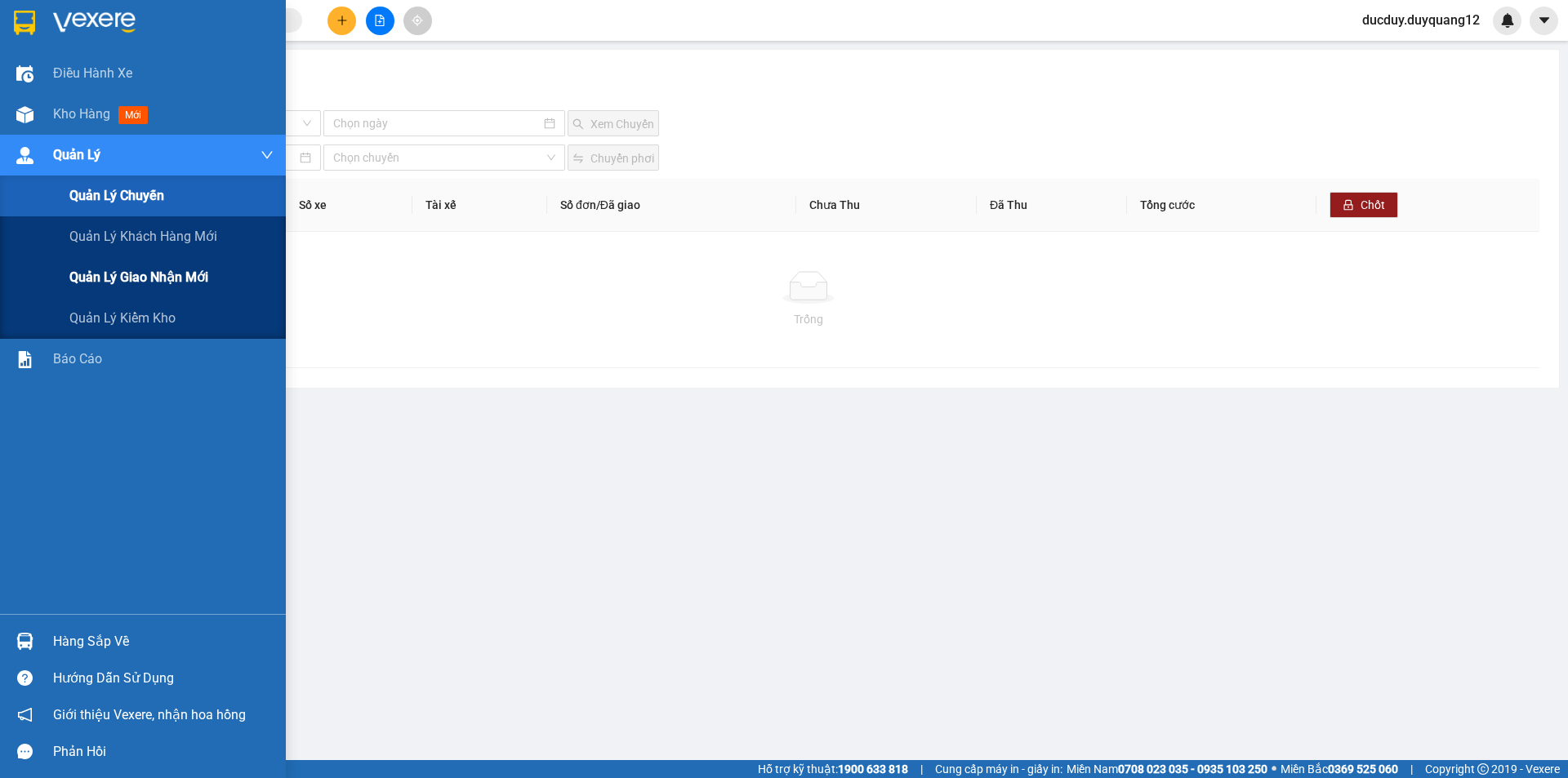
click at [92, 269] on span "Quản lý giao nhận mới" at bounding box center [139, 277] width 139 height 21
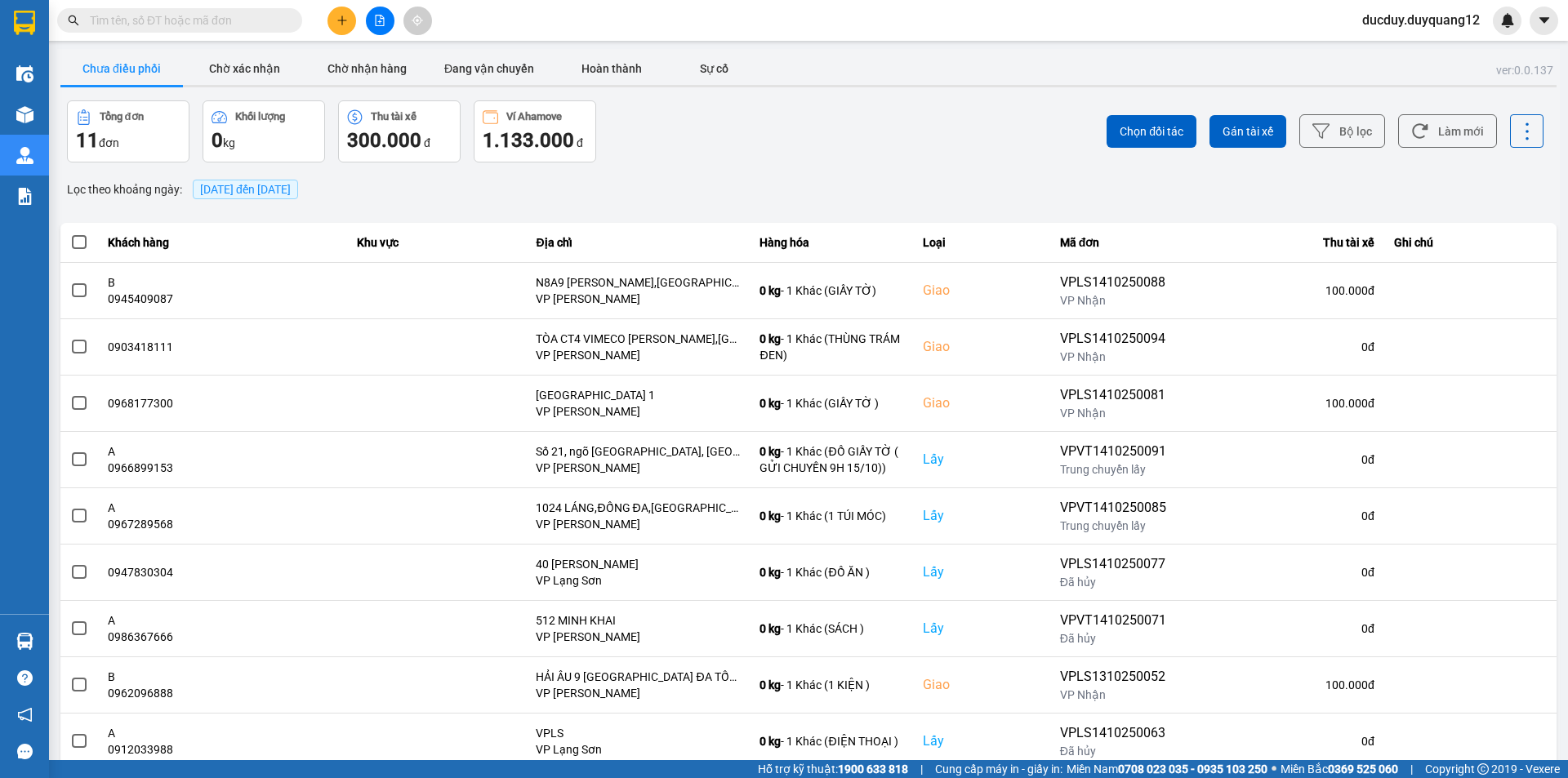
click at [135, 75] on button "Chưa điều phối" at bounding box center [121, 68] width 122 height 32
click at [1538, 22] on icon "caret-down" at bounding box center [1543, 20] width 14 height 14
click at [1503, 57] on div "Cấu hình nhà xe" at bounding box center [1501, 61] width 83 height 18
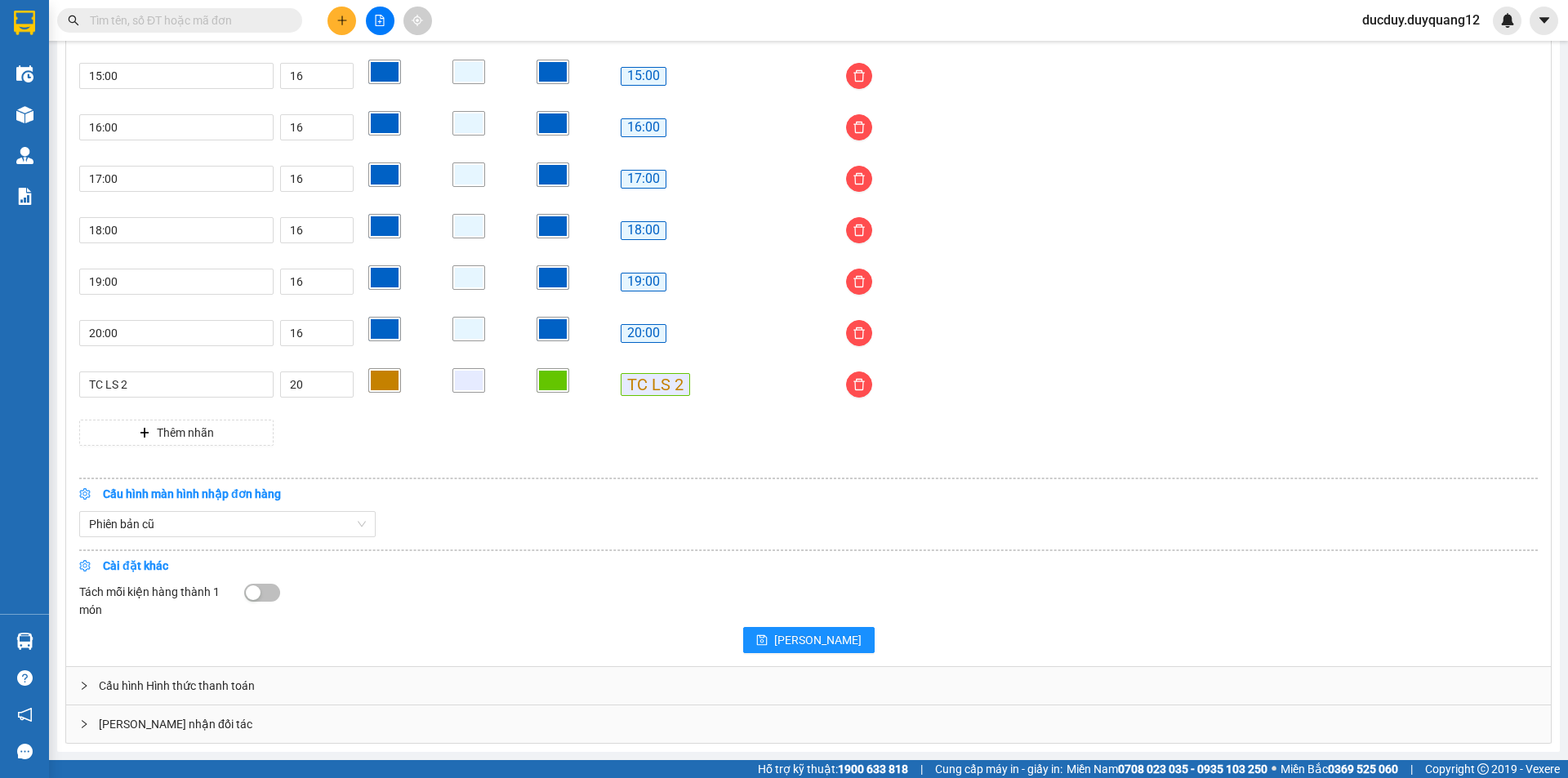
click at [379, 722] on div "[PERSON_NAME] nhận đối tác" at bounding box center [809, 724] width 1484 height 38
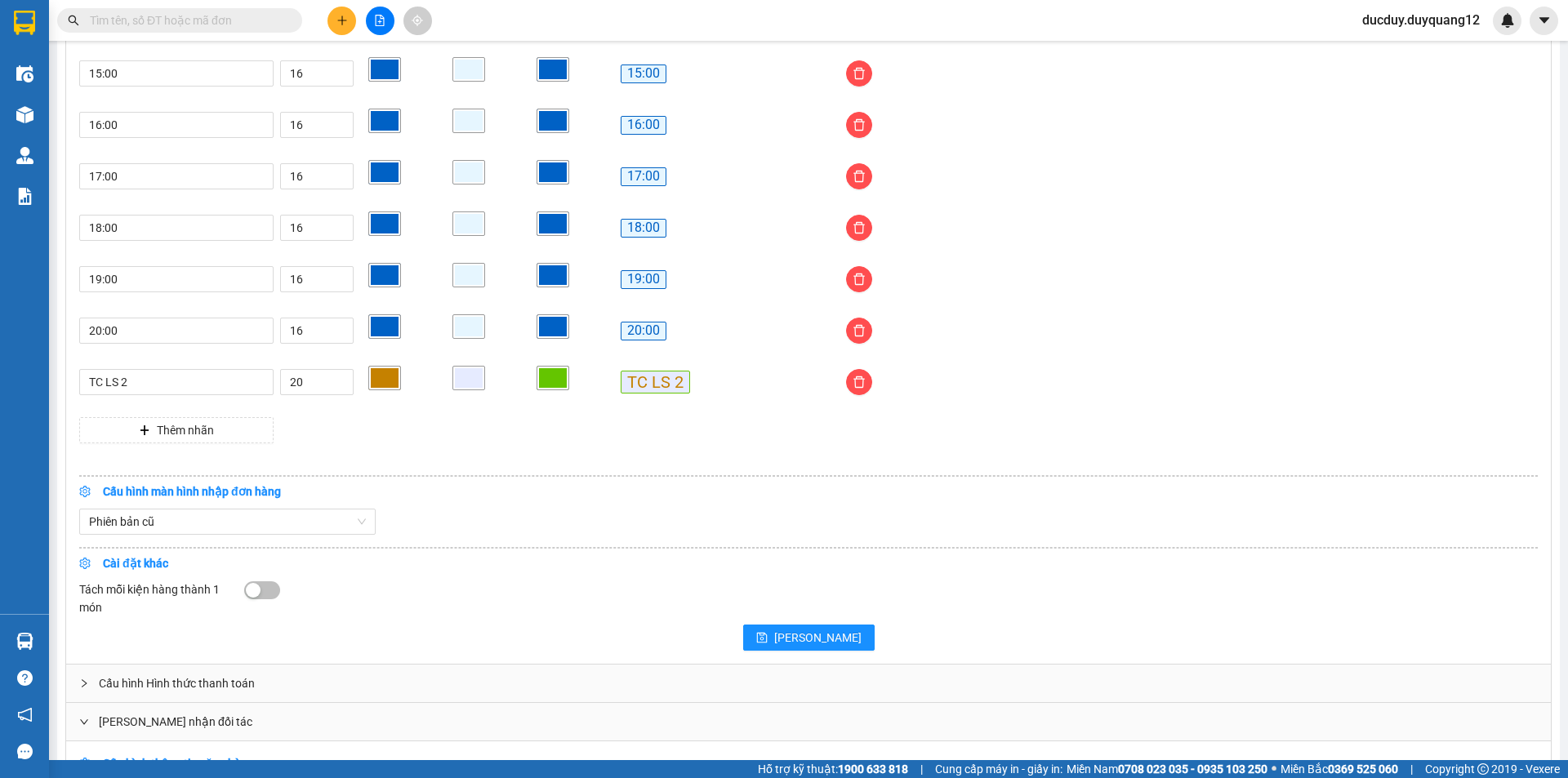
scroll to position [1604, 0]
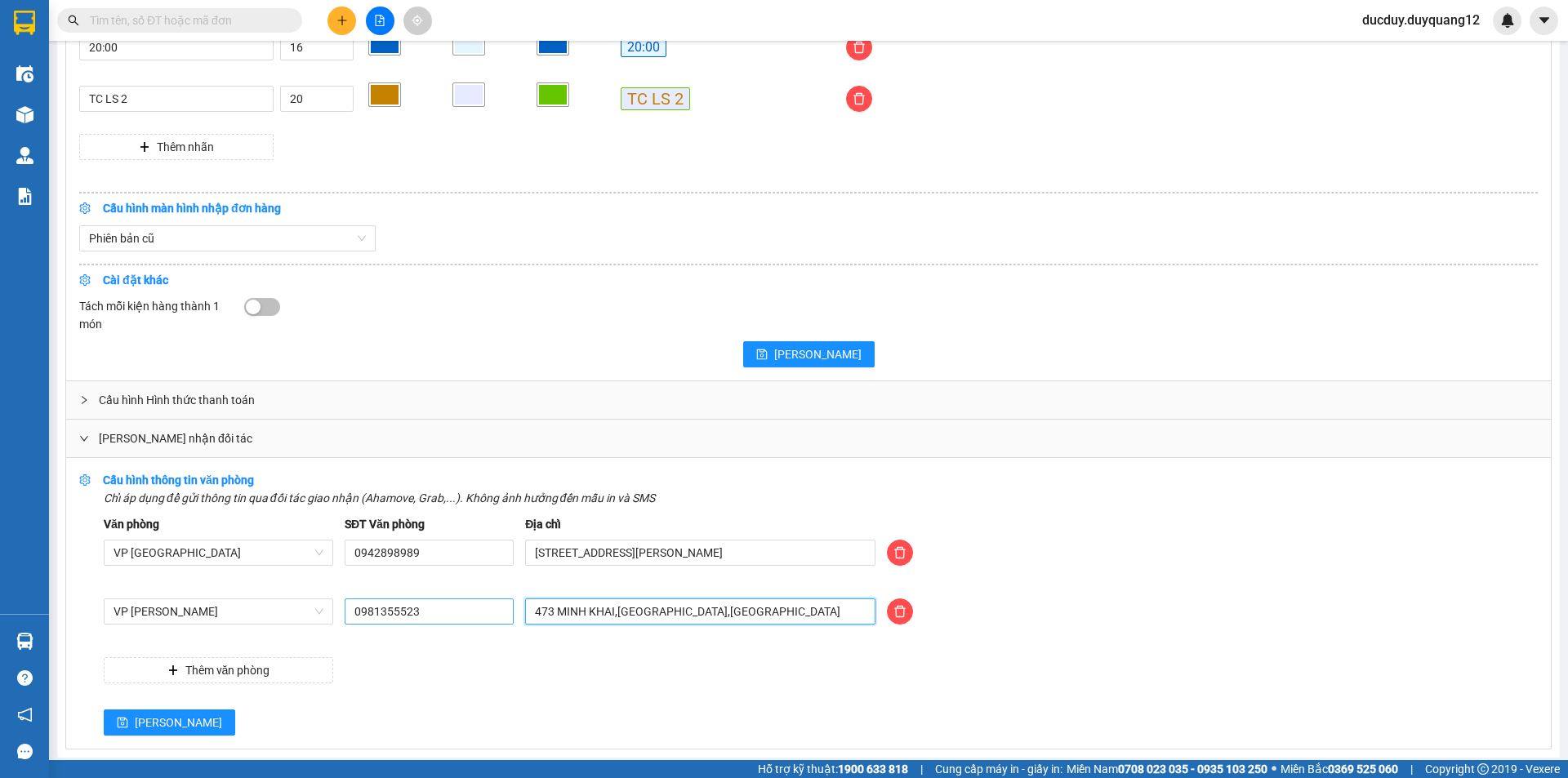
drag, startPoint x: 783, startPoint y: 622, endPoint x: 506, endPoint y: 617, distance: 277.0
click at [507, 617] on div "VP Minh Khai 0981355523 473 MINH KHAI,HAI BÀ TRƯNG,HÀ NỘI" at bounding box center [820, 621] width 1446 height 46
type input "505 MINH KHAI,HAI BÀ TRƯNG,HÀ NỘI"
drag, startPoint x: 434, startPoint y: 611, endPoint x: 351, endPoint y: 624, distance: 84.0
click at [351, 624] on input "0981355523" at bounding box center [429, 612] width 169 height 27
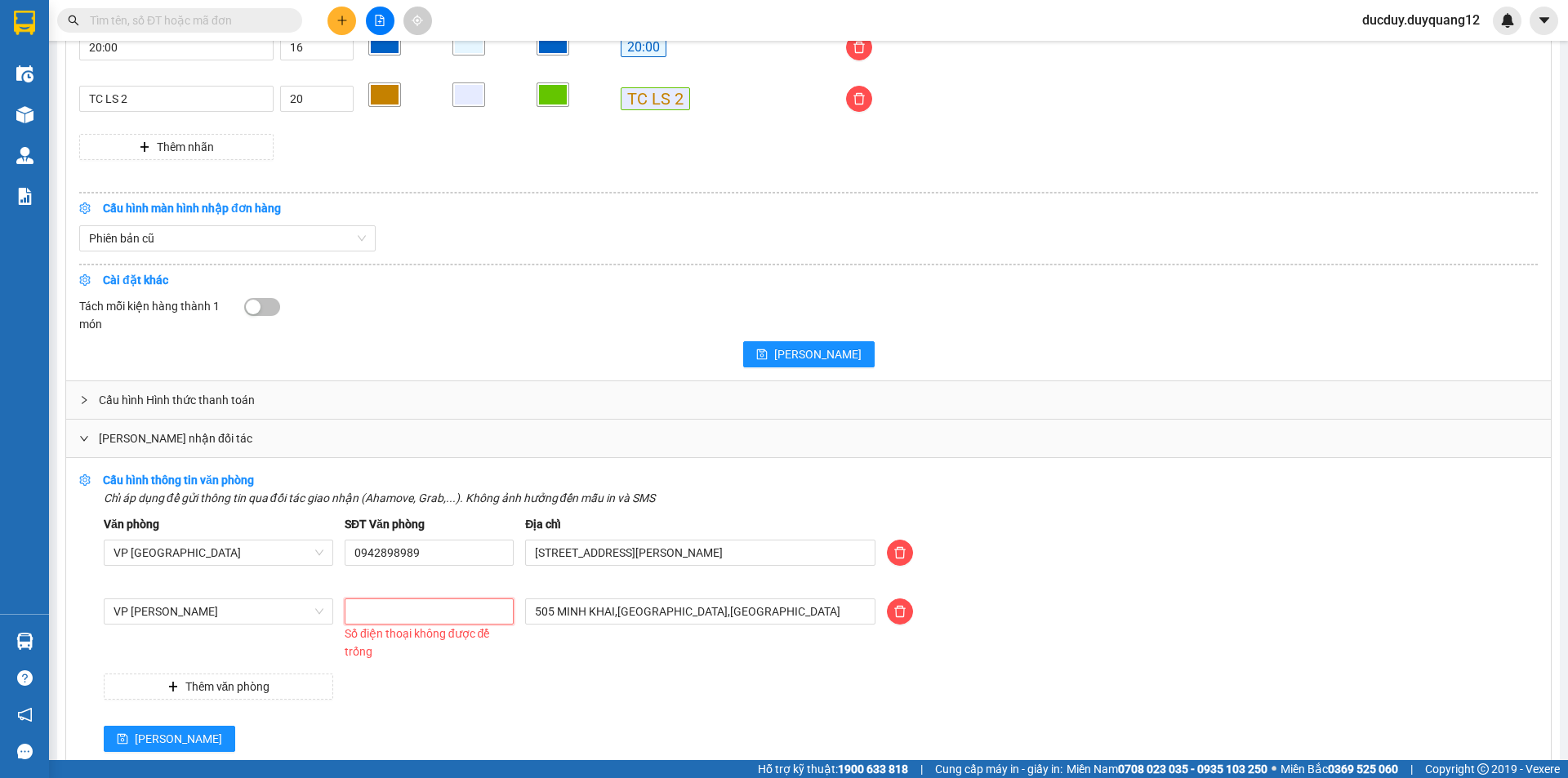
click at [365, 614] on input "text" at bounding box center [429, 612] width 169 height 27
click at [383, 613] on input "text" at bounding box center [429, 612] width 169 height 27
type input "0981355510"
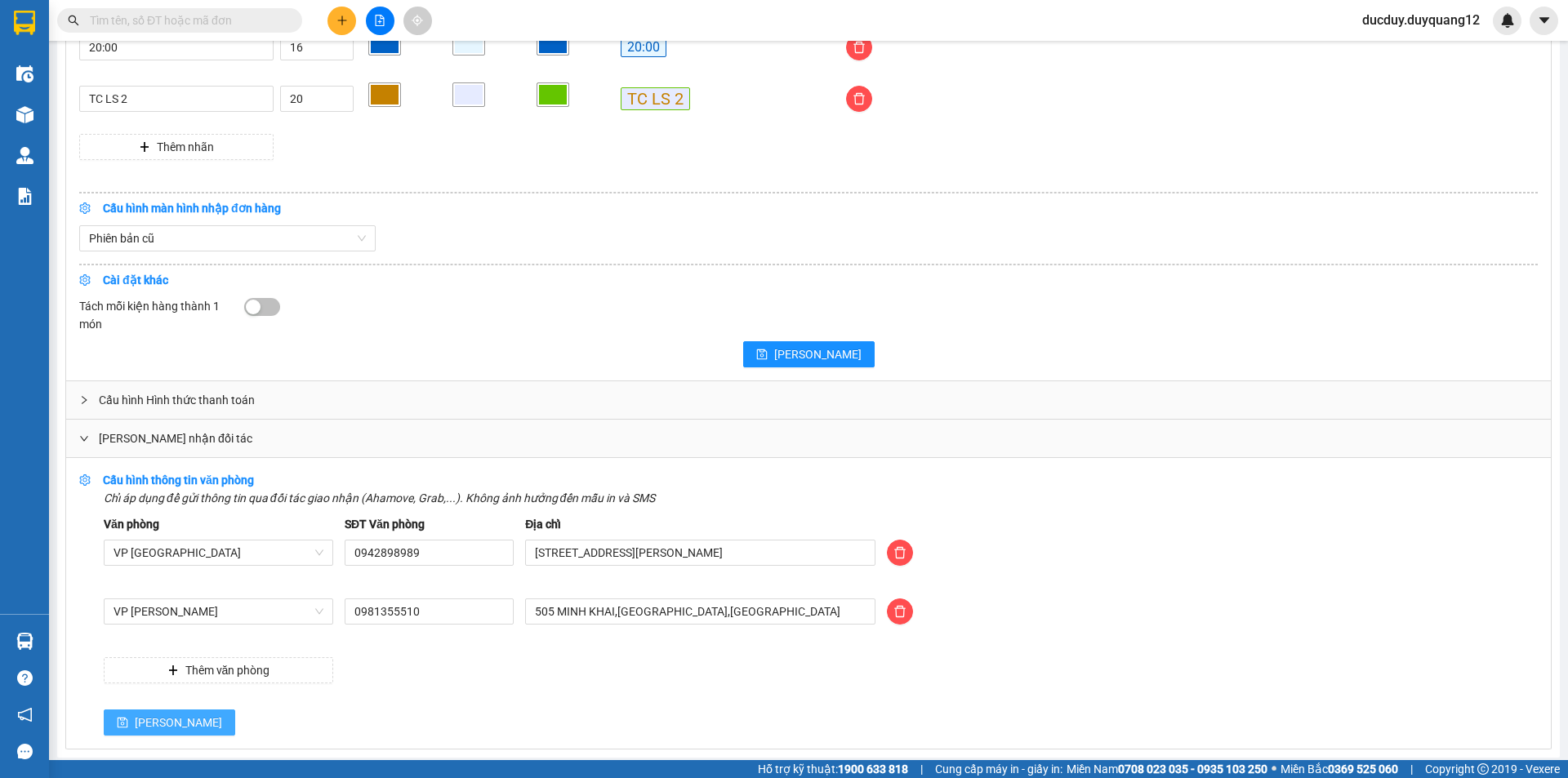
click at [146, 716] on span "[PERSON_NAME]" at bounding box center [178, 722] width 87 height 18
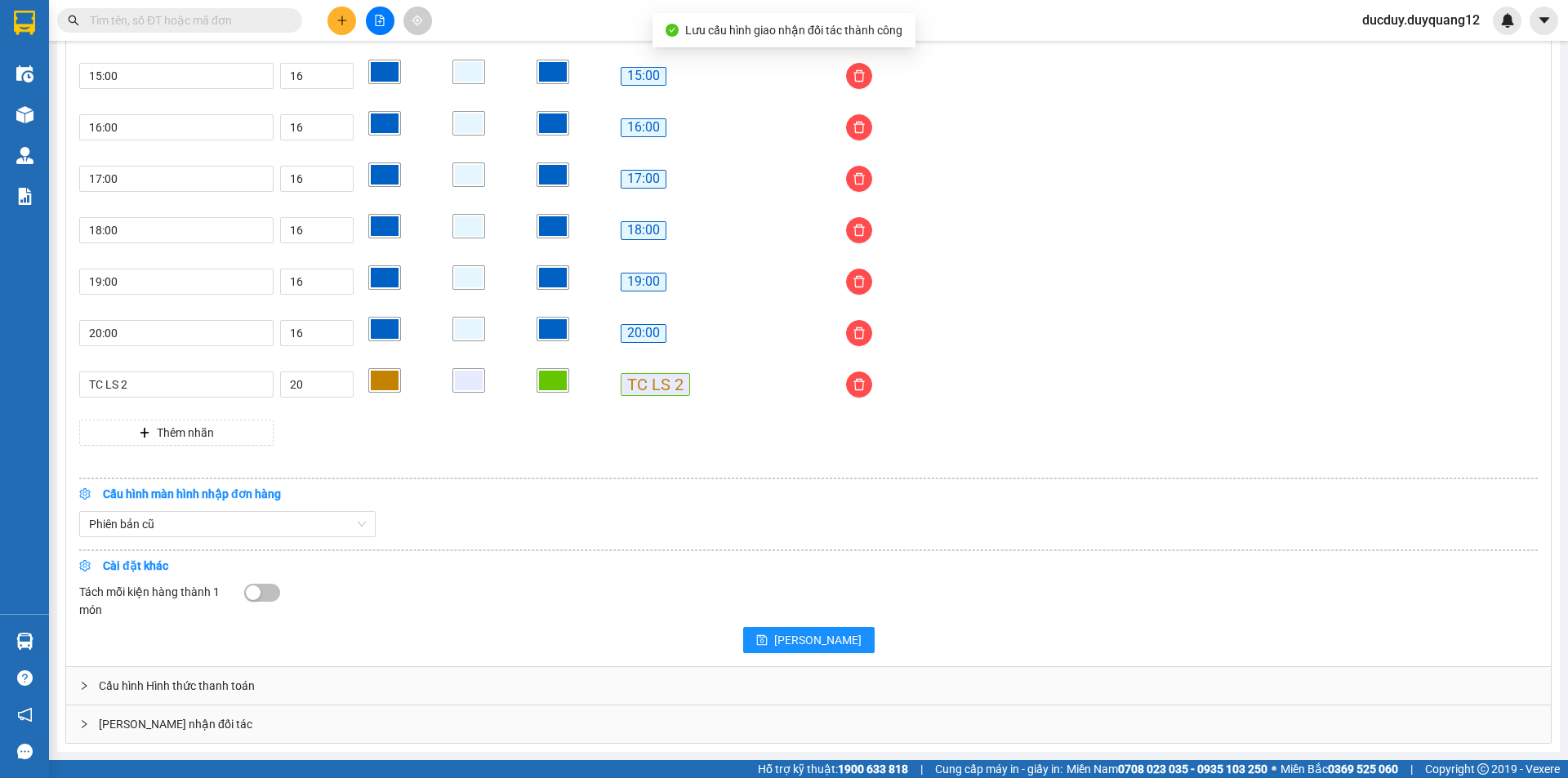
scroll to position [1321, 0]
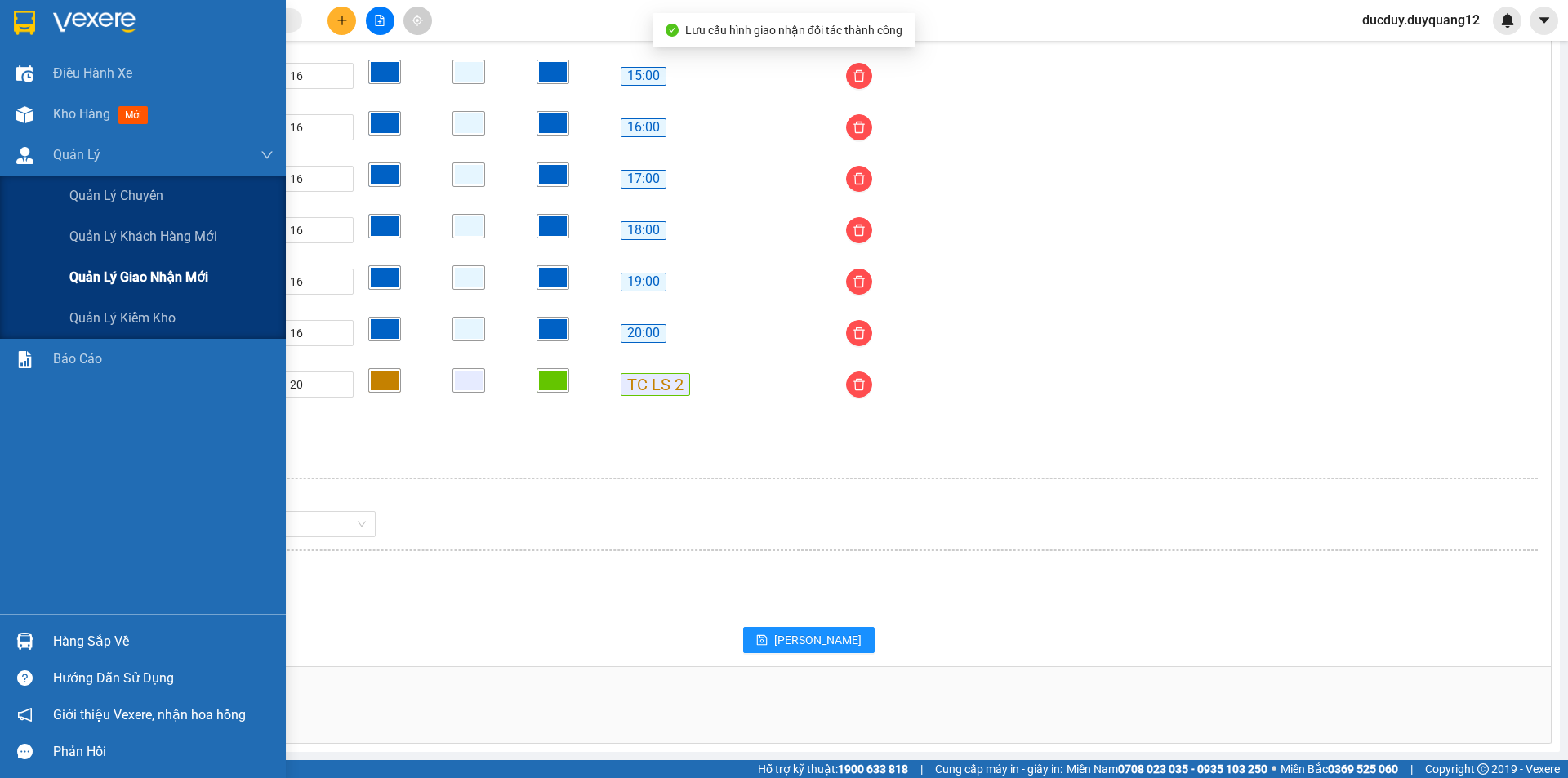
click at [136, 286] on span "Quản lý giao nhận mới" at bounding box center [139, 277] width 139 height 21
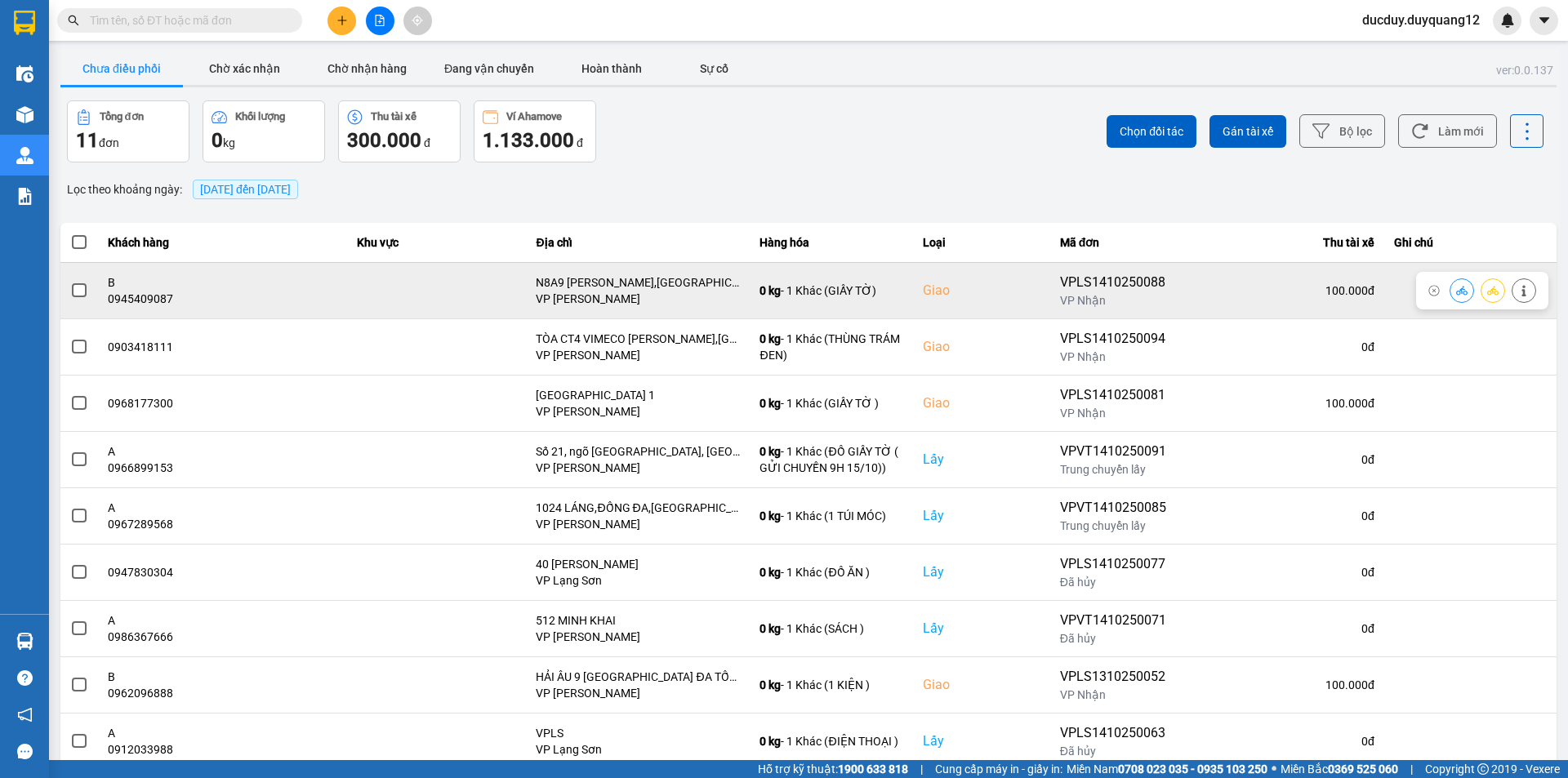
click at [76, 287] on span at bounding box center [79, 290] width 14 height 14
click at [70, 282] on input "checkbox" at bounding box center [70, 282] width 0 height 0
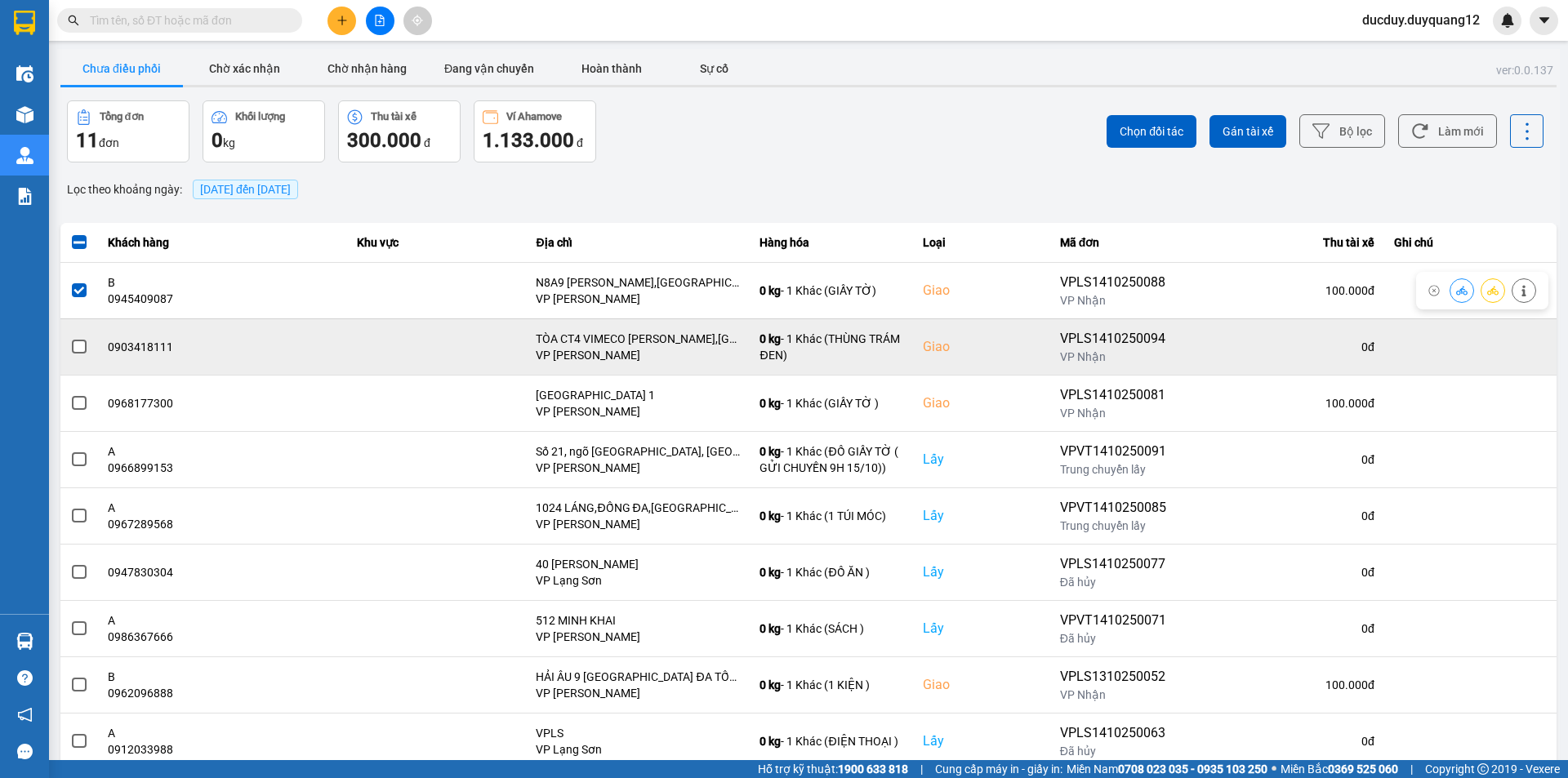
click at [76, 343] on span at bounding box center [79, 346] width 14 height 14
click at [70, 338] on input "checkbox" at bounding box center [70, 338] width 0 height 0
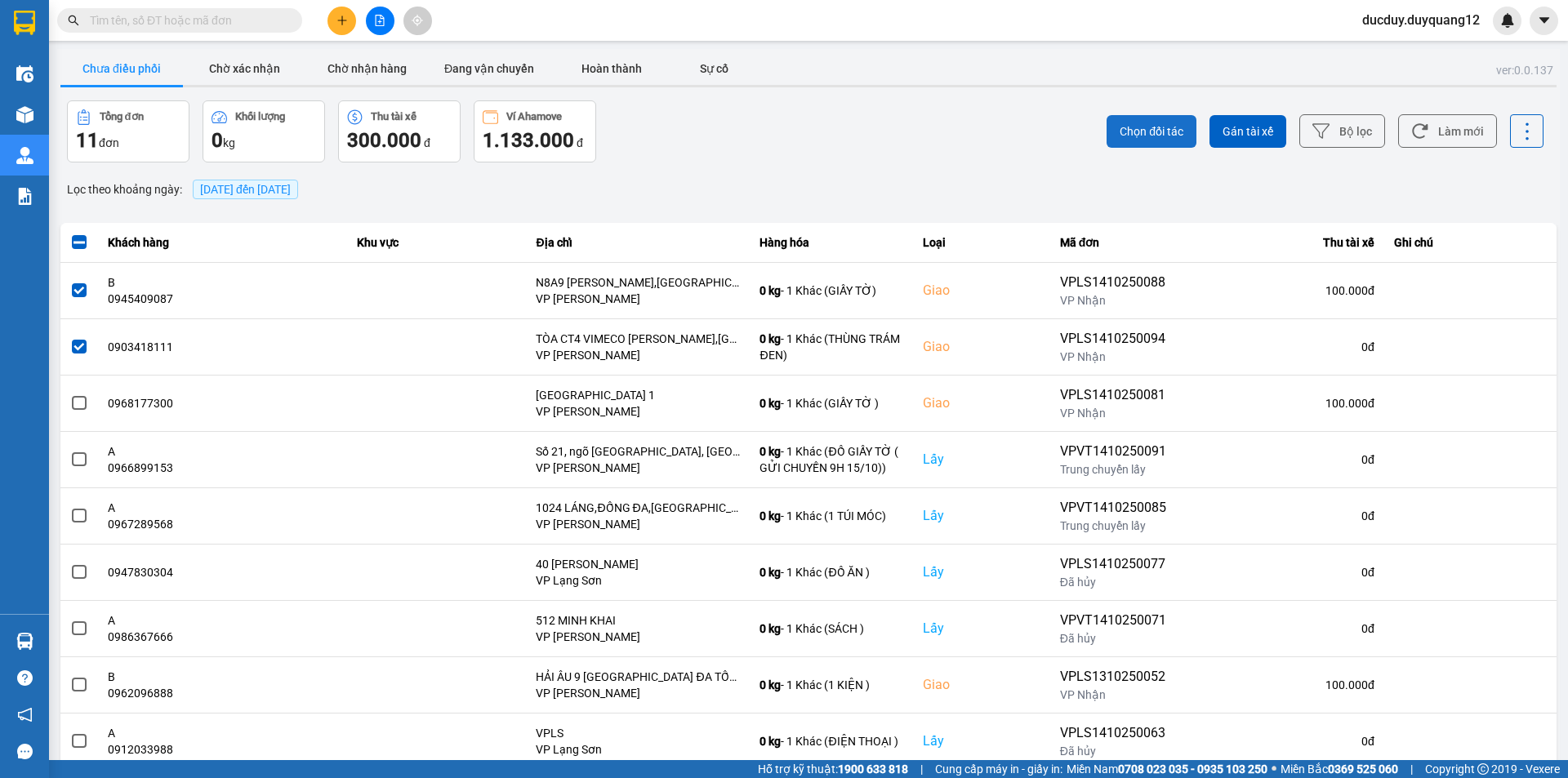
click at [1154, 132] on span "Chọn đối tác" at bounding box center [1151, 131] width 64 height 16
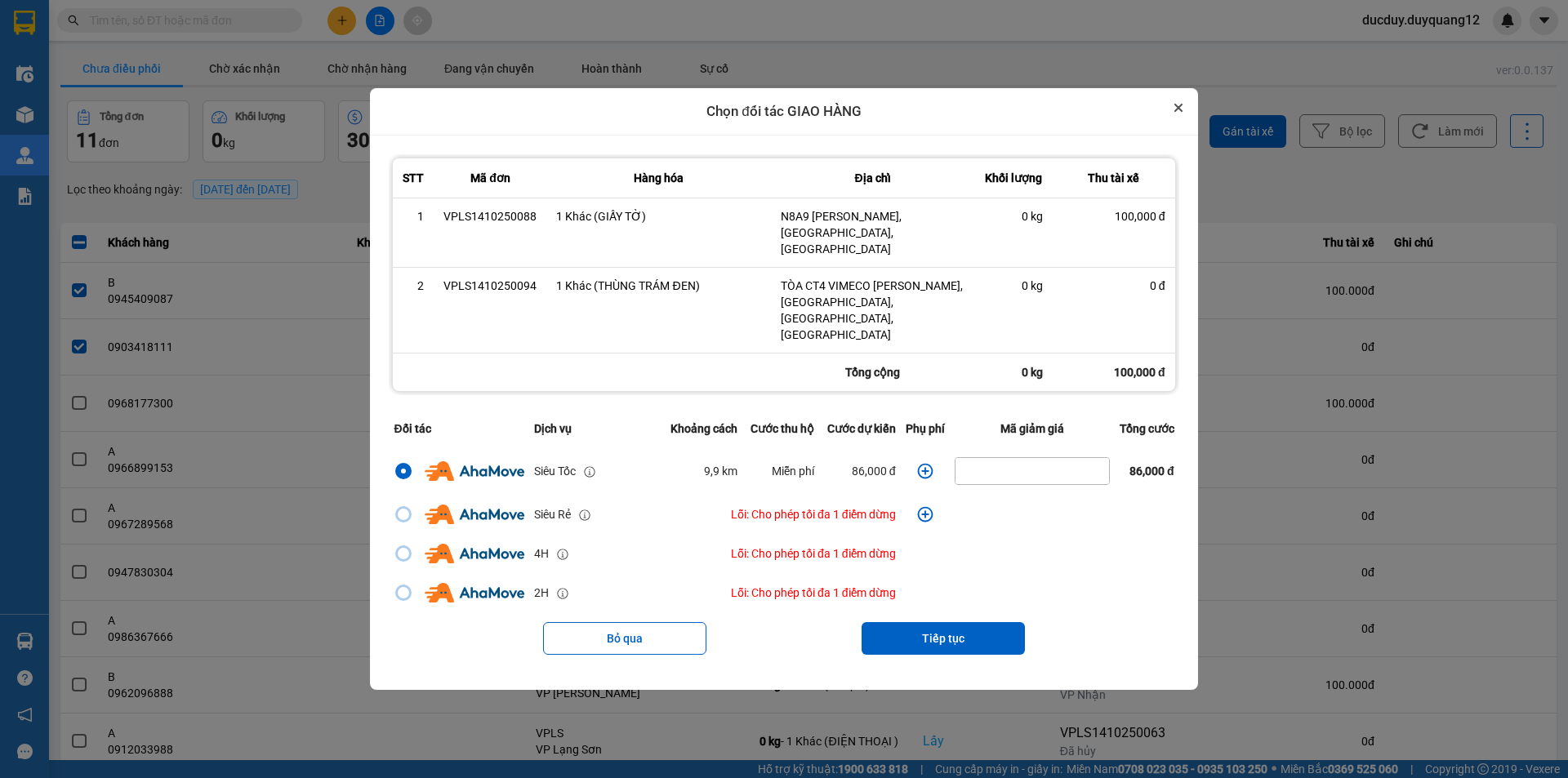
click at [1184, 118] on button "Close" at bounding box center [1178, 107] width 20 height 20
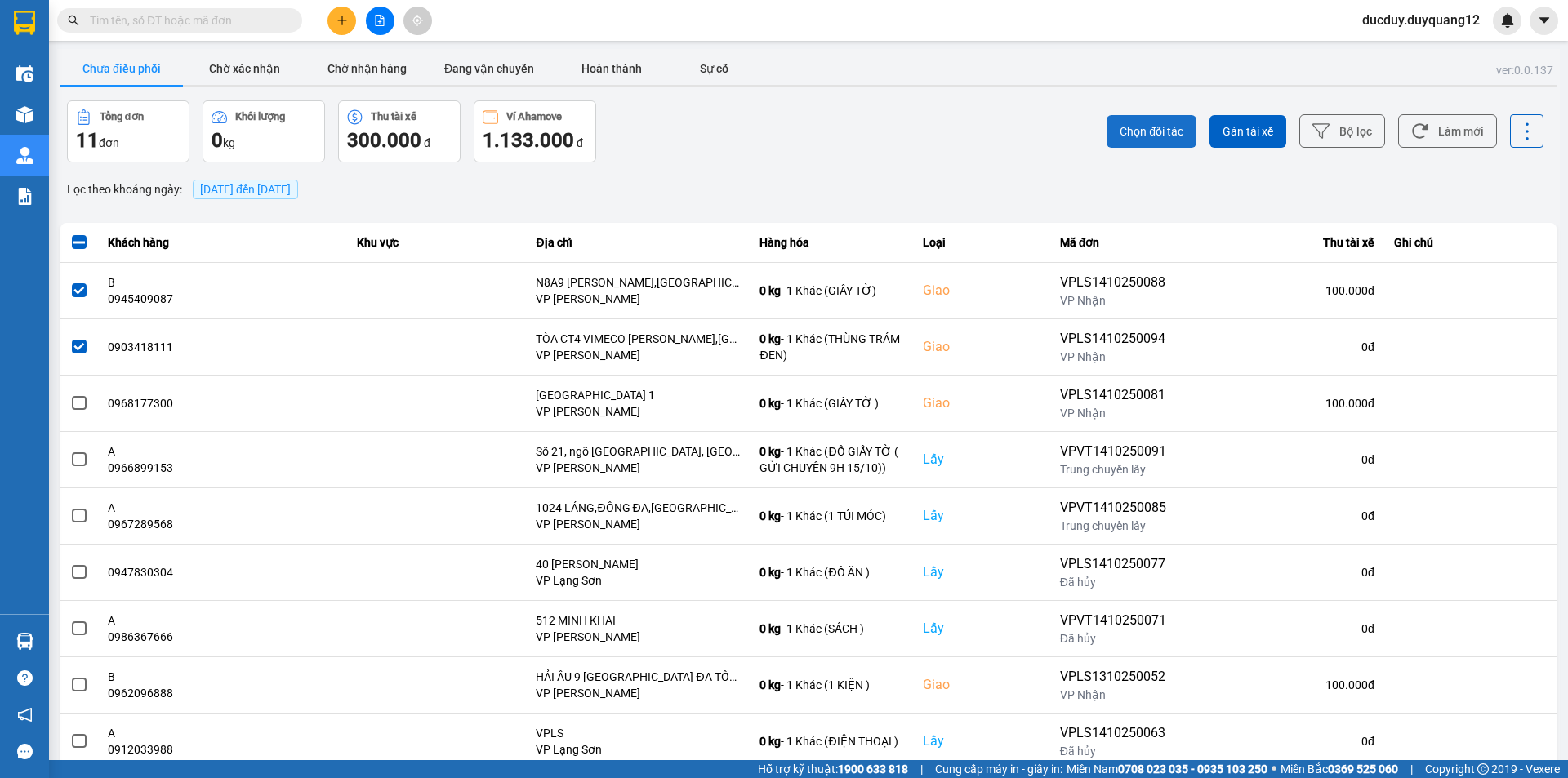
click at [1141, 127] on span "Chọn đối tác" at bounding box center [1151, 131] width 64 height 16
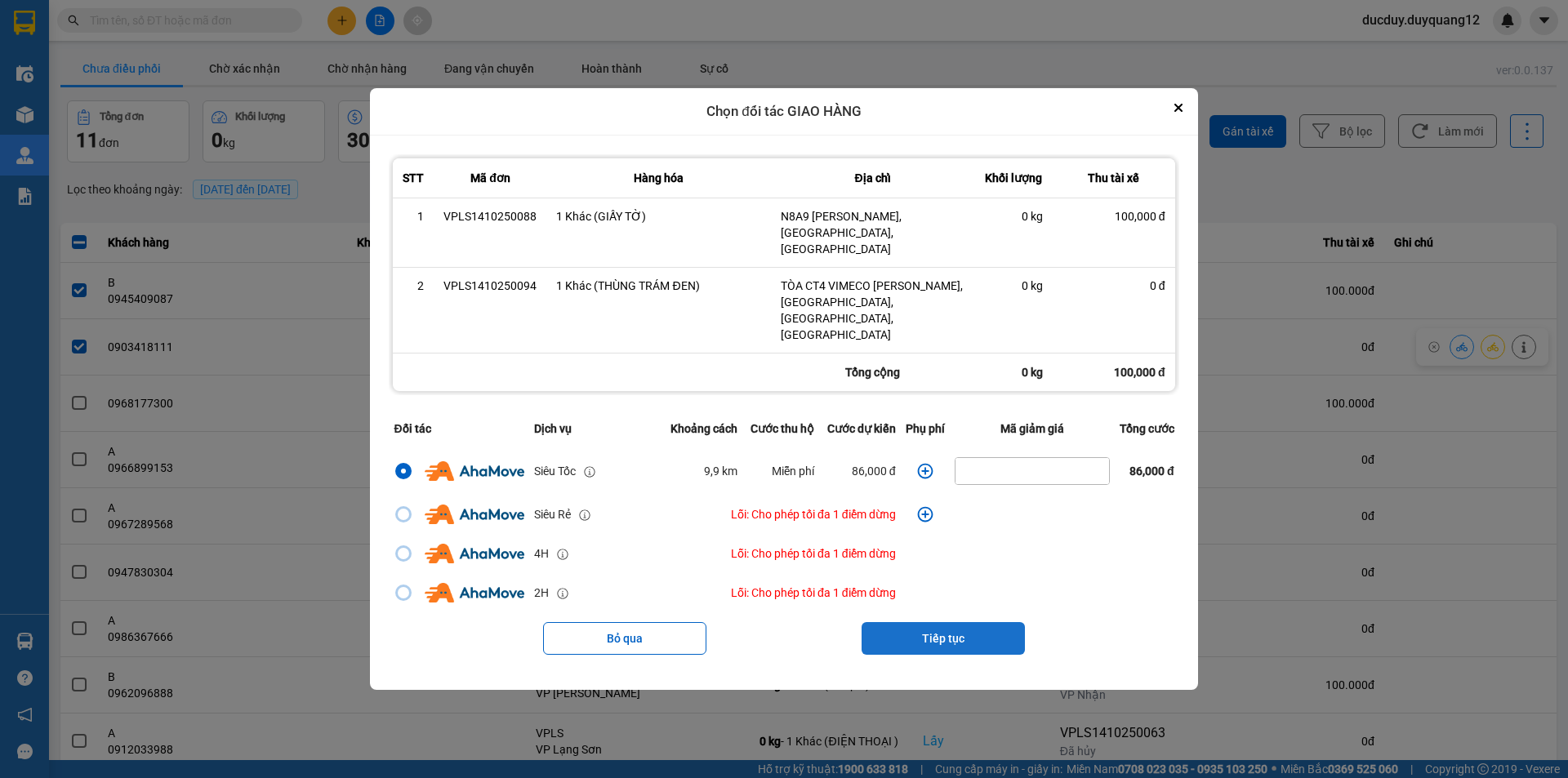
click at [920, 622] on button "Tiếp tục" at bounding box center [943, 639] width 163 height 32
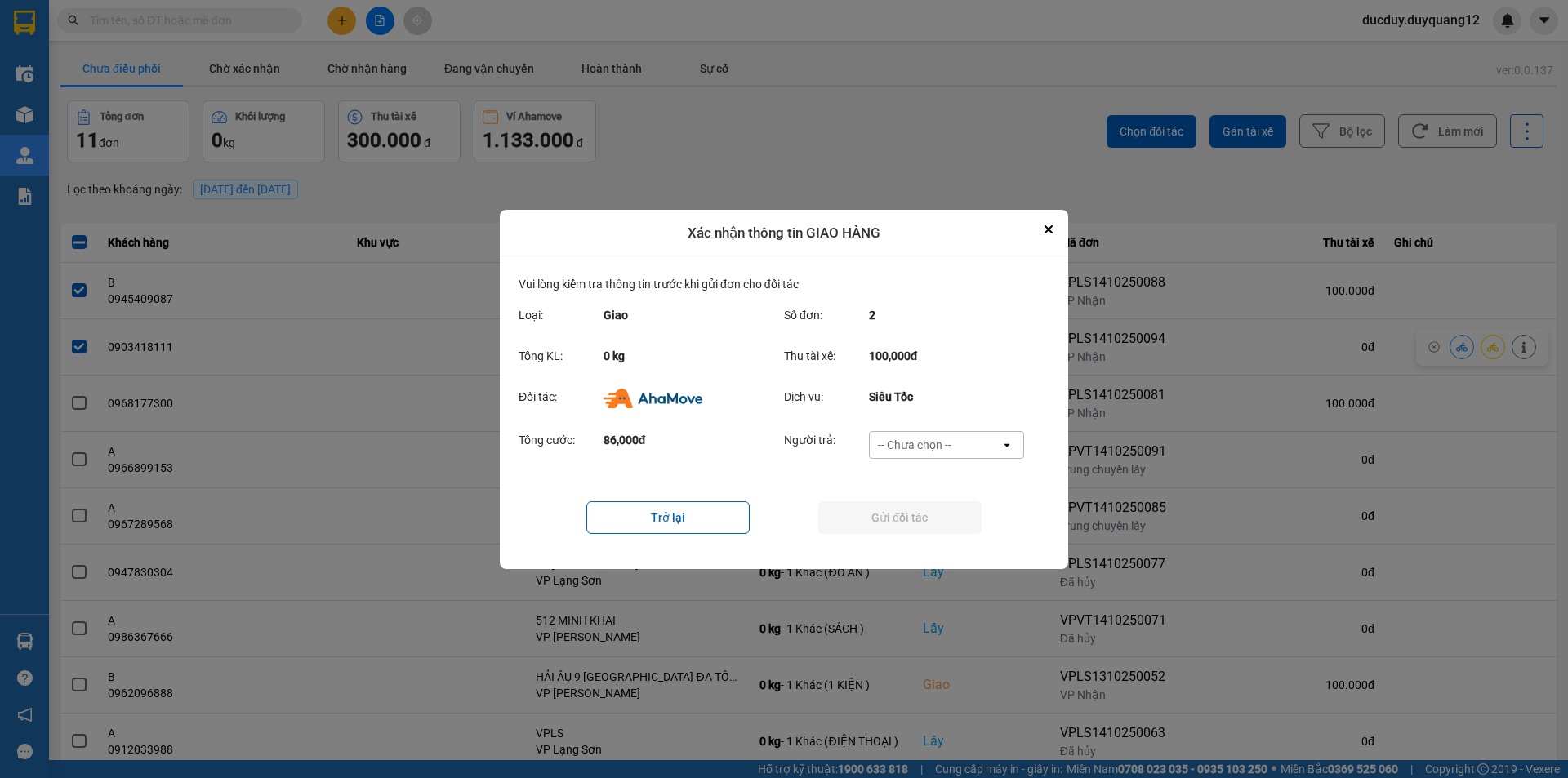
click at [941, 439] on div "-- Chưa chọn --" at bounding box center [914, 444] width 73 height 16
click at [937, 500] on span "Ví Ahamove" at bounding box center [914, 508] width 66 height 16
drag, startPoint x: 927, startPoint y: 514, endPoint x: 1121, endPoint y: 345, distance: 257.3
click at [1121, 345] on div "Xác nhận thông tin GIAO HÀNG Vui lòng kiểm tra thông tin trước khi gửi đơn cho …" at bounding box center [784, 389] width 1568 height 778
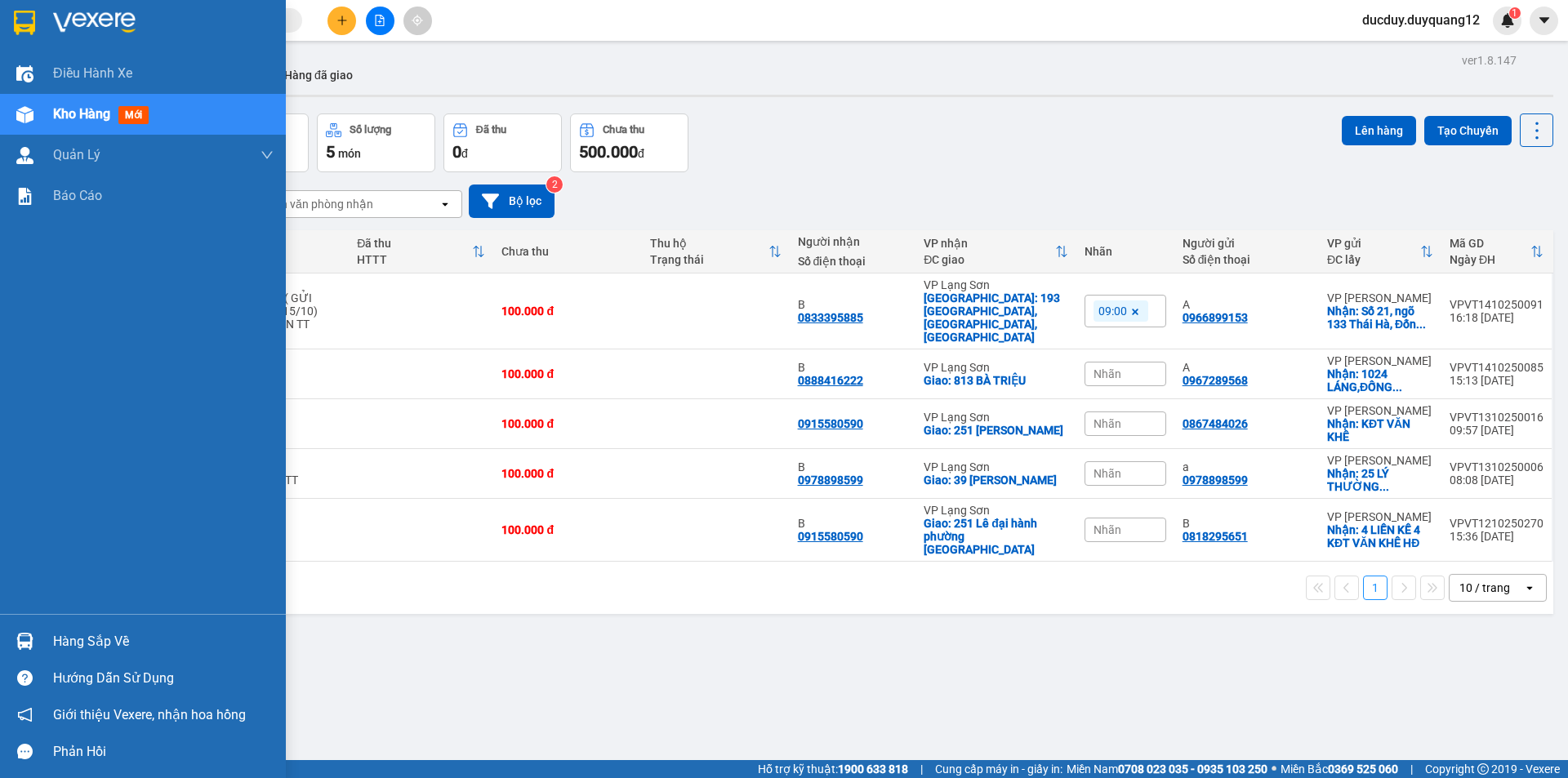
click at [79, 645] on div "Hàng sắp về" at bounding box center [163, 641] width 220 height 25
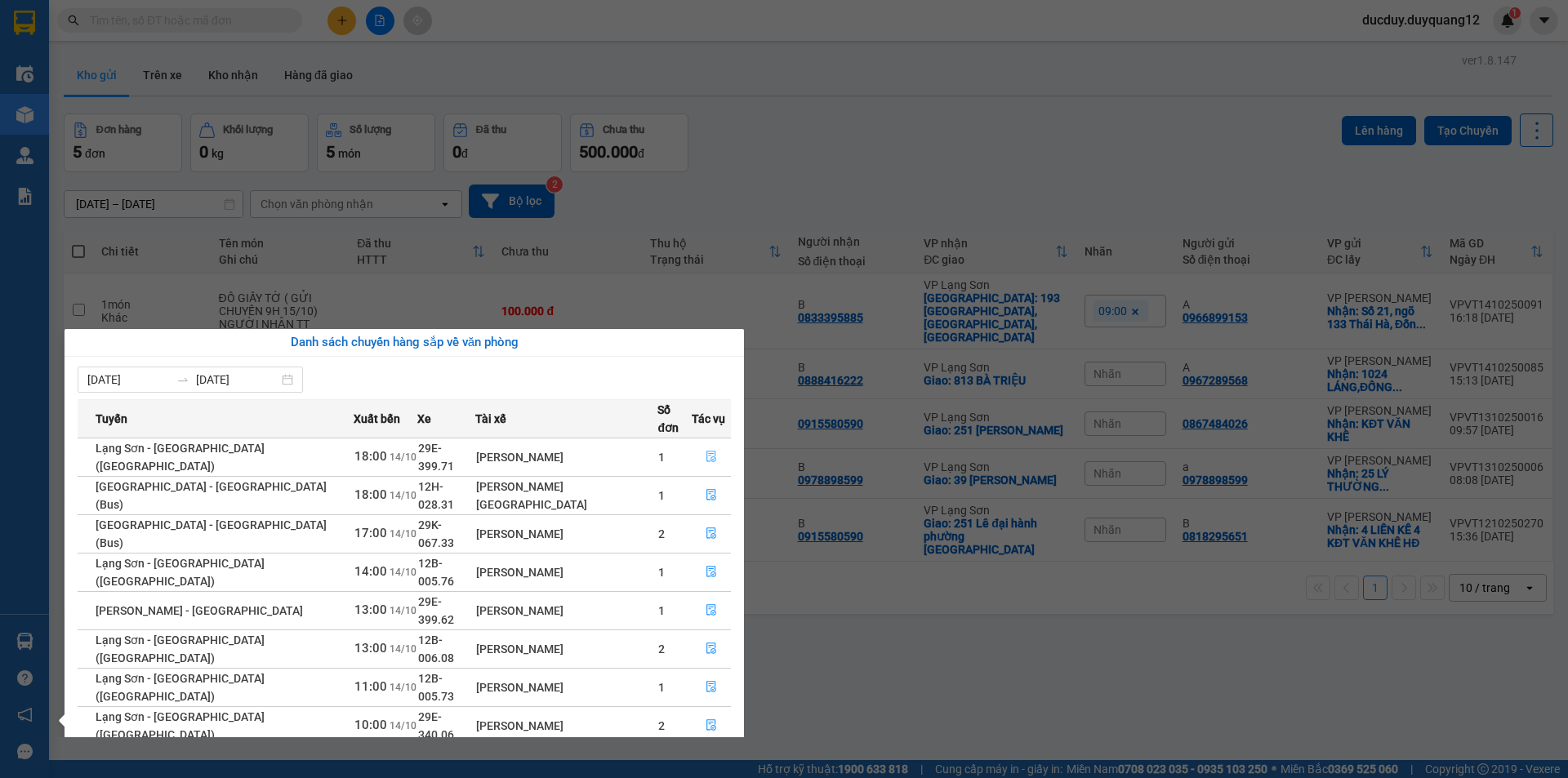
drag, startPoint x: 700, startPoint y: 440, endPoint x: 757, endPoint y: 333, distance: 121.2
click at [744, 343] on div "Danh sách chuyến hàng sắp về văn phòng 08/10/2025 14/10/2025 Tuyến Xuất bến Xe …" at bounding box center [398, 533] width 692 height 408
click at [706, 489] on span "file-done" at bounding box center [711, 495] width 11 height 13
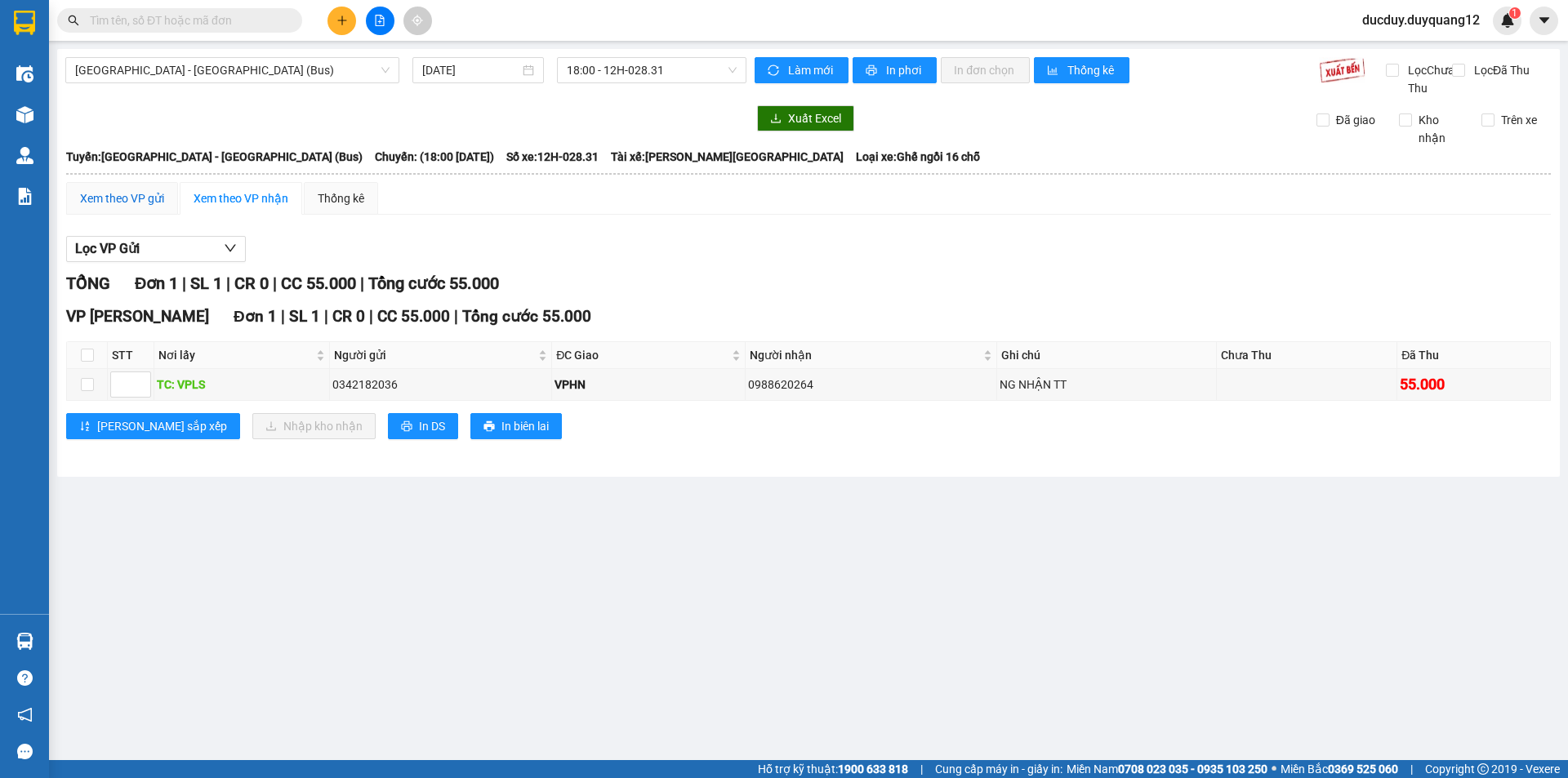
click at [146, 208] on div "Xem theo VP gửi" at bounding box center [121, 198] width 84 height 18
click at [91, 391] on span at bounding box center [87, 384] width 13 height 13
click at [271, 208] on div "Xem theo VP nhận" at bounding box center [241, 198] width 95 height 18
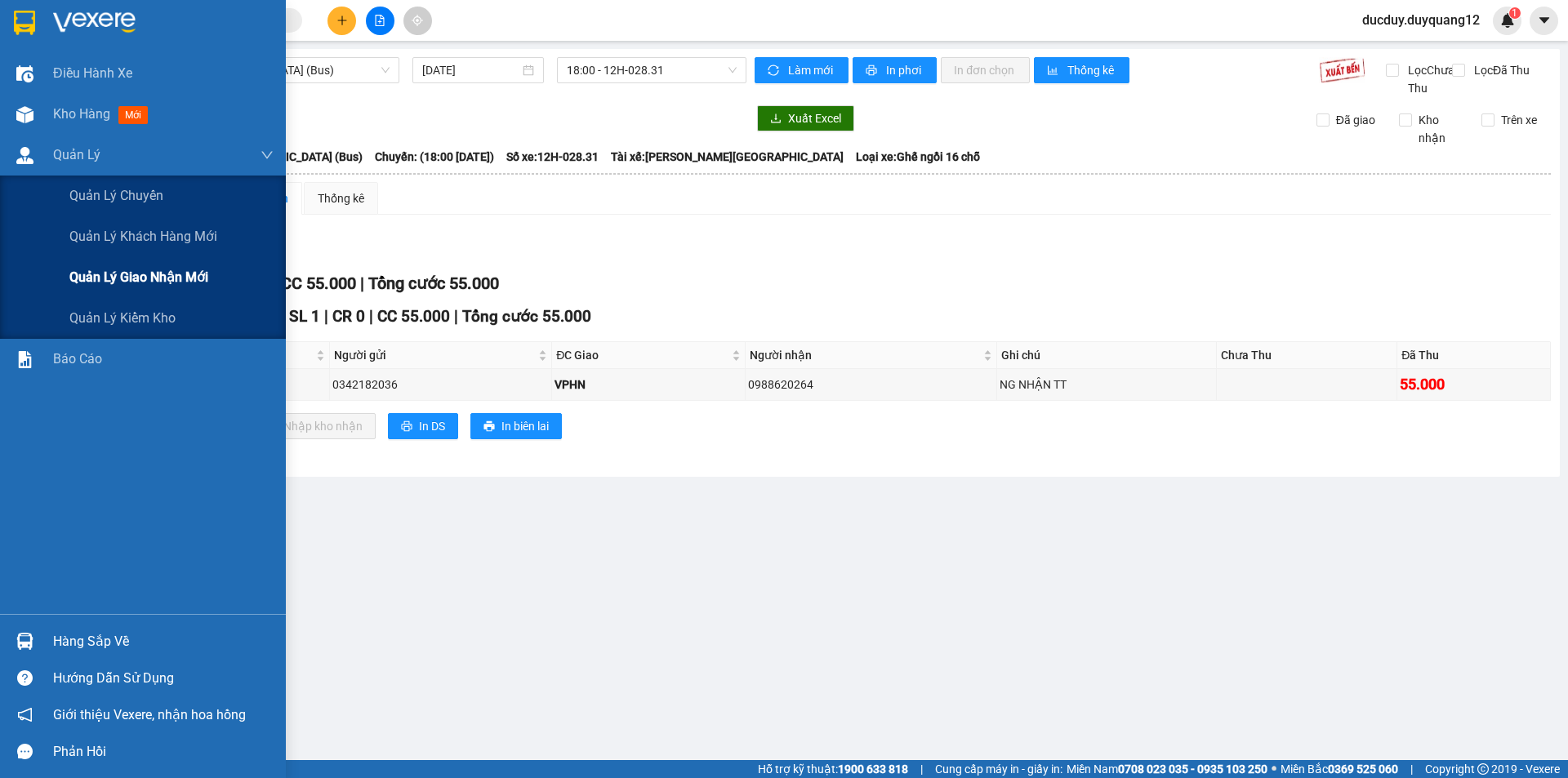
click at [125, 283] on span "Quản lý giao nhận mới" at bounding box center [139, 277] width 139 height 21
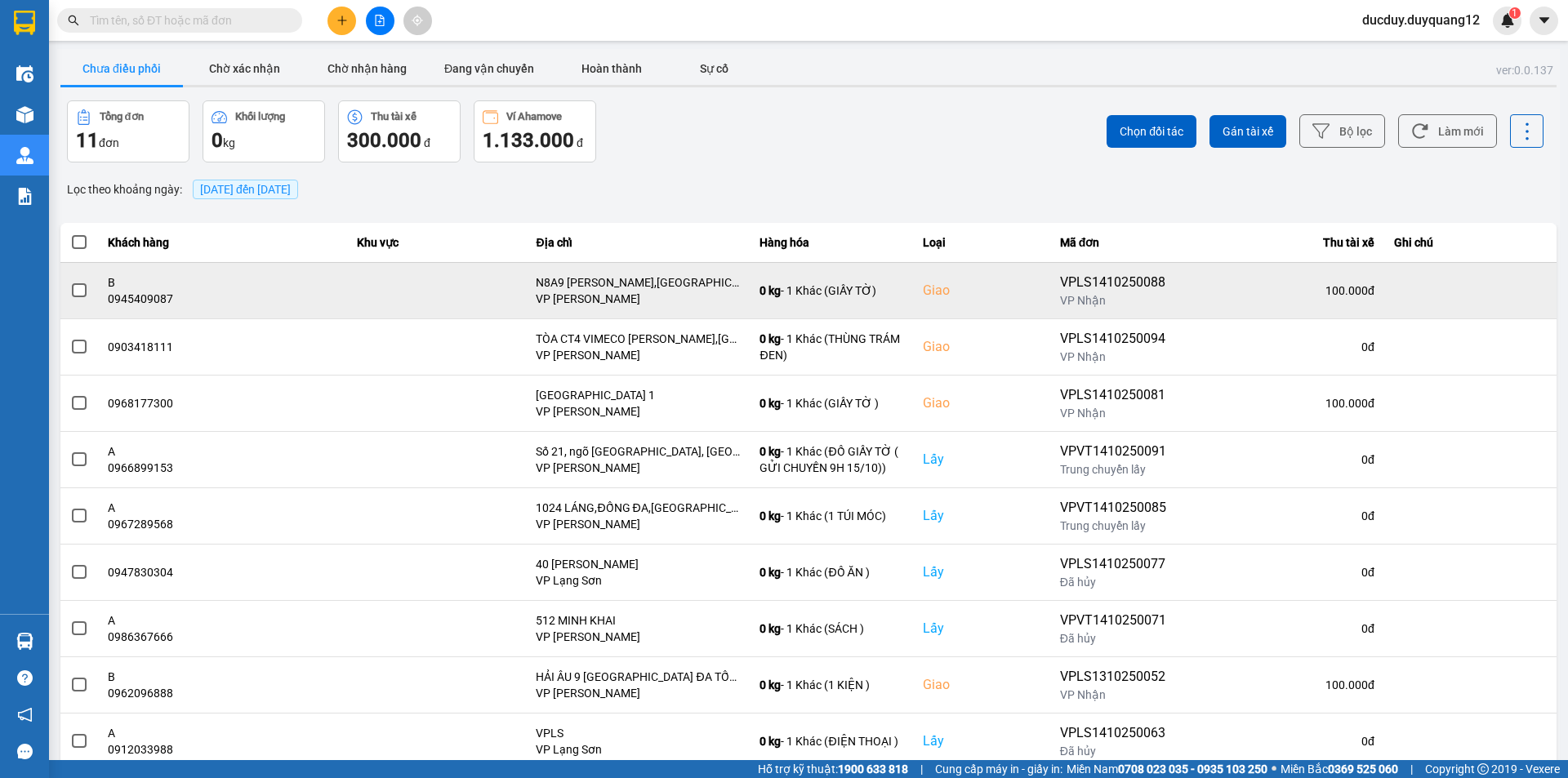
click at [79, 289] on span at bounding box center [79, 290] width 14 height 14
click at [70, 282] on input "checkbox" at bounding box center [70, 282] width 0 height 0
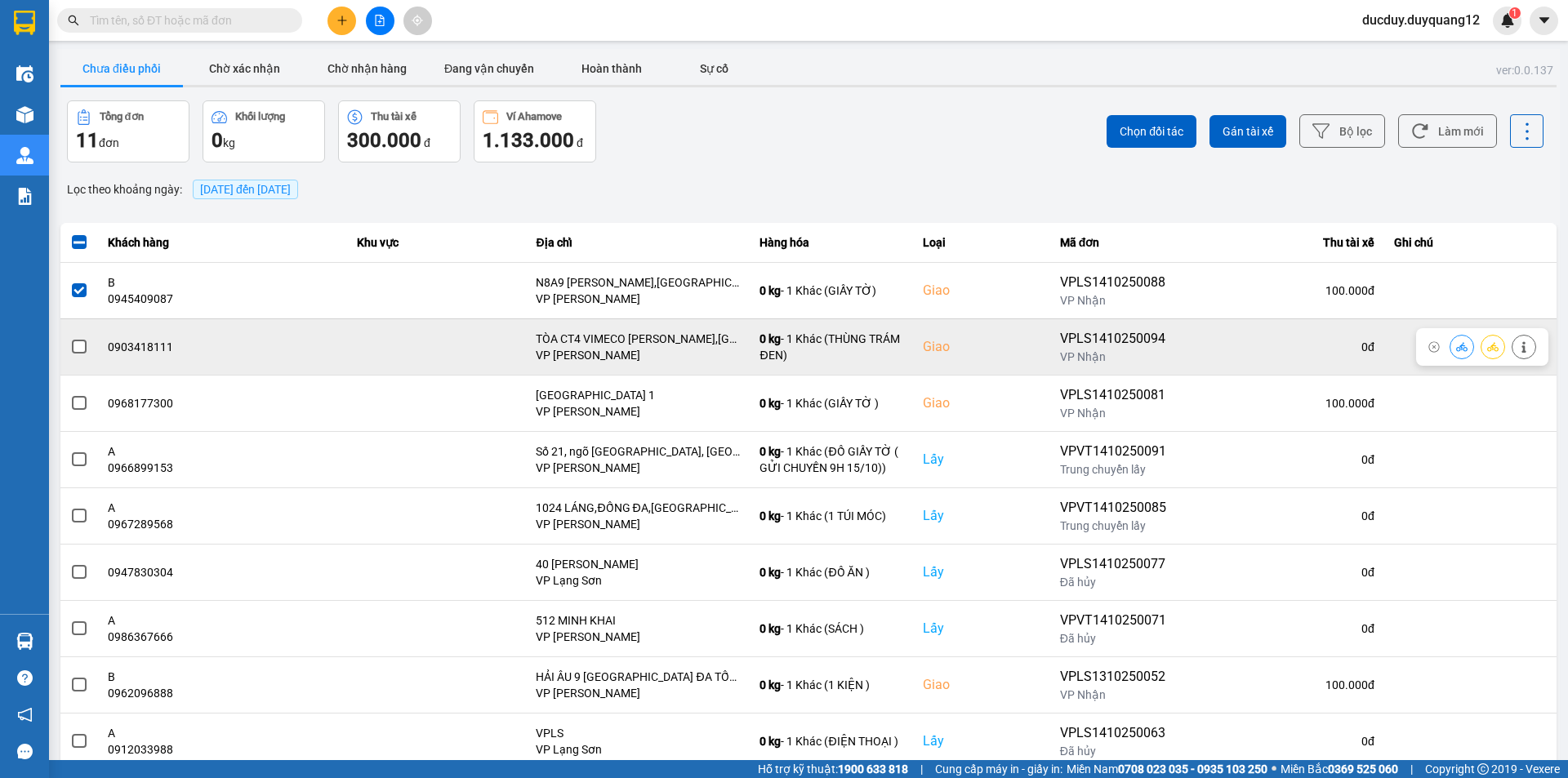
click at [82, 346] on span at bounding box center [79, 346] width 14 height 14
click at [70, 338] on input "checkbox" at bounding box center [70, 338] width 0 height 0
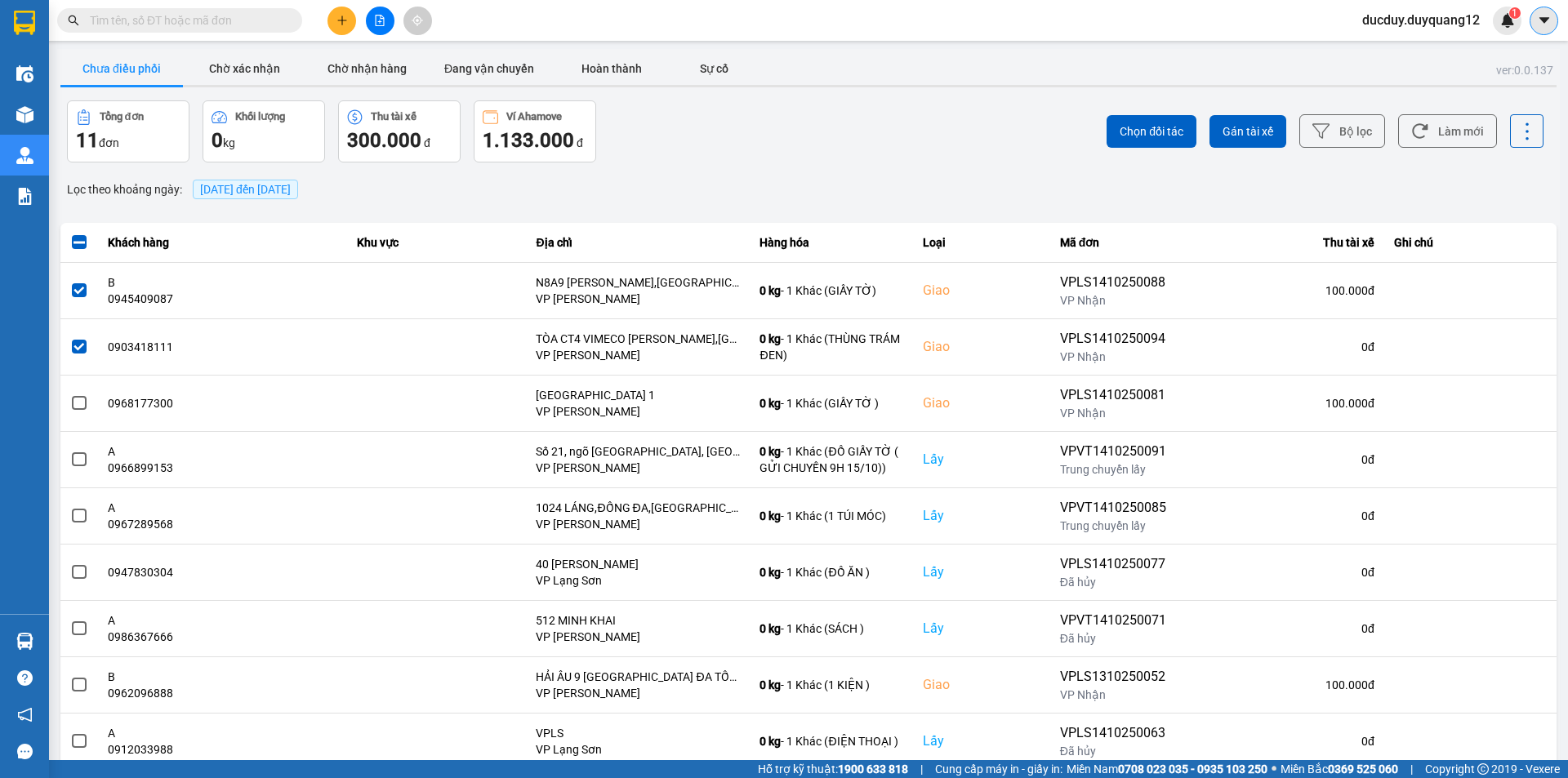
click at [1543, 16] on icon "caret-down" at bounding box center [1543, 20] width 14 height 14
click at [1503, 63] on div "Cấu hình nhà xe" at bounding box center [1501, 61] width 83 height 18
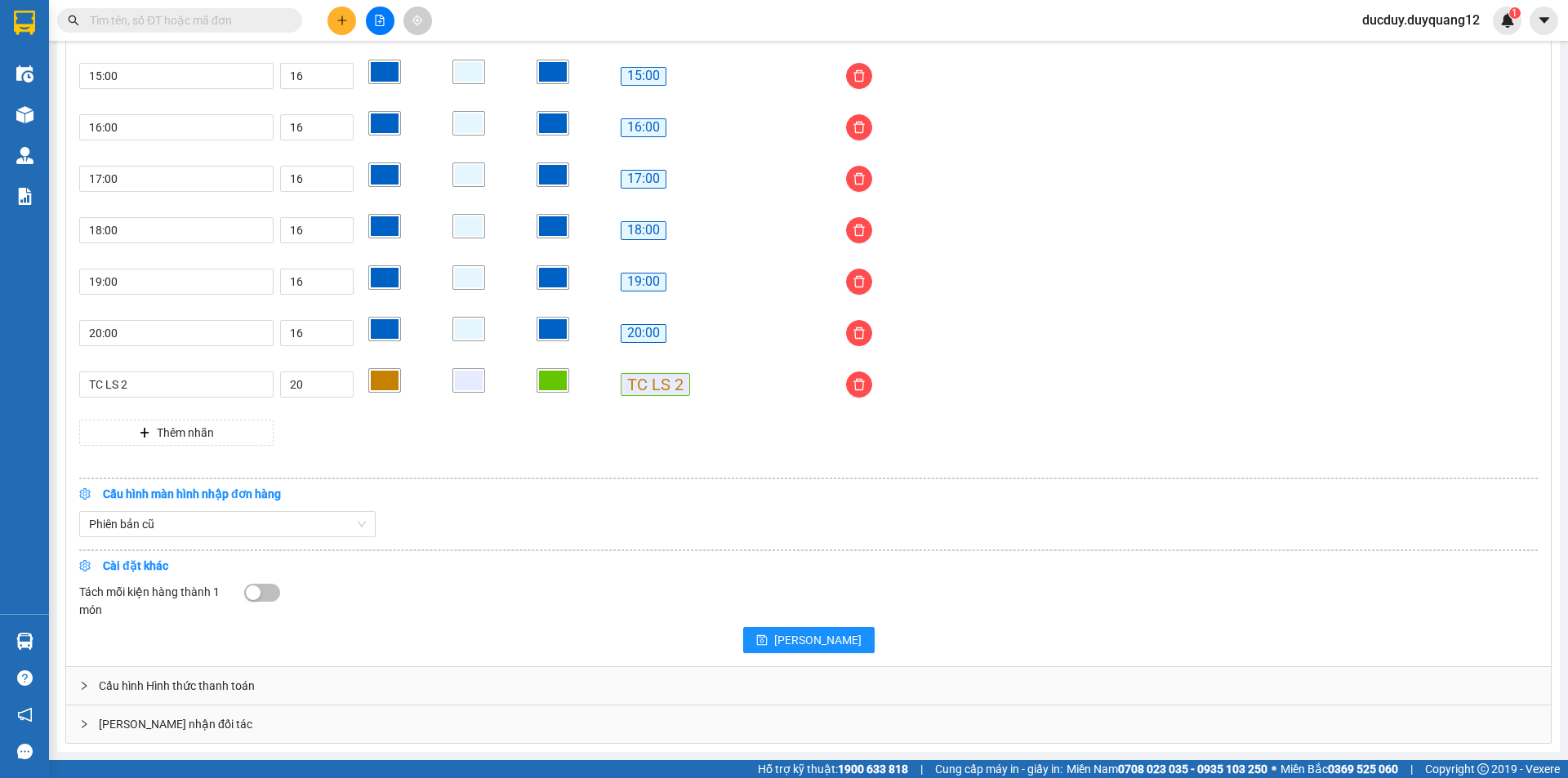
click at [327, 719] on div "[PERSON_NAME] nhận đối tác" at bounding box center [809, 724] width 1484 height 38
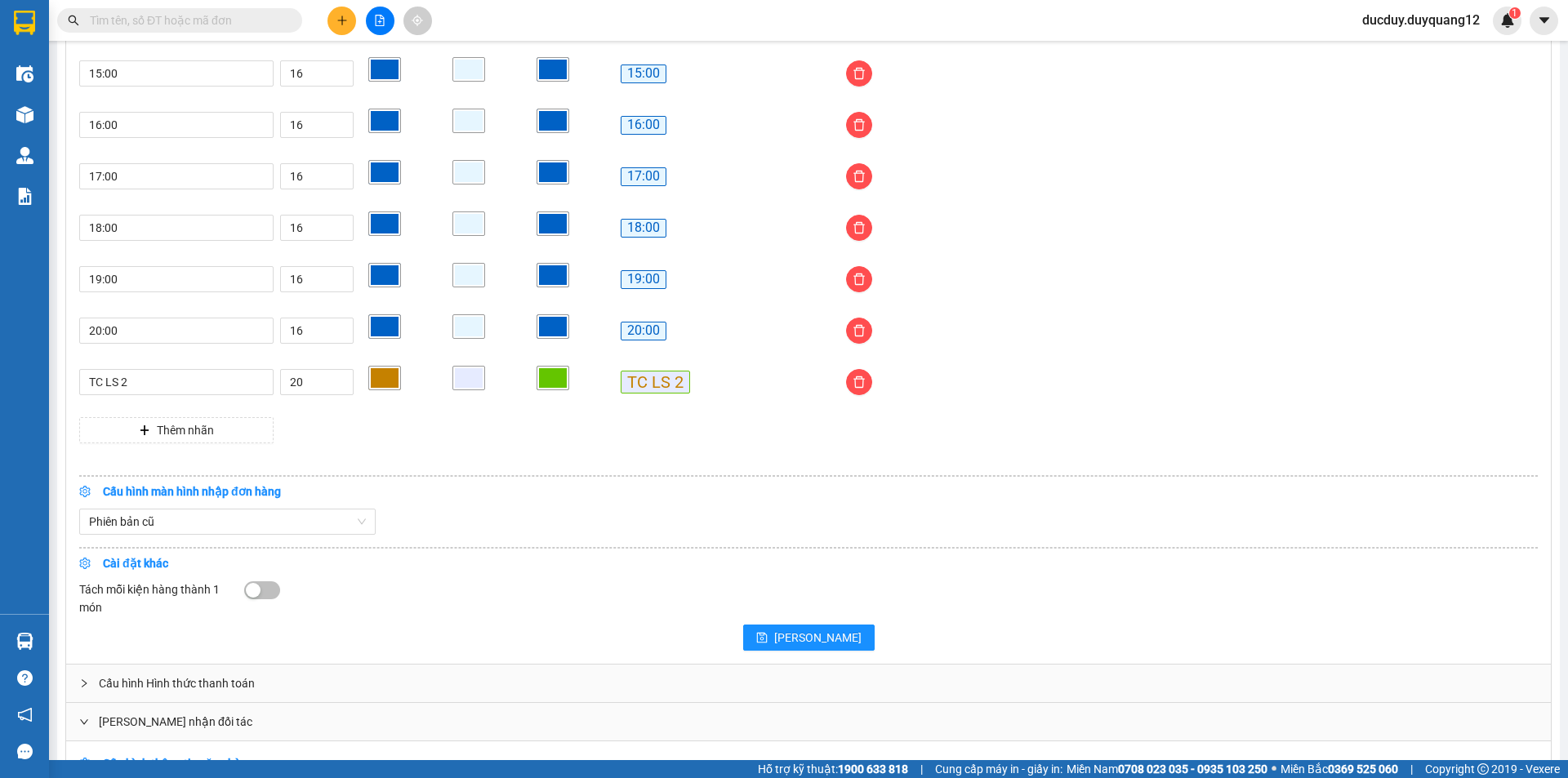
scroll to position [1570, 0]
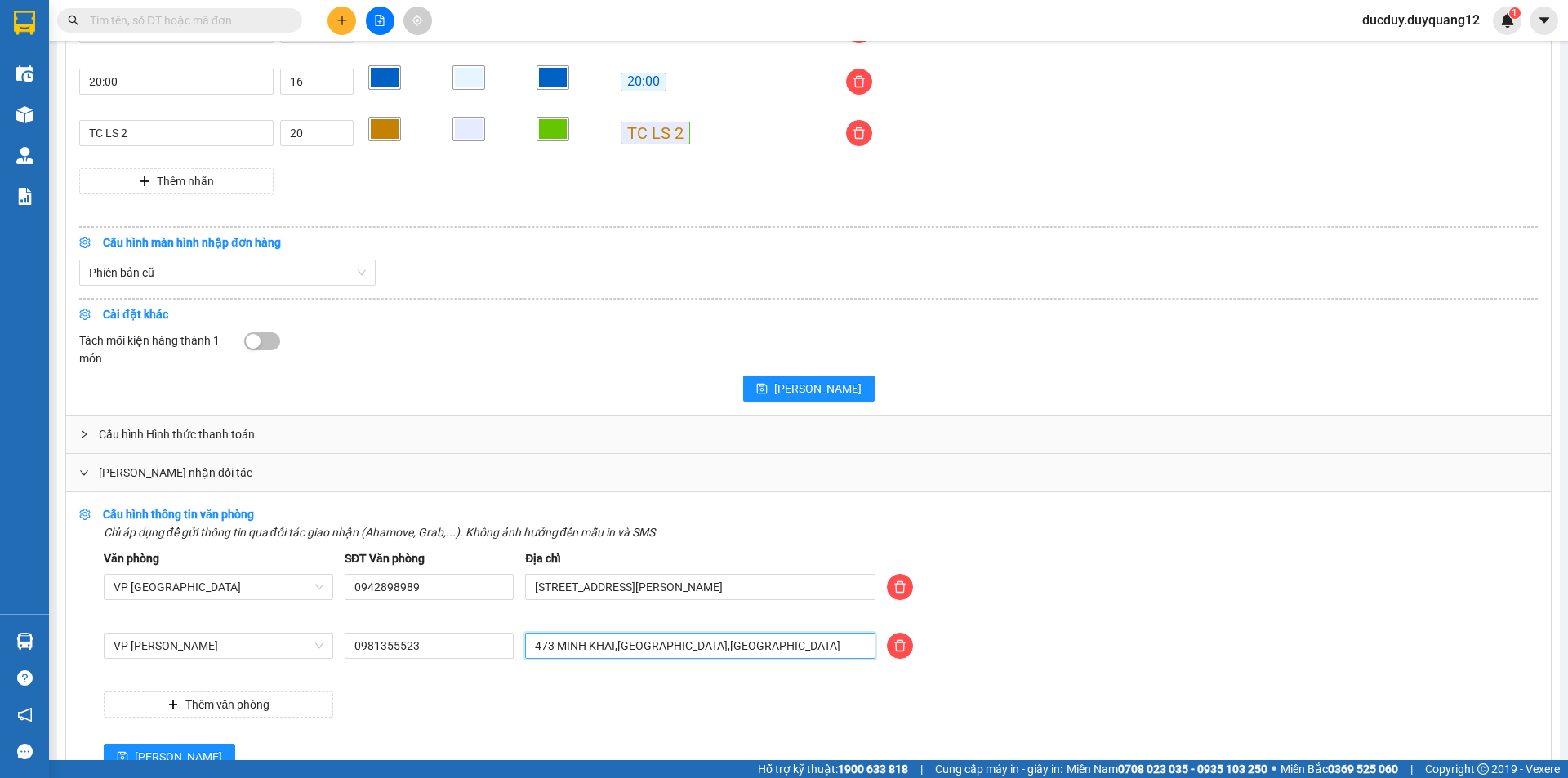
drag, startPoint x: 751, startPoint y: 648, endPoint x: 360, endPoint y: 662, distance: 391.3
click at [360, 662] on div "VP Minh Khai 0981355523 473 MINH KHAI,HAI BÀ TRƯNG,HÀ NỘI" at bounding box center [820, 656] width 1446 height 46
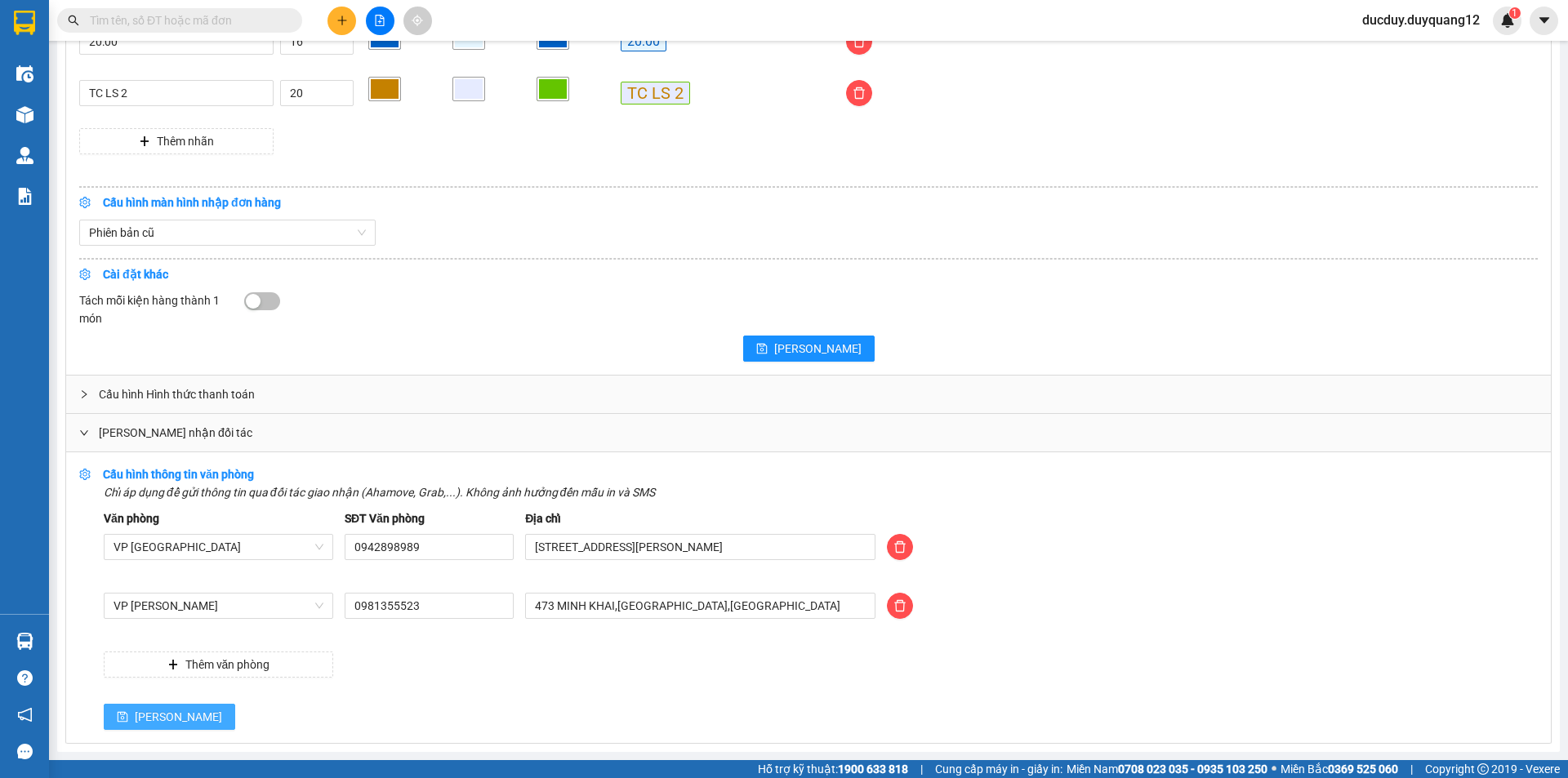
click at [139, 711] on span "[PERSON_NAME]" at bounding box center [178, 716] width 87 height 18
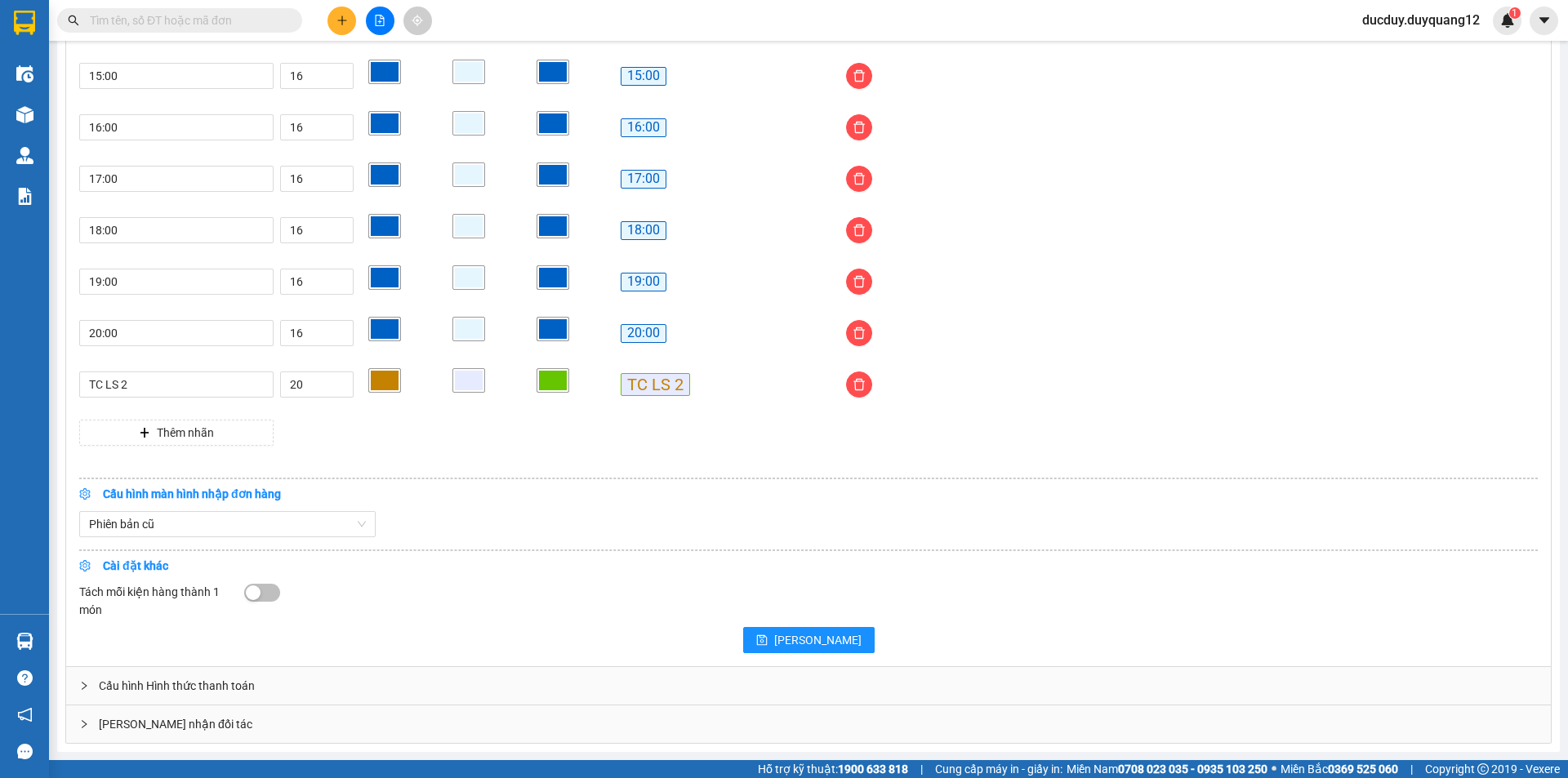
scroll to position [1321, 0]
click at [1533, 14] on button at bounding box center [1544, 21] width 28 height 28
click at [1514, 58] on div "Cấu hình nhà xe" at bounding box center [1501, 61] width 83 height 18
click at [348, 729] on div "[PERSON_NAME] nhận đối tác" at bounding box center [809, 724] width 1484 height 38
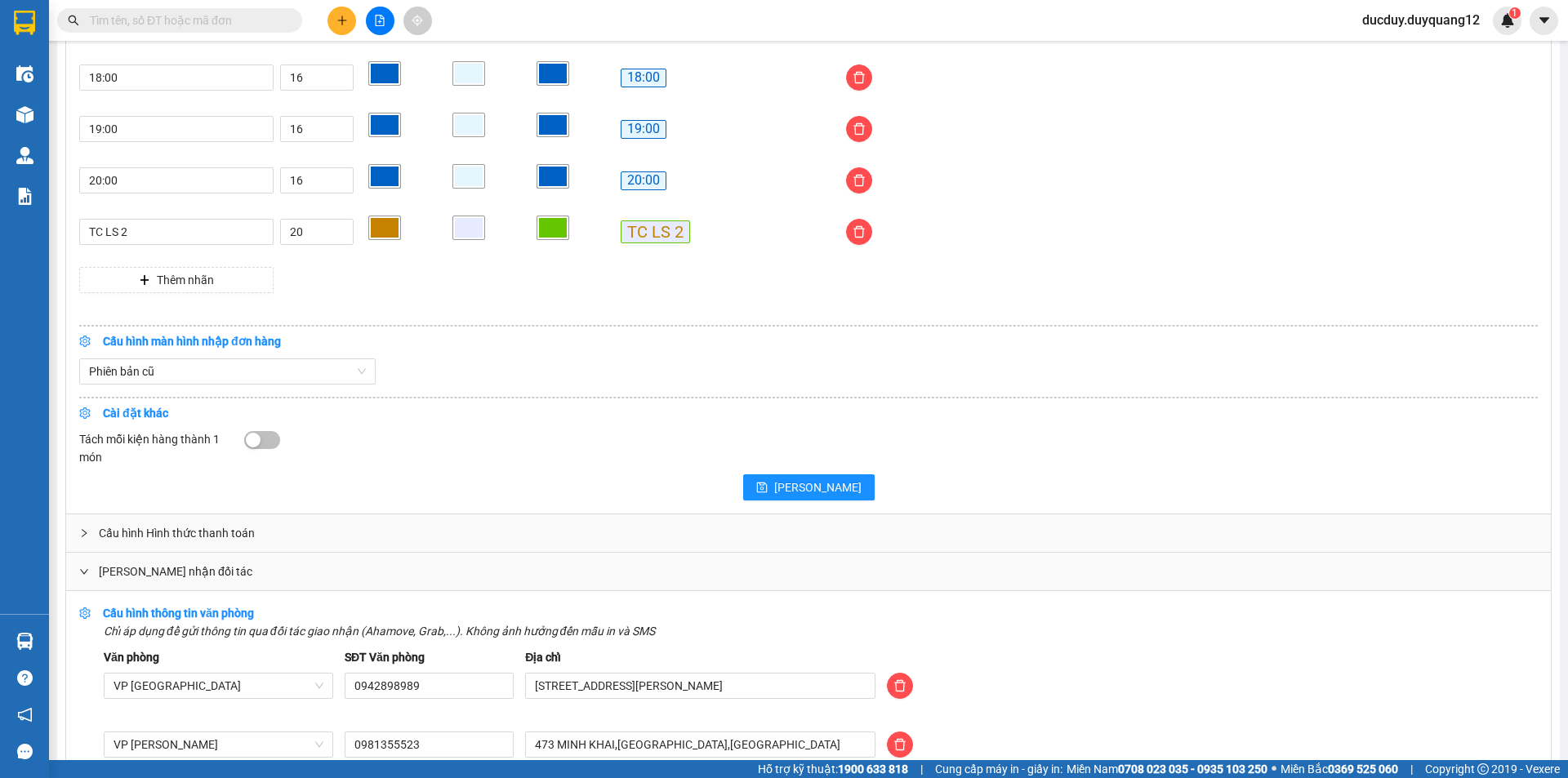
scroll to position [1612, 0]
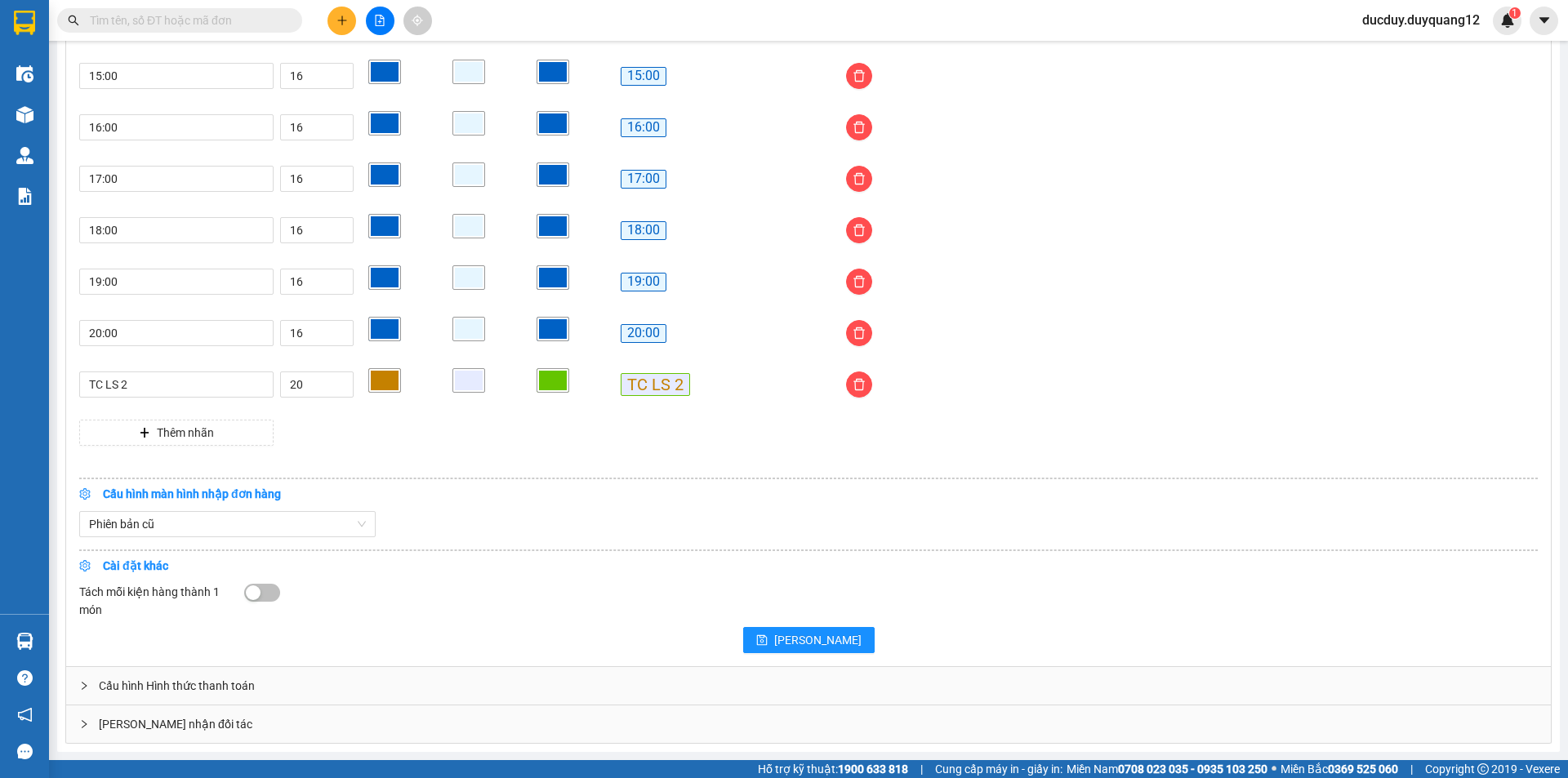
click at [242, 725] on div "[PERSON_NAME] nhận đối tác" at bounding box center [809, 724] width 1484 height 38
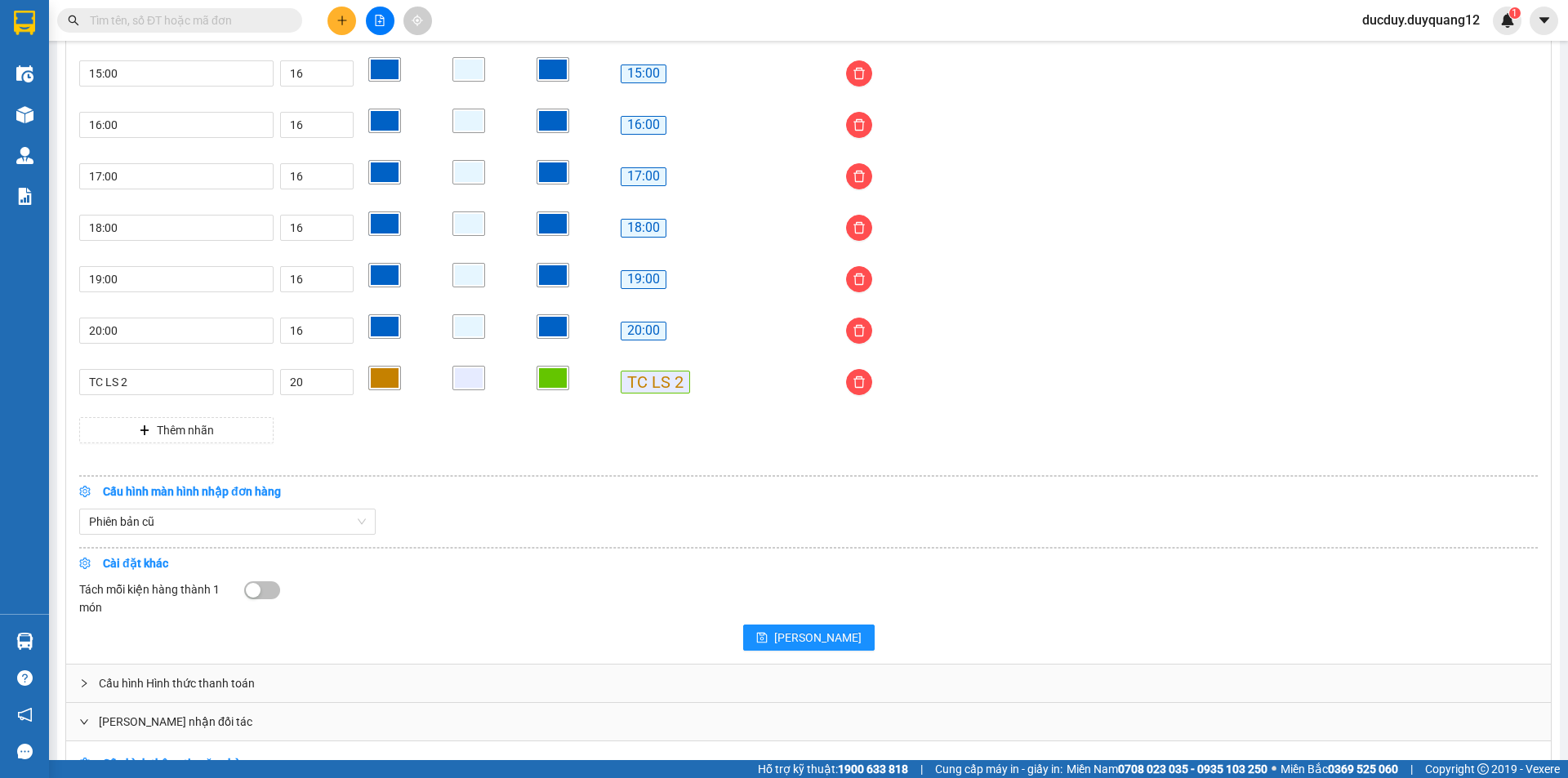
scroll to position [1592, 0]
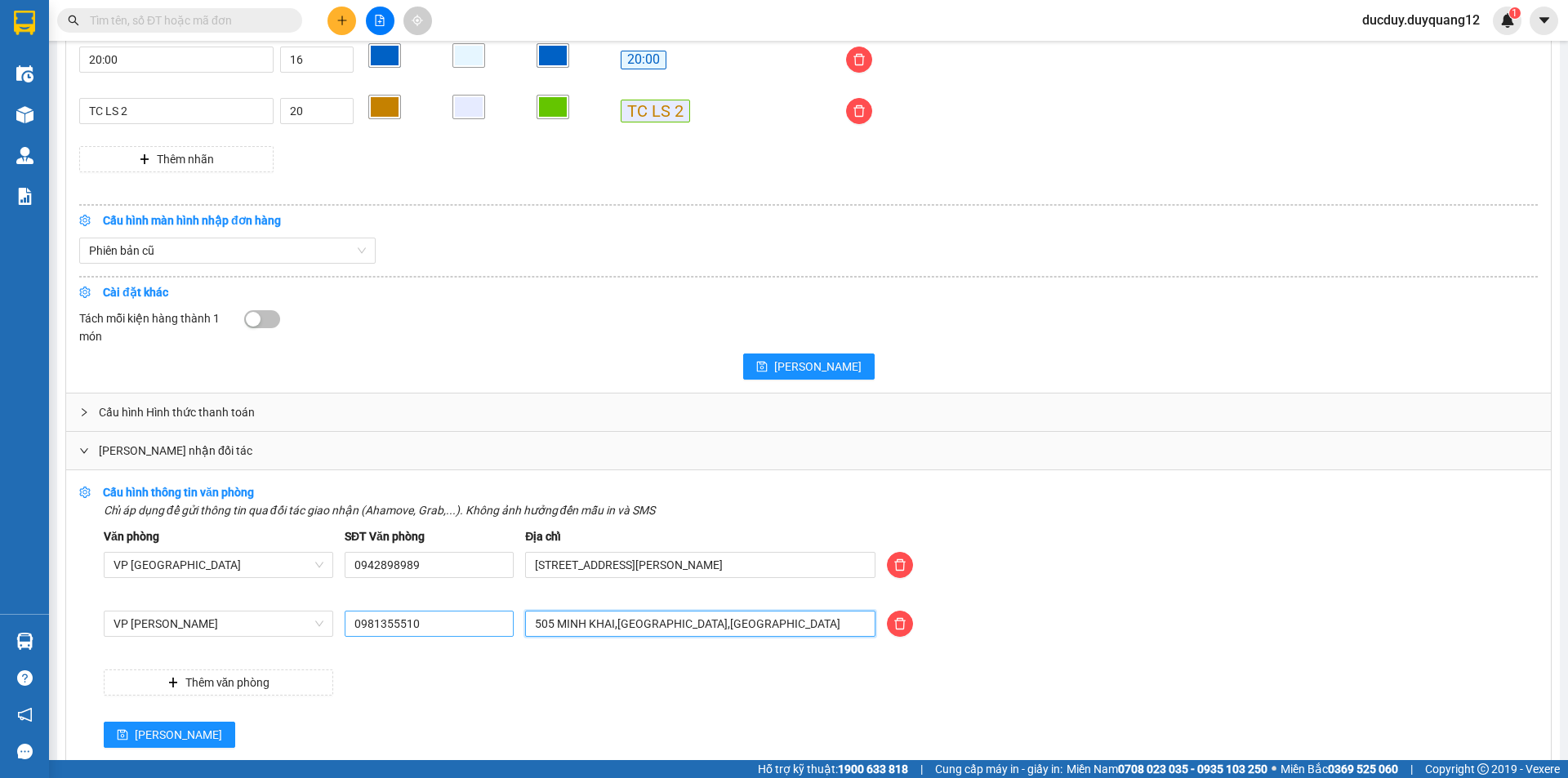
drag, startPoint x: 775, startPoint y: 629, endPoint x: 476, endPoint y: 632, distance: 299.0
click at [476, 632] on div "VP Minh Khai 0981355510 505 MINH KHAI,HAI BÀ TRƯNG,HÀ NỘI" at bounding box center [820, 634] width 1446 height 46
type input "473 MINH KHAI,[GEOGRAPHIC_DATA],[GEOGRAPHIC_DATA]"
click at [146, 734] on span "[PERSON_NAME]" at bounding box center [178, 734] width 87 height 18
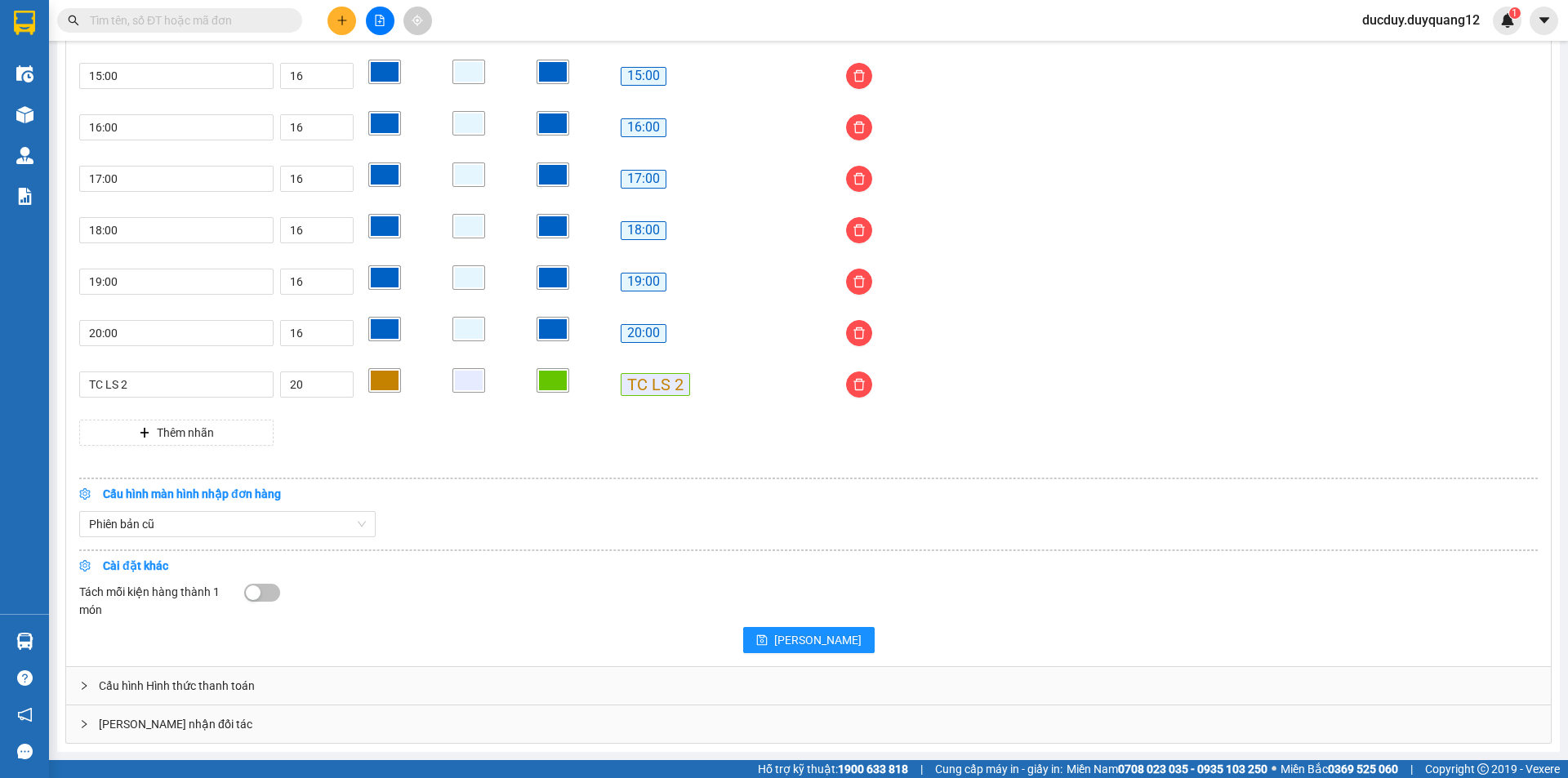
scroll to position [1321, 0]
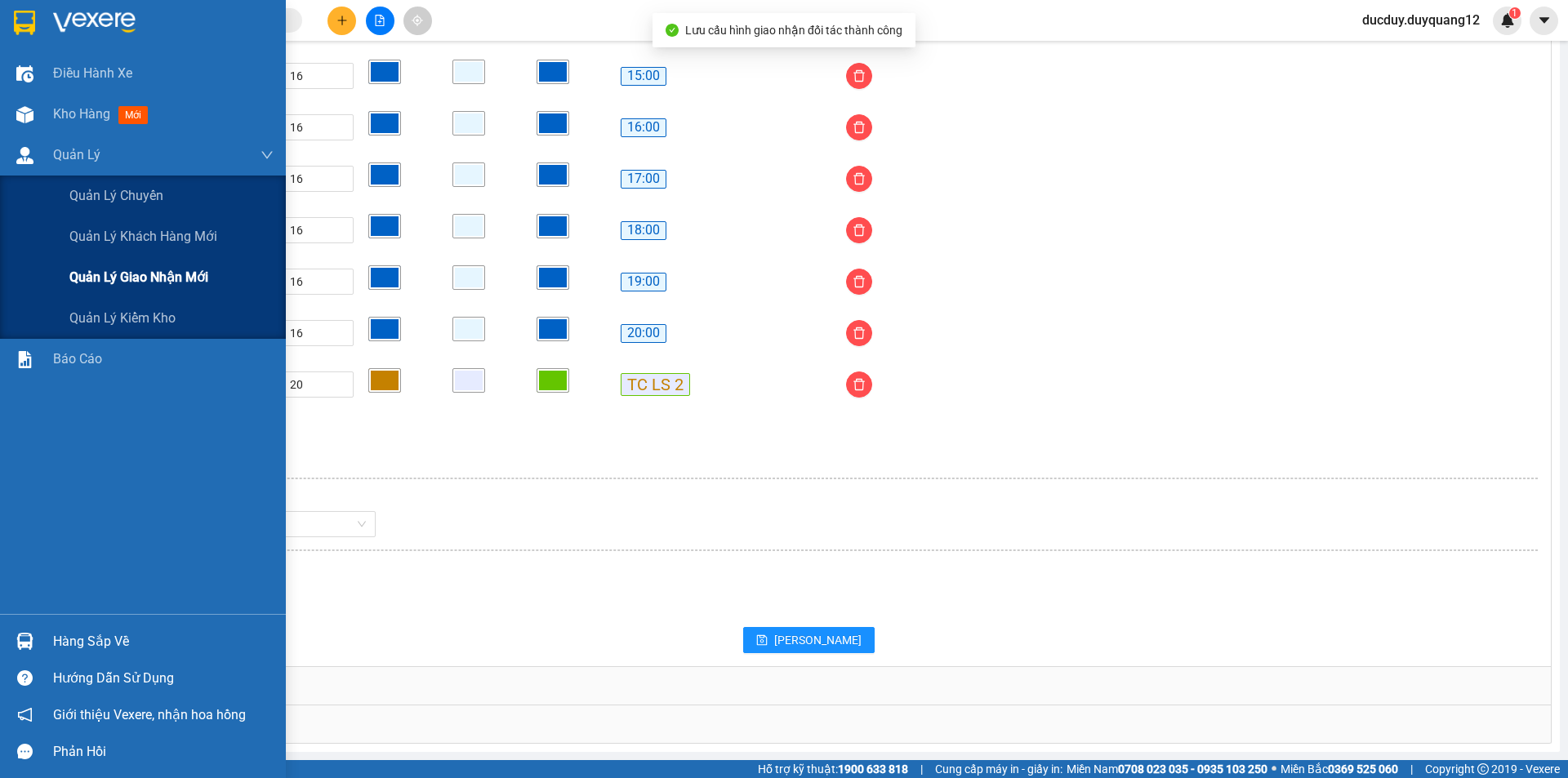
click at [97, 277] on span "Quản lý giao nhận mới" at bounding box center [139, 277] width 139 height 21
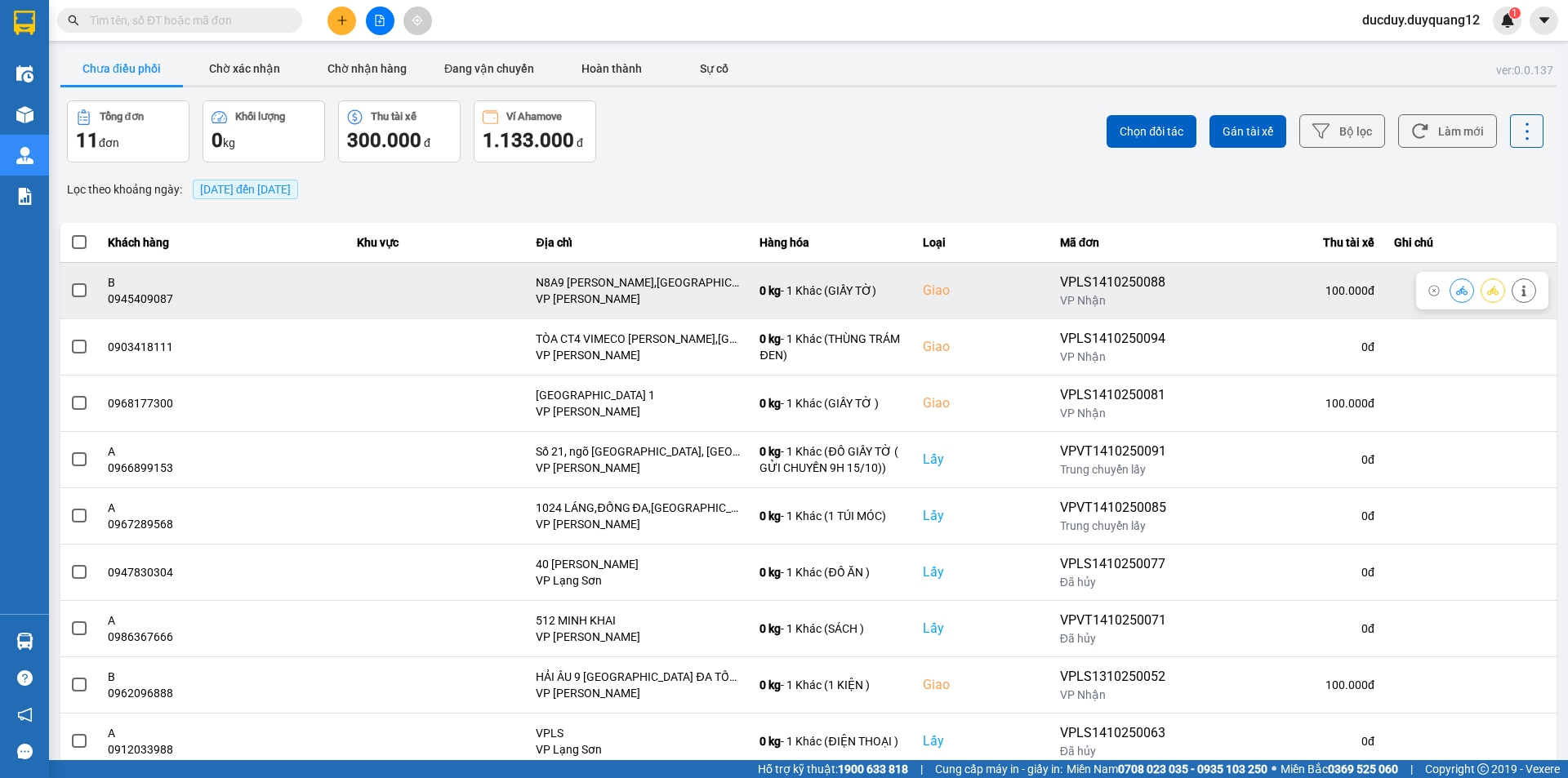
click at [79, 285] on span at bounding box center [79, 290] width 14 height 14
click at [70, 282] on input "checkbox" at bounding box center [70, 282] width 0 height 0
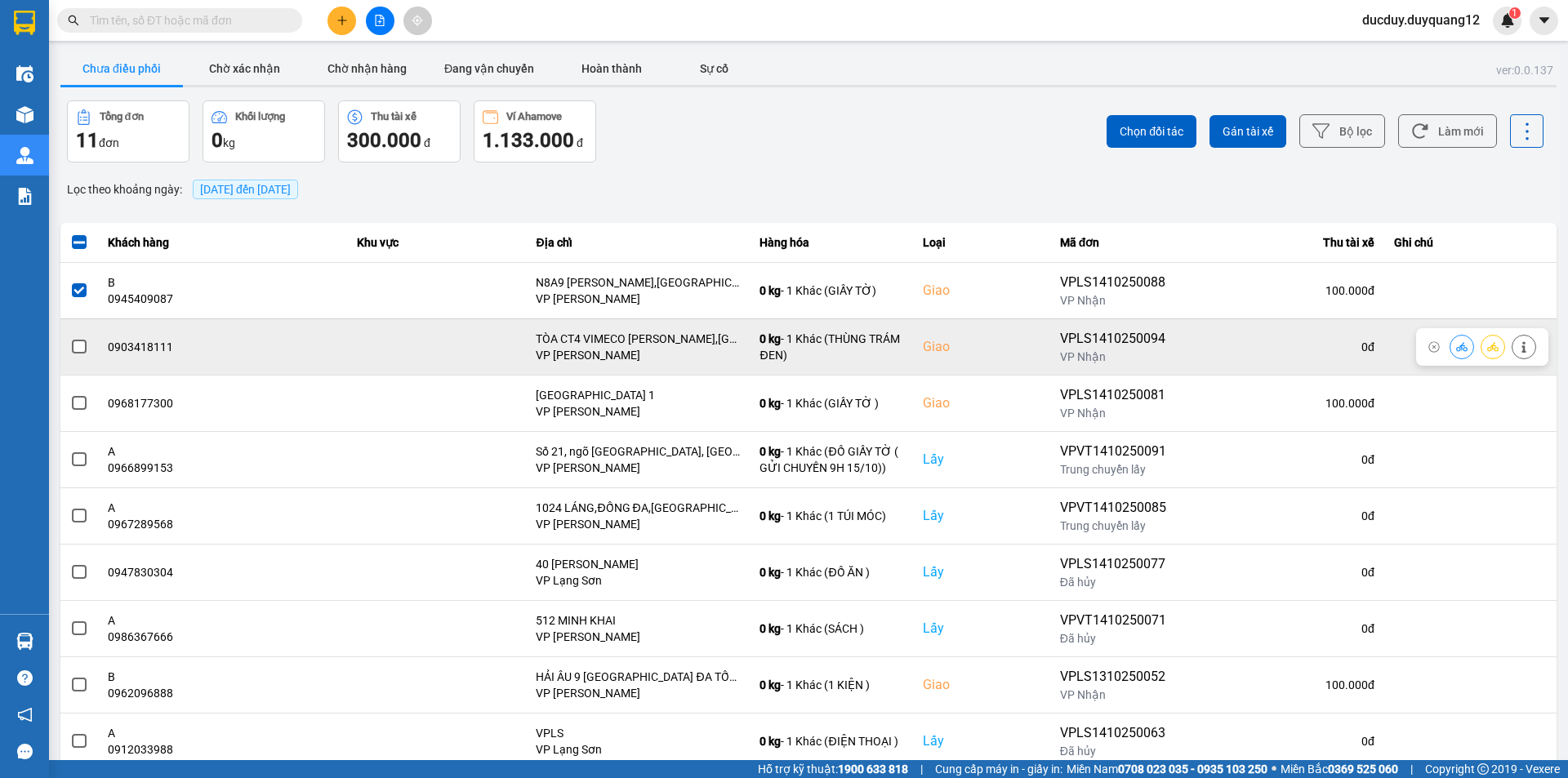
click at [77, 346] on span at bounding box center [79, 346] width 14 height 14
click at [70, 338] on input "checkbox" at bounding box center [70, 338] width 0 height 0
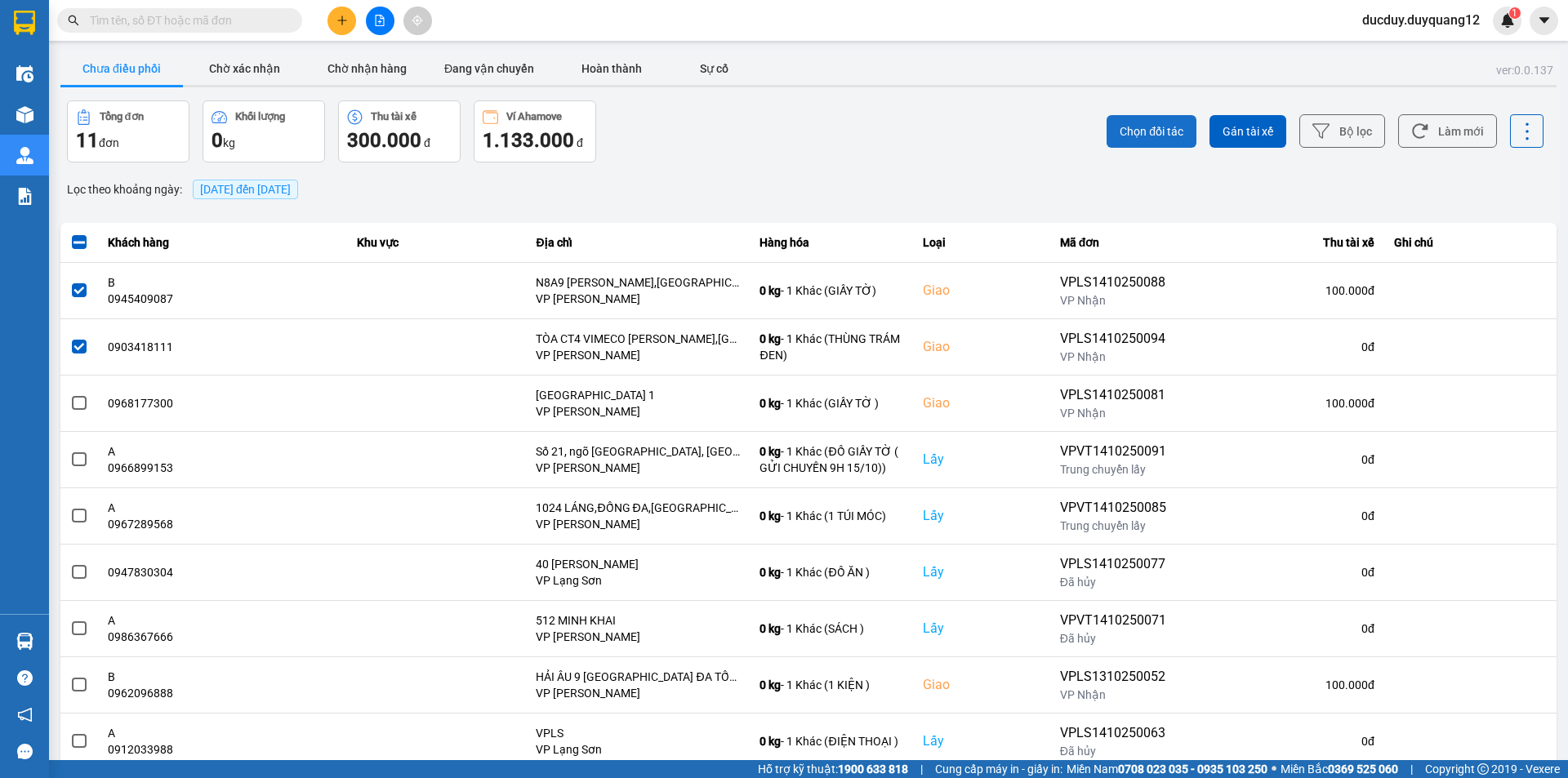
click at [1149, 127] on span "Chọn đối tác" at bounding box center [1151, 131] width 64 height 16
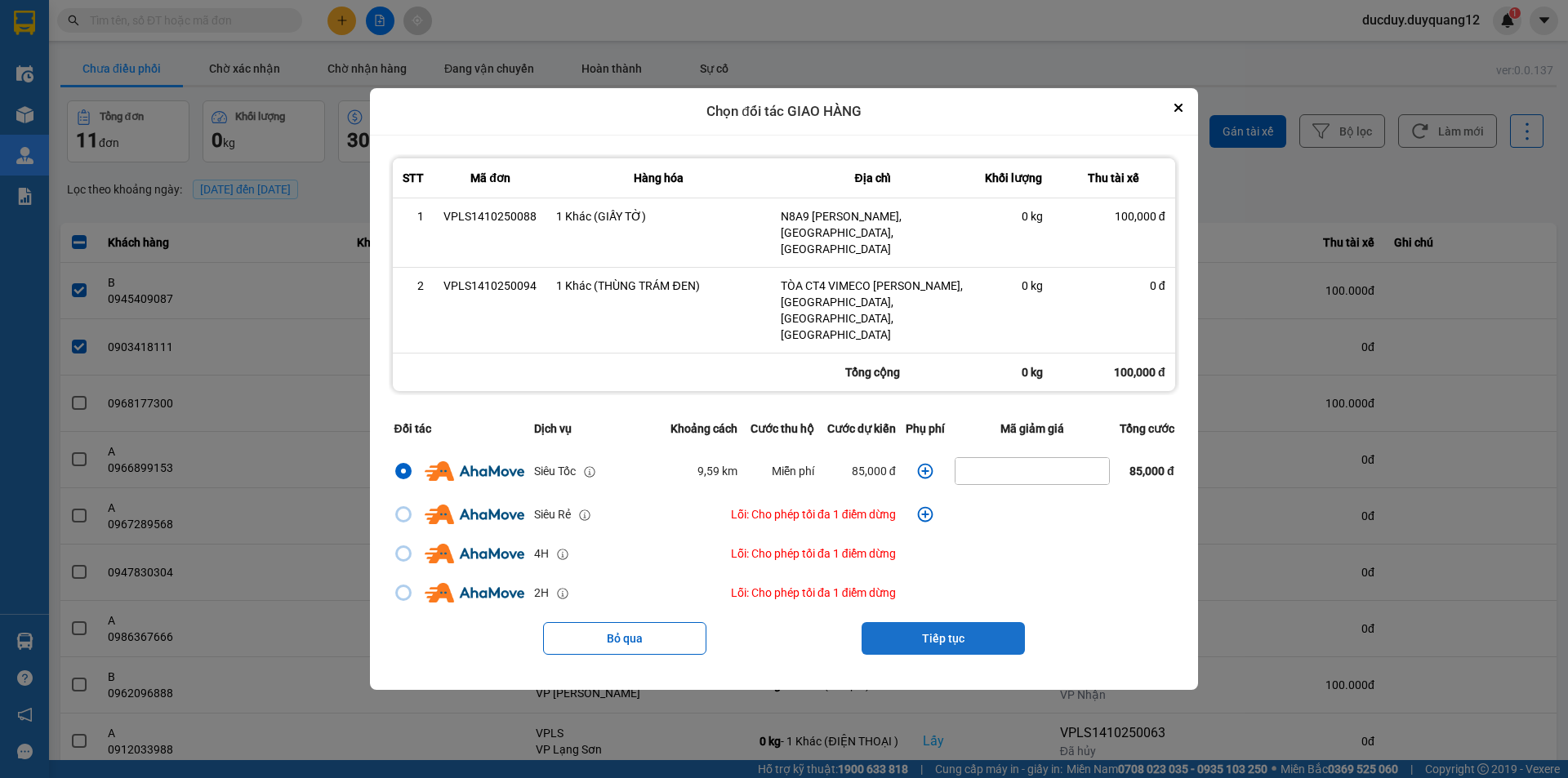
click at [927, 622] on button "Tiếp tục" at bounding box center [943, 639] width 163 height 32
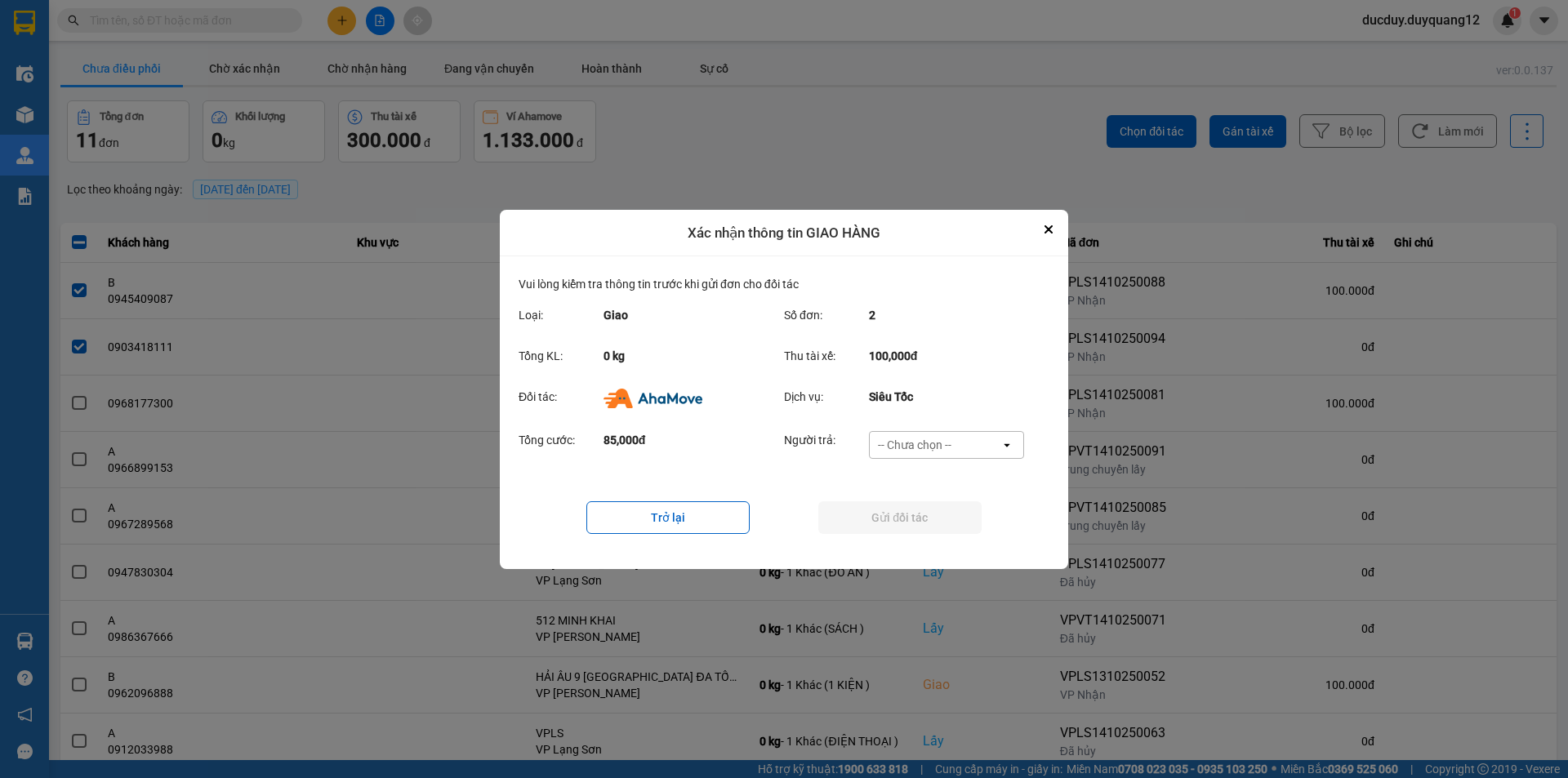
click at [926, 445] on div "-- Chưa chọn --" at bounding box center [914, 444] width 73 height 16
click at [921, 511] on span "Ví Ahamove" at bounding box center [914, 508] width 66 height 16
click at [905, 512] on button "Gửi đối tác" at bounding box center [900, 517] width 163 height 32
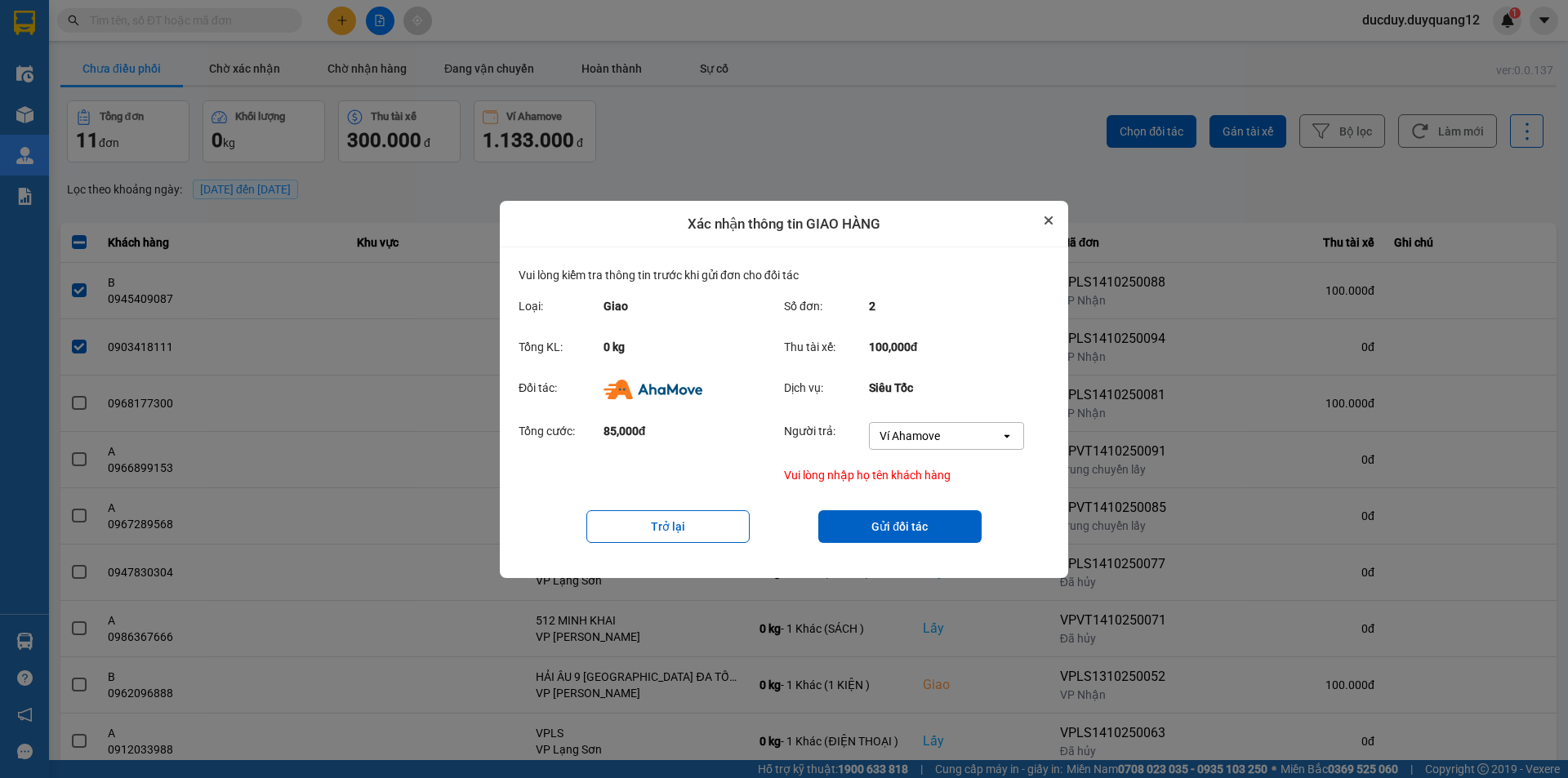
click at [1044, 213] on button "Close" at bounding box center [1048, 220] width 20 height 20
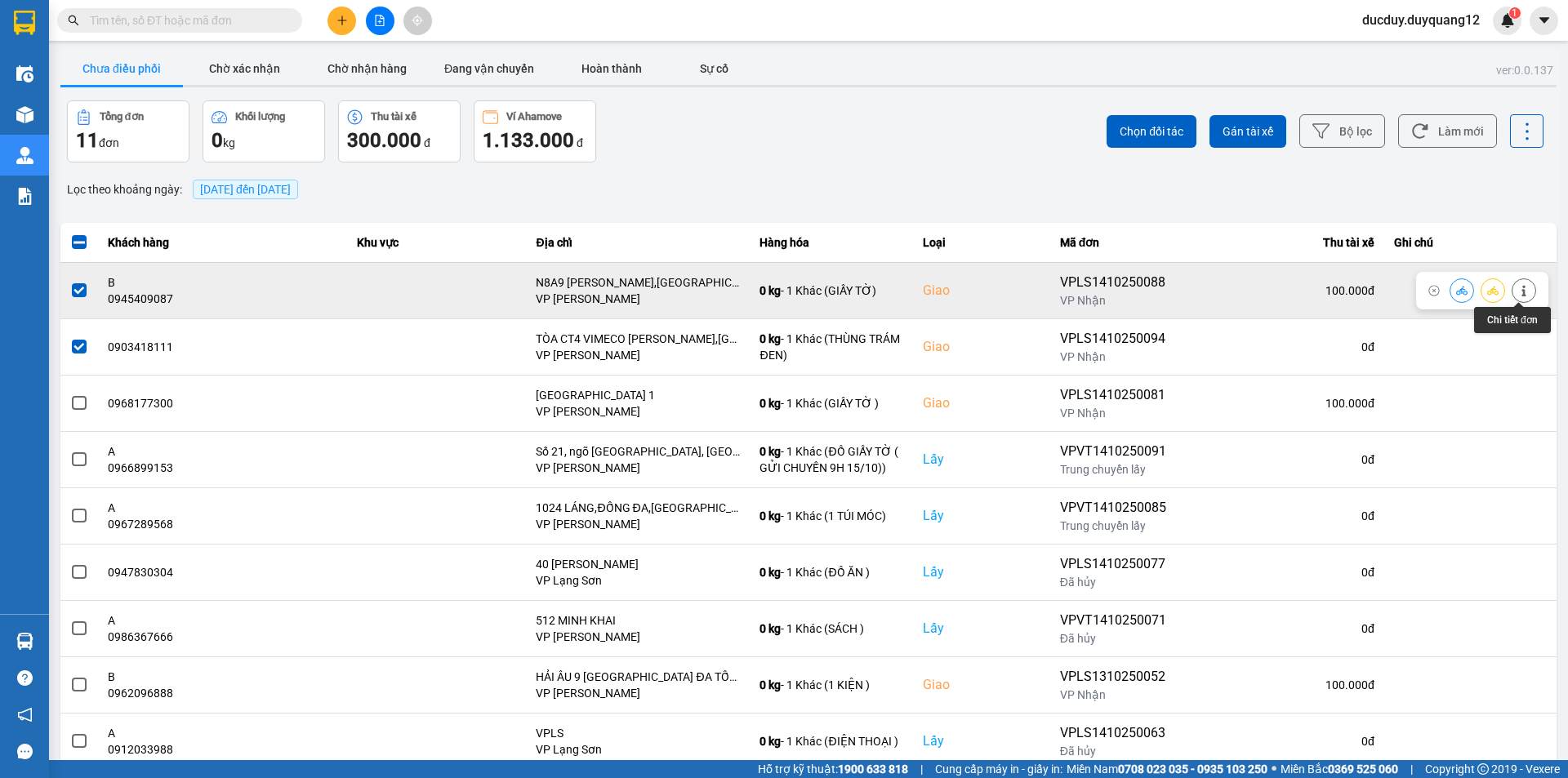
click at [1521, 287] on icon at bounding box center [1523, 290] width 4 height 11
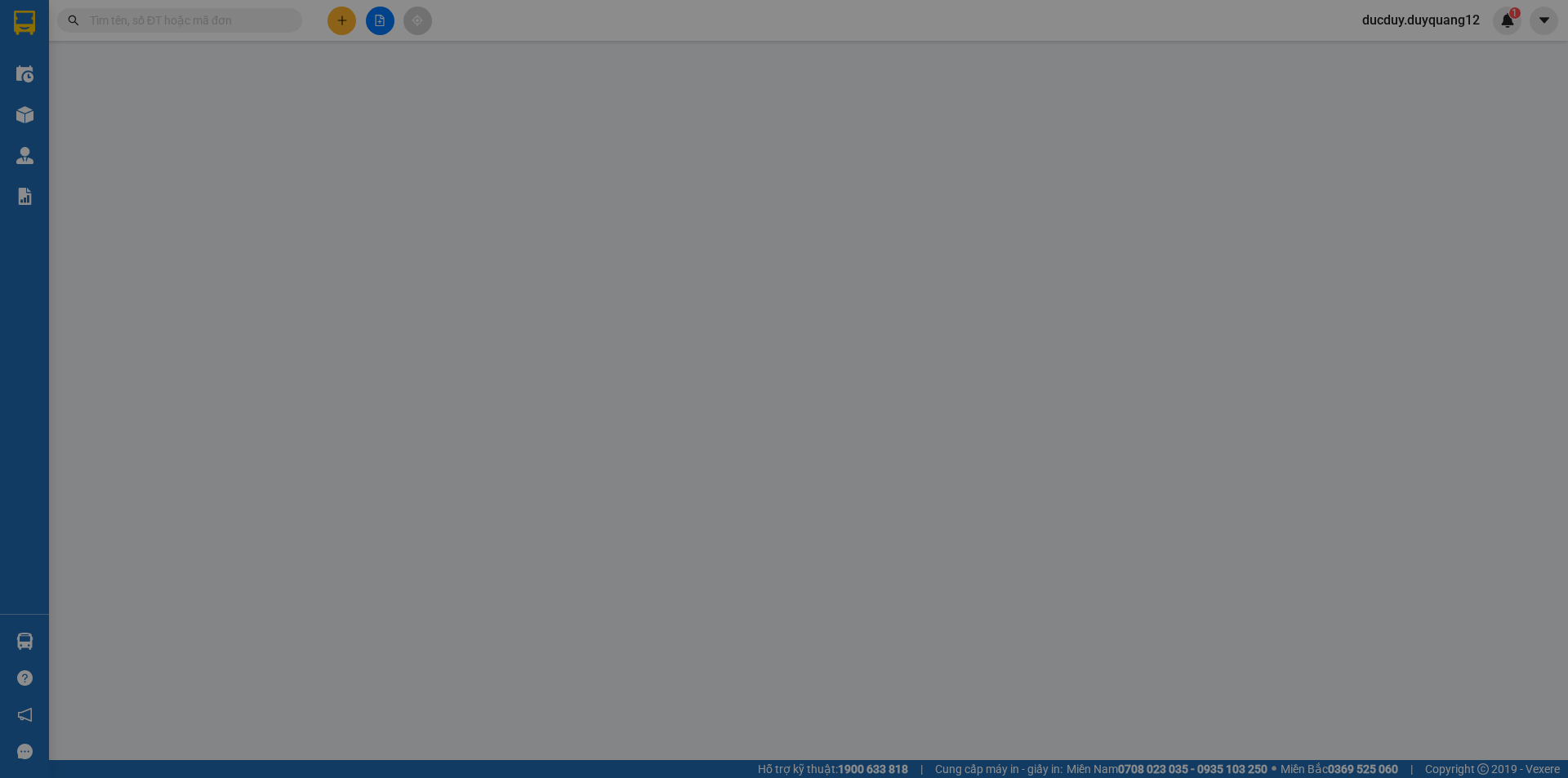
type input "0975484941"
type input "A"
checkbox input "true"
type input "47B CHÙA TIÊN"
type input "0945409087"
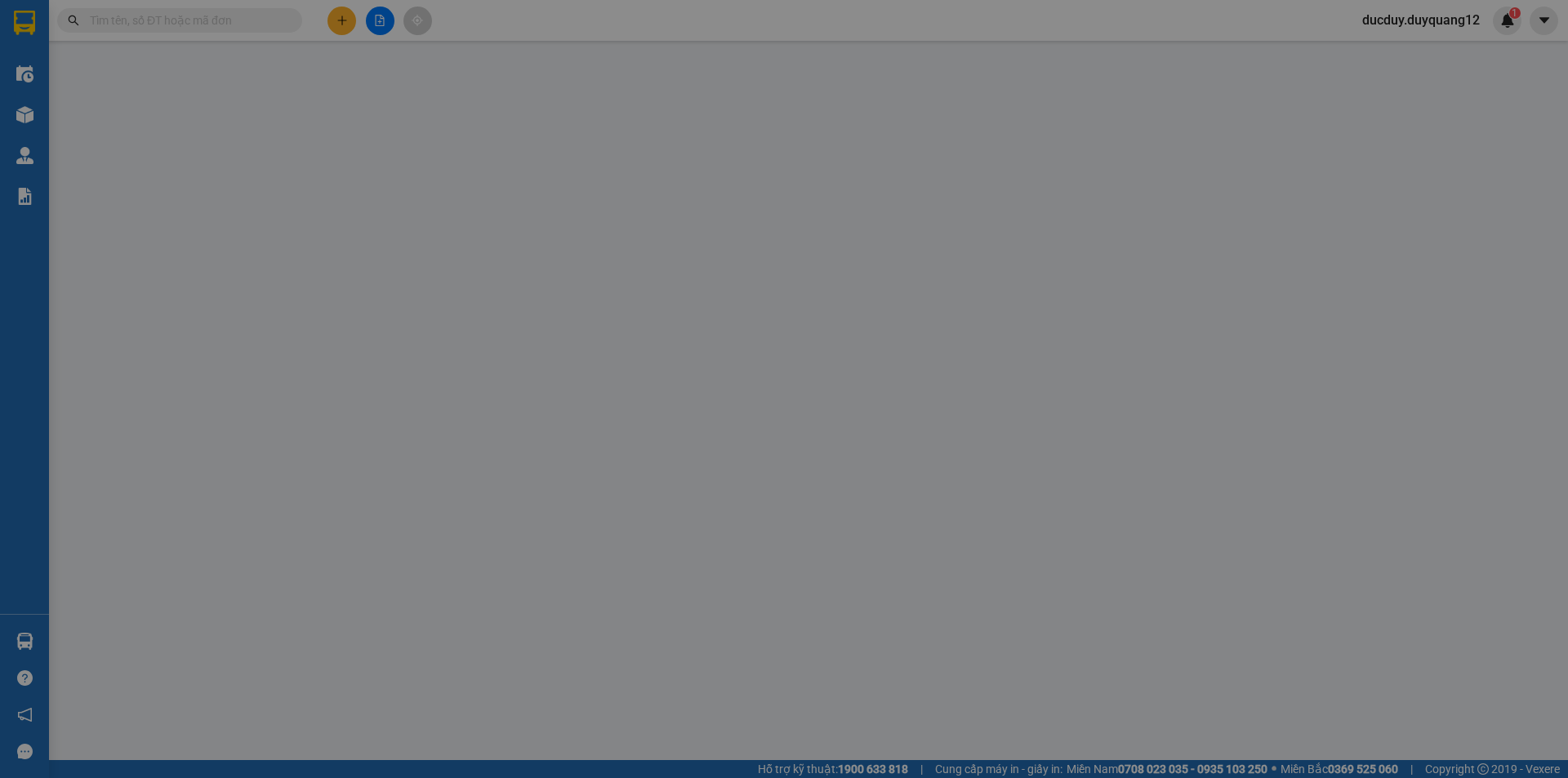
type input "B"
checkbox input "true"
type input "N8A9 NGUYỄN THỊ THẬP,CẦU GIẤY,HÀ NỘI"
type input "100.000"
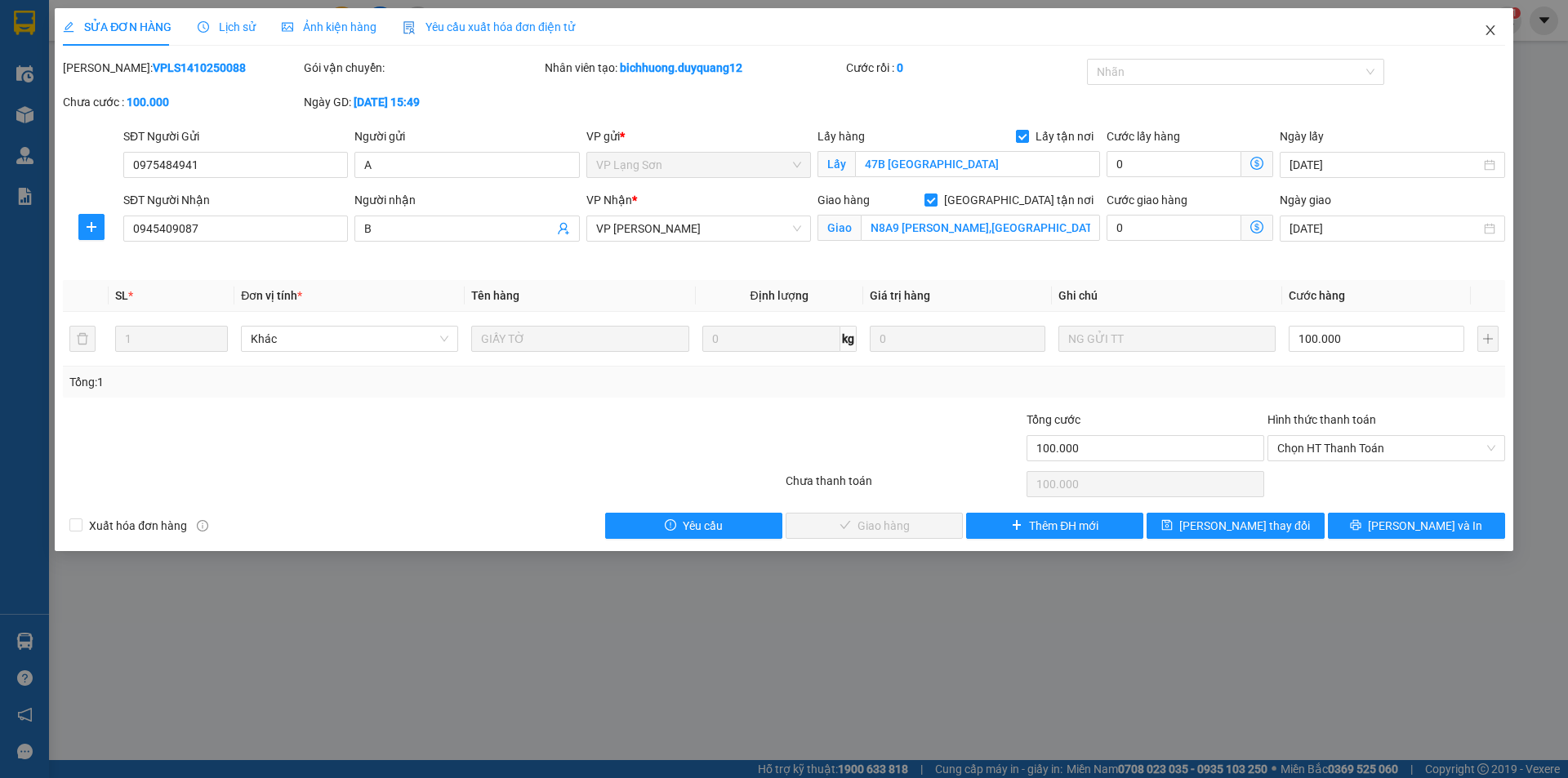
click at [1489, 31] on icon "close" at bounding box center [1489, 30] width 9 height 9
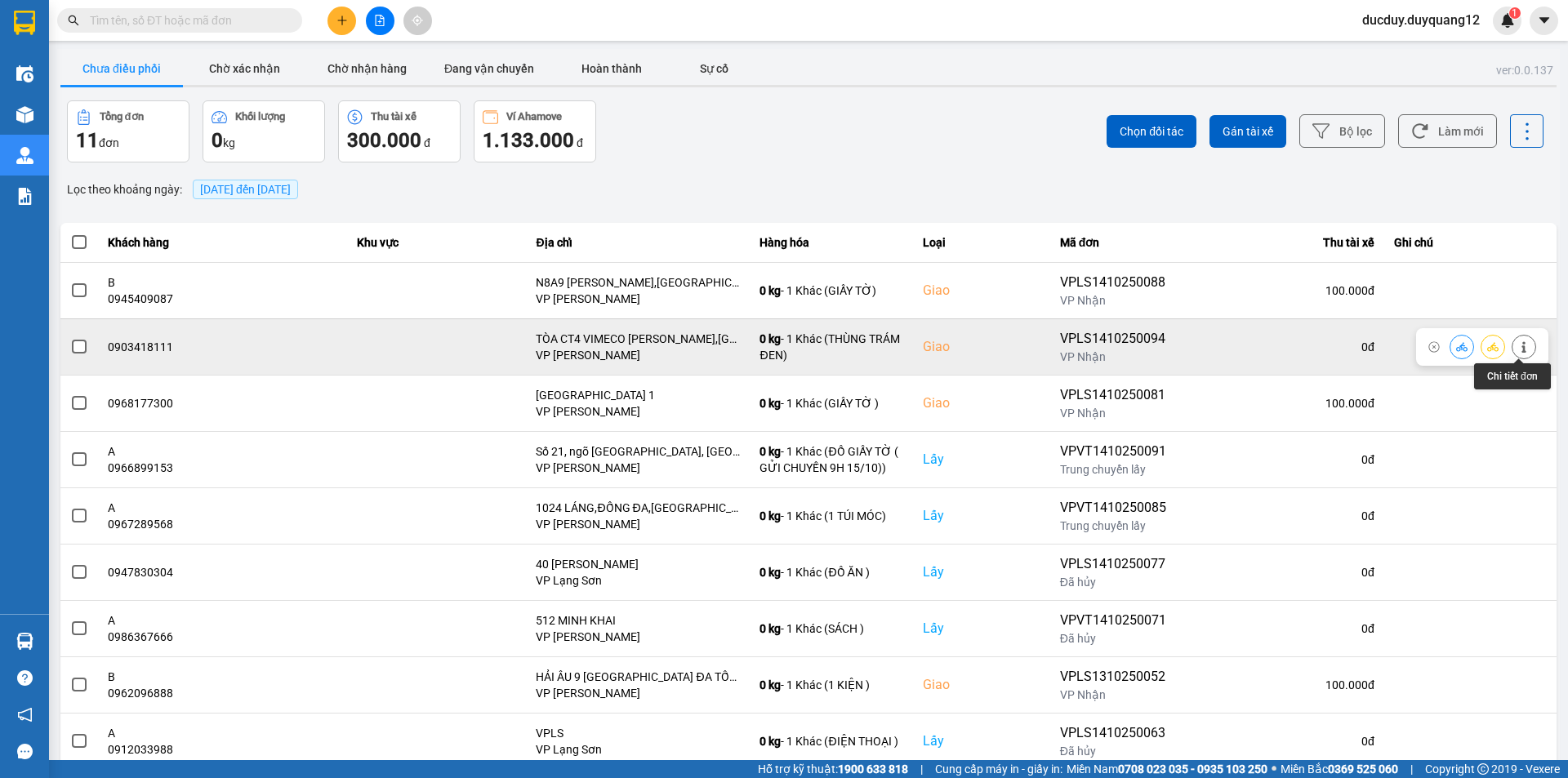
click at [1521, 344] on icon at bounding box center [1524, 347] width 11 height 11
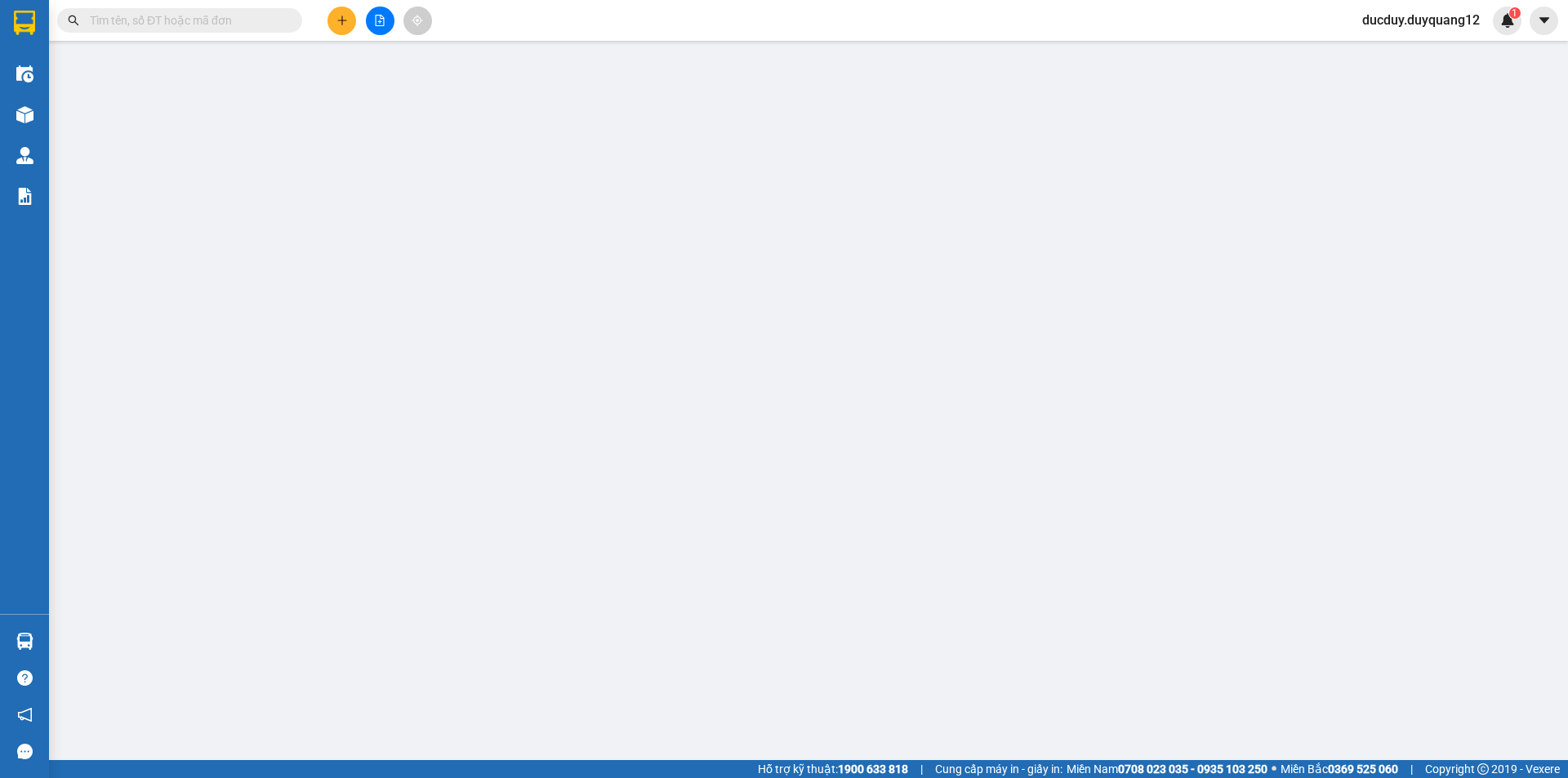
type input "0918166398"
checkbox input "true"
type input "VPLS"
type input "0903418111"
checkbox input "true"
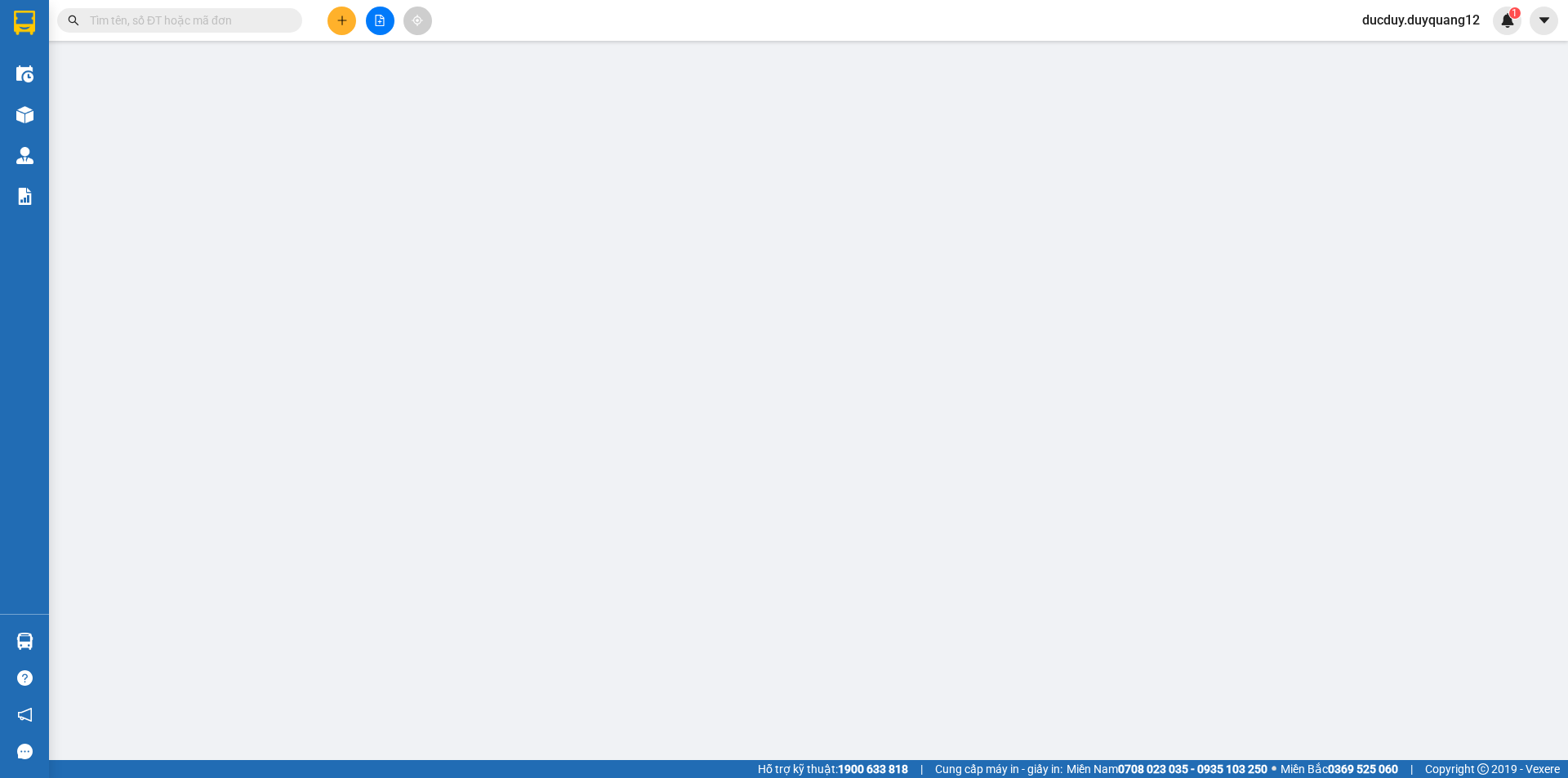
type input "TÒA CT4 VIMECO NGUYỄN CHÁNH,TRUNG HÒA,CẦU GIẤY,HÀ NỘI"
type input "100.000"
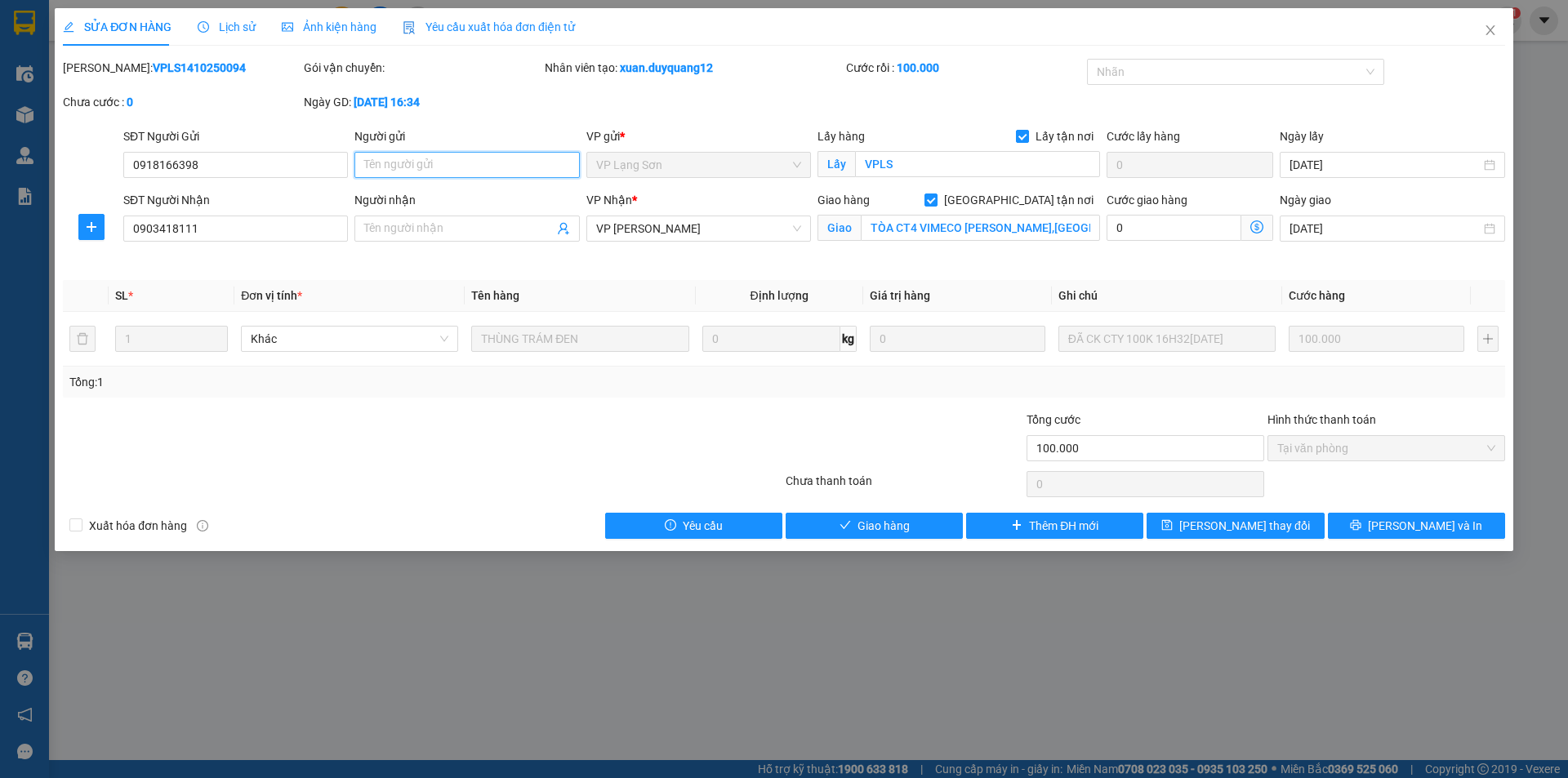
click at [448, 167] on input "Người gửi" at bounding box center [466, 165] width 225 height 27
type input "A"
click at [424, 237] on span at bounding box center [466, 229] width 225 height 27
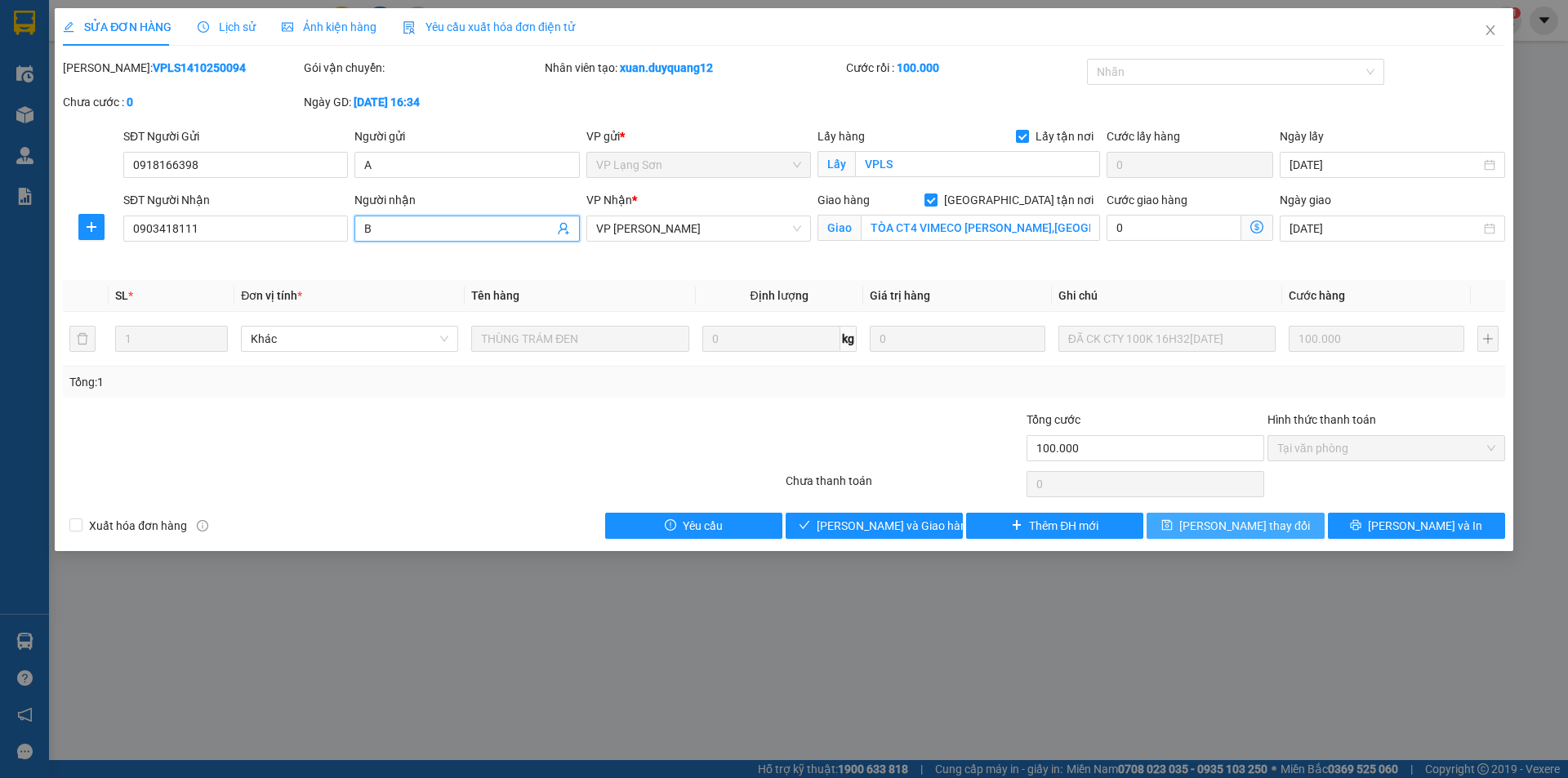
type input "B"
click at [1246, 531] on span "[PERSON_NAME] thay đổi" at bounding box center [1244, 526] width 131 height 18
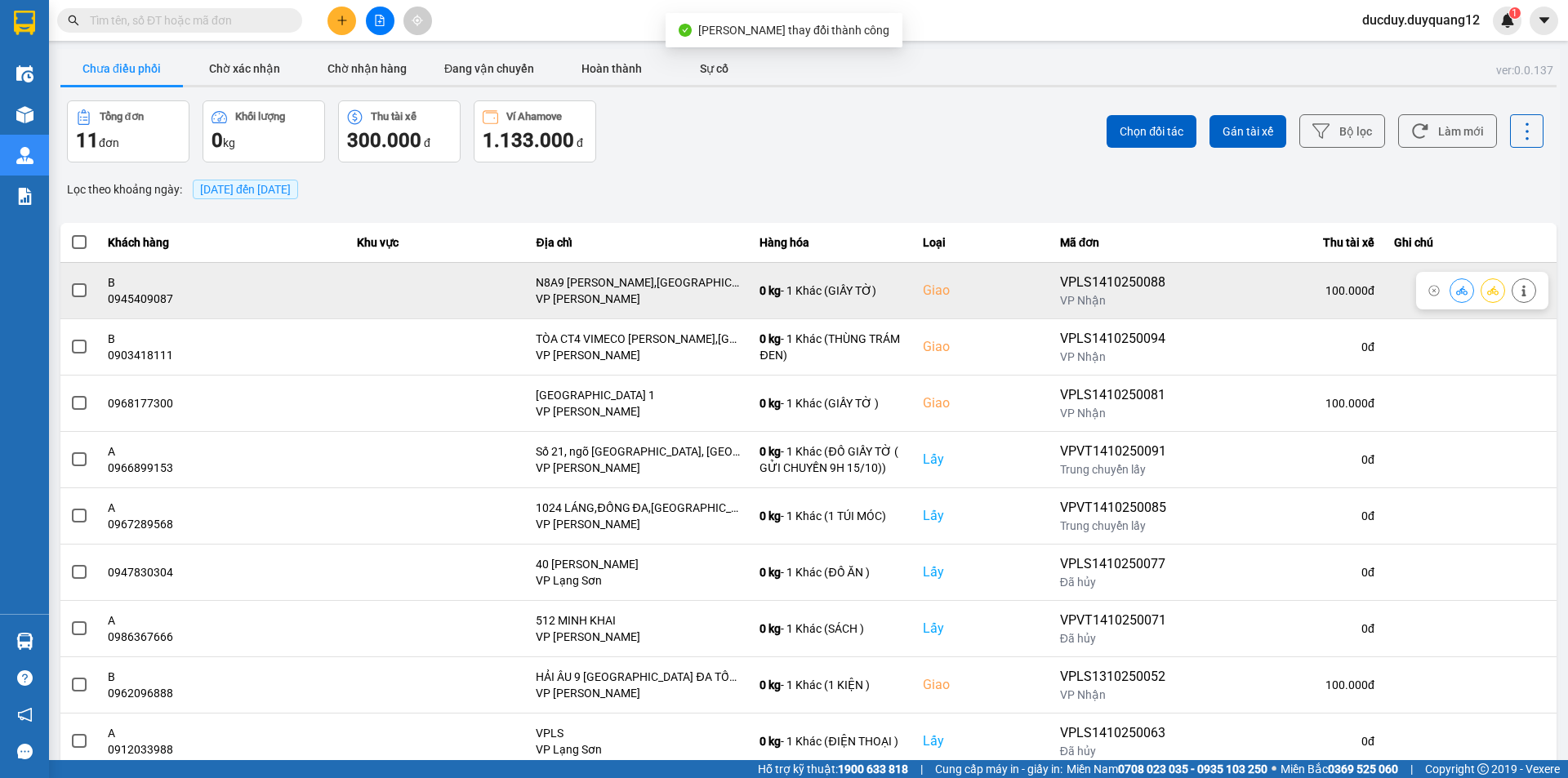
click at [82, 293] on span at bounding box center [79, 290] width 14 height 14
click at [70, 282] on input "checkbox" at bounding box center [70, 282] width 0 height 0
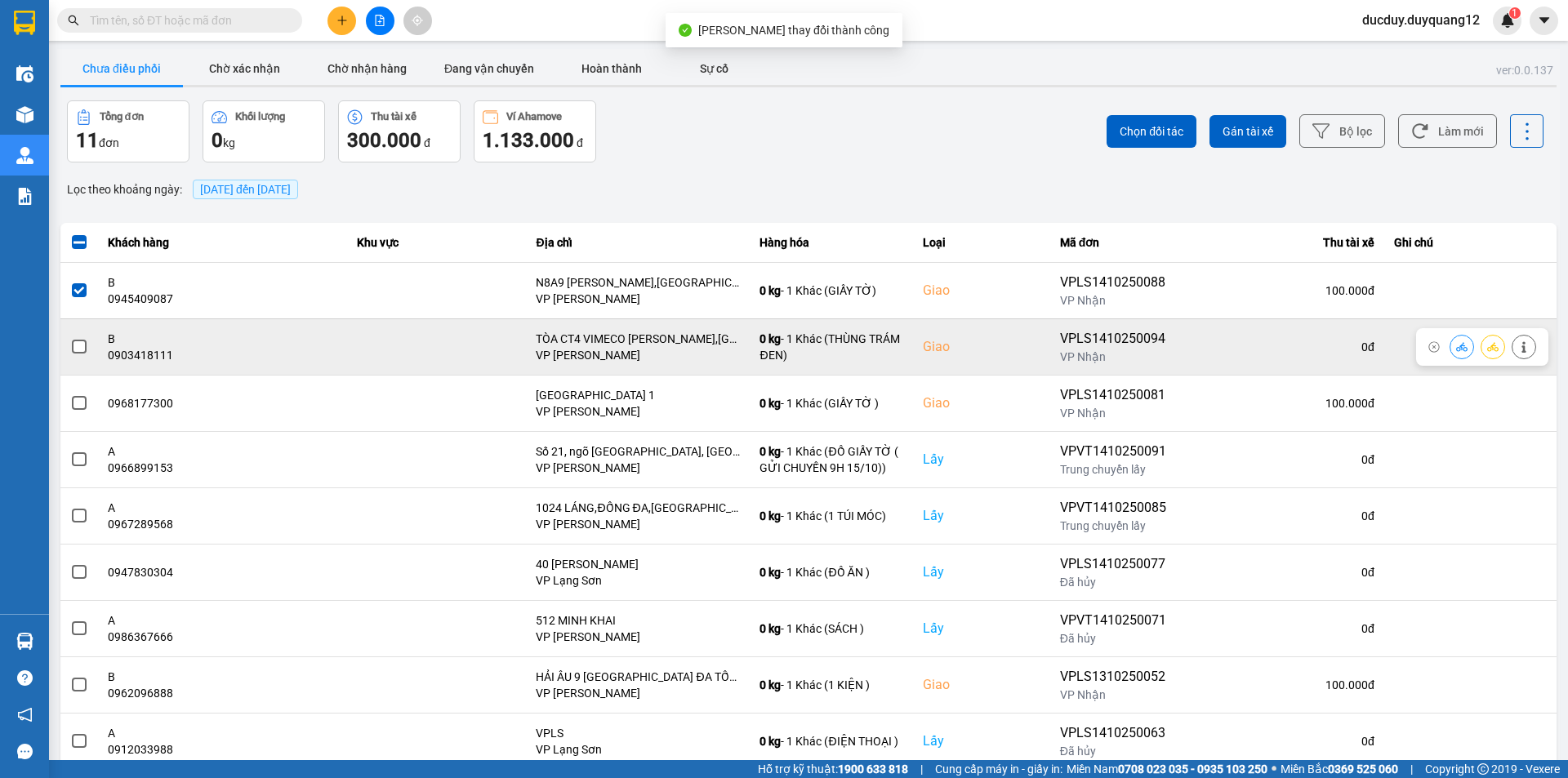
click at [73, 346] on span at bounding box center [79, 346] width 14 height 14
click at [70, 338] on input "checkbox" at bounding box center [70, 338] width 0 height 0
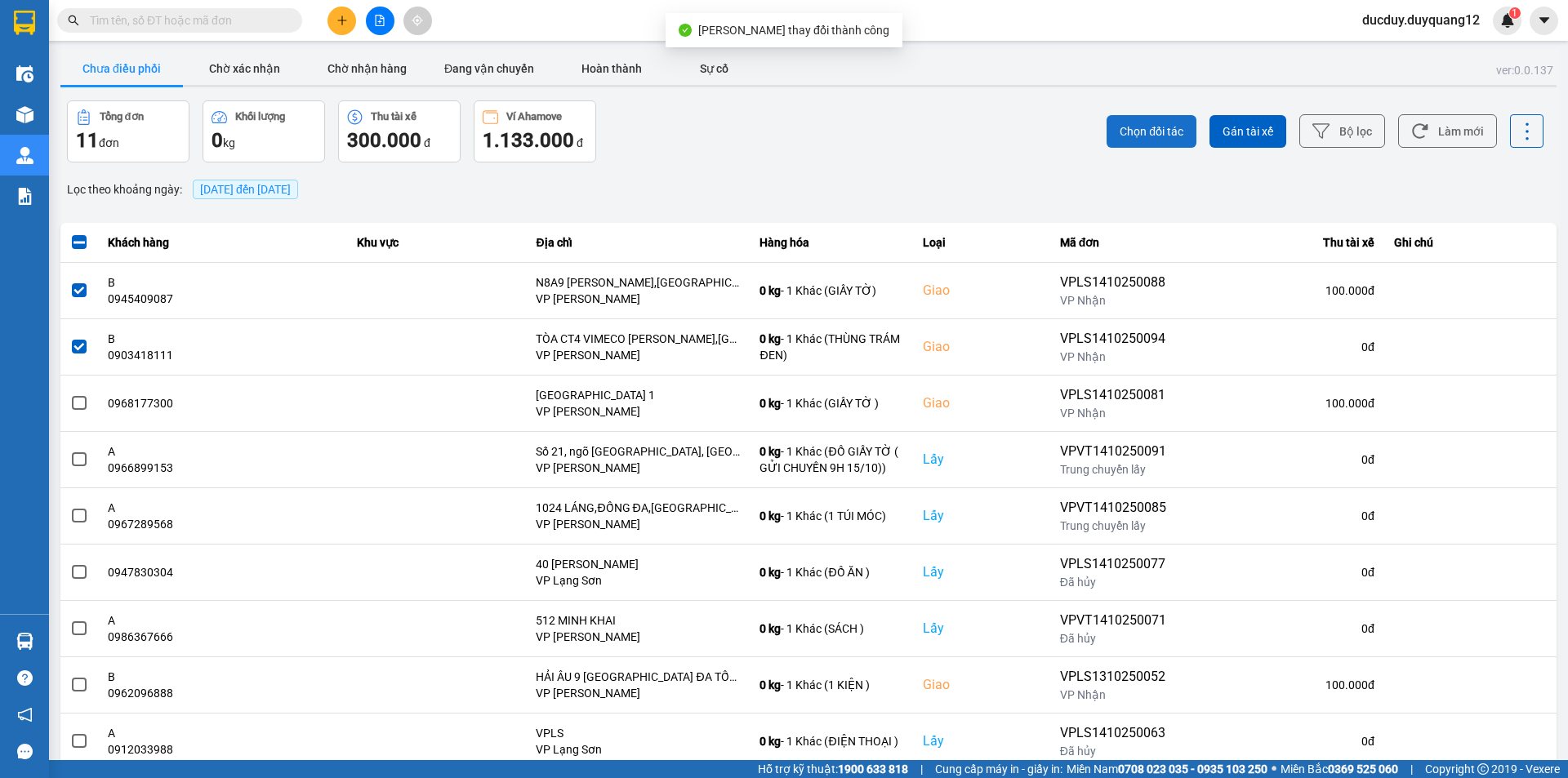
click at [1143, 132] on span "Chọn đối tác" at bounding box center [1151, 131] width 64 height 16
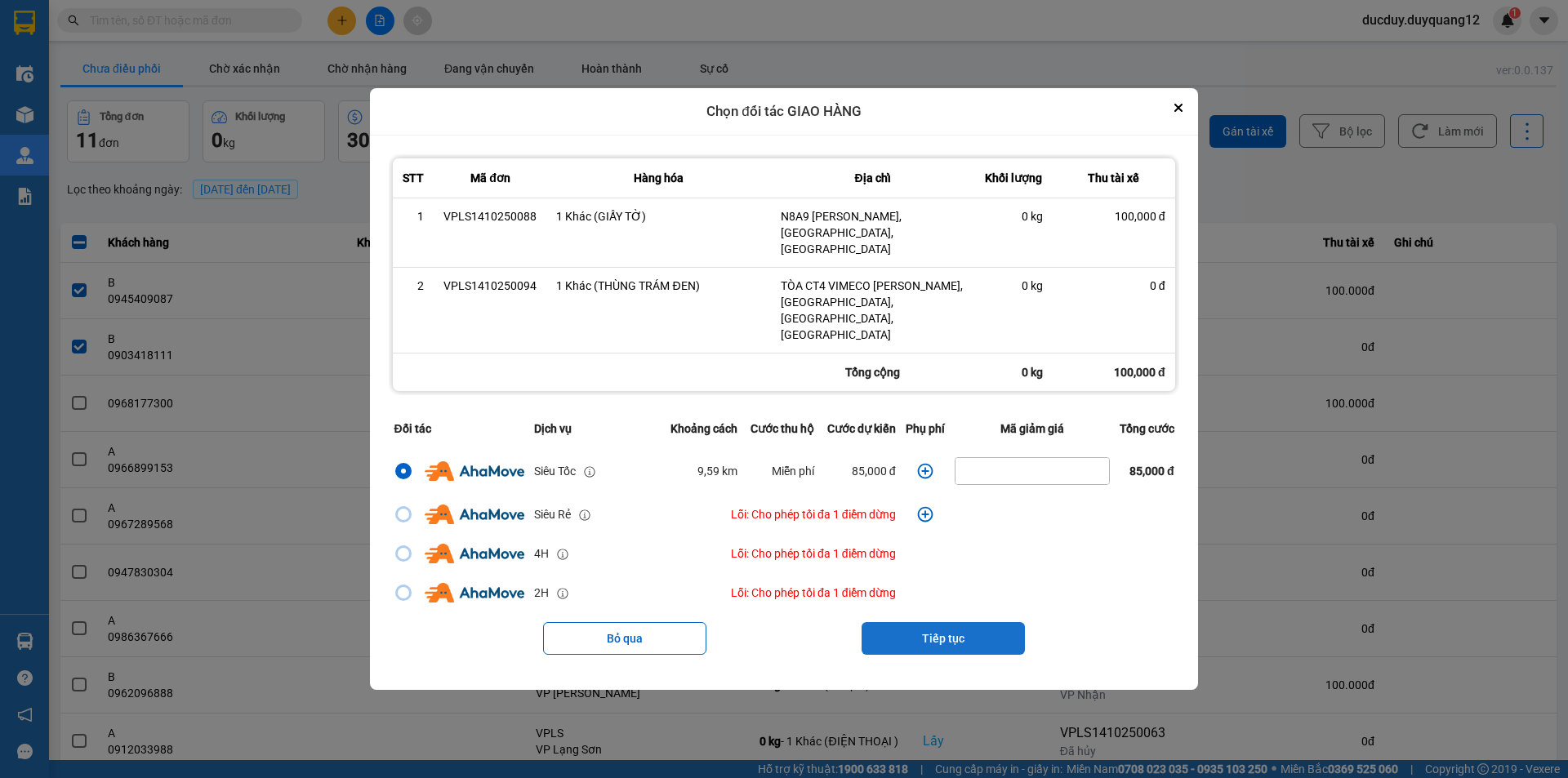
click at [978, 622] on button "Tiếp tục" at bounding box center [943, 639] width 163 height 32
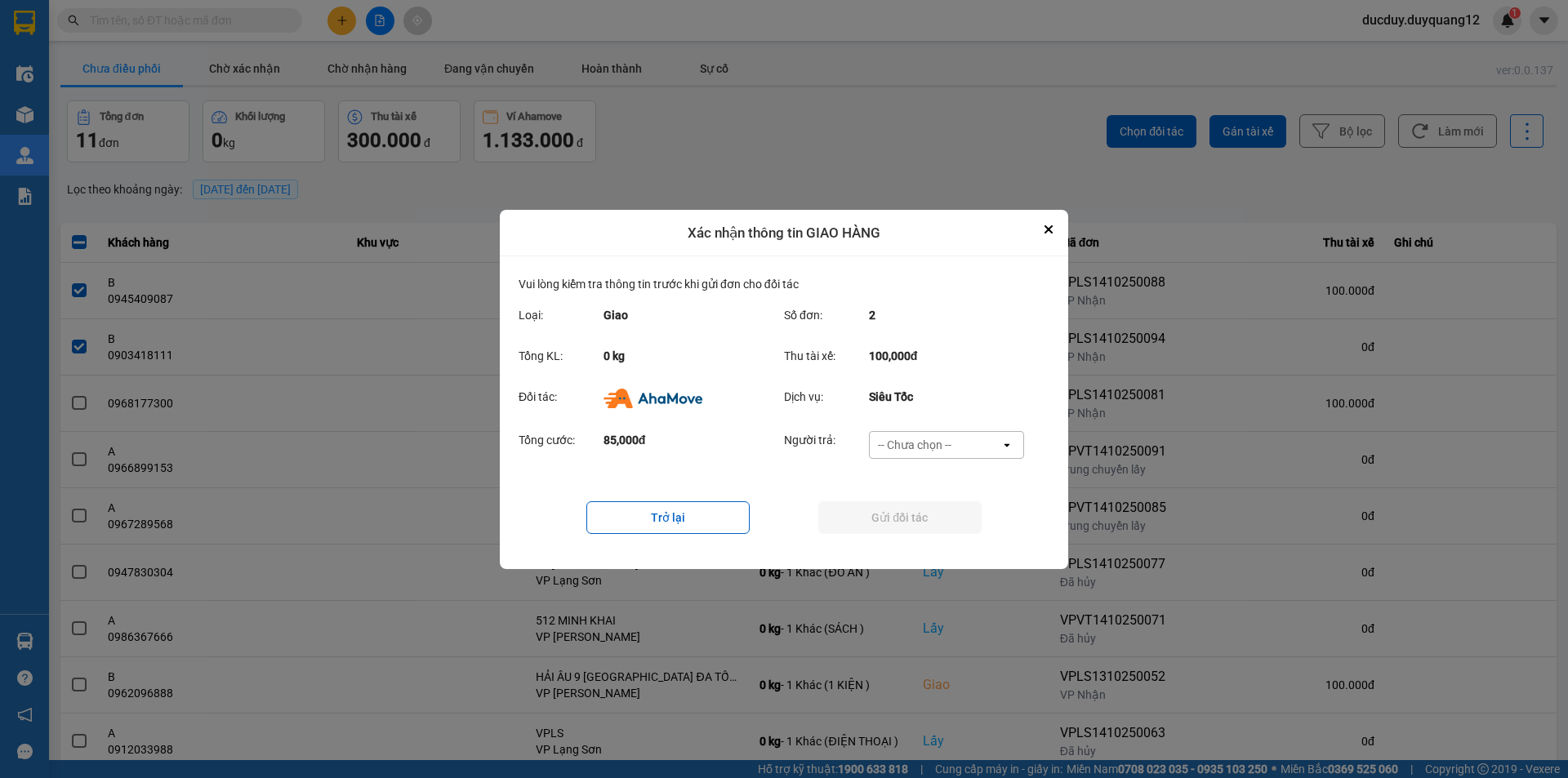
click at [927, 443] on div "-- Chưa chọn --" at bounding box center [914, 444] width 73 height 16
click at [924, 513] on span "Ví Ahamove" at bounding box center [914, 508] width 66 height 16
click at [922, 515] on button "Gửi đối tác" at bounding box center [900, 517] width 163 height 32
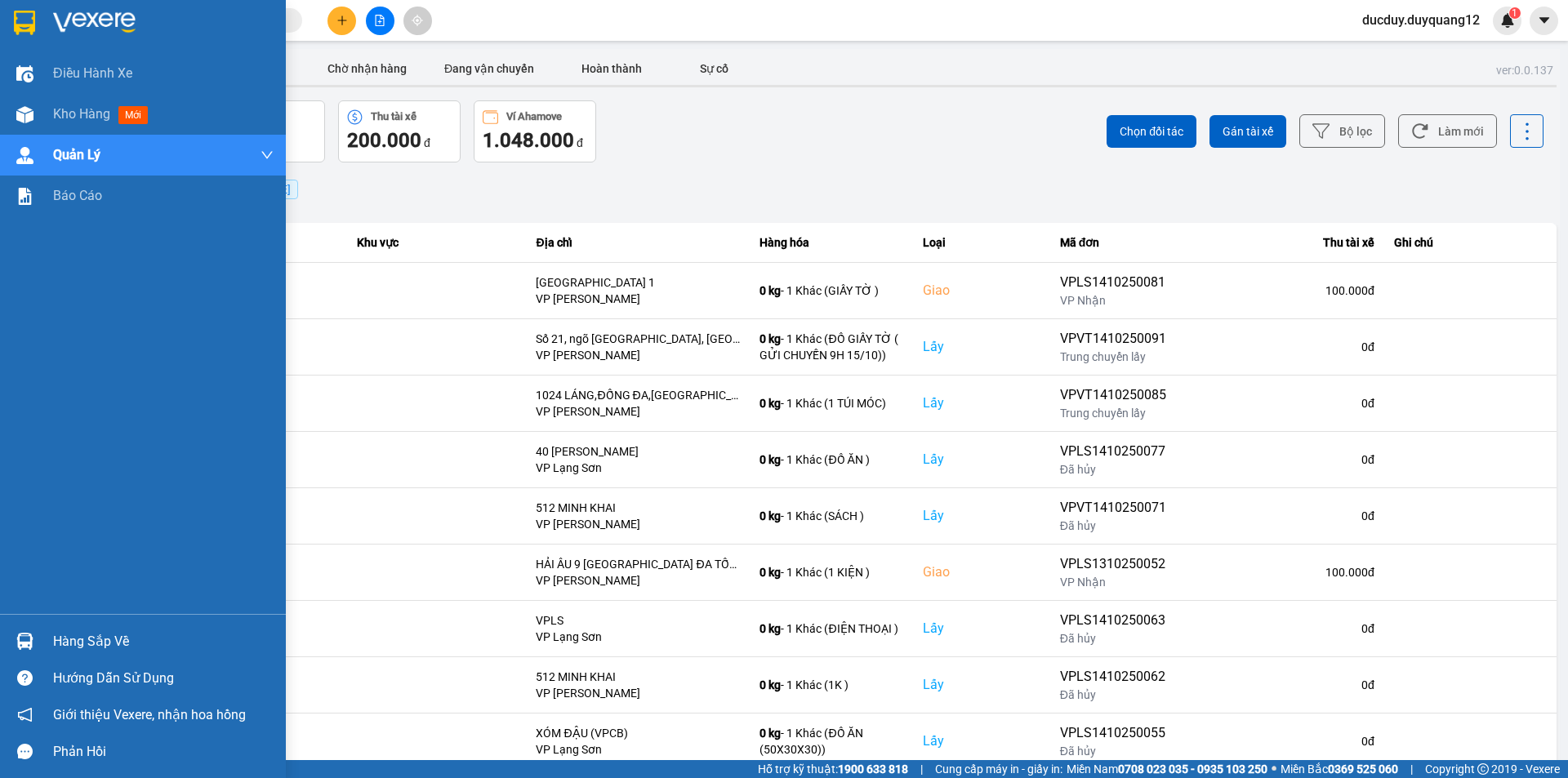
click at [100, 640] on div "Hàng sắp về" at bounding box center [163, 641] width 220 height 25
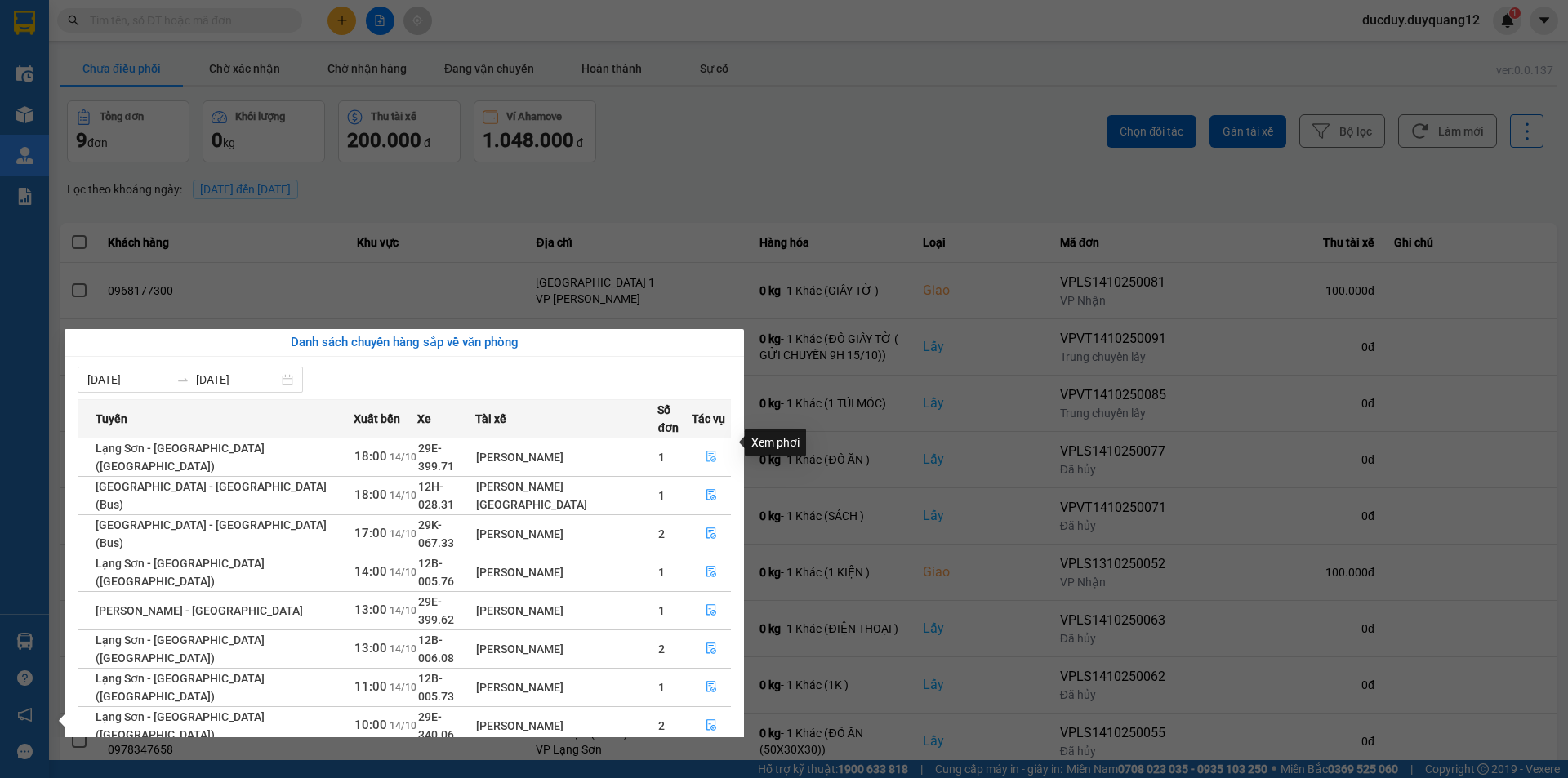
click at [710, 451] on icon "file-done" at bounding box center [711, 456] width 11 height 11
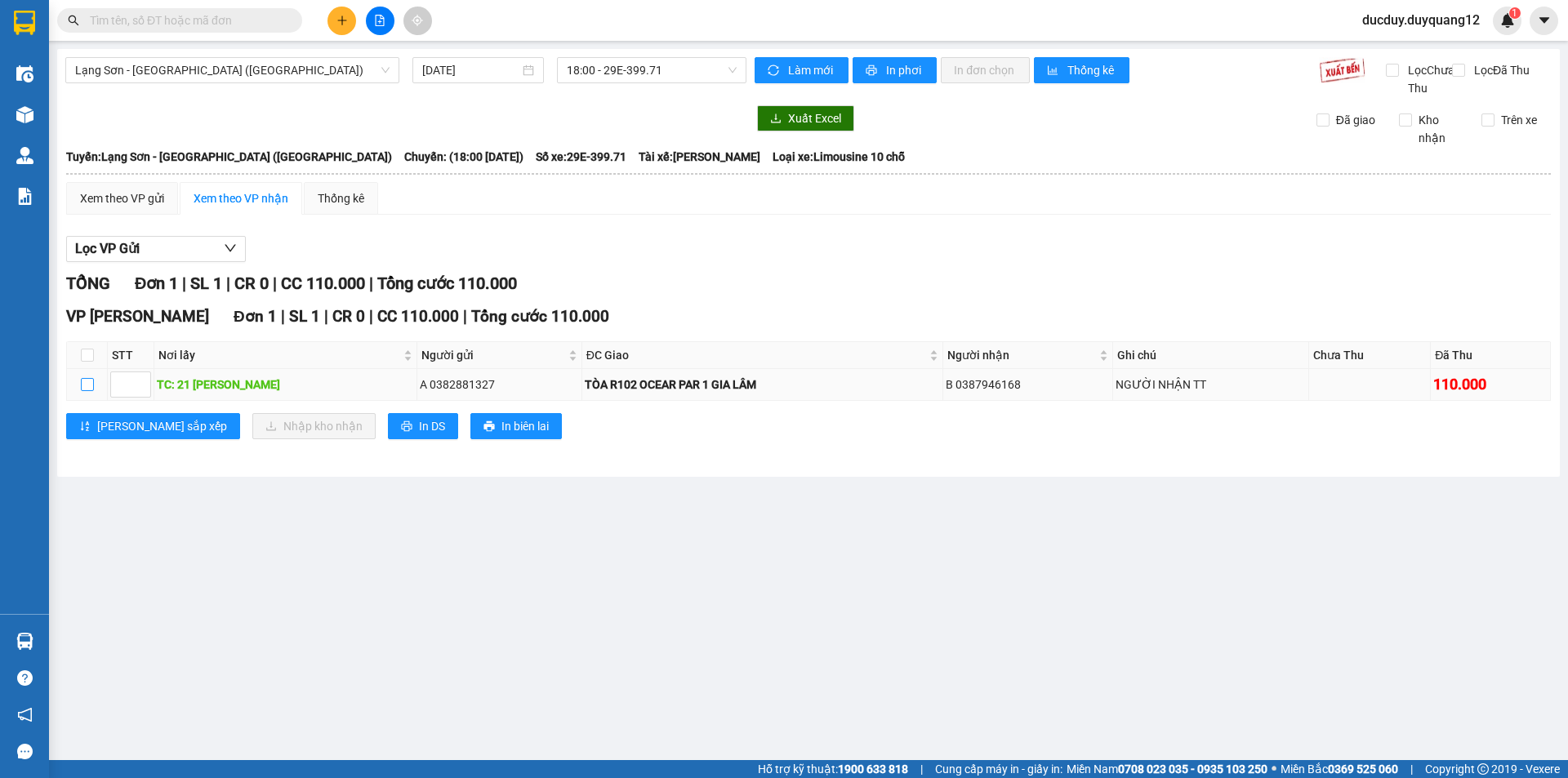
click at [85, 391] on input "checkbox" at bounding box center [87, 384] width 13 height 13
checkbox input "true"
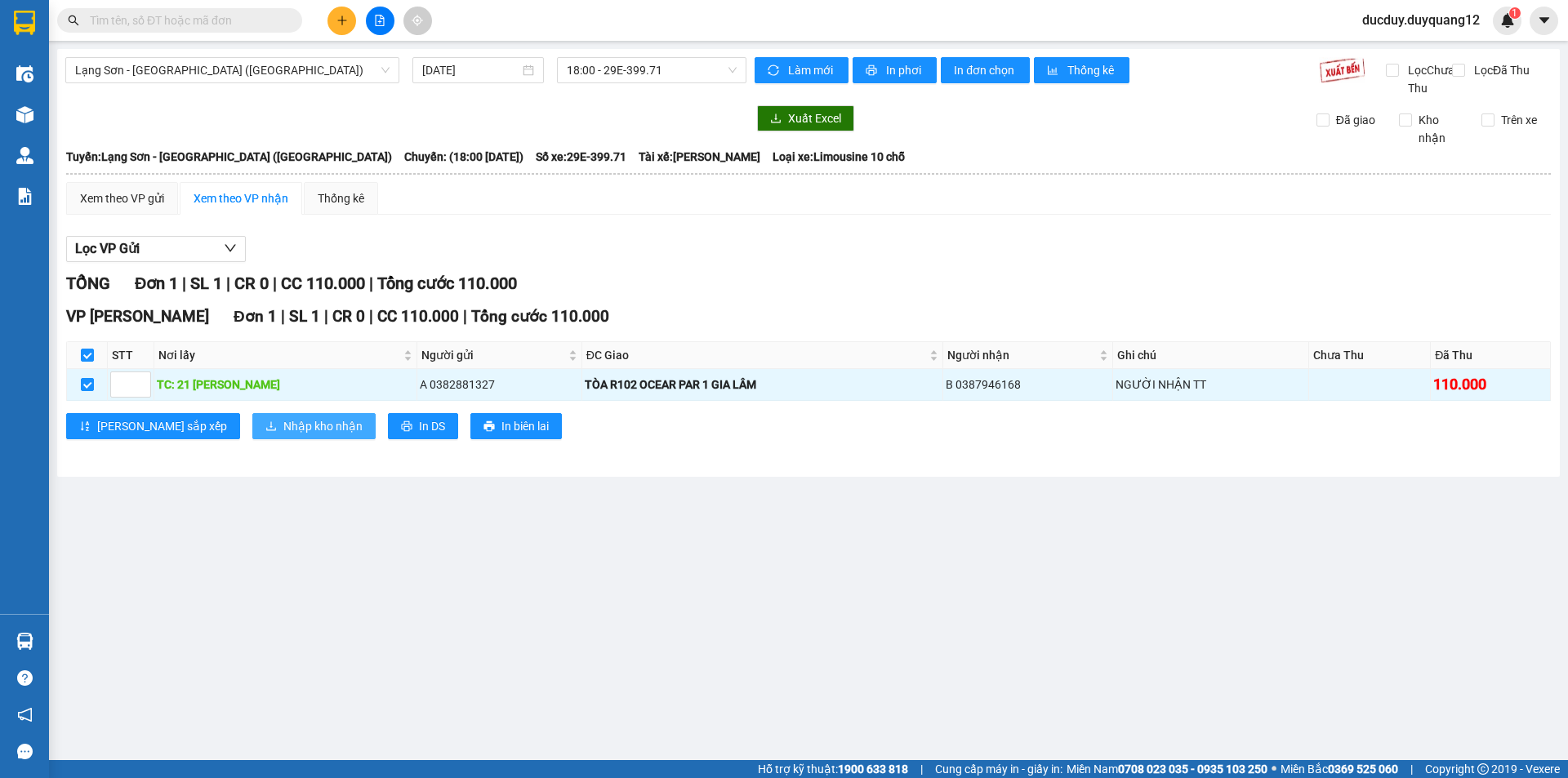
click at [284, 435] on span "Nhập kho nhận" at bounding box center [323, 426] width 79 height 18
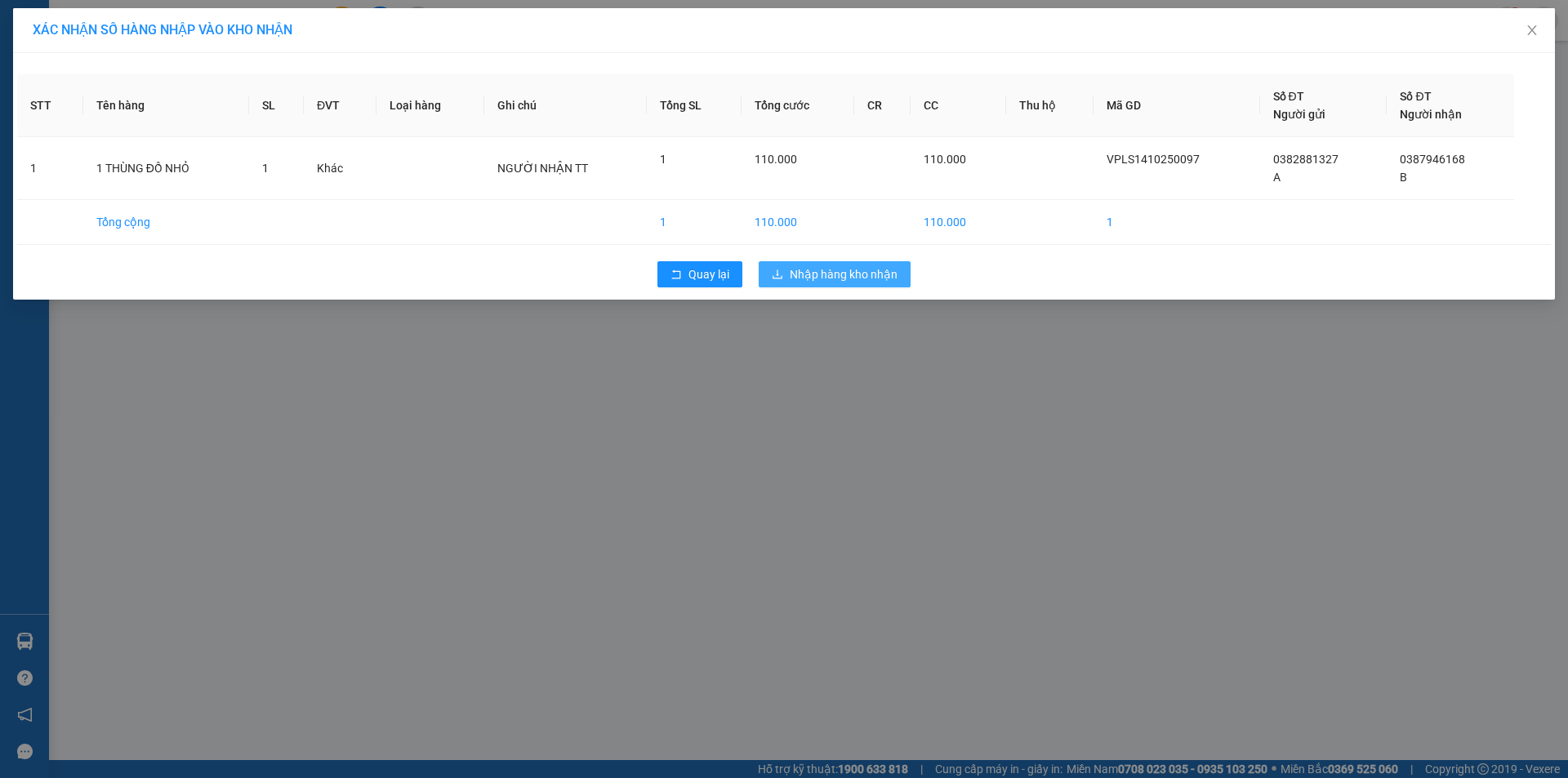
click at [853, 272] on span "Nhập hàng kho nhận" at bounding box center [844, 274] width 108 height 18
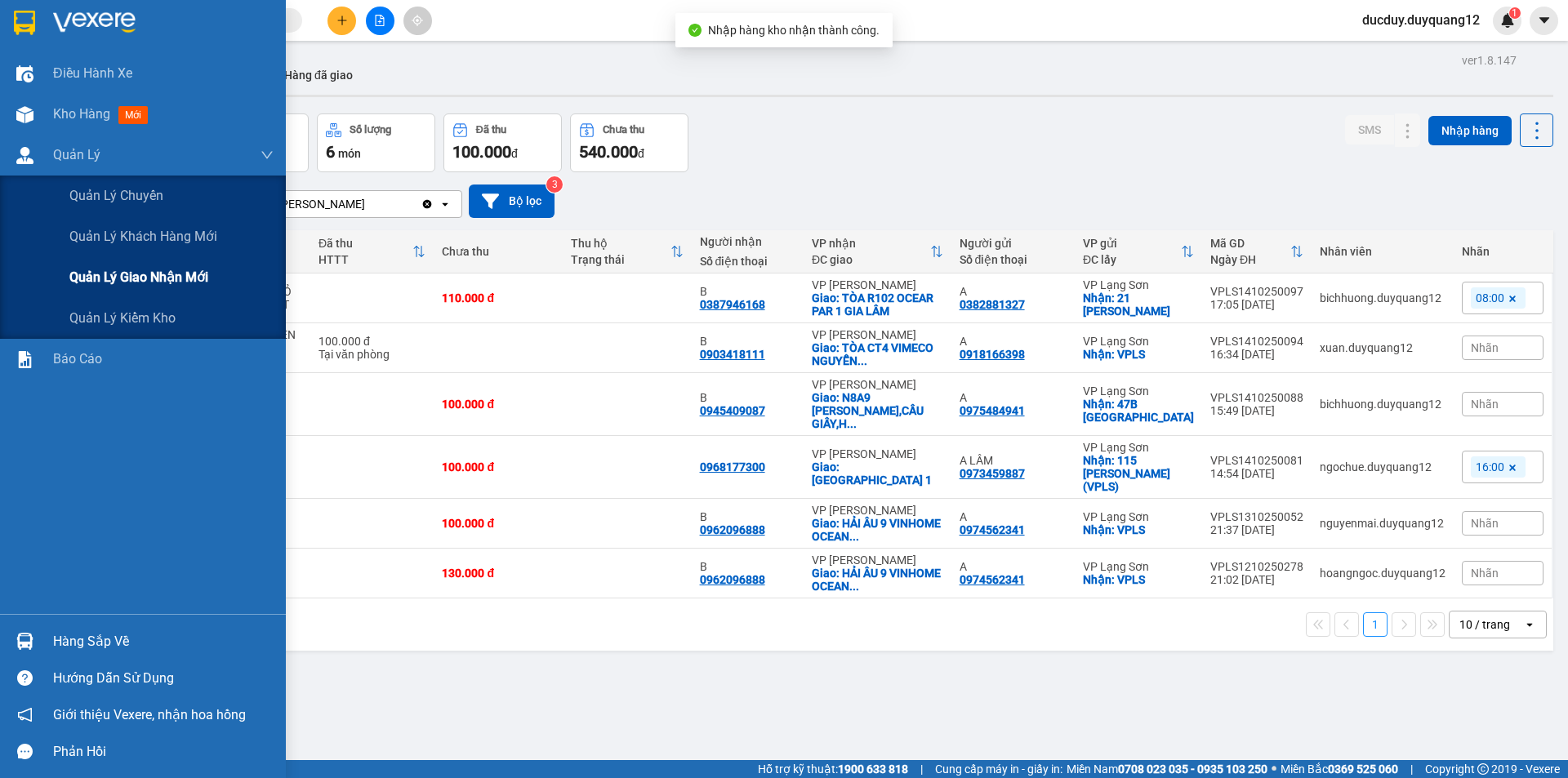
click at [92, 274] on span "Quản lý giao nhận mới" at bounding box center [139, 277] width 139 height 21
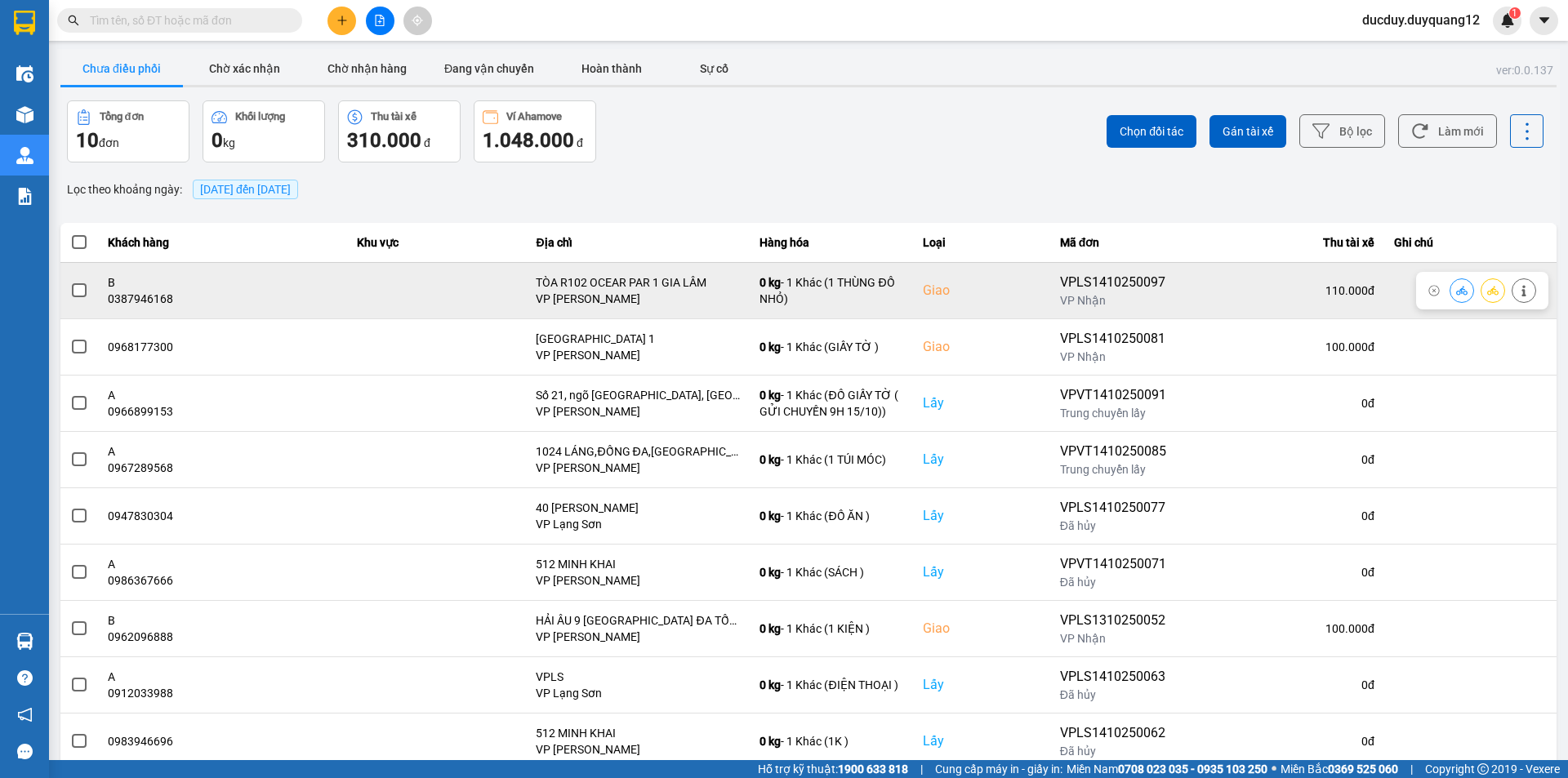
click at [1519, 295] on icon at bounding box center [1524, 290] width 11 height 11
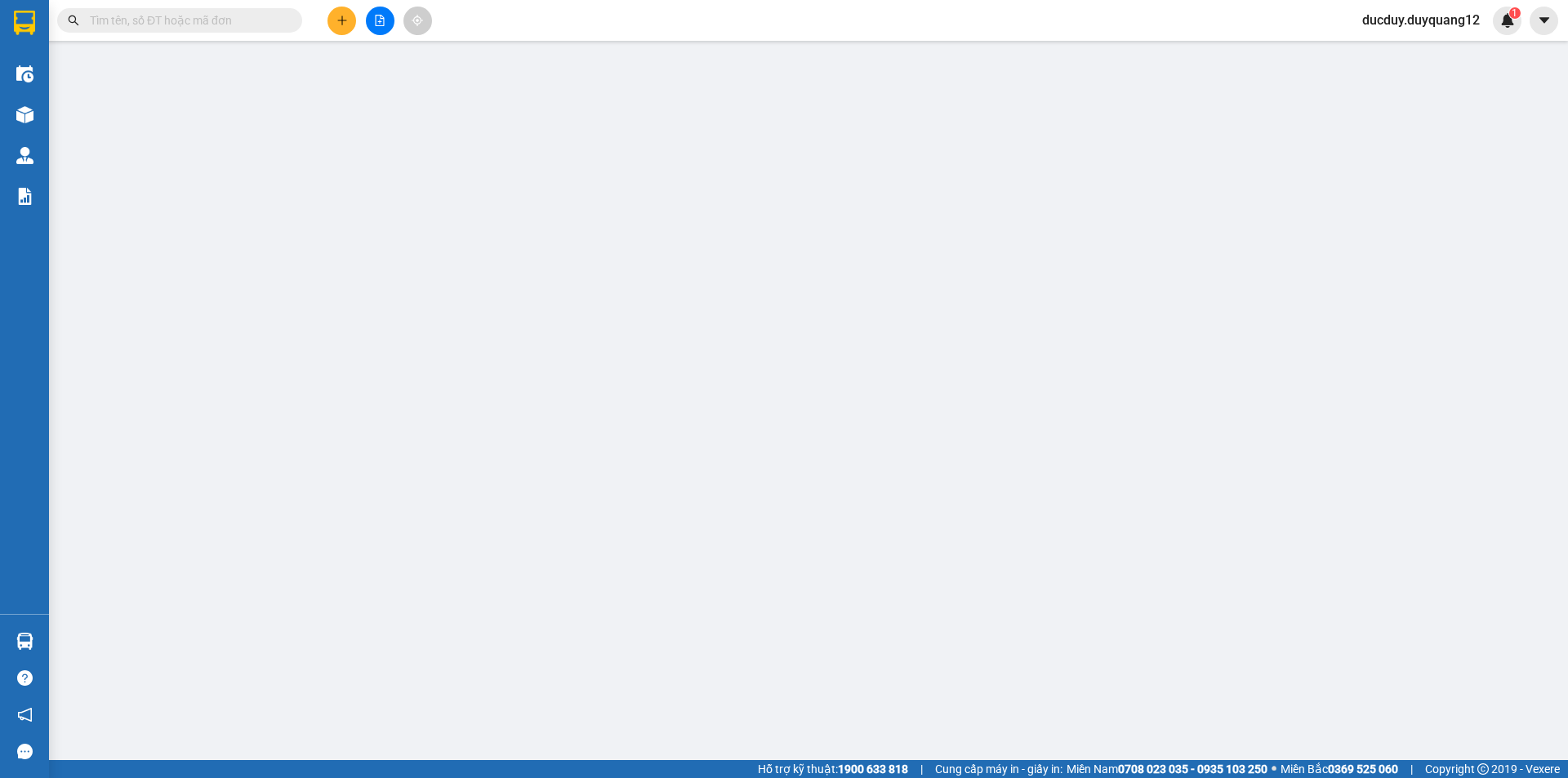
type input "0382881327"
type input "A"
checkbox input "true"
type input "21 LÝ THƯỜNG KIỆT"
type input "0387946168"
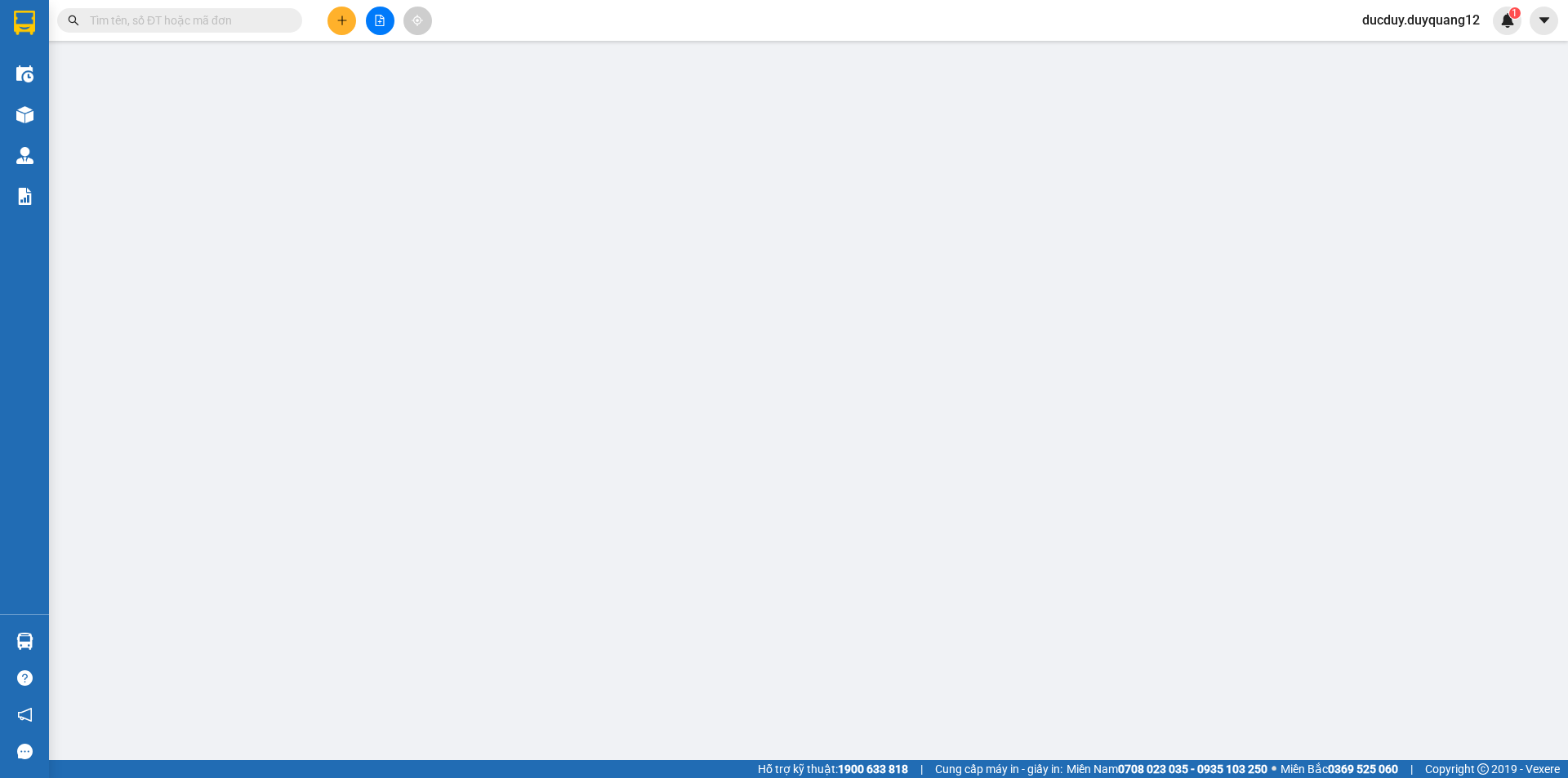
type input "B"
checkbox input "true"
type input "TÒA R102 OCEAR PAR 1 GIA LÂM"
type input "110.000"
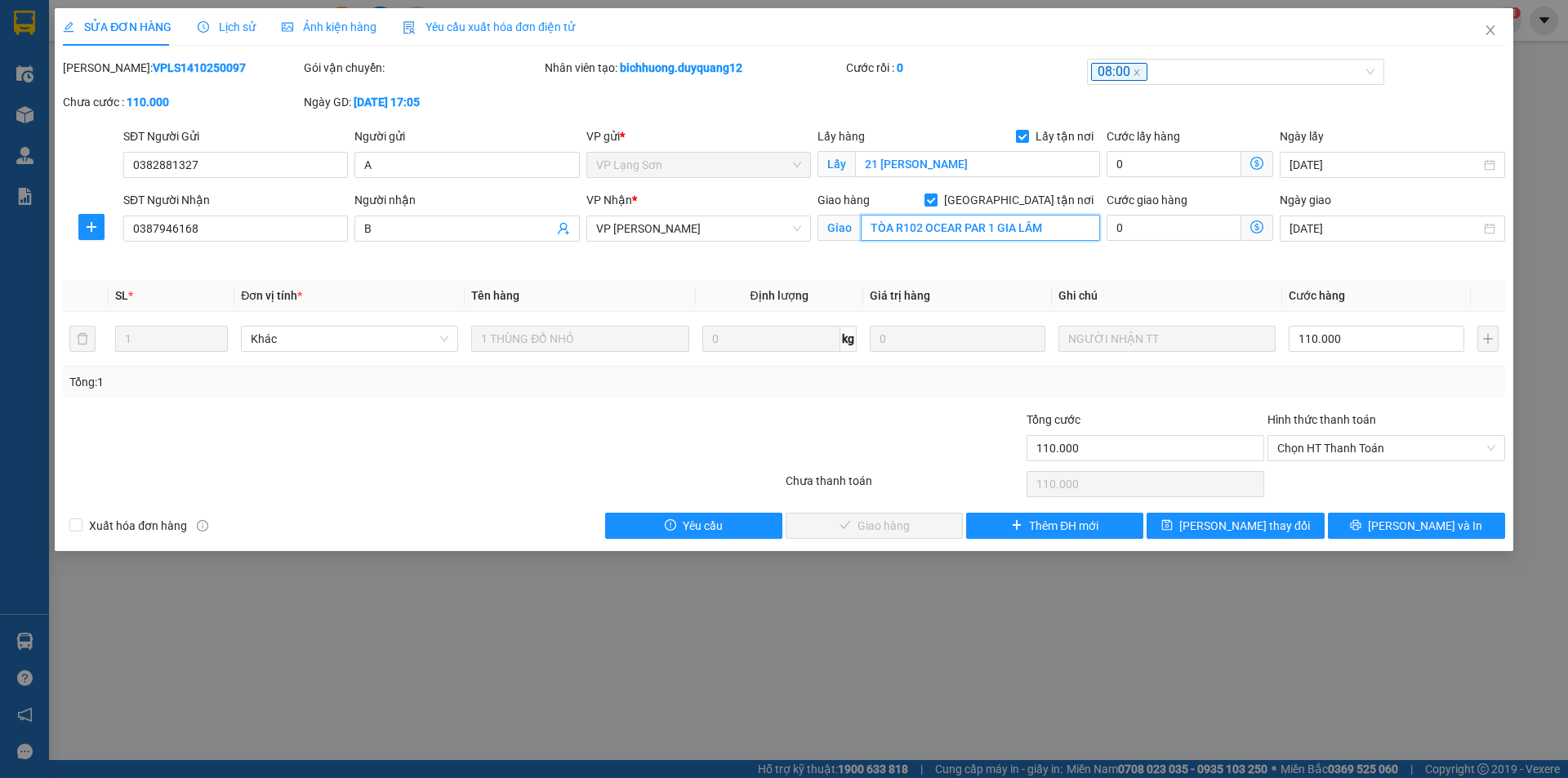
click at [1049, 229] on input "TÒA R102 OCEAR PAR 1 GIA LÂM" at bounding box center [980, 228] width 239 height 27
click at [1070, 229] on input "TÒA R102 OCEAR PAR 1 GIA LÂM" at bounding box center [980, 228] width 239 height 27
type input "TÒA R102 OCEAR PARK ĐA TỐN,GIA LÂM,HÀ NỘI"
click at [1267, 515] on button "[PERSON_NAME] thay đổi" at bounding box center [1235, 526] width 177 height 27
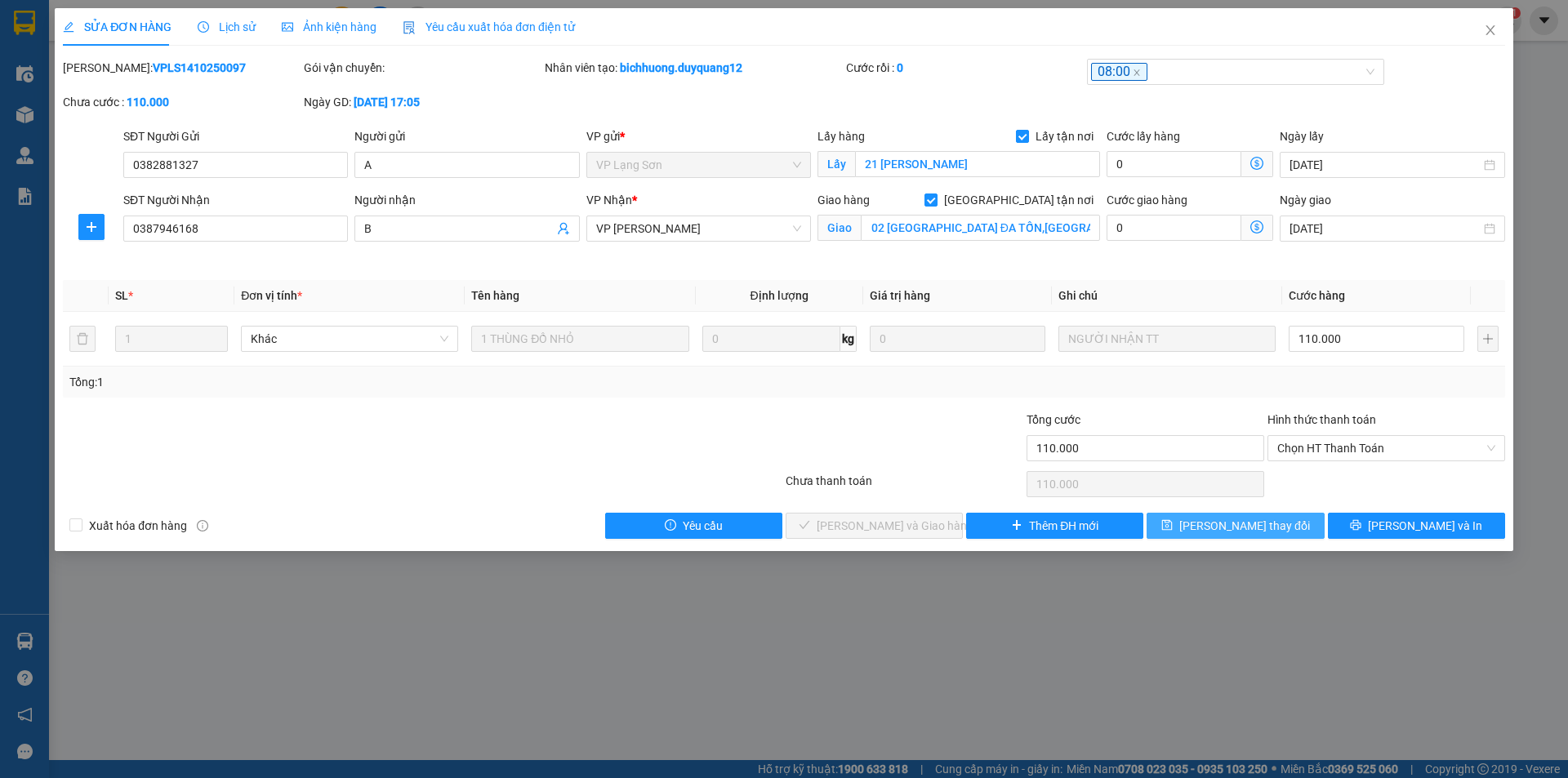
scroll to position [0, 0]
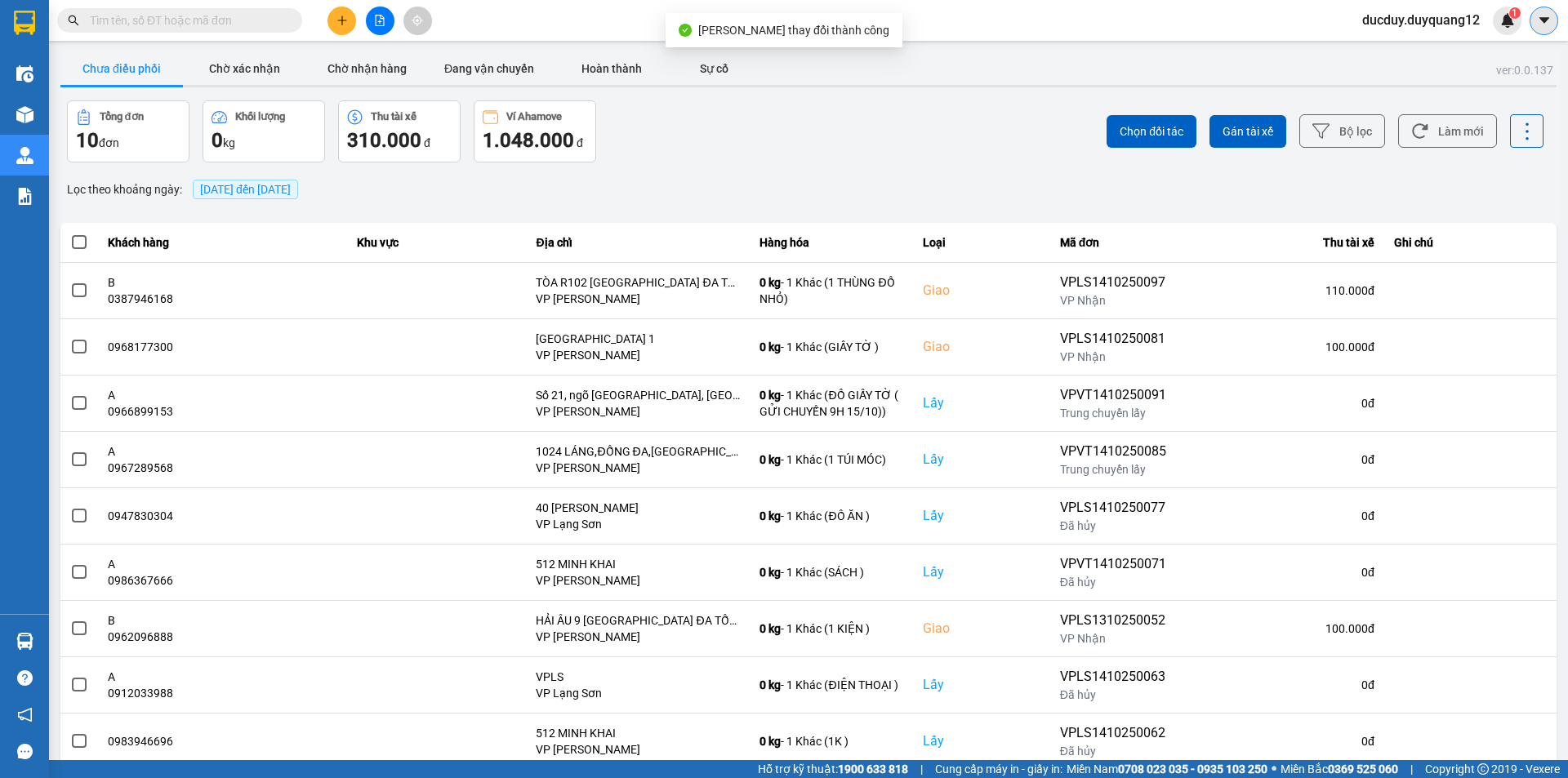
click at [1546, 25] on icon "caret-down" at bounding box center [1543, 20] width 14 height 14
click at [1493, 54] on div "Cấu hình nhà xe" at bounding box center [1501, 61] width 83 height 18
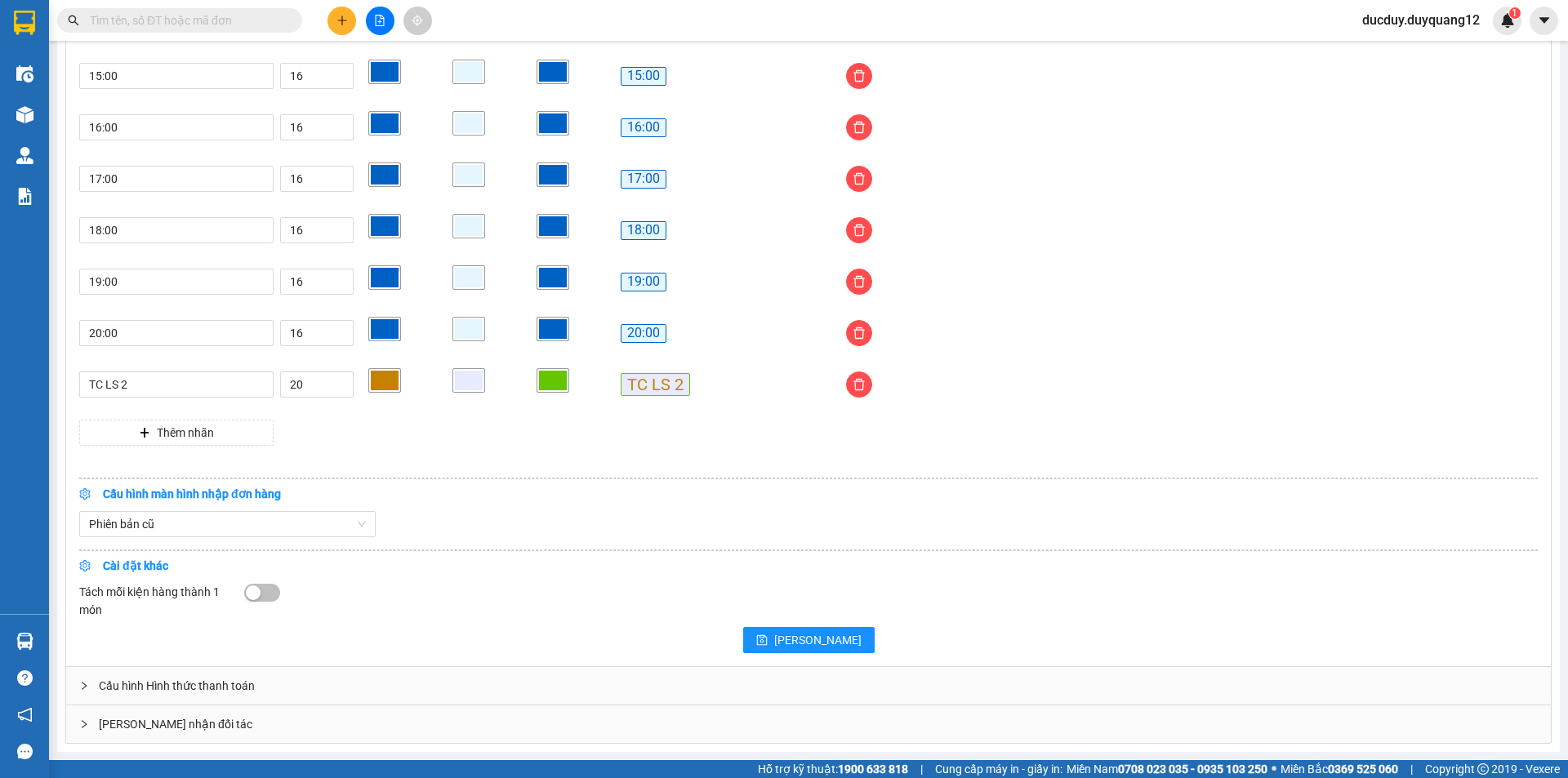
click at [295, 733] on div "[PERSON_NAME] nhận đối tác" at bounding box center [809, 724] width 1484 height 38
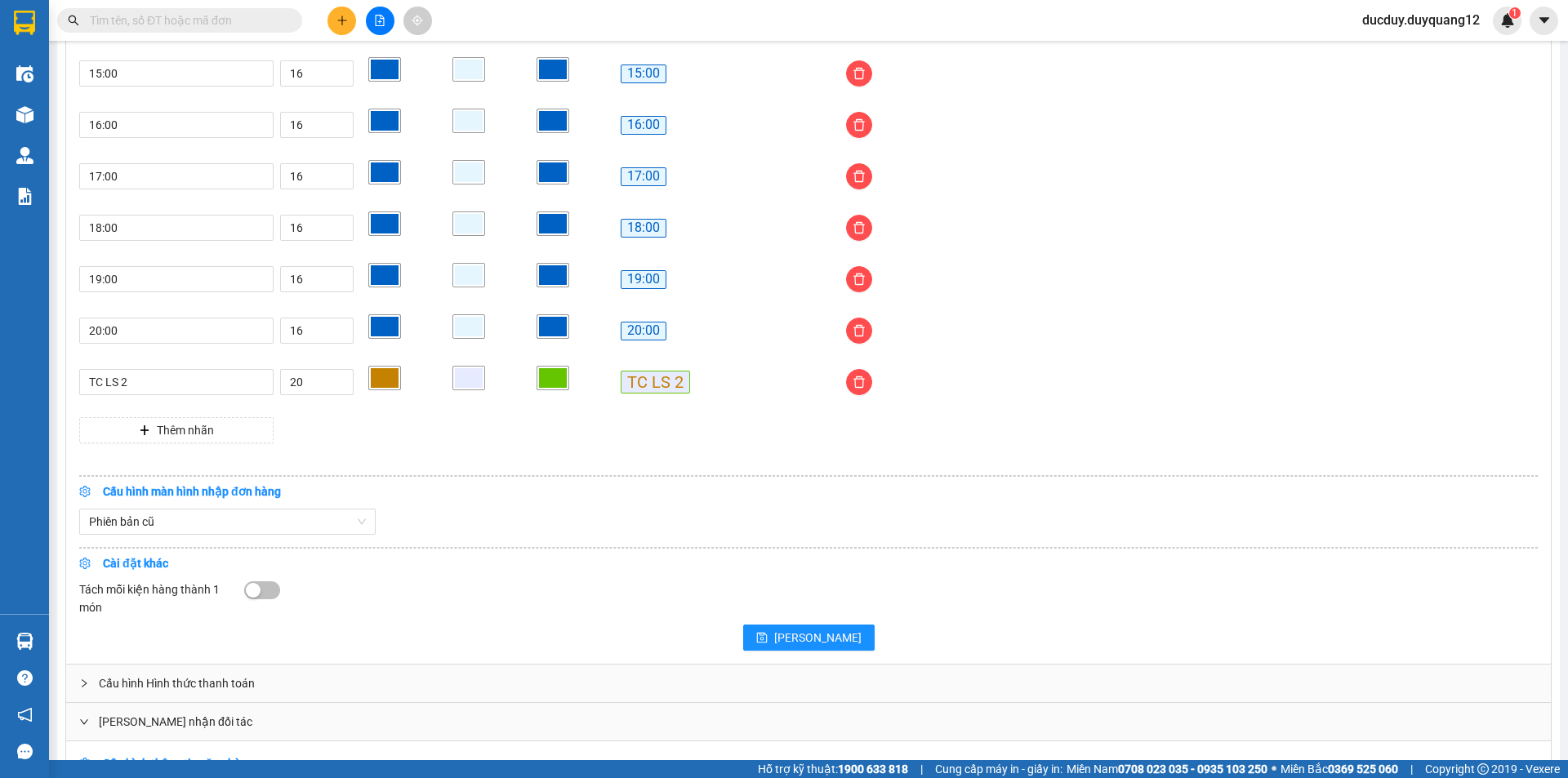
scroll to position [1604, 0]
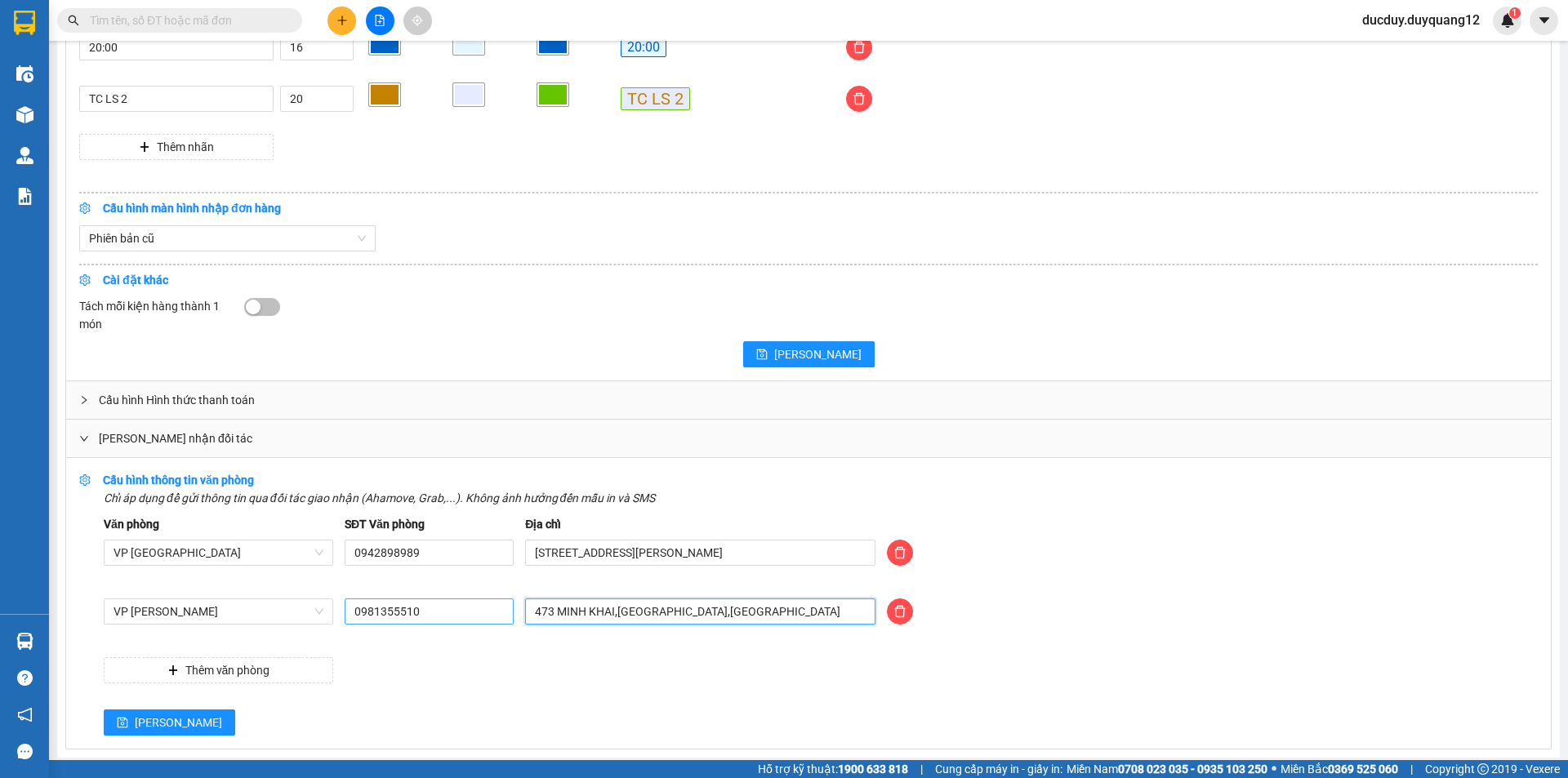
drag, startPoint x: 784, startPoint y: 613, endPoint x: 480, endPoint y: 619, distance: 304.1
click at [480, 619] on div "VP Minh Khai 0981355510 473 MINH KHAI,HAI BÀ TRƯNG,HÀ NỘI" at bounding box center [820, 621] width 1446 height 46
type input "[PERSON_NAME] [GEOGRAPHIC_DATA],[GEOGRAPHIC_DATA],[GEOGRAPHIC_DATA]"
click at [165, 717] on button "[PERSON_NAME]" at bounding box center [169, 723] width 132 height 27
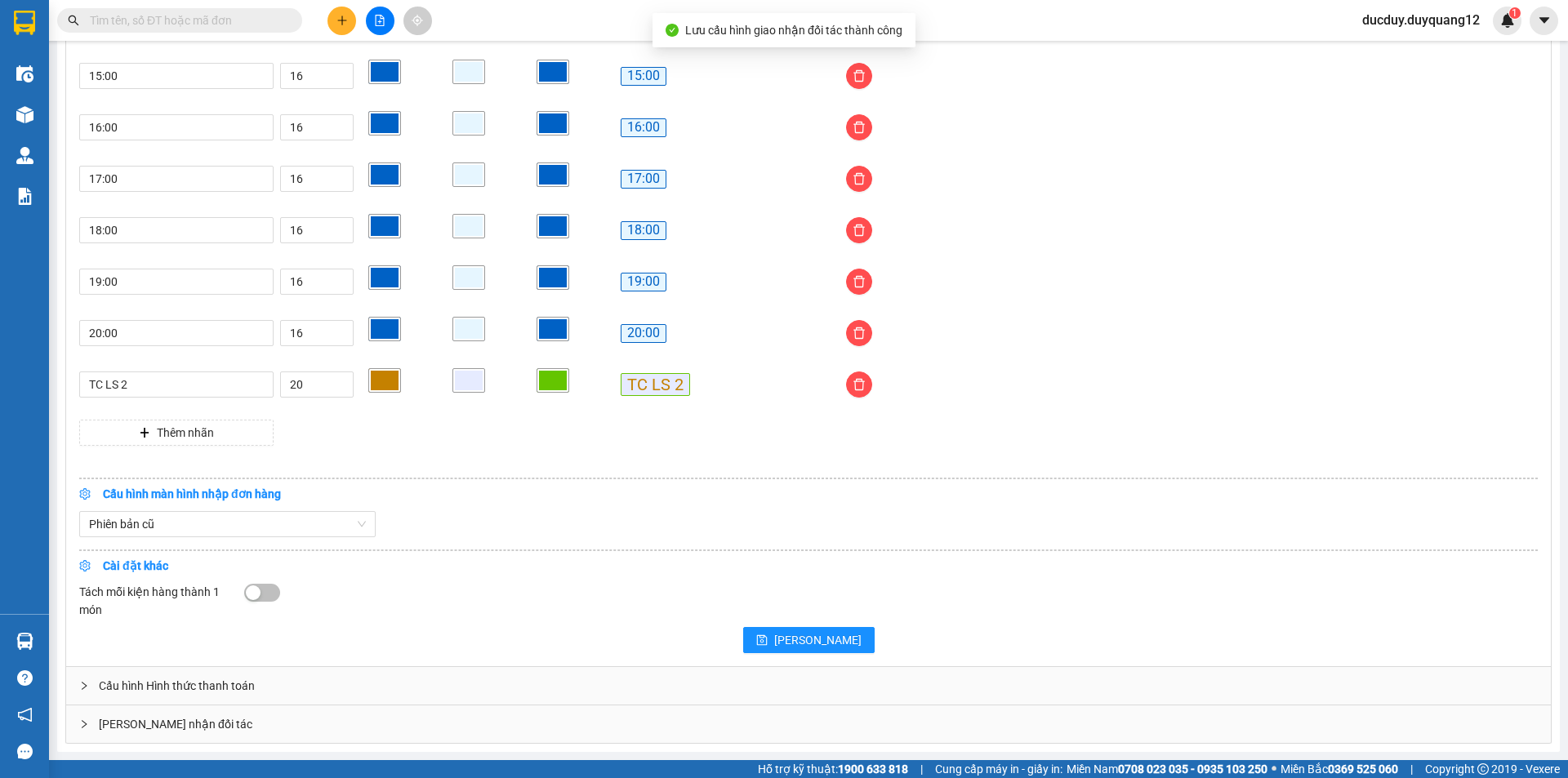
scroll to position [1321, 0]
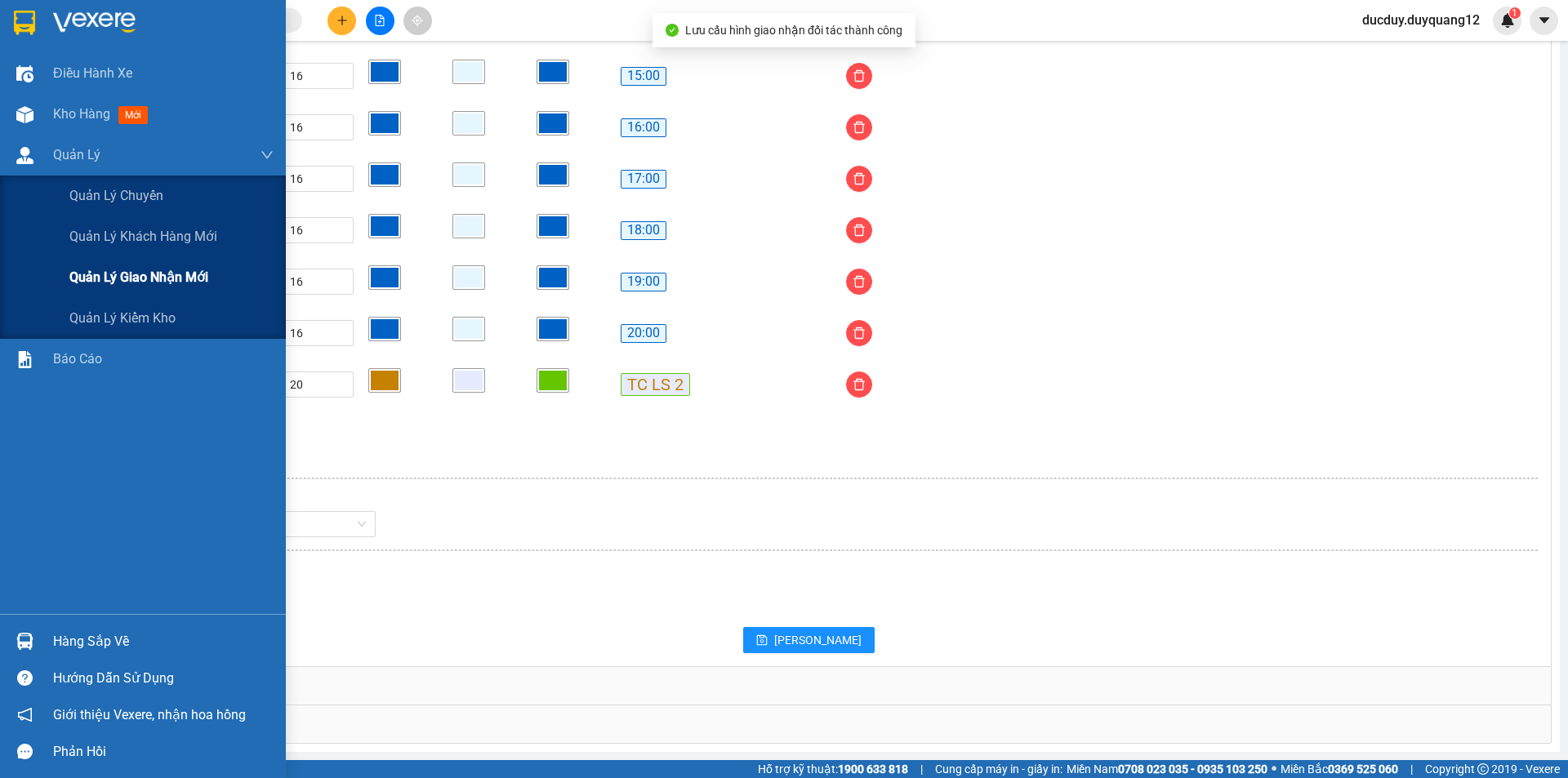
click at [137, 288] on div "Quản lý giao nhận mới" at bounding box center [171, 277] width 204 height 41
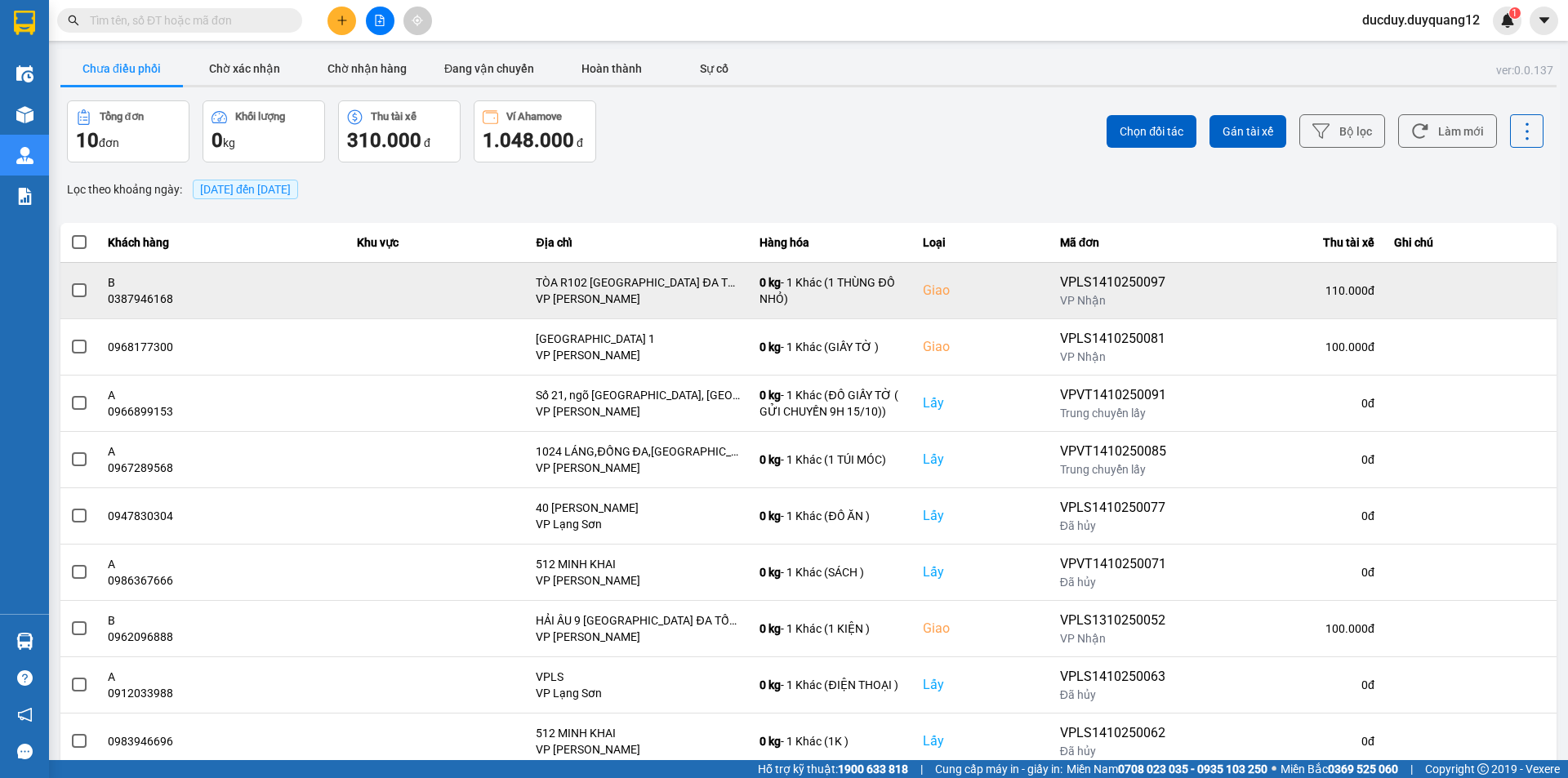
click at [77, 289] on span at bounding box center [79, 290] width 14 height 14
click at [70, 282] on input "checkbox" at bounding box center [70, 282] width 0 height 0
click at [1519, 285] on icon at bounding box center [1524, 290] width 11 height 11
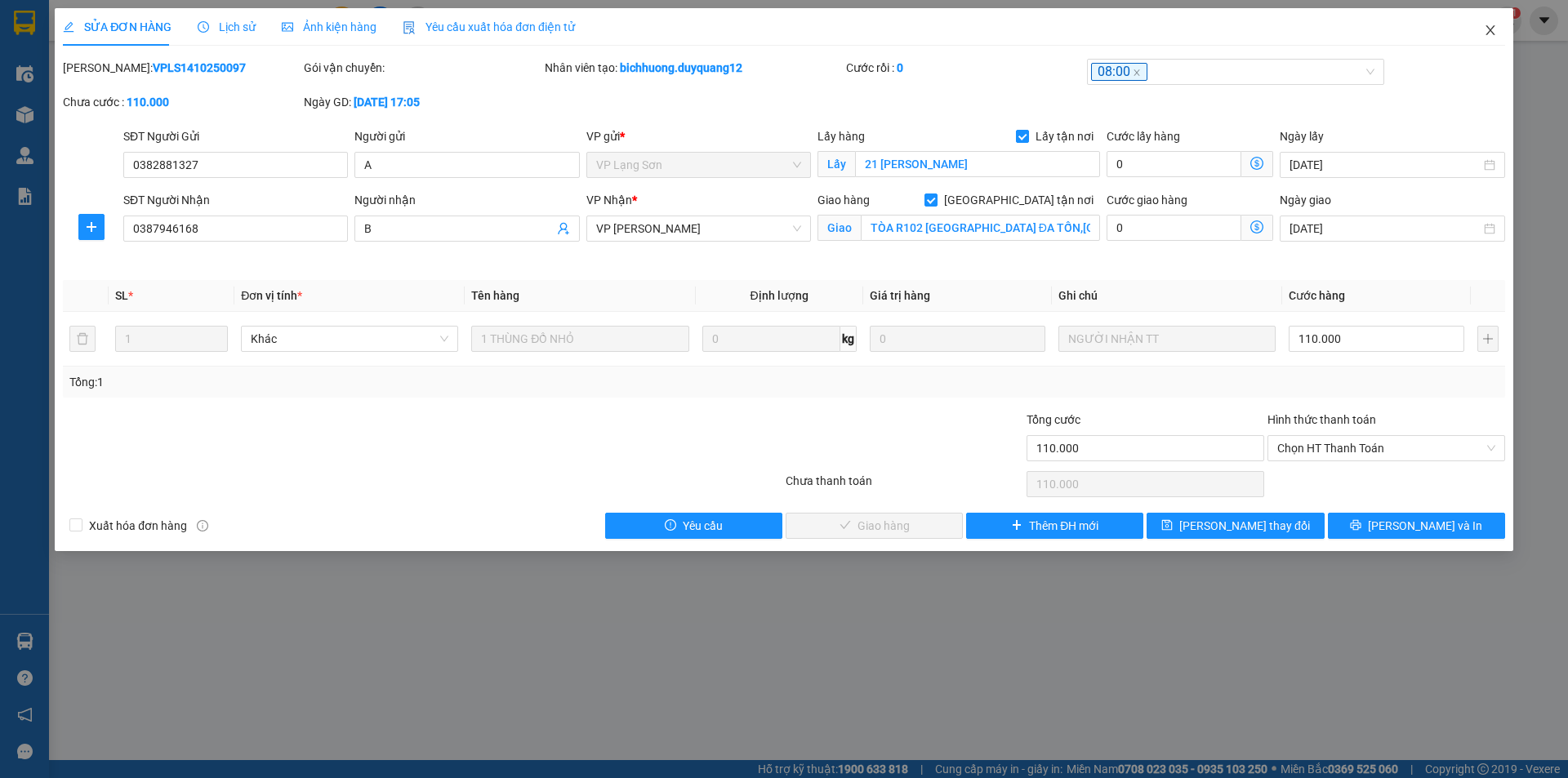
click at [1491, 31] on icon "close" at bounding box center [1490, 30] width 13 height 13
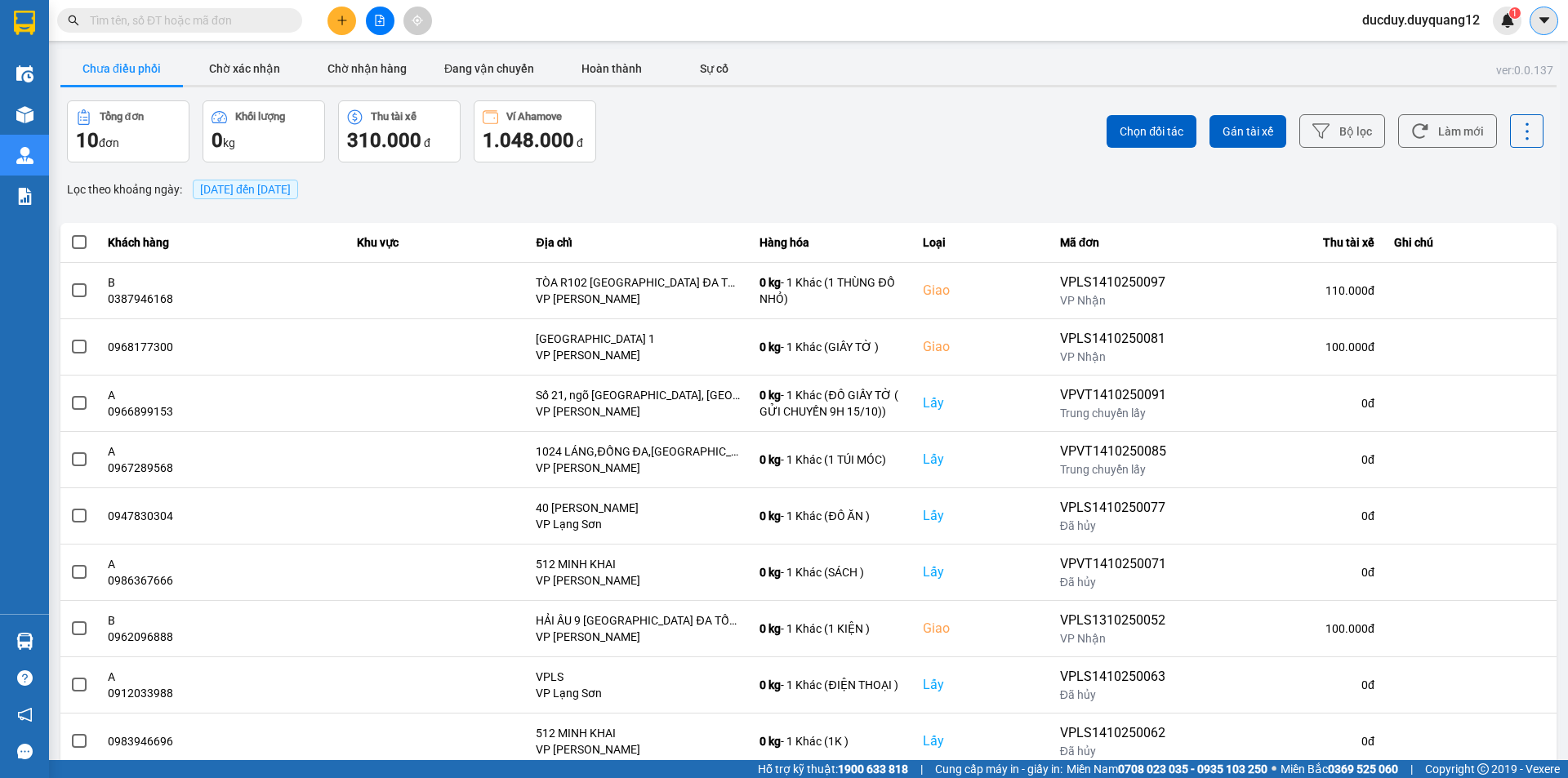
click at [1540, 22] on icon "caret-down" at bounding box center [1543, 20] width 14 height 14
click at [1484, 65] on div "Cấu hình nhà xe" at bounding box center [1501, 61] width 83 height 18
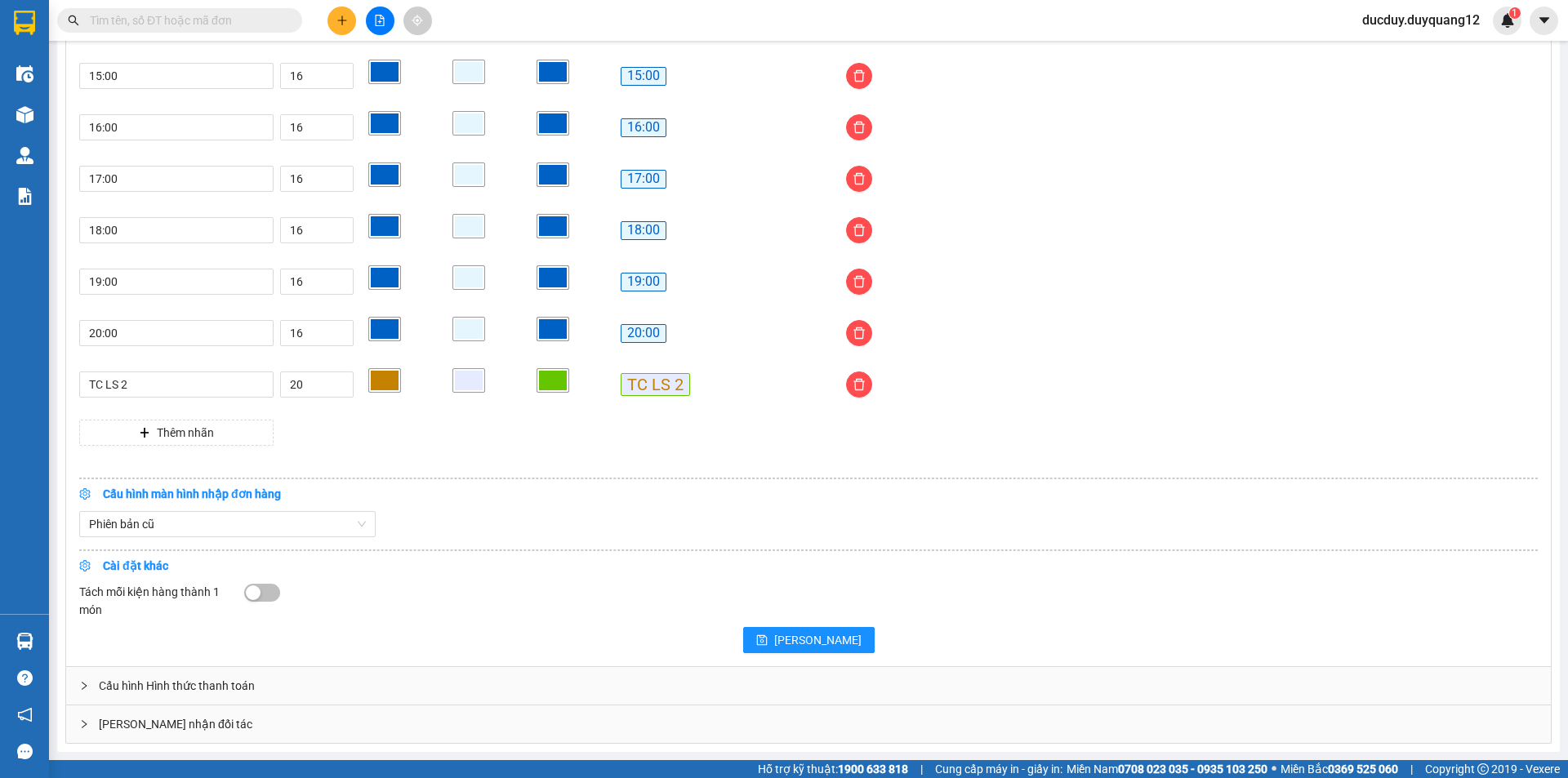
click at [353, 727] on div "[PERSON_NAME] nhận đối tác" at bounding box center [809, 724] width 1484 height 38
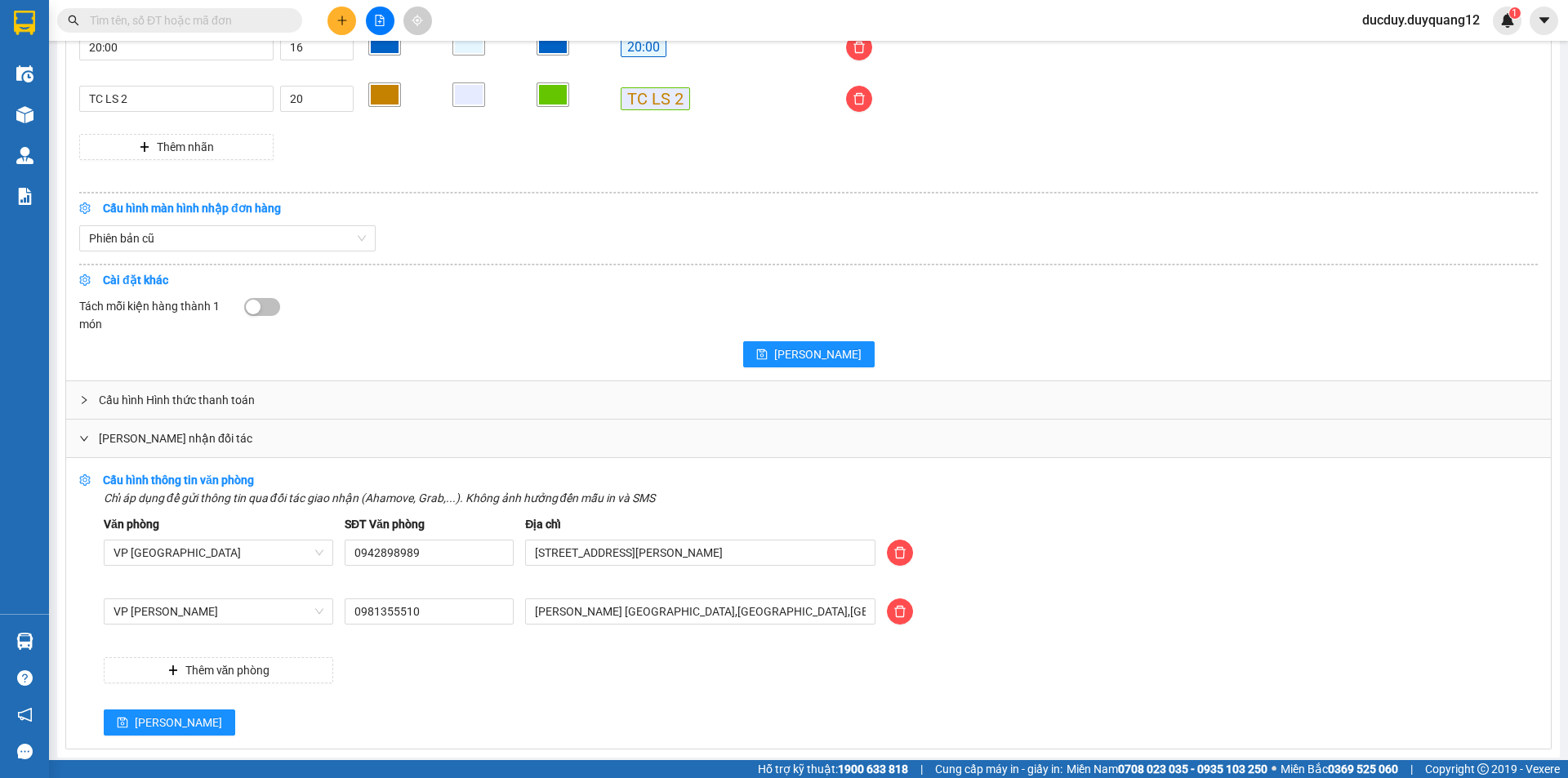
scroll to position [1612, 0]
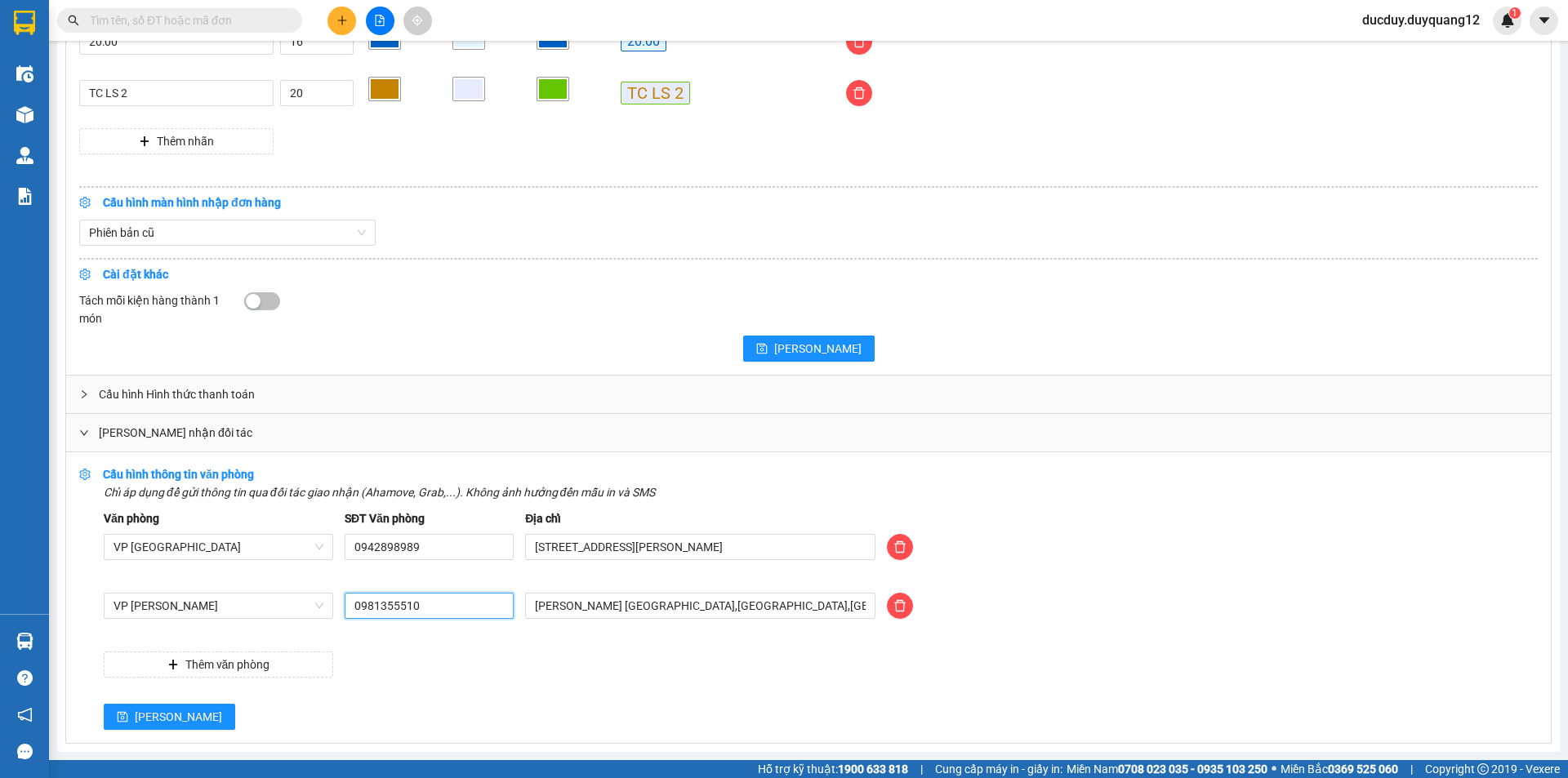
drag, startPoint x: 466, startPoint y: 611, endPoint x: 326, endPoint y: 639, distance: 142.8
click at [326, 639] on div "Văn phòng VP Hà Nội SĐT Văn phòng 0942898989 Địa chỉ 505 Minh Khai, Hai Bà Trưn…" at bounding box center [820, 593] width 1434 height 168
type input "0981355523"
click at [141, 716] on span "[PERSON_NAME]" at bounding box center [178, 716] width 87 height 18
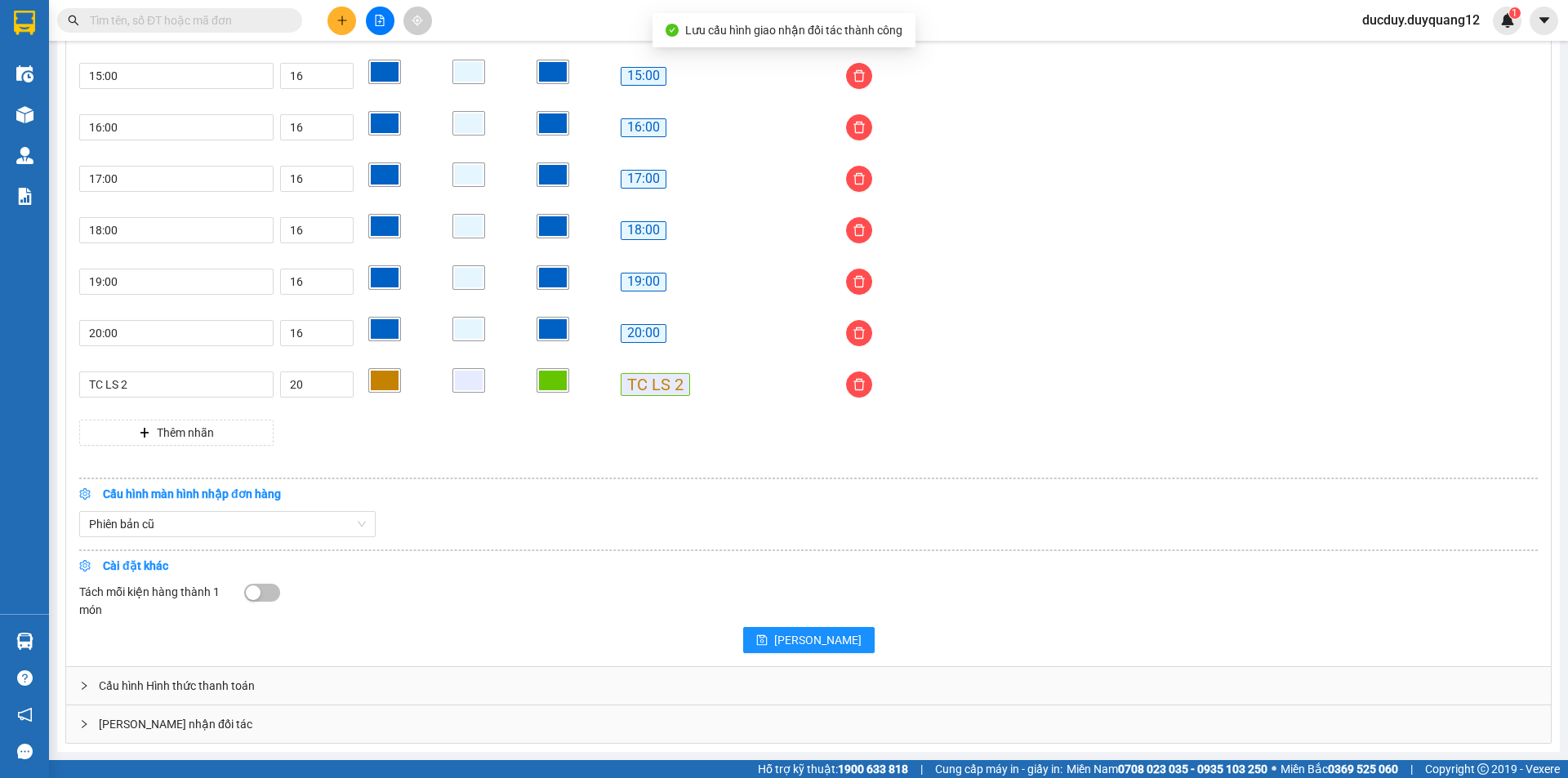
scroll to position [1321, 0]
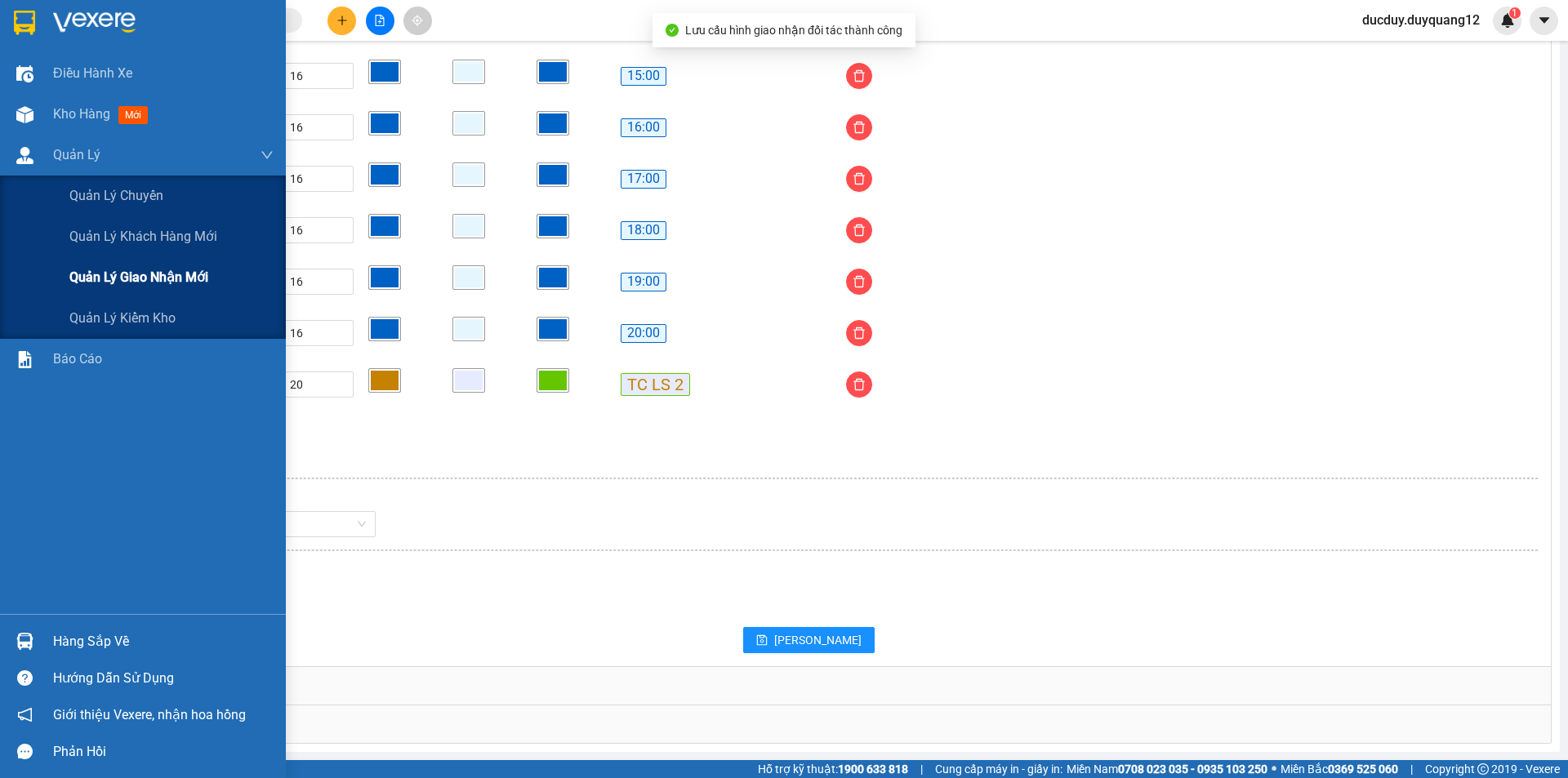
click at [114, 285] on span "Quản lý giao nhận mới" at bounding box center [139, 277] width 139 height 21
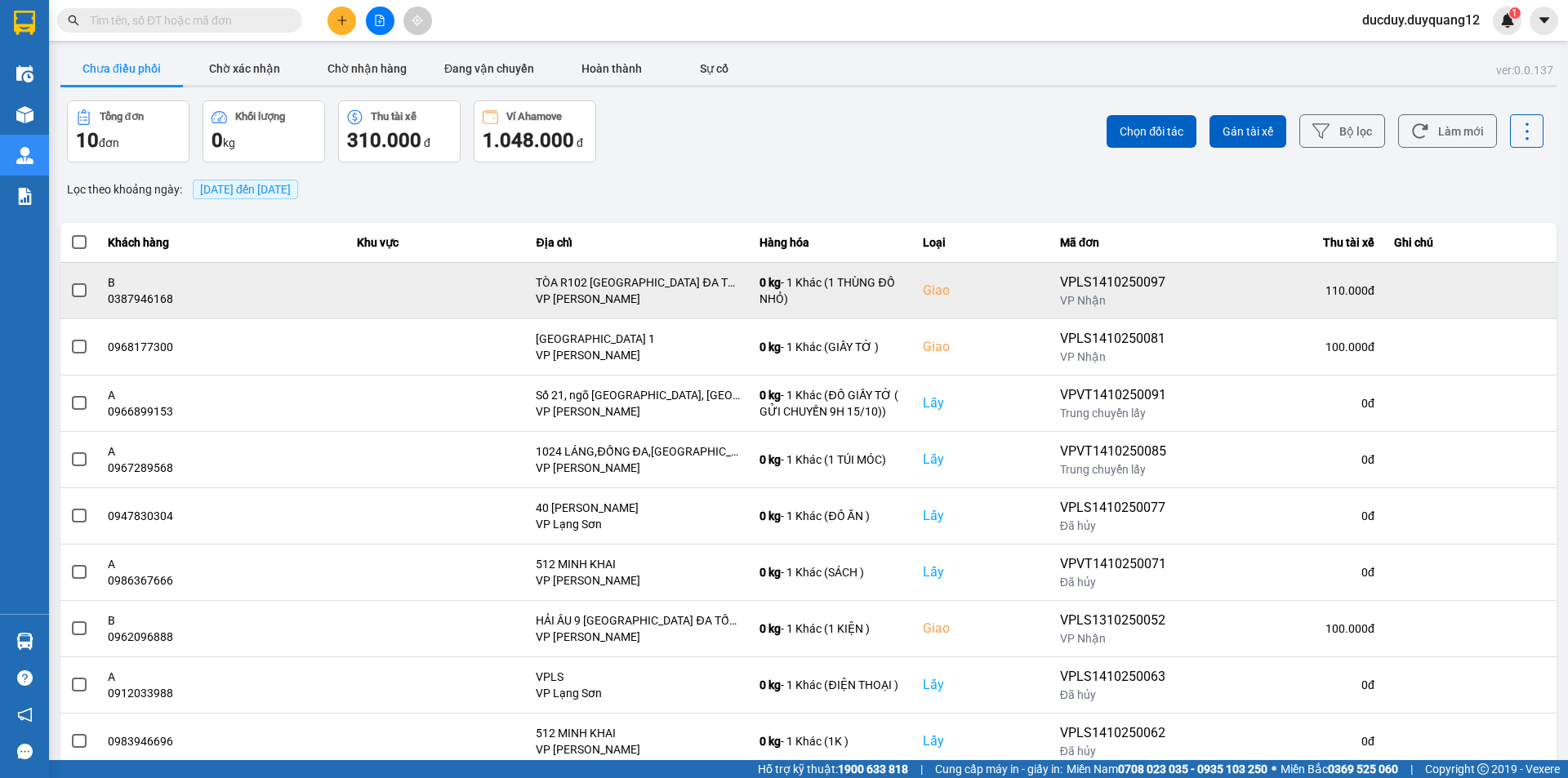
click at [88, 295] on td at bounding box center [80, 289] width 38 height 56
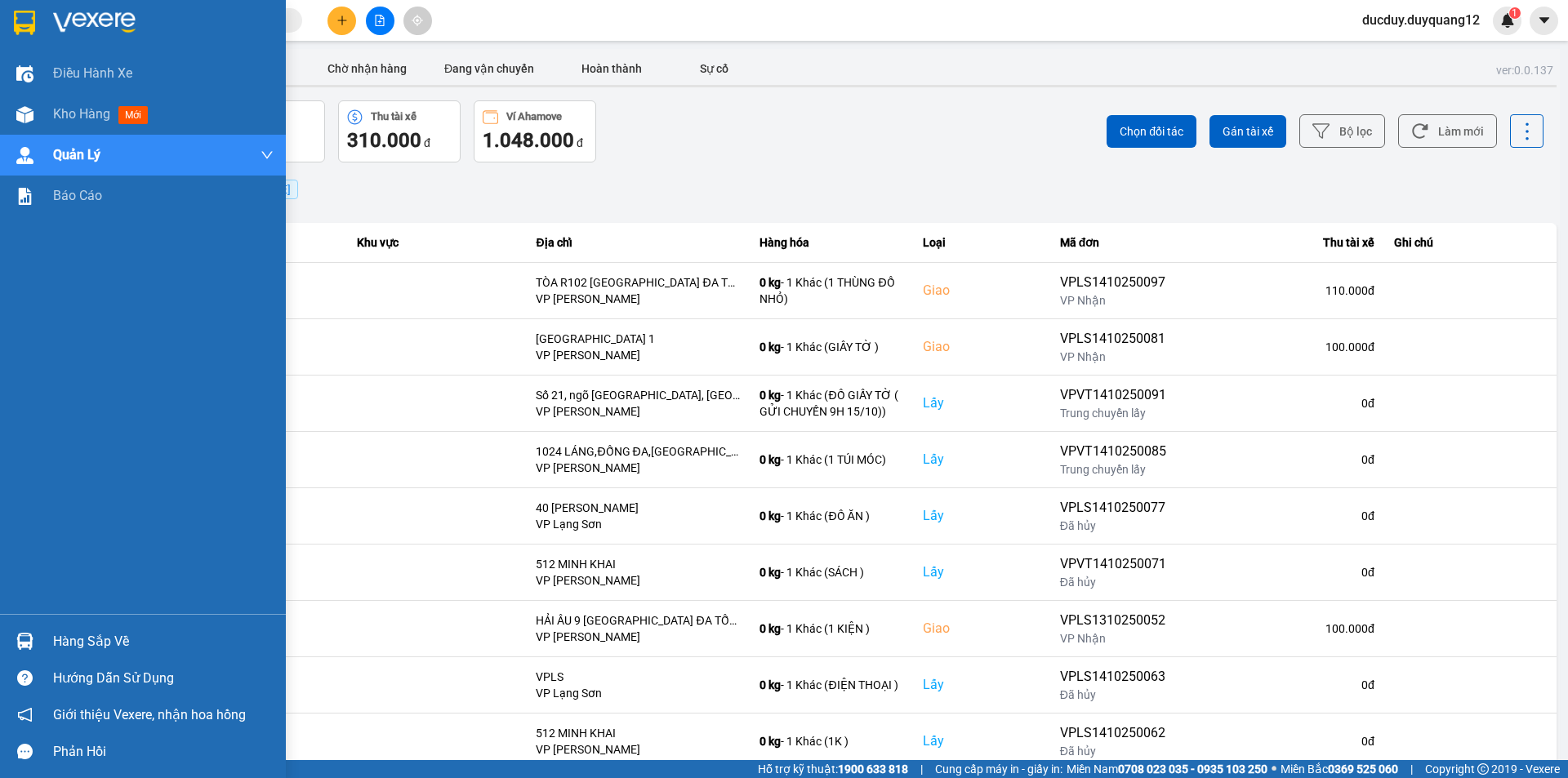
drag, startPoint x: 82, startPoint y: 652, endPoint x: 212, endPoint y: 600, distance: 140.0
click at [83, 650] on div "Hàng sắp về" at bounding box center [163, 641] width 220 height 25
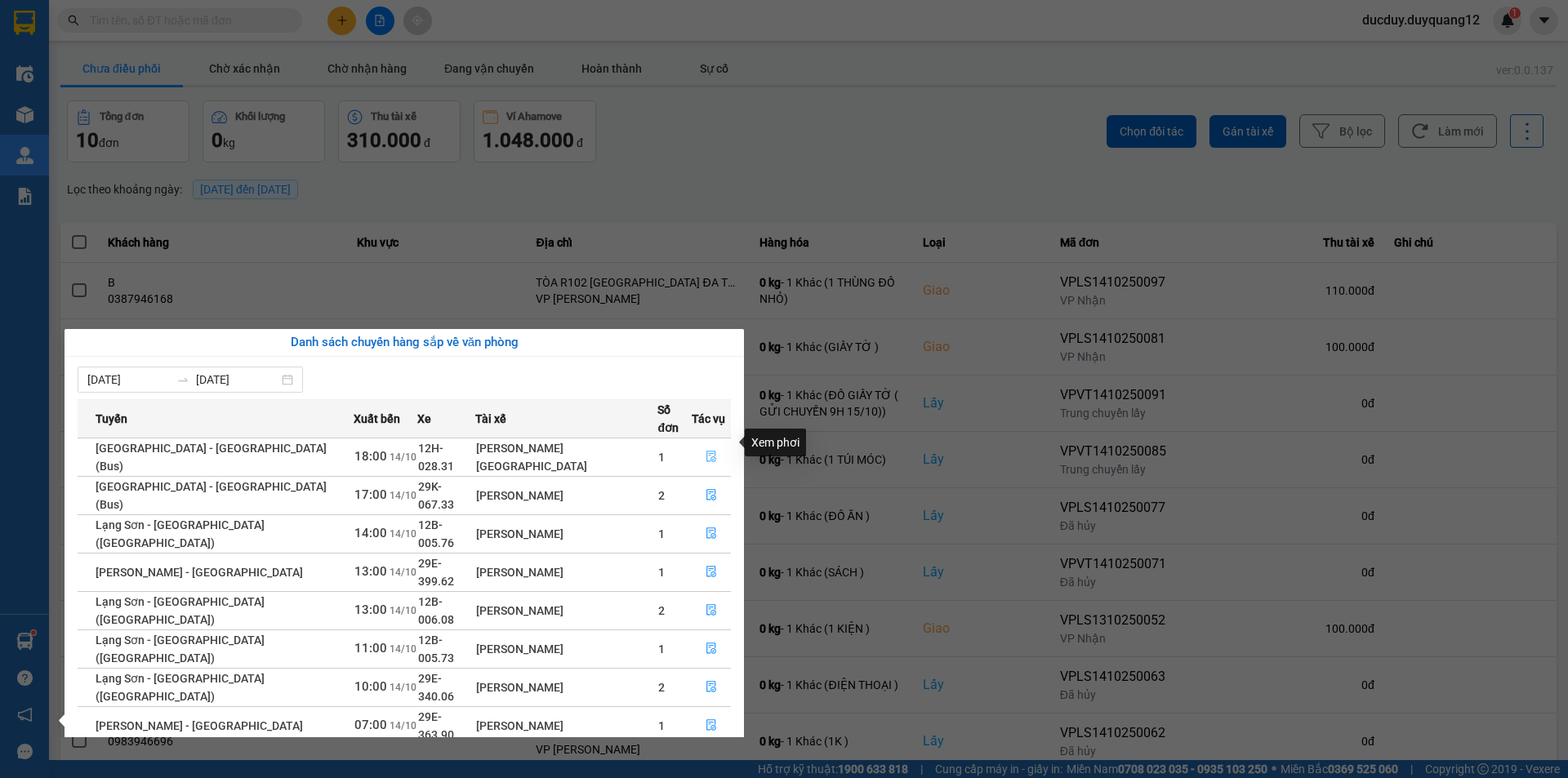
click at [705, 451] on icon "file-done" at bounding box center [711, 456] width 11 height 11
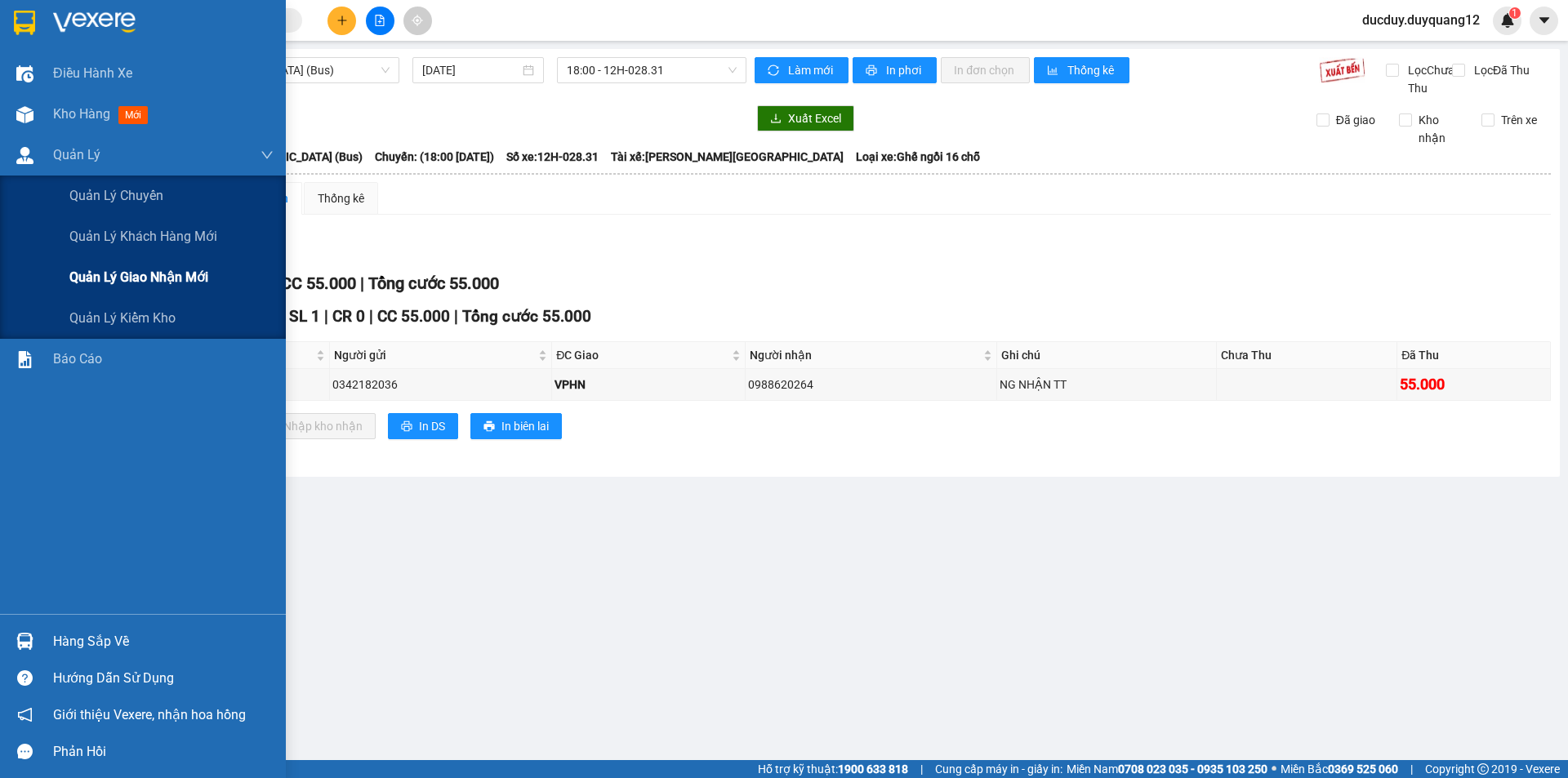
click at [107, 274] on span "Quản lý giao nhận mới" at bounding box center [139, 277] width 139 height 21
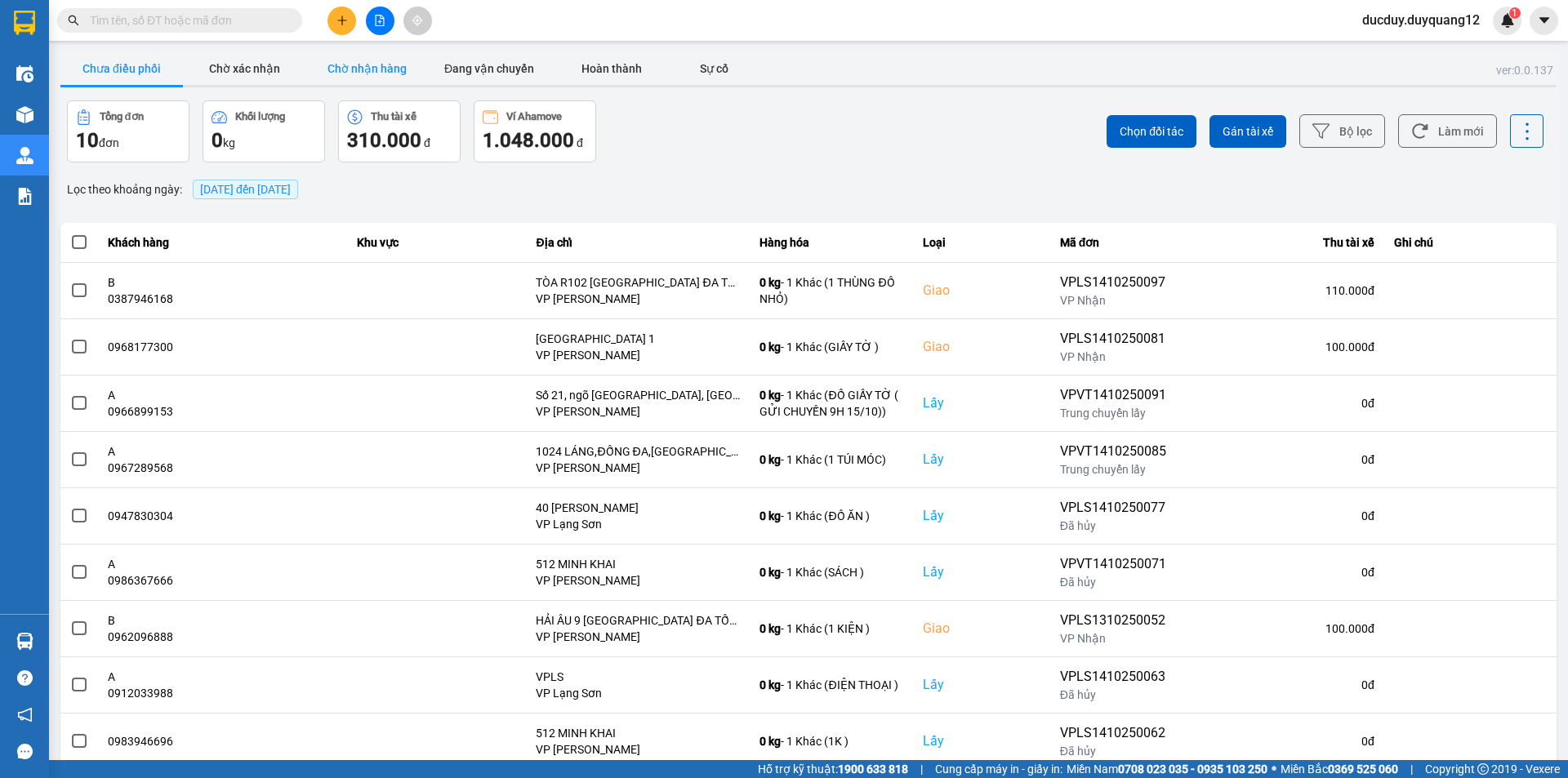
click at [376, 75] on button "Chờ nhận hàng" at bounding box center [366, 68] width 122 height 32
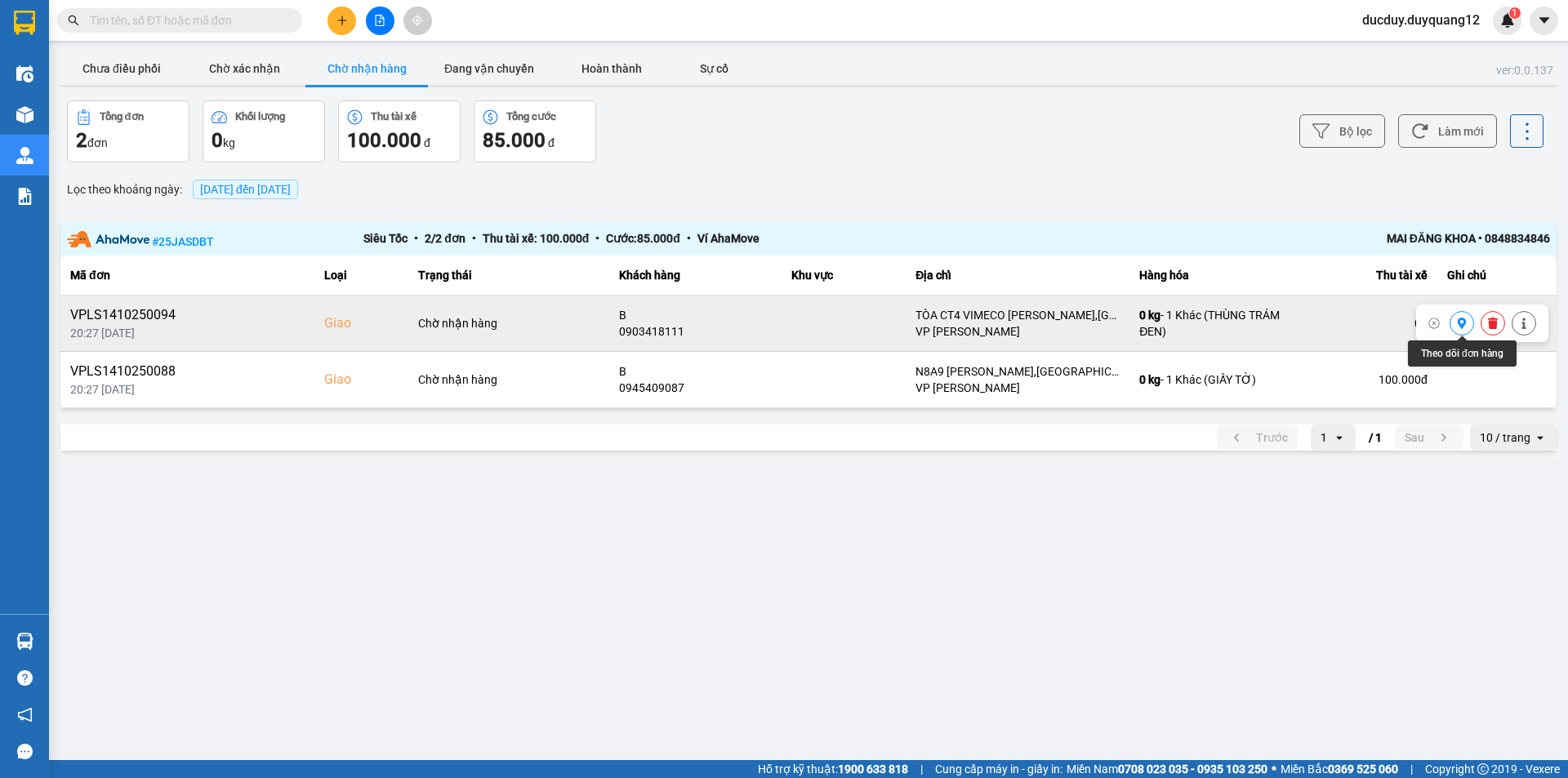
click at [1458, 324] on icon at bounding box center [1462, 324] width 11 height 11
click at [1460, 324] on icon at bounding box center [1462, 324] width 9 height 11
click at [1498, 330] on tr "VPLS1410250094 20:27 14/10 Giao Chờ nhận hàng B 0903418111 TÒA CT4 VIMECO NGUYỄ…" at bounding box center [809, 323] width 1496 height 56
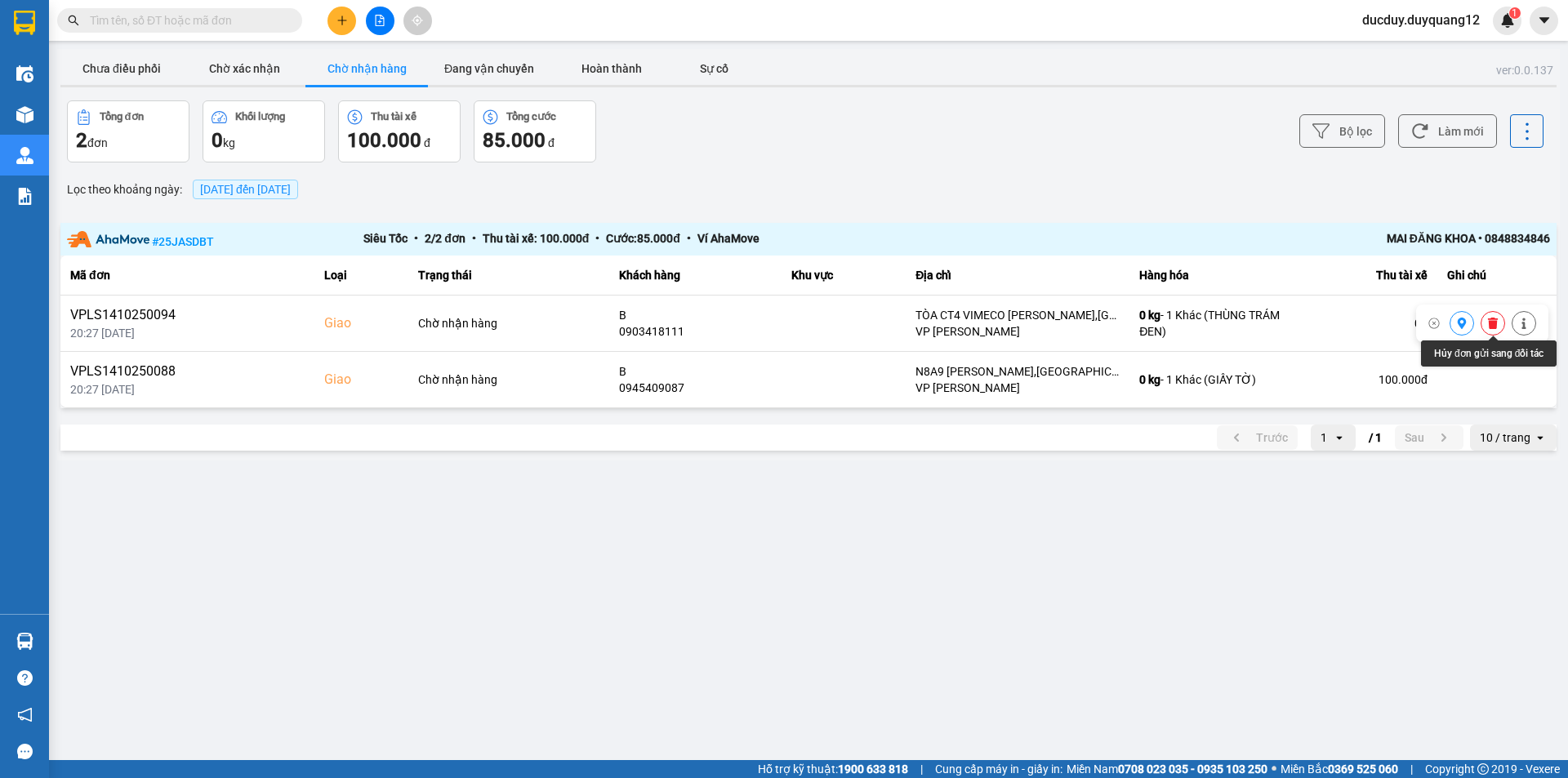
click at [1492, 324] on icon at bounding box center [1493, 324] width 9 height 11
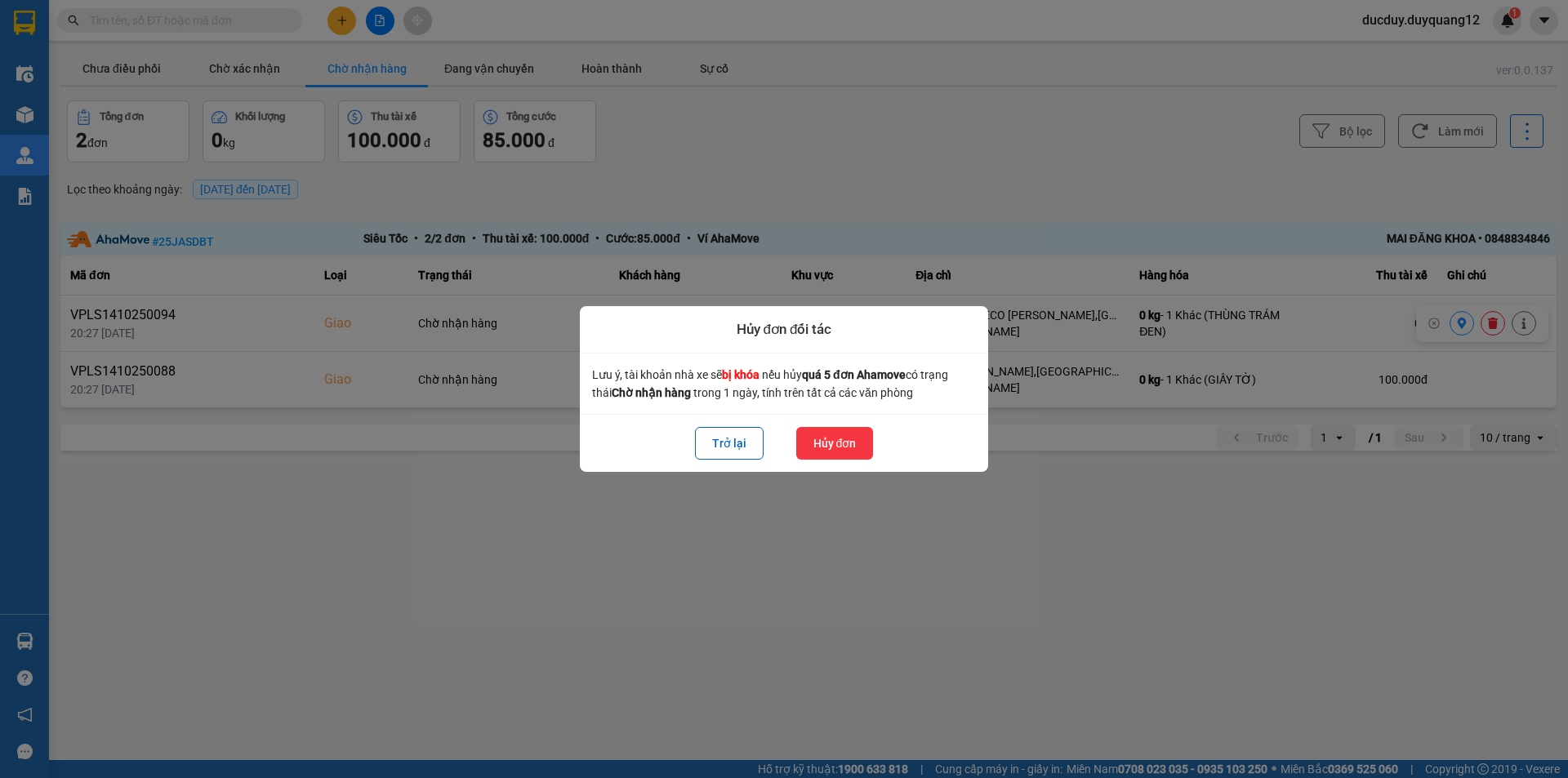
click at [817, 434] on button "Hủy đơn" at bounding box center [835, 443] width 78 height 32
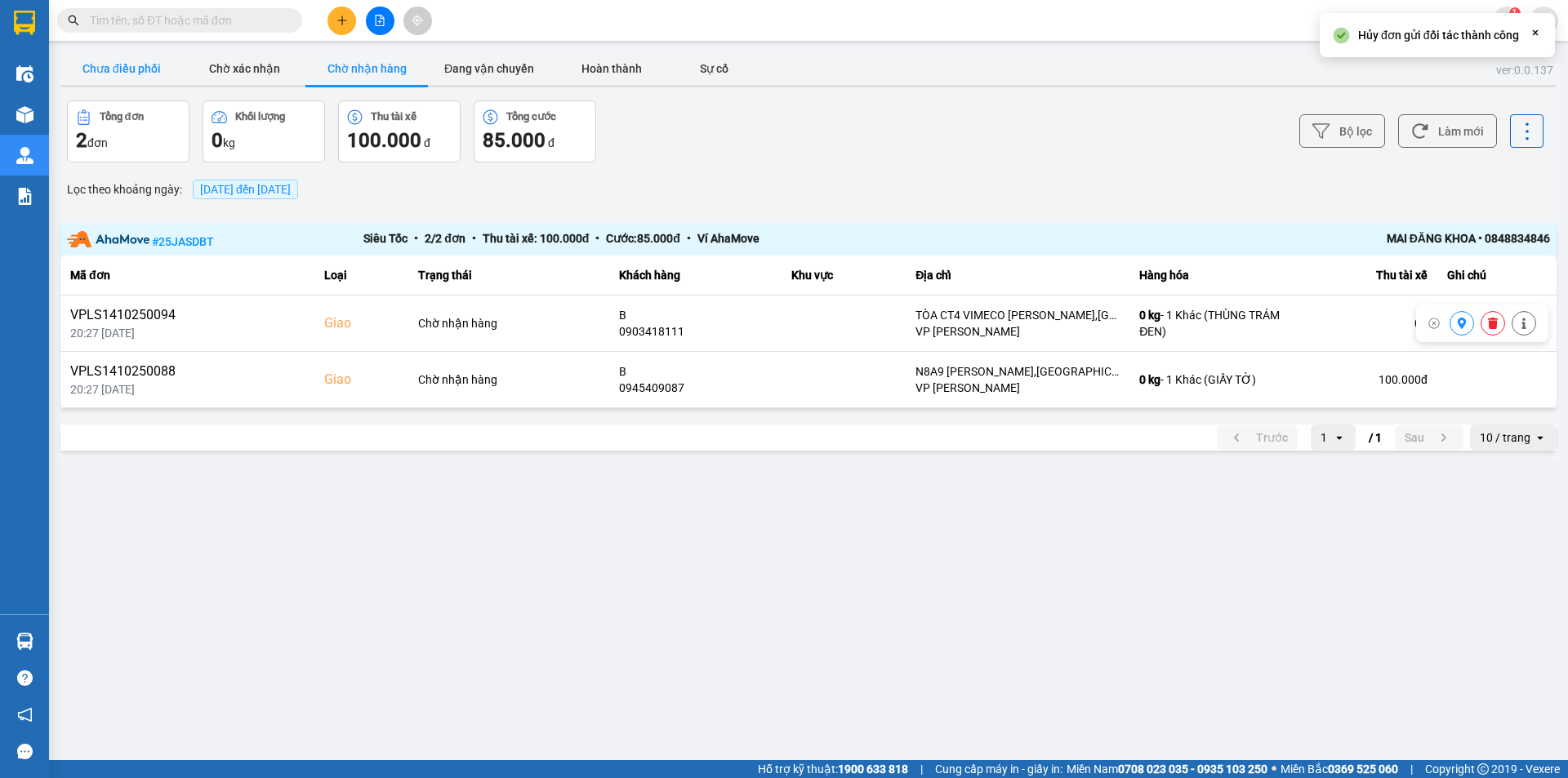
click at [160, 53] on button "Chưa điều phối" at bounding box center [121, 68] width 122 height 32
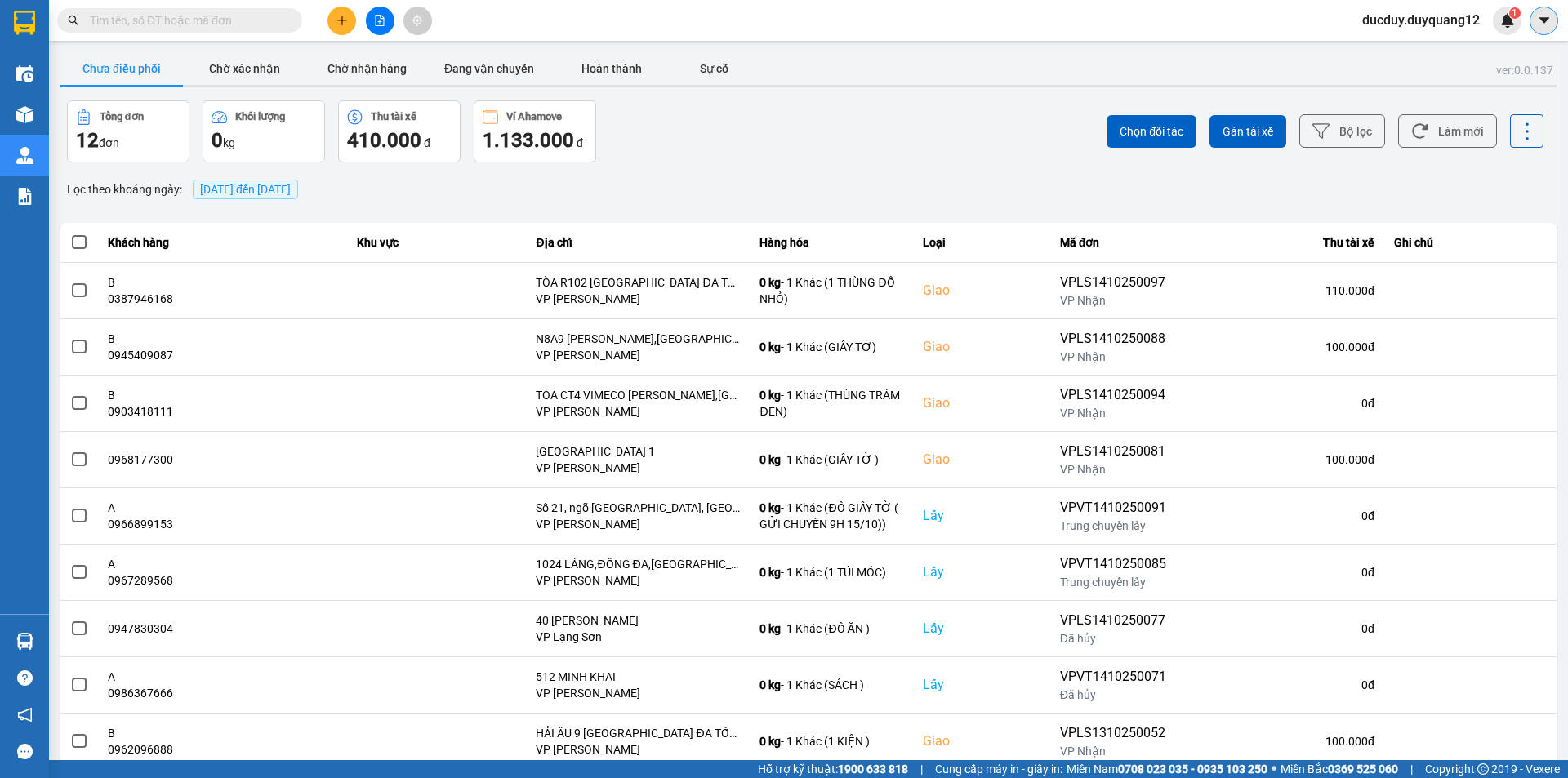
click at [1555, 25] on button at bounding box center [1544, 21] width 28 height 28
click at [1475, 67] on div "Cấu hình nhà xe" at bounding box center [1501, 61] width 83 height 18
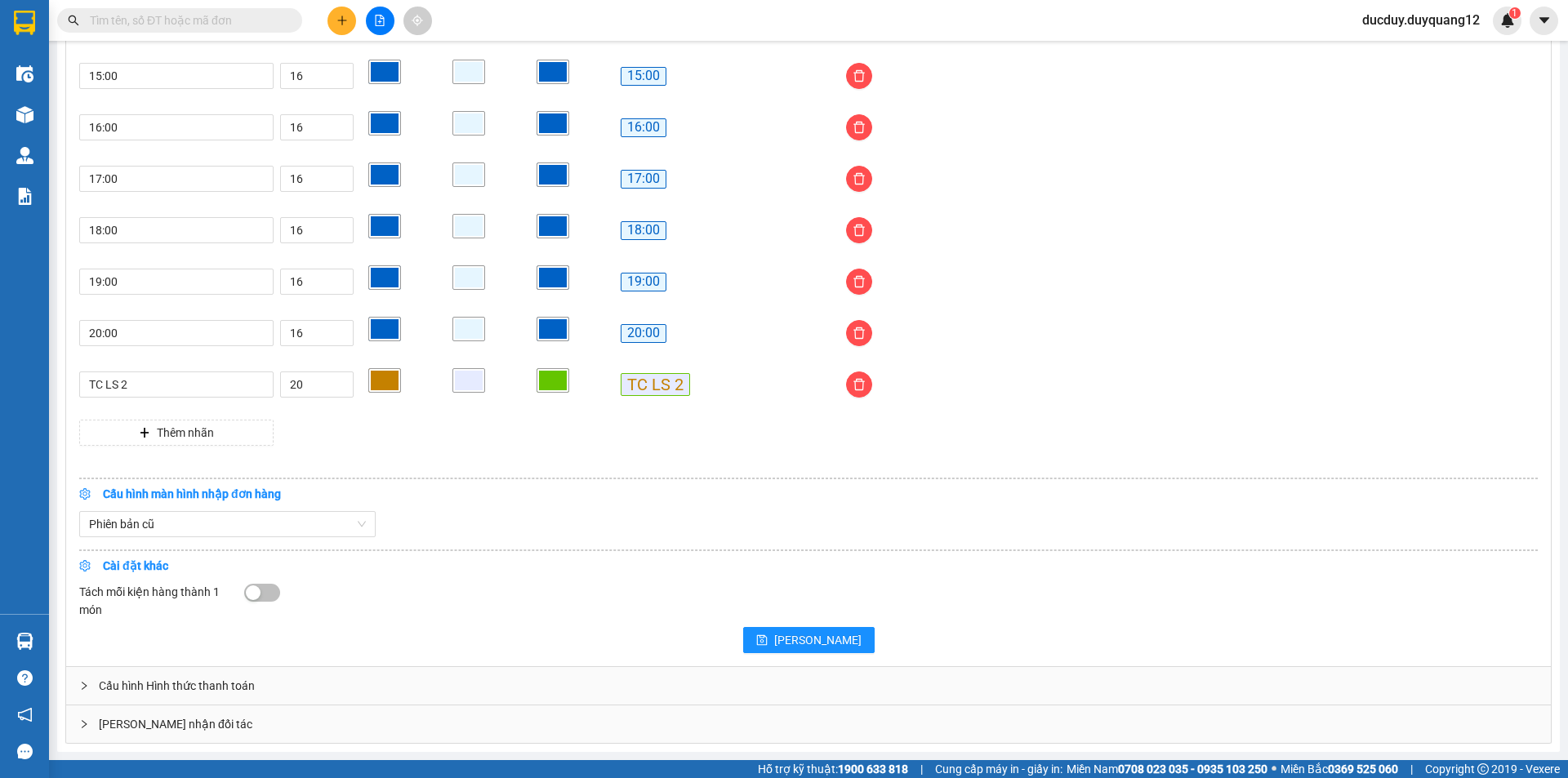
click at [279, 720] on div "[PERSON_NAME] nhận đối tác" at bounding box center [809, 724] width 1484 height 38
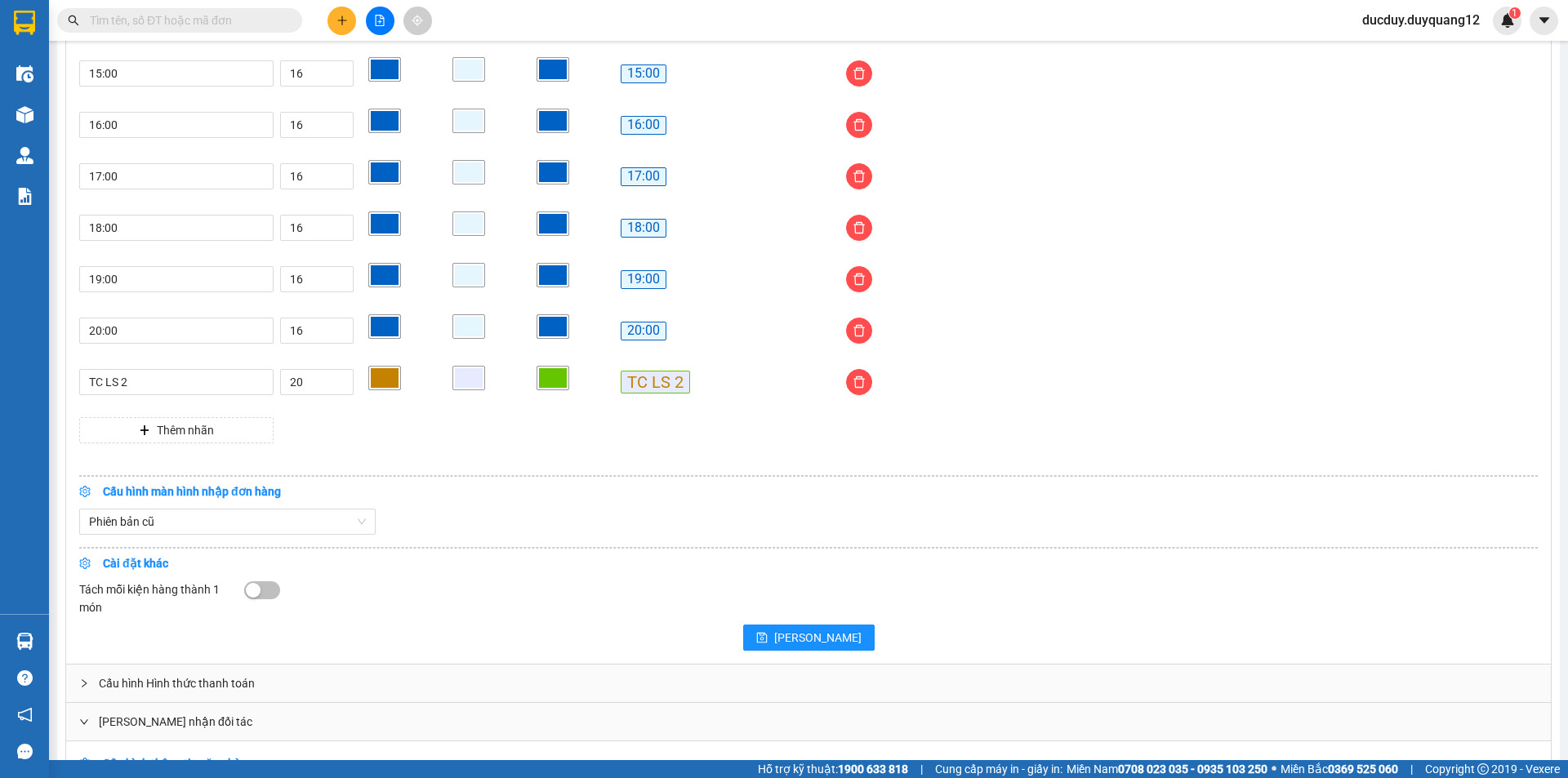
scroll to position [1570, 0]
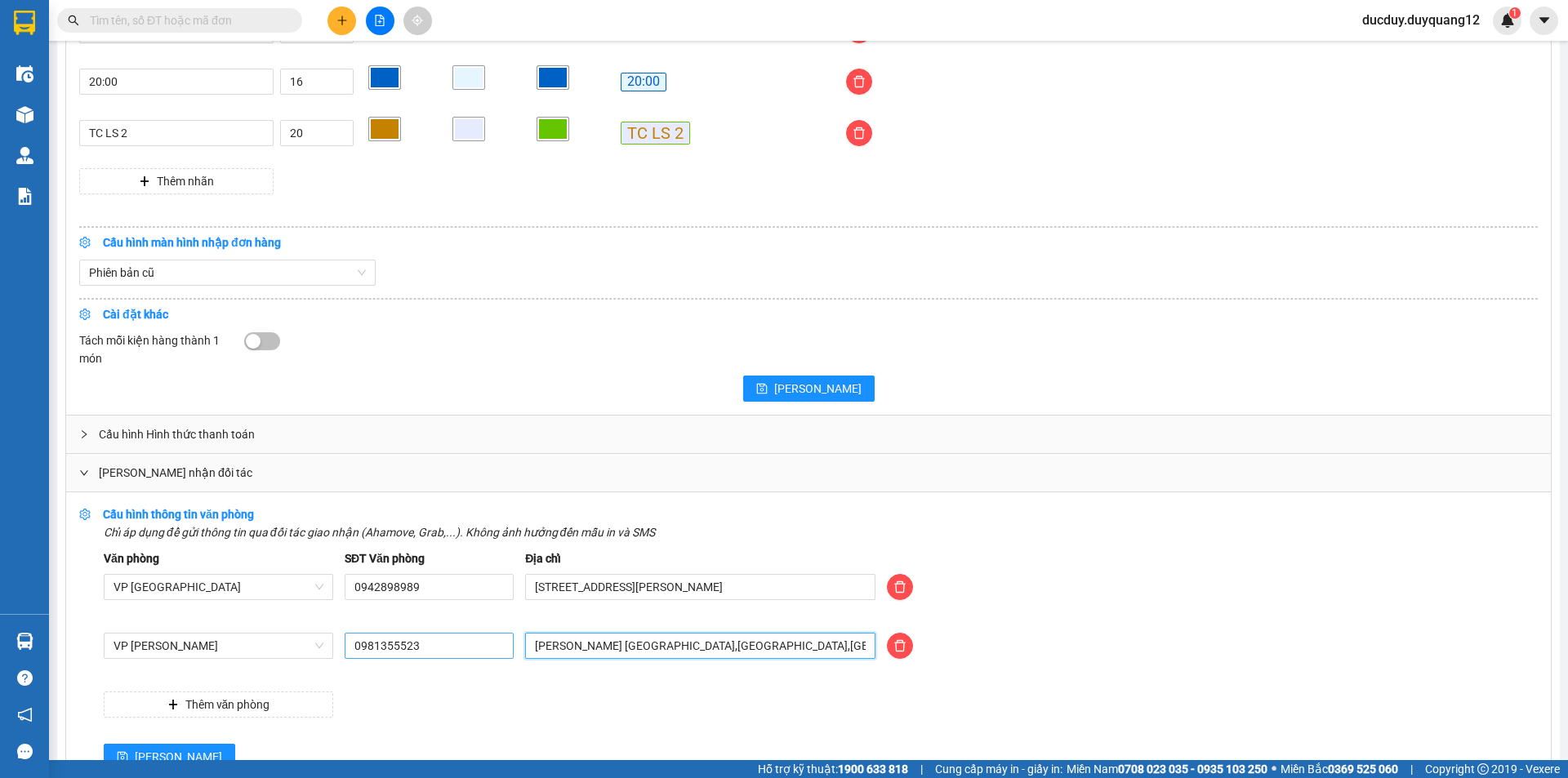
drag, startPoint x: 777, startPoint y: 645, endPoint x: 354, endPoint y: 654, distance: 423.1
click at [354, 654] on div "VP Minh Khai 0981355523 duy quang limousine sài đồng,long biên,hà nội" at bounding box center [820, 656] width 1446 height 46
type input "473 MINH KHAI,[GEOGRAPHIC_DATA],[GEOGRAPHIC_DATA]"
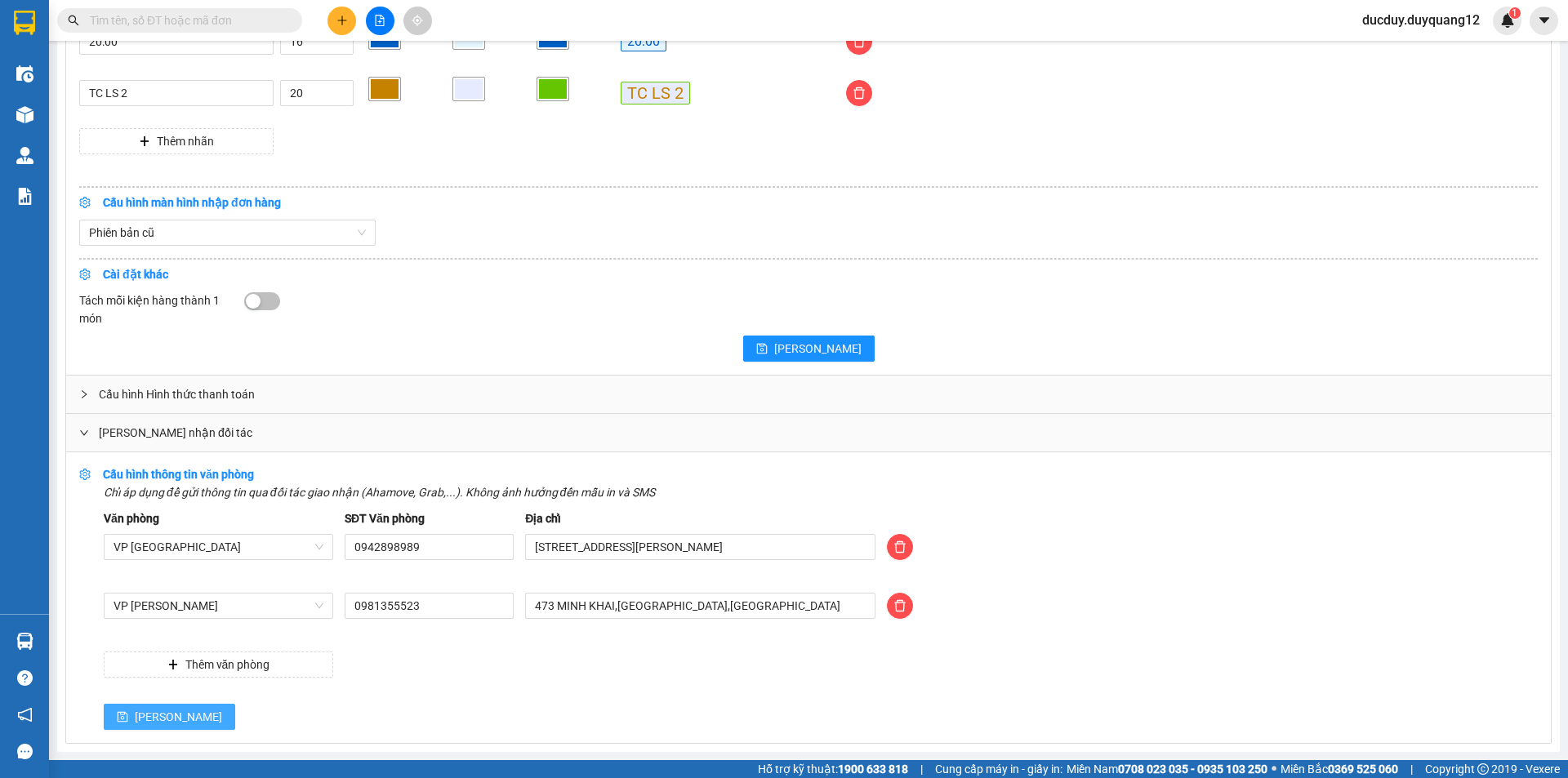
click at [123, 713] on icon "save" at bounding box center [122, 716] width 11 height 11
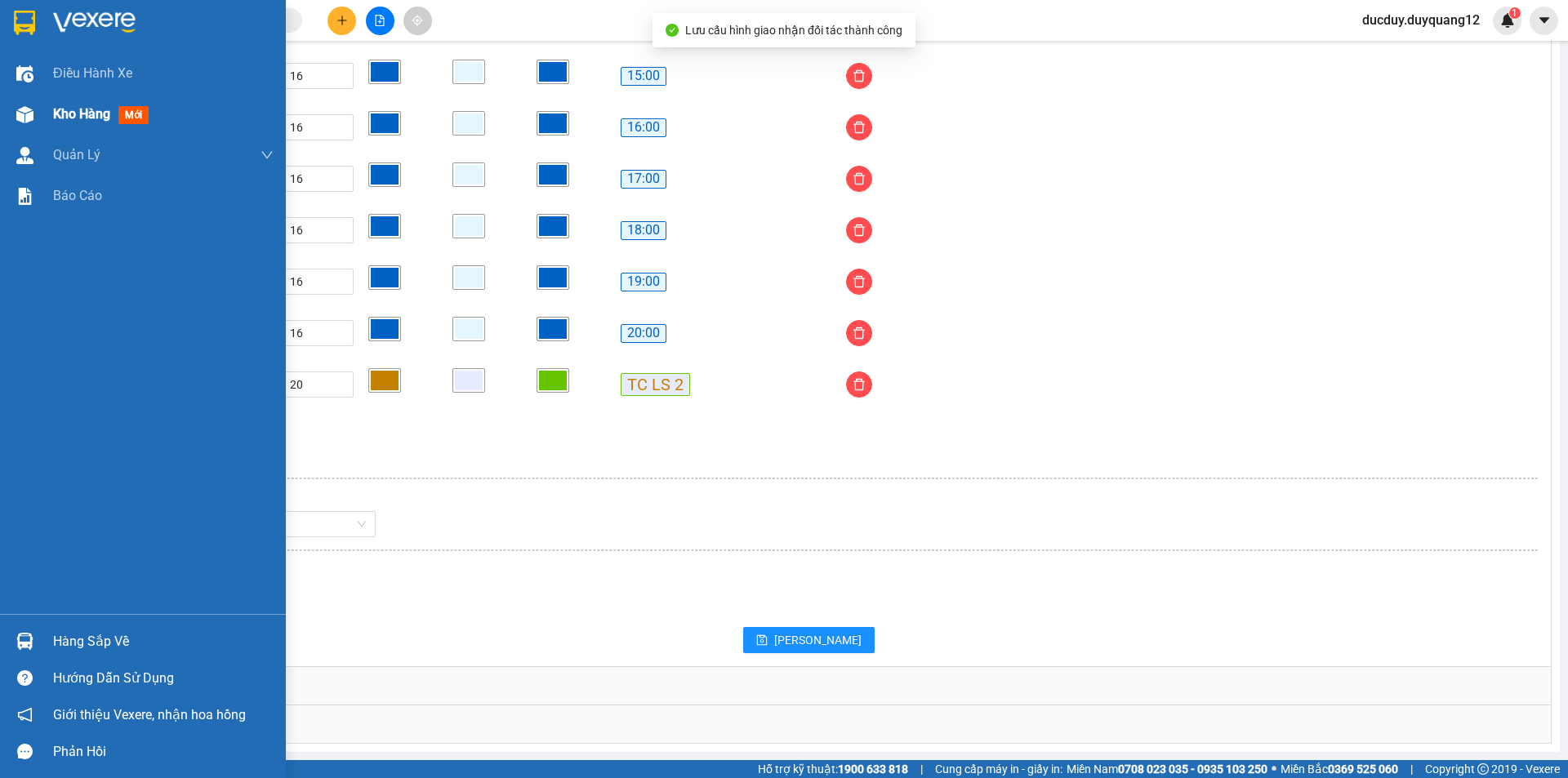
scroll to position [1321, 0]
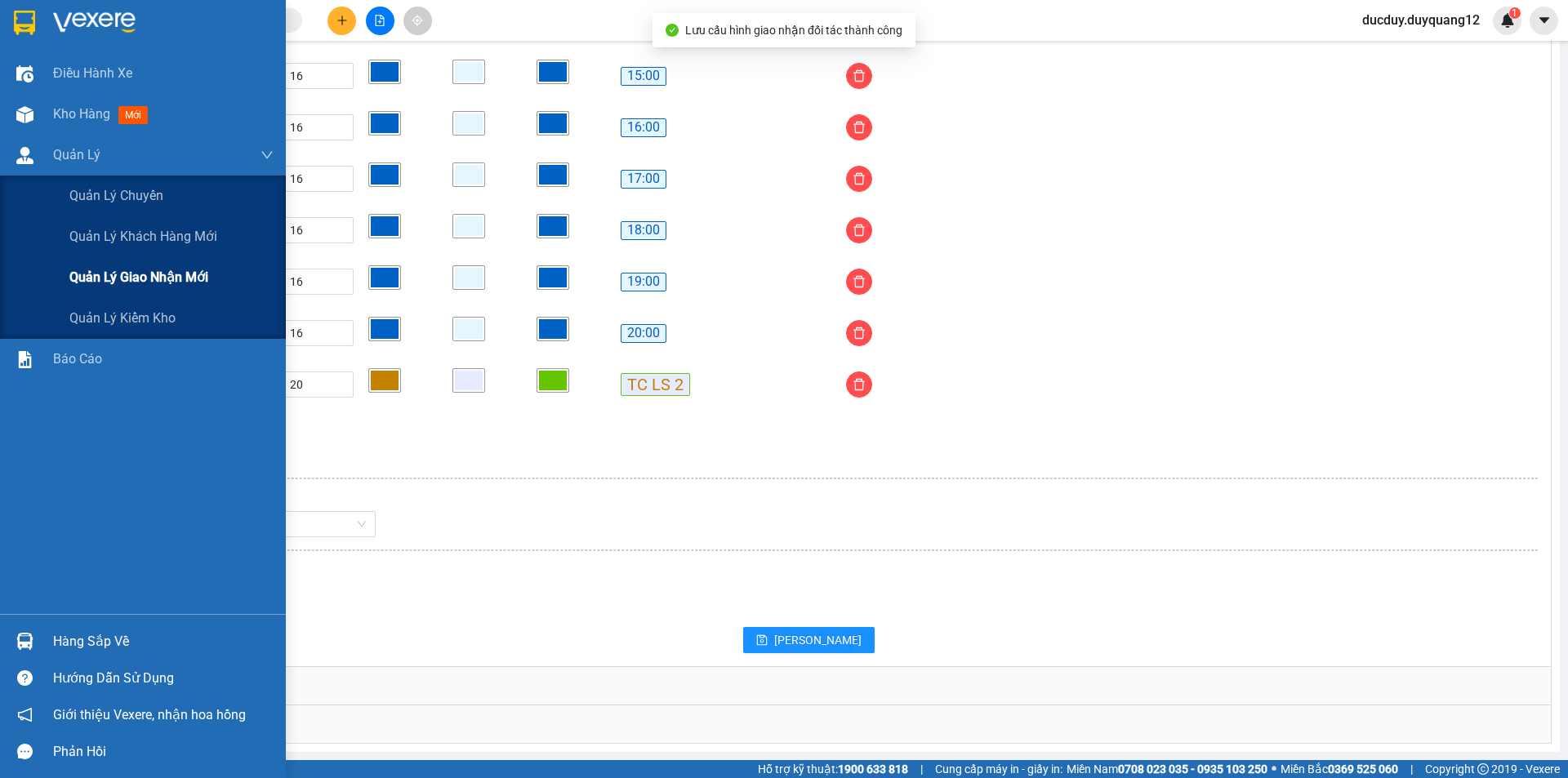
click at [112, 281] on span "Quản lý giao nhận mới" at bounding box center [139, 277] width 139 height 21
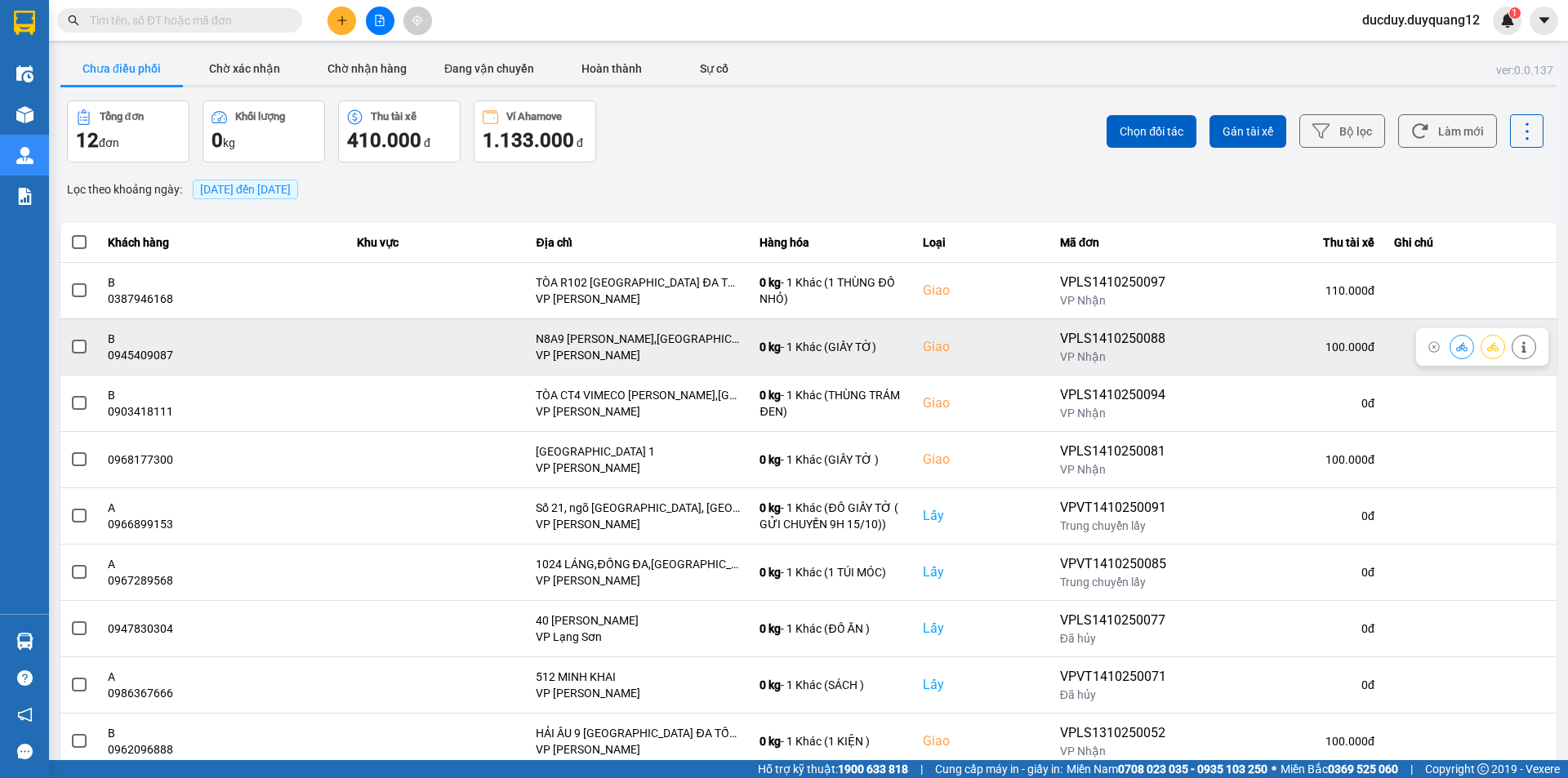
click at [79, 344] on span at bounding box center [79, 346] width 14 height 14
click at [70, 338] on input "checkbox" at bounding box center [70, 338] width 0 height 0
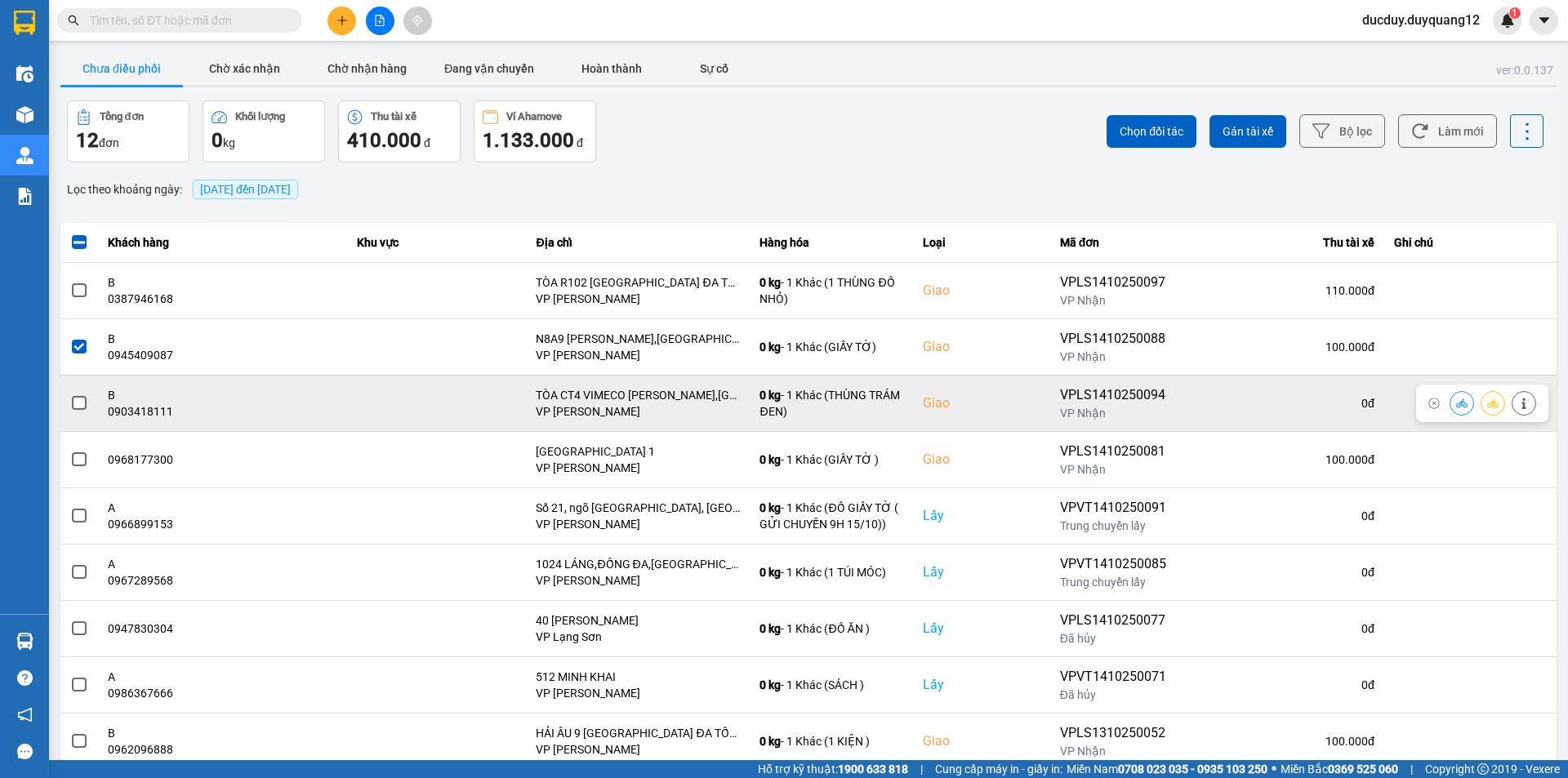
click at [77, 402] on span at bounding box center [79, 402] width 14 height 14
click at [70, 395] on input "checkbox" at bounding box center [70, 395] width 0 height 0
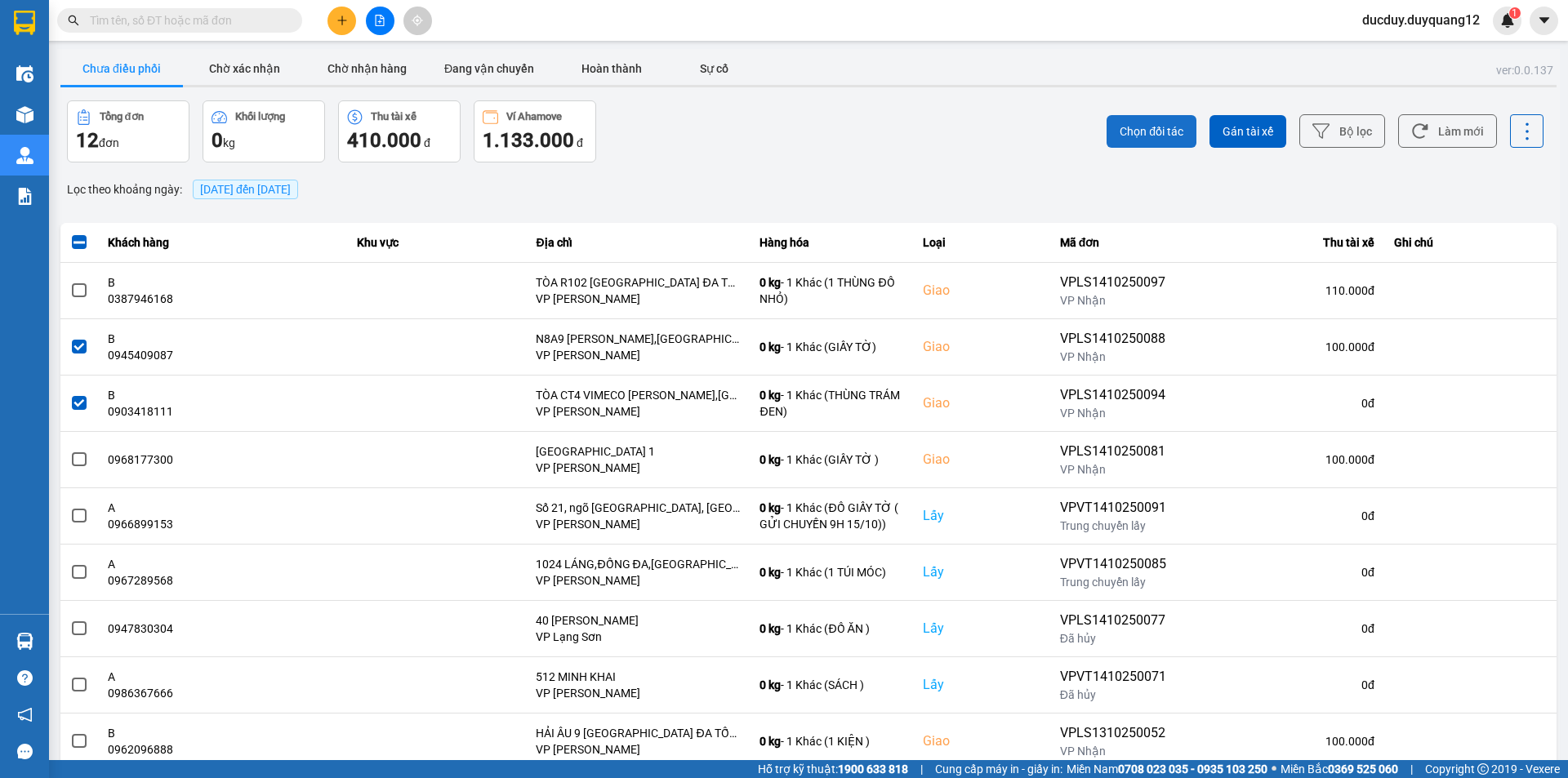
click at [1159, 139] on span "Chọn đối tác" at bounding box center [1151, 131] width 64 height 16
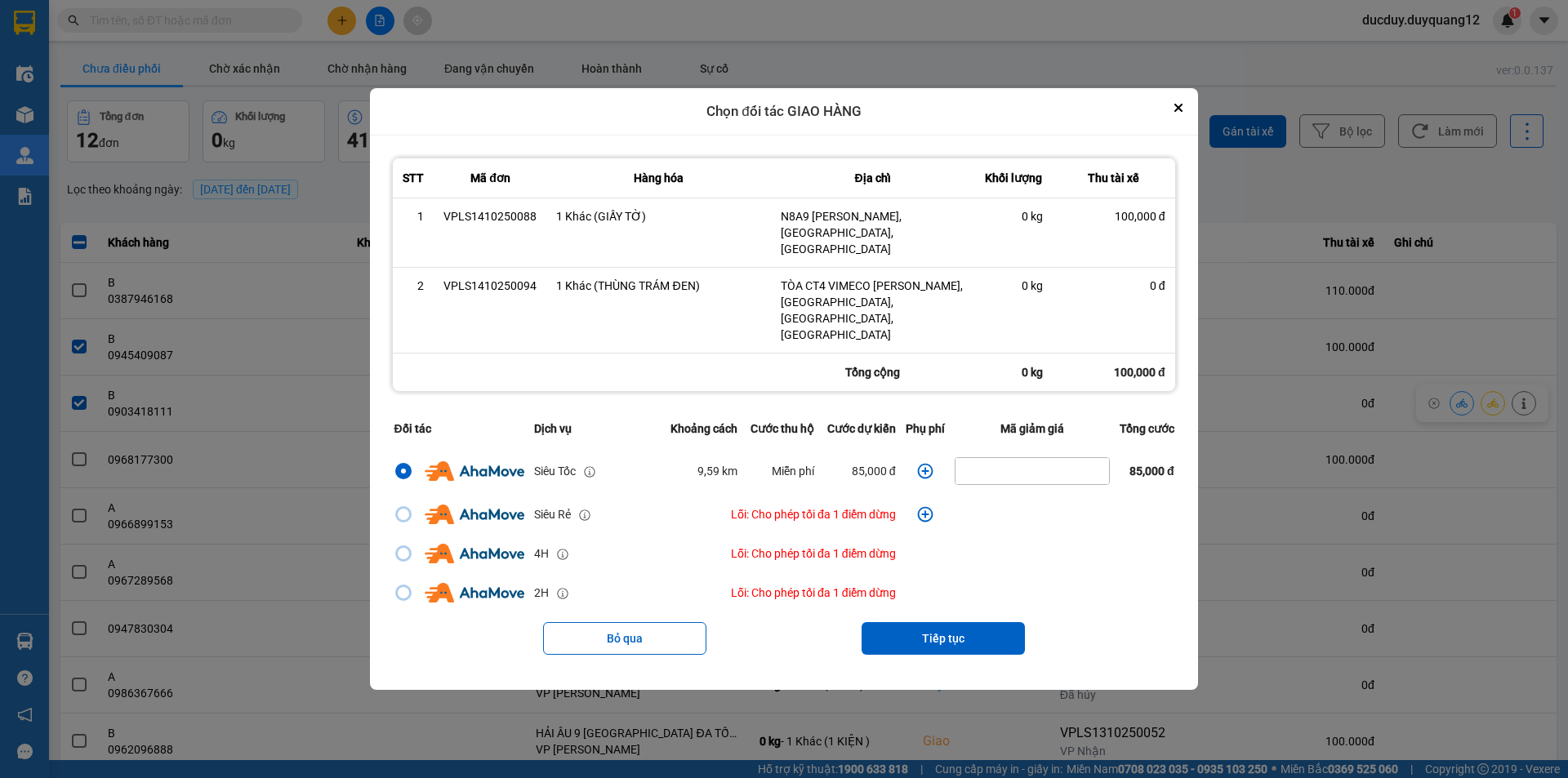
click at [917, 463] on icon "dialog" at bounding box center [924, 471] width 15 height 15
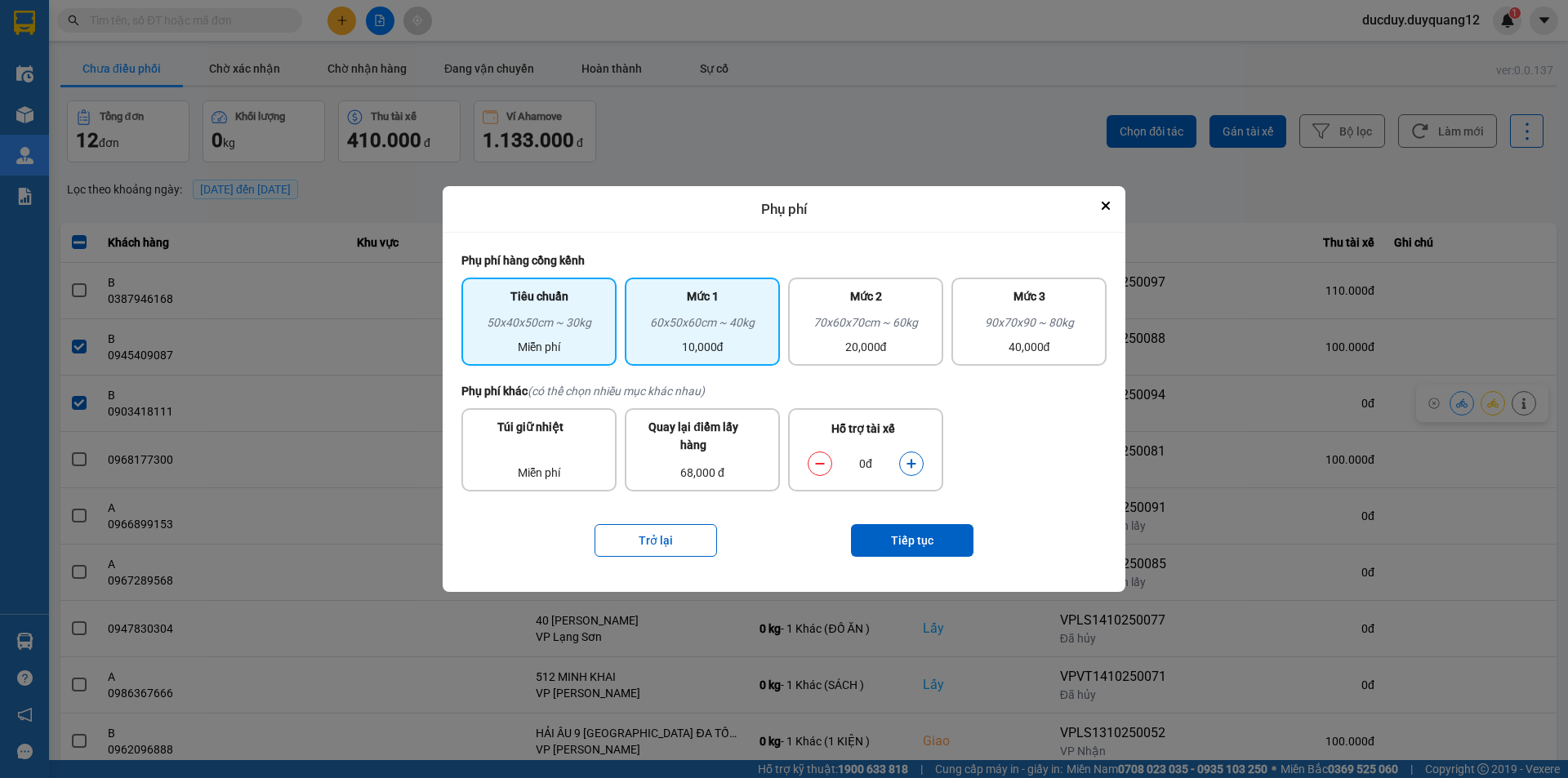
click at [676, 315] on div "60x50x60cm ~ 40kg" at bounding box center [702, 325] width 136 height 25
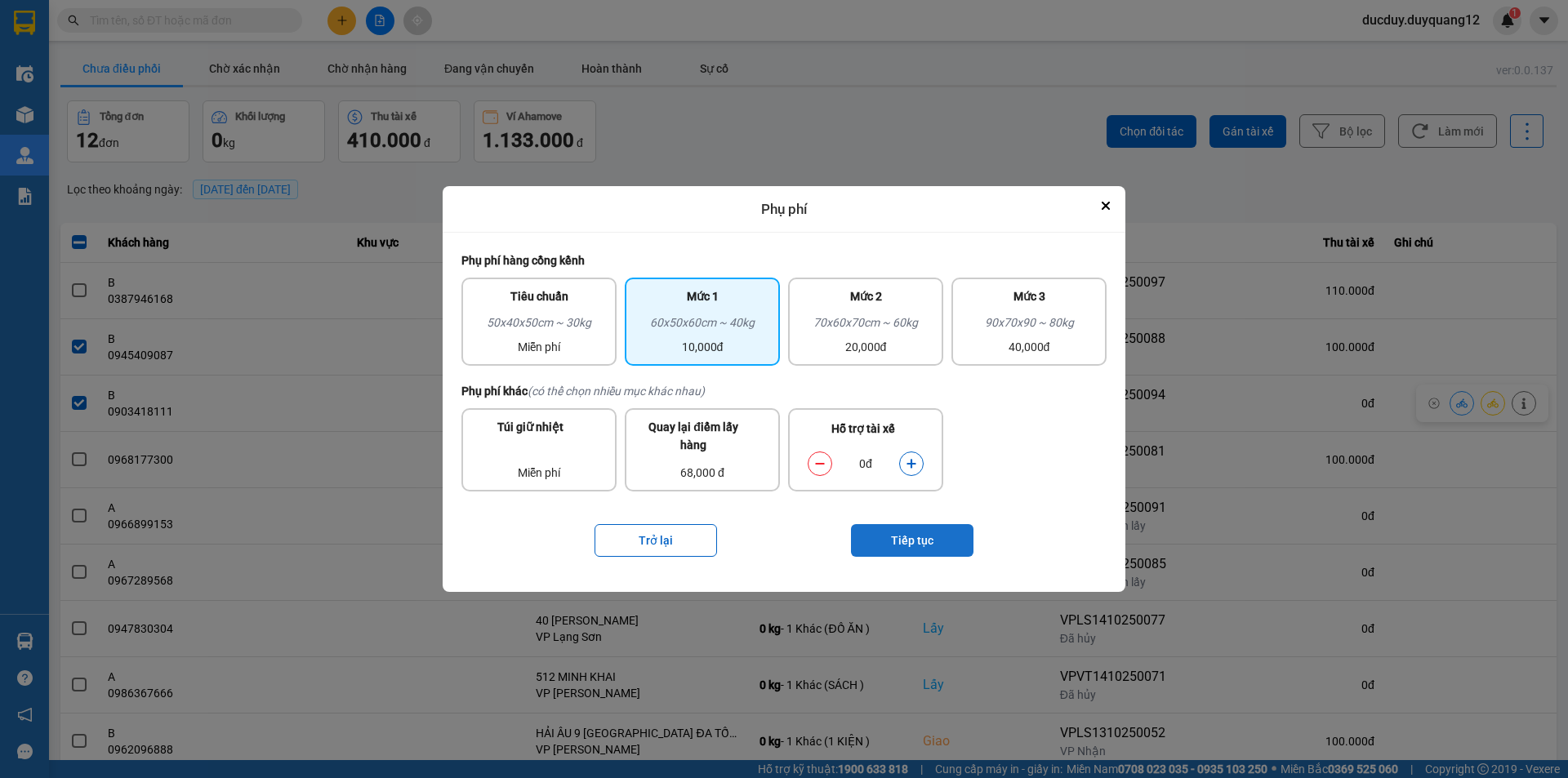
click at [920, 534] on button "Tiếp tục" at bounding box center [912, 540] width 122 height 32
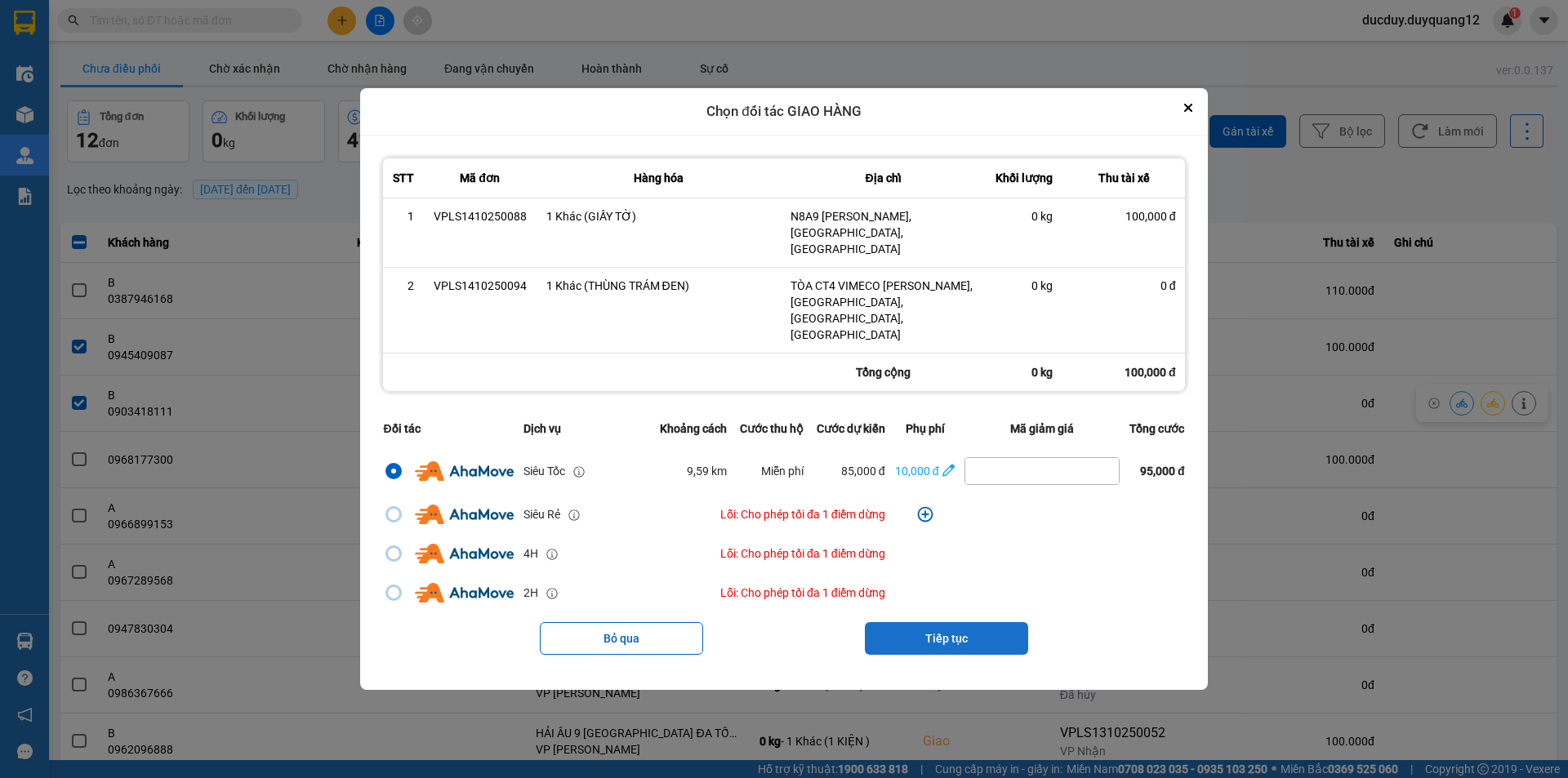
click at [948, 622] on button "Tiếp tục" at bounding box center [946, 639] width 163 height 32
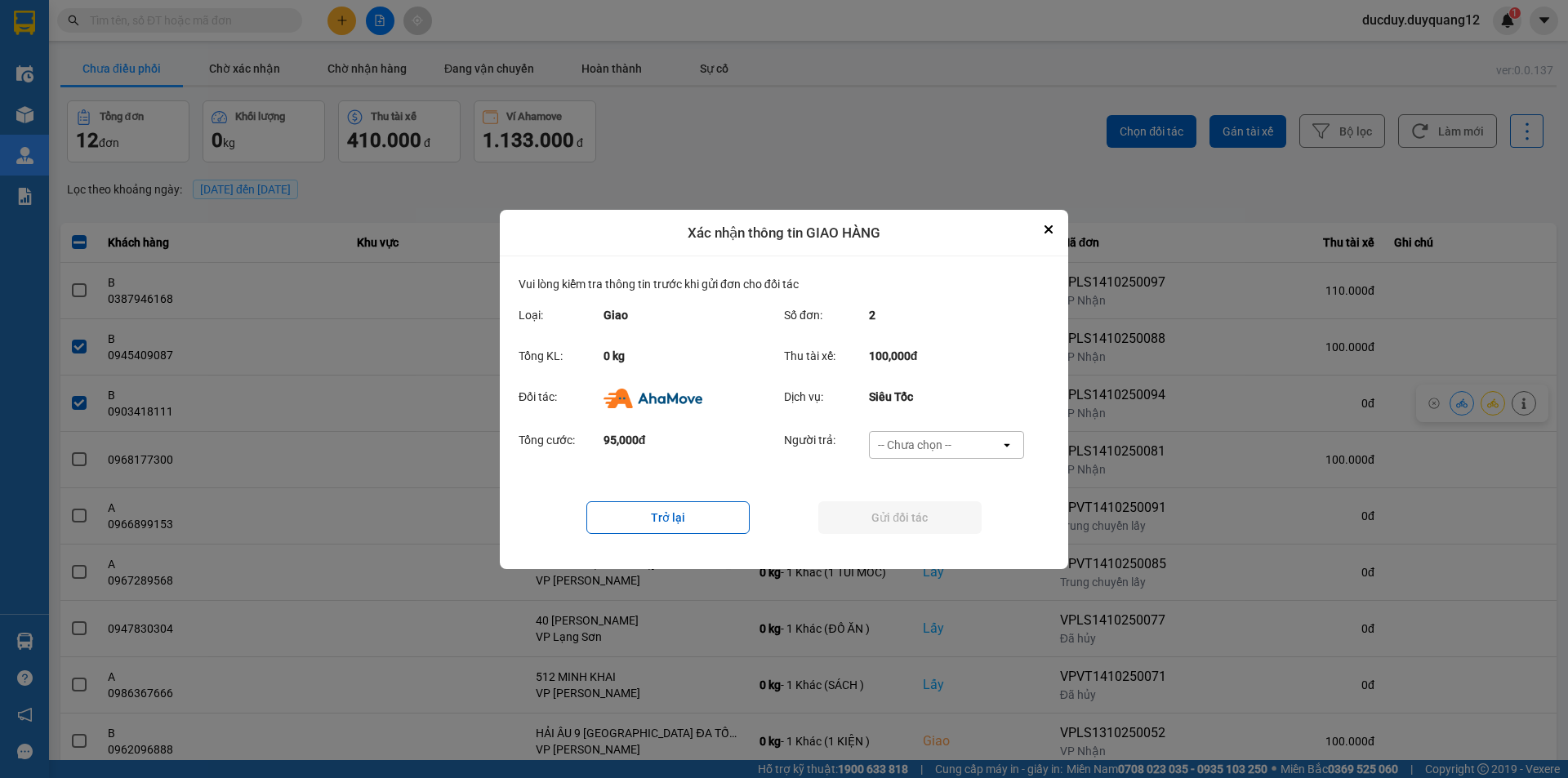
click at [939, 434] on div "-- Chưa chọn --" at bounding box center [935, 445] width 131 height 27
click at [930, 507] on span "Ví Ahamove" at bounding box center [914, 508] width 66 height 16
click at [928, 508] on button "Gửi đối tác" at bounding box center [900, 517] width 163 height 32
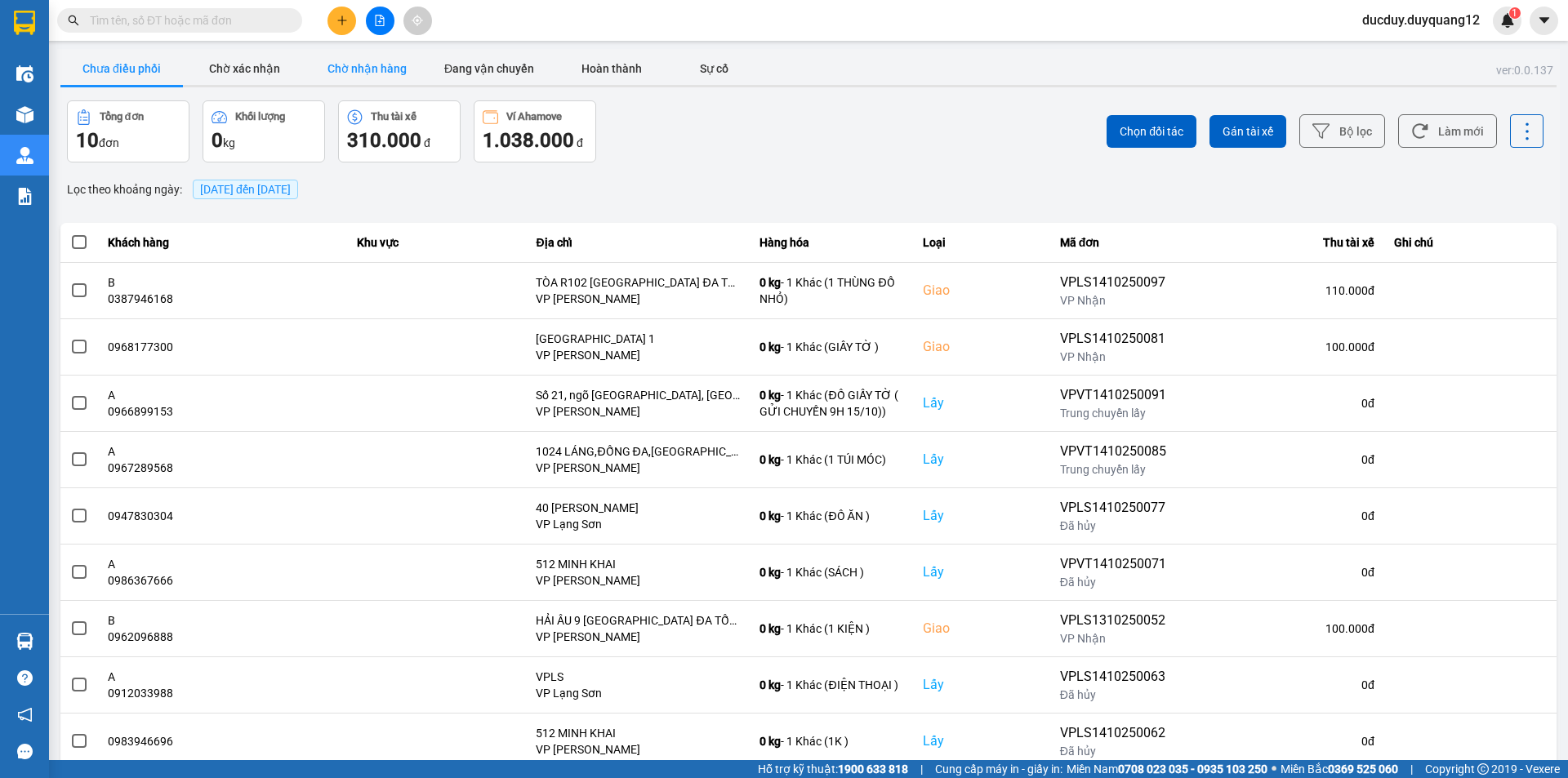
click at [343, 66] on button "Chờ nhận hàng" at bounding box center [366, 68] width 122 height 32
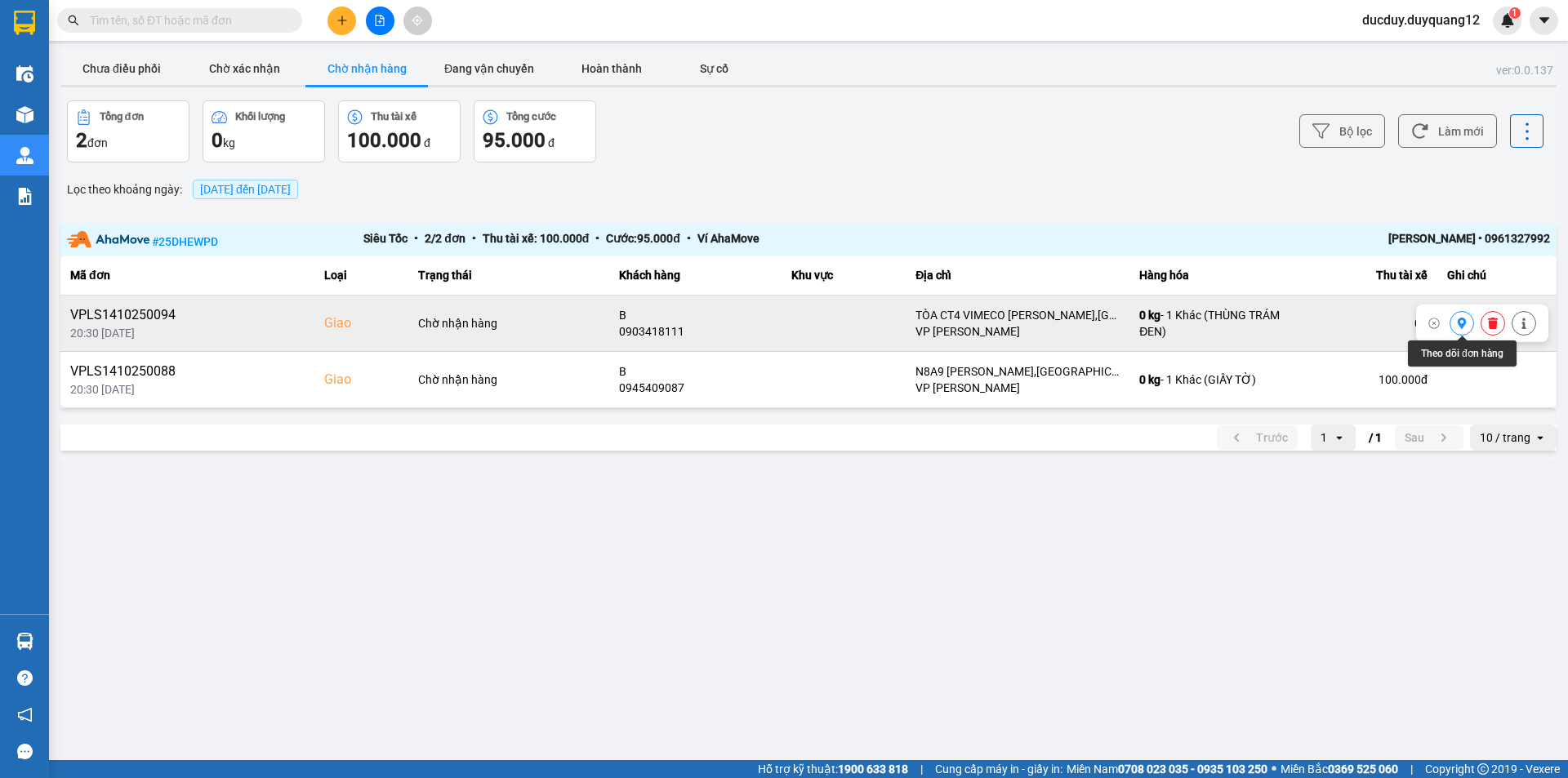
click at [1465, 321] on icon at bounding box center [1462, 324] width 11 height 11
drag, startPoint x: 1483, startPoint y: 237, endPoint x: 1567, endPoint y: 236, distance: 84.0
click at [1567, 236] on main "ver: 0.0.137 Chưa điều phối Chờ xác nhận Chờ nhận hàng Đang vận chuyển Hoàn thà…" at bounding box center [784, 380] width 1568 height 760
copy div "0961327992"
click at [1460, 324] on icon at bounding box center [1462, 324] width 9 height 11
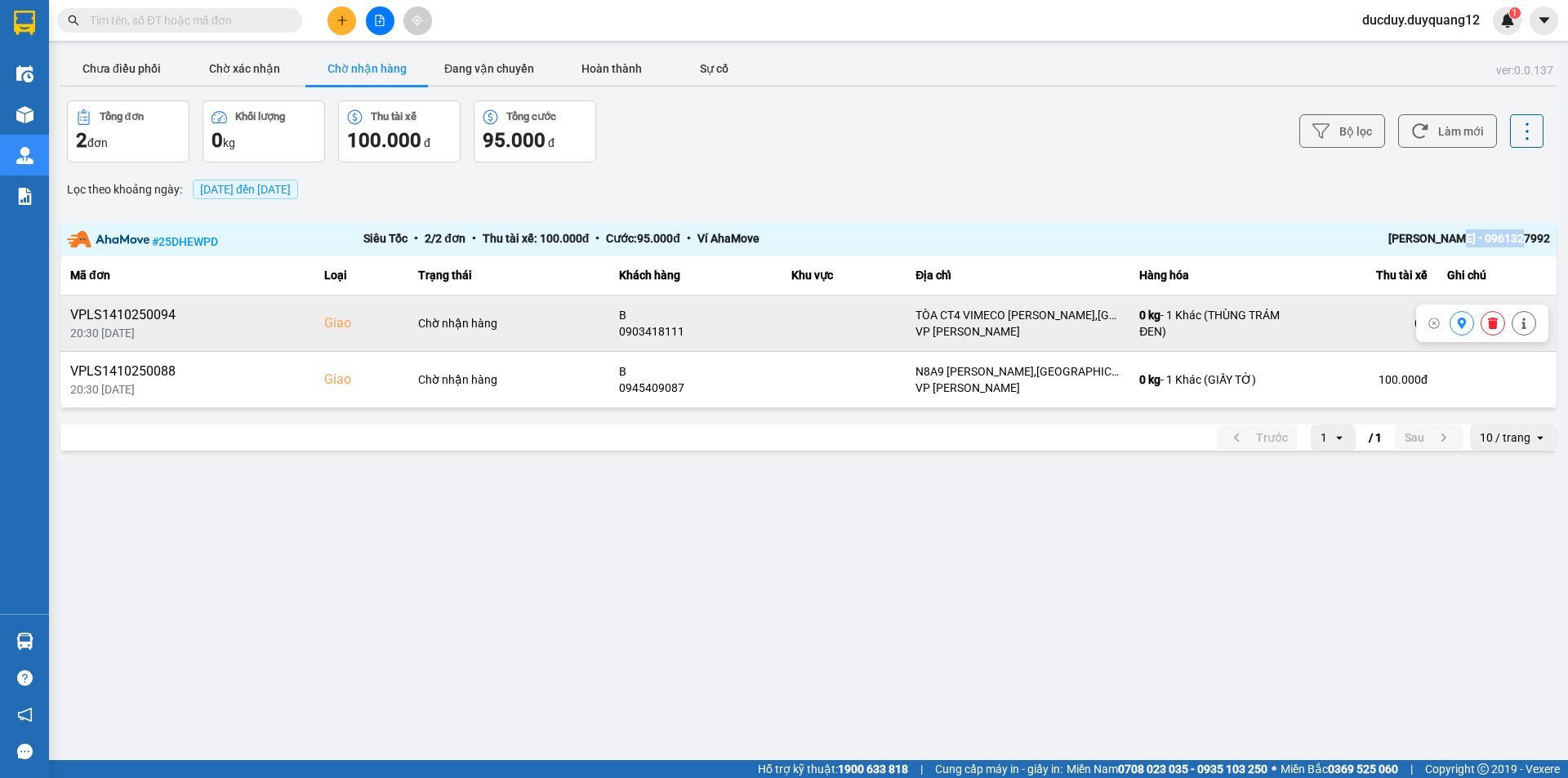
click at [1455, 323] on button at bounding box center [1462, 324] width 23 height 28
click at [114, 82] on button "Chưa điều phối" at bounding box center [121, 68] width 122 height 32
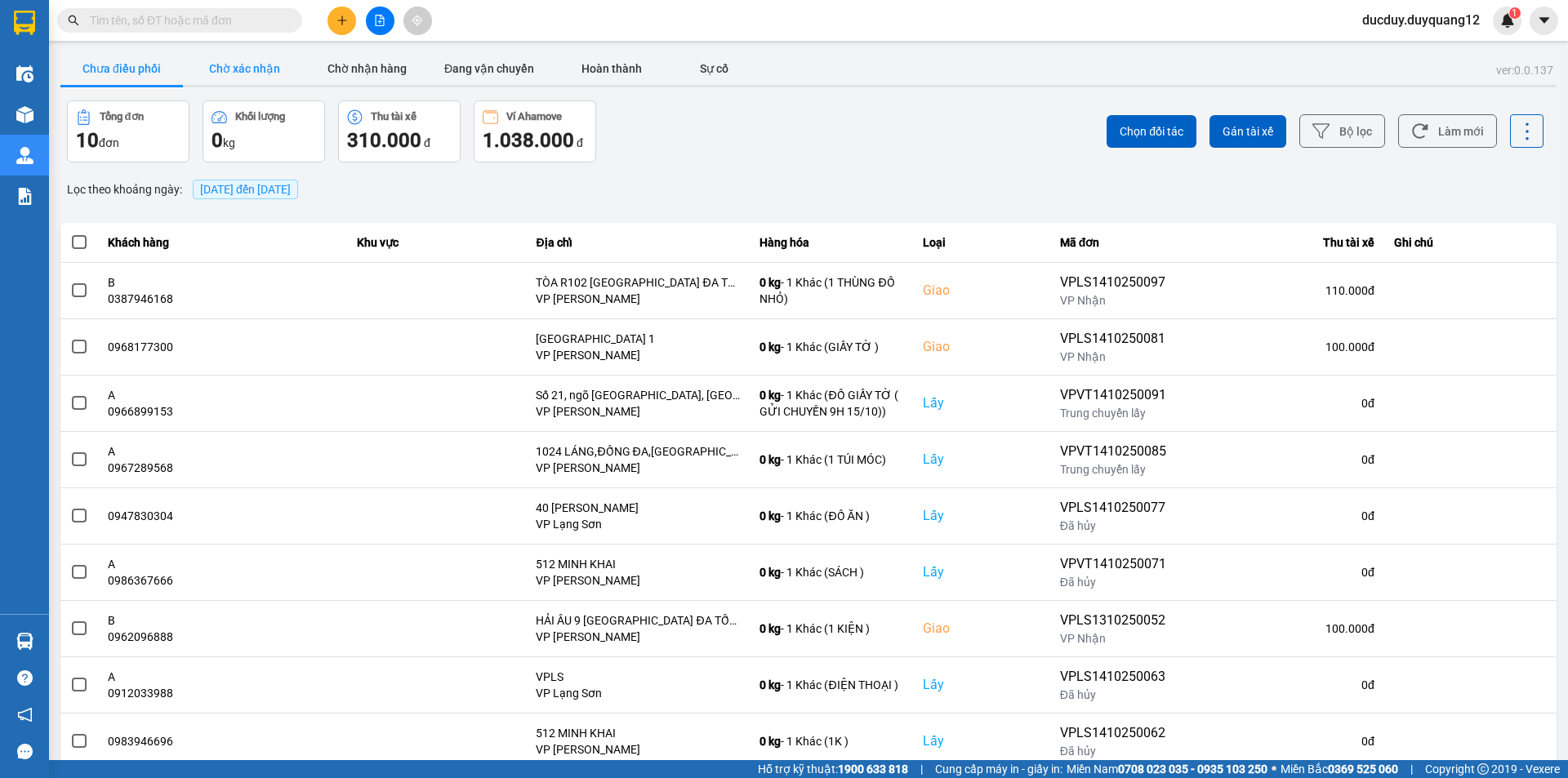
click at [232, 65] on button "Chờ xác nhận" at bounding box center [244, 68] width 122 height 32
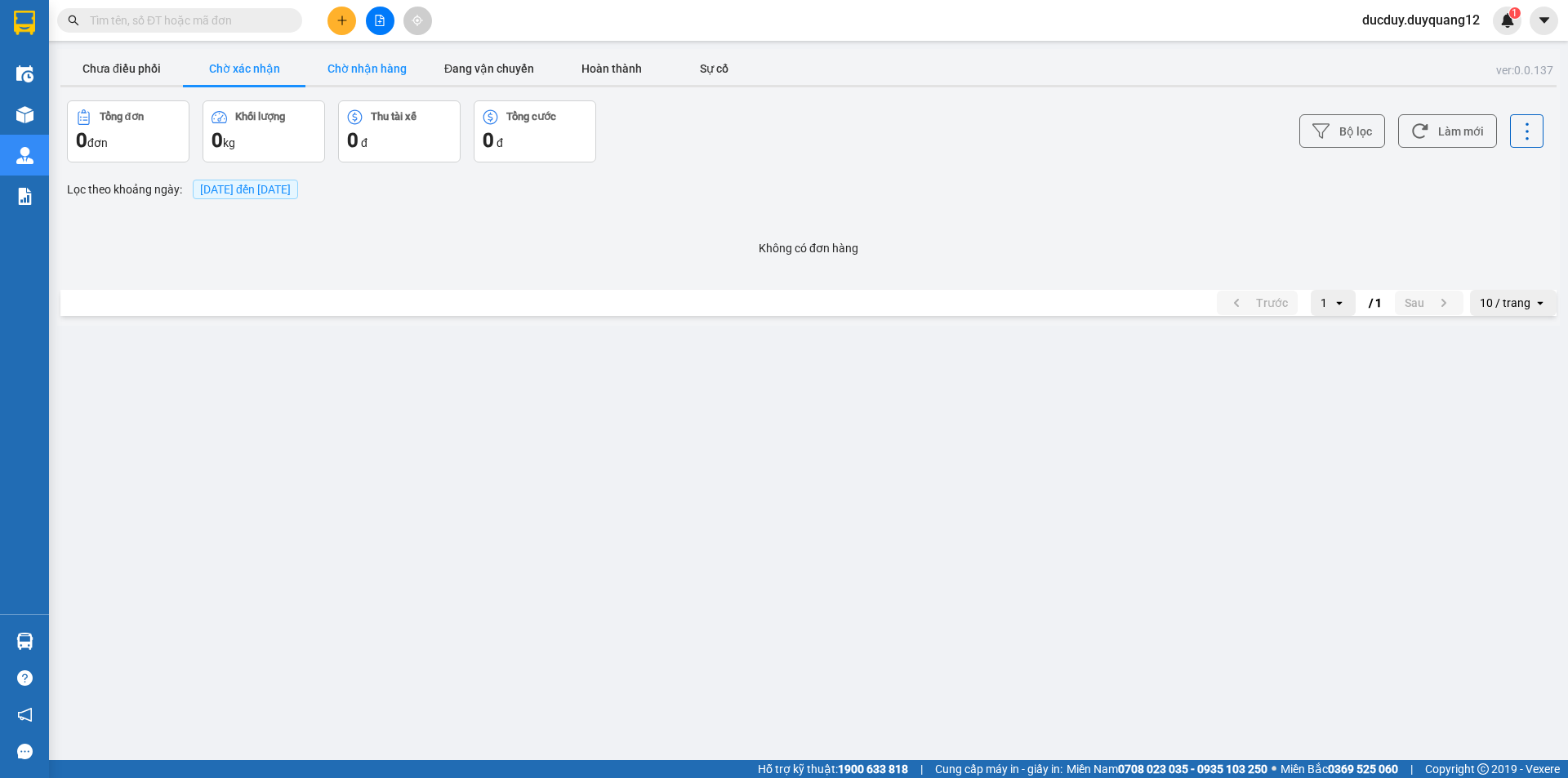
click at [349, 75] on button "Chờ nhận hàng" at bounding box center [366, 68] width 122 height 32
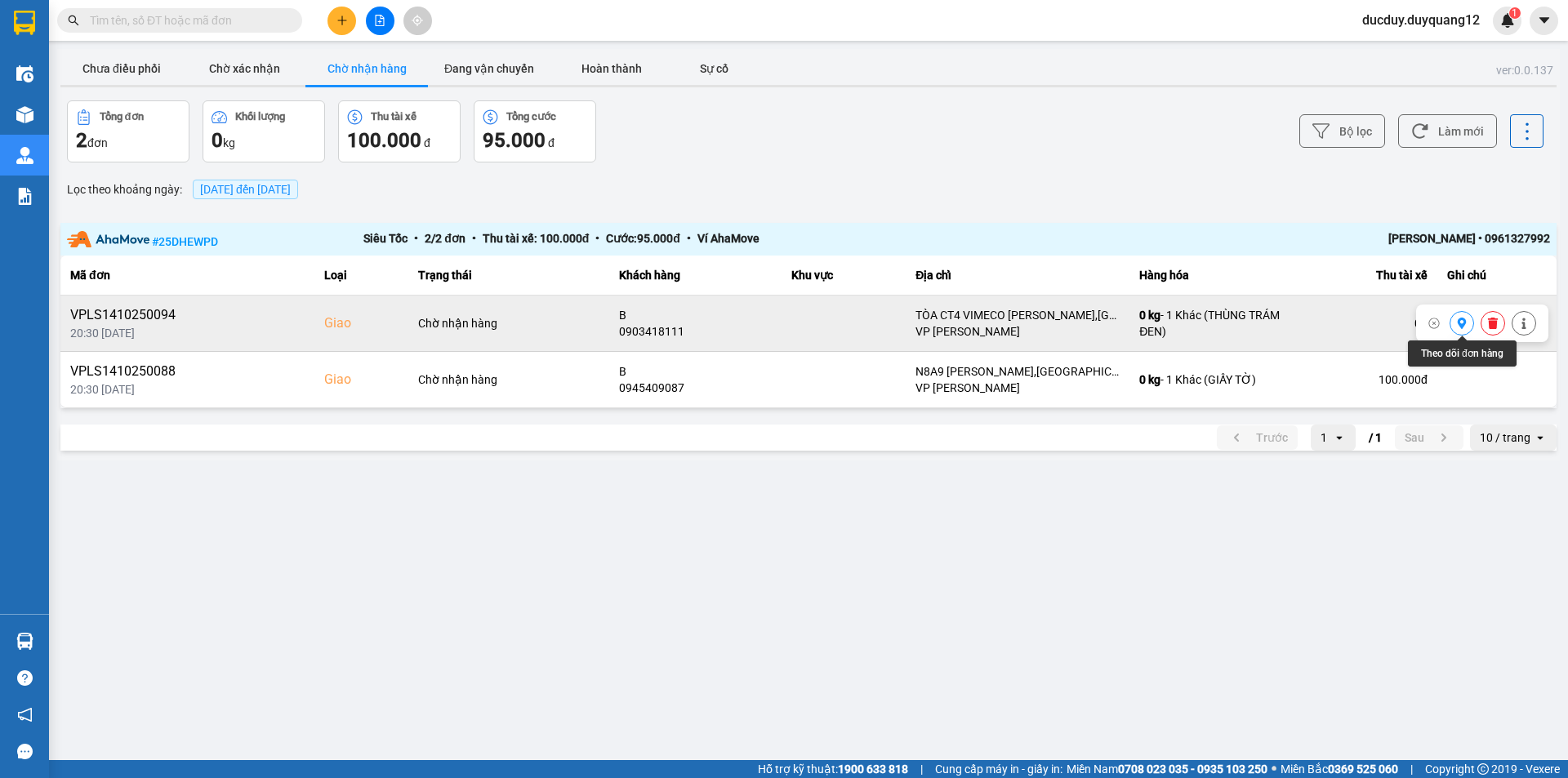
click at [1463, 325] on icon at bounding box center [1462, 324] width 9 height 11
click at [166, 69] on button "Chưa điều phối" at bounding box center [121, 68] width 122 height 32
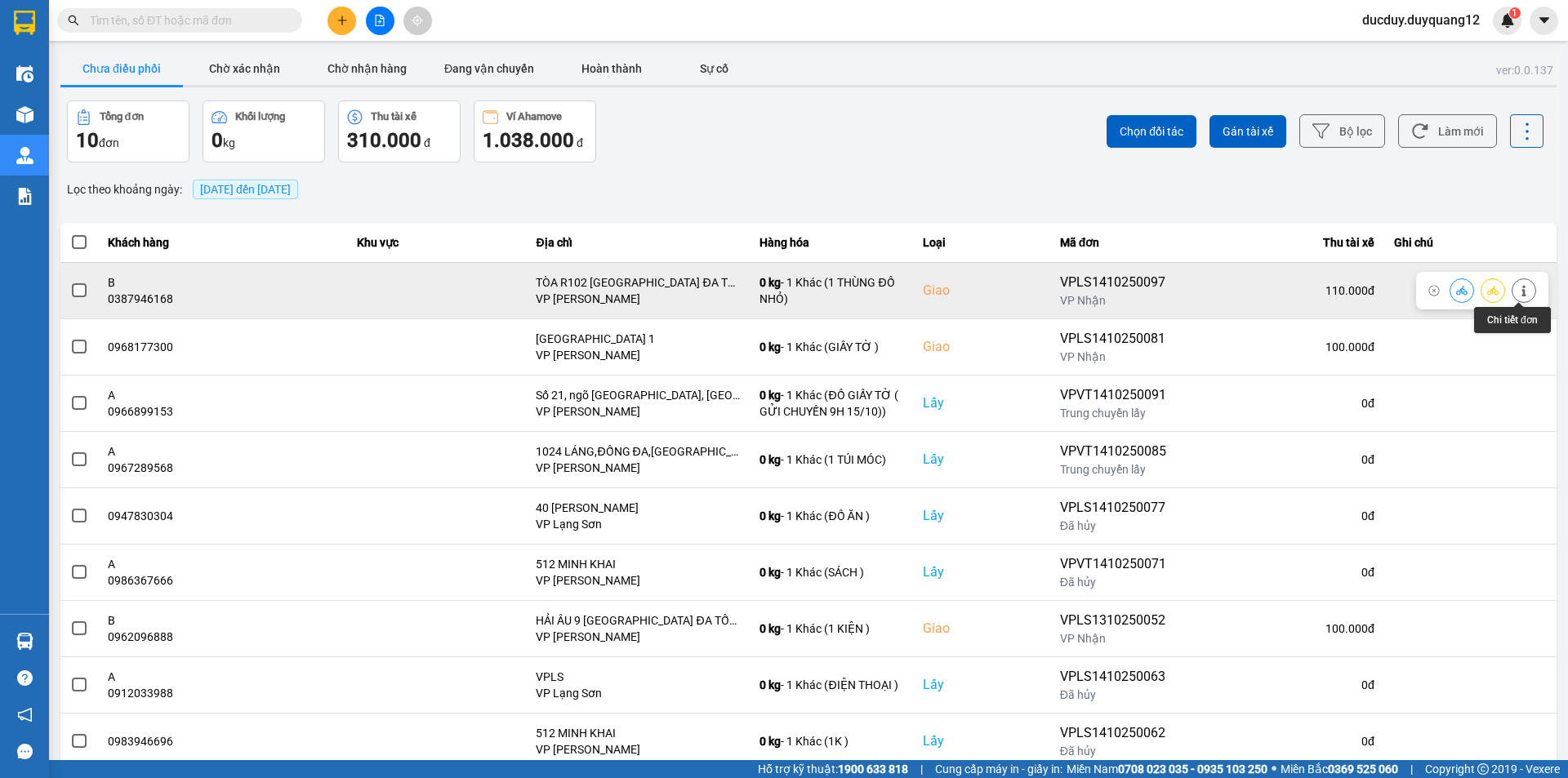
click at [1513, 286] on button at bounding box center [1524, 290] width 23 height 28
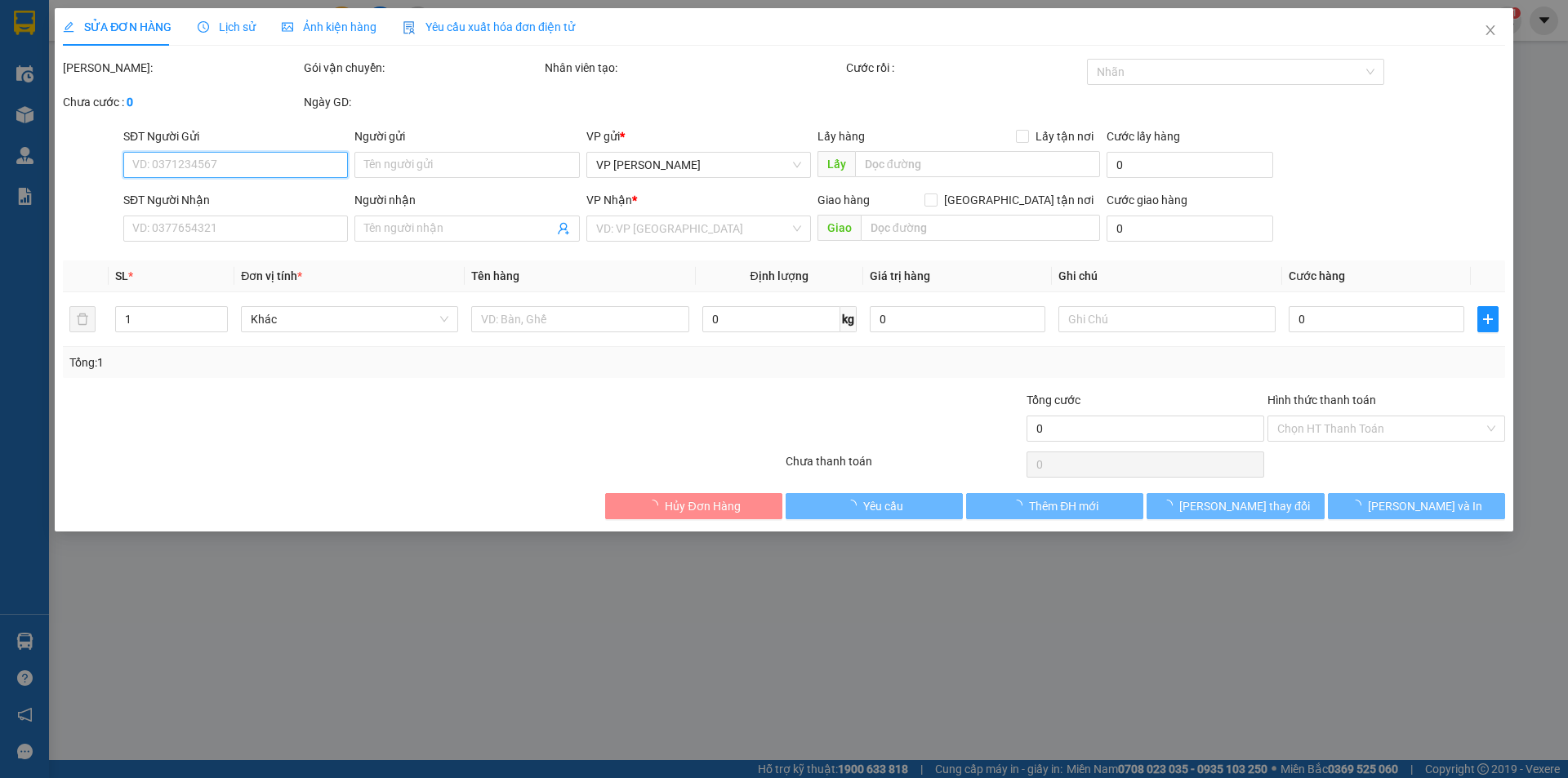
type input "0382881327"
type input "A"
checkbox input "true"
type input "21 LÝ THƯỜNG KIỆT"
type input "0387946168"
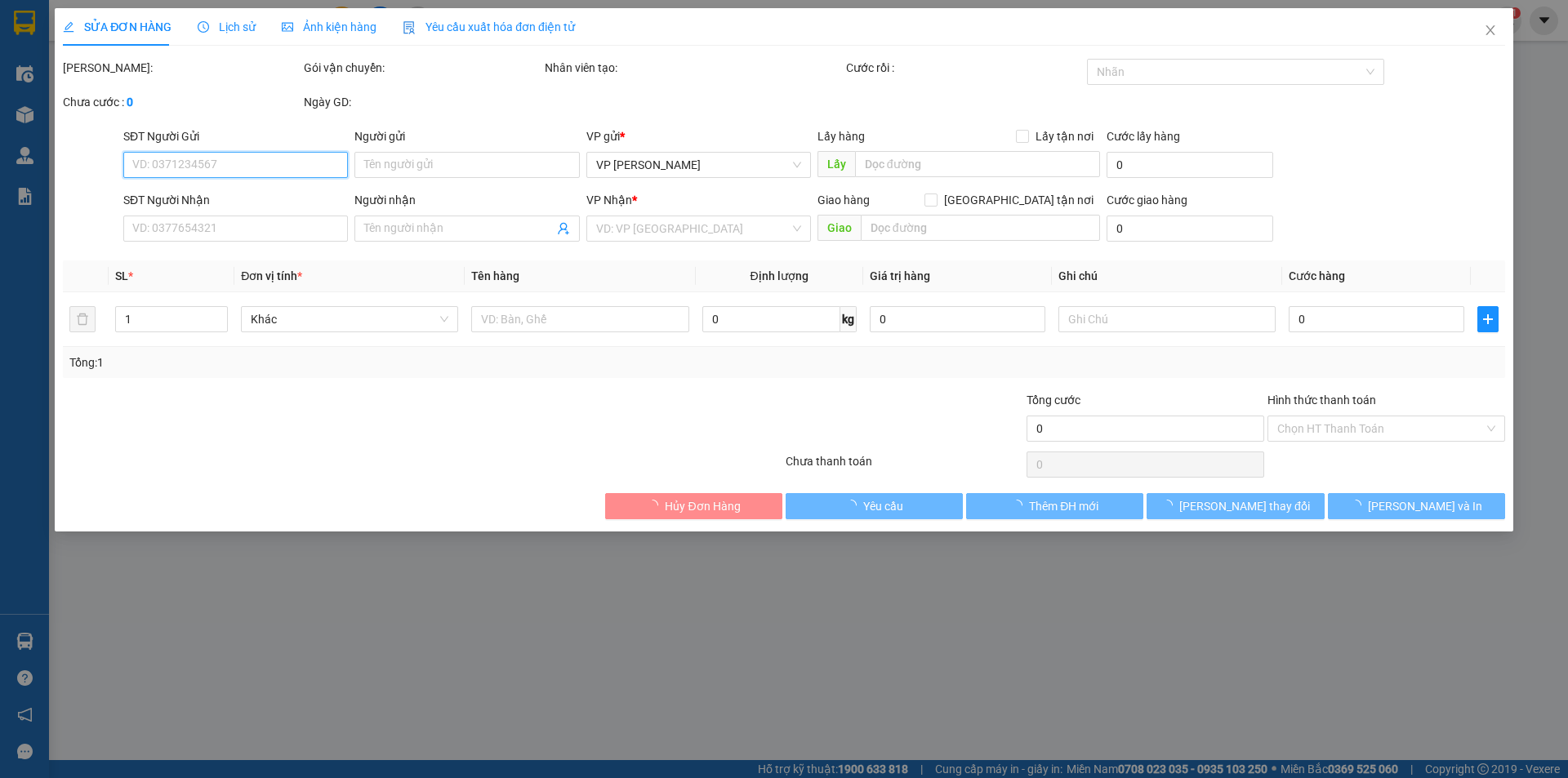
type input "B"
checkbox input "true"
type input "TÒA R102 OCEAR PARK ĐA TỐN,GIA LÂM,HÀ NỘI"
type input "110.000"
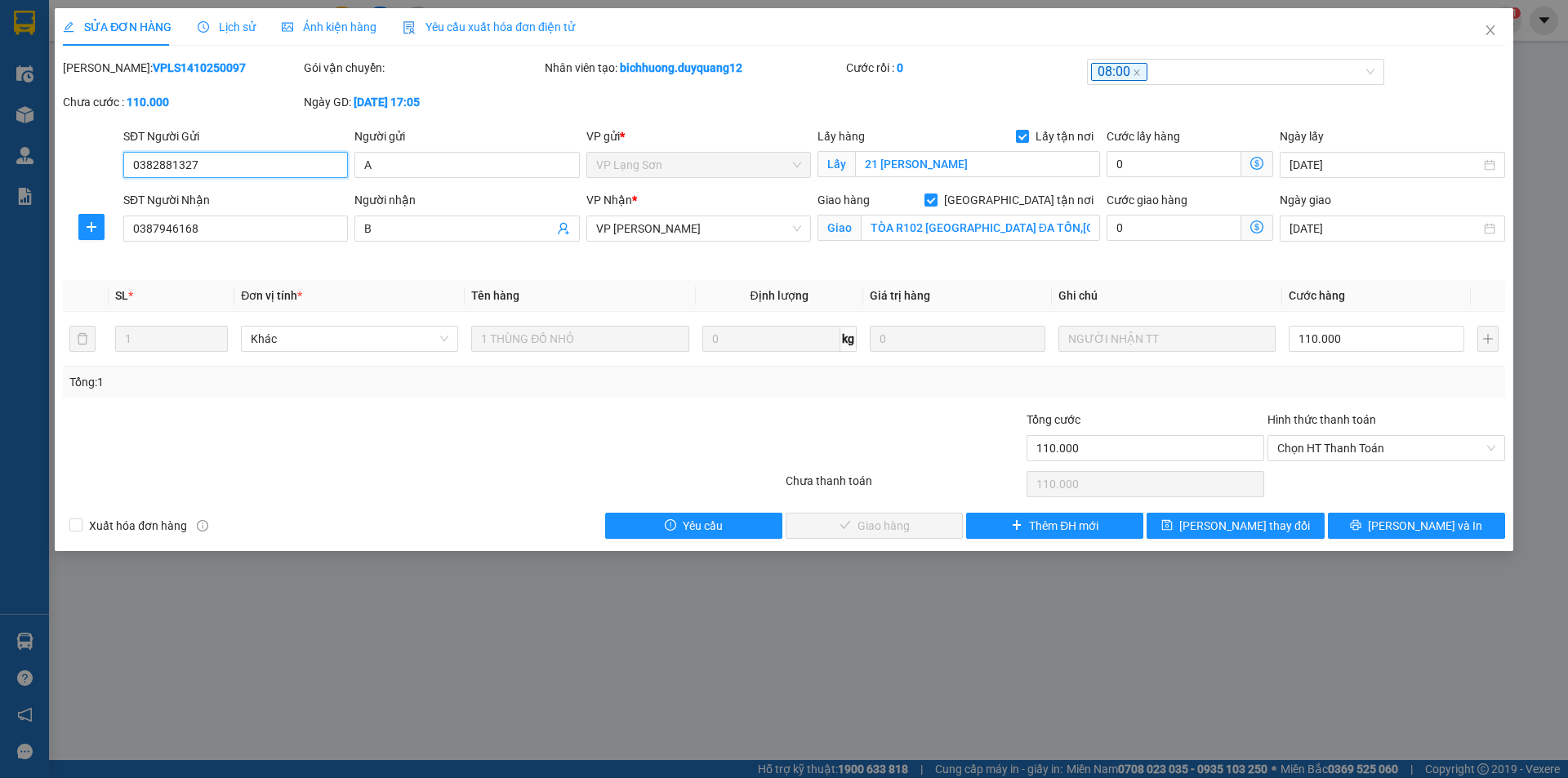
drag, startPoint x: 208, startPoint y: 164, endPoint x: 128, endPoint y: 169, distance: 80.2
click at [128, 169] on input "0382881327" at bounding box center [235, 165] width 225 height 27
drag, startPoint x: 180, startPoint y: 165, endPoint x: 252, endPoint y: 126, distance: 81.9
click at [252, 126] on div "Total Paid Fee 0 Total UnPaid Fee 110.000 Cash Collection Total Fee Mã ĐH: VPLS…" at bounding box center [784, 299] width 1443 height 480
click at [863, 99] on div "Mã ĐH: VPLS1410250097 Gói vận chuyển: Nhân viên tạo: bichhuong.duyquang12 Cước …" at bounding box center [784, 93] width 1446 height 68
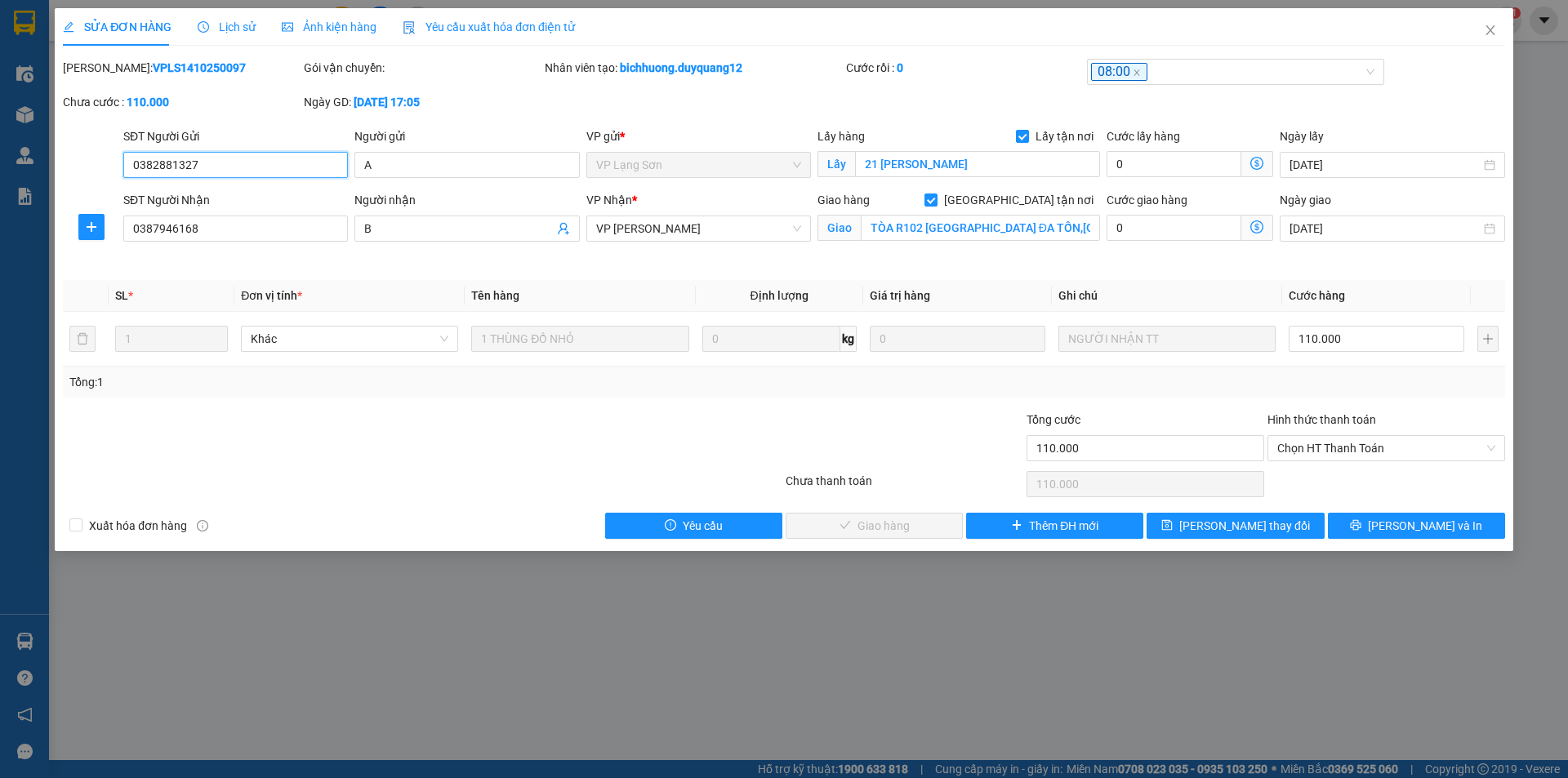
drag, startPoint x: 214, startPoint y: 163, endPoint x: 127, endPoint y: 171, distance: 87.4
click at [127, 171] on input "0382881327" at bounding box center [235, 165] width 225 height 27
drag, startPoint x: 209, startPoint y: 228, endPoint x: 113, endPoint y: 235, distance: 96.3
click at [113, 235] on div "SĐT Người Nhận 0387946168 0387946168 Người nhận B VP Nhận * VP Minh Khai Giao h…" at bounding box center [784, 229] width 1446 height 77
click at [150, 232] on input "SĐT Người Nhận" at bounding box center [235, 229] width 225 height 27
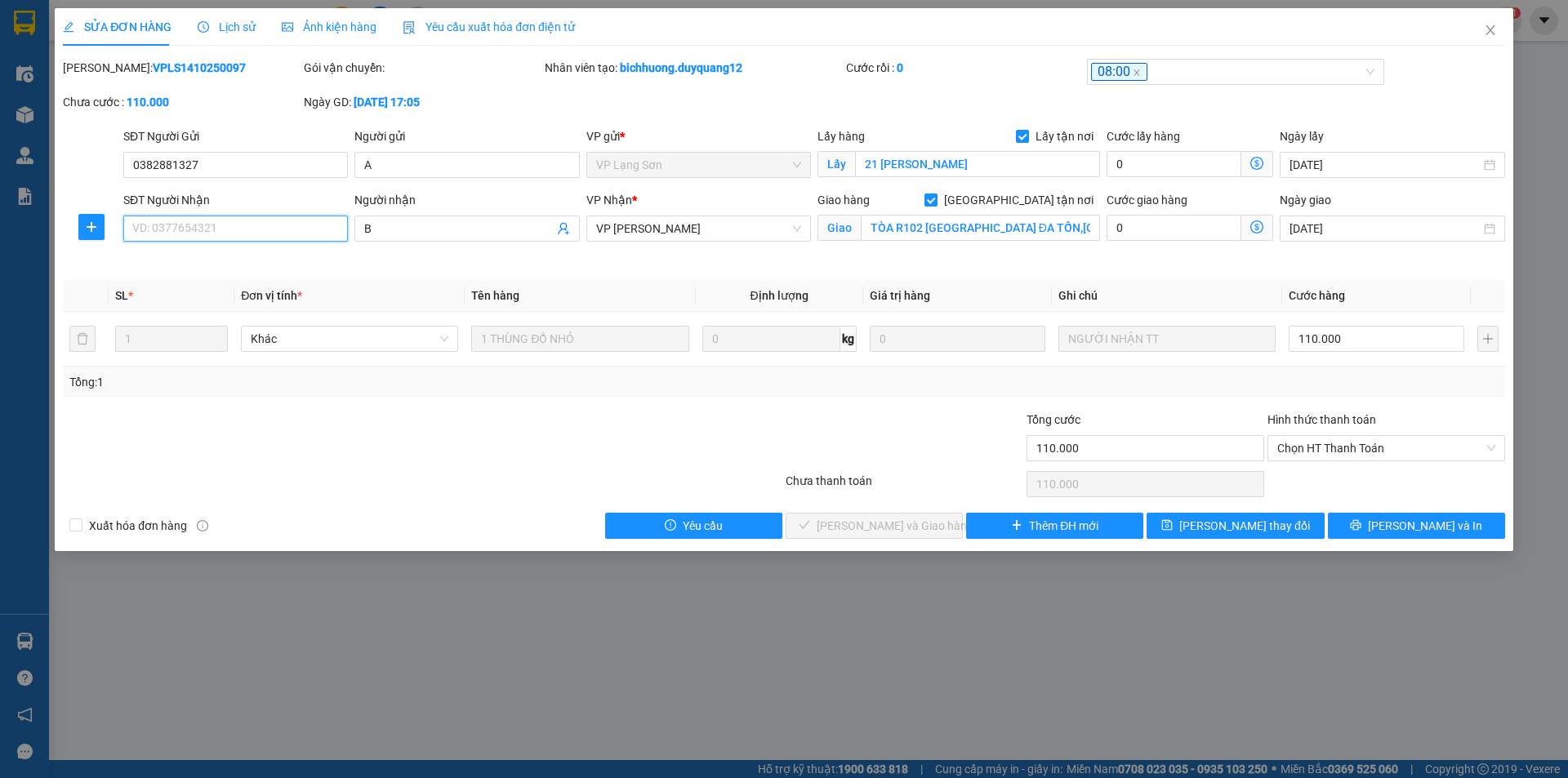
paste input "0382881327"
type input "0382881327"
click at [1239, 523] on span "[PERSON_NAME] thay đổi" at bounding box center [1244, 526] width 131 height 18
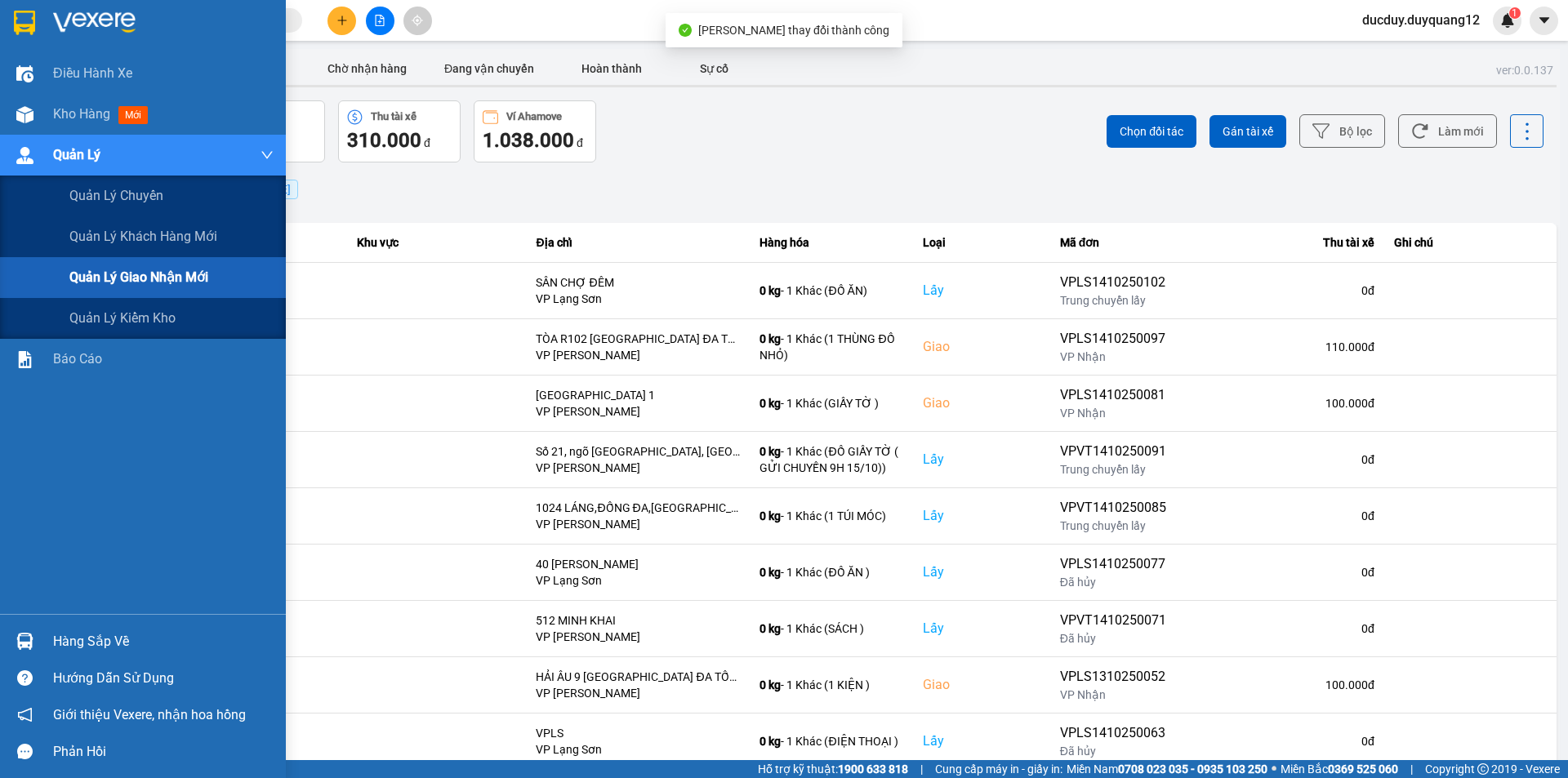
drag, startPoint x: 105, startPoint y: 272, endPoint x: 288, endPoint y: 156, distance: 216.7
click at [106, 272] on span "Quản lý giao nhận mới" at bounding box center [139, 277] width 139 height 21
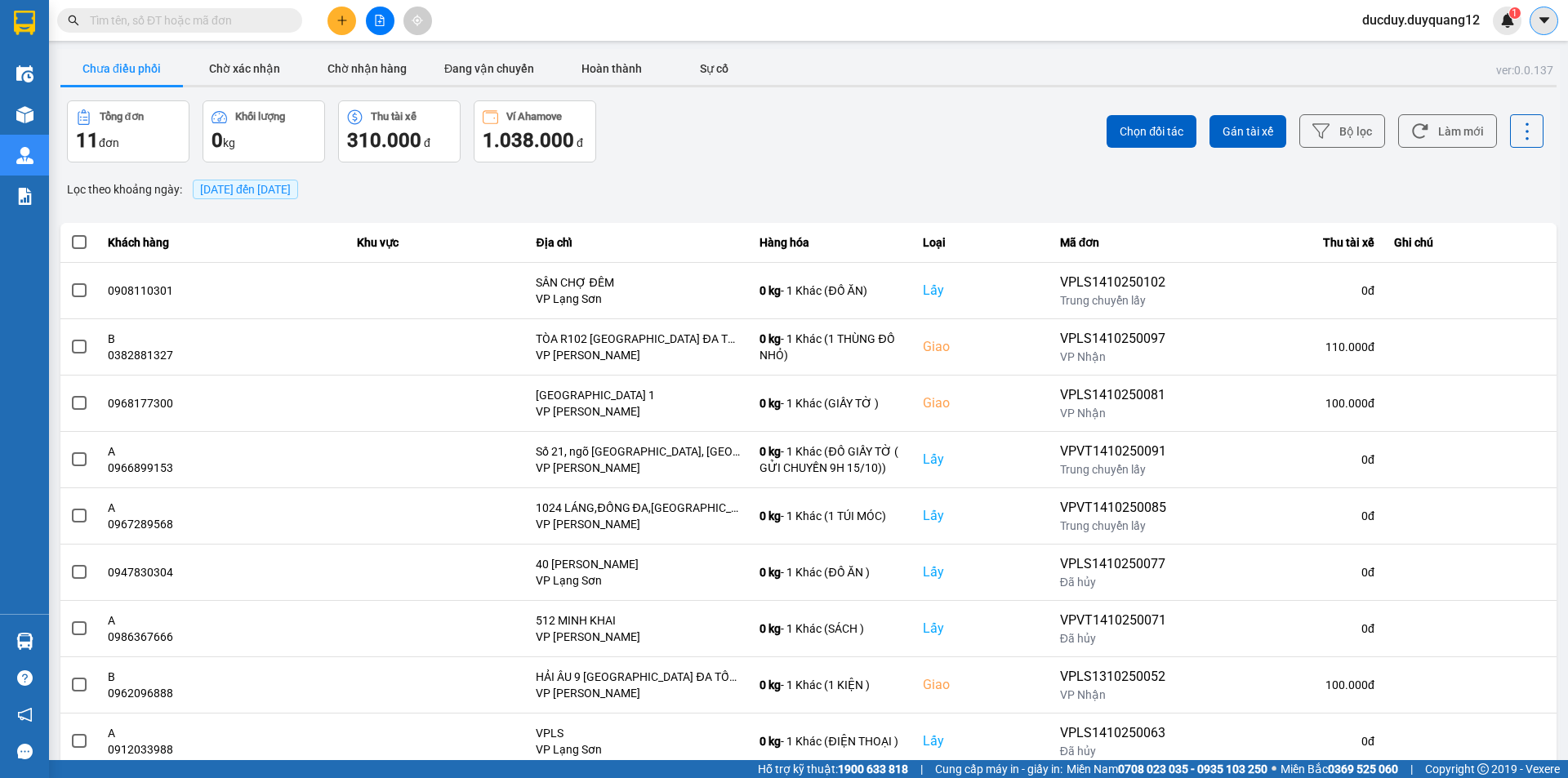
click at [1548, 21] on icon "caret-down" at bounding box center [1543, 20] width 14 height 14
click at [1489, 62] on div "Cấu hình nhà xe" at bounding box center [1501, 61] width 83 height 18
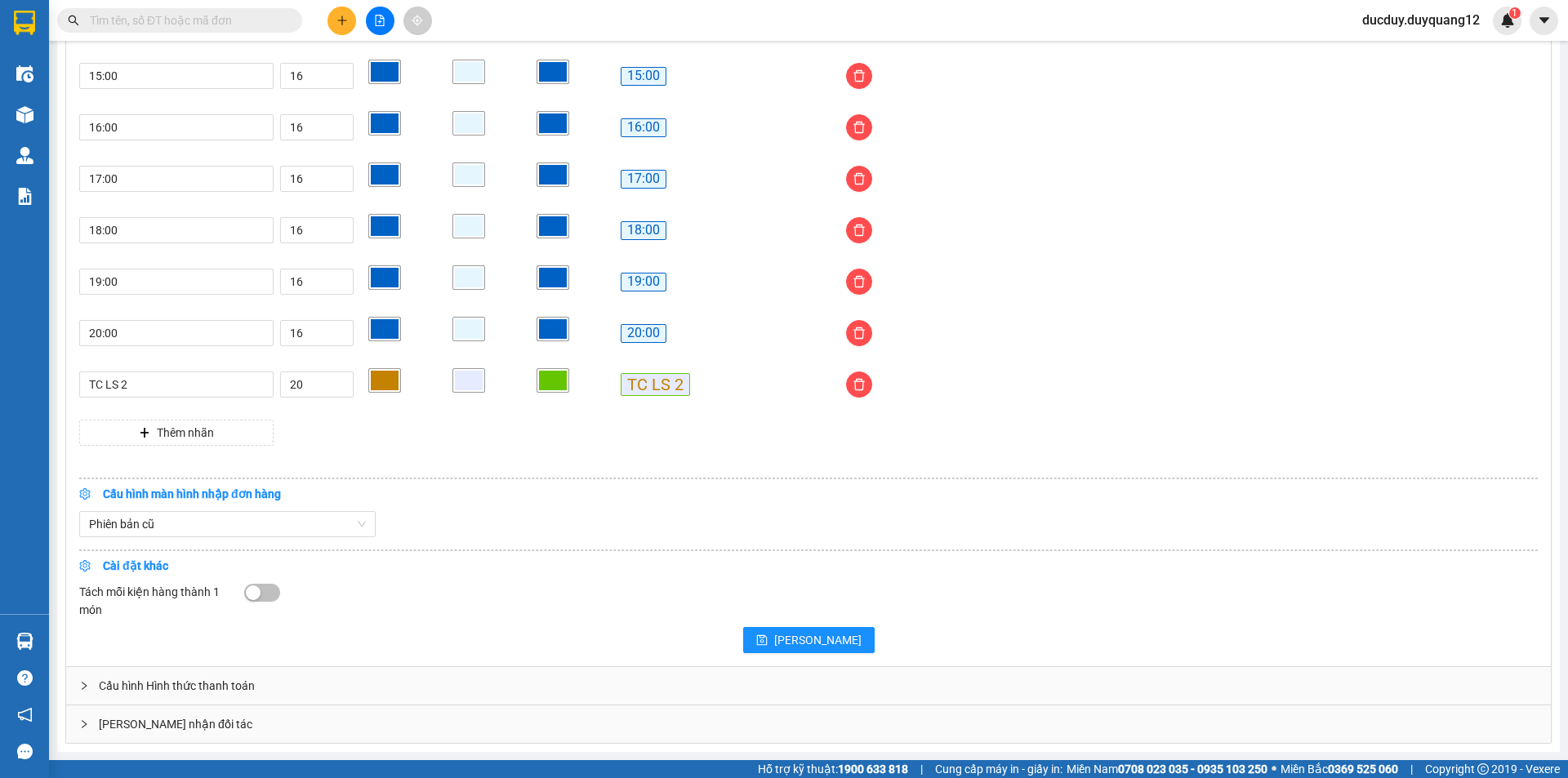
click at [450, 730] on div "[PERSON_NAME] nhận đối tác" at bounding box center [809, 724] width 1484 height 38
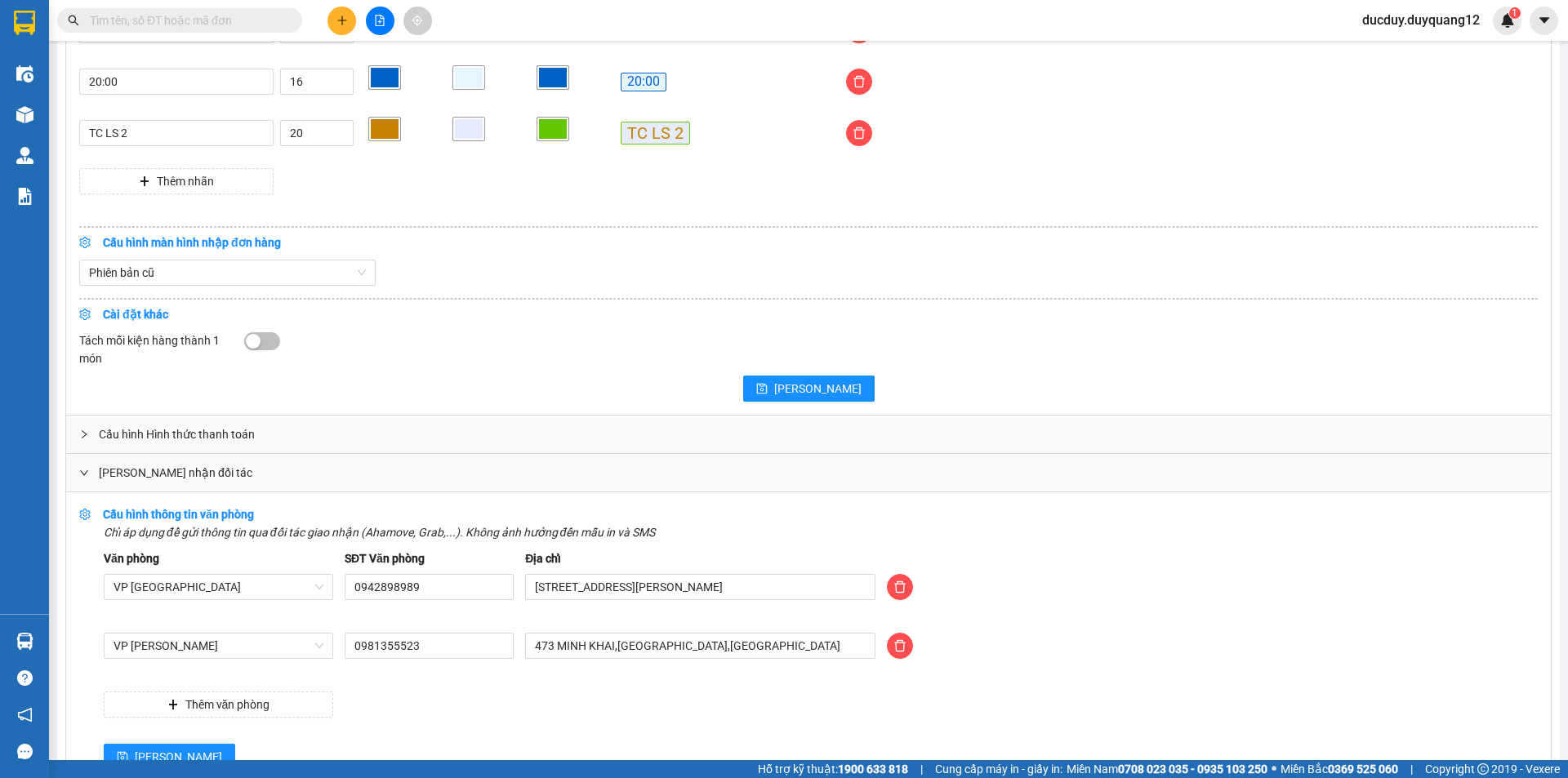
scroll to position [1612, 0]
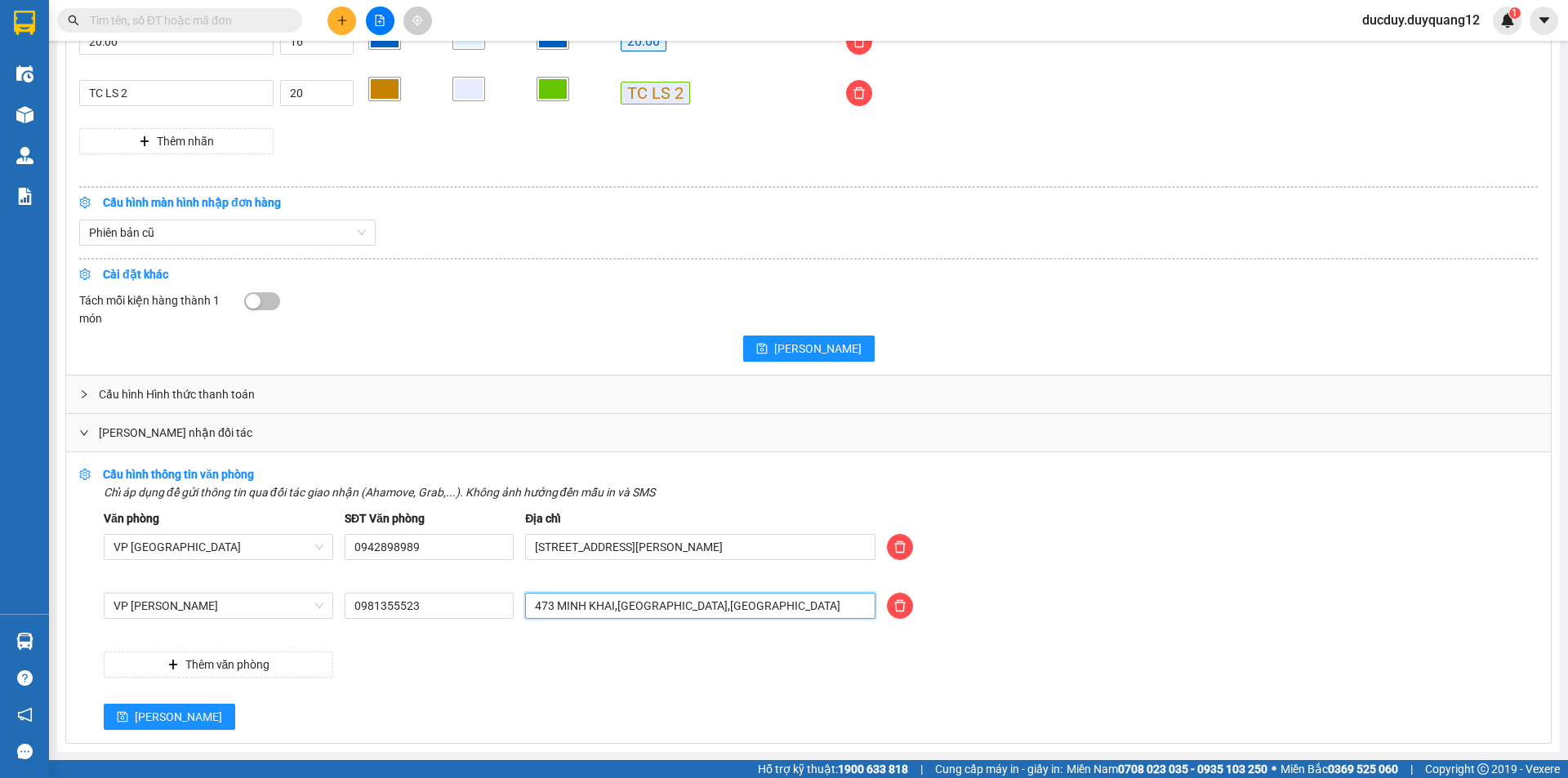
drag, startPoint x: 783, startPoint y: 603, endPoint x: 398, endPoint y: 676, distance: 391.9
click at [398, 676] on div "Văn phòng VP Hà Nội SĐT Văn phòng 0942898989 Địa chỉ 505 Minh Khai, Hai Bà Trưn…" at bounding box center [820, 593] width 1434 height 168
type input "[PERSON_NAME] [GEOGRAPHIC_DATA],[GEOGRAPHIC_DATA],[GEOGRAPHIC_DATA]"
click at [142, 713] on span "[PERSON_NAME]" at bounding box center [178, 716] width 87 height 18
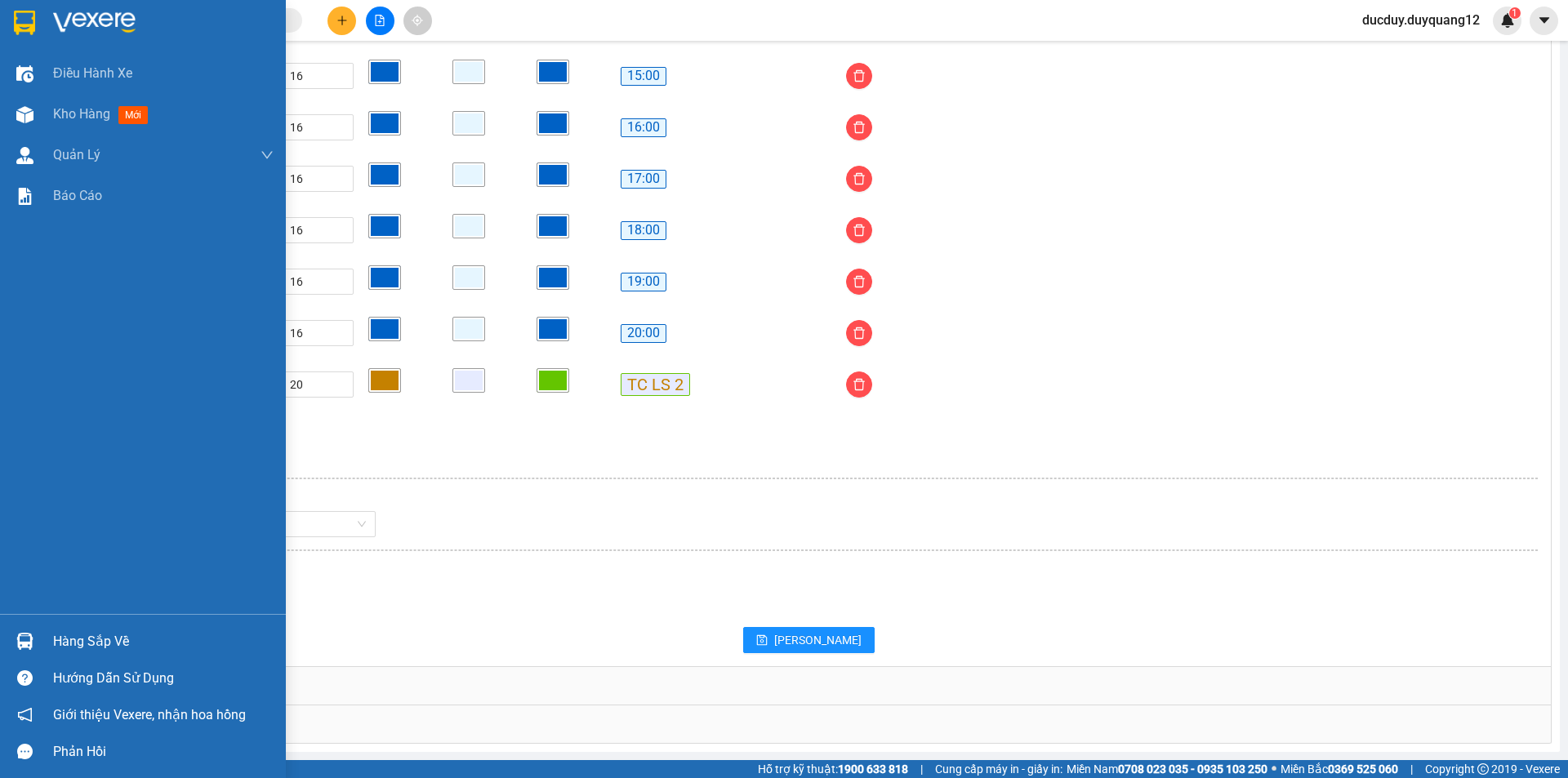
scroll to position [1321, 0]
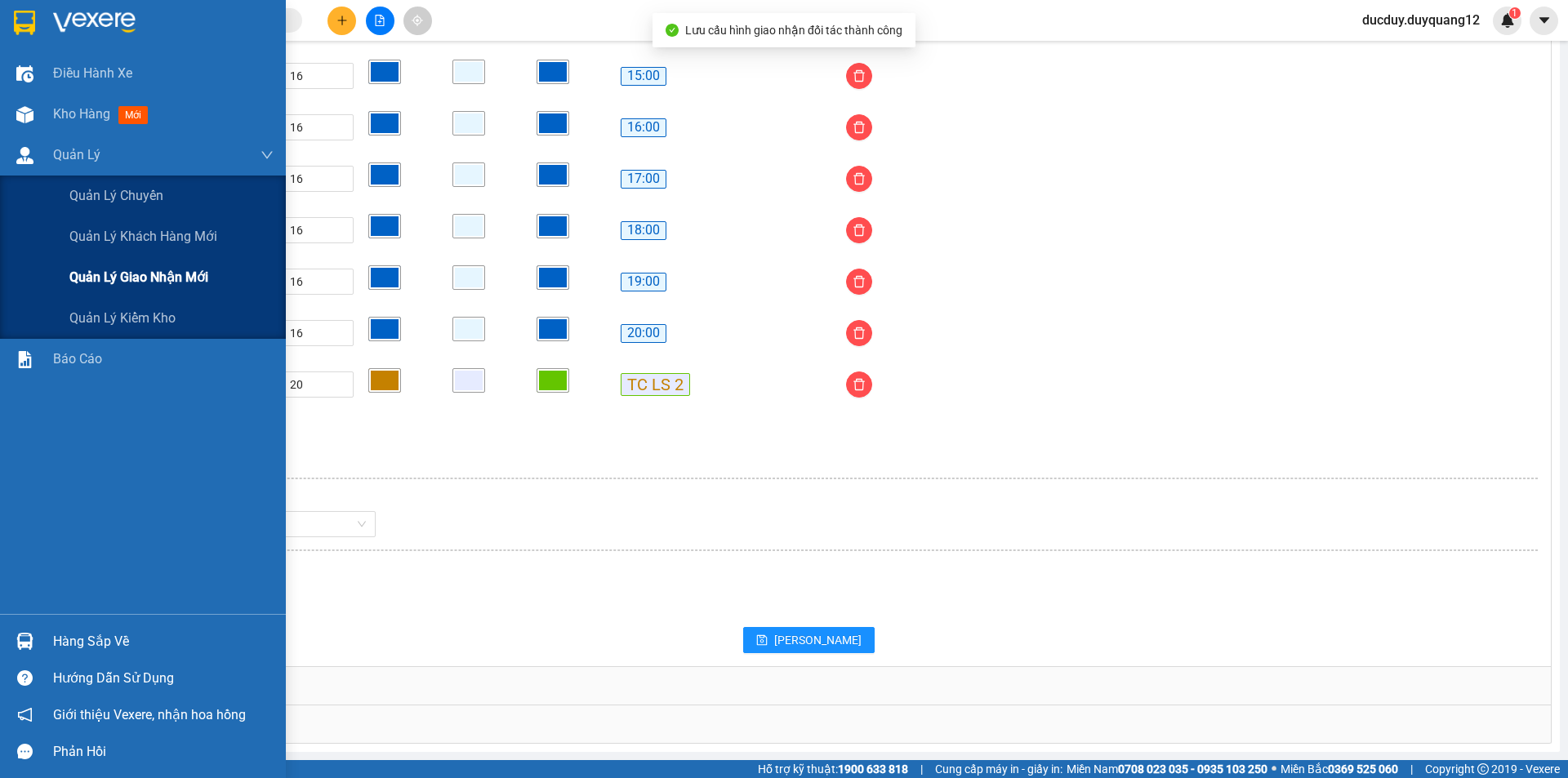
click at [120, 273] on span "Quản lý giao nhận mới" at bounding box center [139, 277] width 139 height 21
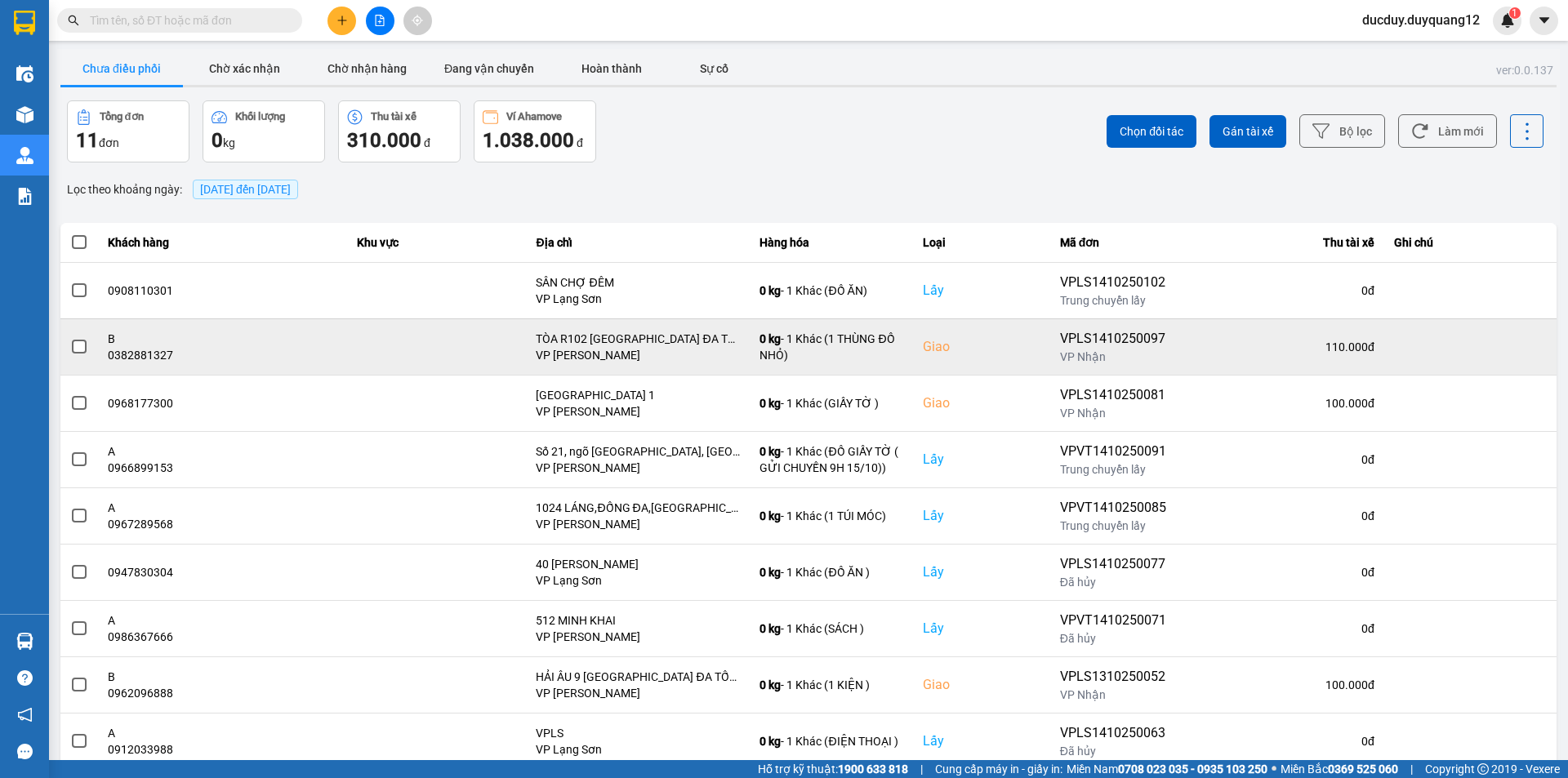
click at [79, 342] on span at bounding box center [79, 346] width 14 height 14
click at [70, 338] on input "checkbox" at bounding box center [70, 338] width 0 height 0
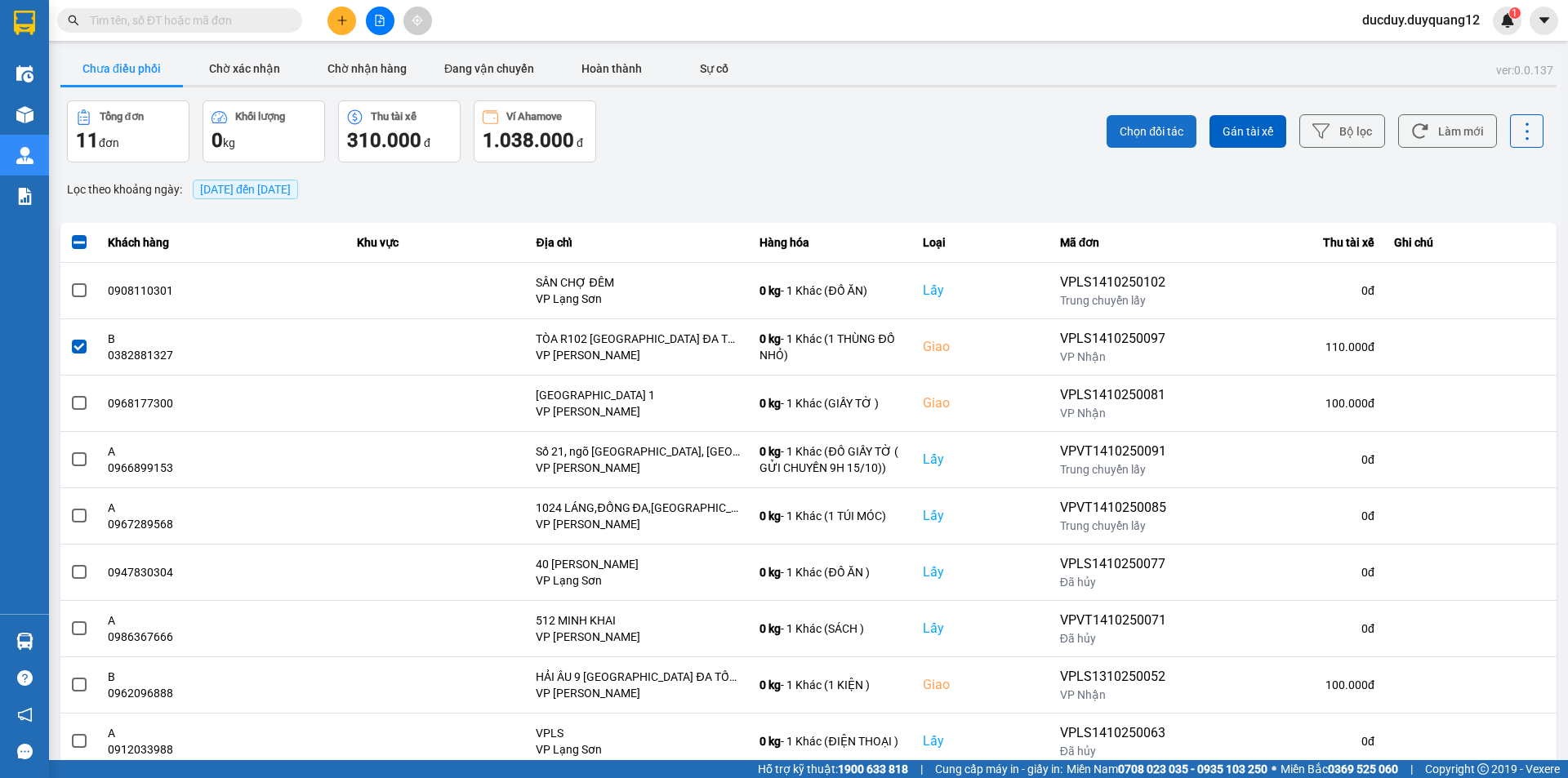
click at [1149, 127] on span "Chọn đối tác" at bounding box center [1151, 131] width 64 height 16
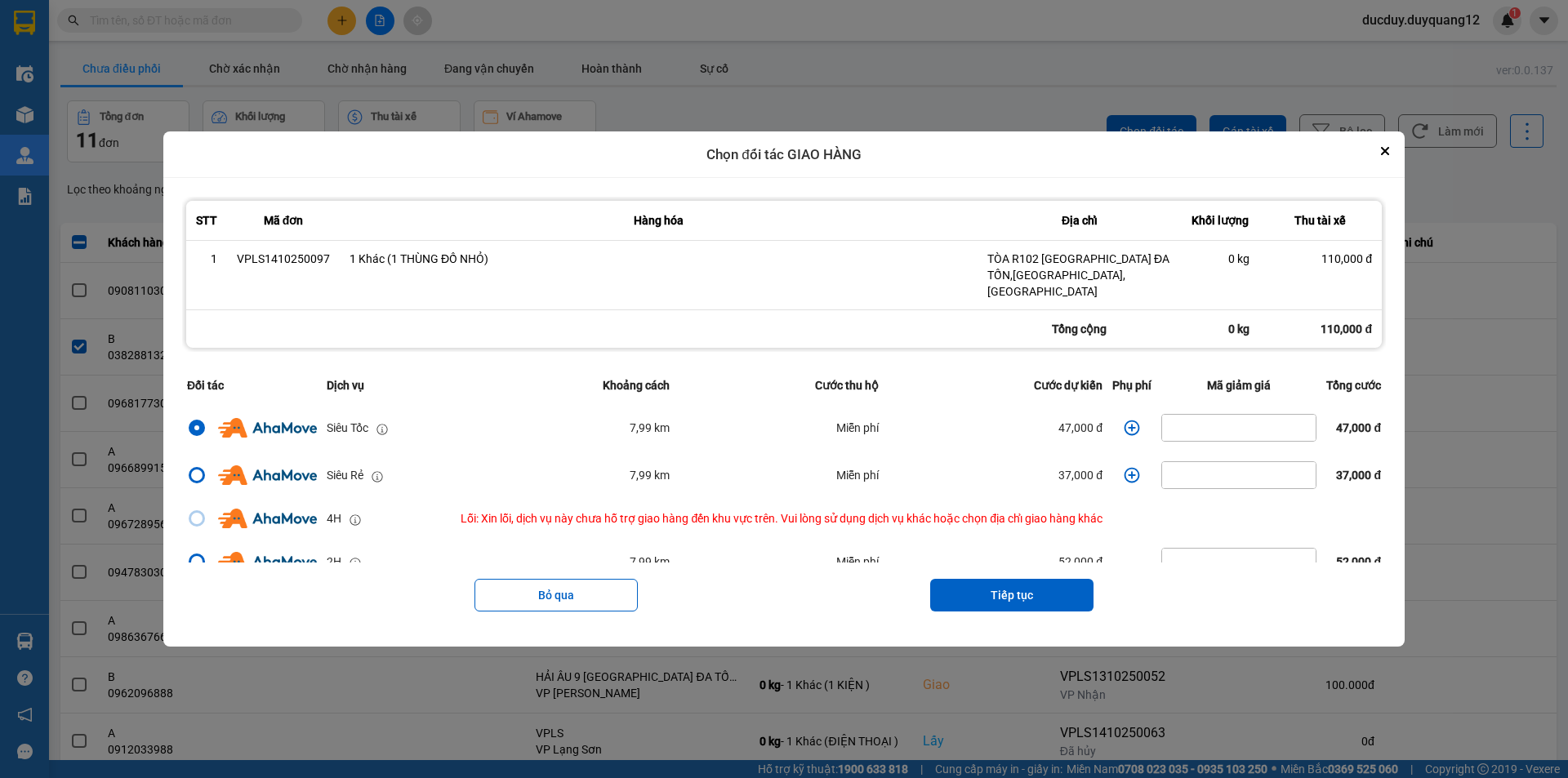
click at [1127, 419] on icon "dialog" at bounding box center [1131, 427] width 16 height 16
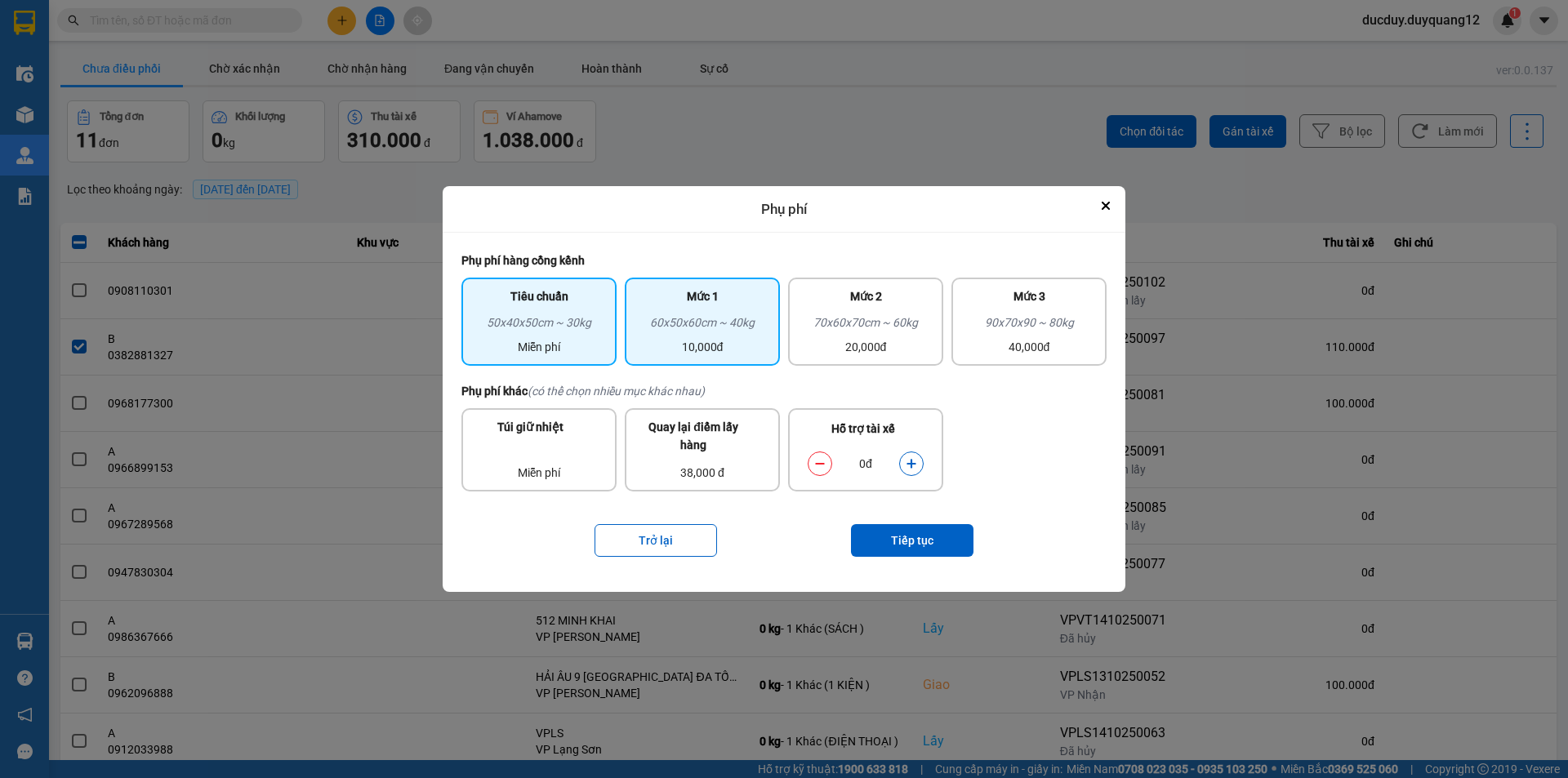
click at [660, 328] on div "60x50x60cm ~ 40kg" at bounding box center [702, 325] width 136 height 25
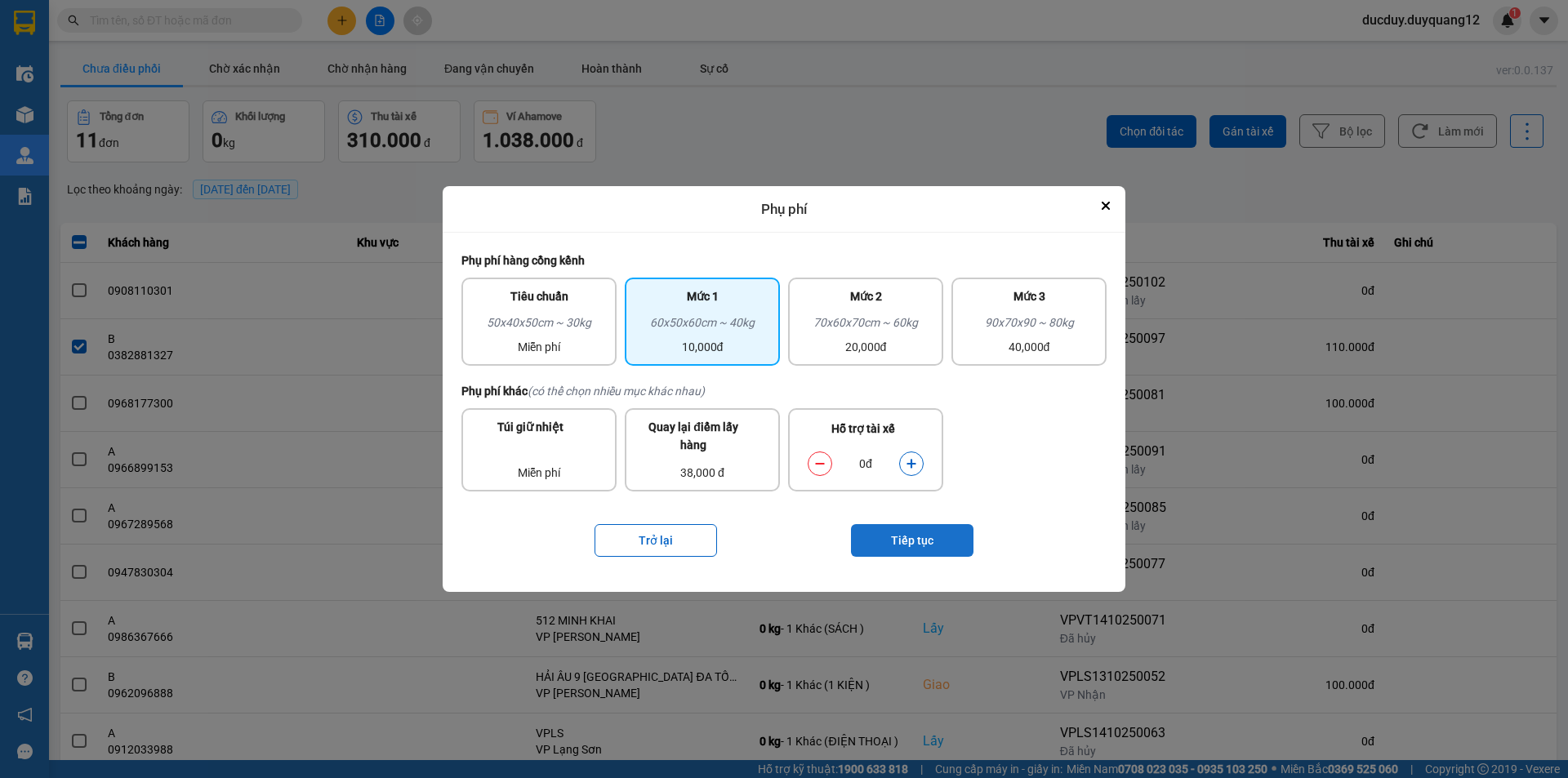
click at [932, 538] on button "Tiếp tục" at bounding box center [912, 540] width 122 height 32
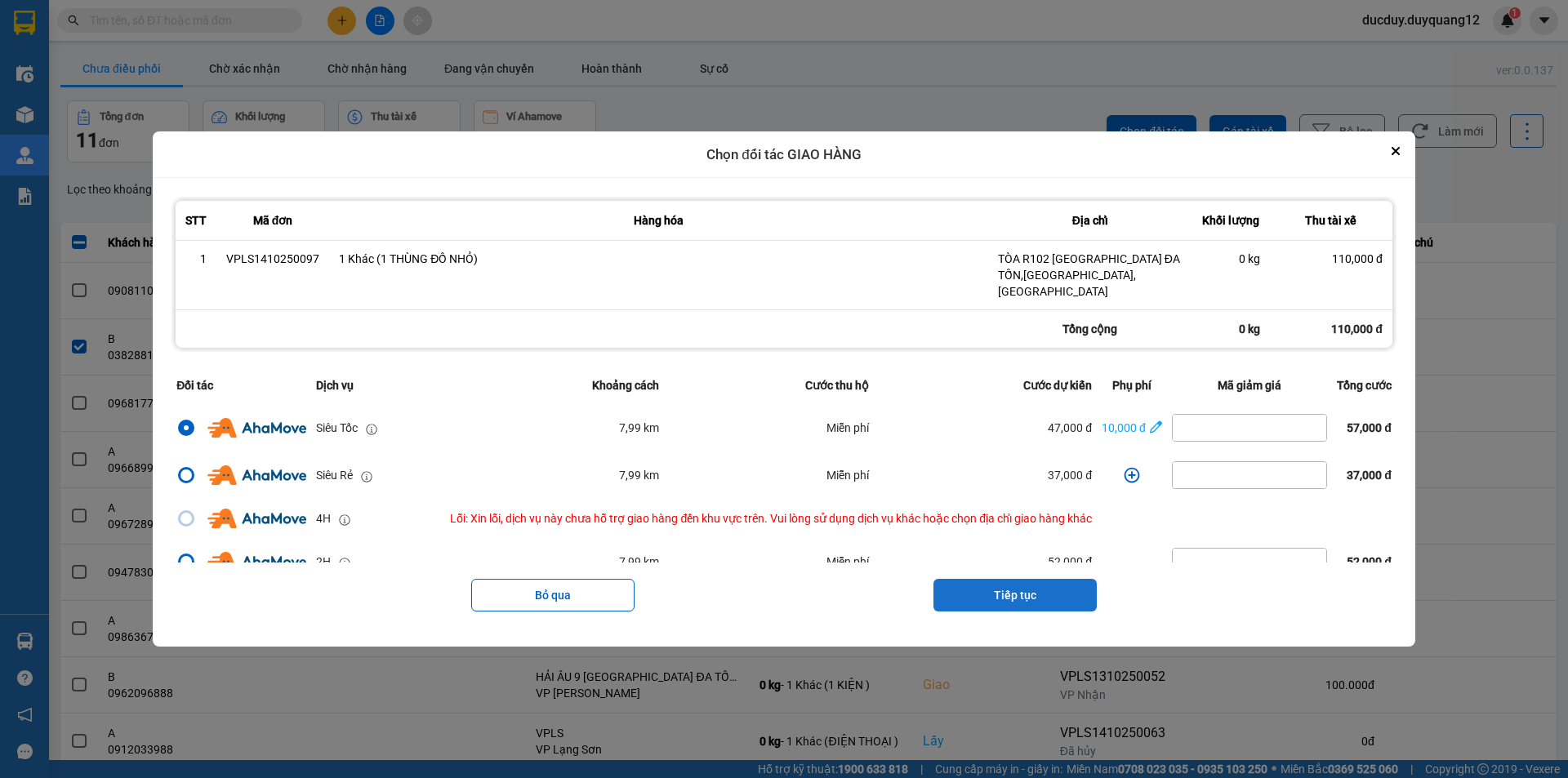
click at [1056, 594] on button "Tiếp tục" at bounding box center [1015, 595] width 163 height 32
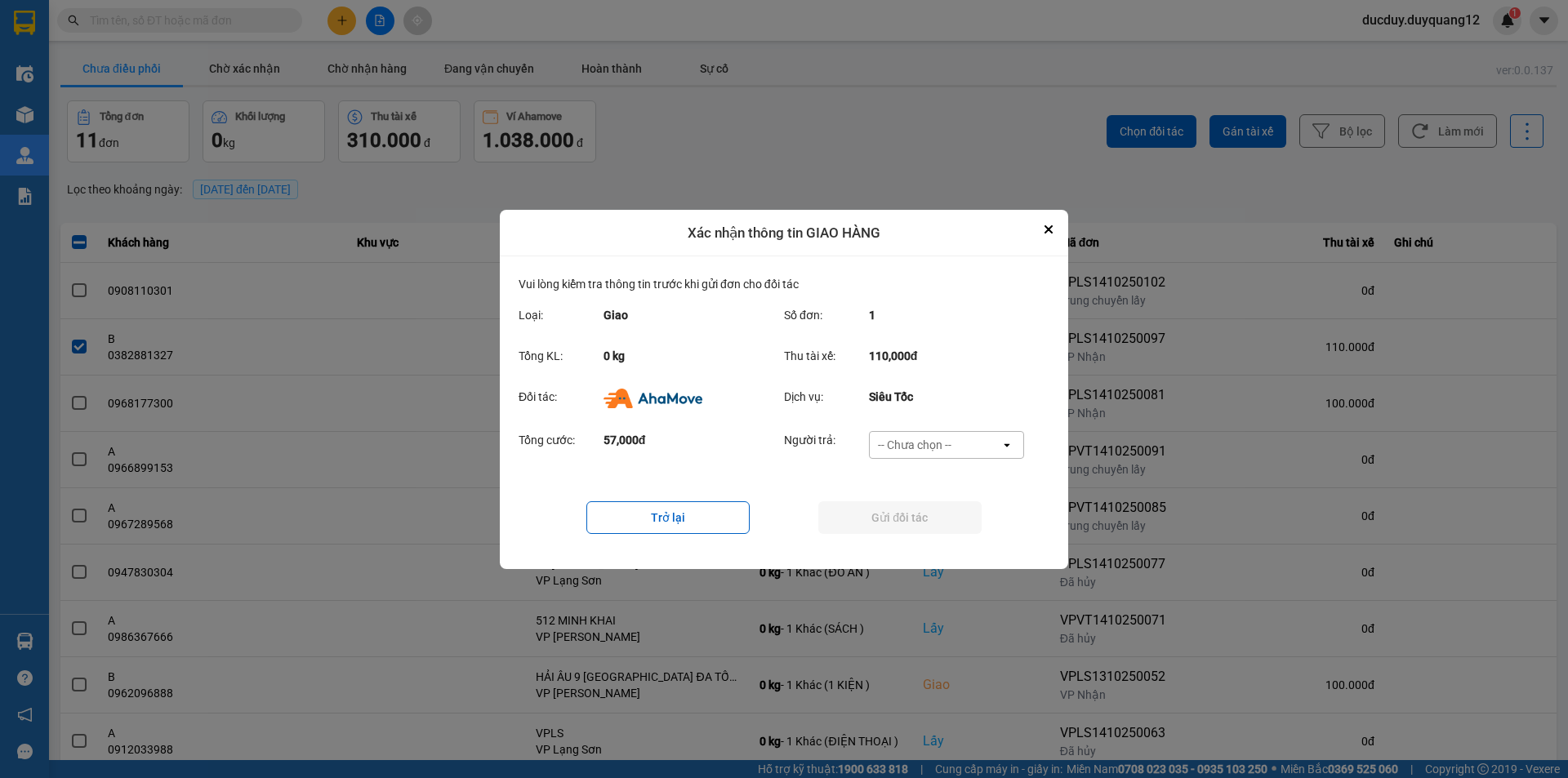
click at [968, 444] on div "-- Chưa chọn --" at bounding box center [935, 445] width 131 height 27
click at [924, 532] on span "Ví Ahamove" at bounding box center [914, 537] width 66 height 16
click at [933, 512] on button "Gửi đối tác" at bounding box center [900, 517] width 163 height 32
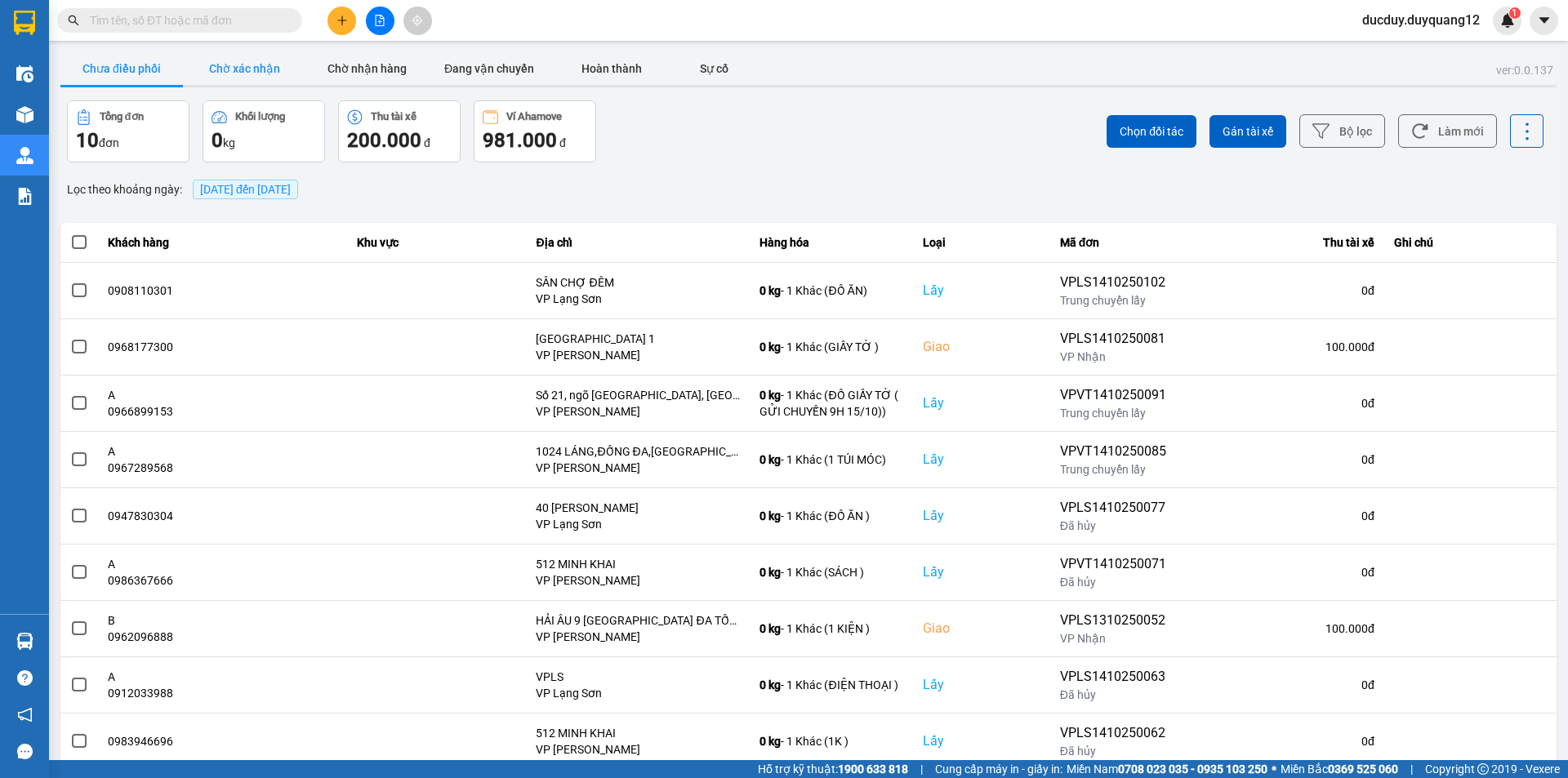
click at [222, 64] on button "Chờ xác nhận" at bounding box center [244, 68] width 122 height 32
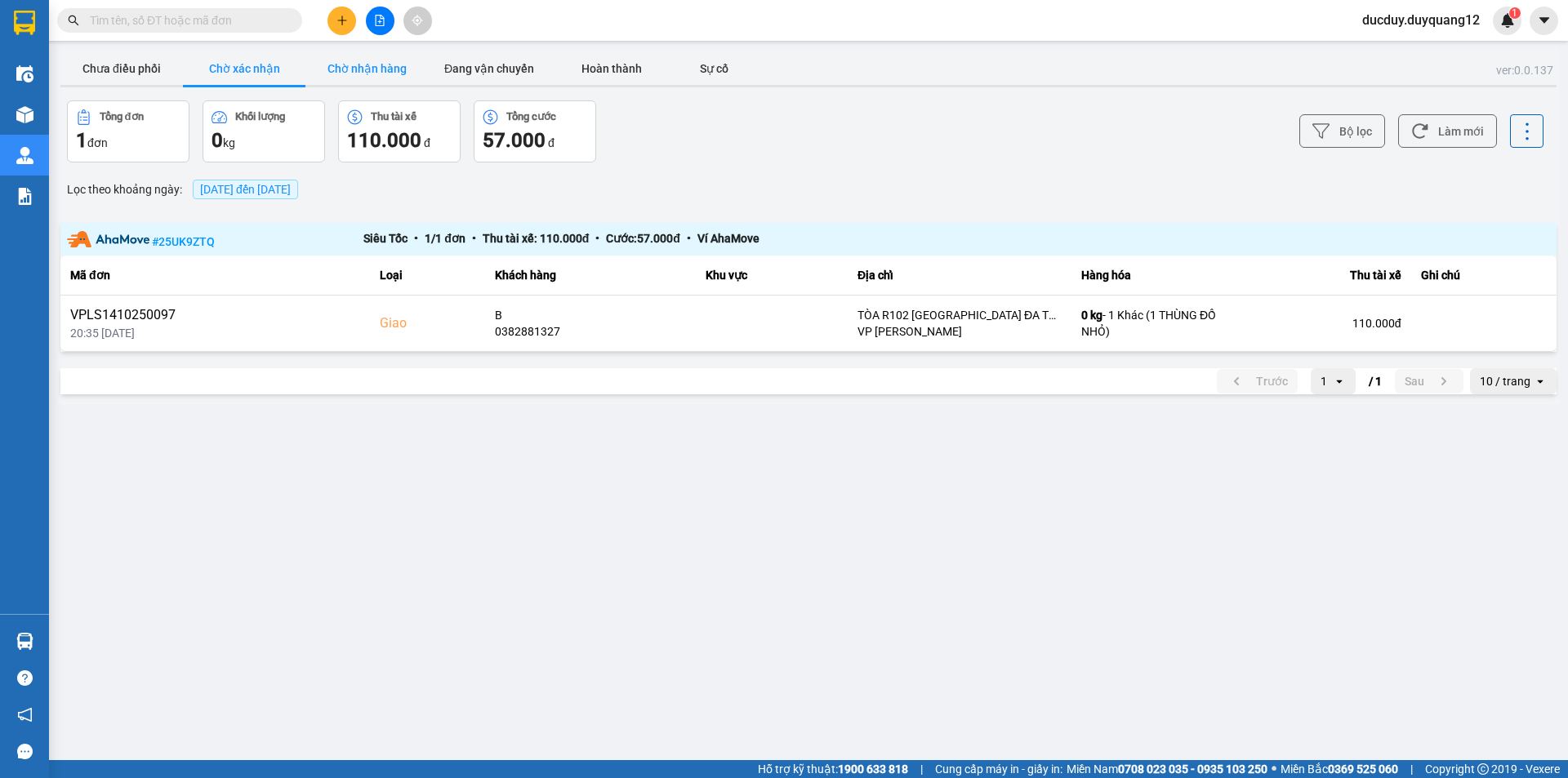
click at [341, 58] on button "Chờ nhận hàng" at bounding box center [366, 68] width 122 height 32
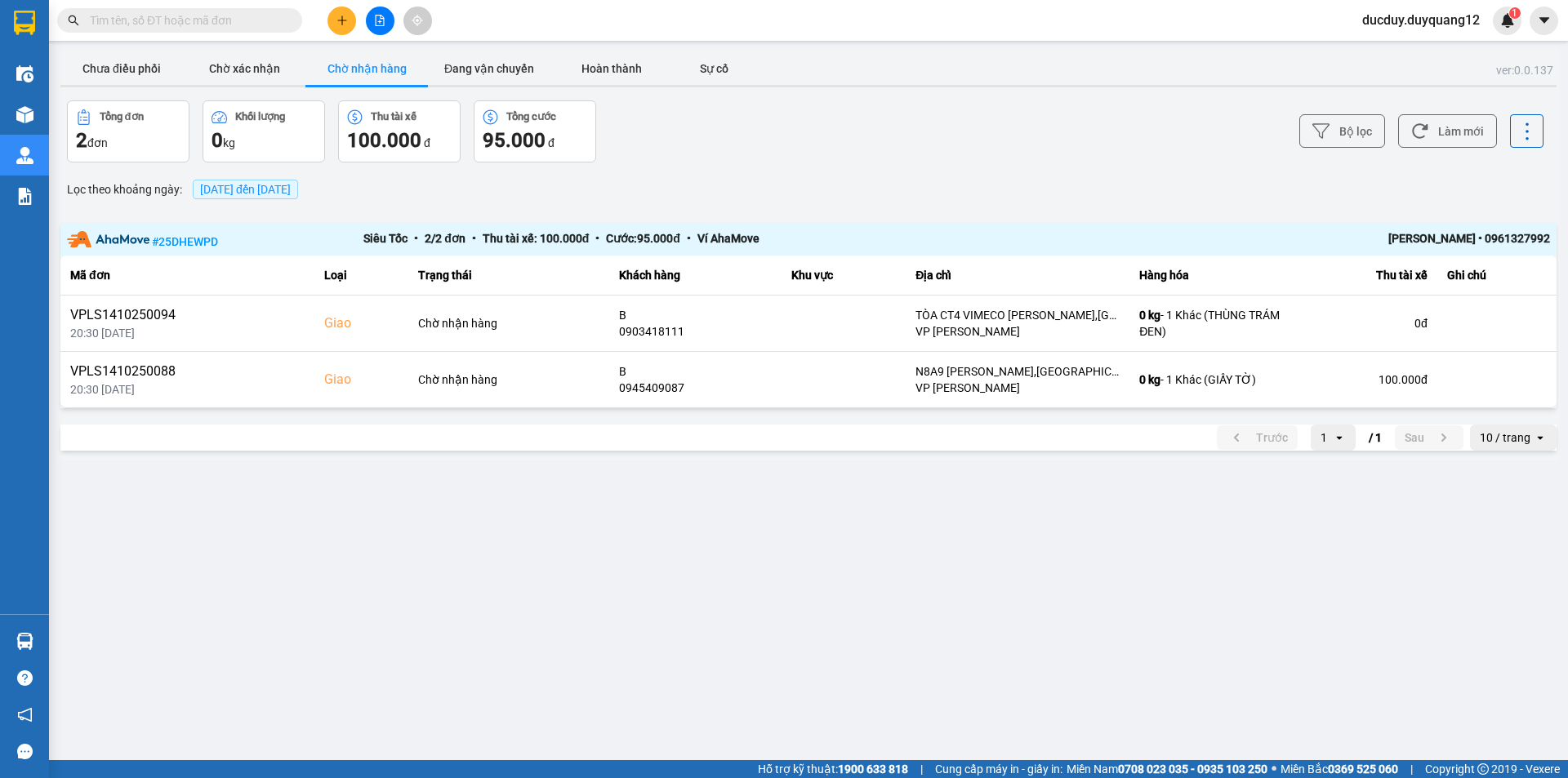
click at [378, 67] on button "Chờ nhận hàng" at bounding box center [366, 68] width 122 height 32
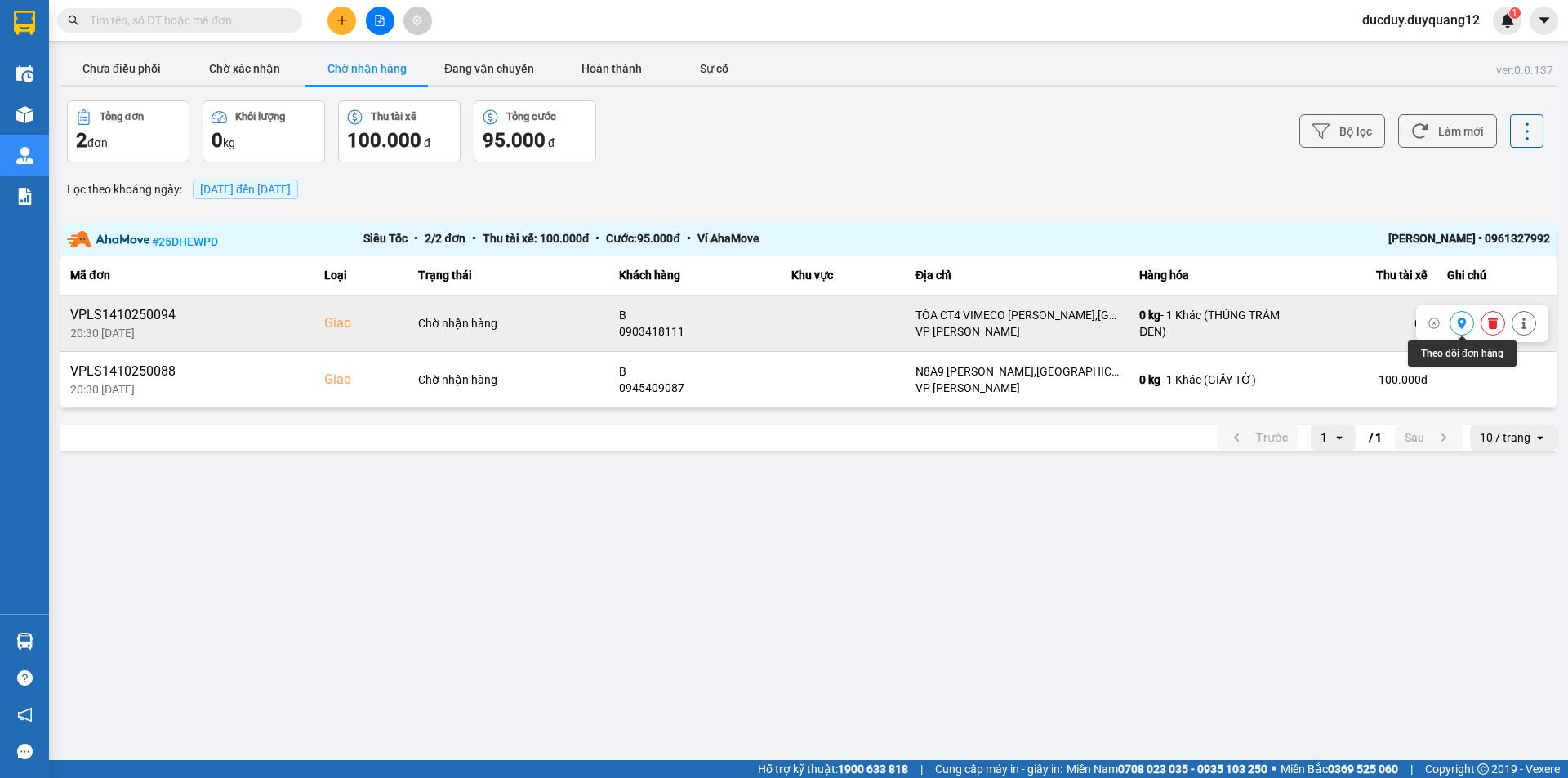
click at [1465, 327] on icon at bounding box center [1462, 324] width 11 height 11
click at [122, 66] on button "Chưa điều phối" at bounding box center [121, 68] width 122 height 32
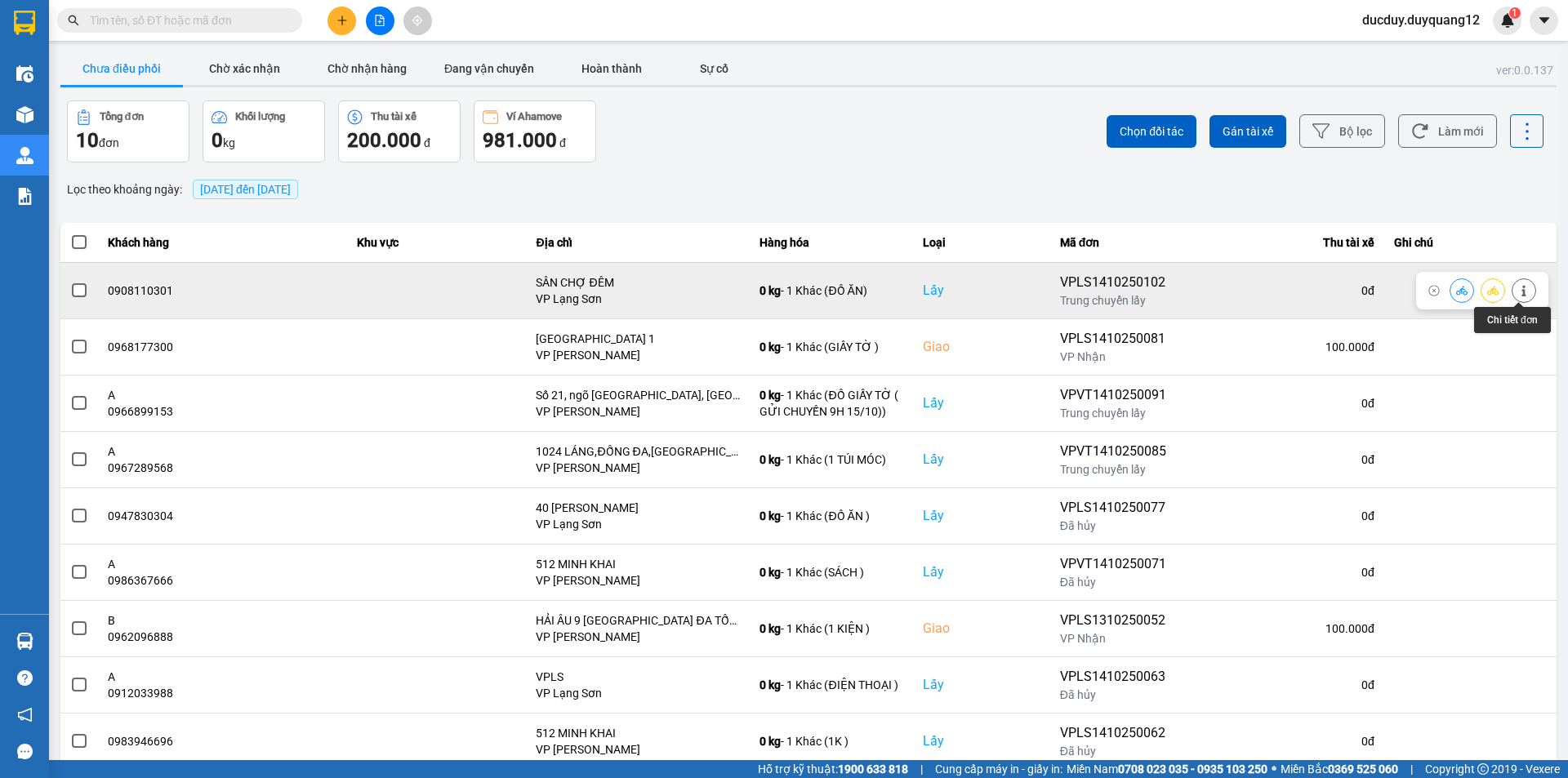
click at [1513, 287] on button at bounding box center [1524, 290] width 23 height 28
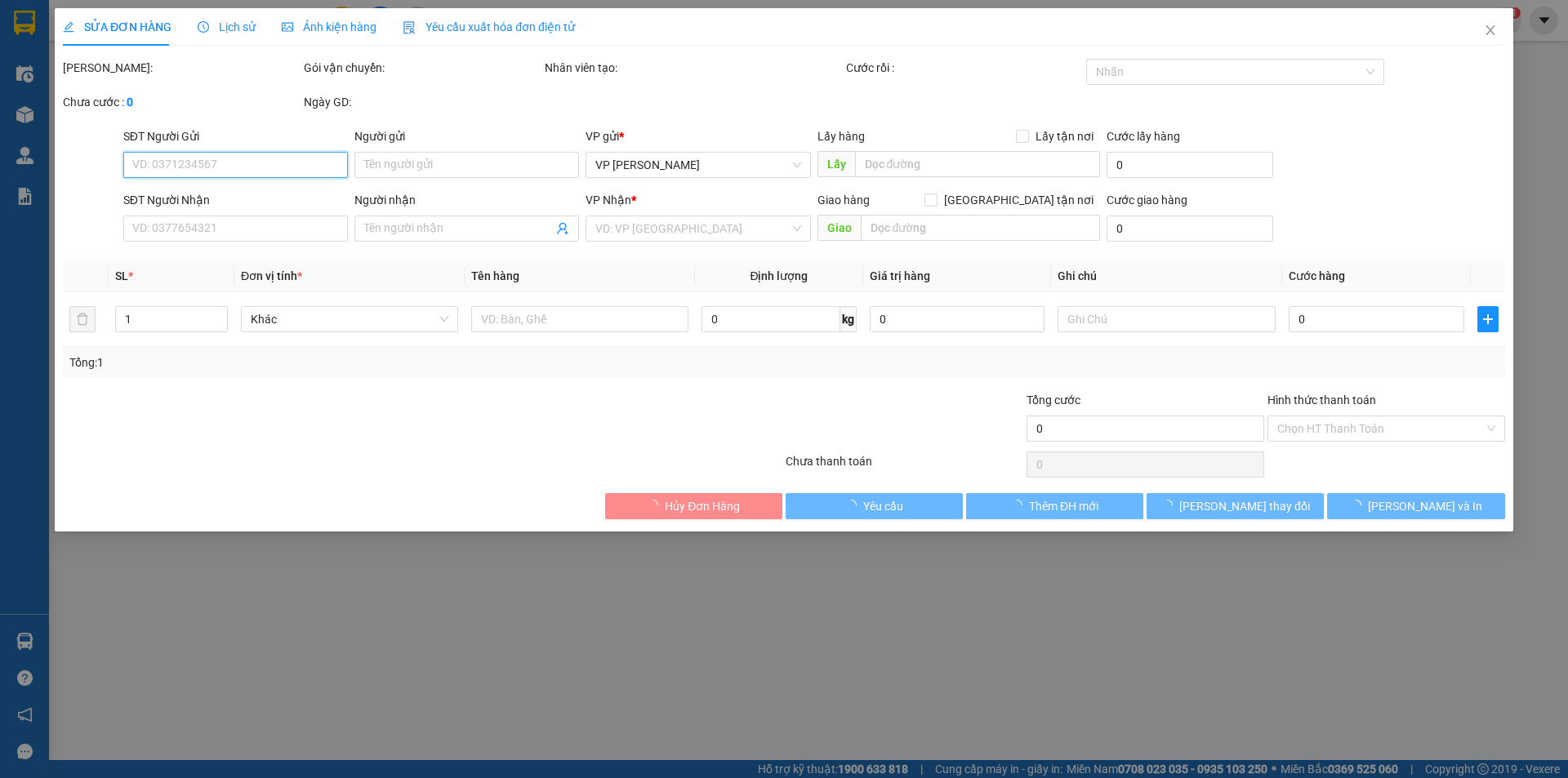
type input "0908110301"
checkbox input "true"
type input "SÂN CHỢ ĐÊM"
type input "0981176135"
checkbox input "true"
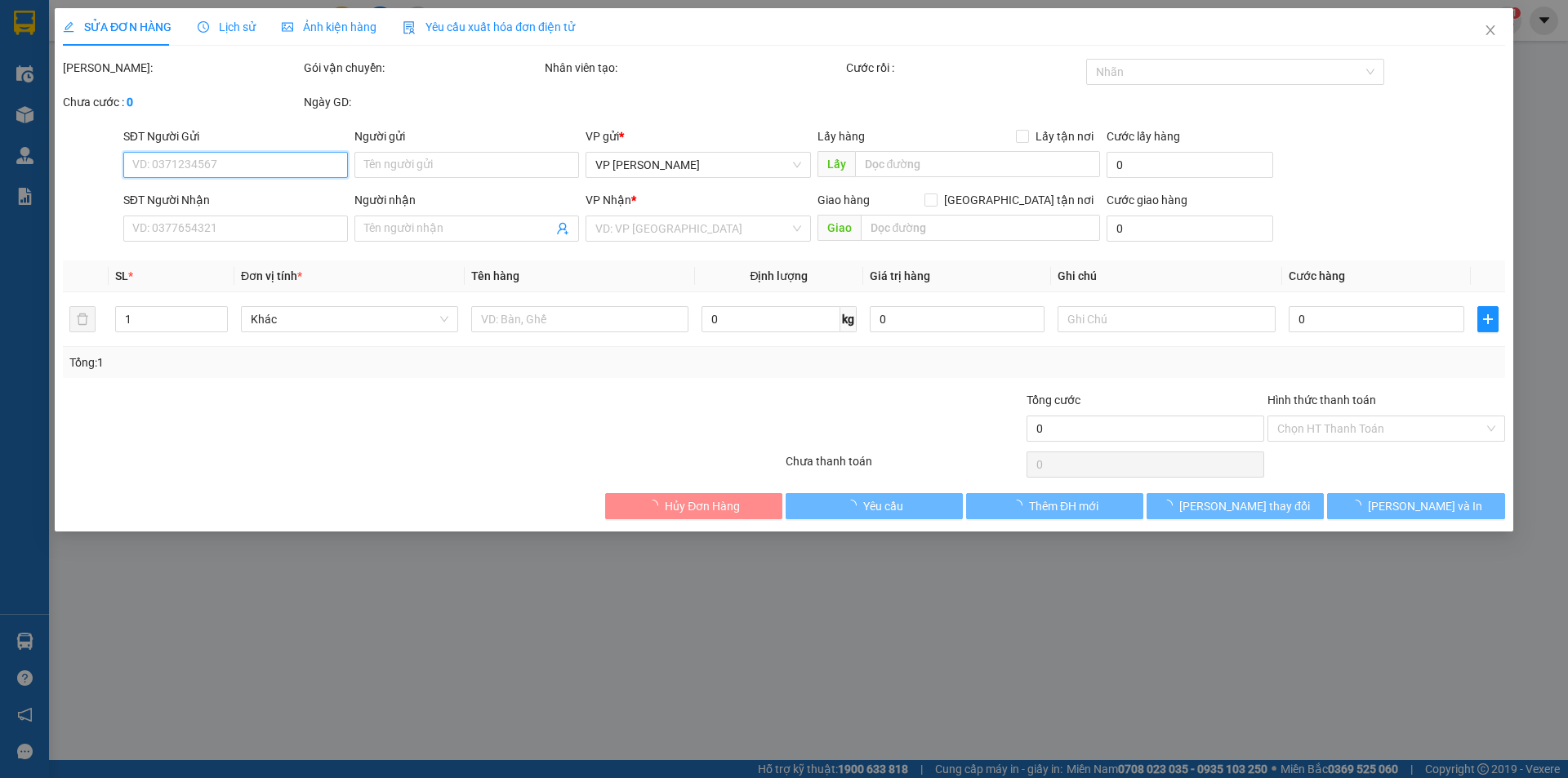
type input "NGÕ 105 DOÃN KẾ THIỆN"
type input "100.000"
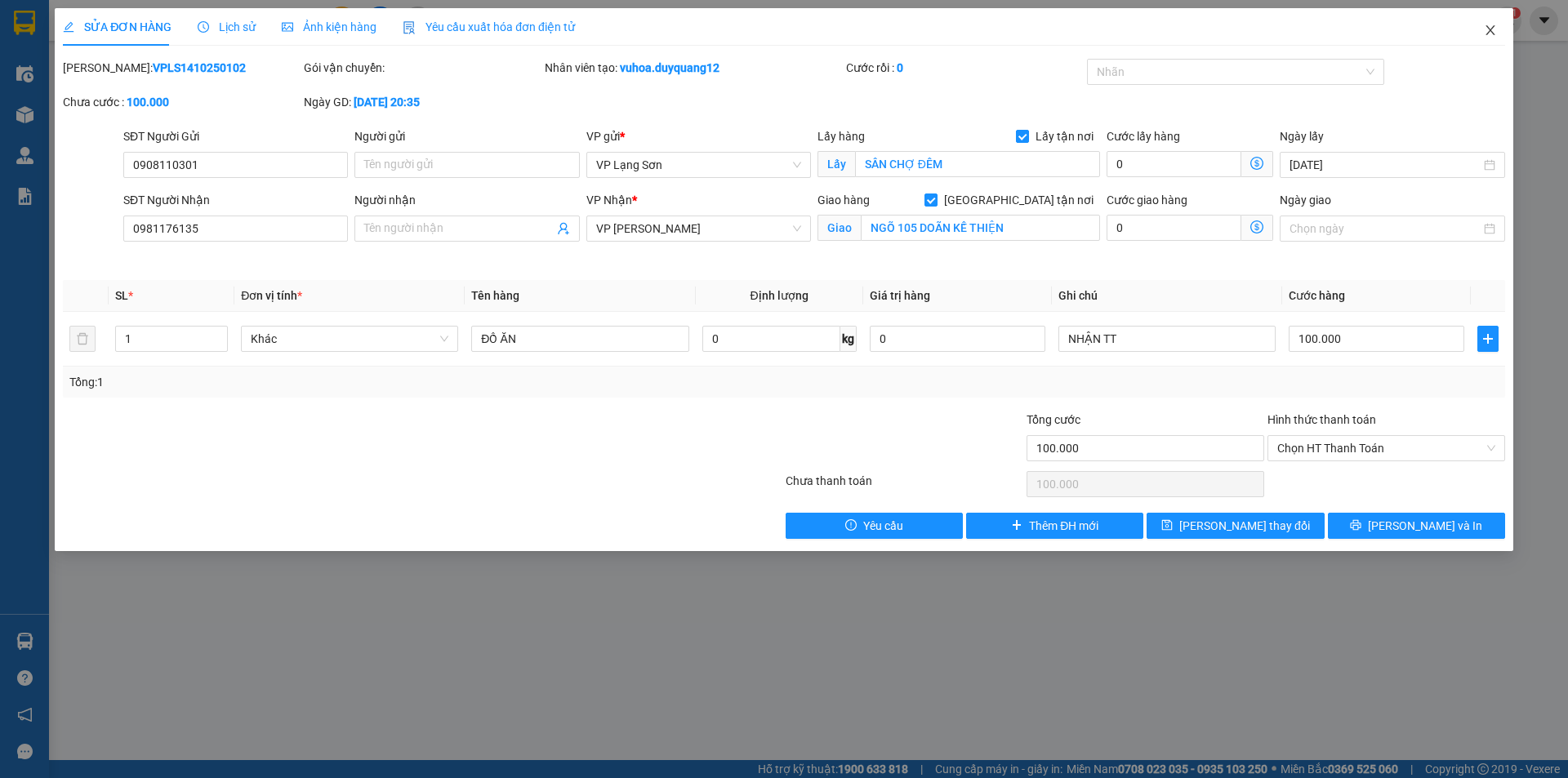
click at [1490, 28] on icon "close" at bounding box center [1490, 30] width 13 height 13
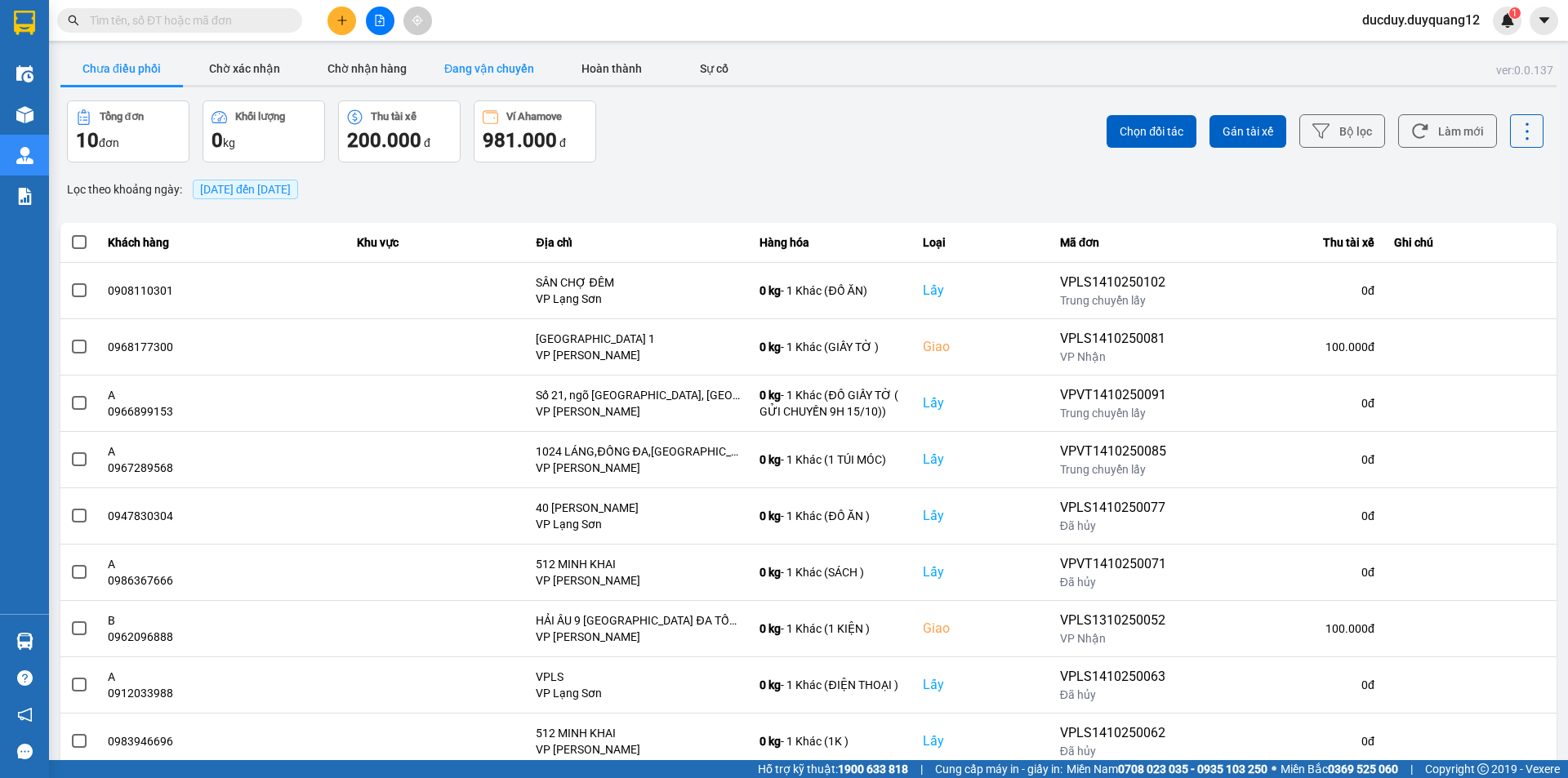
click at [450, 54] on button "Đang vận chuyển" at bounding box center [489, 68] width 122 height 32
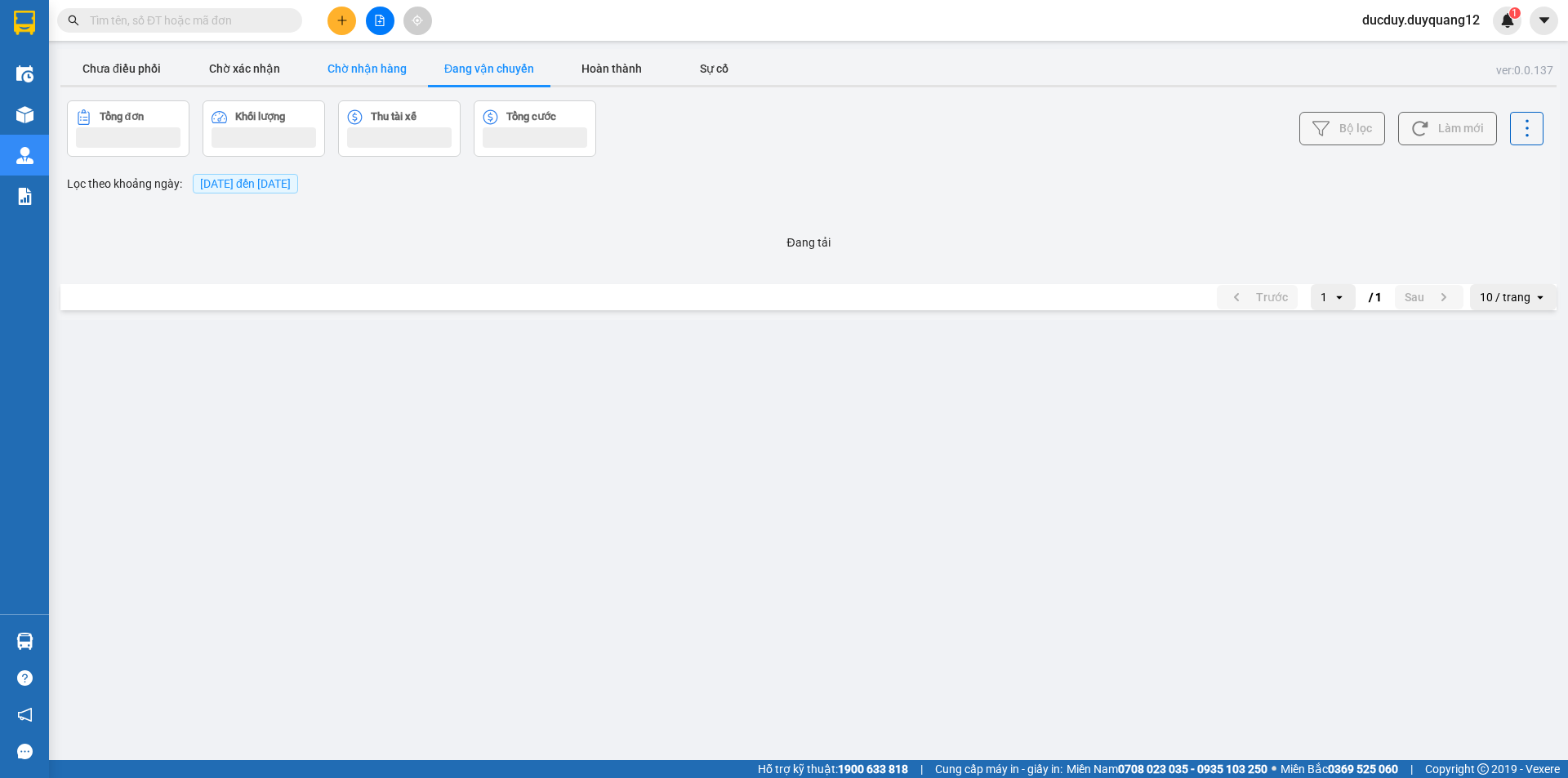
click at [348, 58] on button "Chờ nhận hàng" at bounding box center [366, 68] width 122 height 32
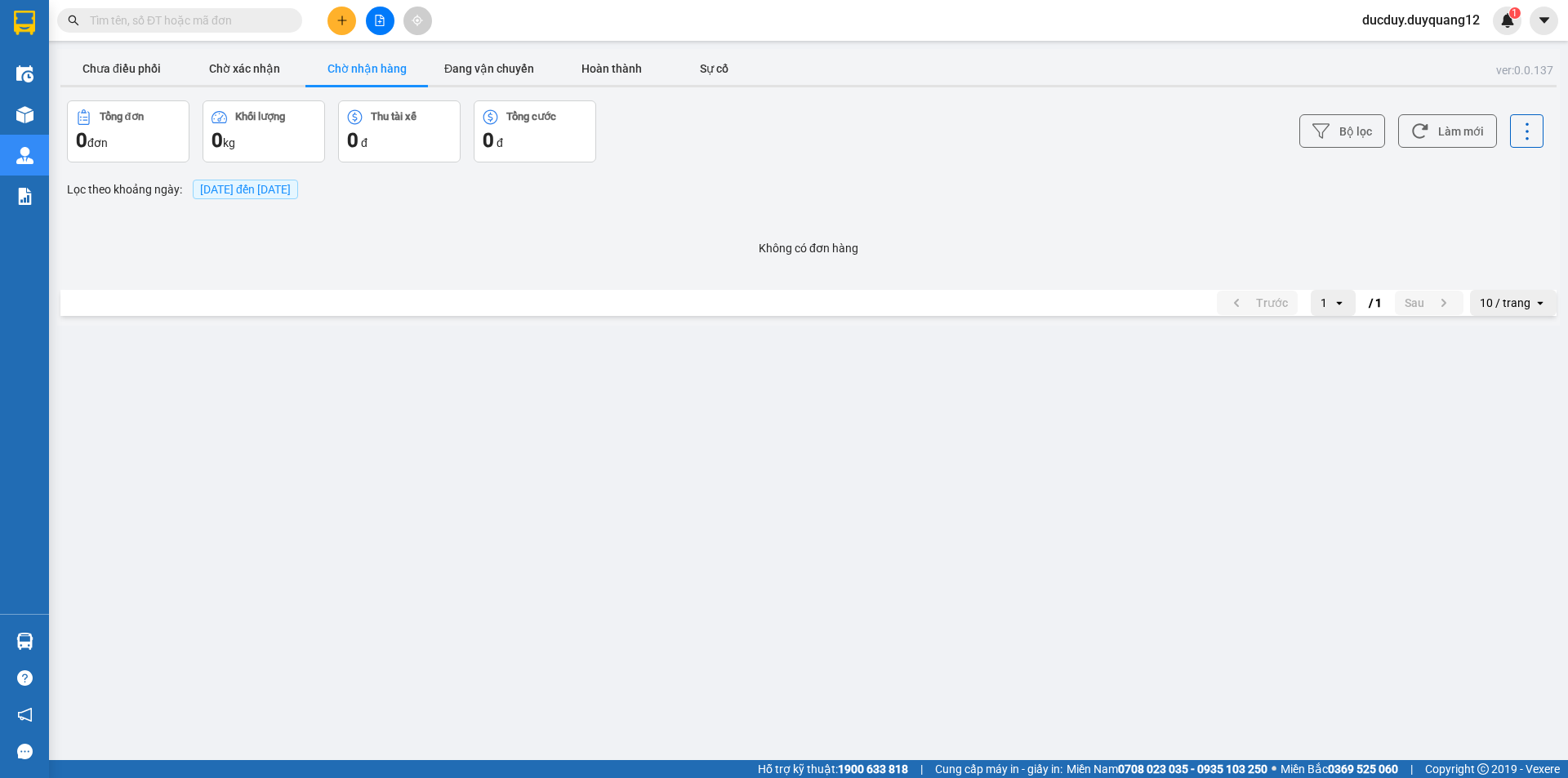
click at [351, 68] on button "Chờ nhận hàng" at bounding box center [366, 68] width 122 height 32
click at [278, 71] on button "Chờ xác nhận" at bounding box center [244, 68] width 122 height 32
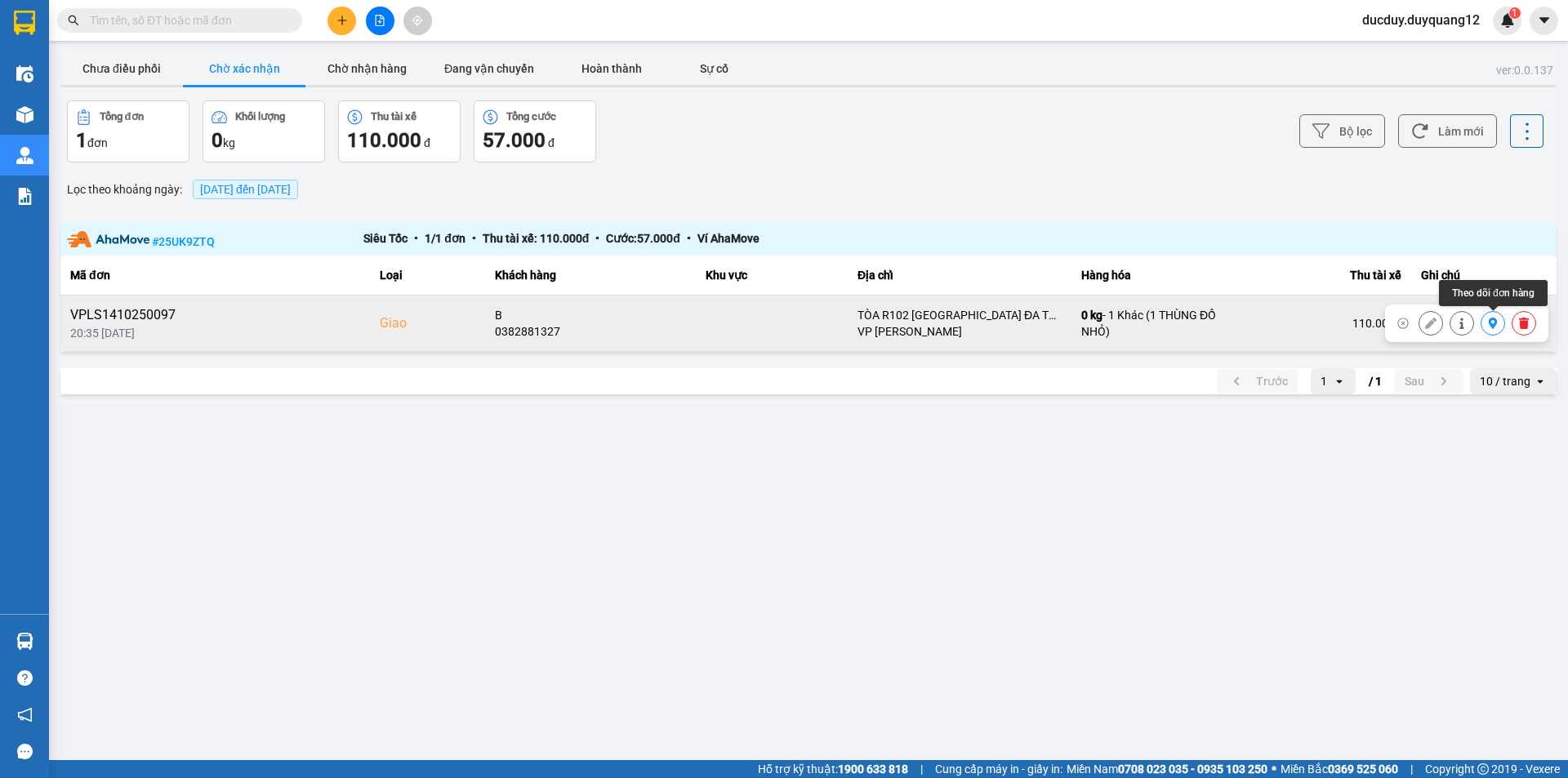
click at [1489, 323] on icon at bounding box center [1493, 324] width 11 height 11
click at [383, 66] on button "Chờ nhận hàng" at bounding box center [366, 68] width 122 height 32
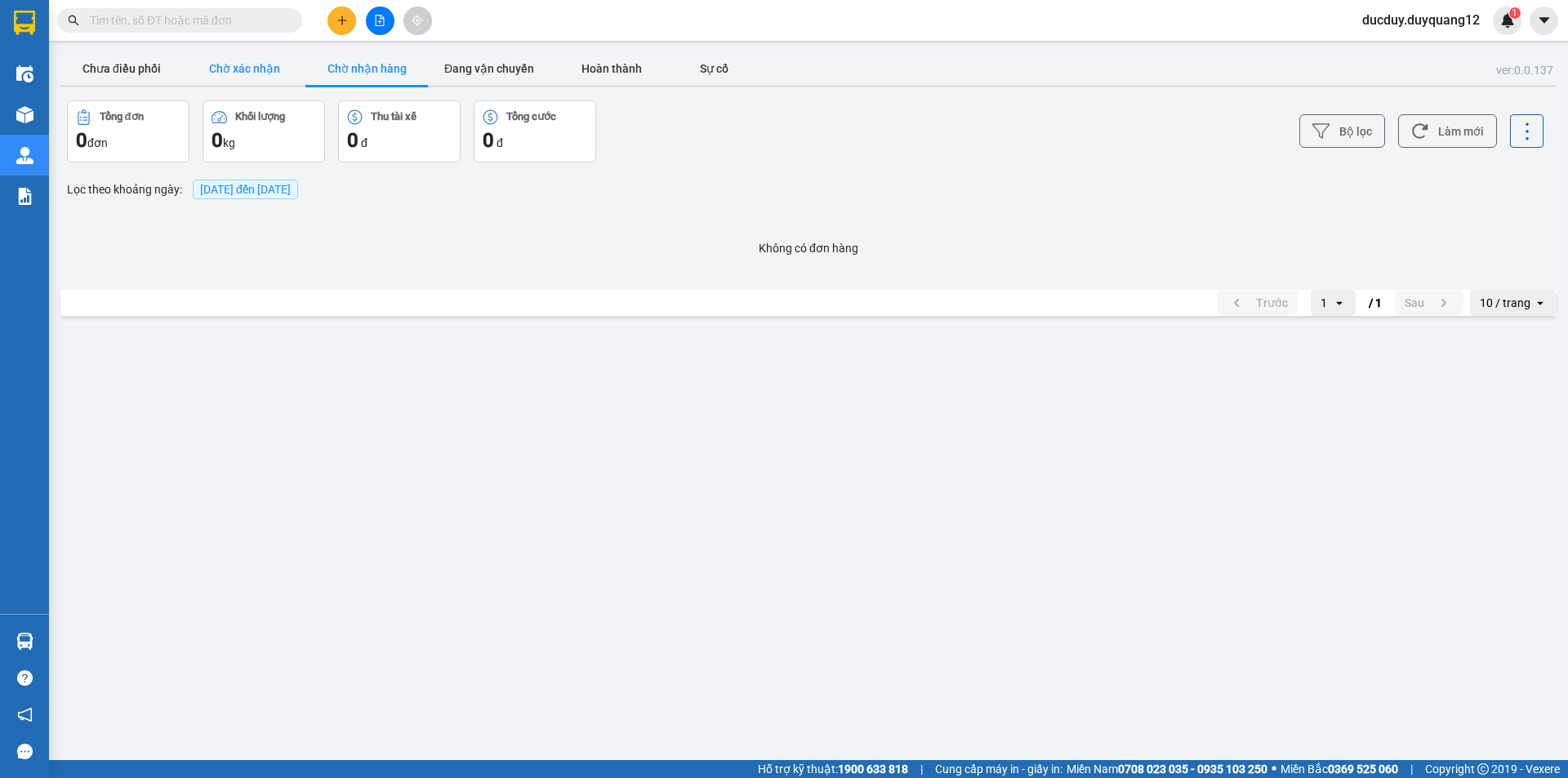
click at [260, 66] on button "Chờ xác nhận" at bounding box center [244, 68] width 122 height 32
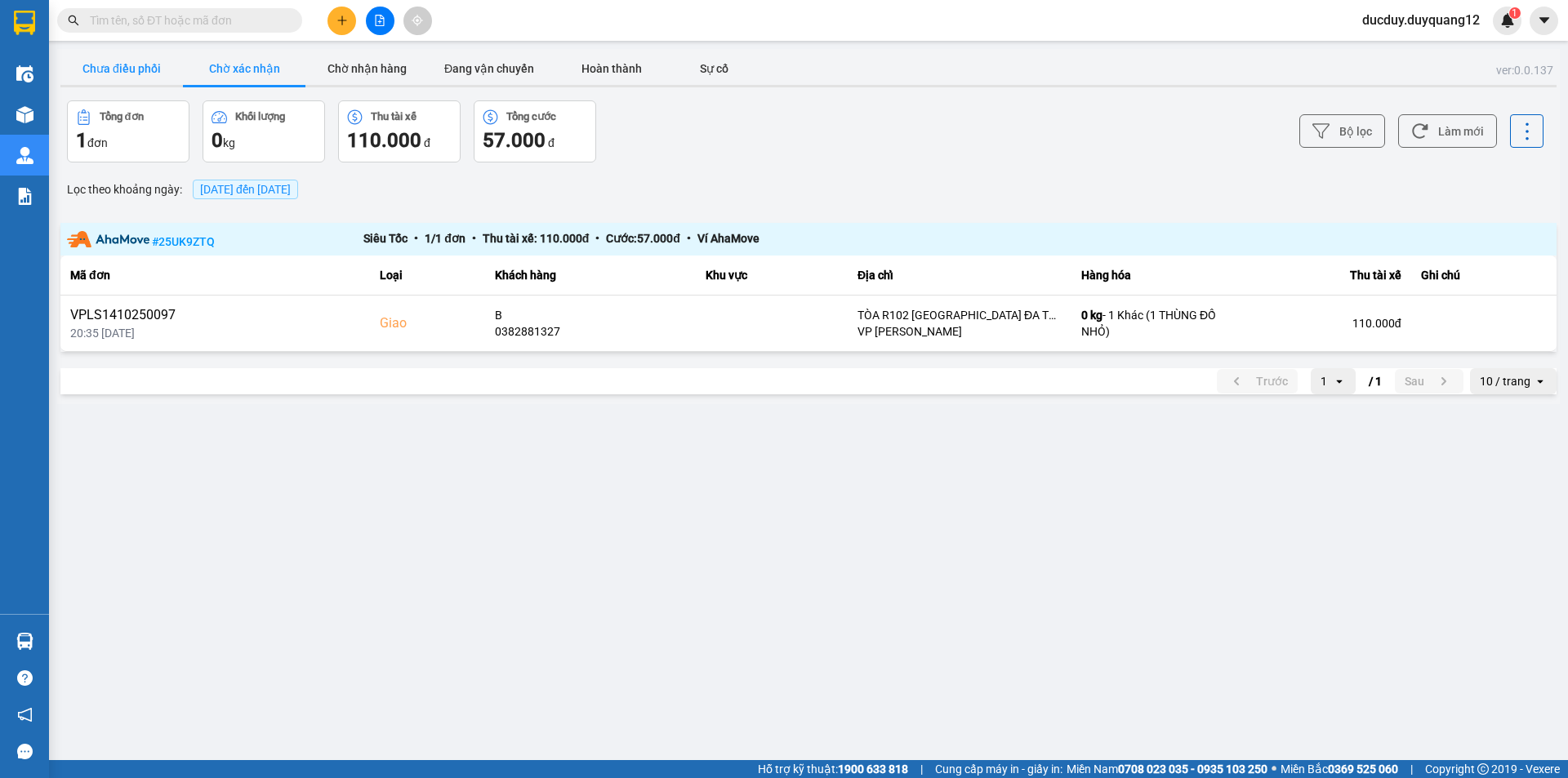
click at [159, 66] on button "Chưa điều phối" at bounding box center [121, 68] width 122 height 32
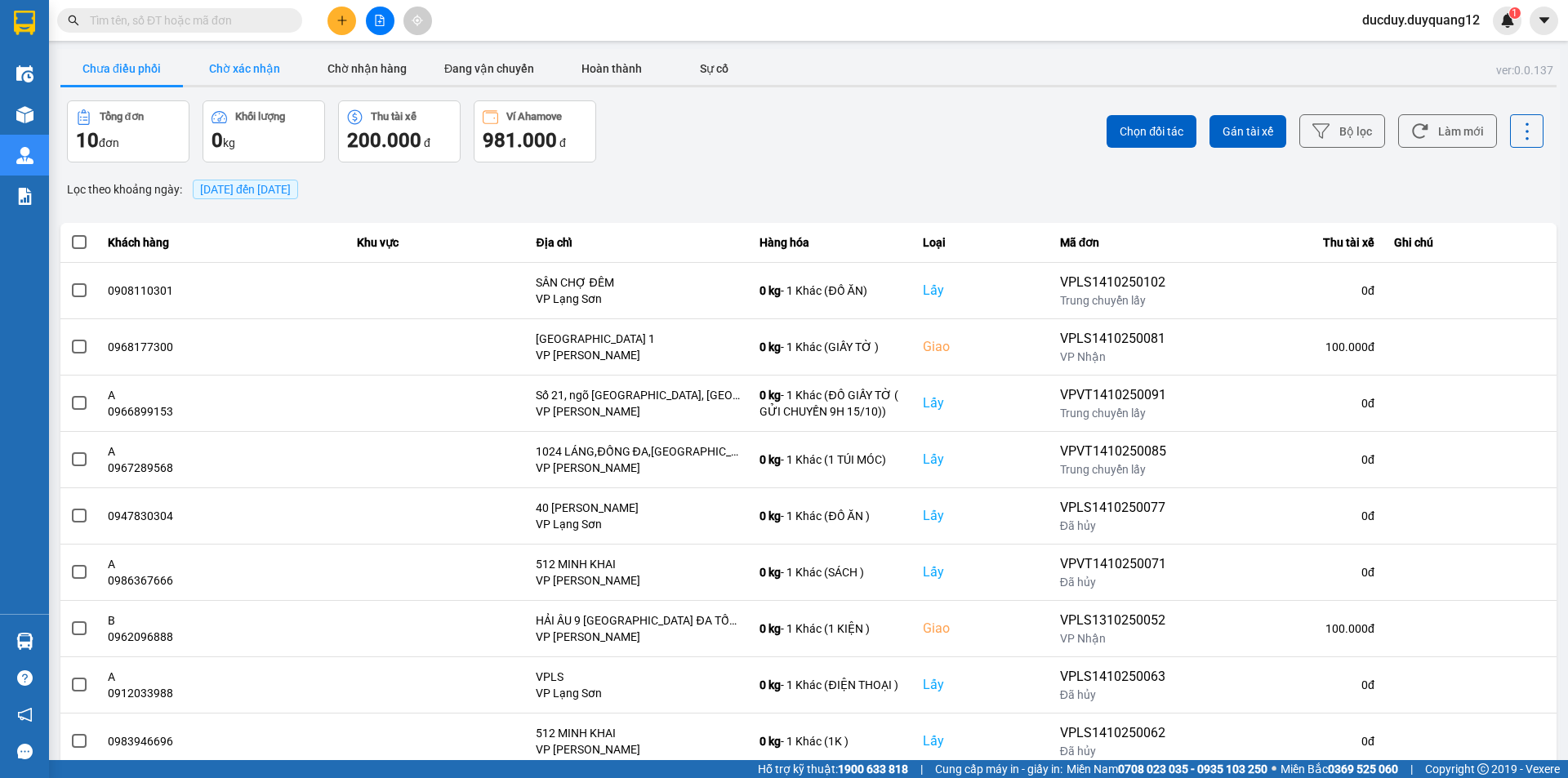
click at [248, 66] on button "Chờ xác nhận" at bounding box center [244, 68] width 122 height 32
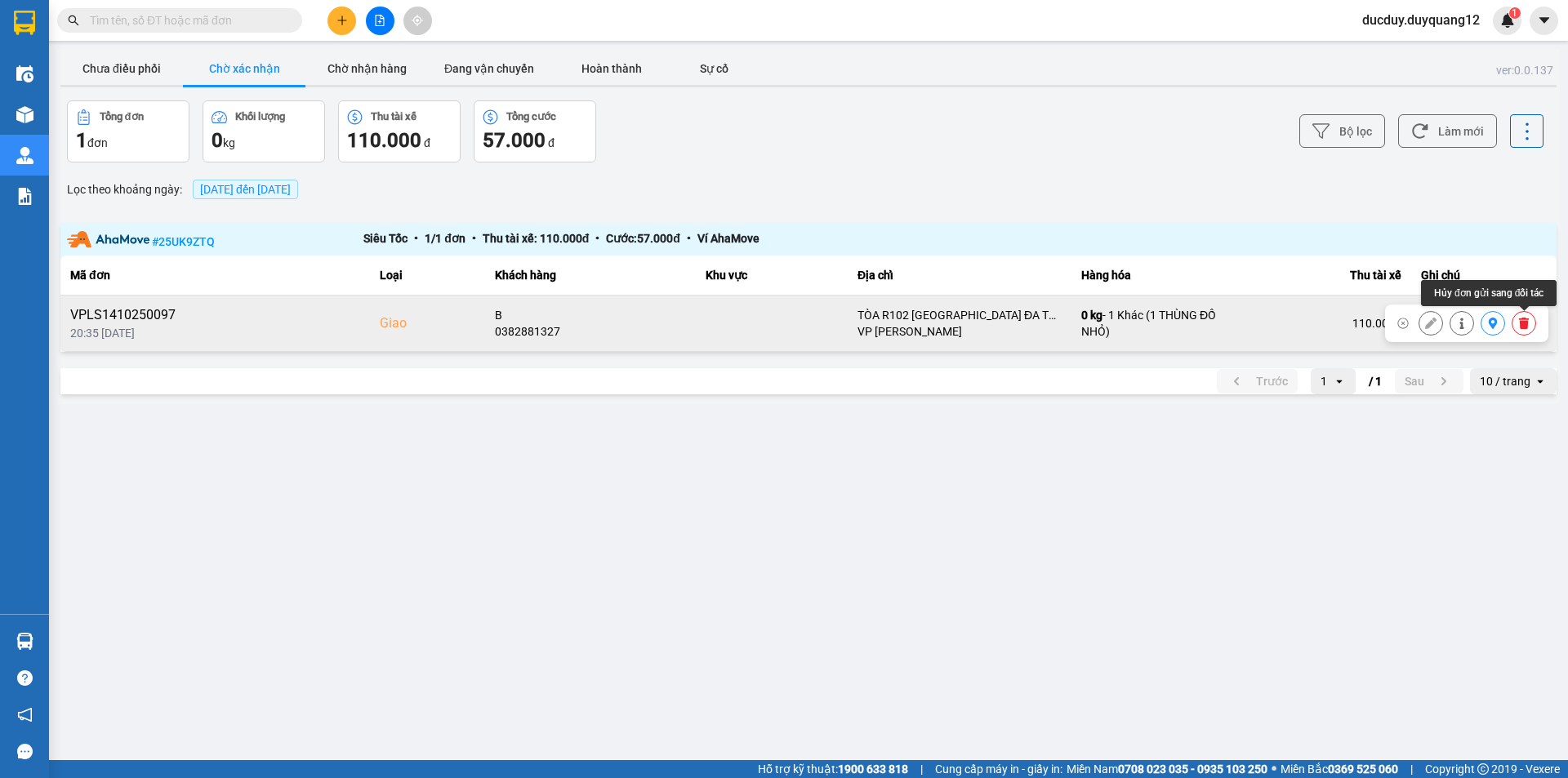
click at [1522, 323] on icon at bounding box center [1523, 324] width 9 height 11
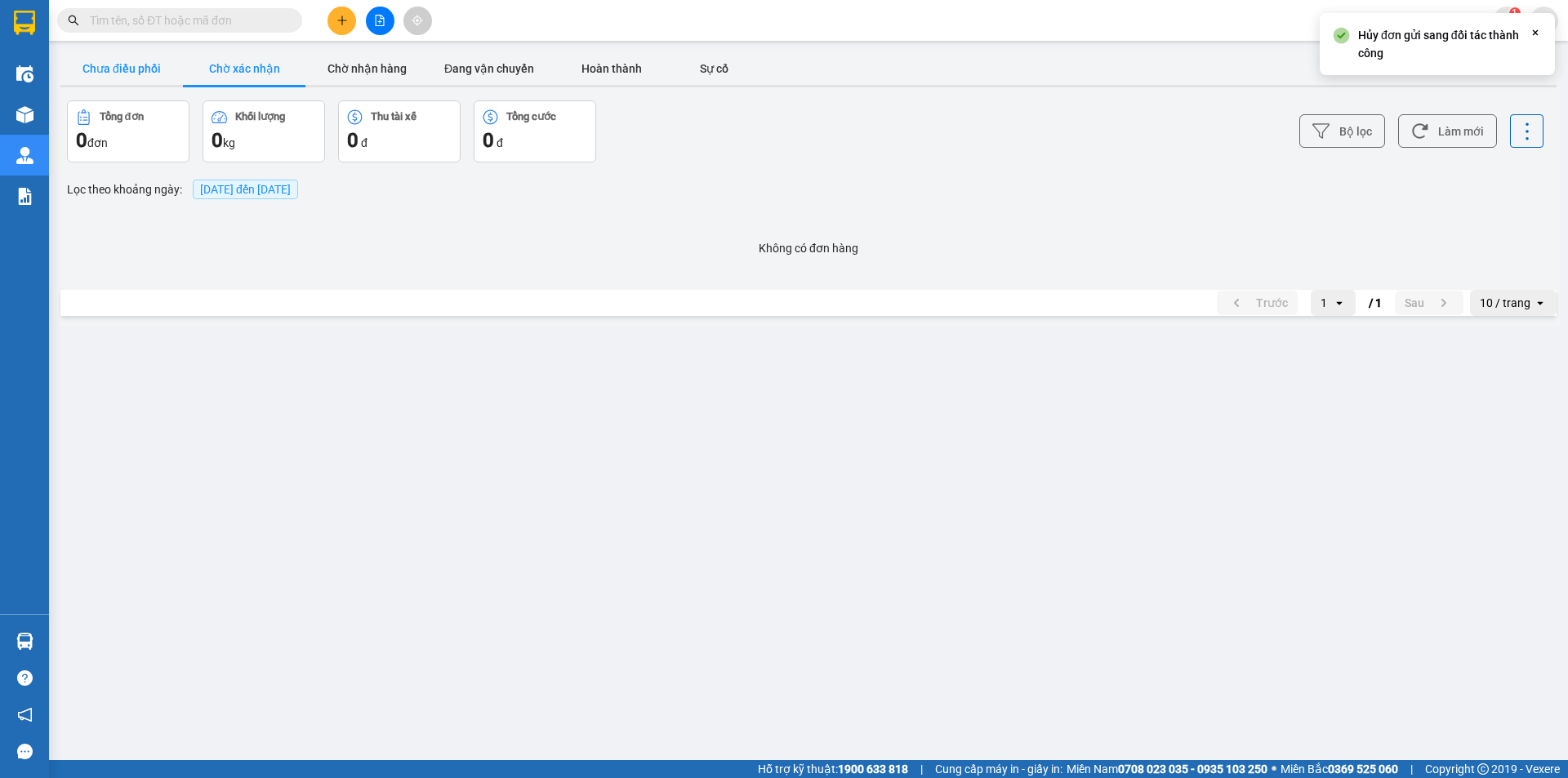
click at [117, 79] on button "Chưa điều phối" at bounding box center [121, 68] width 122 height 32
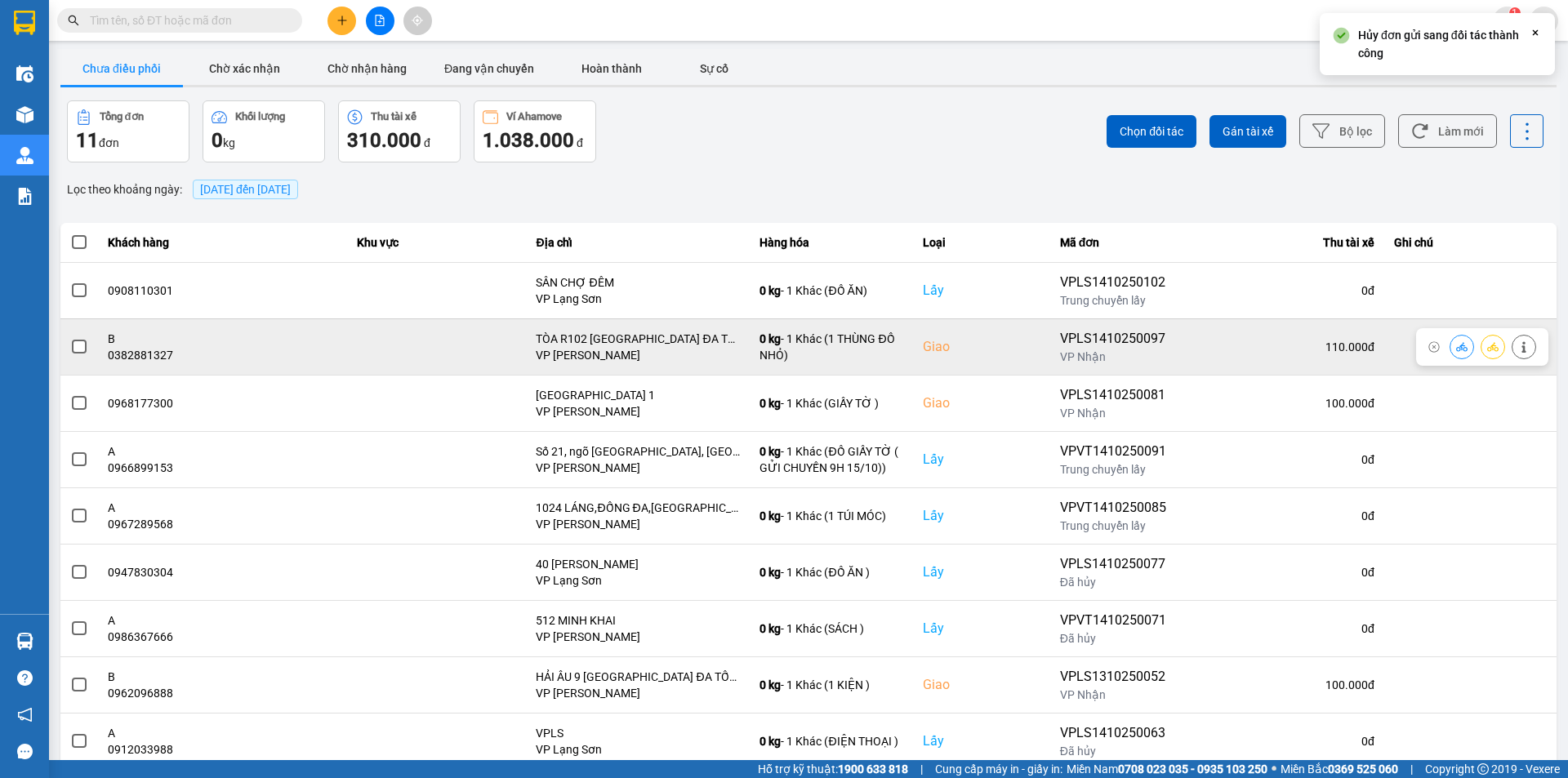
click at [78, 348] on span at bounding box center [79, 346] width 14 height 14
click at [70, 338] on input "checkbox" at bounding box center [70, 338] width 0 height 0
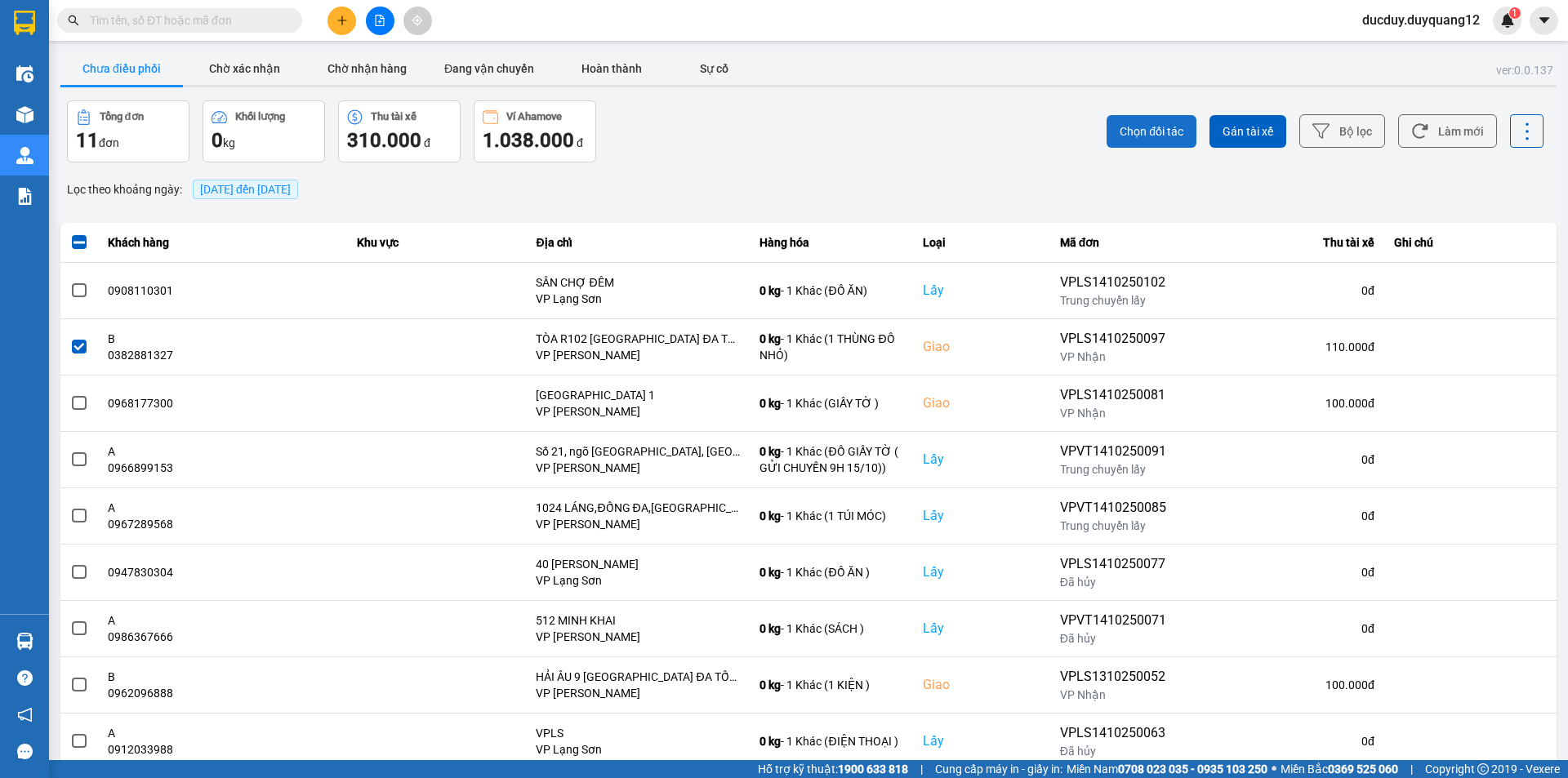
click at [1164, 126] on span "Chọn đối tác" at bounding box center [1151, 131] width 64 height 16
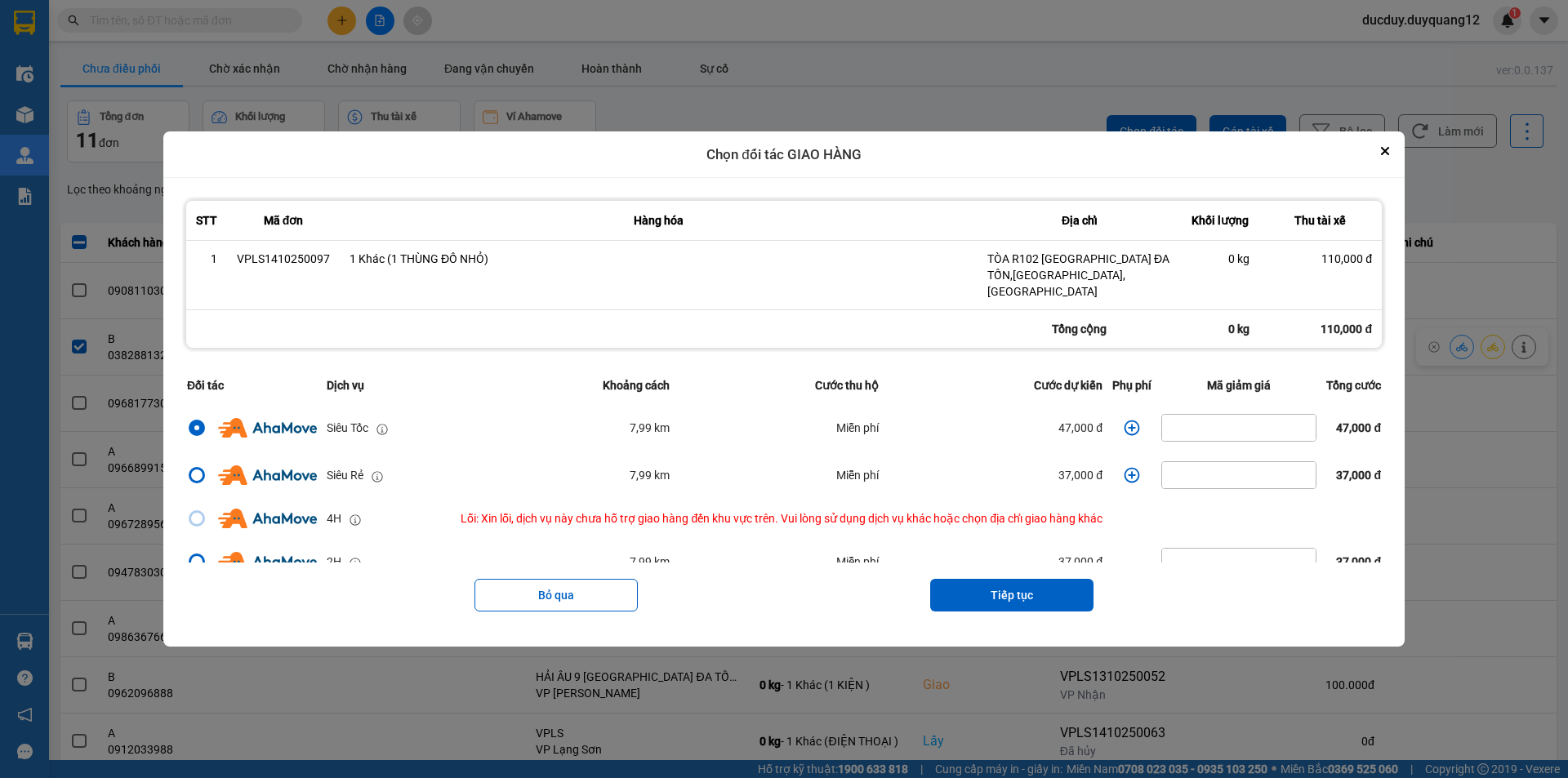
click at [1128, 419] on icon "dialog" at bounding box center [1131, 427] width 16 height 16
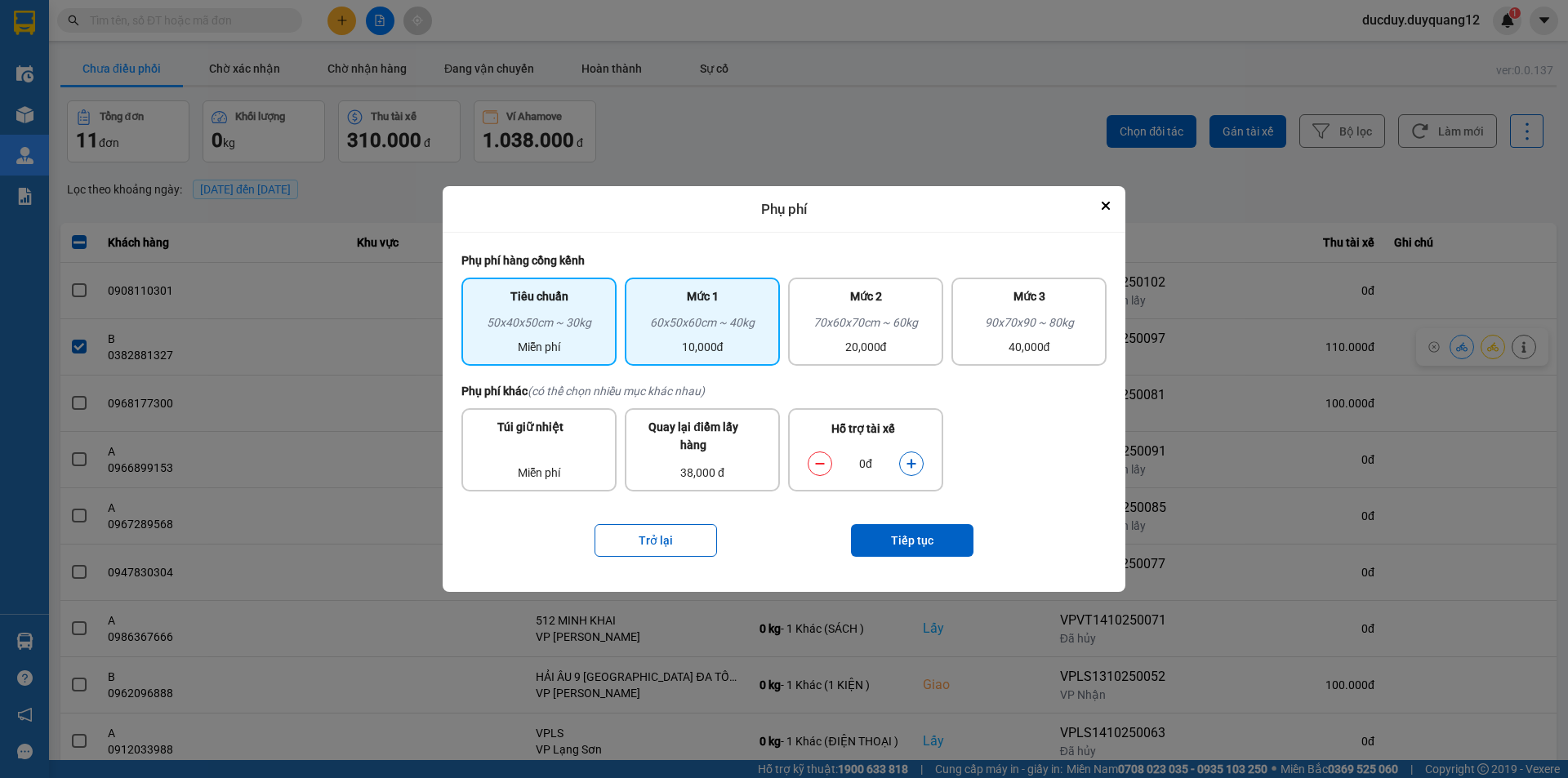
click at [701, 333] on div "60x50x60cm ~ 40kg" at bounding box center [702, 325] width 136 height 25
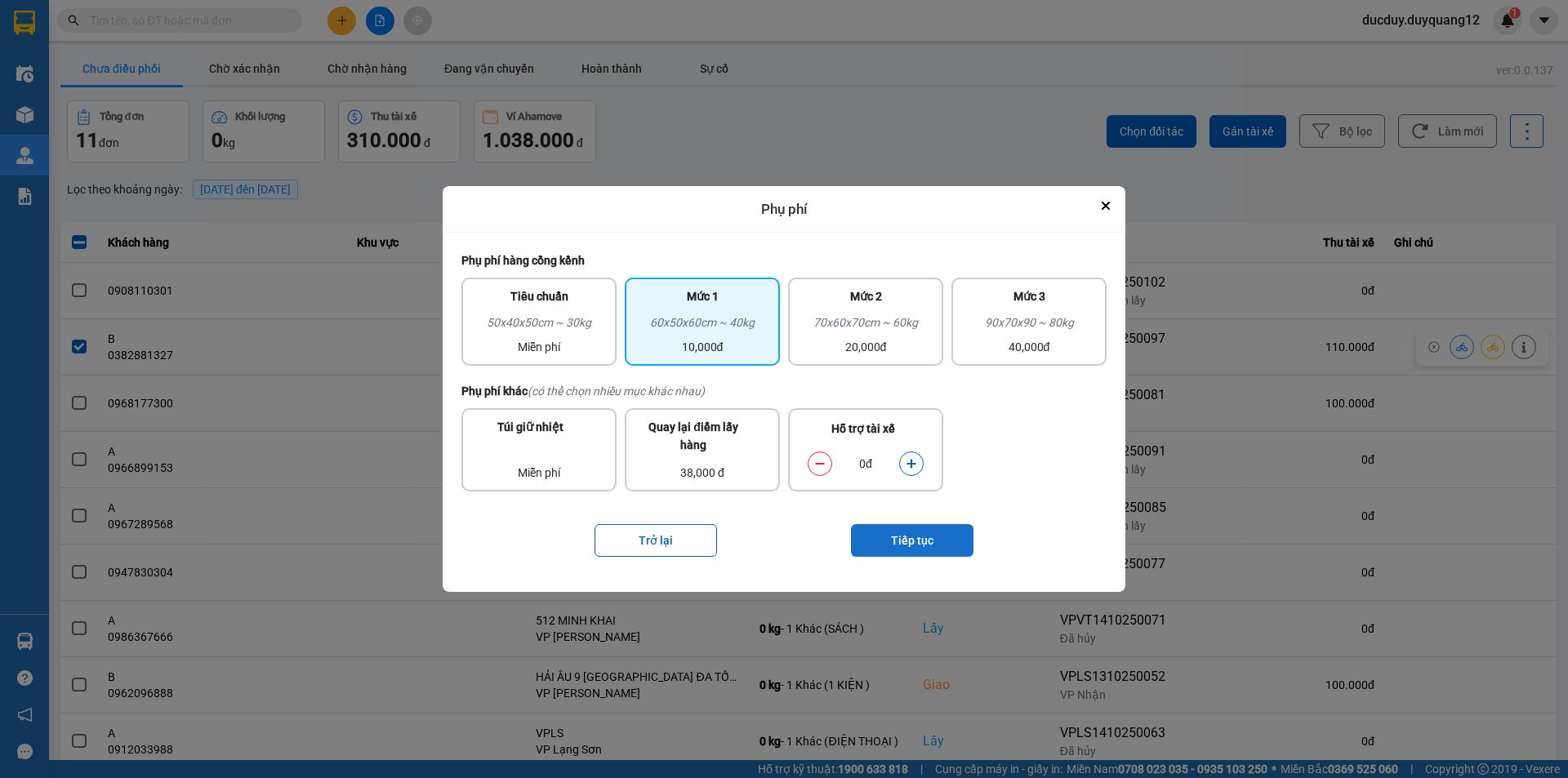
click at [913, 525] on button "Tiếp tục" at bounding box center [912, 540] width 122 height 32
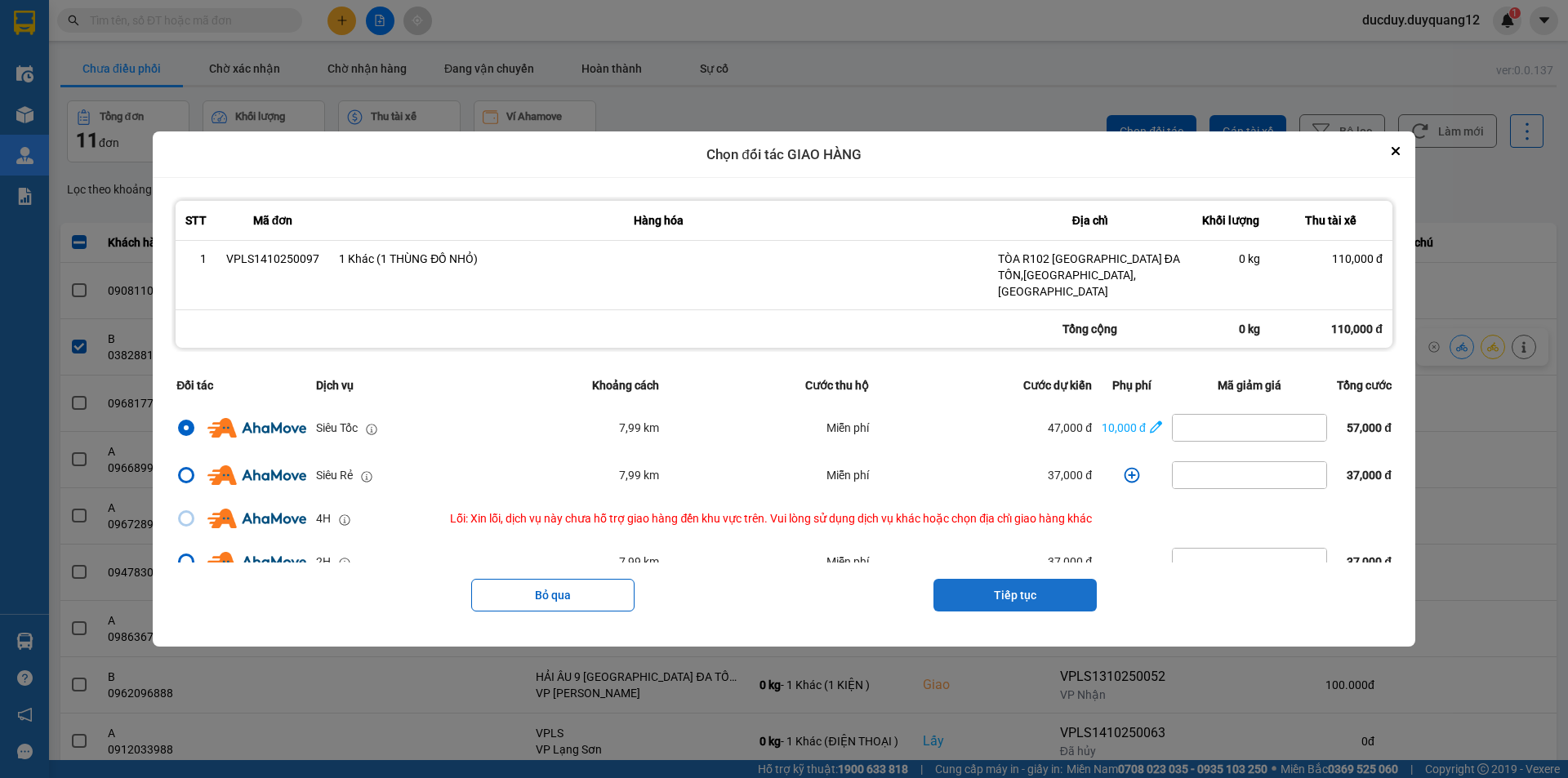
click at [1061, 579] on button "Tiếp tục" at bounding box center [1015, 595] width 163 height 32
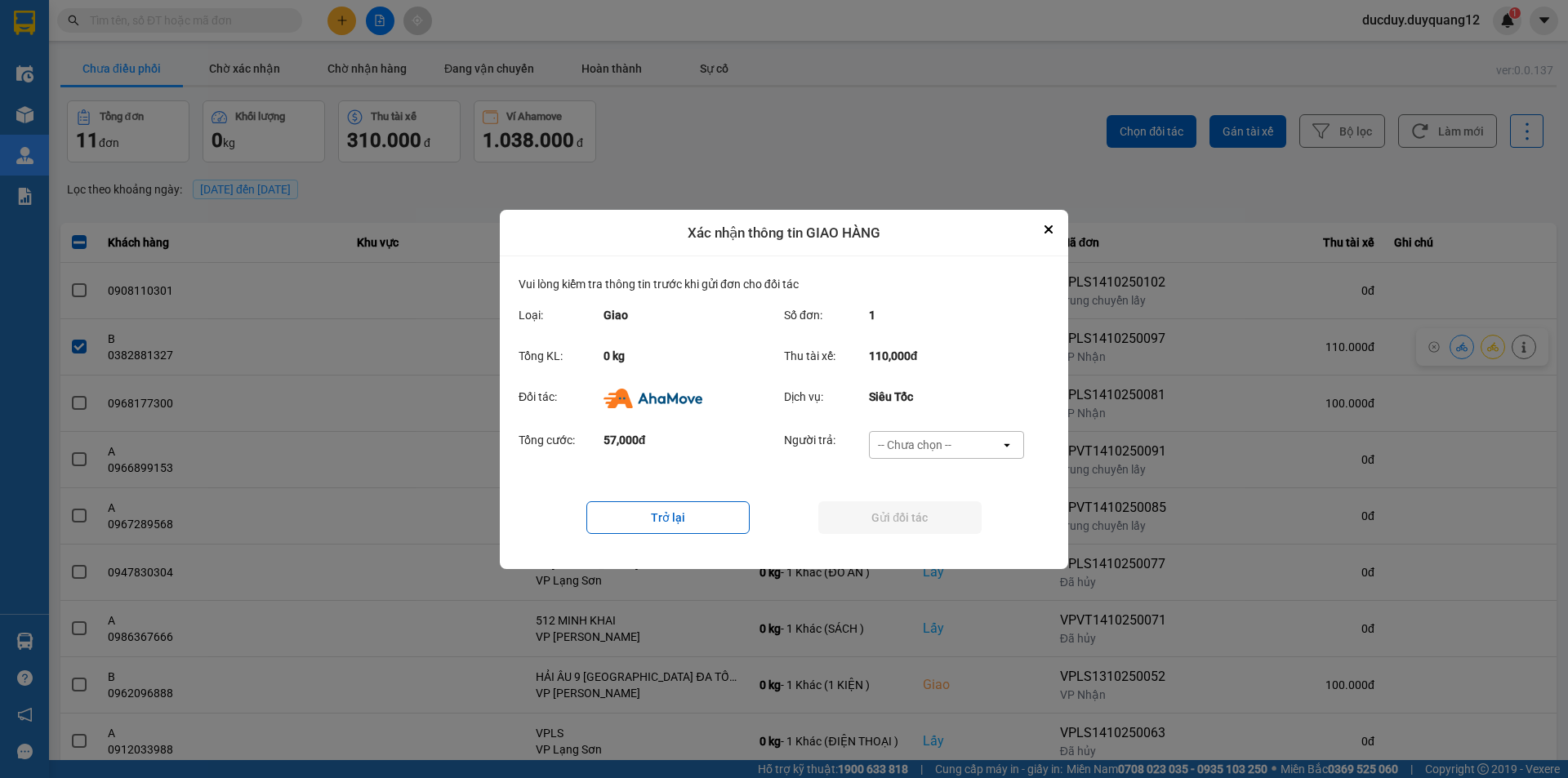
click at [996, 437] on div "-- Chưa chọn --" at bounding box center [935, 445] width 131 height 27
click at [962, 536] on div "Ví Ahamove" at bounding box center [945, 538] width 155 height 29
click at [971, 518] on button "Gửi đối tác" at bounding box center [900, 517] width 163 height 32
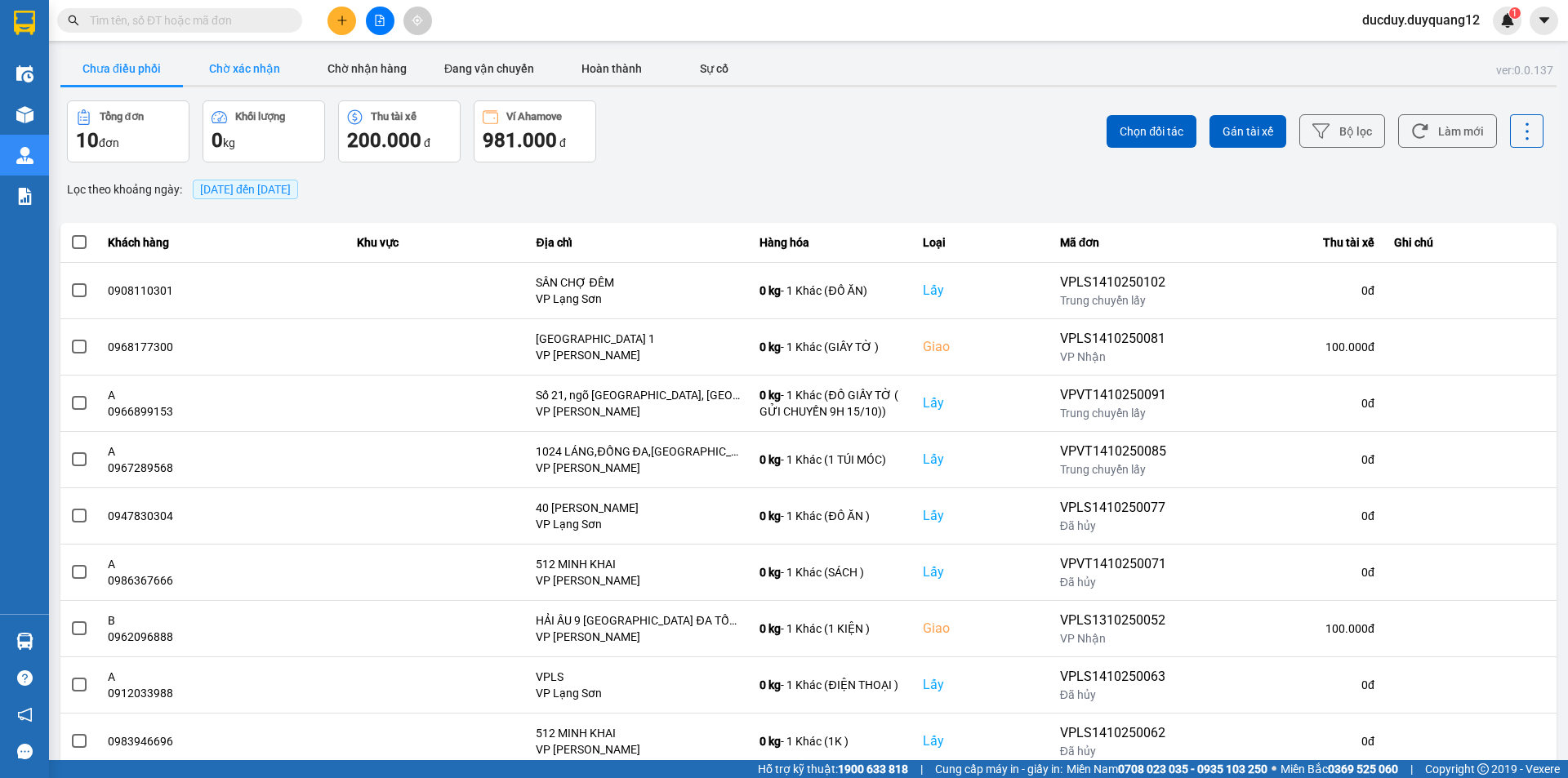
click at [250, 73] on button "Chờ xác nhận" at bounding box center [244, 68] width 122 height 32
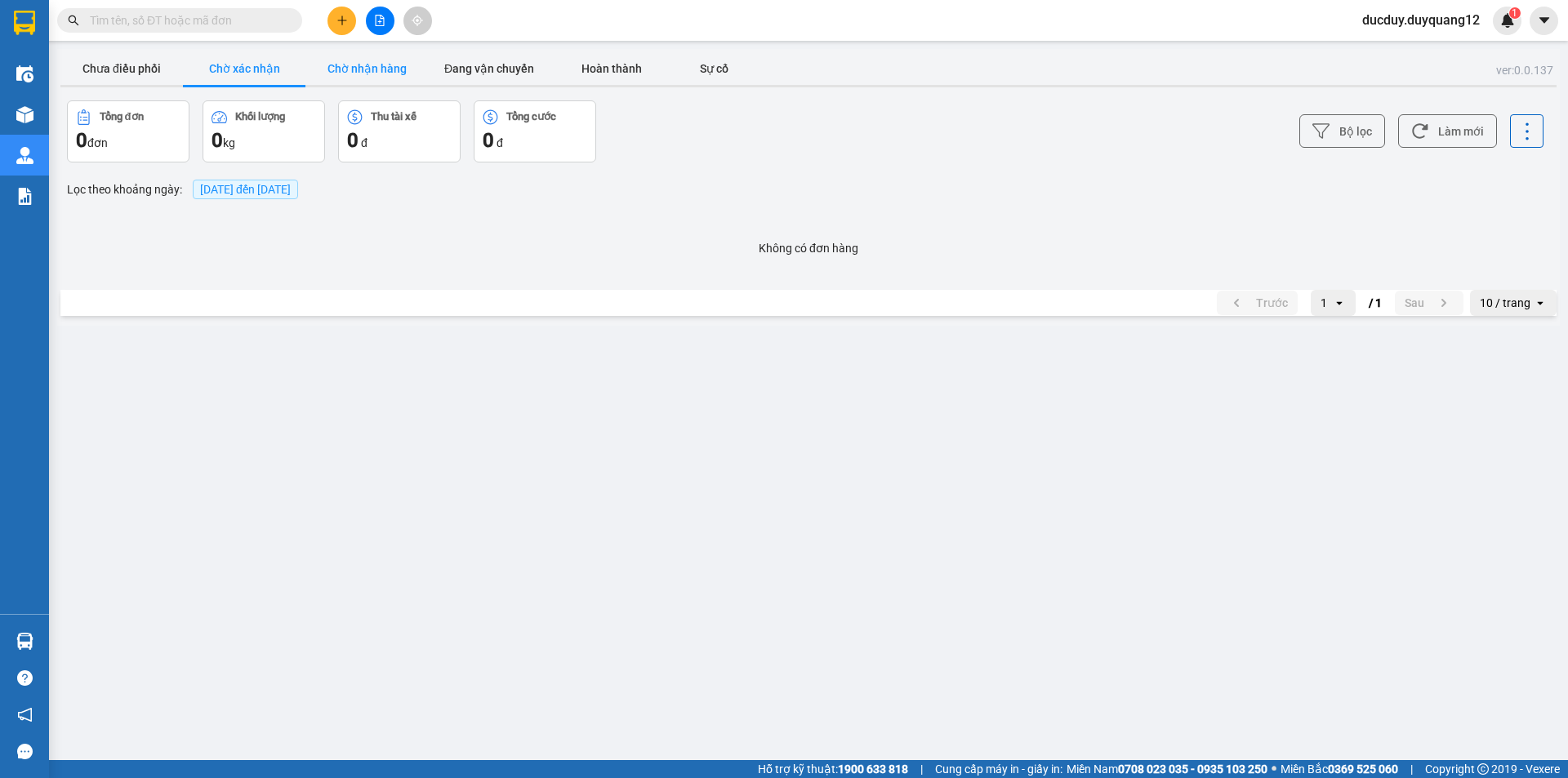
click at [350, 58] on button "Chờ nhận hàng" at bounding box center [366, 68] width 122 height 32
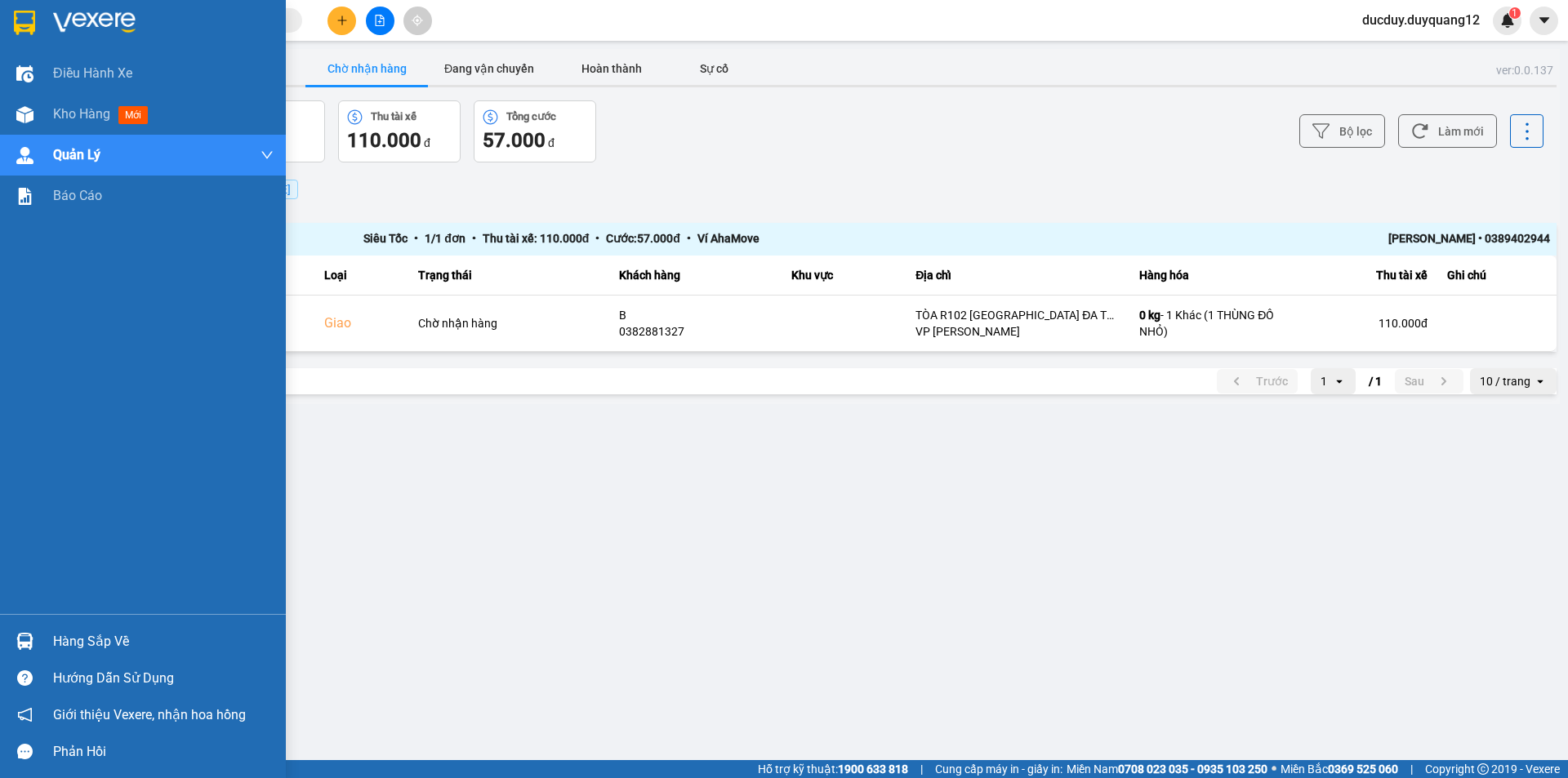
click at [91, 625] on div "Hàng sắp về" at bounding box center [142, 641] width 286 height 37
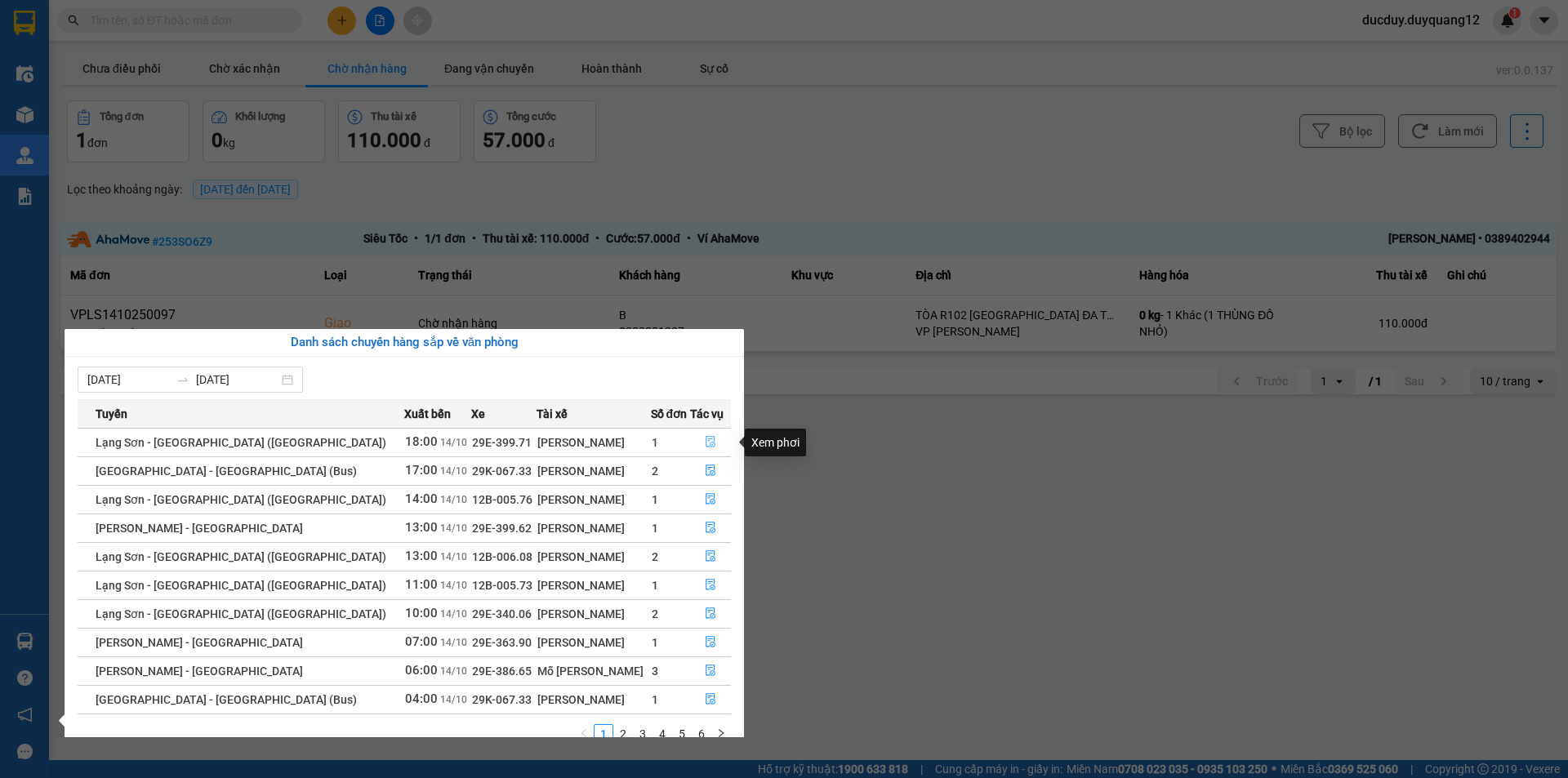
click at [705, 438] on icon "file-done" at bounding box center [711, 441] width 11 height 11
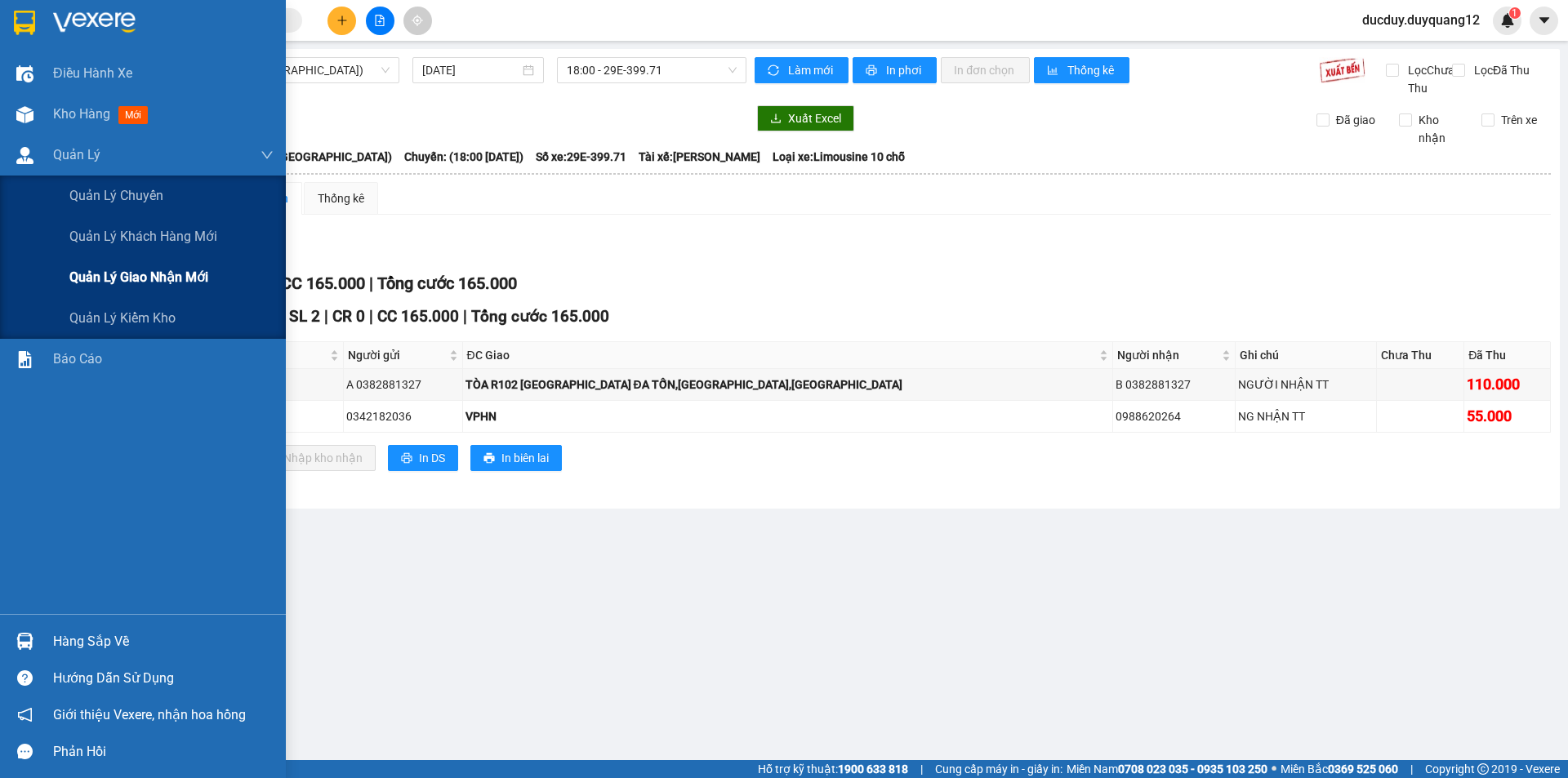
click at [96, 270] on span "Quản lý giao nhận mới" at bounding box center [139, 277] width 139 height 21
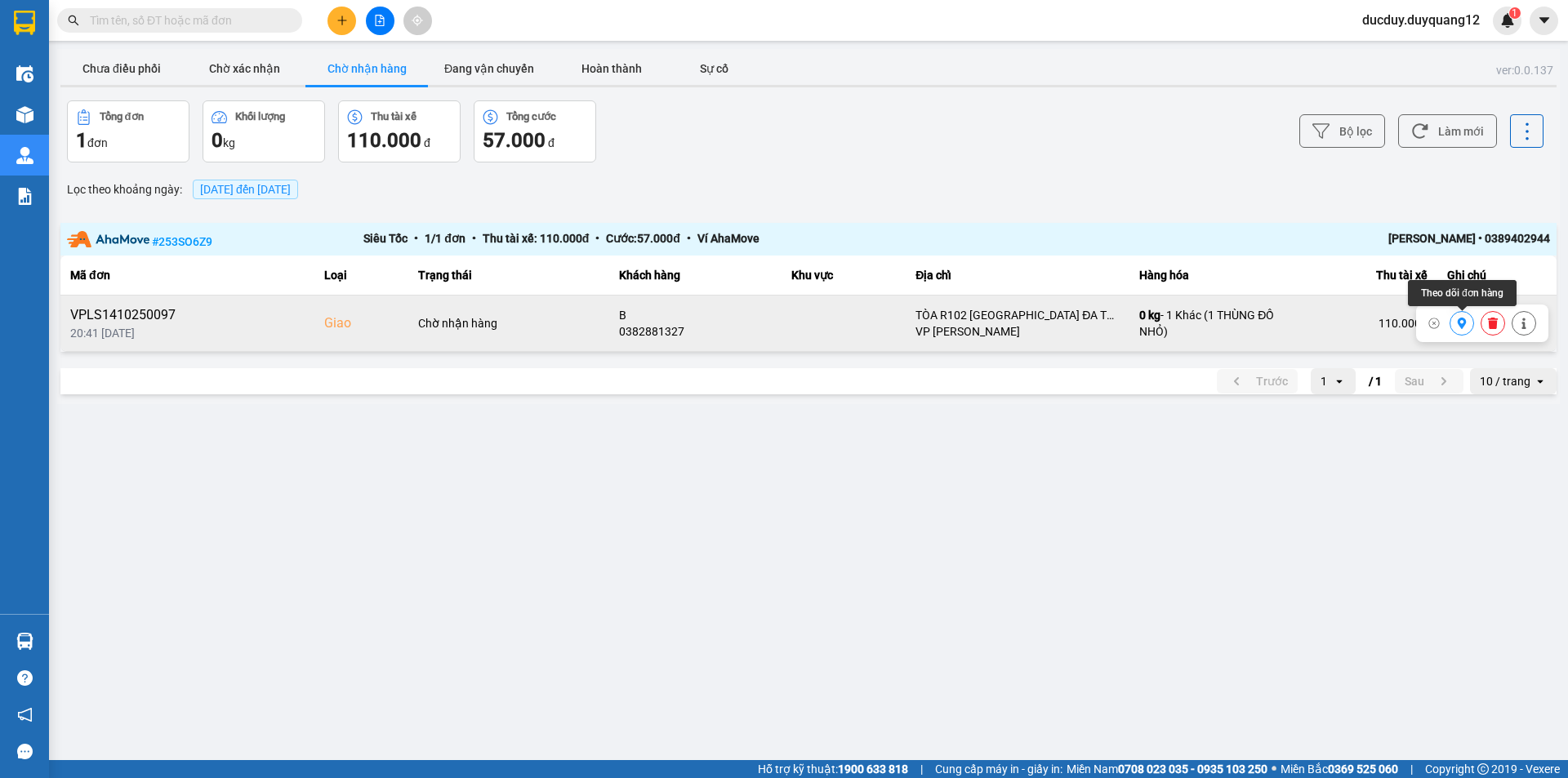
click at [1460, 322] on icon at bounding box center [1462, 324] width 9 height 11
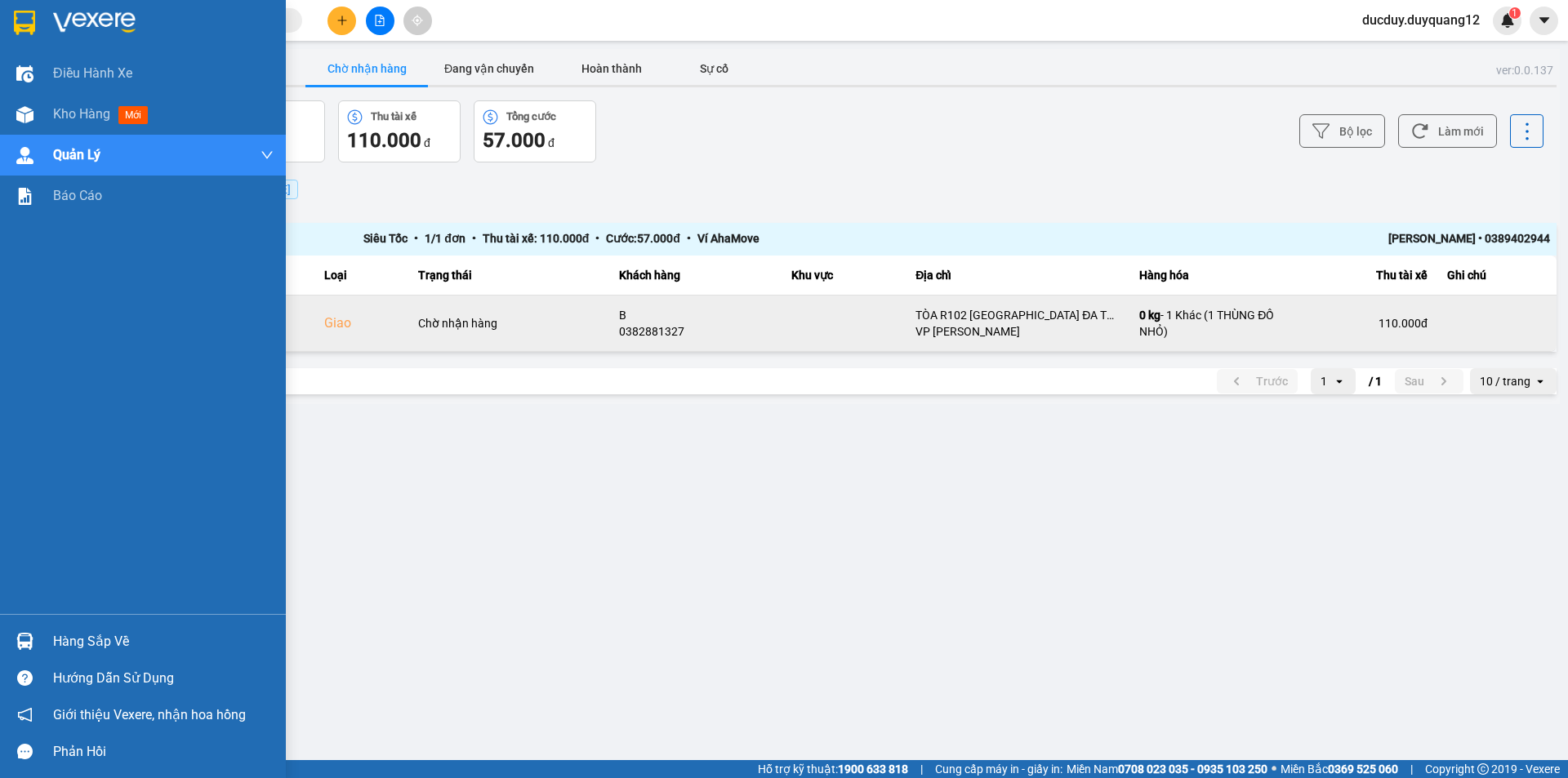
click at [139, 630] on div "Hàng sắp về" at bounding box center [163, 641] width 220 height 25
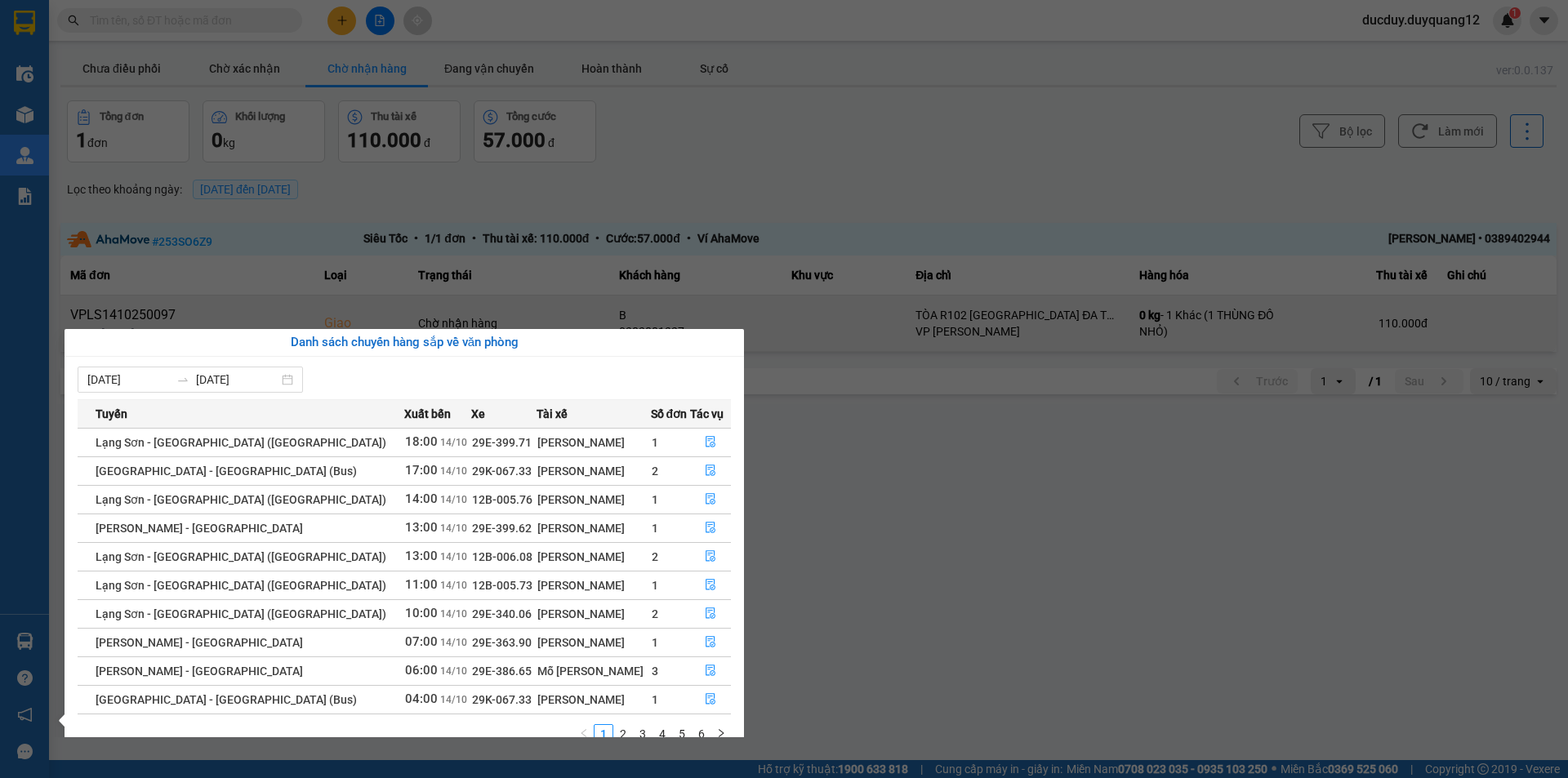
click at [875, 120] on section "Kết quả tìm kiếm ( 0 ) Bộ lọc No Data ducduy.duyquang12 1 Điều hành xe Kho hàng…" at bounding box center [784, 389] width 1568 height 778
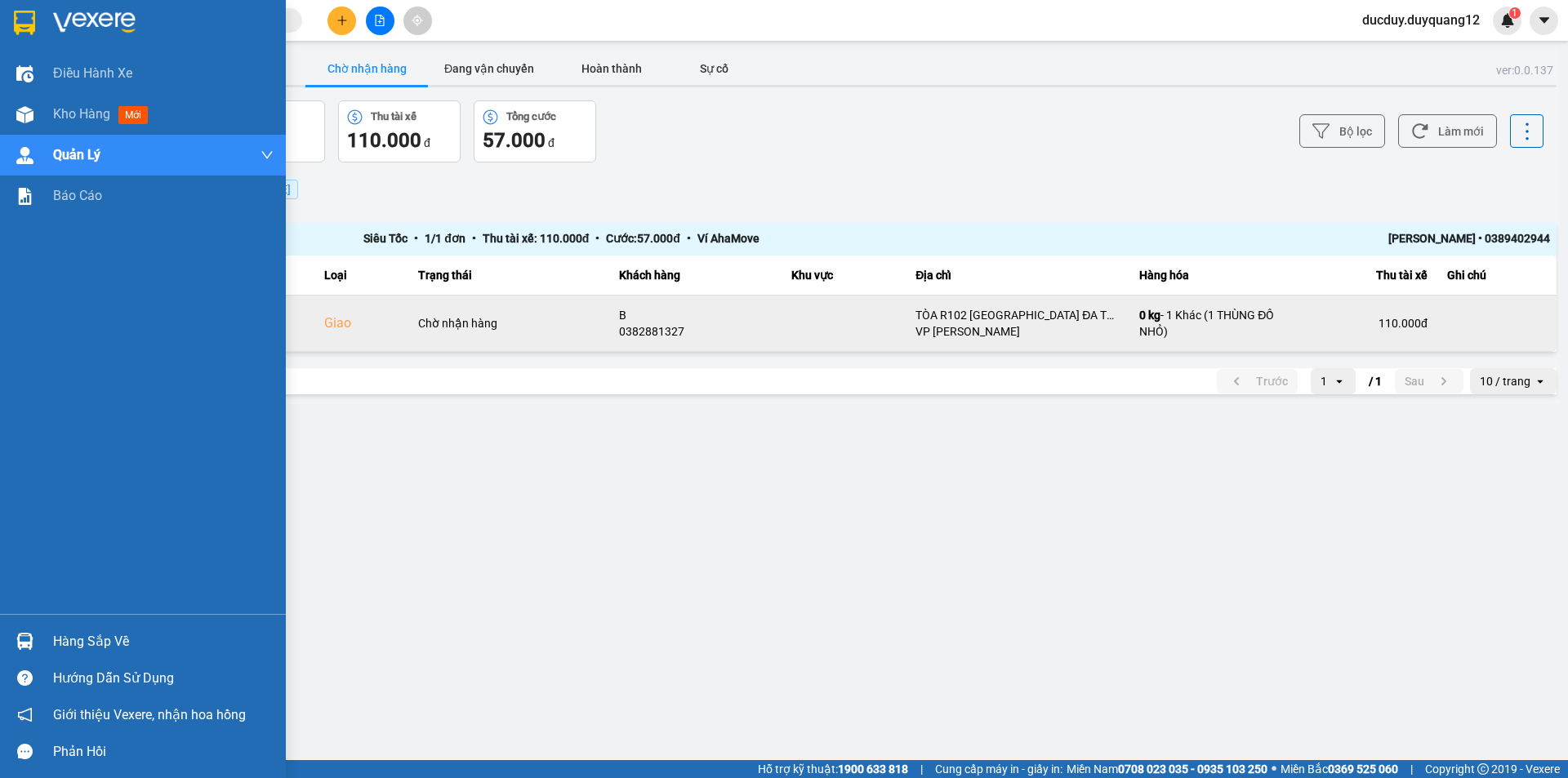
click at [68, 632] on div "Hàng sắp về" at bounding box center [163, 641] width 220 height 25
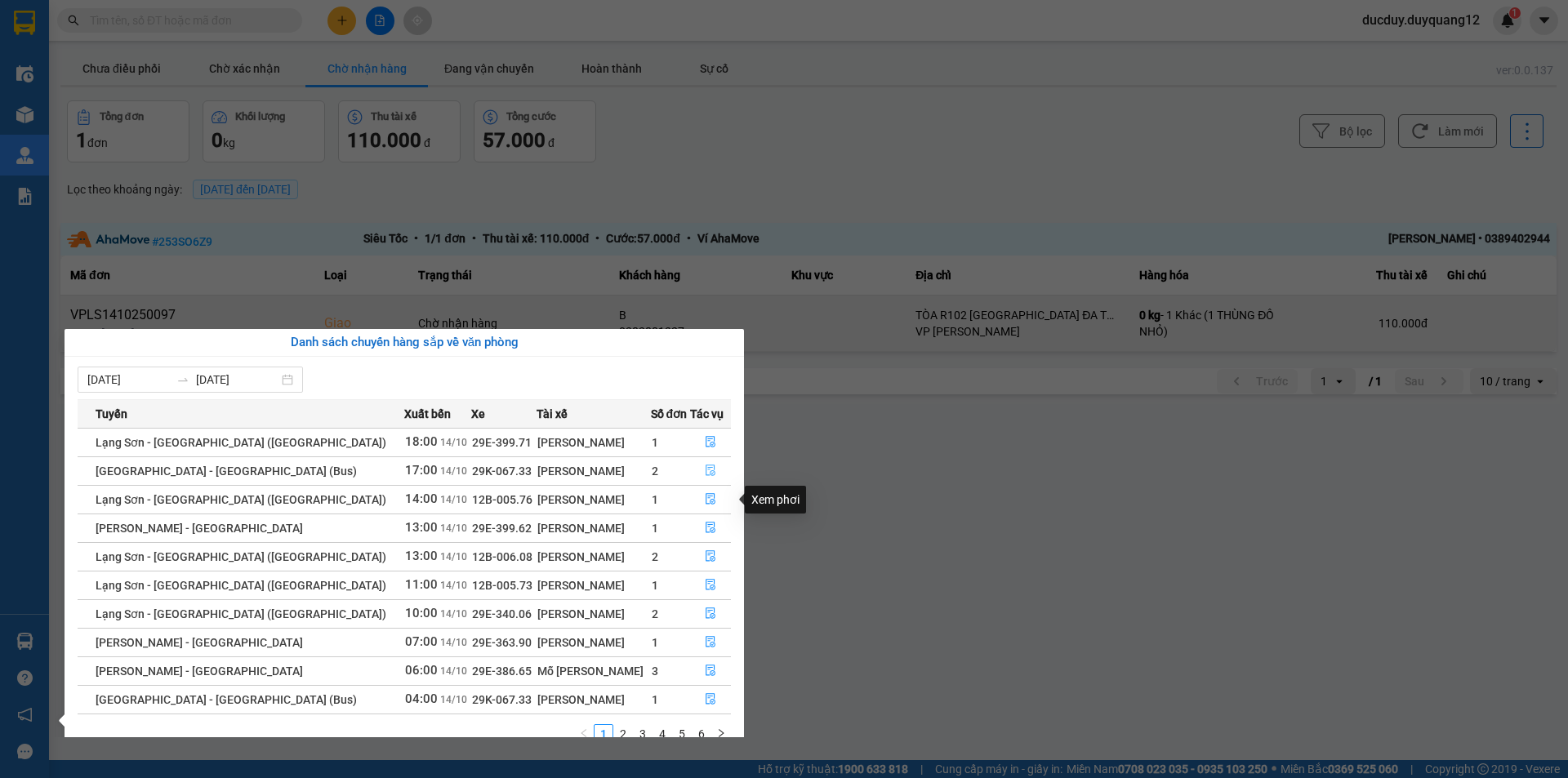
click at [705, 470] on icon "file-done" at bounding box center [710, 471] width 9 height 11
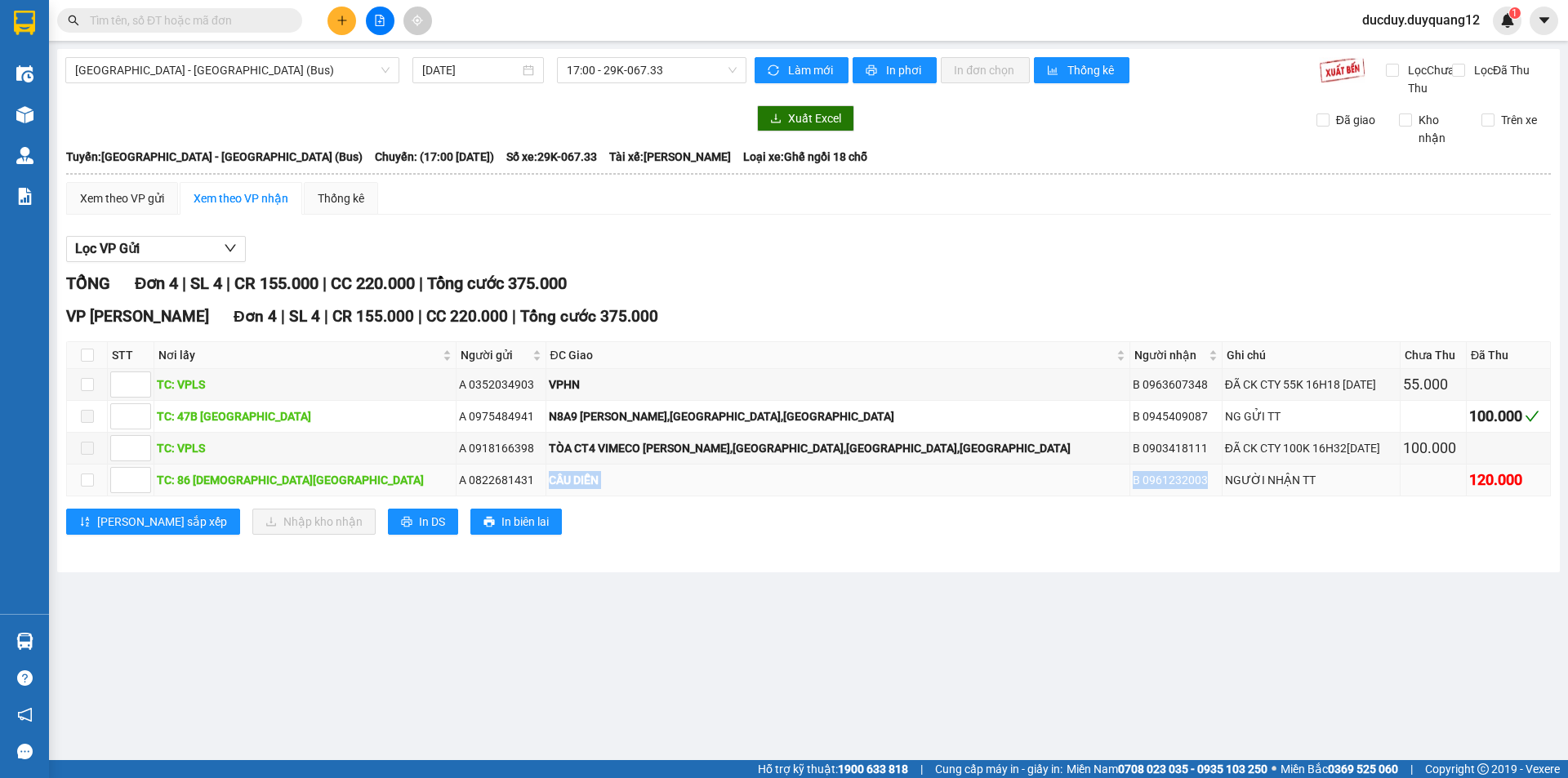
drag, startPoint x: 433, startPoint y: 498, endPoint x: 1084, endPoint y: 500, distance: 651.0
click at [1084, 496] on tr "TC: 86 CHÙA TIÊN A 0822681431 CẦU DIỄN B 0961232003 NGƯỜI NHẬN TT 120.000" at bounding box center [809, 481] width 1484 height 32
copy tr "CẦU DIỄN B 0961232003"
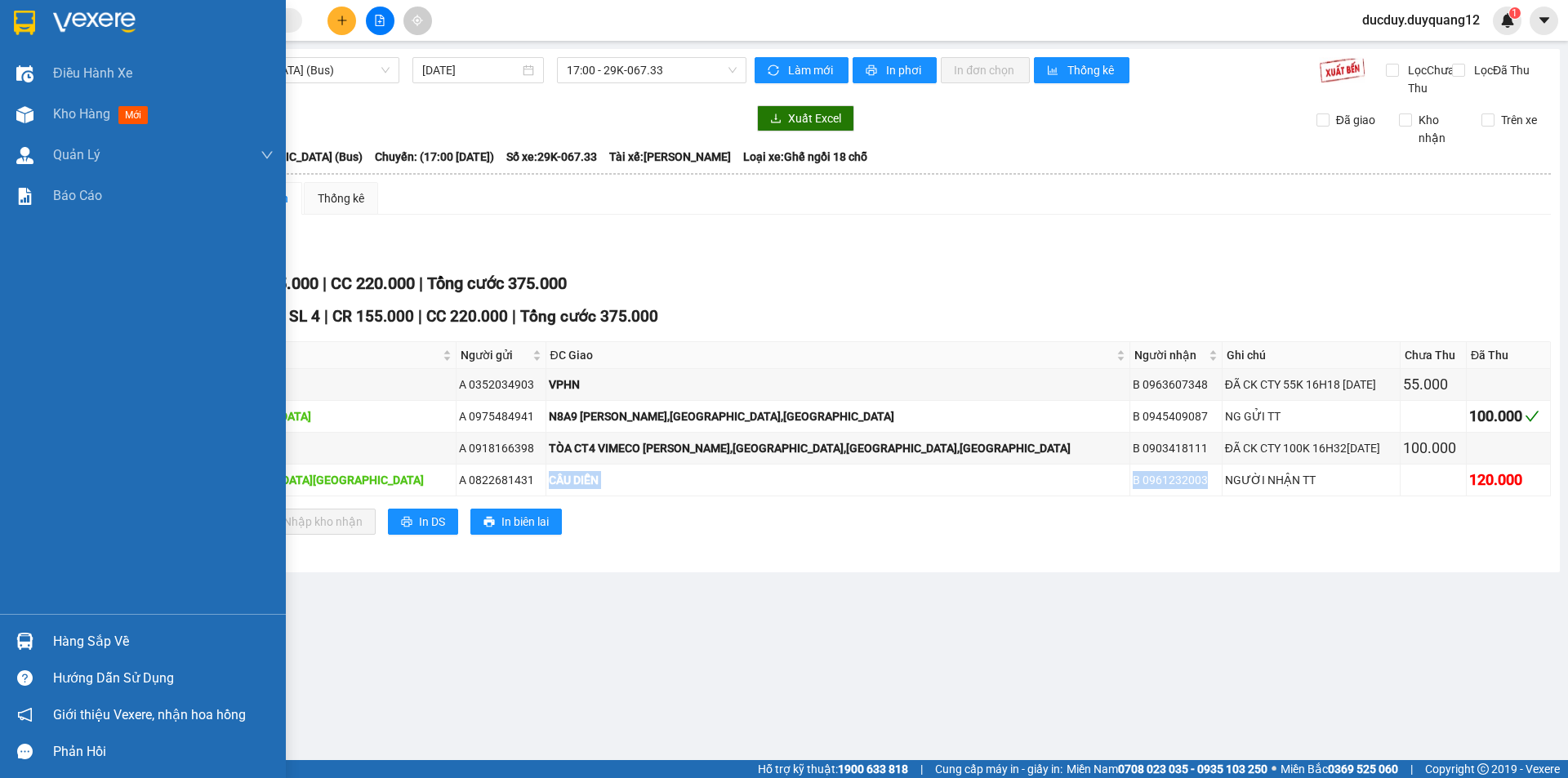
click at [62, 642] on div "Hàng sắp về" at bounding box center [163, 641] width 220 height 25
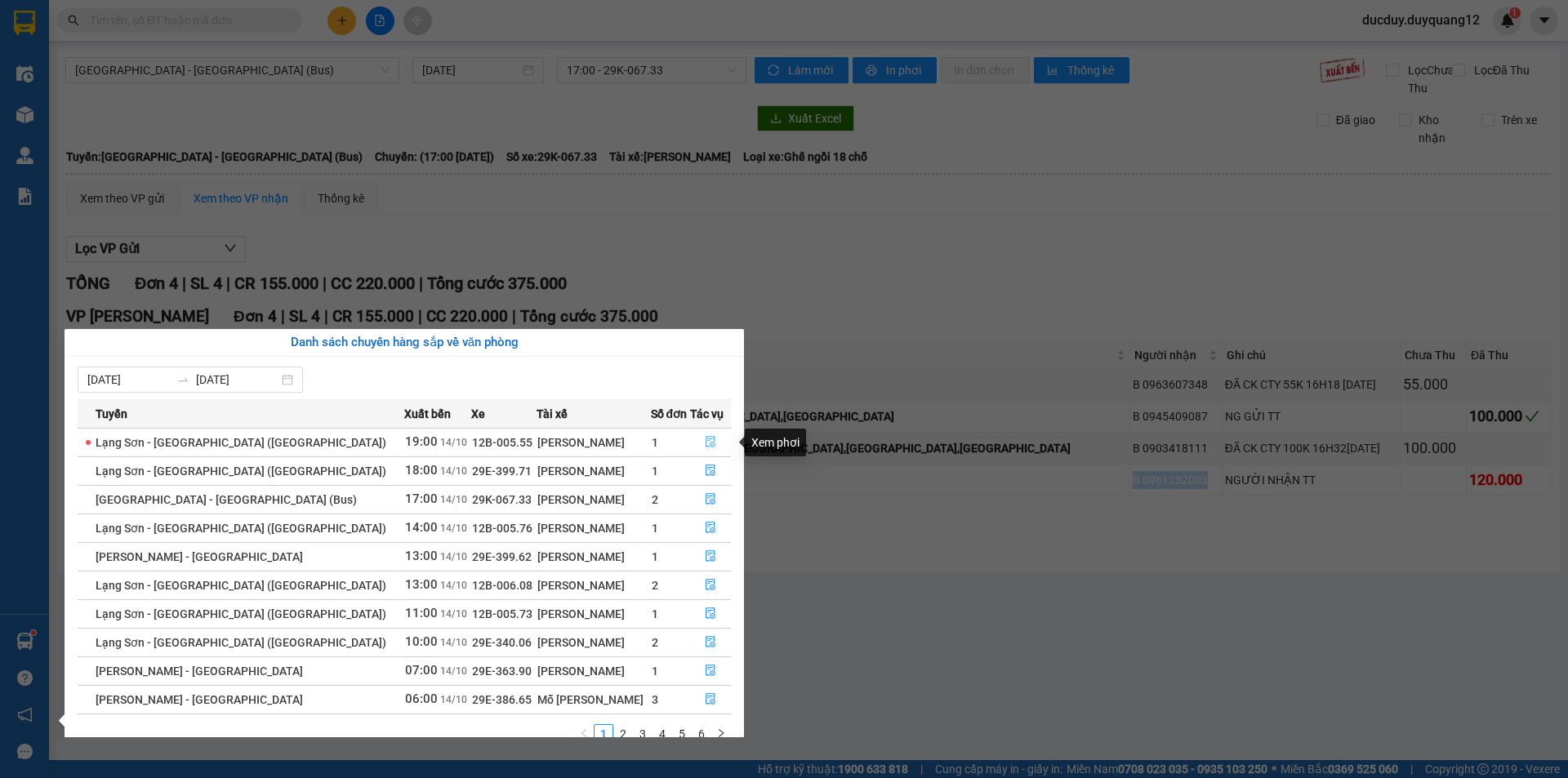
click at [705, 438] on icon "file-done" at bounding box center [711, 441] width 11 height 11
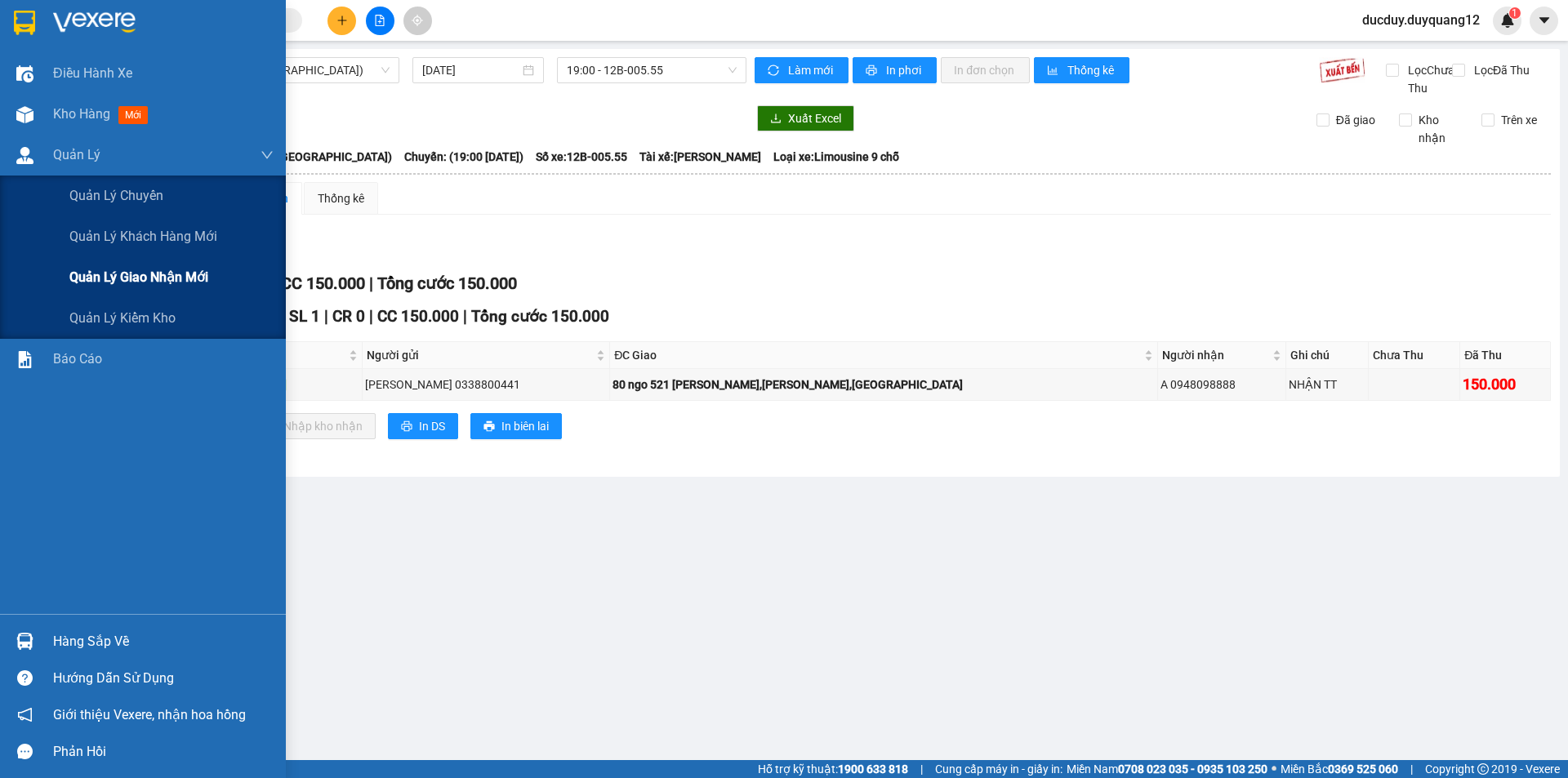
click at [116, 275] on span "Quản lý giao nhận mới" at bounding box center [139, 277] width 139 height 21
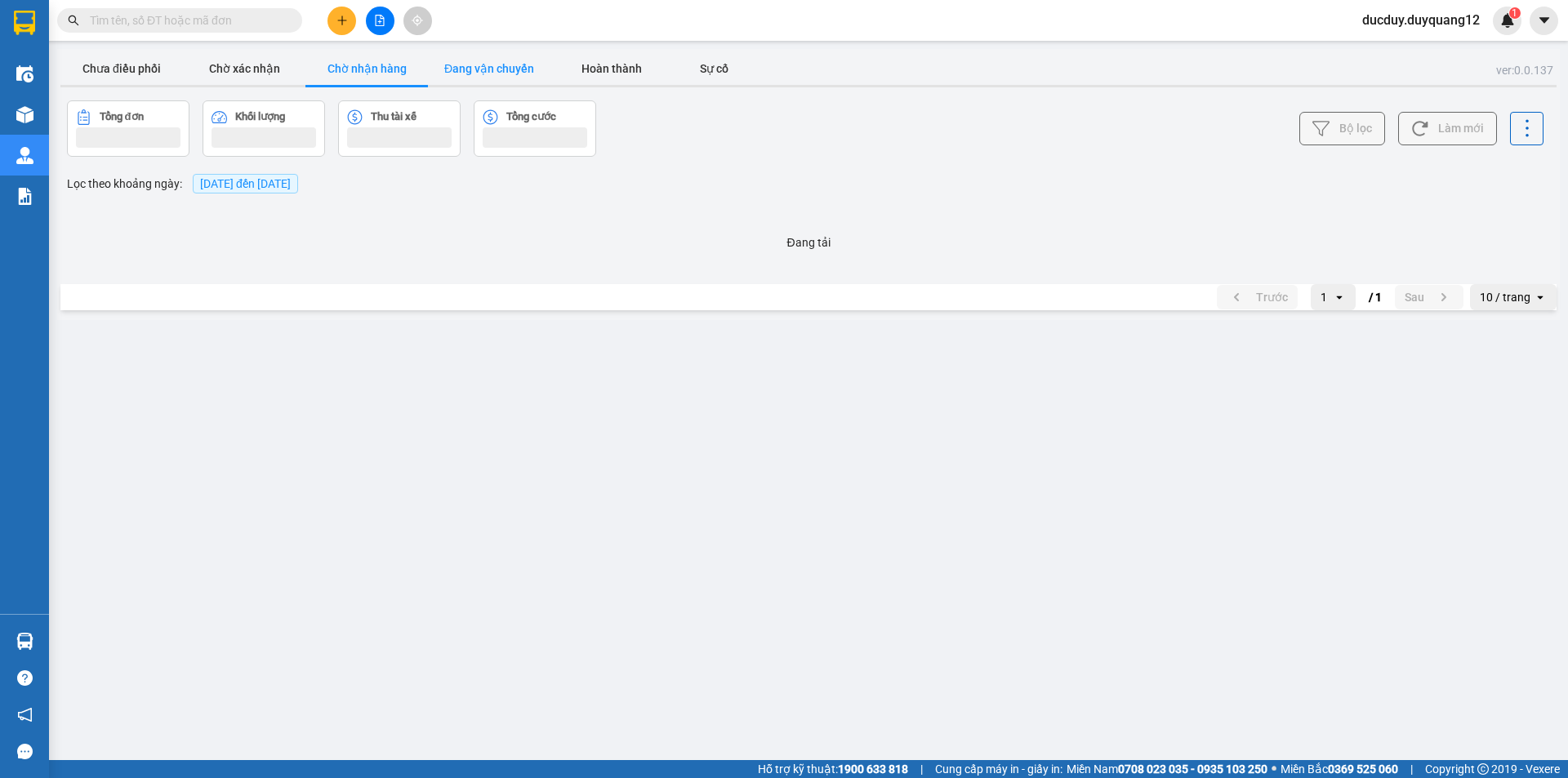
click at [492, 64] on button "Đang vận chuyển" at bounding box center [489, 68] width 122 height 32
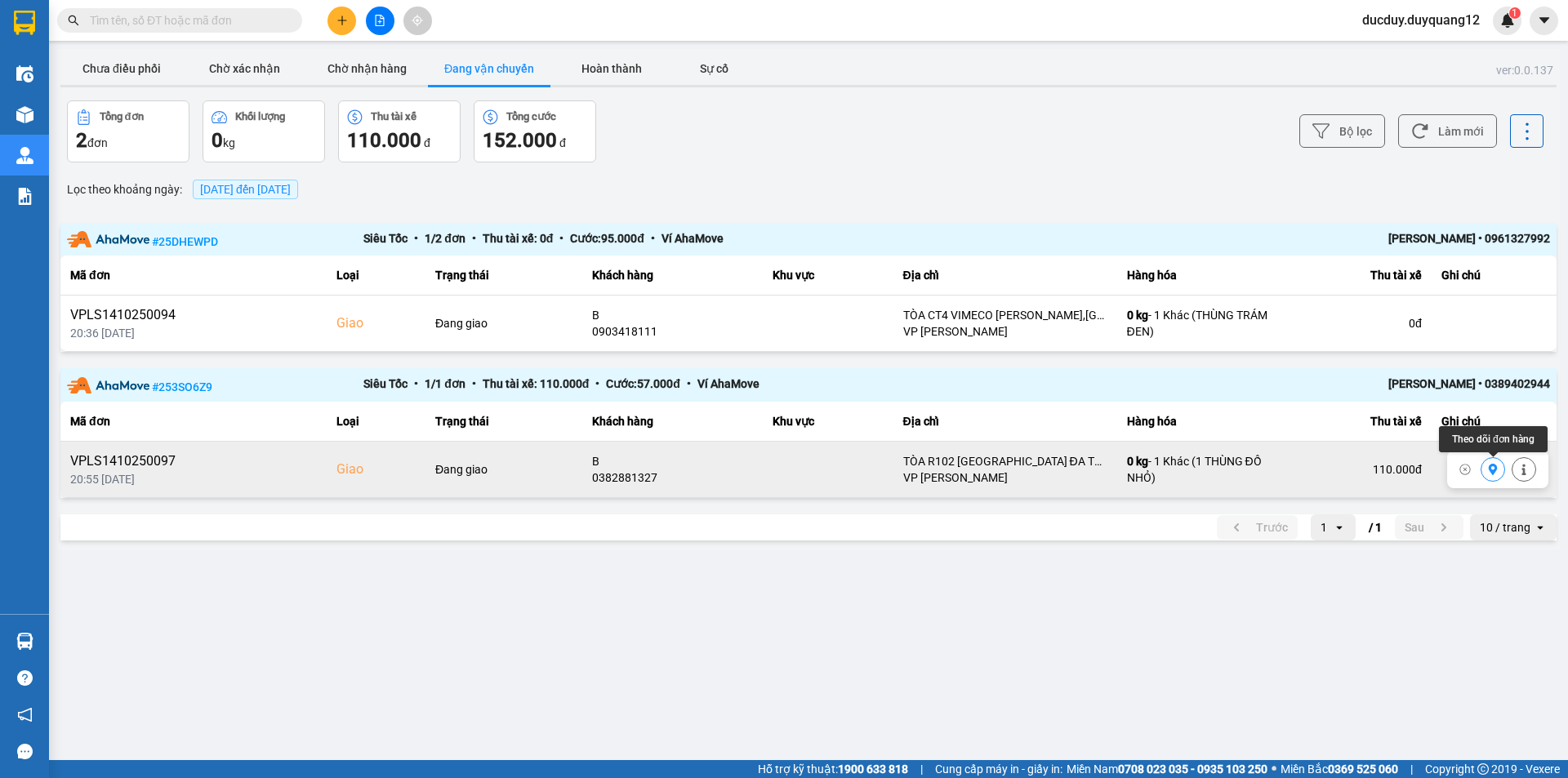
click at [1493, 471] on icon at bounding box center [1493, 470] width 9 height 11
click at [381, 66] on button "Chờ nhận hàng" at bounding box center [366, 68] width 122 height 32
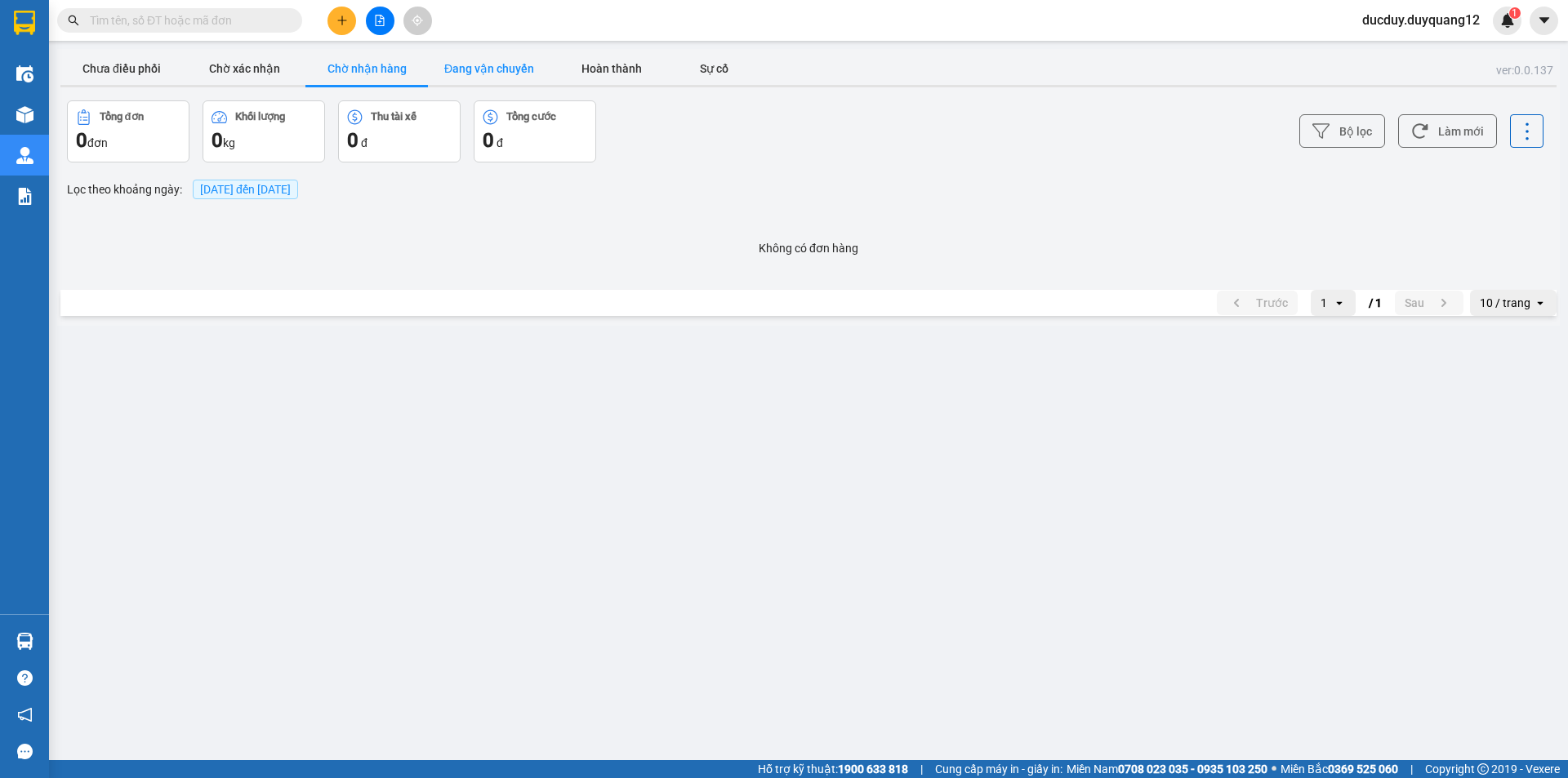
click at [492, 65] on button "Đang vận chuyển" at bounding box center [489, 68] width 122 height 32
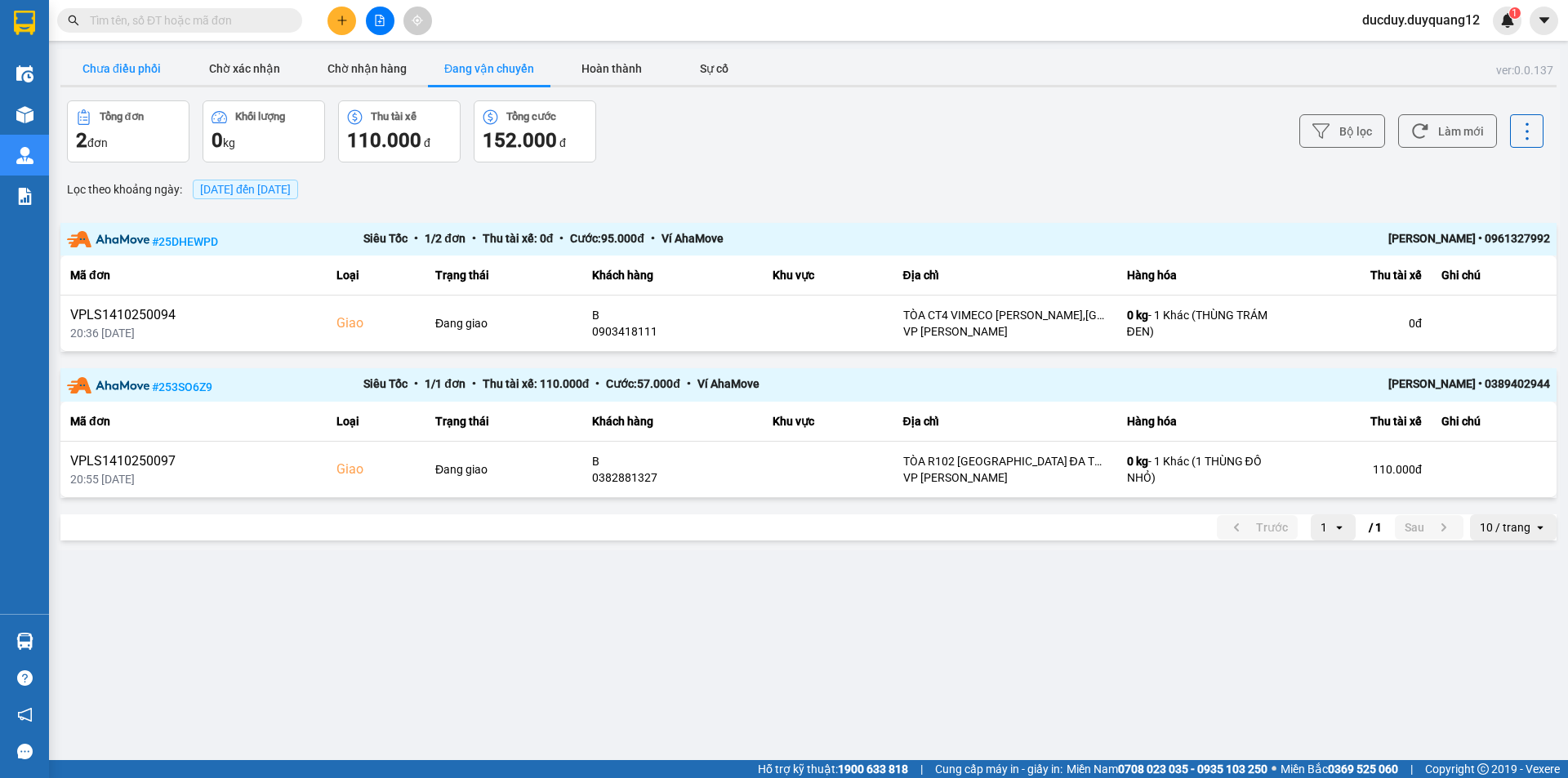
click at [114, 70] on button "Chưa điều phối" at bounding box center [121, 68] width 122 height 32
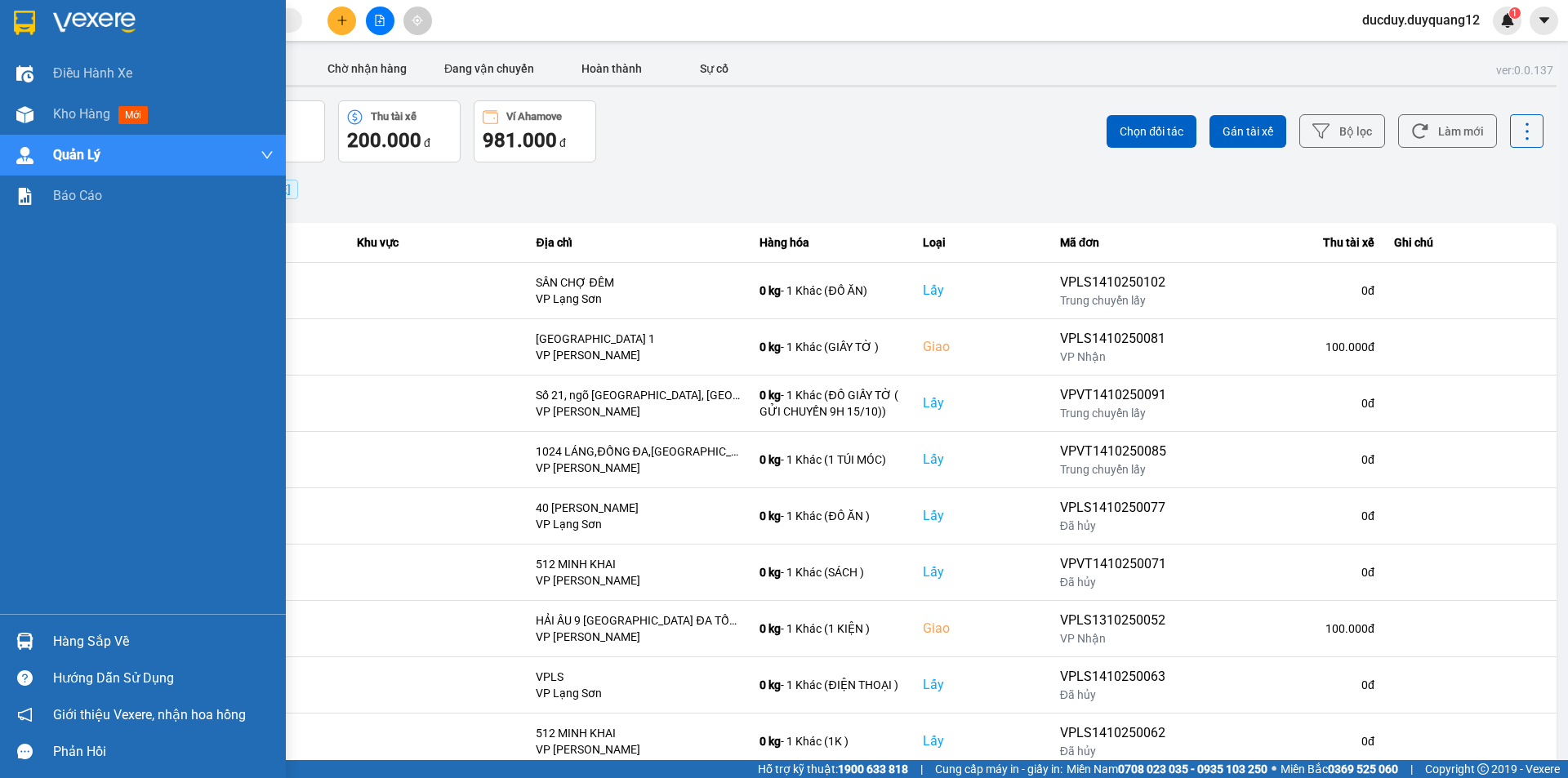
click at [82, 640] on div "Hàng sắp về" at bounding box center [163, 641] width 220 height 25
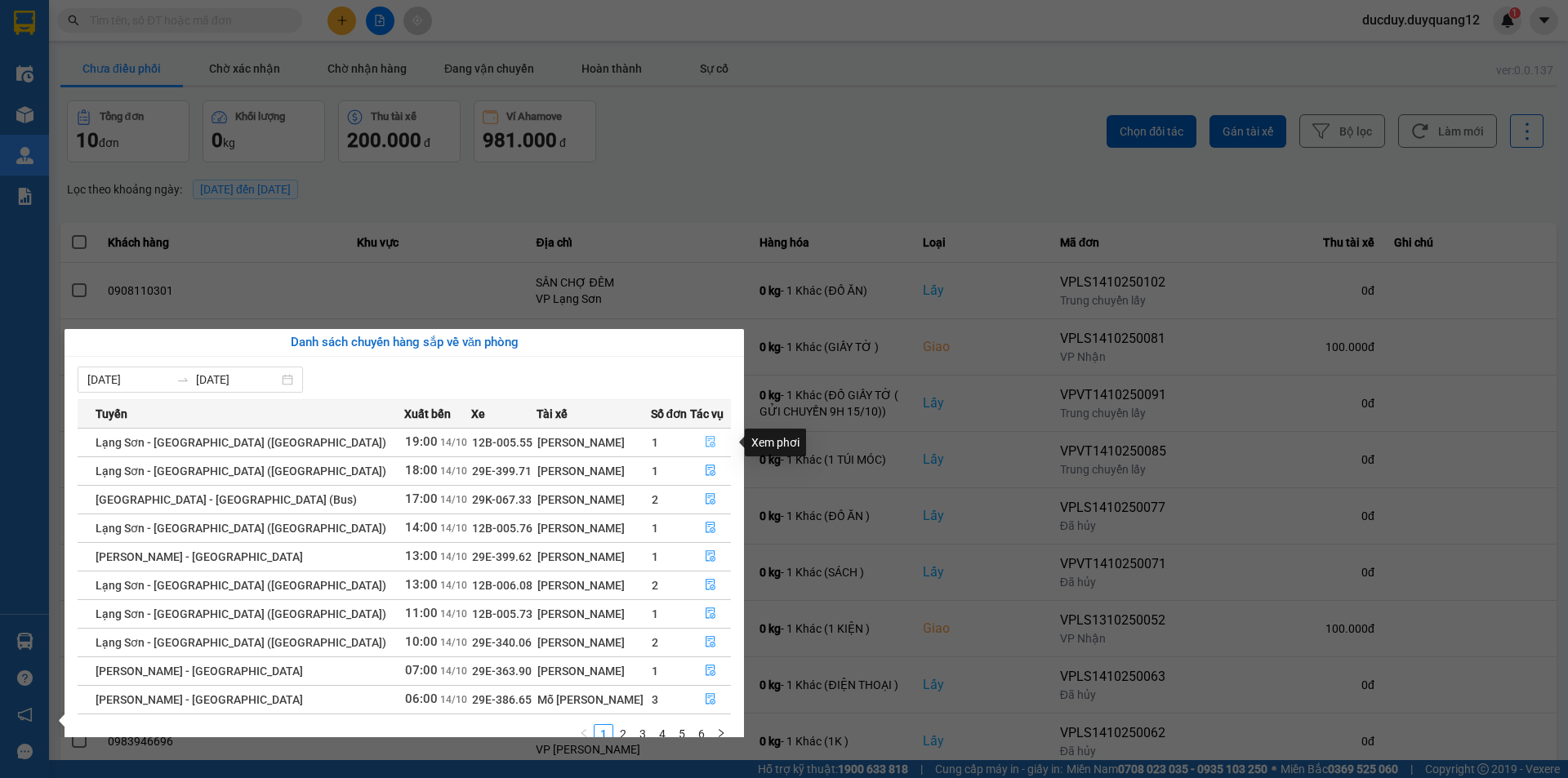
click at [705, 443] on icon "file-done" at bounding box center [710, 442] width 9 height 11
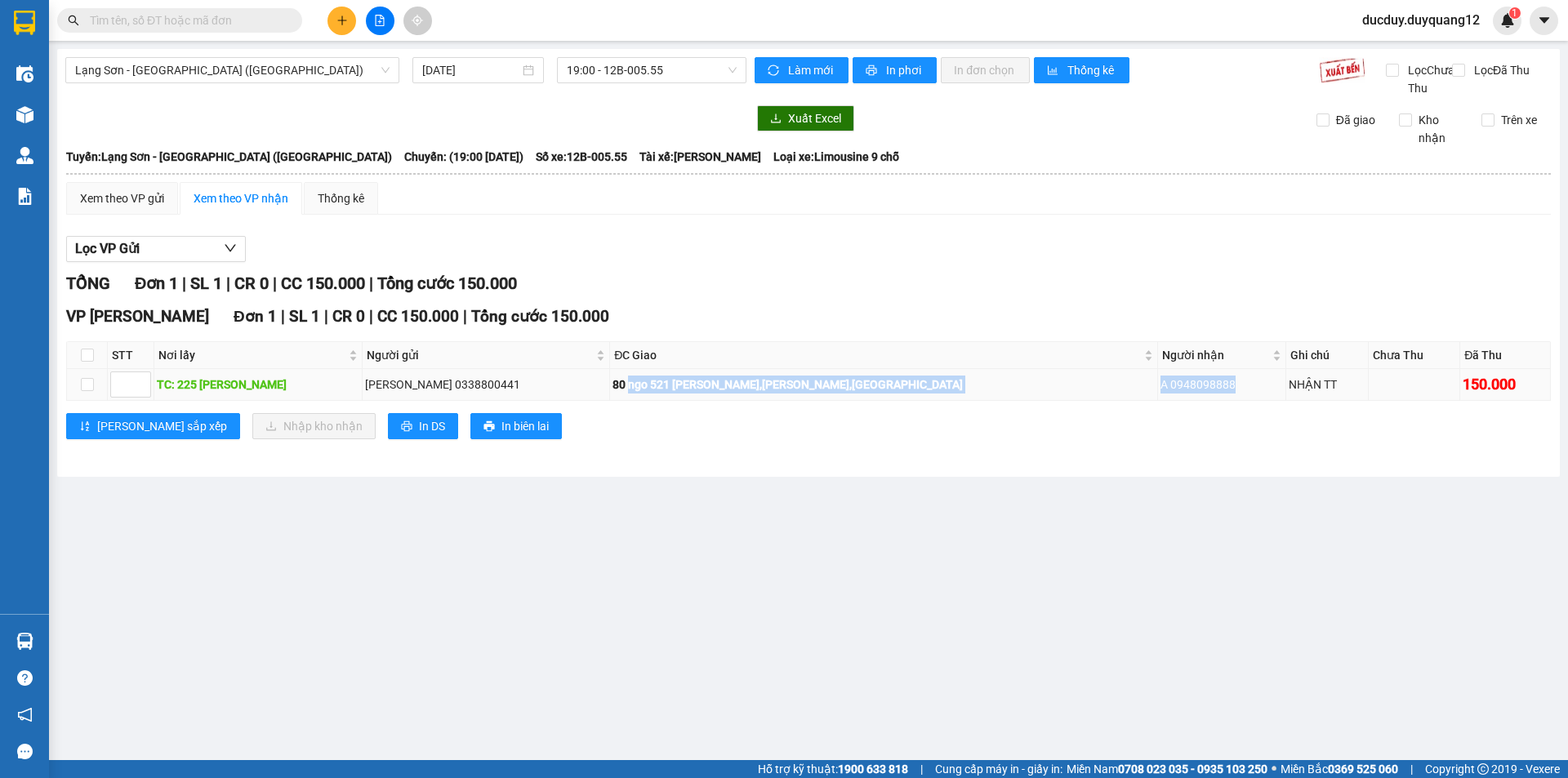
drag, startPoint x: 625, startPoint y: 401, endPoint x: 1180, endPoint y: 405, distance: 555.0
click at [1180, 400] on tr "TC: 225 NGUYỄN DU LY CHANH 0338800441 80 ngo 521 trương định,hoàng mai,hà nội A…" at bounding box center [809, 385] width 1484 height 32
copy tr "ngo 521 trương định,hoàng mai,hà nội A 0948098888"
